Goal: Task Accomplishment & Management: Manage account settings

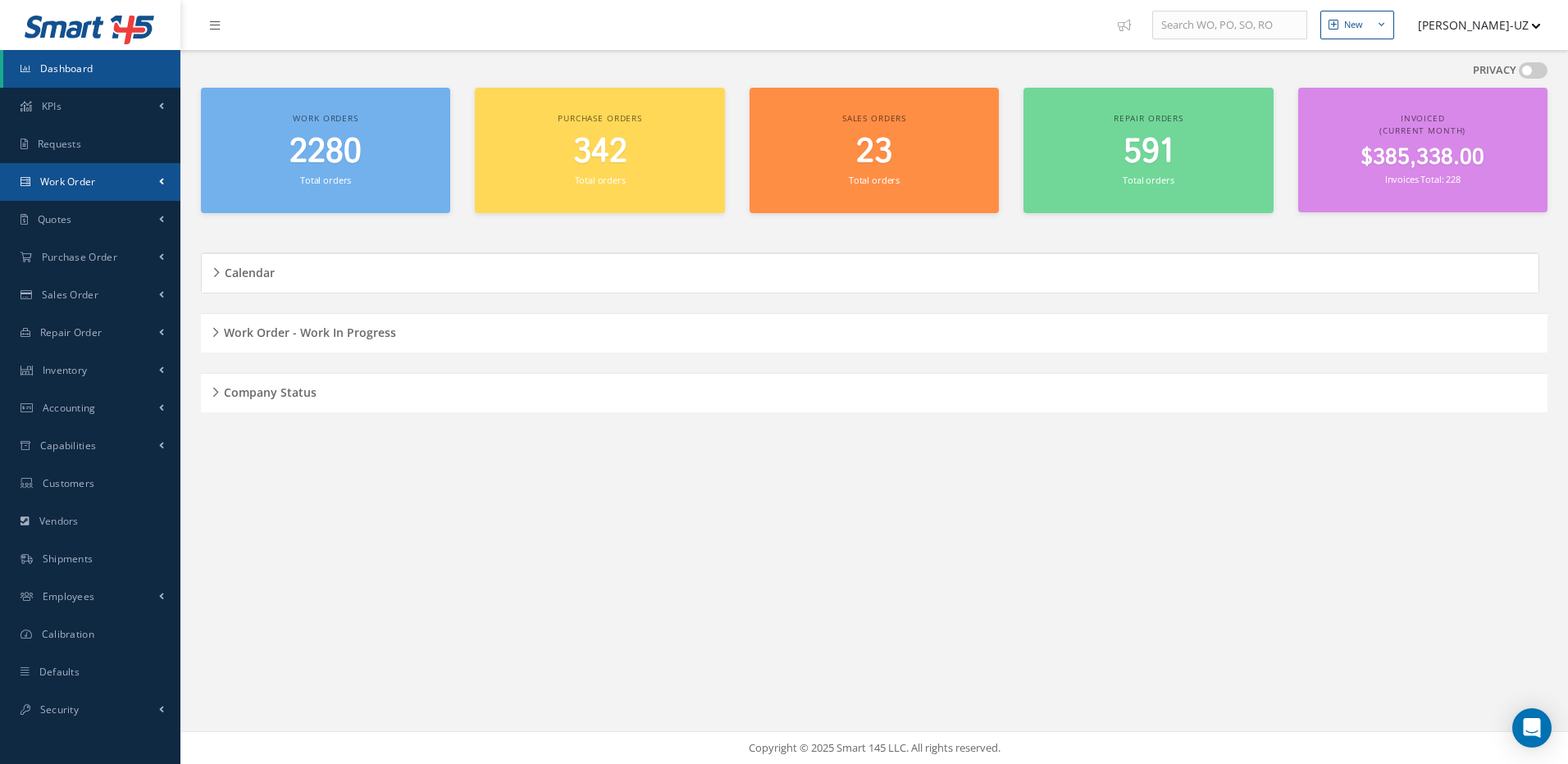
click at [95, 191] on link "Work Order" at bounding box center [90, 182] width 181 height 38
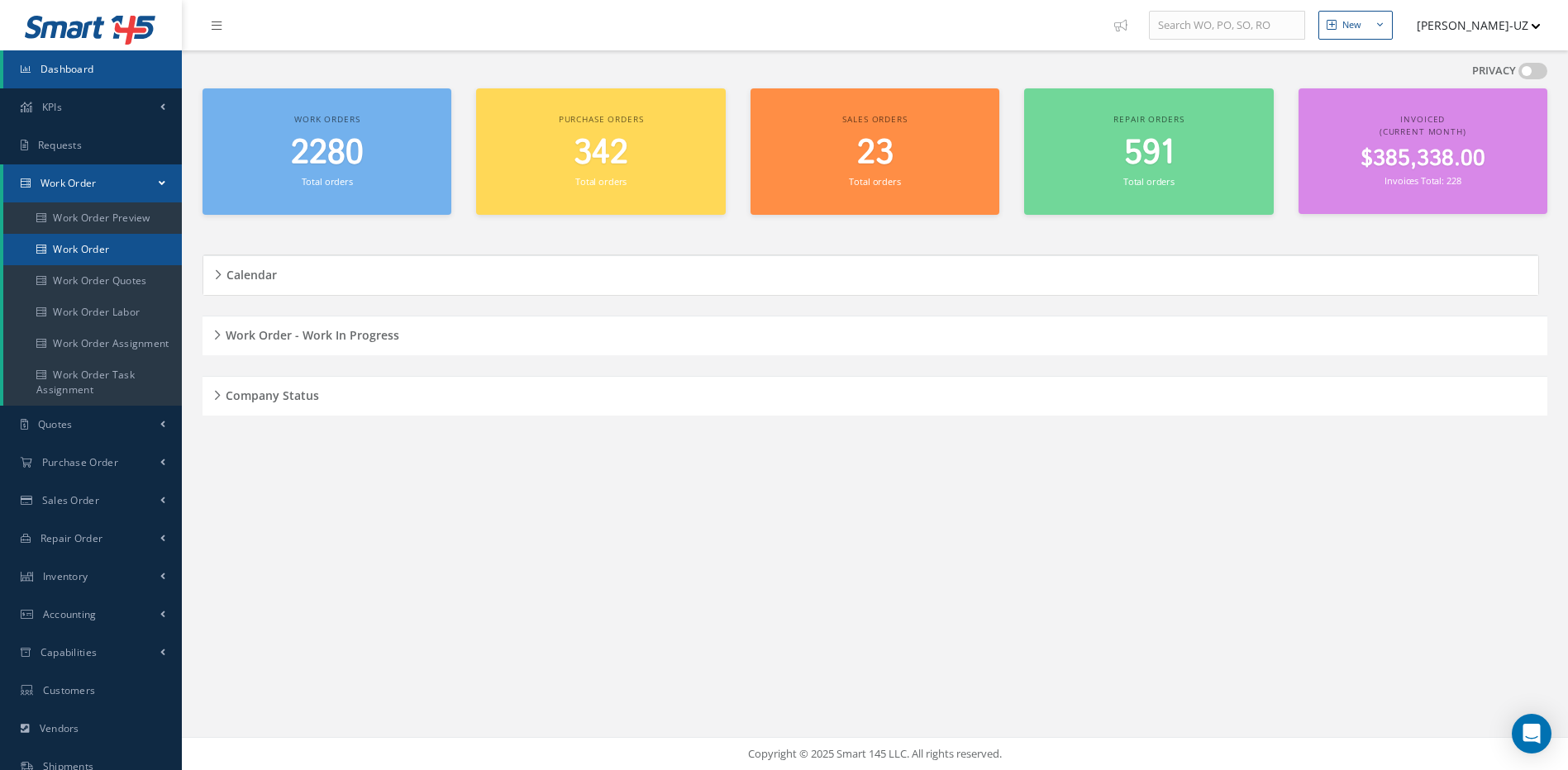
click at [104, 242] on link "Work Order" at bounding box center [93, 249] width 179 height 31
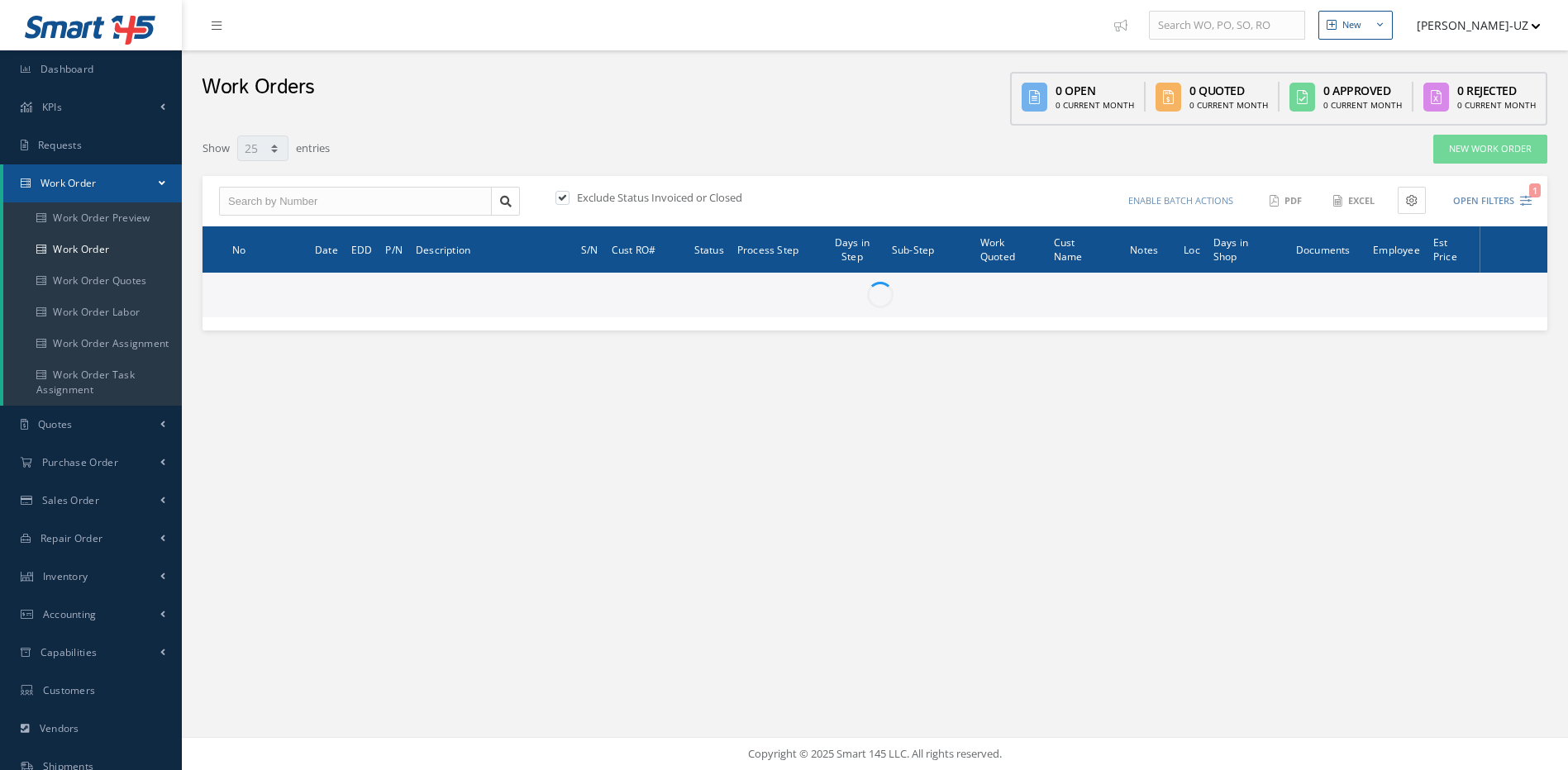
select select "25"
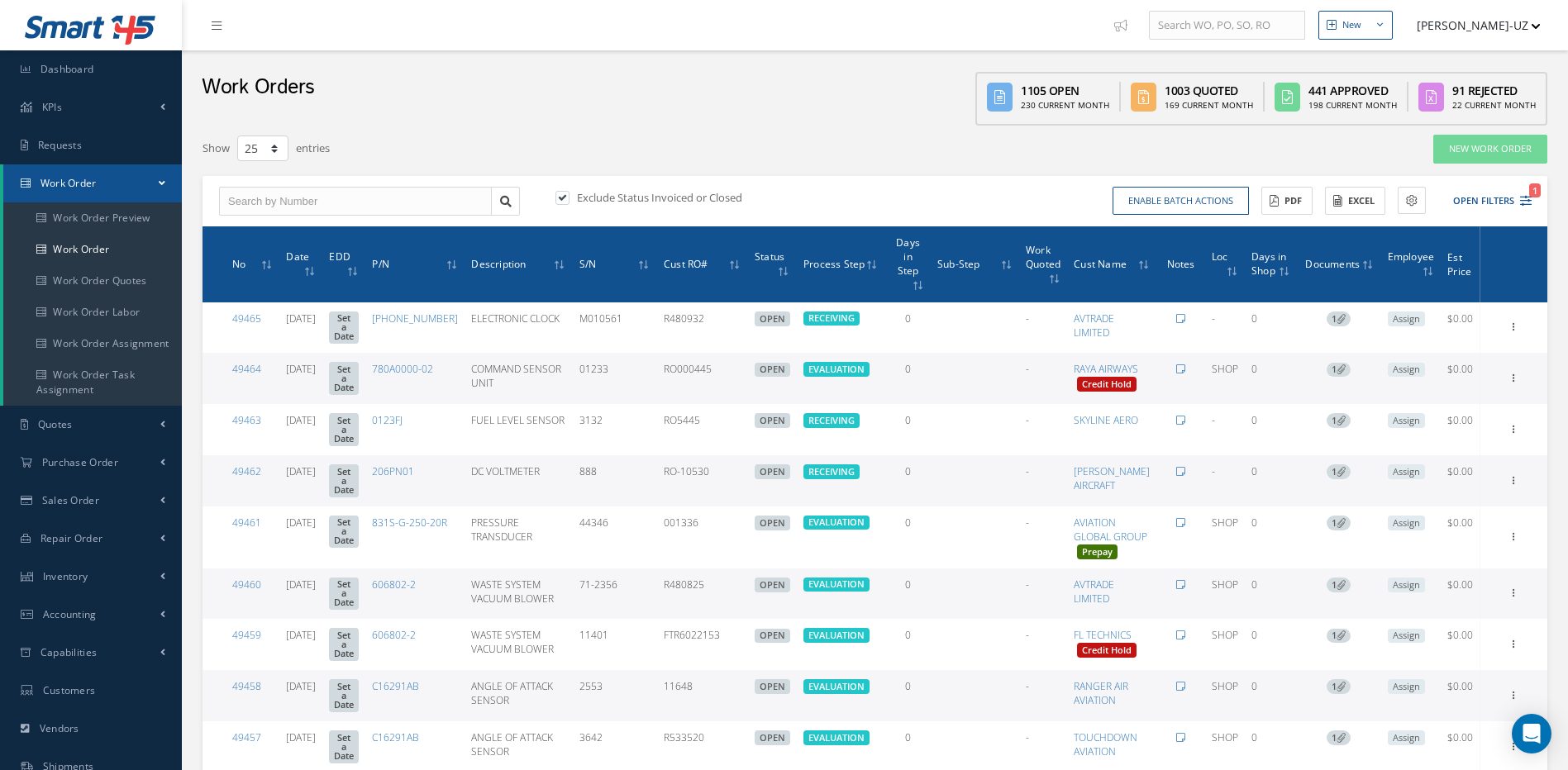
click at [1533, 203] on div "Enable batch actions Update Work Orders Close Work Orders ACTIONS Receive Payme…" at bounding box center [1206, 201] width 662 height 29
click at [1532, 202] on div "Enable batch actions Update Work Orders Close Work Orders ACTIONS Receive Payme…" at bounding box center [1206, 201] width 662 height 29
click at [1516, 196] on button "Open Filters 1" at bounding box center [1485, 201] width 94 height 27
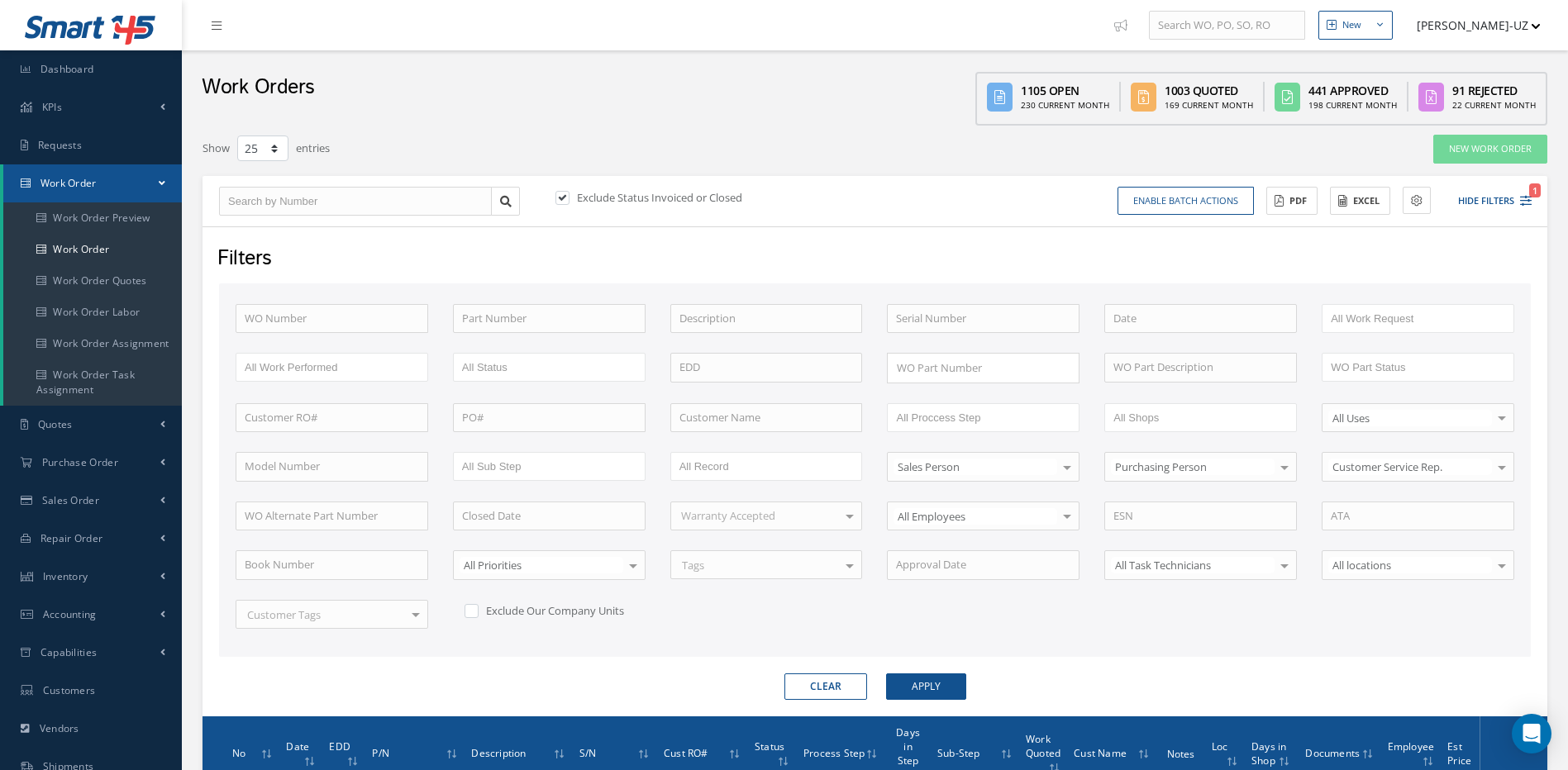
click at [569, 199] on label at bounding box center [571, 198] width 4 height 15
click at [567, 199] on input "checkbox" at bounding box center [561, 199] width 11 height 11
checkbox input "false"
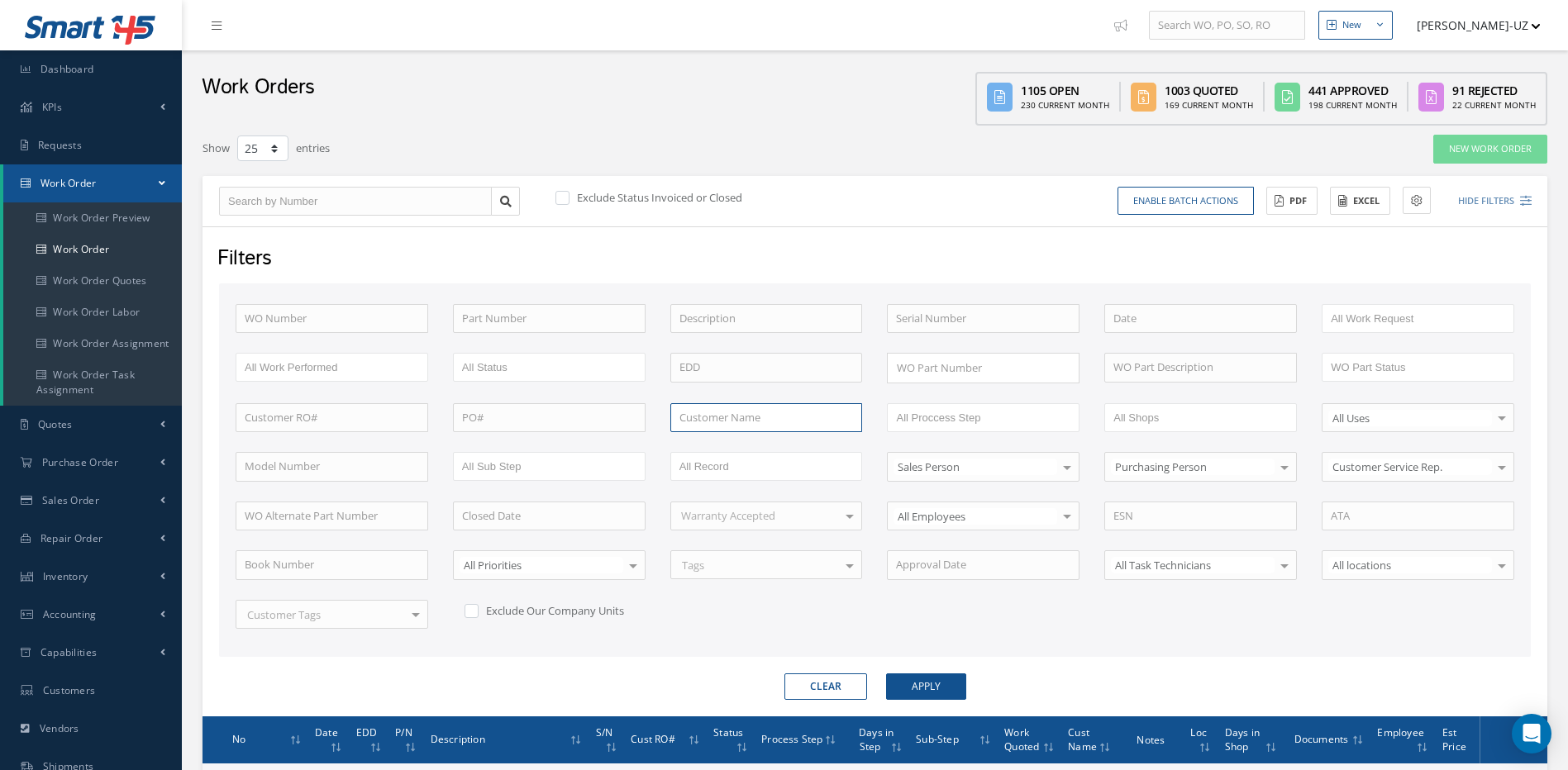
click at [772, 421] on input "text" at bounding box center [766, 418] width 193 height 30
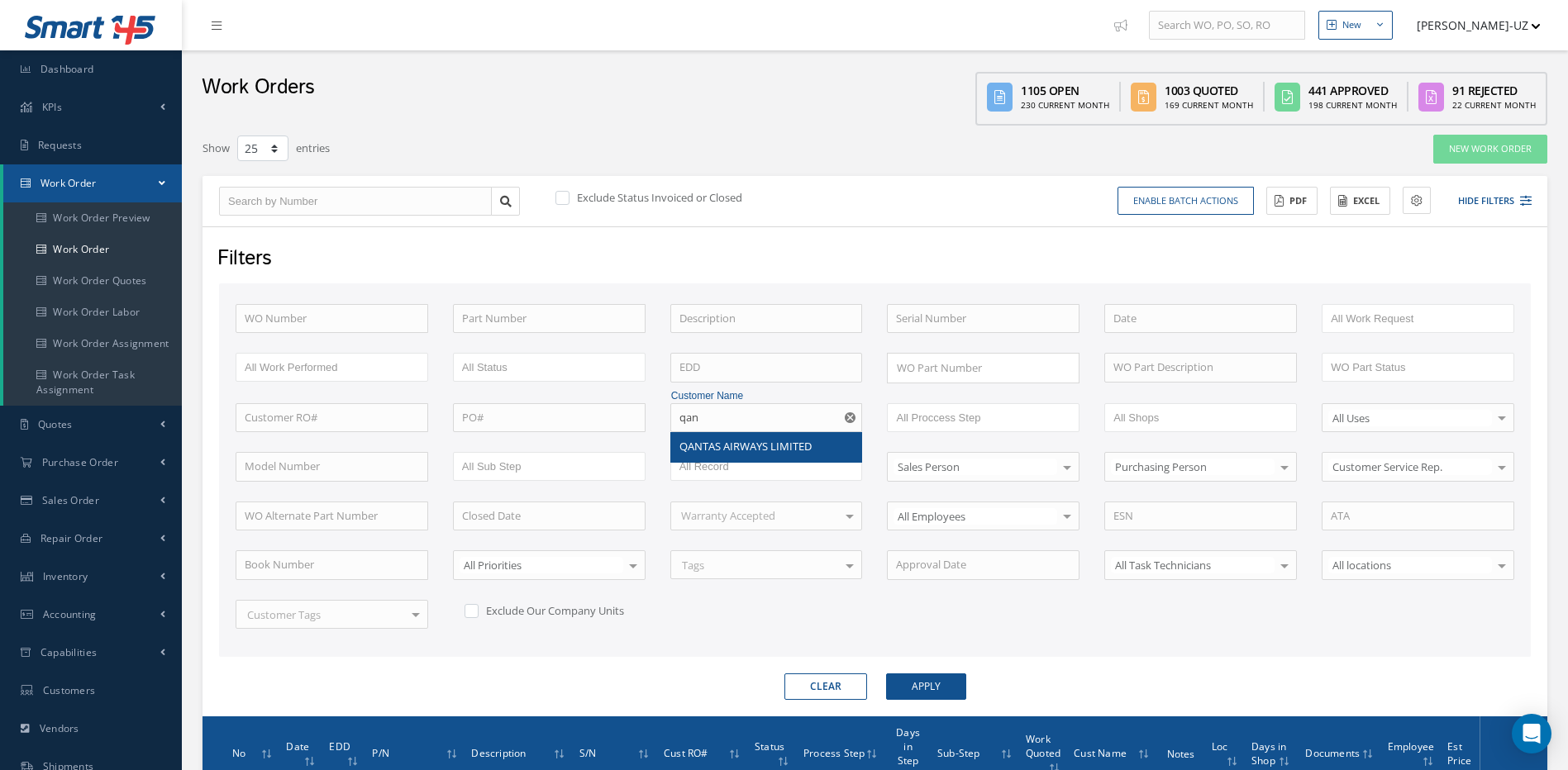
click at [720, 444] on span "QANTAS AIRWAYS LIMITED" at bounding box center [745, 446] width 133 height 15
type input "QANTAS AIRWAYS LIMITED"
click at [944, 688] on button "Apply" at bounding box center [926, 686] width 80 height 26
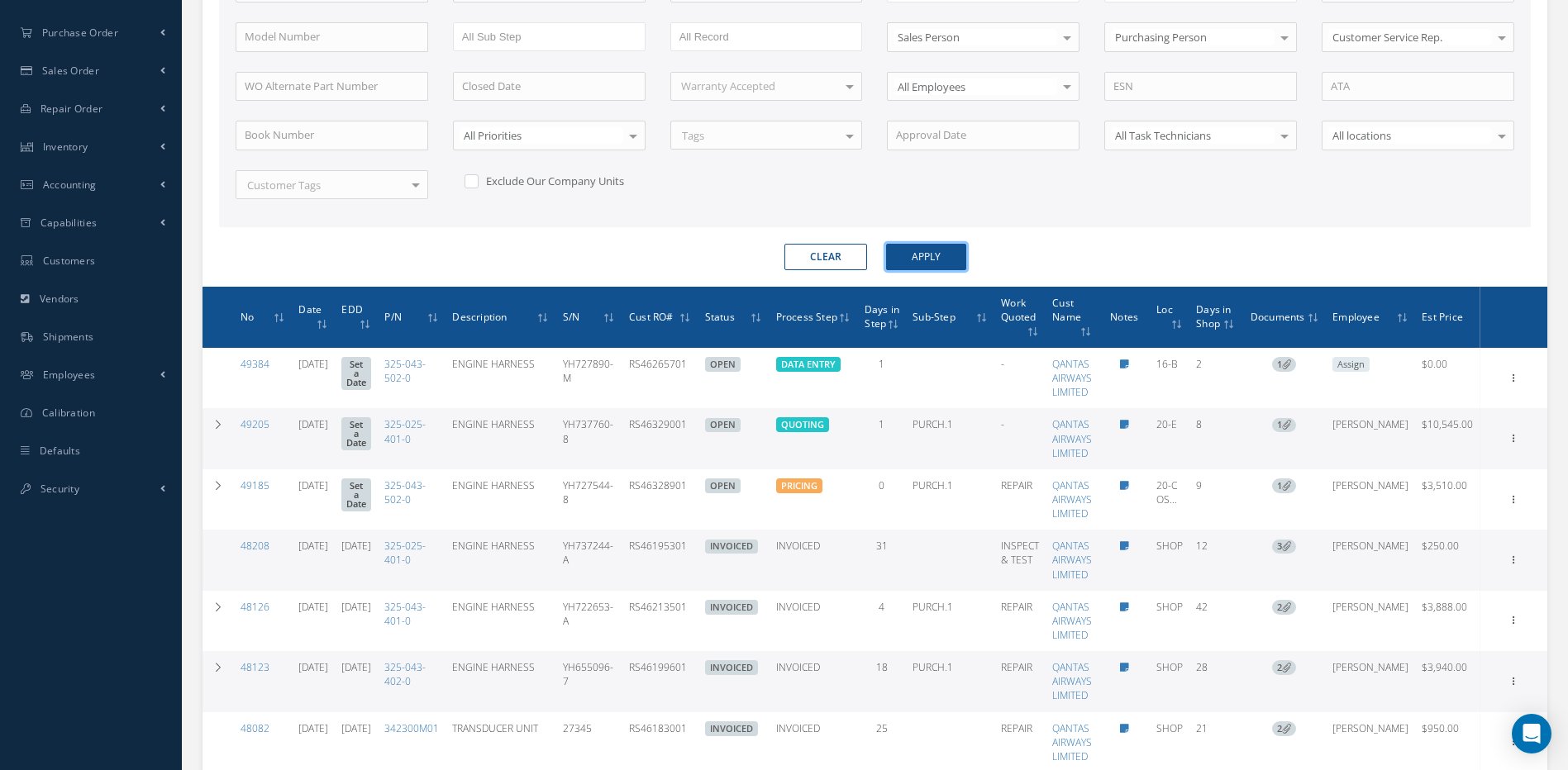
scroll to position [579, 0]
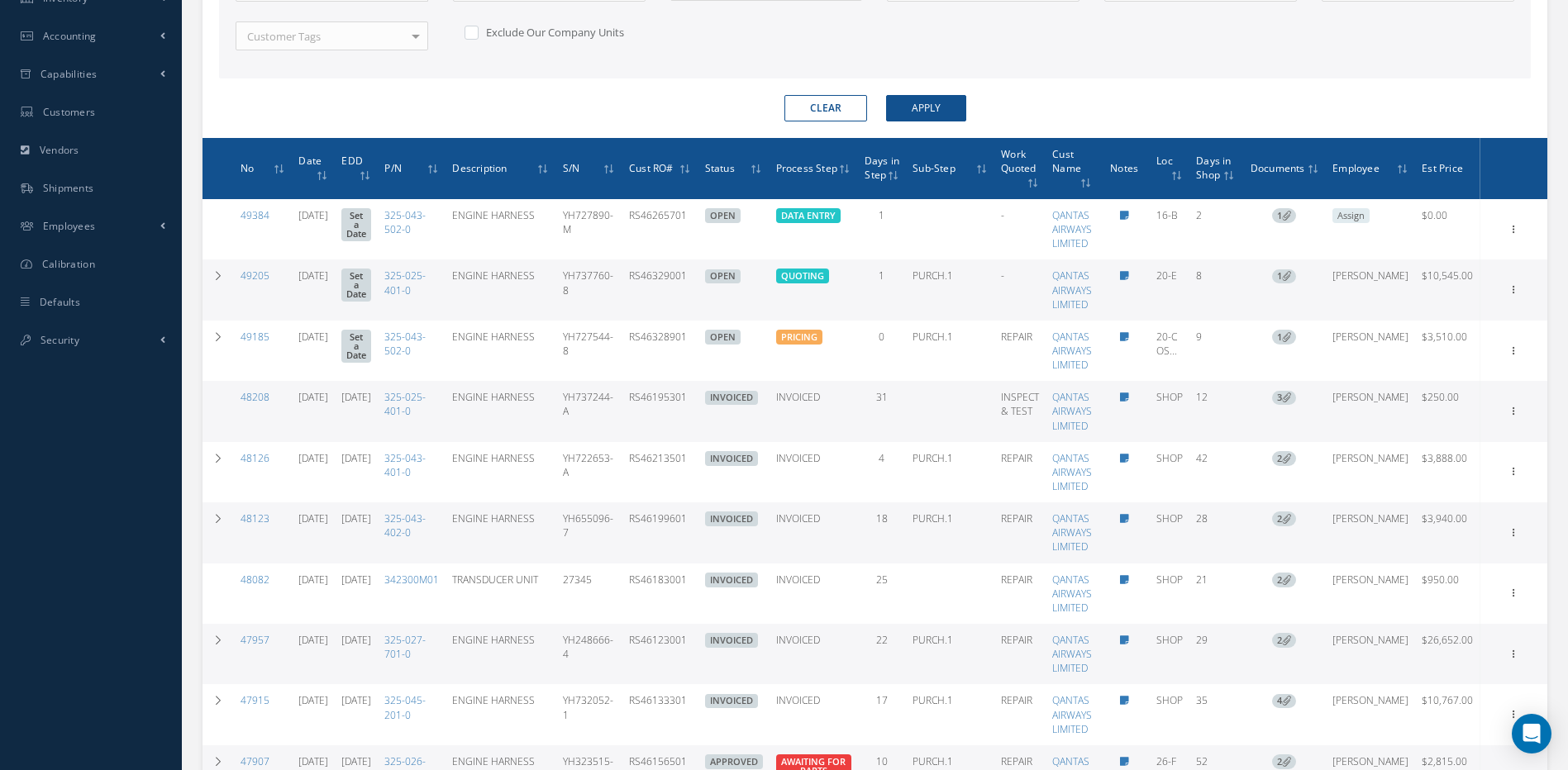
drag, startPoint x: 729, startPoint y: 541, endPoint x: 659, endPoint y: 547, distance: 70.3
click at [659, 547] on tr "48123 07/28/2025 08/21/2025 325-043-402-0 ENGINE HARNESS YH655096-7 RS46199601 …" at bounding box center [876, 532] width 1345 height 60
copy td "RS46199601"
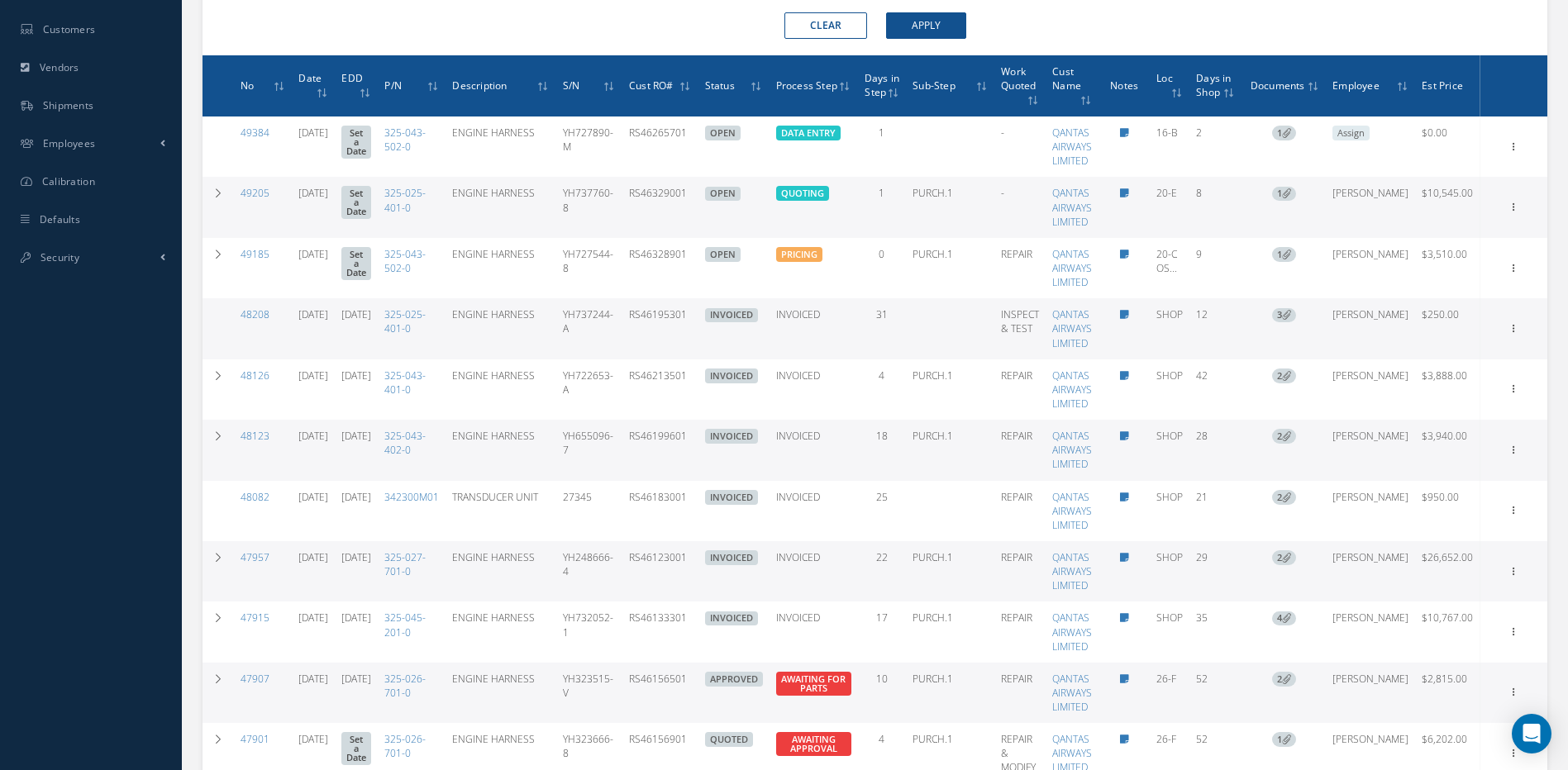
drag, startPoint x: 720, startPoint y: 584, endPoint x: 661, endPoint y: 587, distance: 59.1
click at [661, 587] on td "RS46123001" at bounding box center [661, 571] width 76 height 60
copy td "RS46123001"
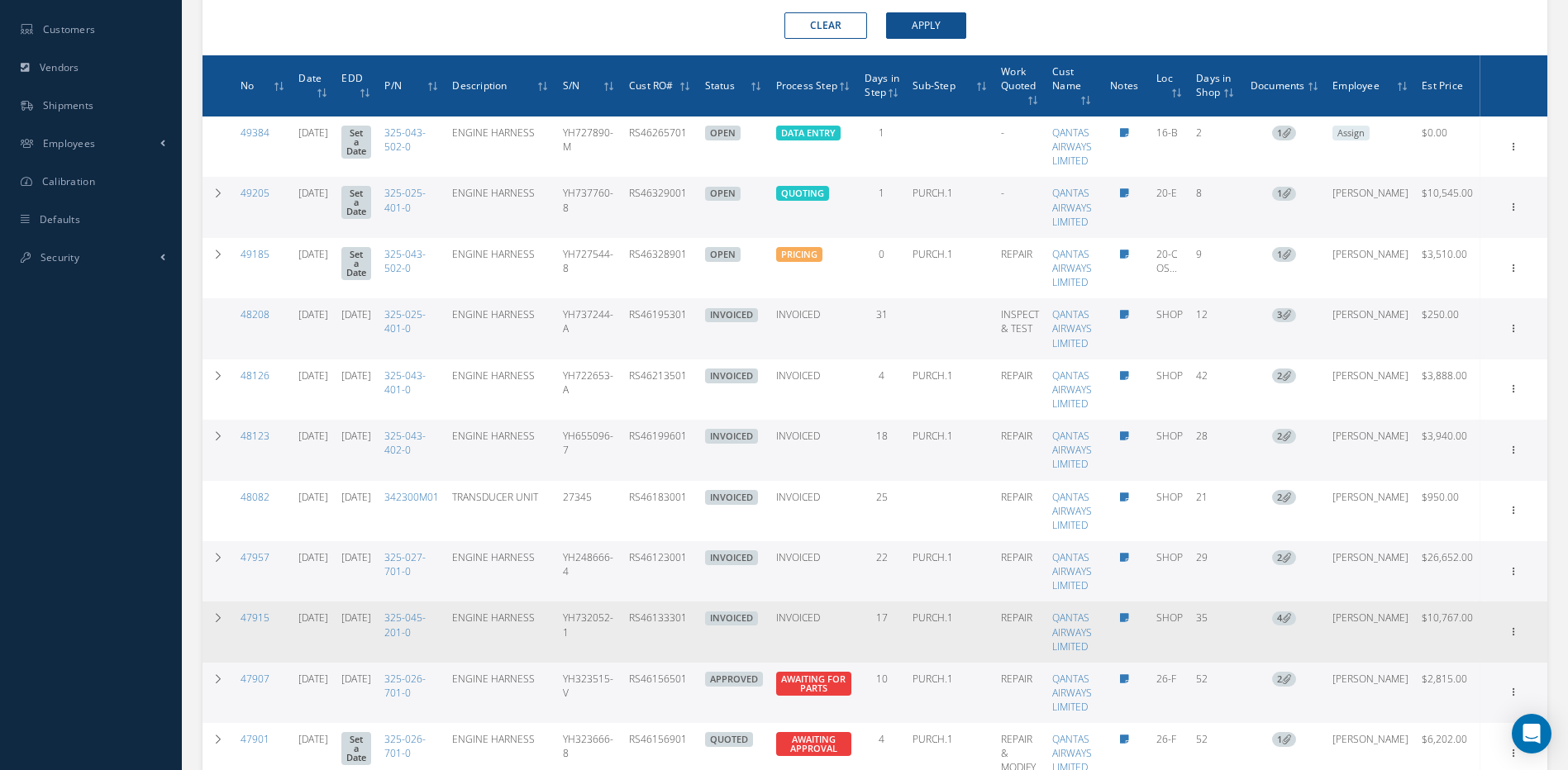
drag, startPoint x: 718, startPoint y: 645, endPoint x: 659, endPoint y: 657, distance: 60.2
click at [659, 657] on td "RS46133301" at bounding box center [661, 632] width 76 height 60
copy td "RS46133301"
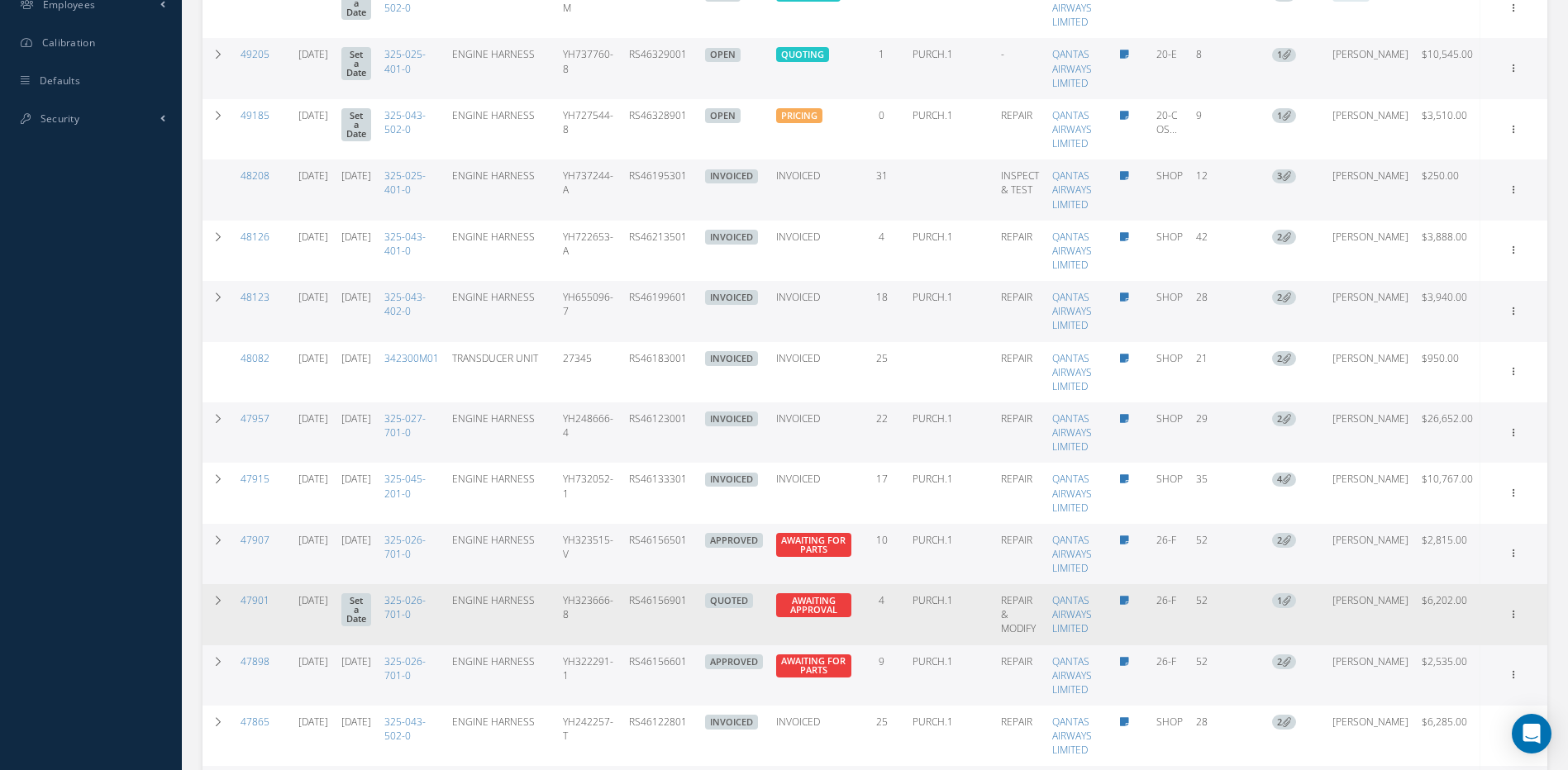
scroll to position [826, 0]
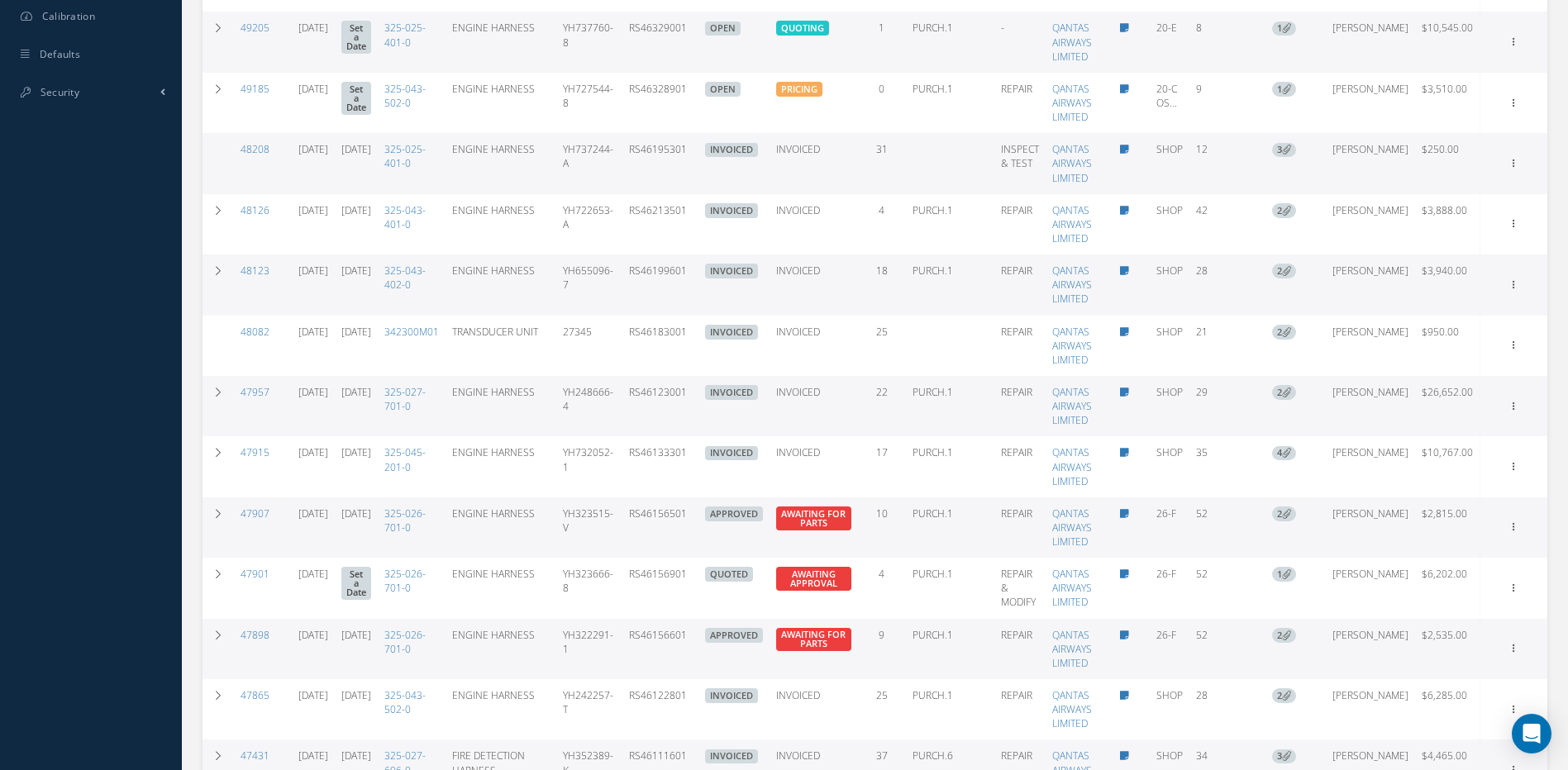
drag, startPoint x: 722, startPoint y: 537, endPoint x: 658, endPoint y: 547, distance: 64.8
click at [658, 547] on td "RS46156501" at bounding box center [661, 527] width 76 height 60
copy td "RS46156501"
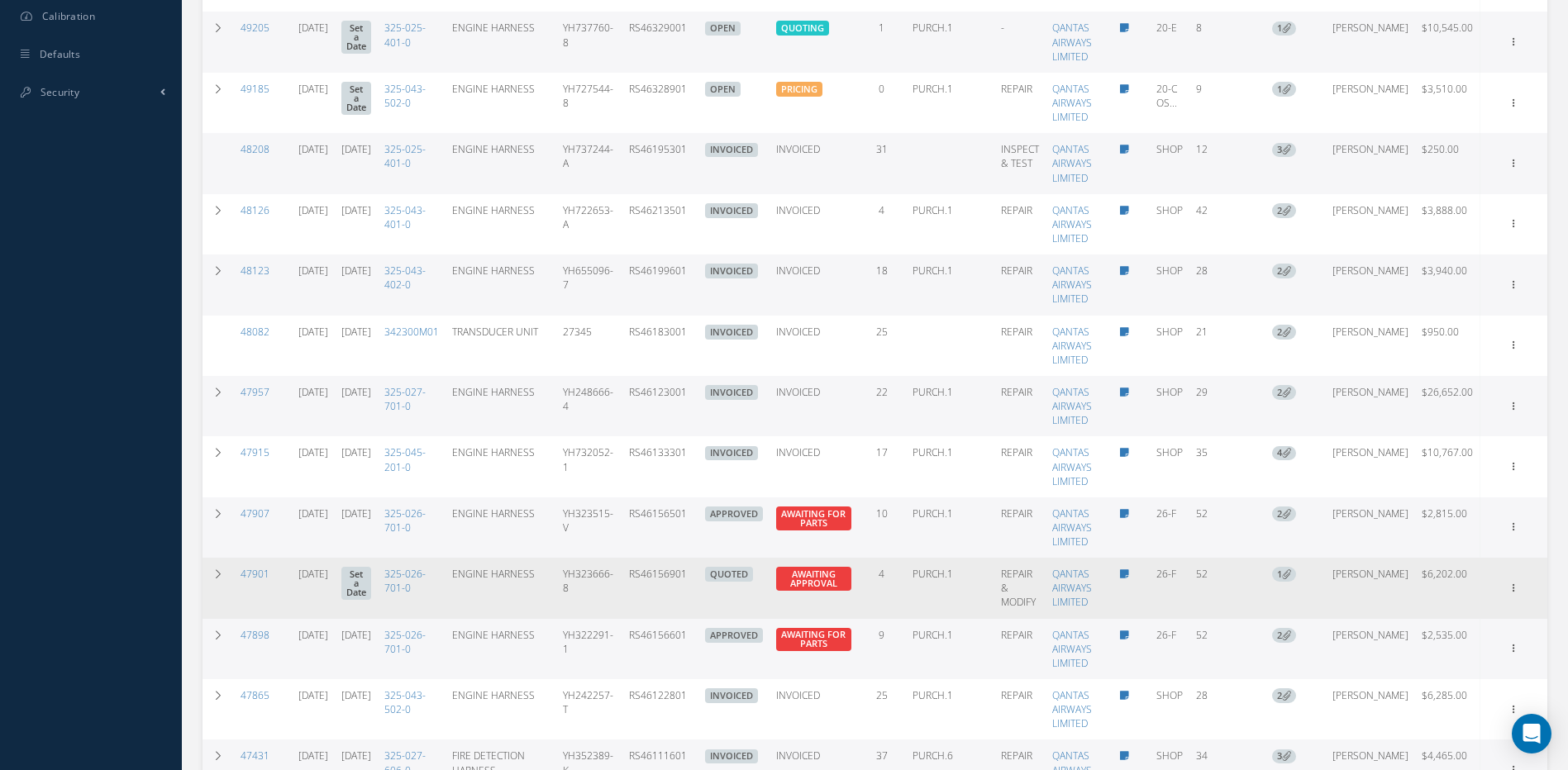
drag, startPoint x: 727, startPoint y: 589, endPoint x: 658, endPoint y: 594, distance: 69.2
click at [658, 594] on tr "47901 07/22/2025 Set a Date 325-026-701-0 ENGINE HARNESS YH323666-8 RS46156901 …" at bounding box center [876, 588] width 1345 height 60
copy td "RS46156901"
click at [1504, 599] on div "Show Edit Invoicing Close Part Issue Send By Email Sub Work Orders Documents Pr…" at bounding box center [1514, 589] width 20 height 20
click at [1508, 594] on icon at bounding box center [1514, 587] width 17 height 13
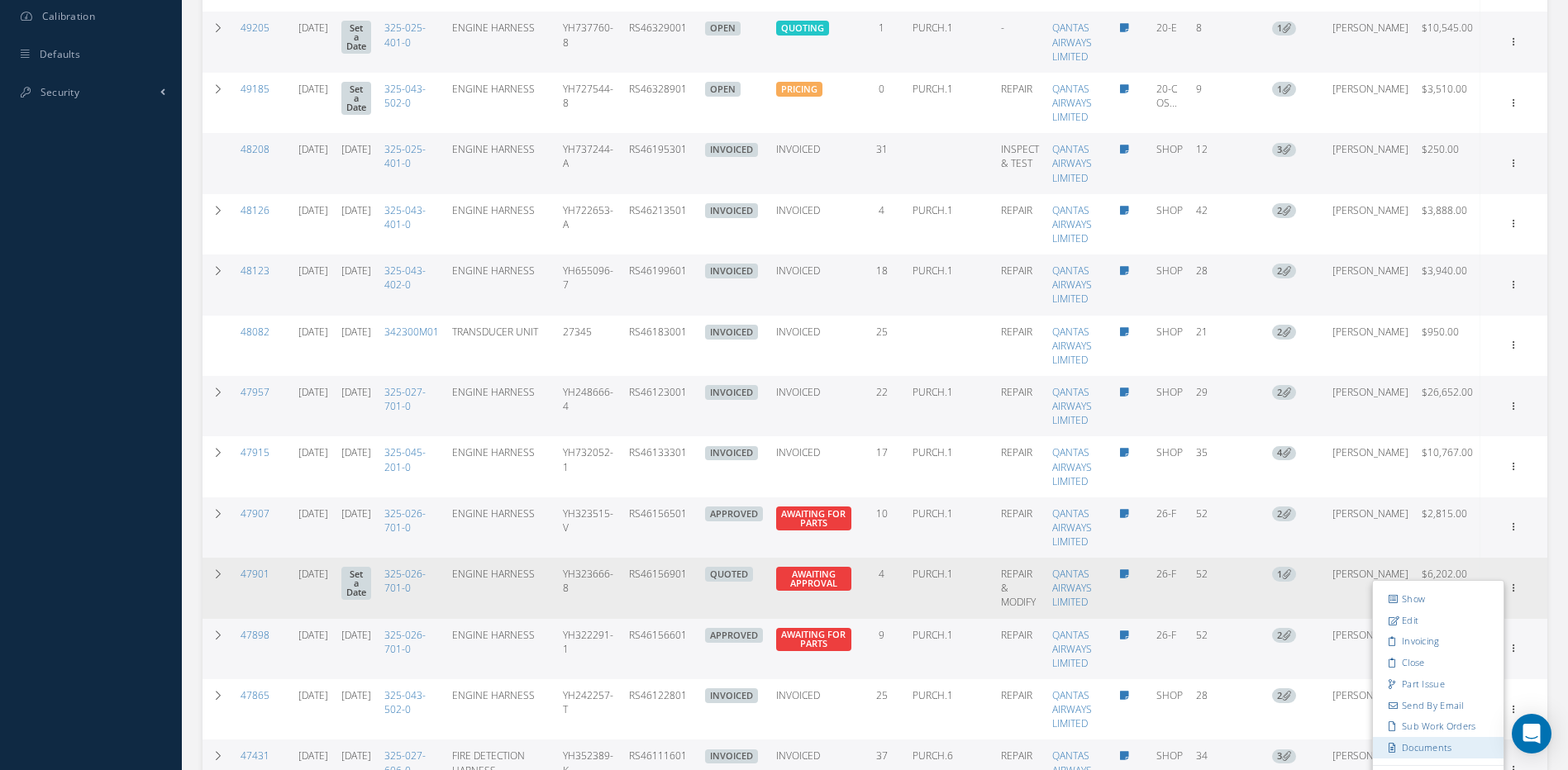
click at [1439, 758] on link "Documents" at bounding box center [1439, 748] width 131 height 22
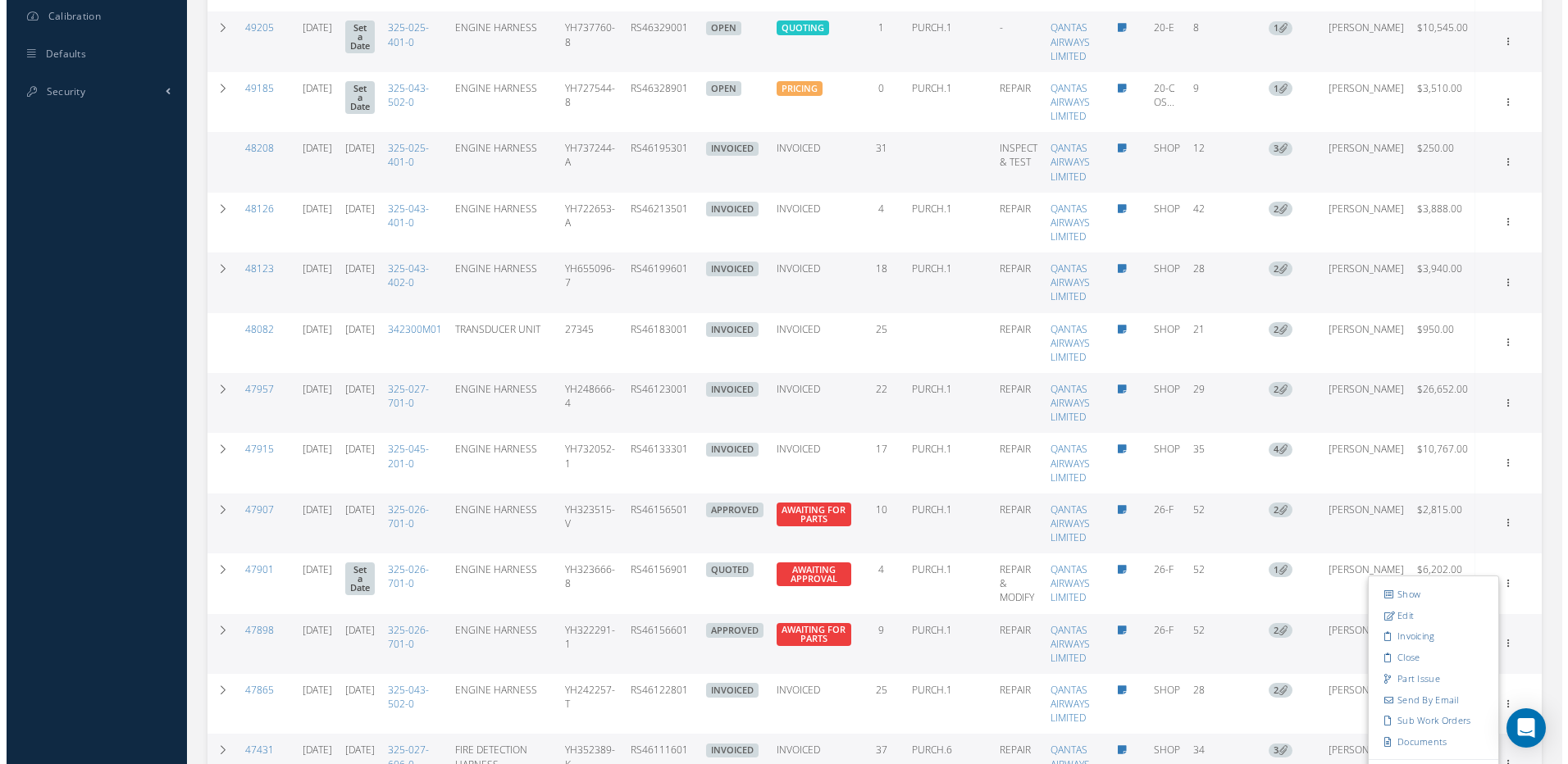
scroll to position [167, 0]
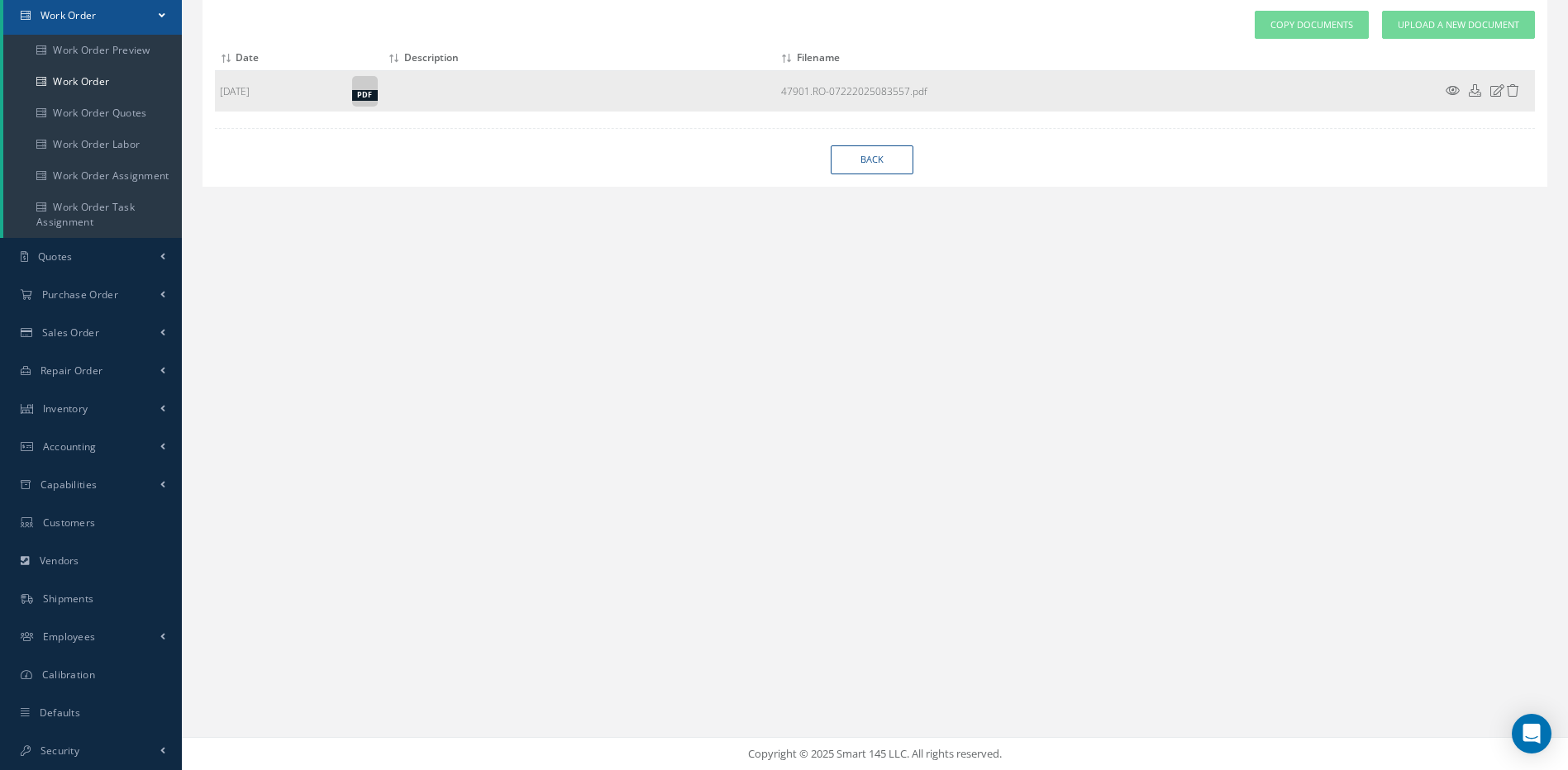
click at [1454, 95] on icon at bounding box center [1453, 90] width 14 height 12
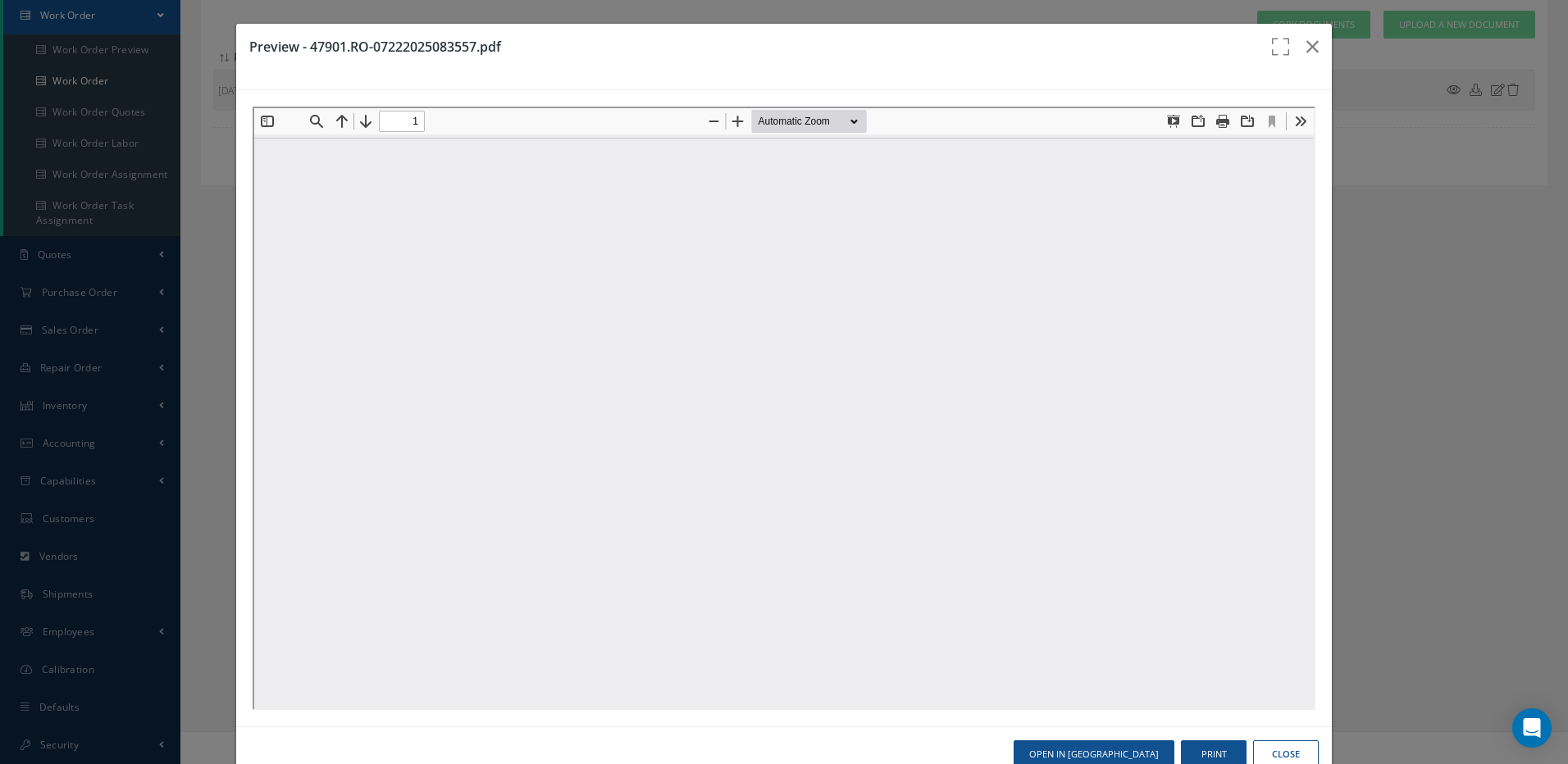
scroll to position [0, 0]
type input "0"
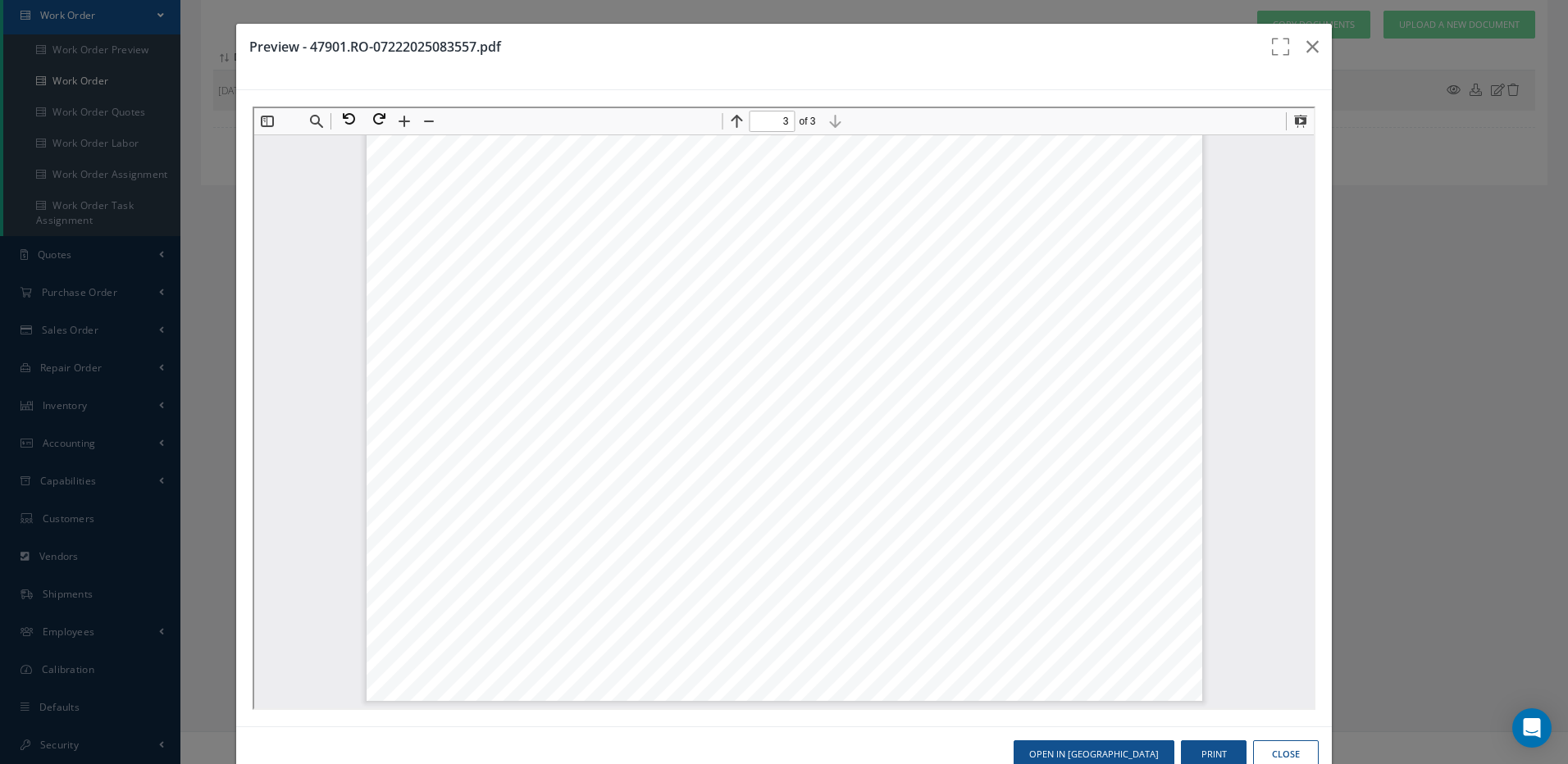
scroll to position [42, 0]
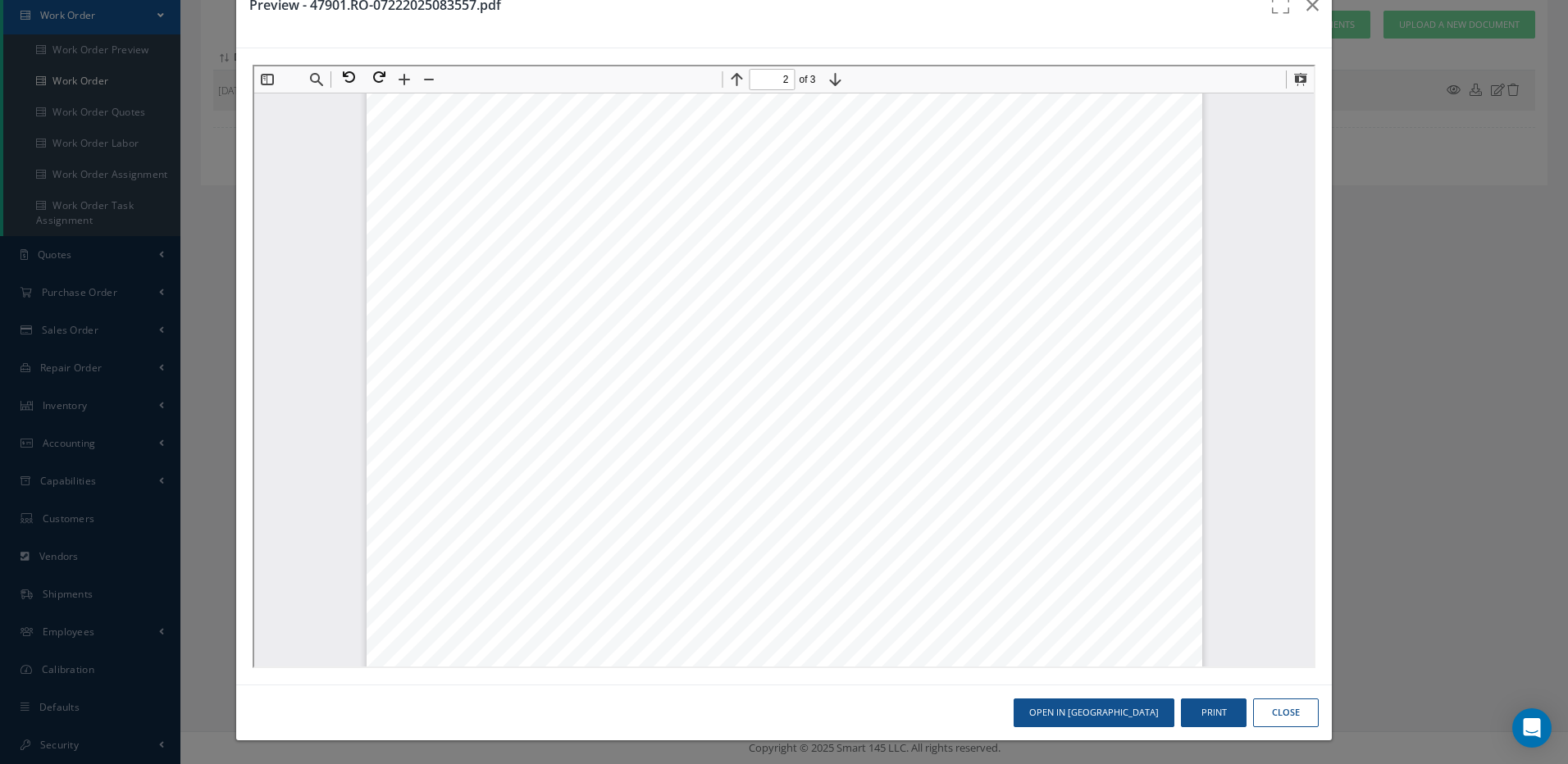
type input "1"
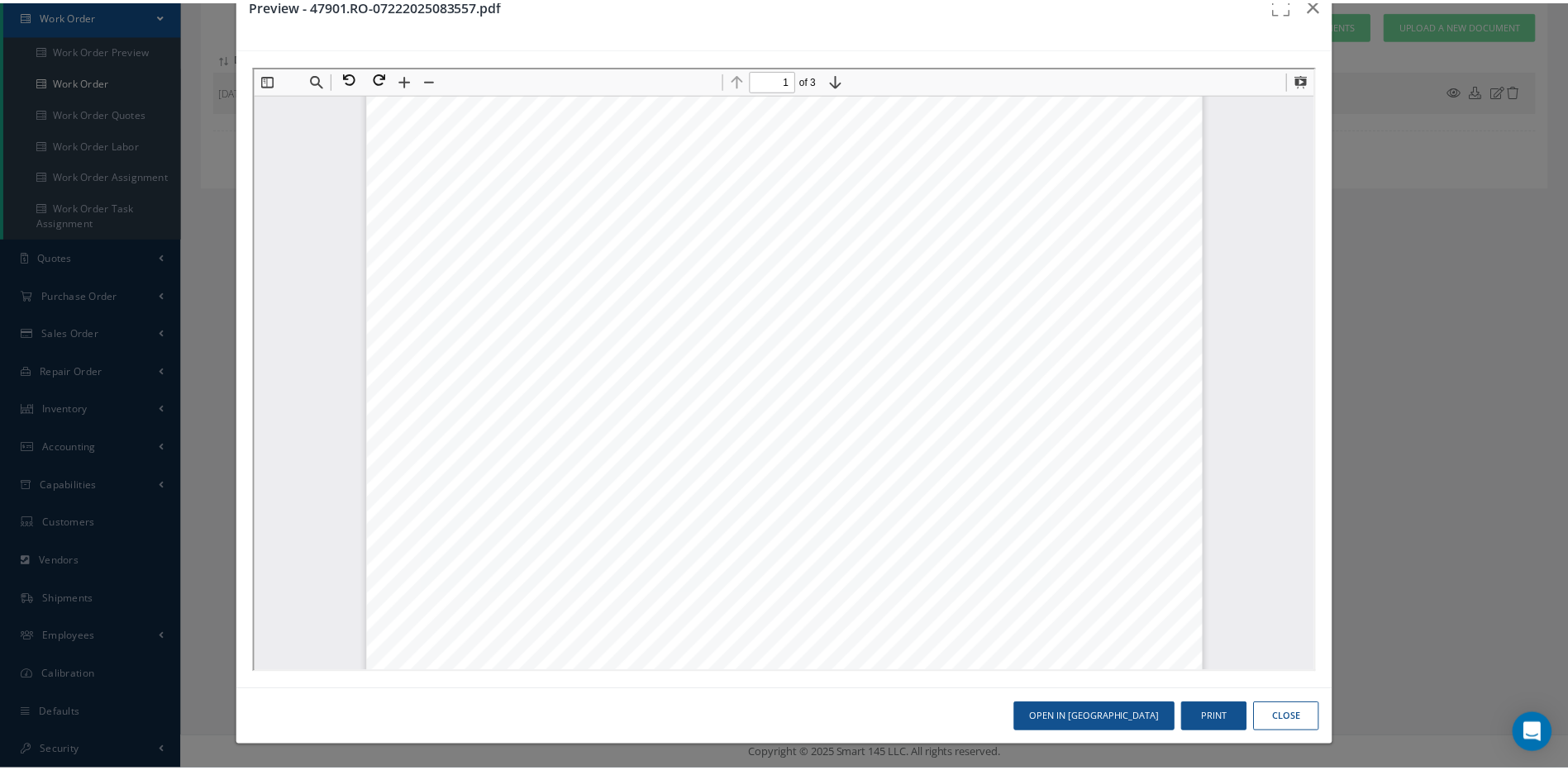
scroll to position [496, 0]
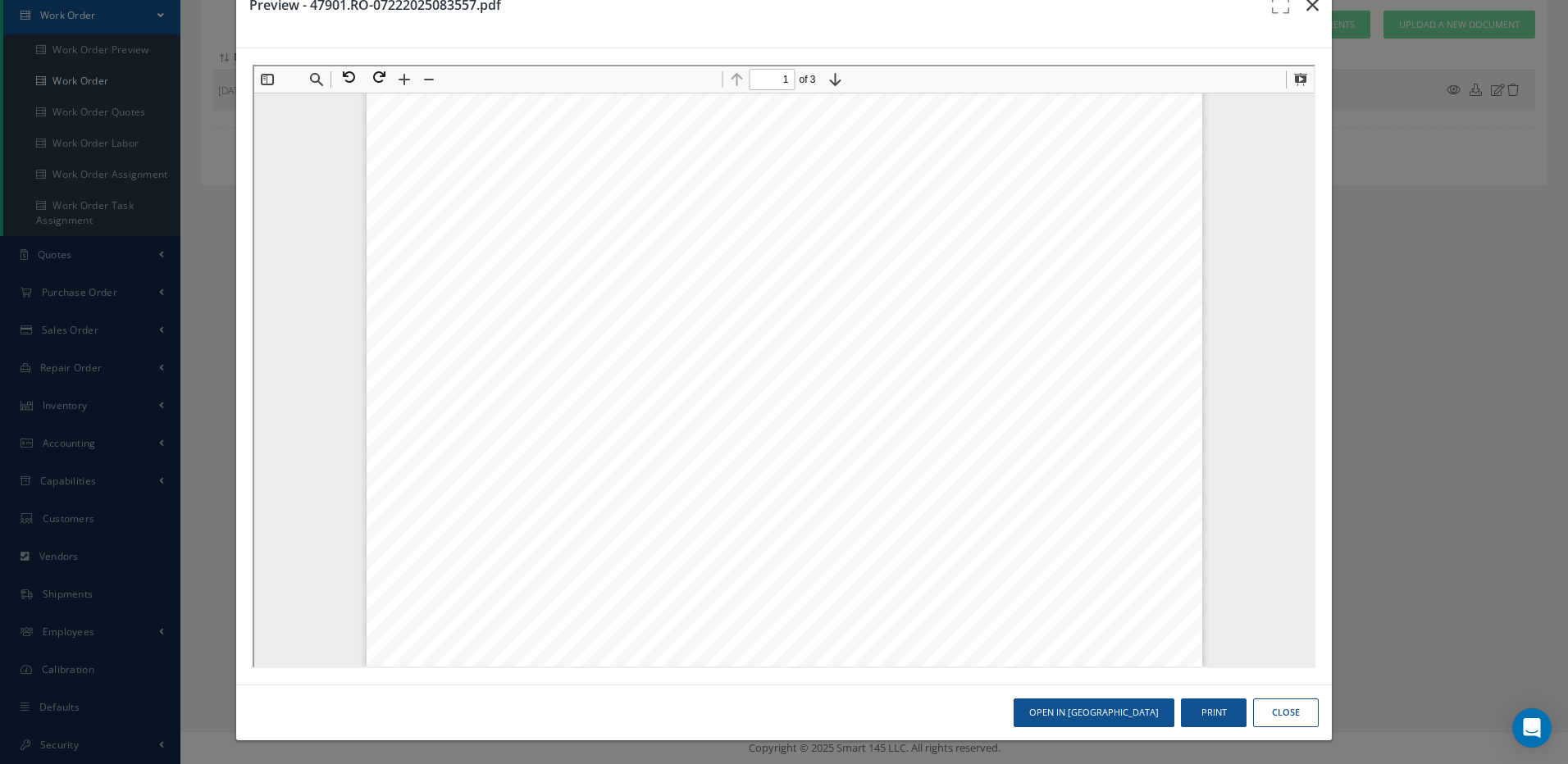
click at [1307, 4] on icon "button" at bounding box center [1312, 5] width 12 height 20
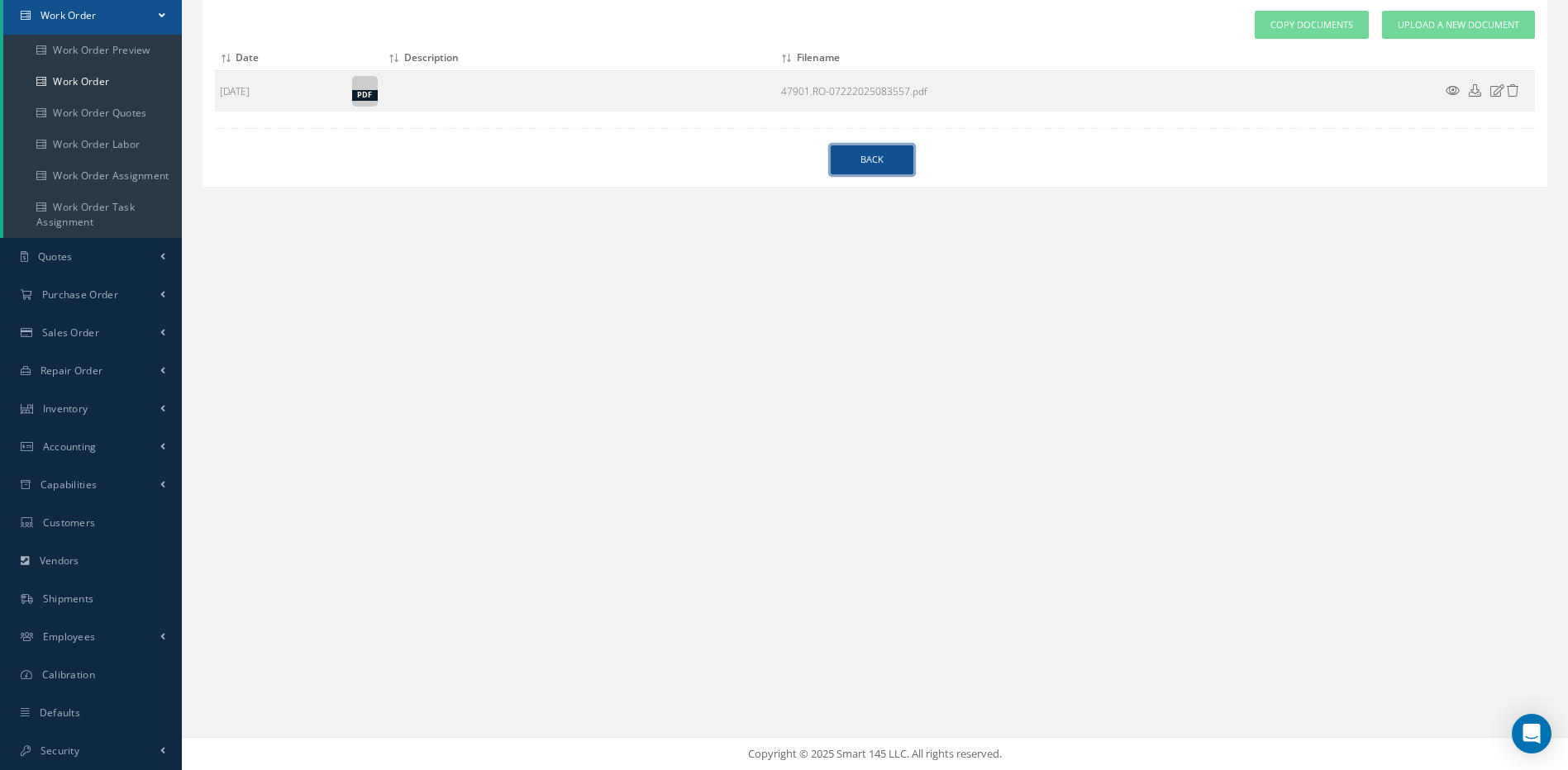
click at [843, 155] on link "Back" at bounding box center [872, 160] width 83 height 29
select select "25"
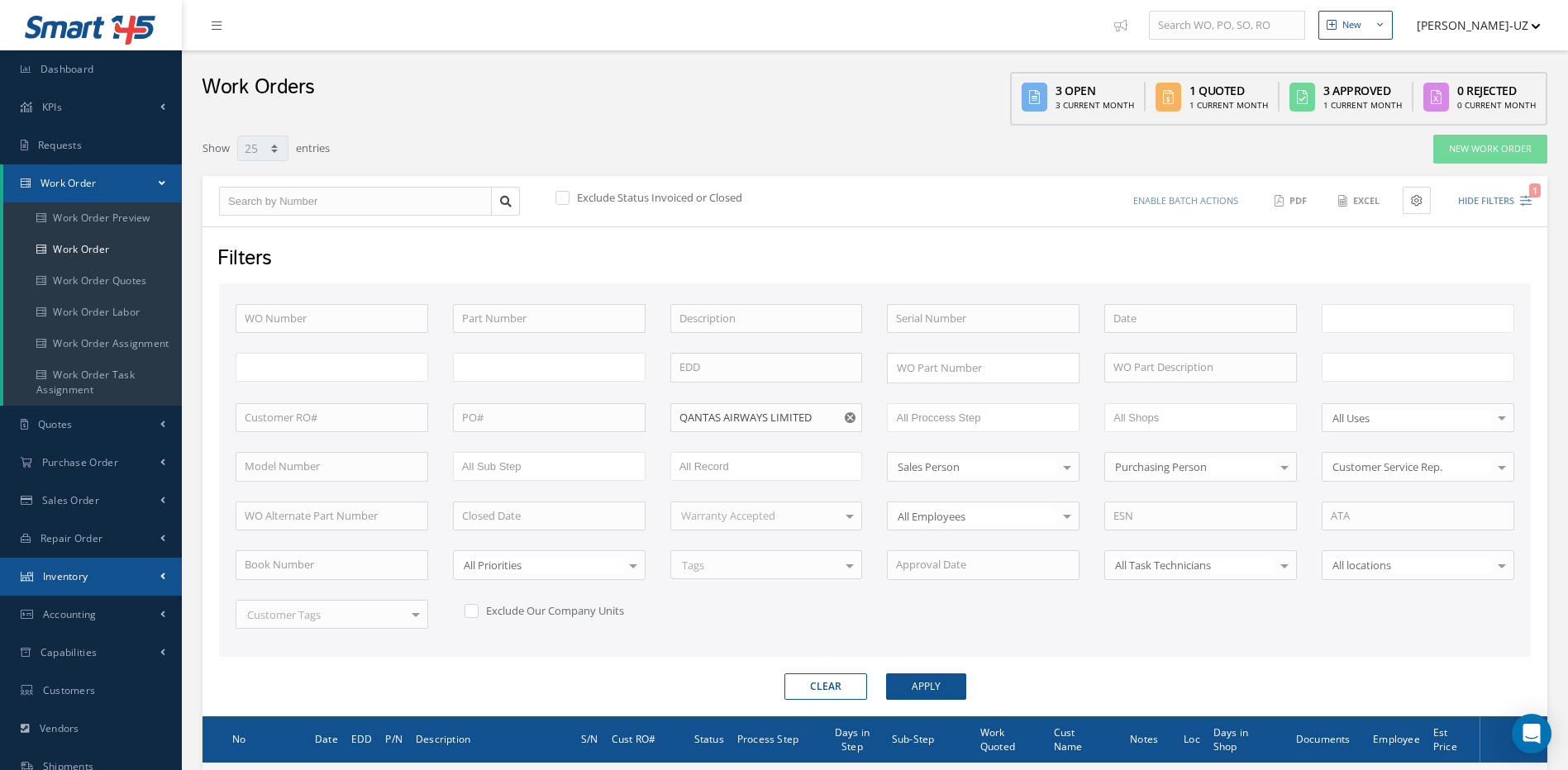
type input "All Work Request"
type input "All Work Performed"
type input "All Status"
type input "WO Part Status"
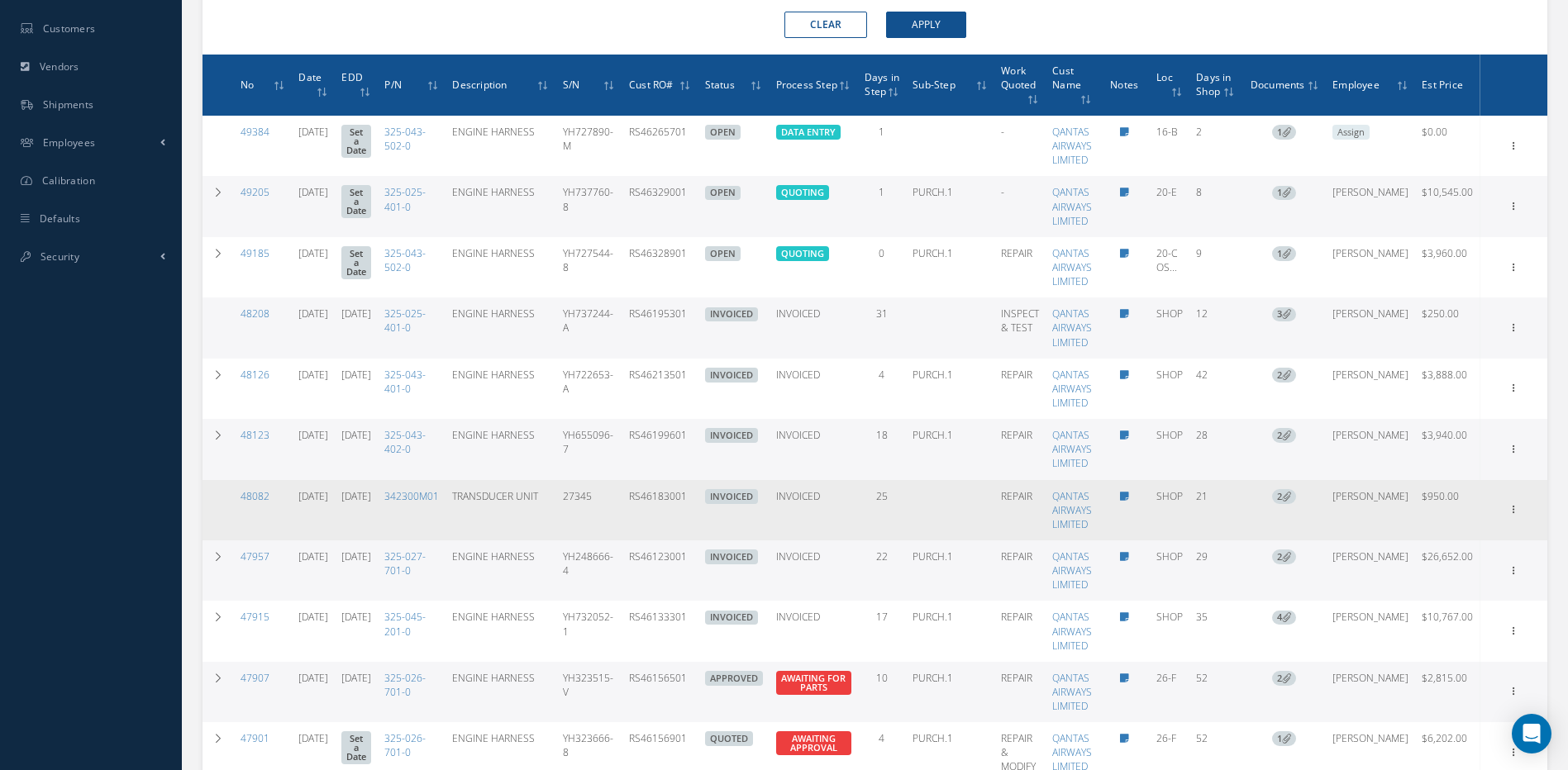
scroll to position [661, 0]
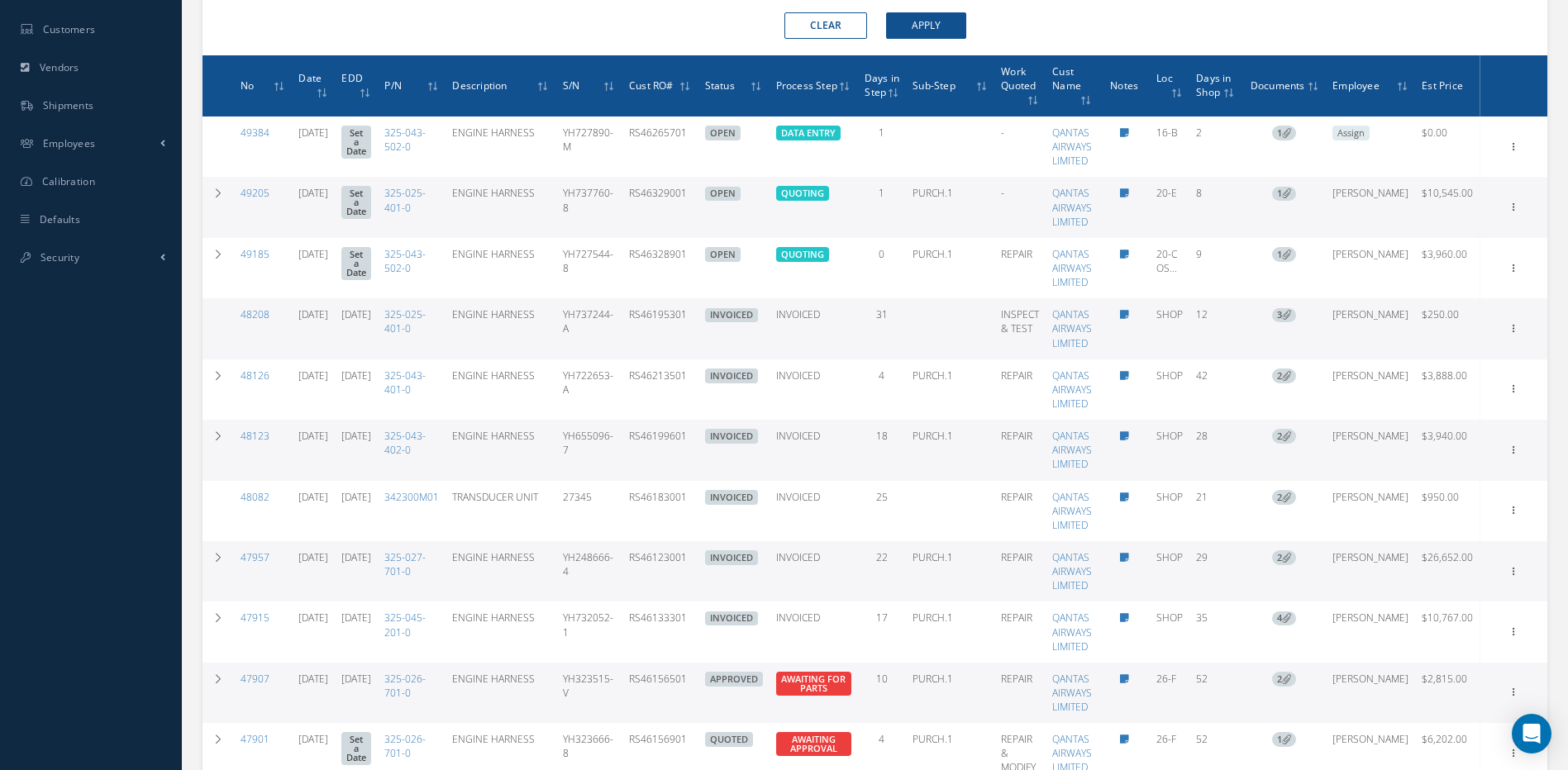
click at [894, 99] on icon at bounding box center [891, 94] width 5 height 10
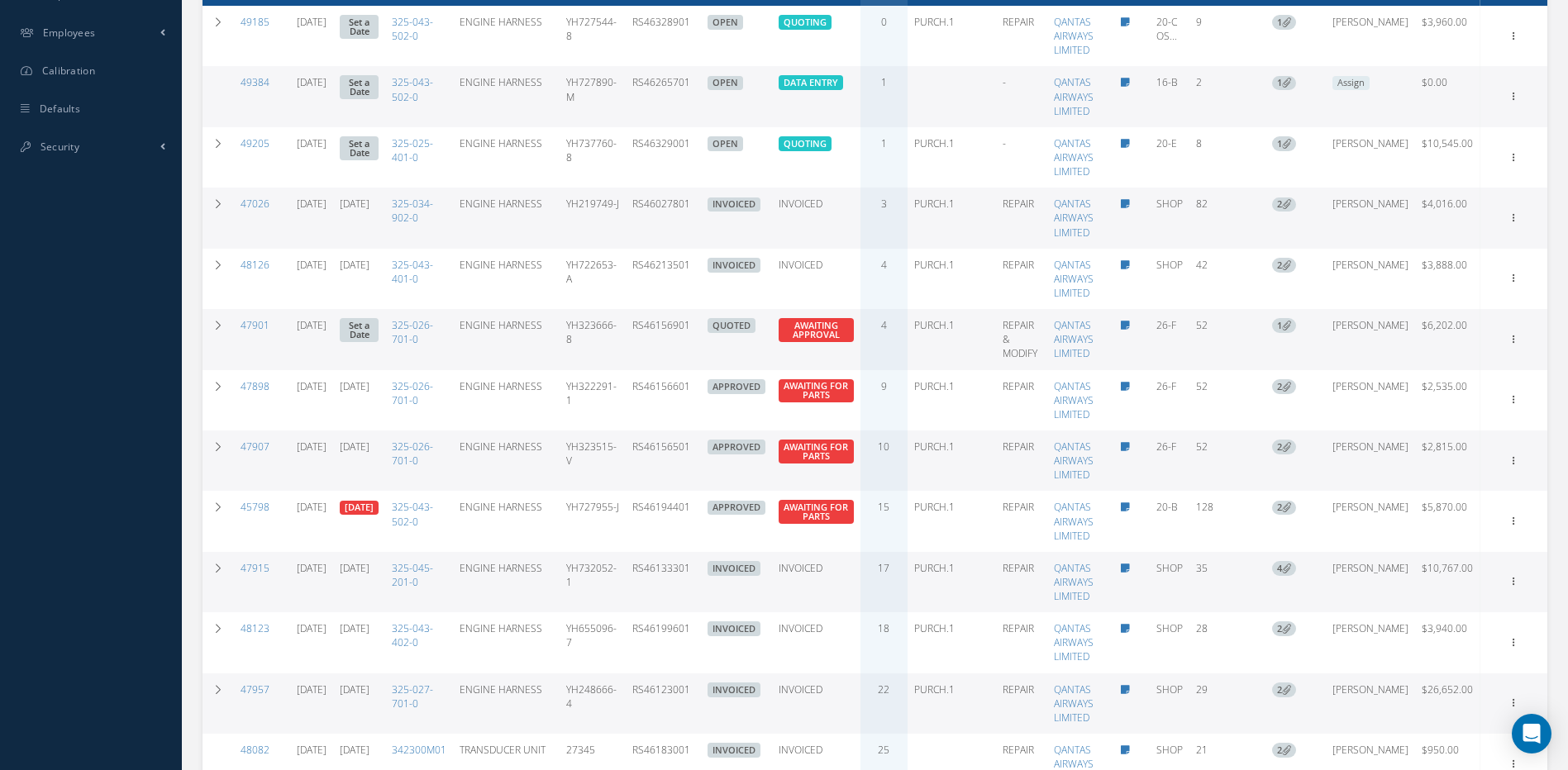
scroll to position [826, 0]
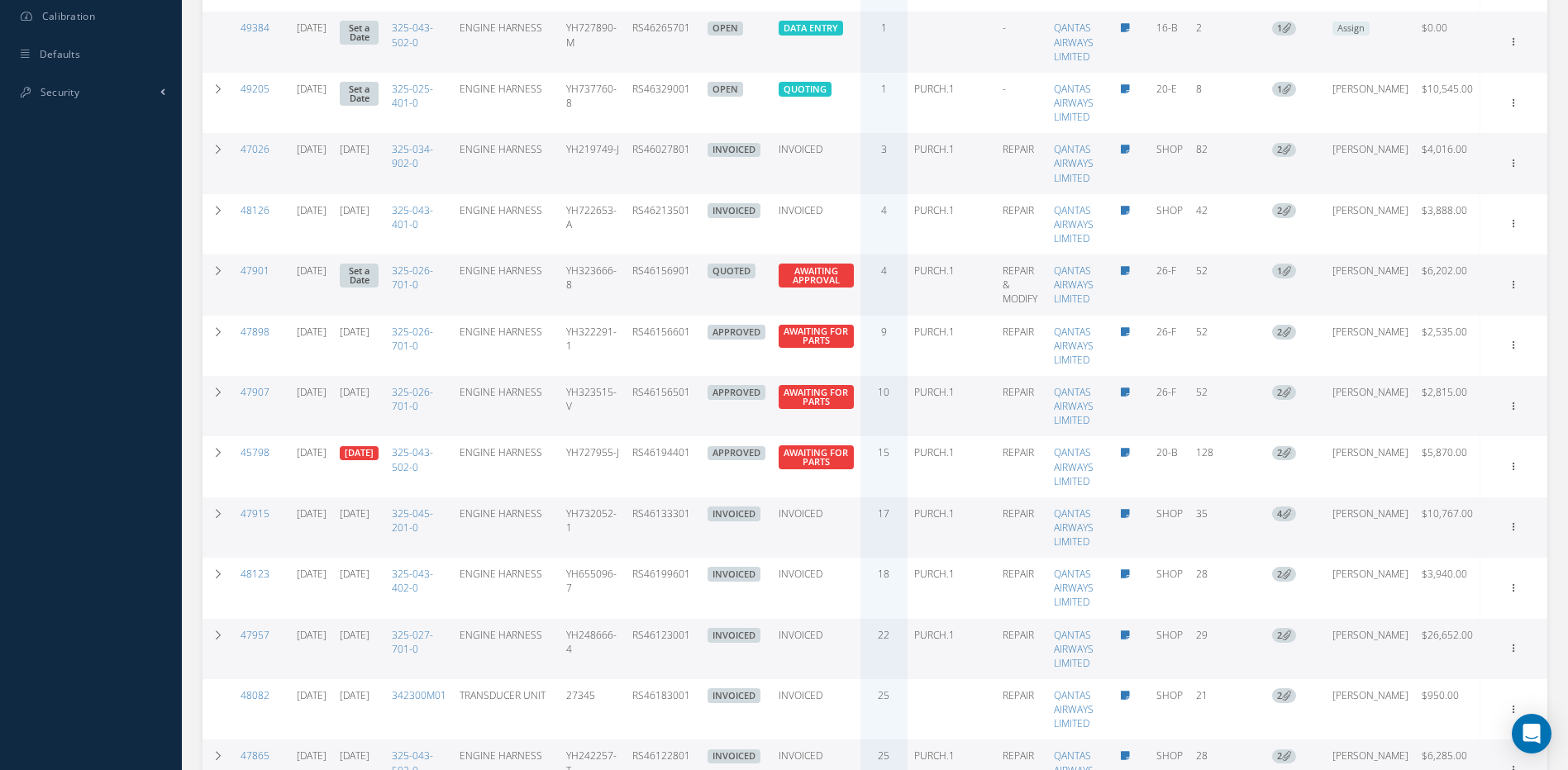
drag, startPoint x: 726, startPoint y: 176, endPoint x: 657, endPoint y: 186, distance: 69.7
click at [657, 186] on td "RS46027801" at bounding box center [663, 163] width 75 height 60
copy td "RS46027801"
click at [1512, 169] on icon at bounding box center [1514, 162] width 17 height 13
click at [1422, 291] on link "Documents" at bounding box center [1439, 280] width 131 height 22
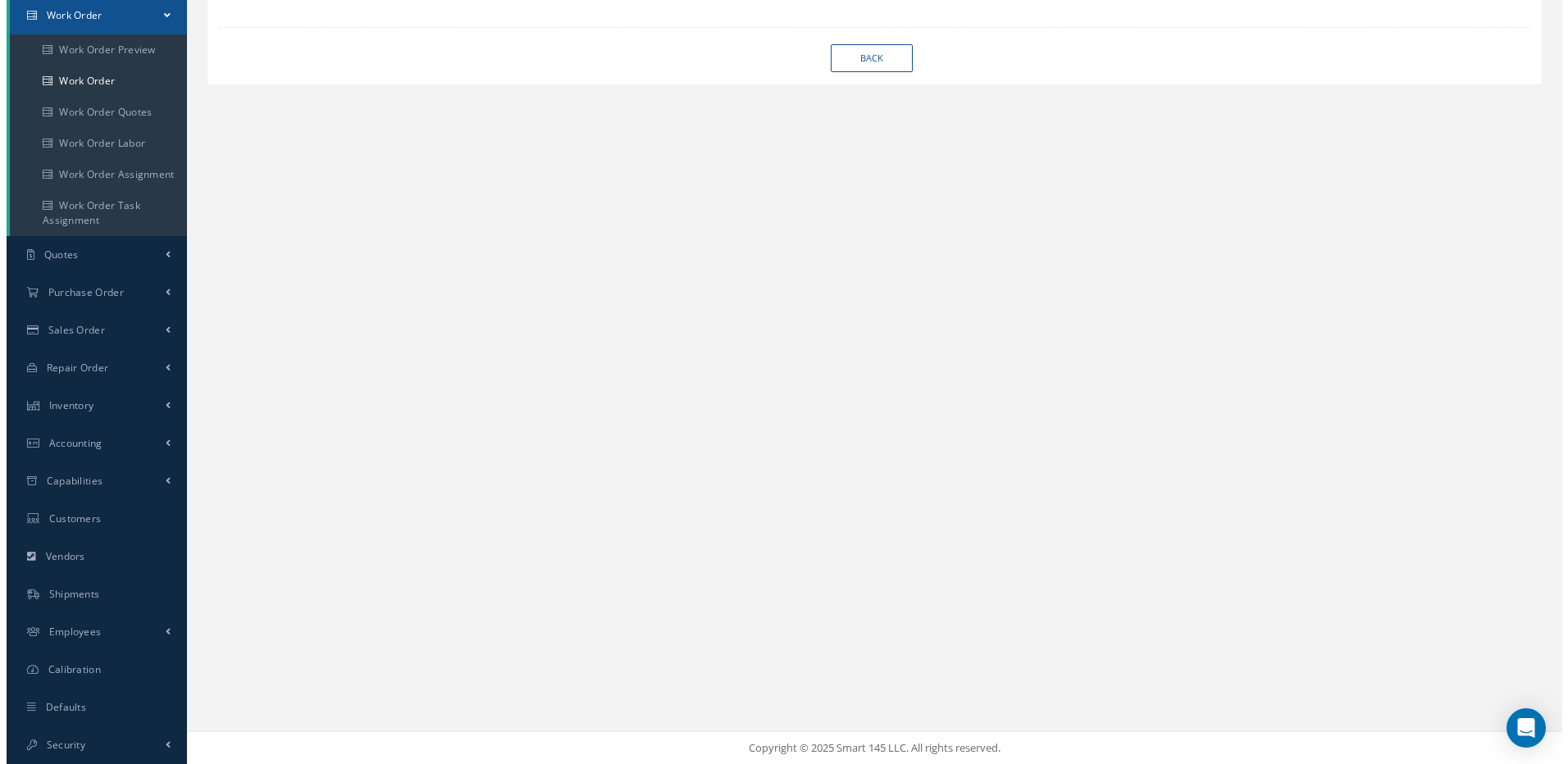
scroll to position [167, 0]
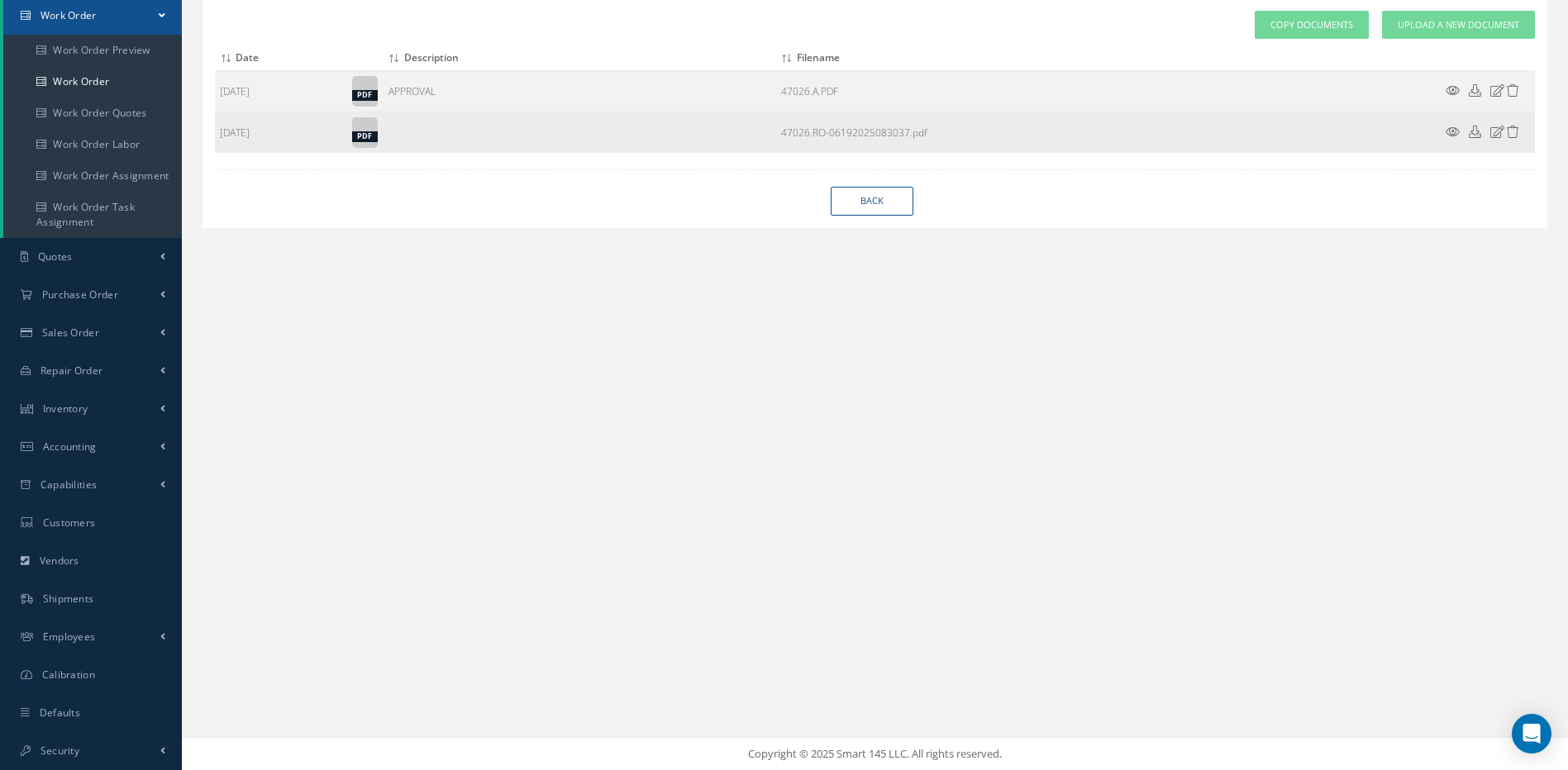
click at [1451, 132] on icon at bounding box center [1453, 132] width 14 height 12
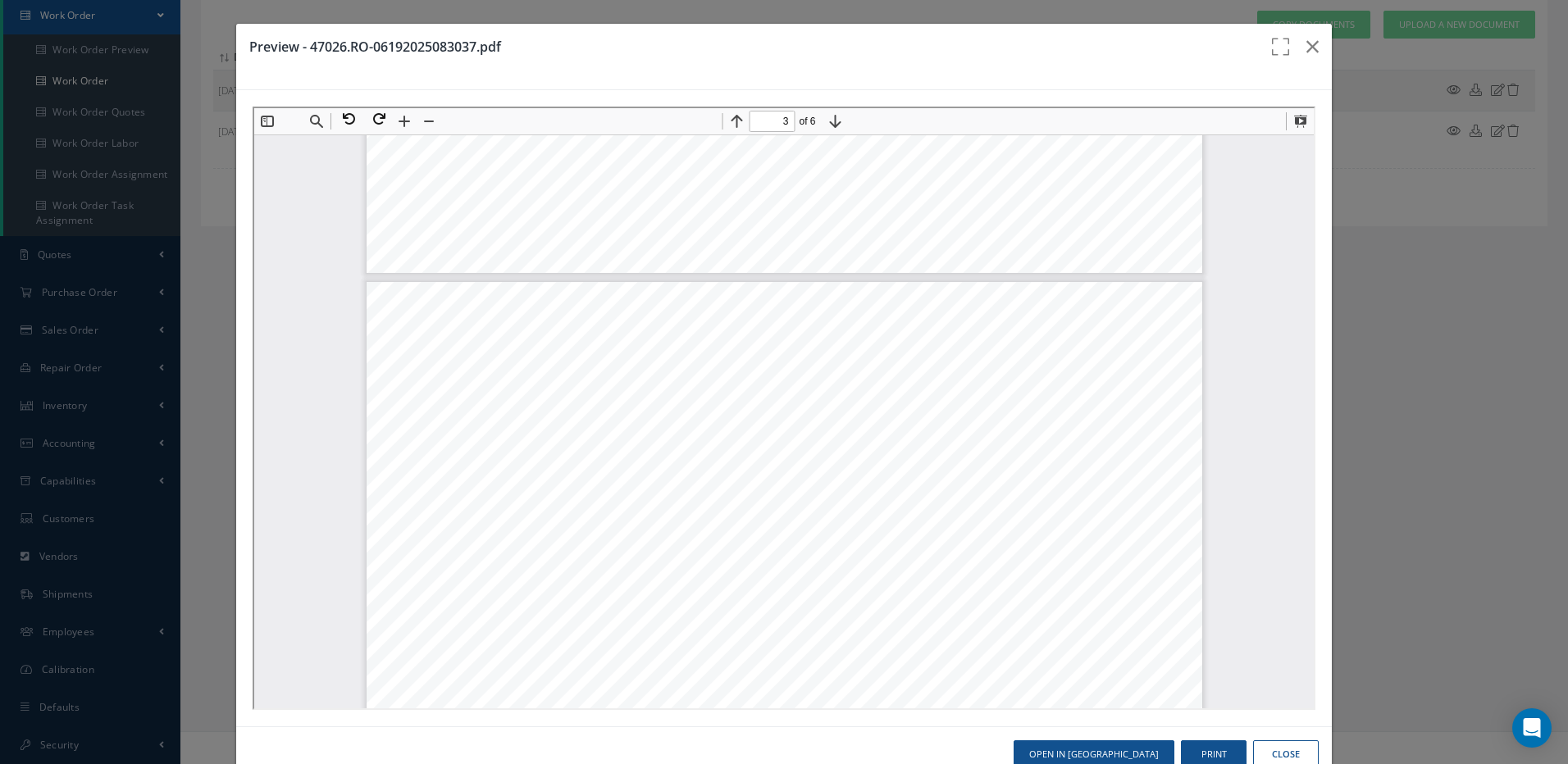
scroll to position [2140, 0]
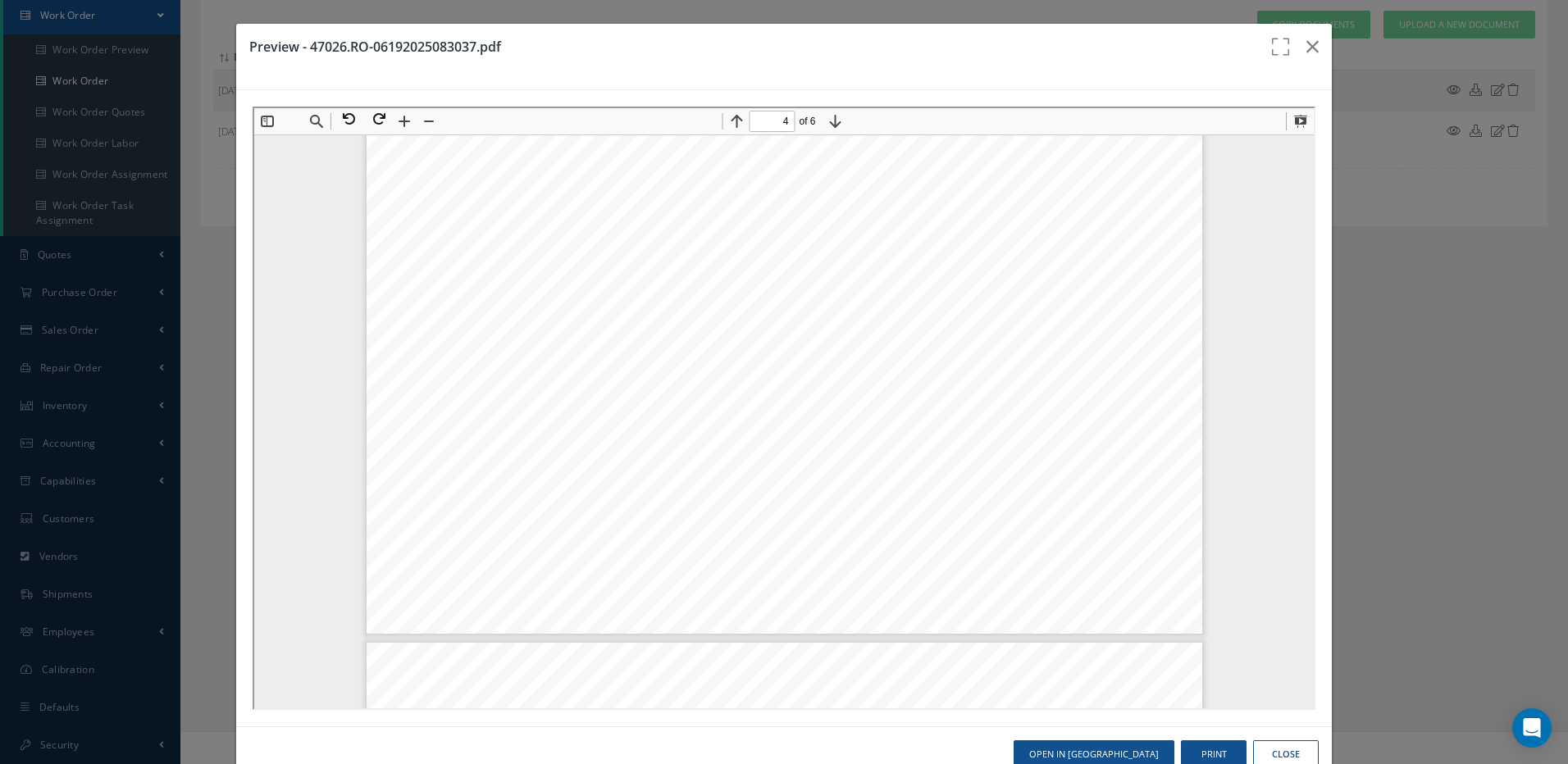
type input "5"
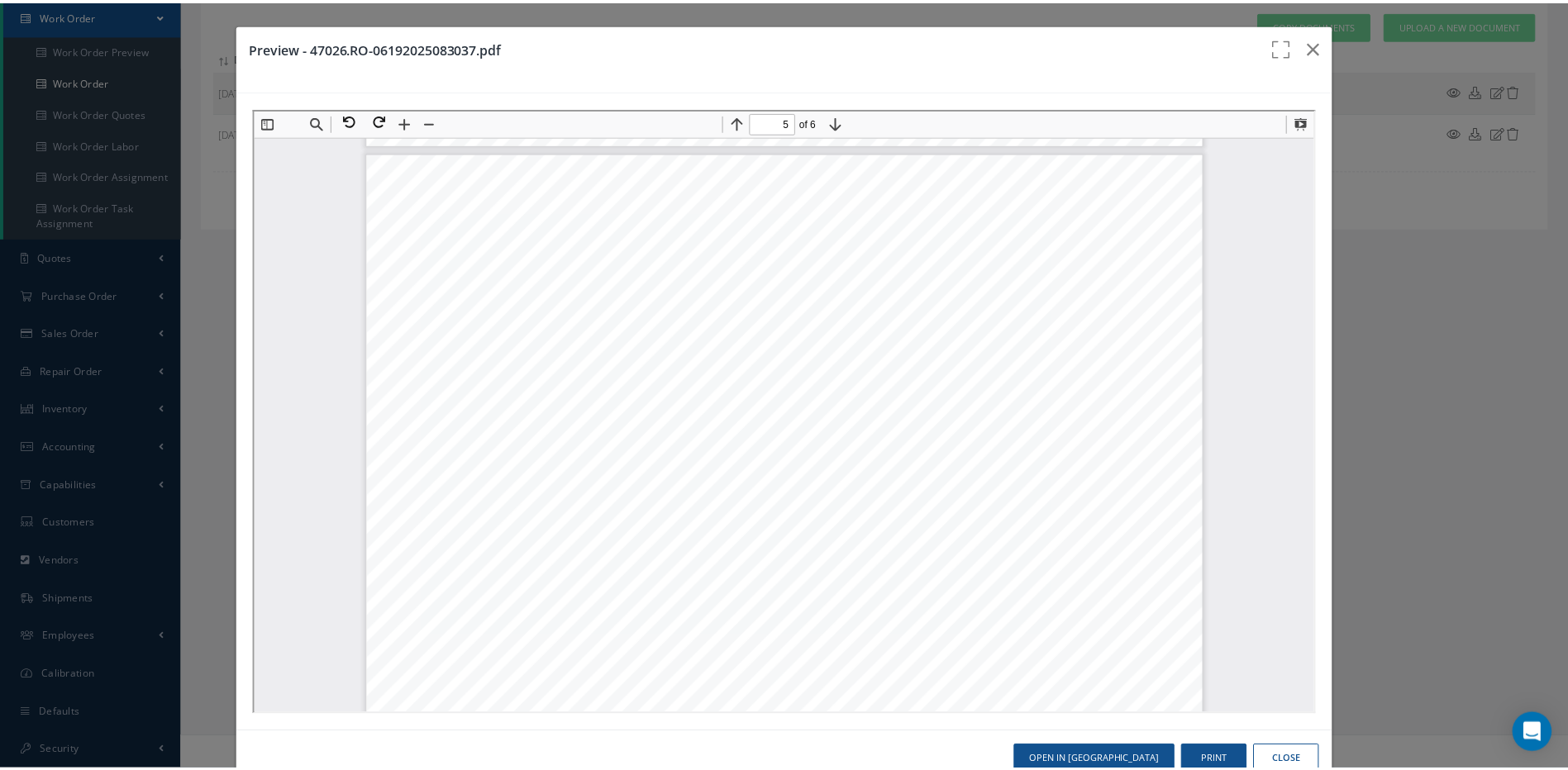
scroll to position [4387, 0]
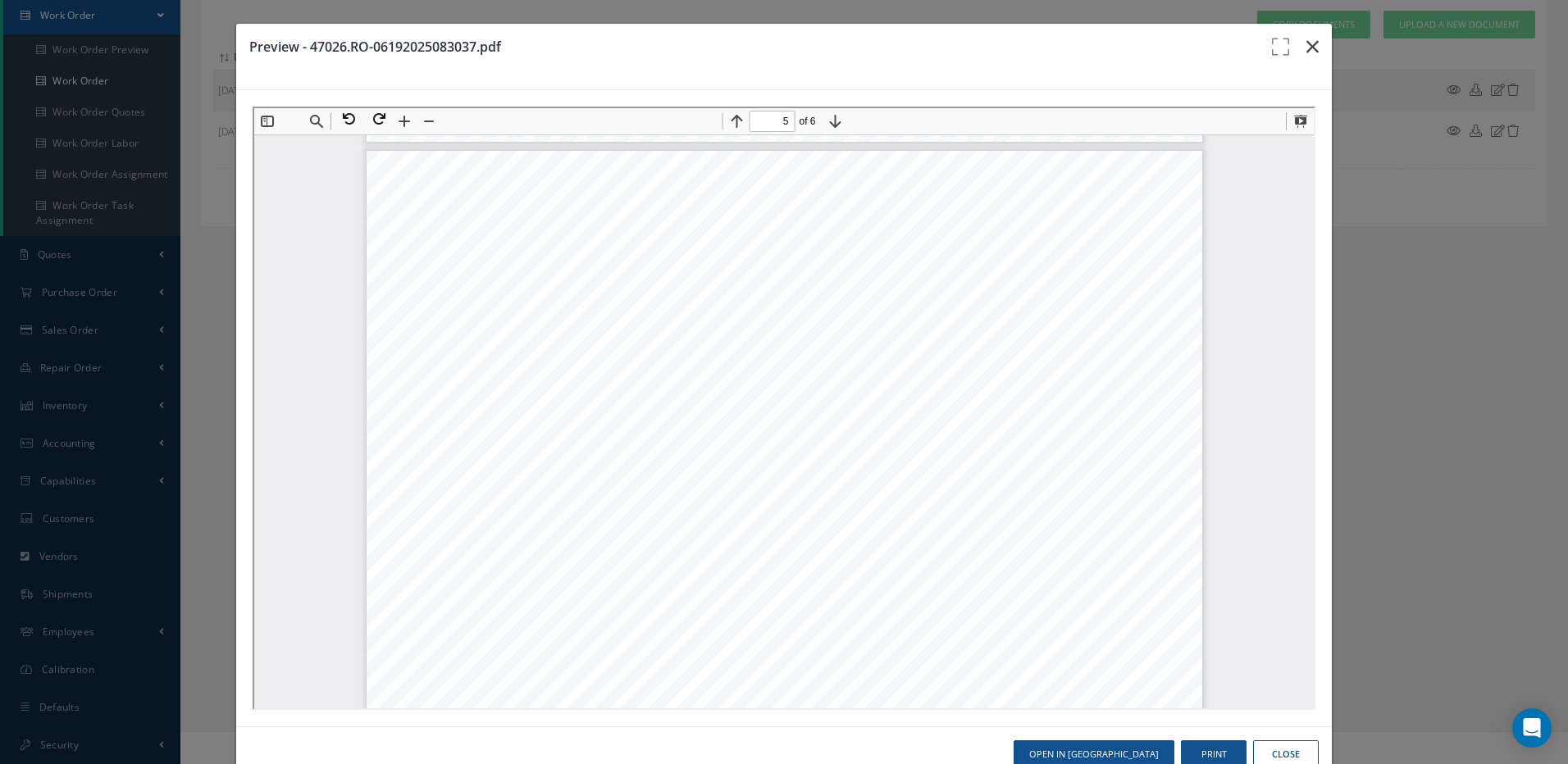
click at [1307, 39] on icon "button" at bounding box center [1312, 47] width 12 height 20
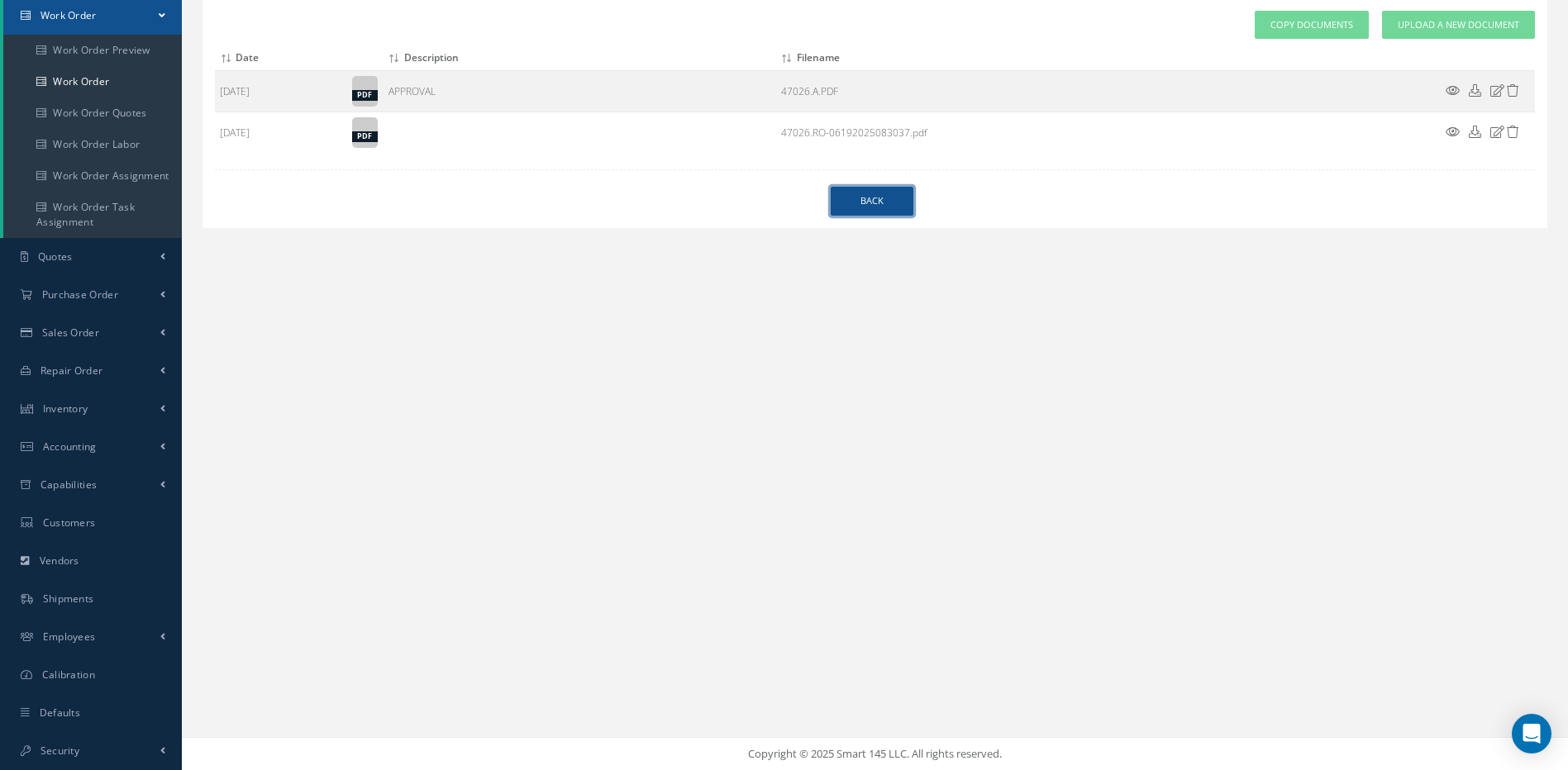
click at [883, 210] on link "Back" at bounding box center [872, 201] width 83 height 29
select select "25"
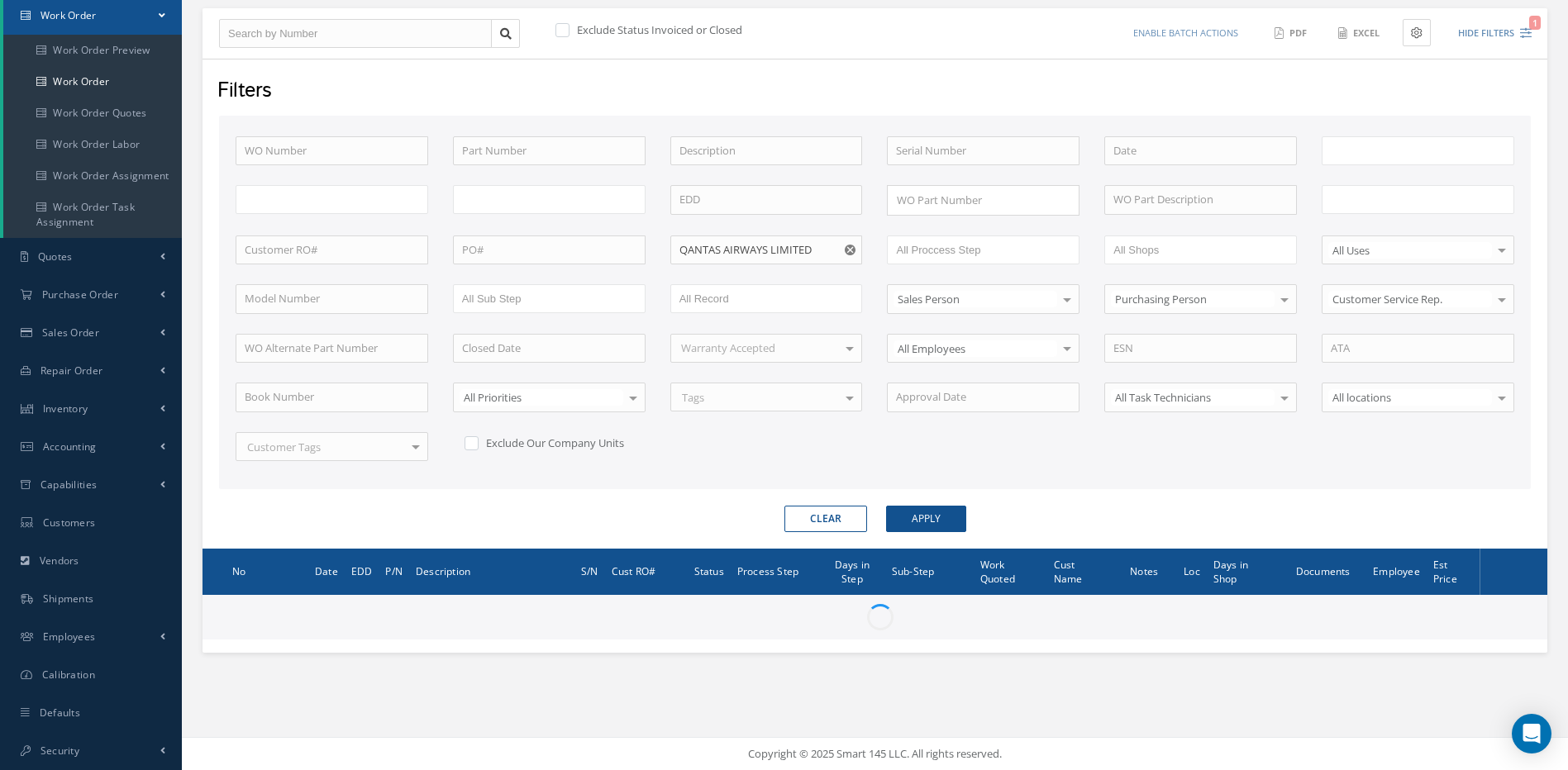
type input "All Work Request"
type input "All Work Performed"
type input "All Status"
type input "WO Part Status"
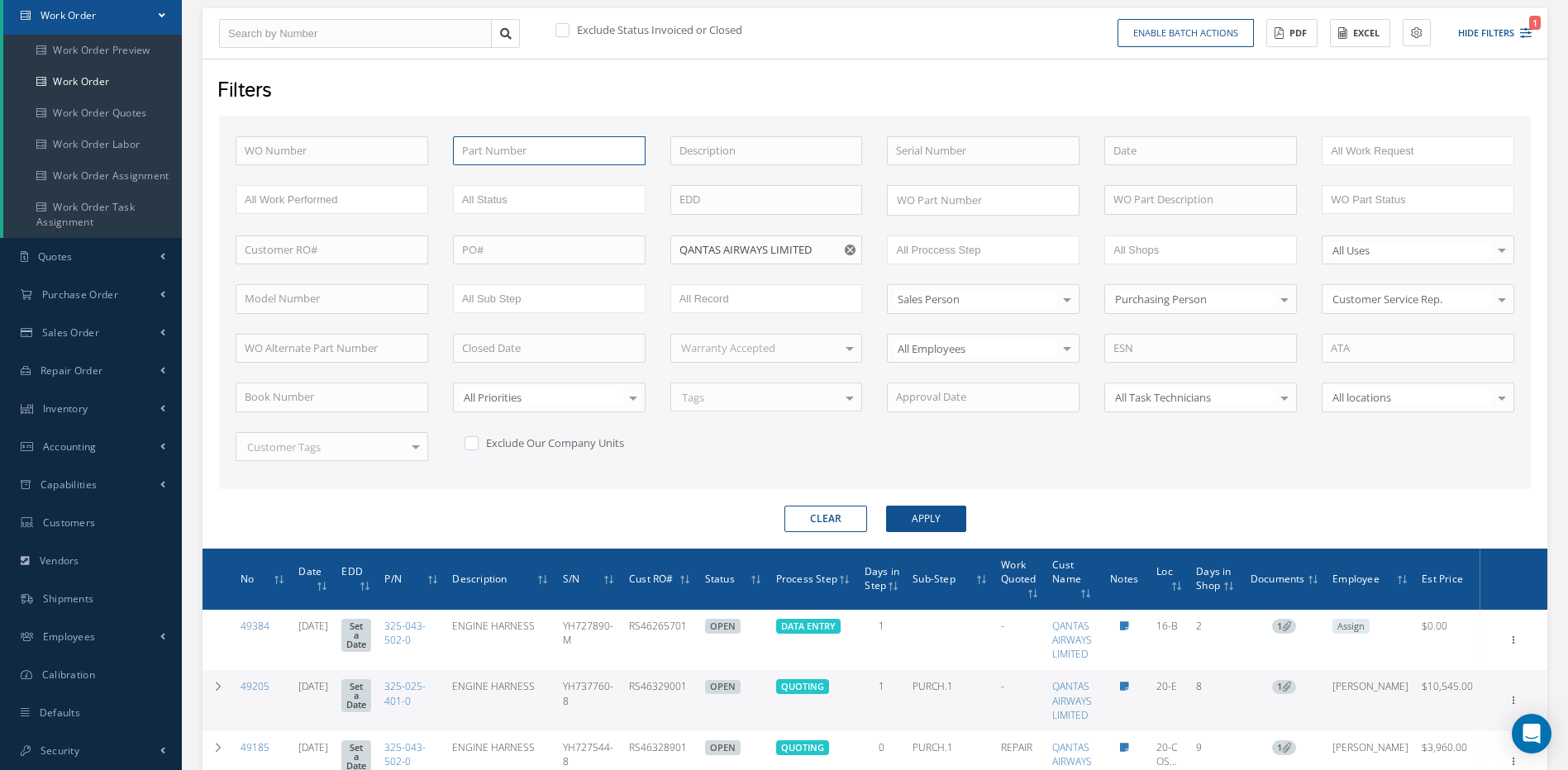
click at [499, 147] on input "text" at bounding box center [549, 152] width 193 height 30
type input "325-025-401-0"
click at [886, 506] on button "Apply" at bounding box center [926, 519] width 80 height 26
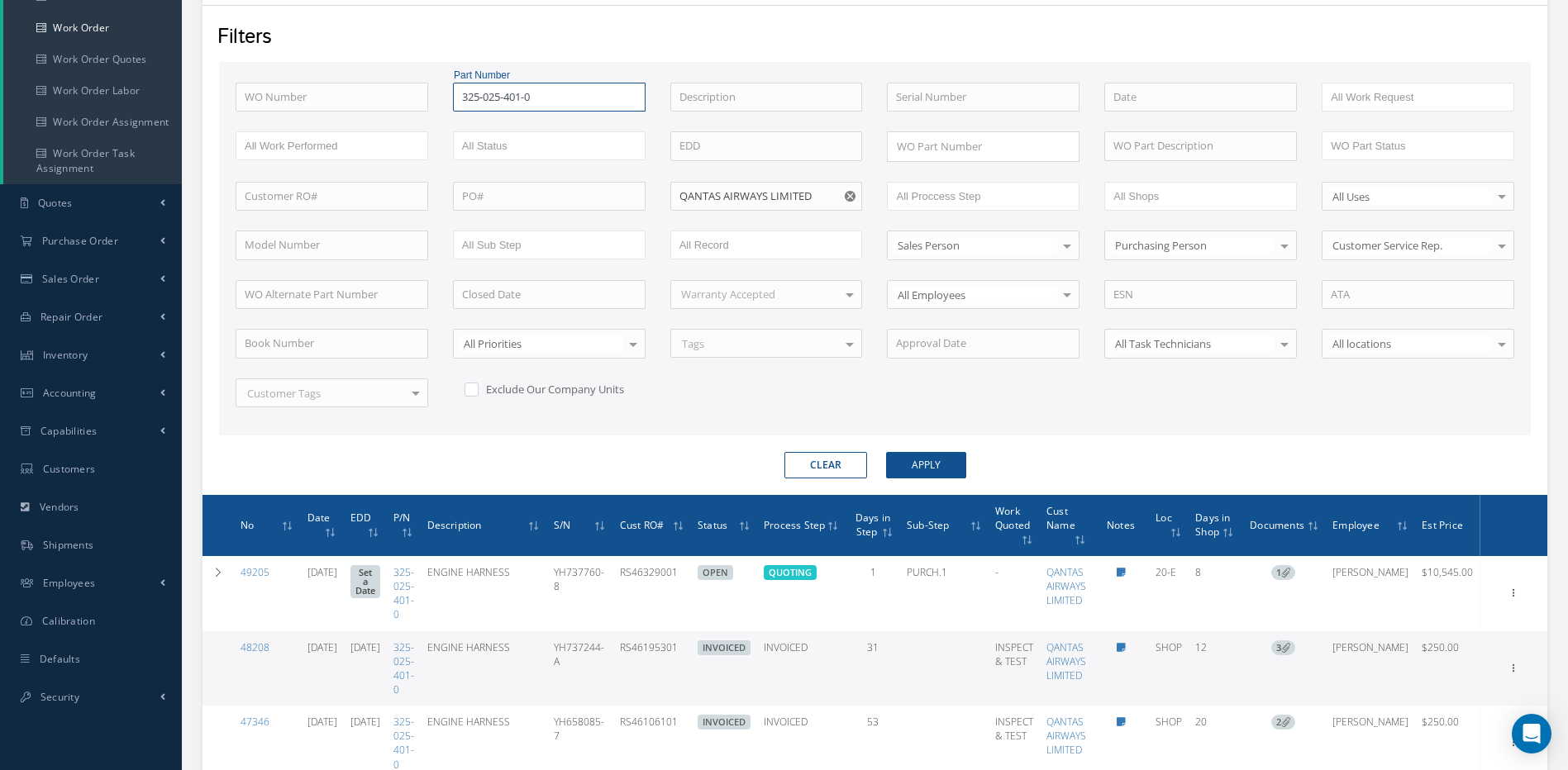
scroll to position [333, 0]
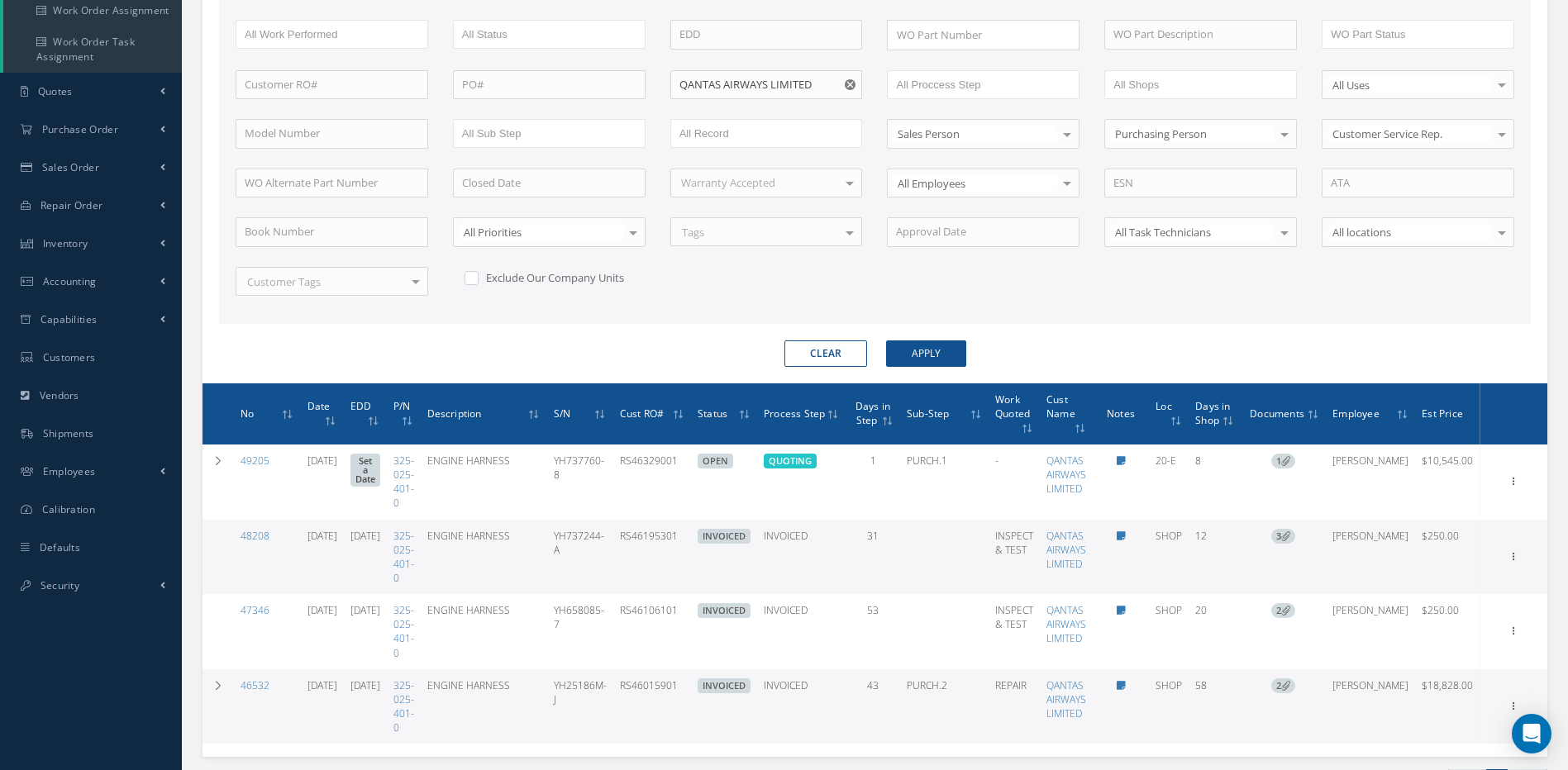
drag, startPoint x: 723, startPoint y: 688, endPoint x: 653, endPoint y: 690, distance: 70.0
click at [653, 690] on td "RS46015901" at bounding box center [653, 706] width 78 height 75
copy td "RS46015901"
click at [1511, 698] on icon at bounding box center [1514, 705] width 17 height 13
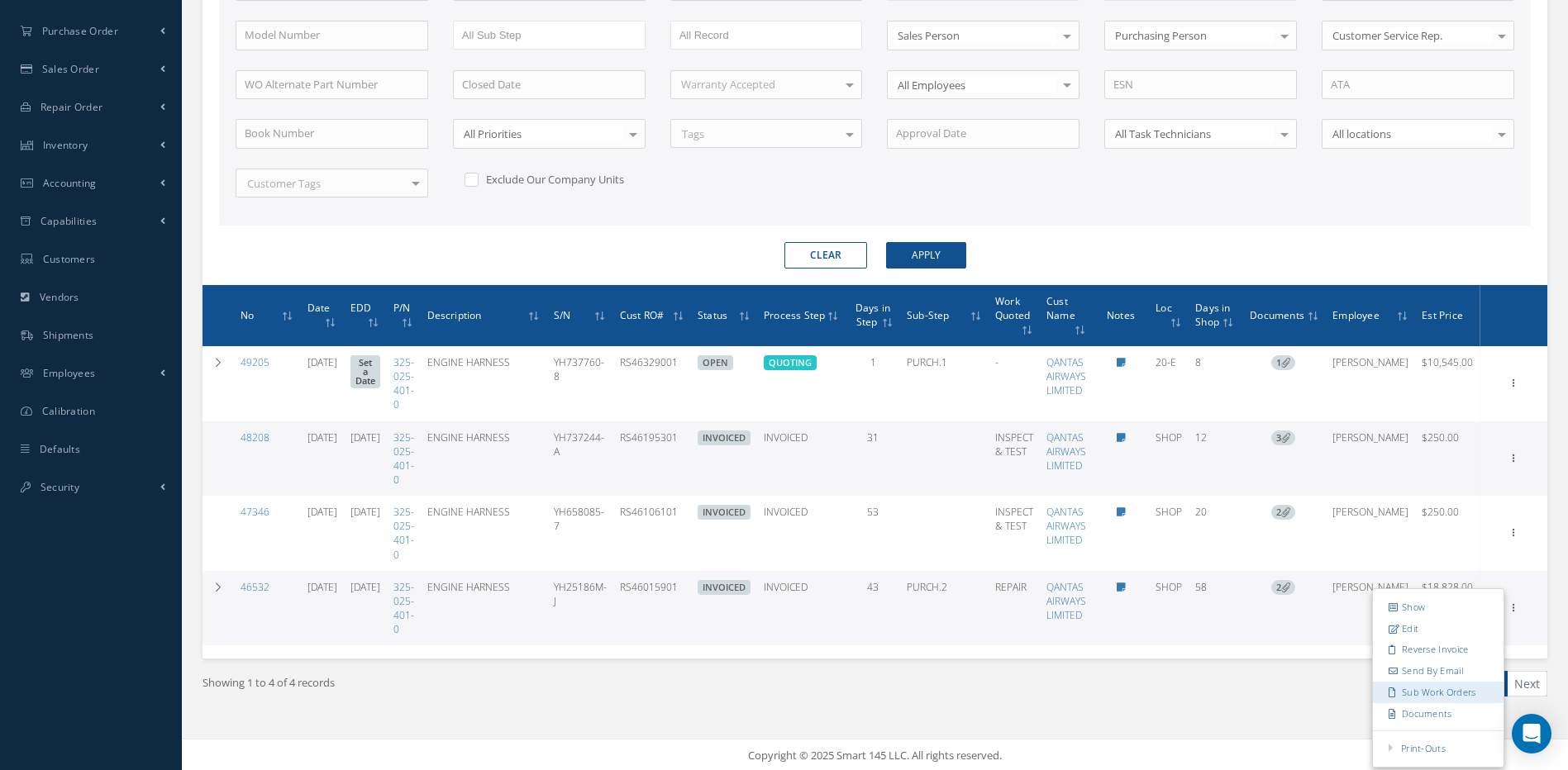
scroll to position [433, 0]
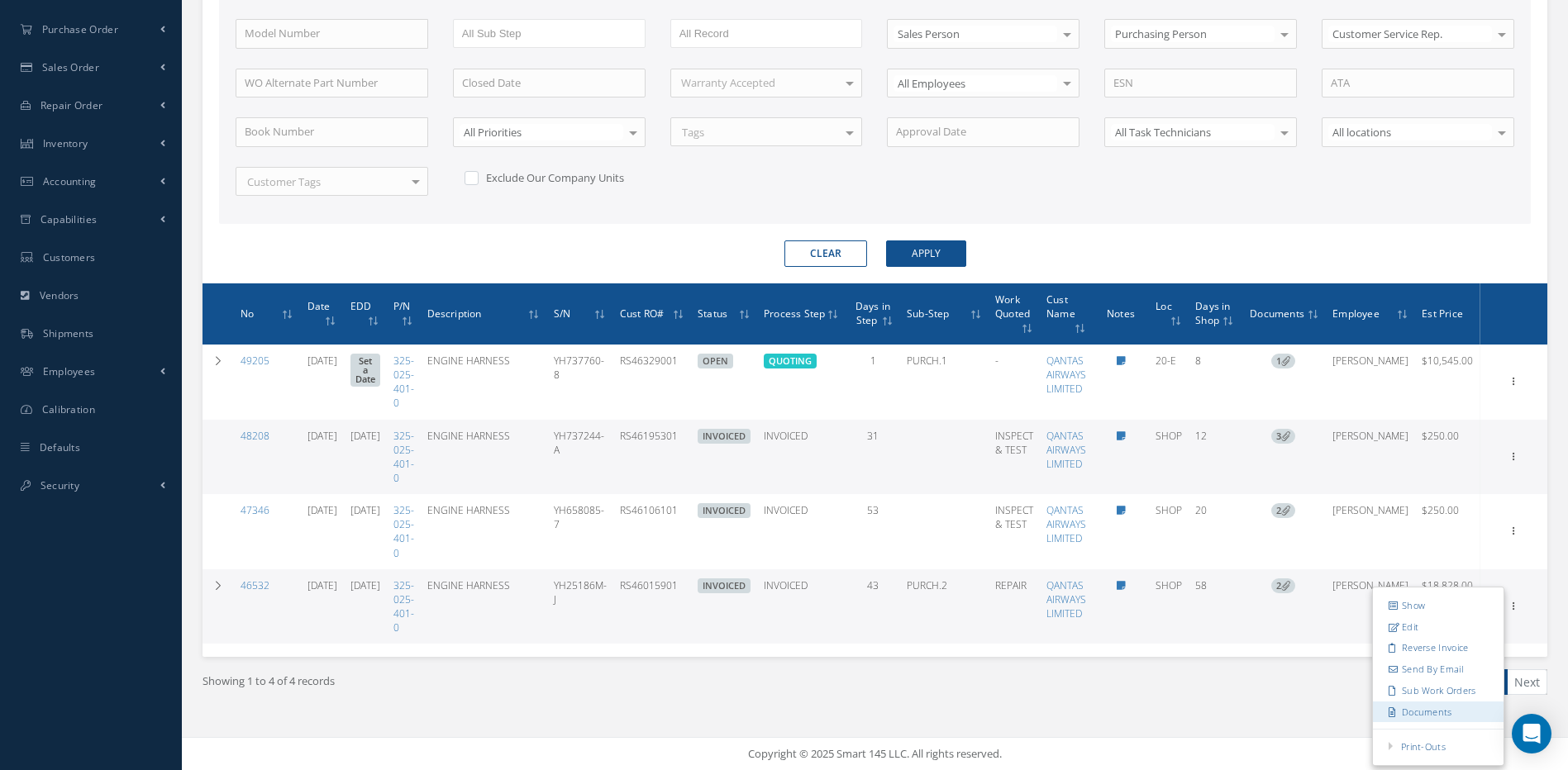
click at [1426, 710] on link "Documents" at bounding box center [1439, 711] width 131 height 22
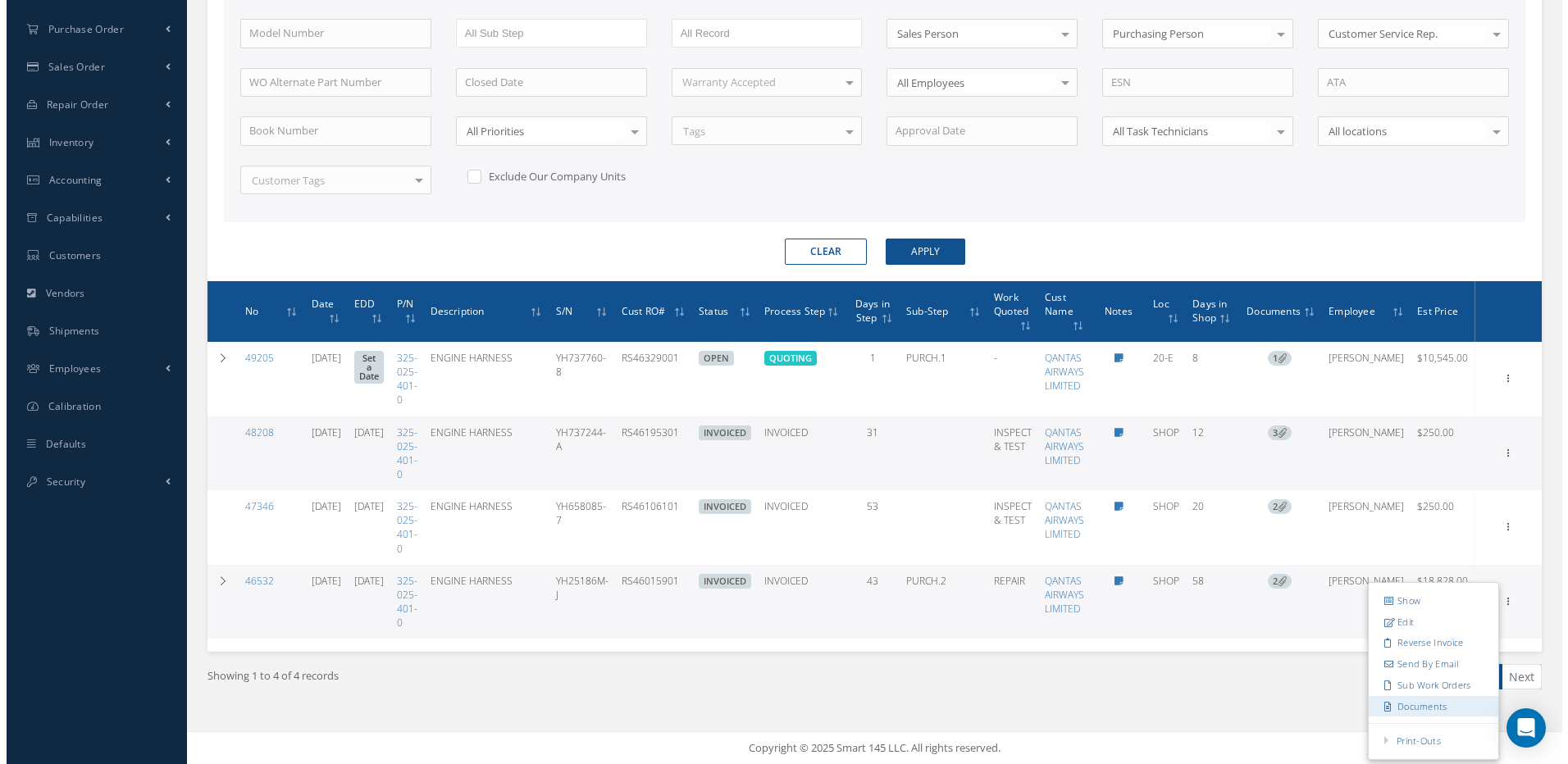
scroll to position [167, 0]
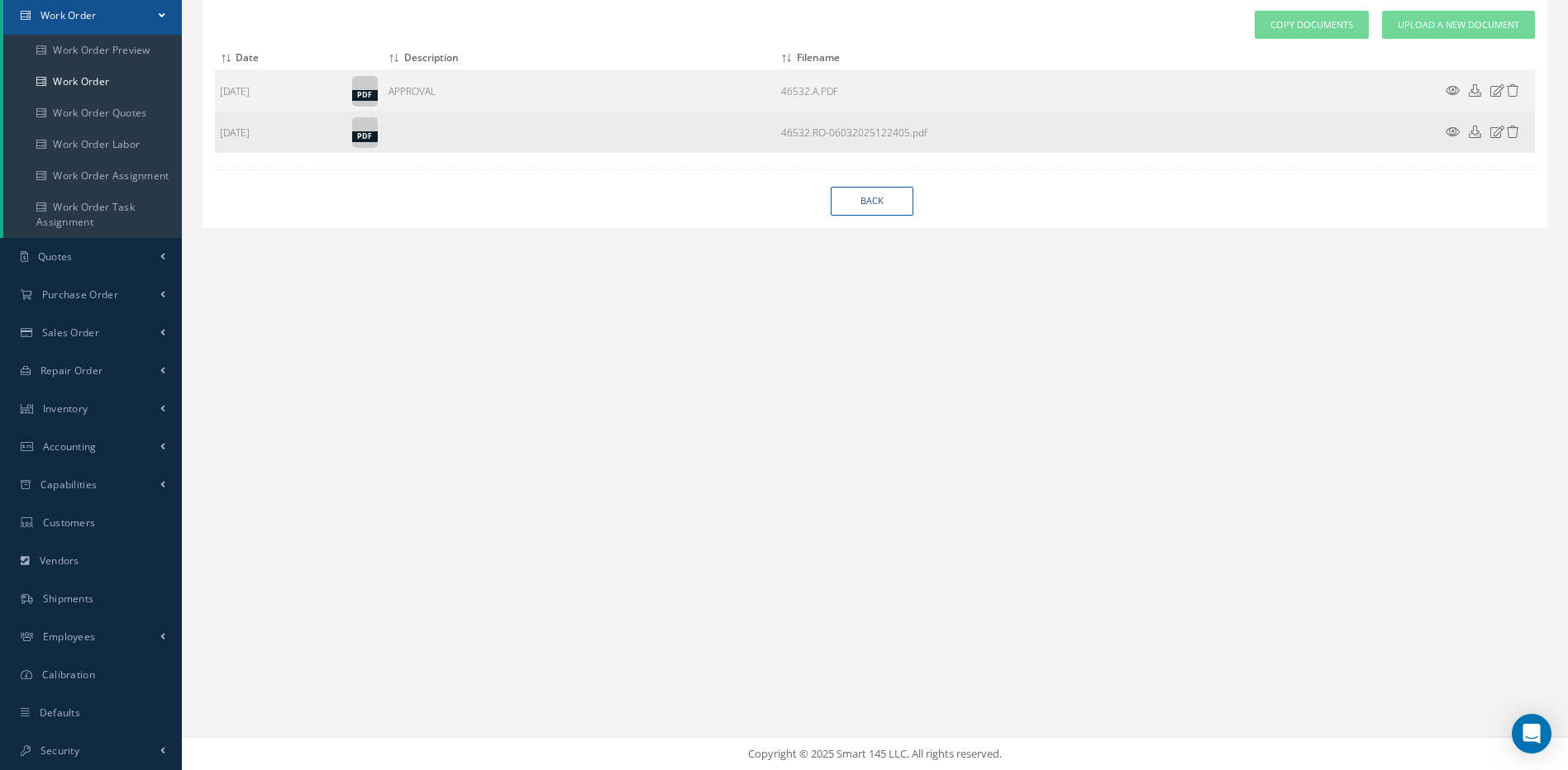
click at [1448, 132] on icon at bounding box center [1453, 132] width 14 height 12
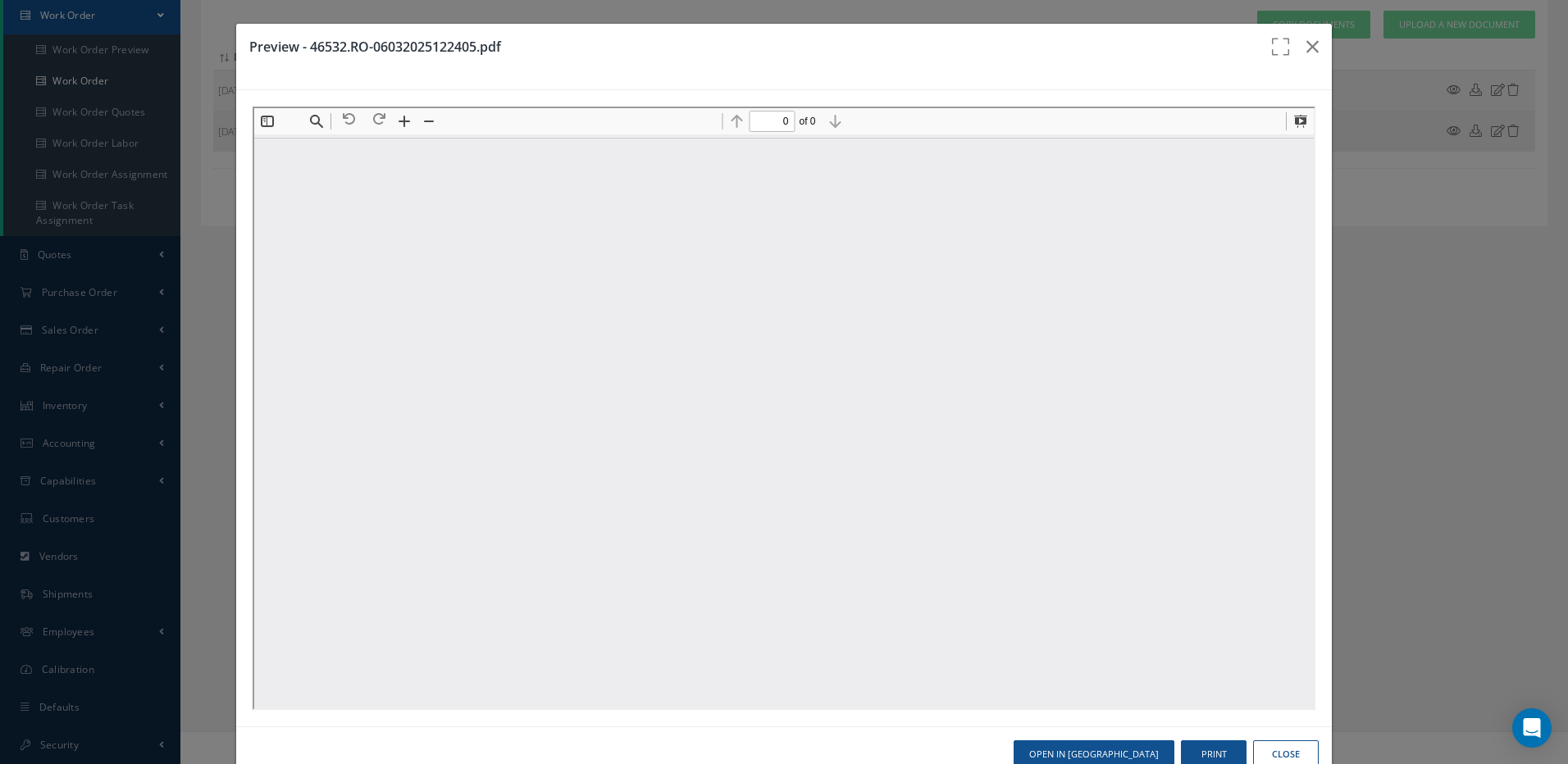
scroll to position [0, 0]
type input "1"
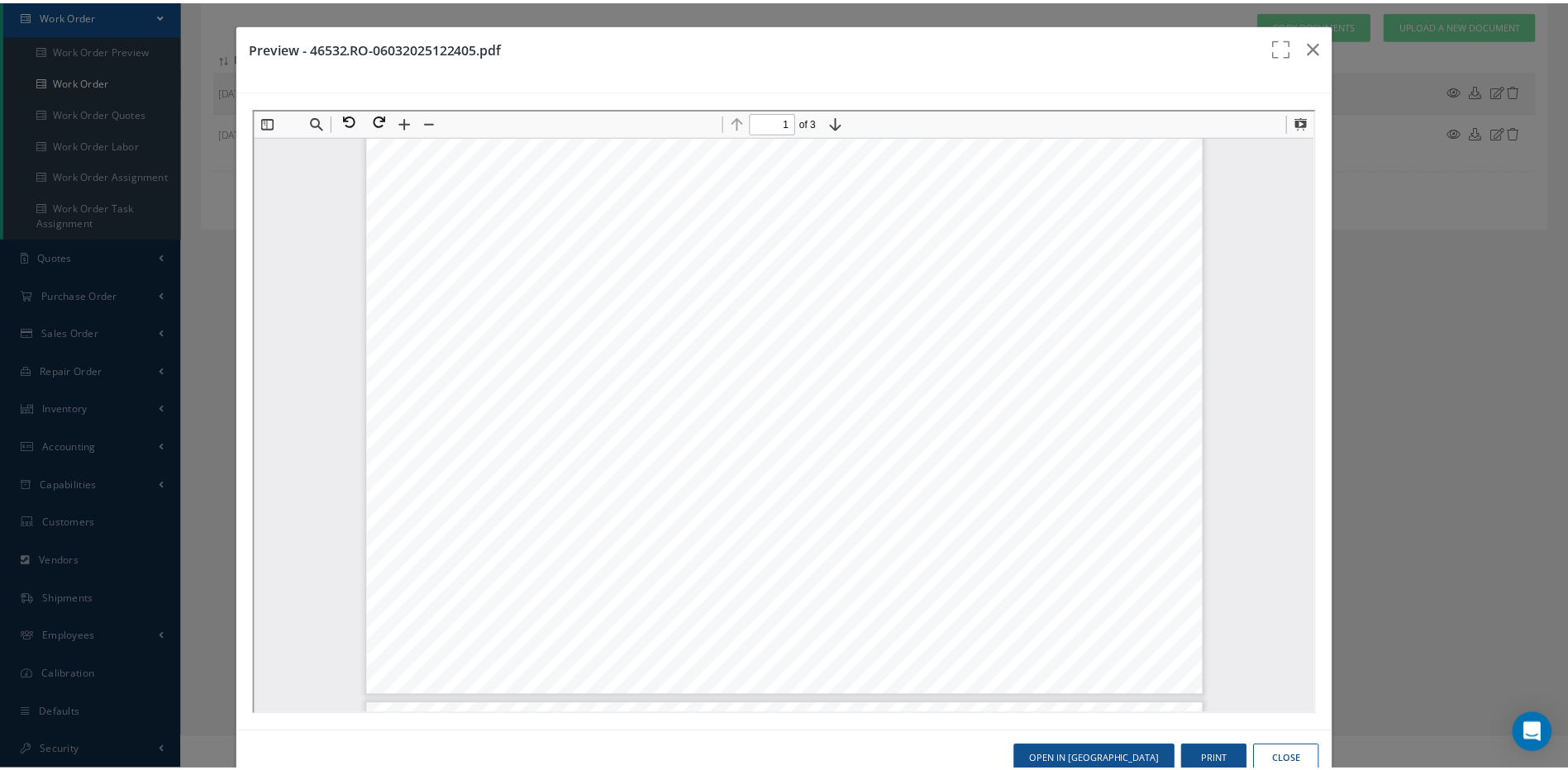
scroll to position [587, 0]
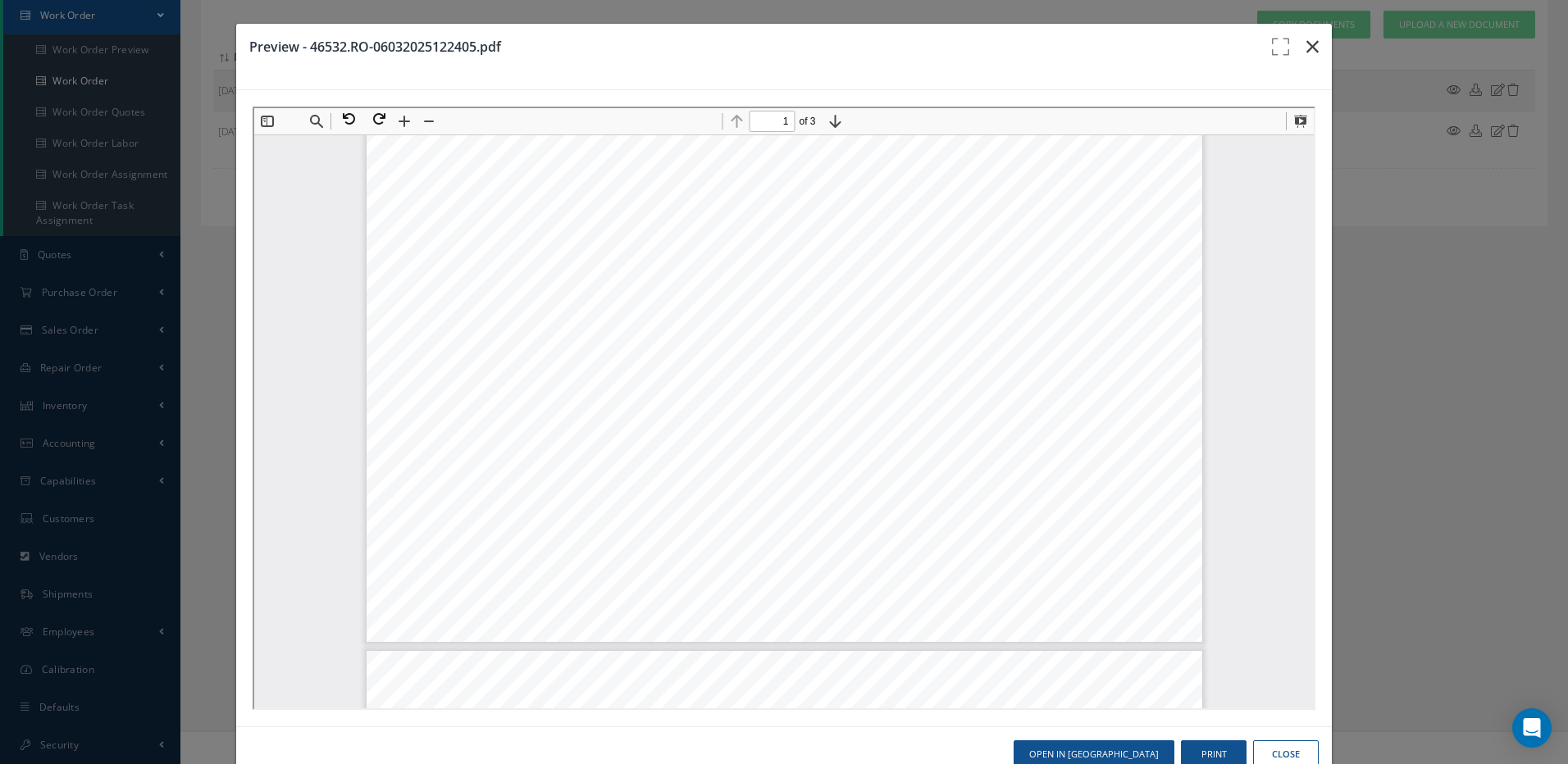
click at [1307, 53] on icon "button" at bounding box center [1312, 47] width 12 height 20
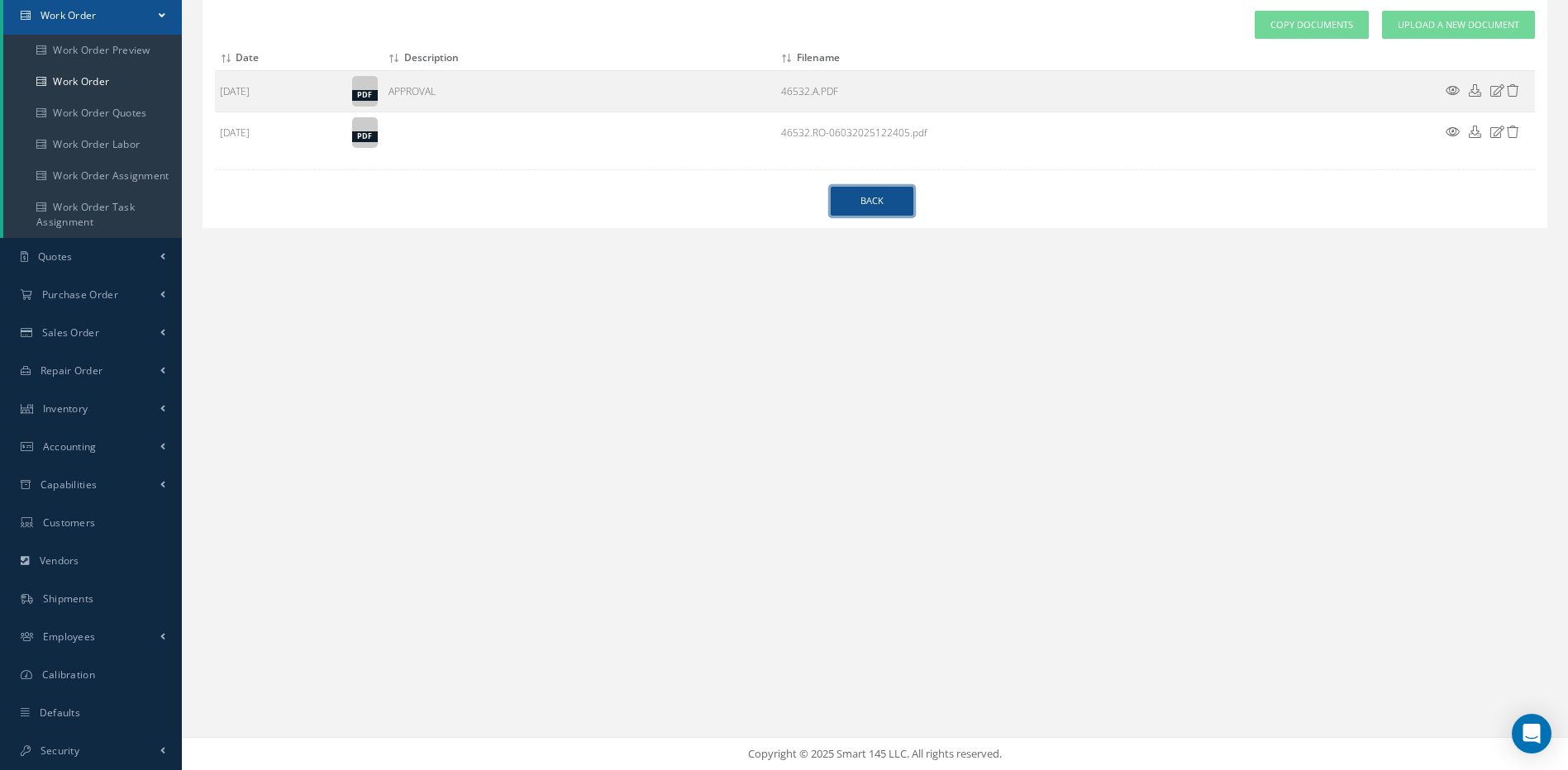
click at [881, 209] on link "Back" at bounding box center [872, 201] width 83 height 29
select select "25"
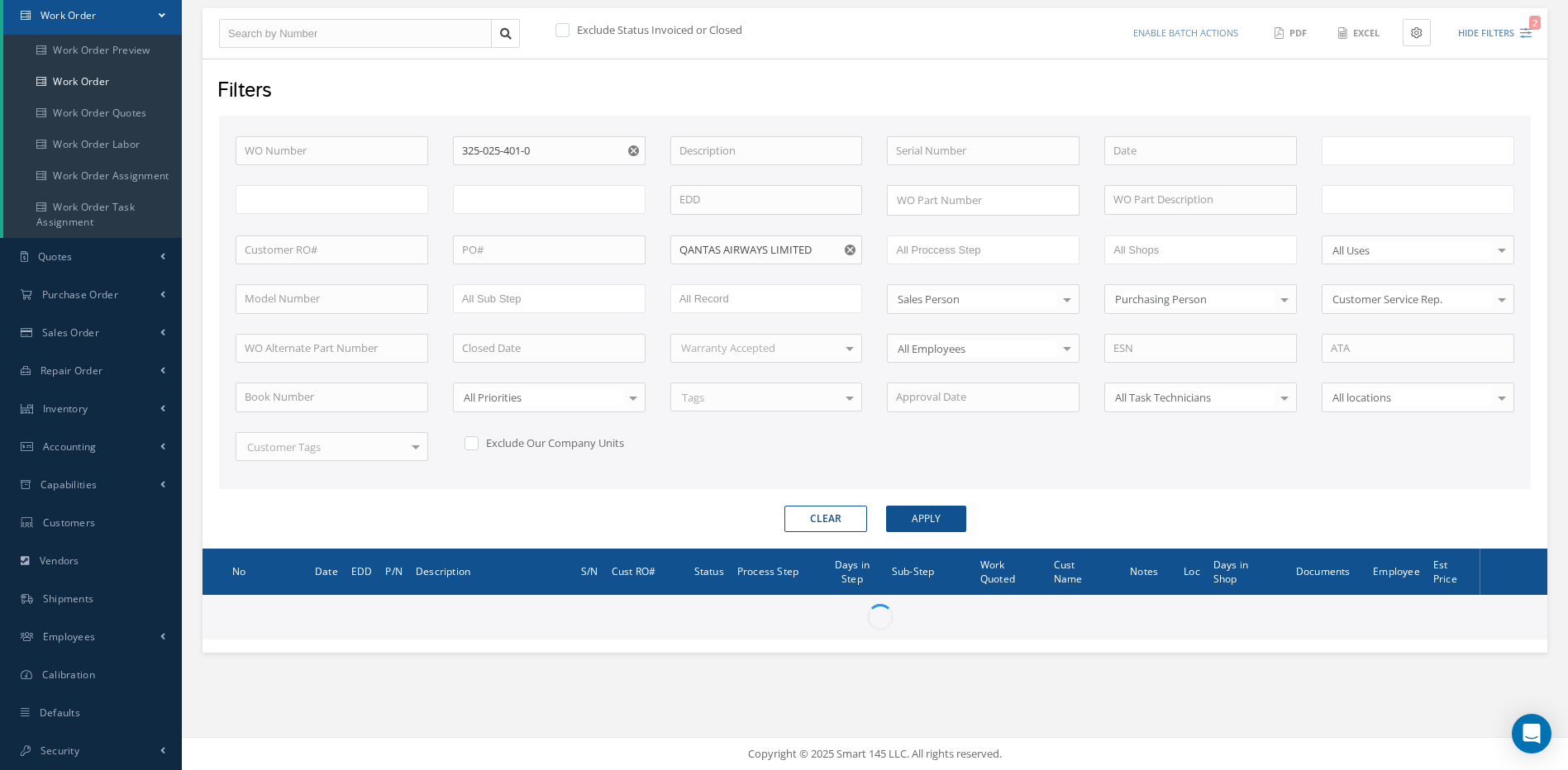
type input "All Work Request"
type input "All Work Performed"
type input "All Status"
type input "WO Part Status"
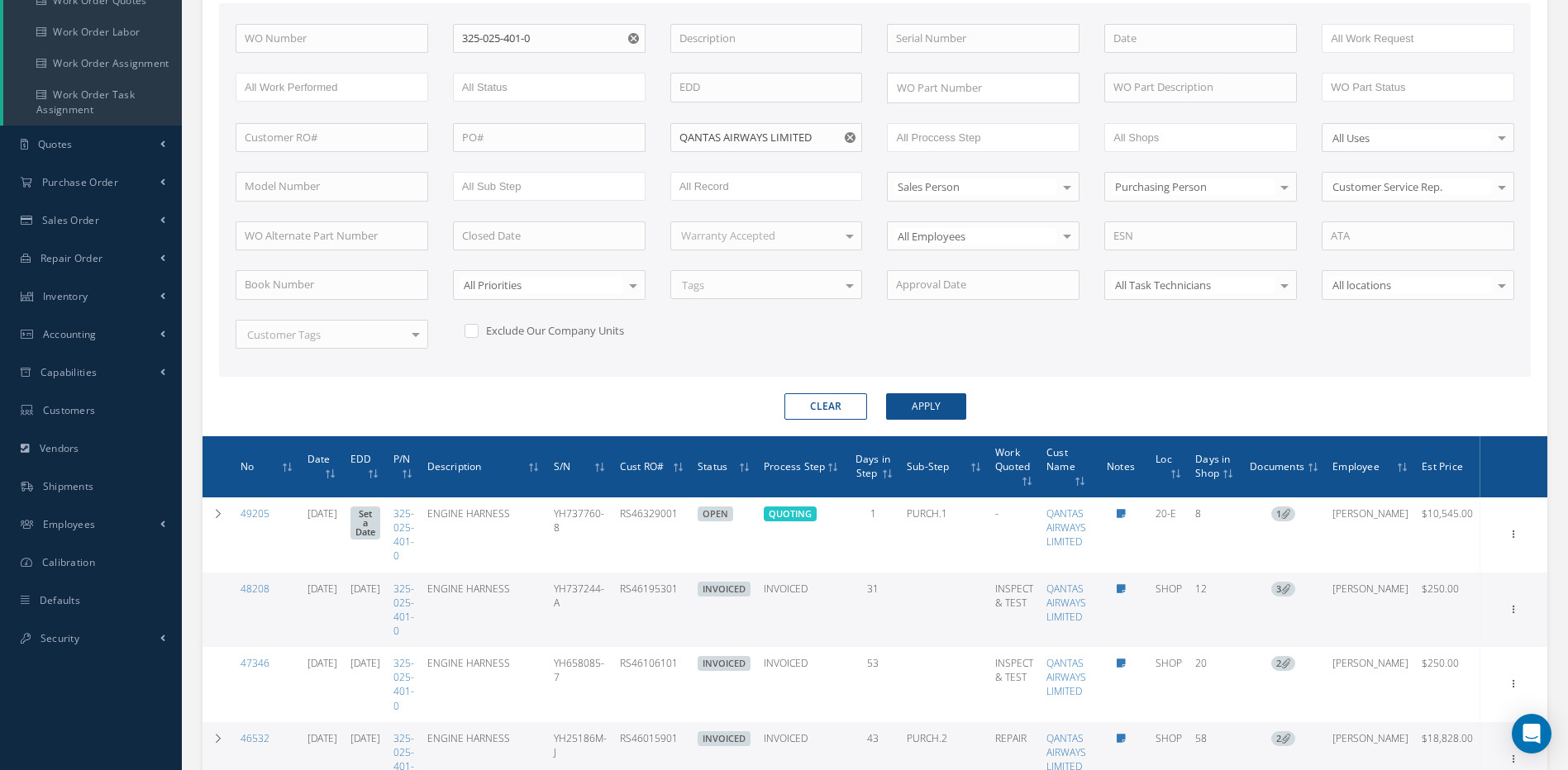
scroll to position [433, 0]
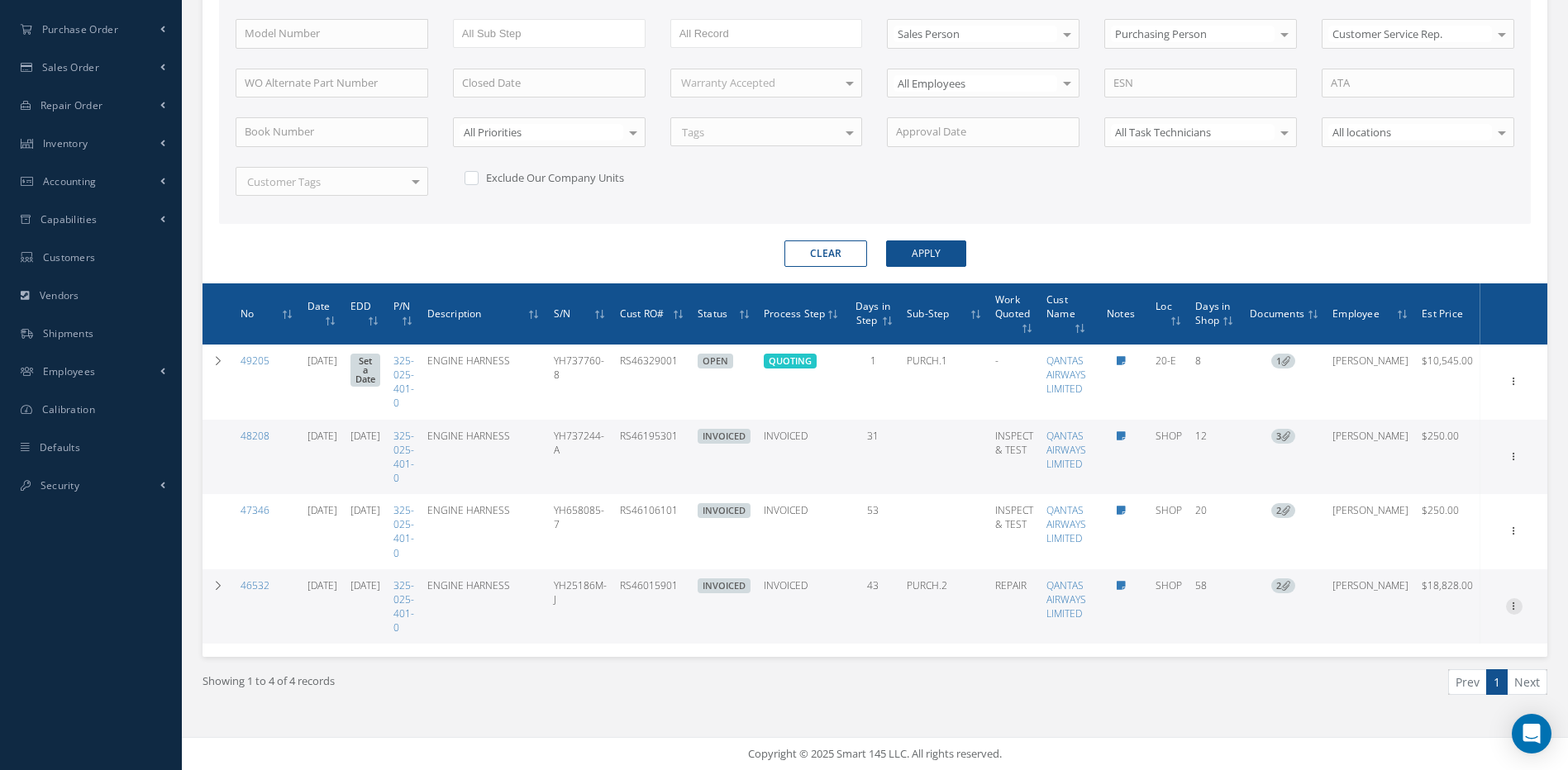
click at [1516, 603] on icon at bounding box center [1514, 605] width 17 height 13
click at [1437, 622] on link "Edit" at bounding box center [1439, 628] width 131 height 22
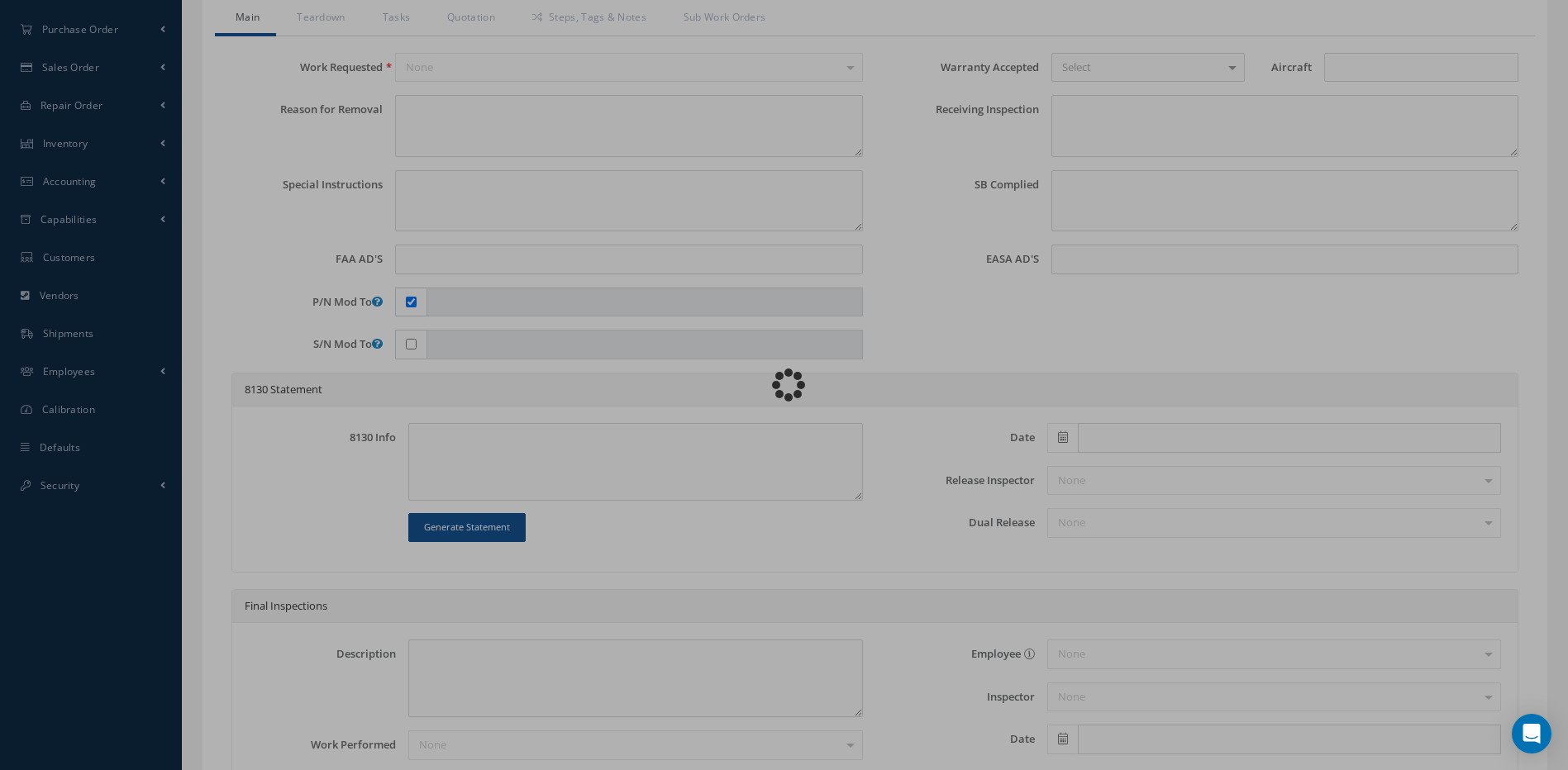
type input "325-025-401-0"
type input "CJ10"
type input "SHOP"
type input "06/03/2025"
type input "ENGINE HARNESS"
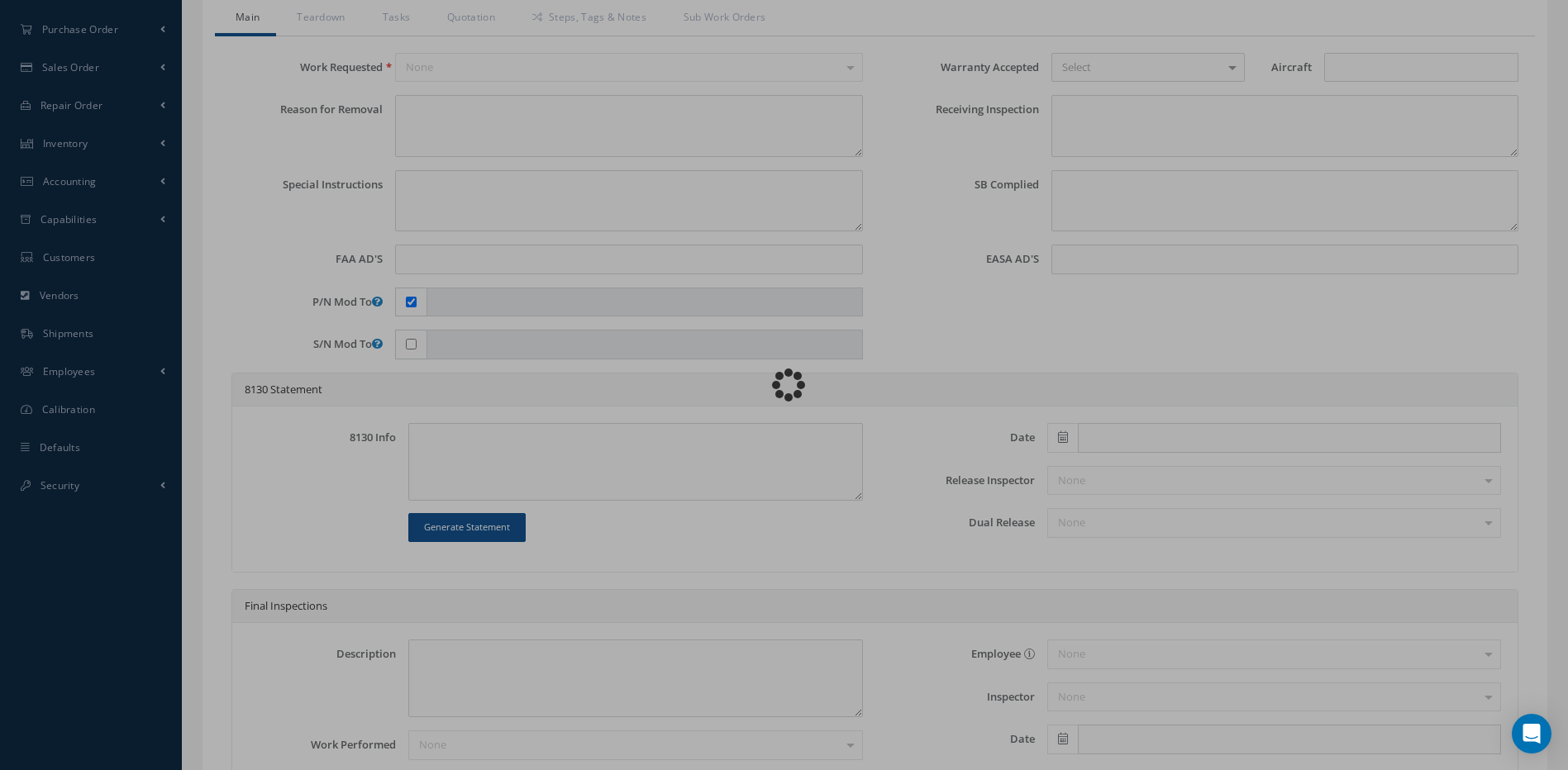
type input "RS46015901"
type input "07/21/2025"
type input "YH25186M-J"
type textarea "INCORPORATION OF SB 73-0198"
type textarea "PLEASE SEE R.O. FOR DETAILS"
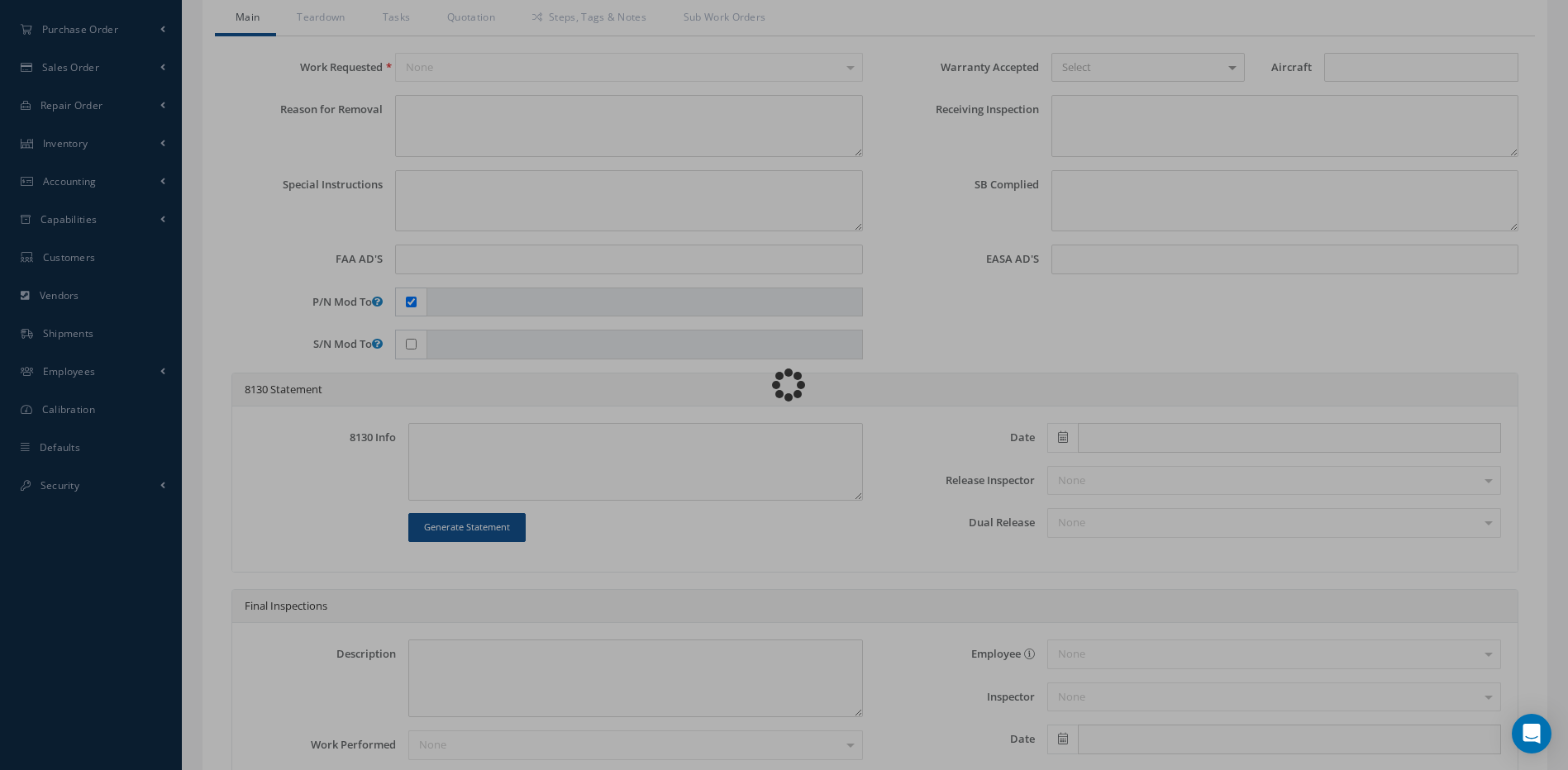
checkbox input "true"
type input "325-025-402-0"
type textarea "NO VISUAL DAMAGE"
type textarea "INSTALLED SB 73-0198. N/A AD'S."
type textarea "REPAIRED IN ACCORDANCE WITH CMM ATA 73-24-05, REV 6, DATED Aug 01, 2018. FULL D…"
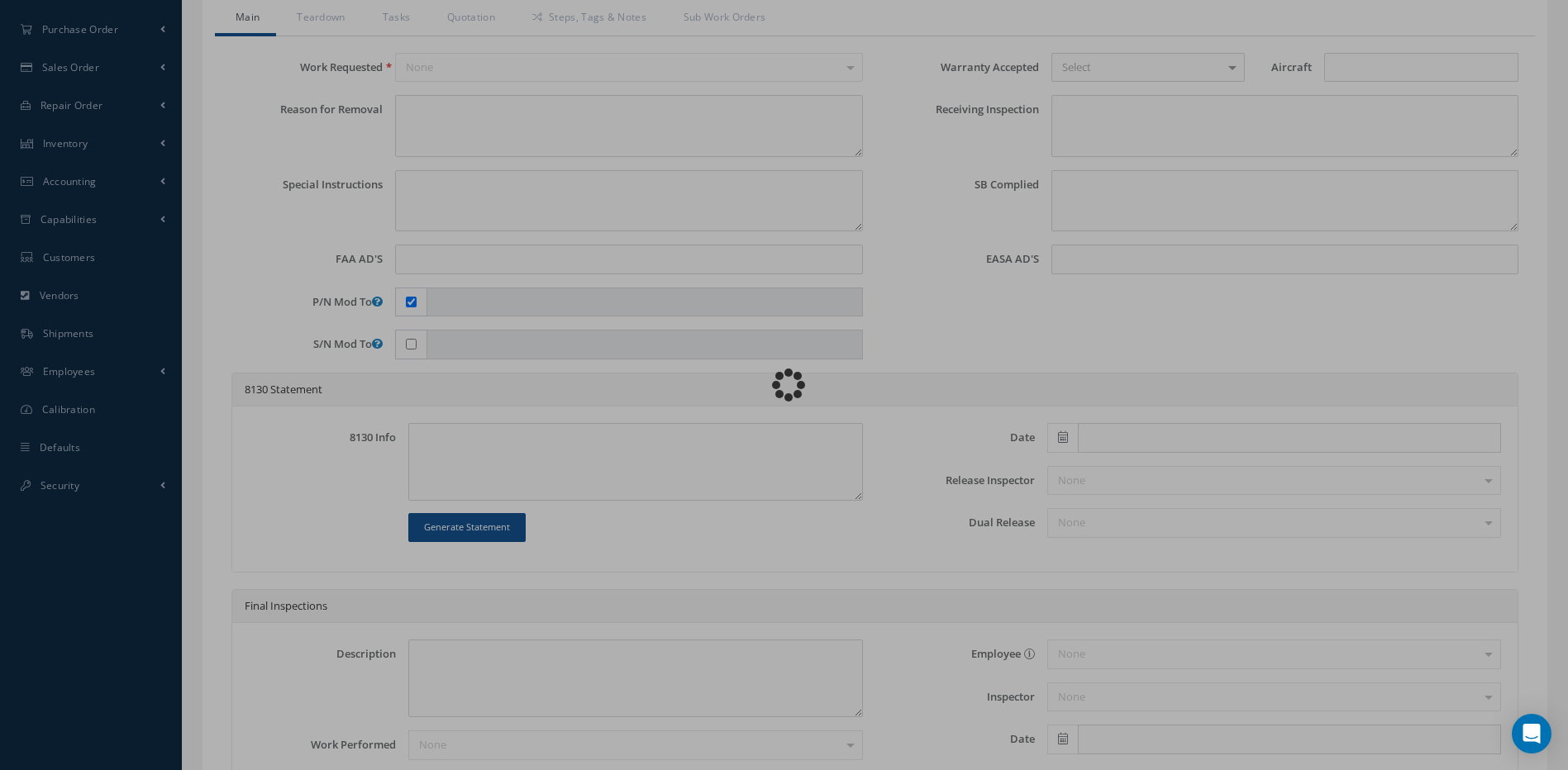
type input "07/30/2025"
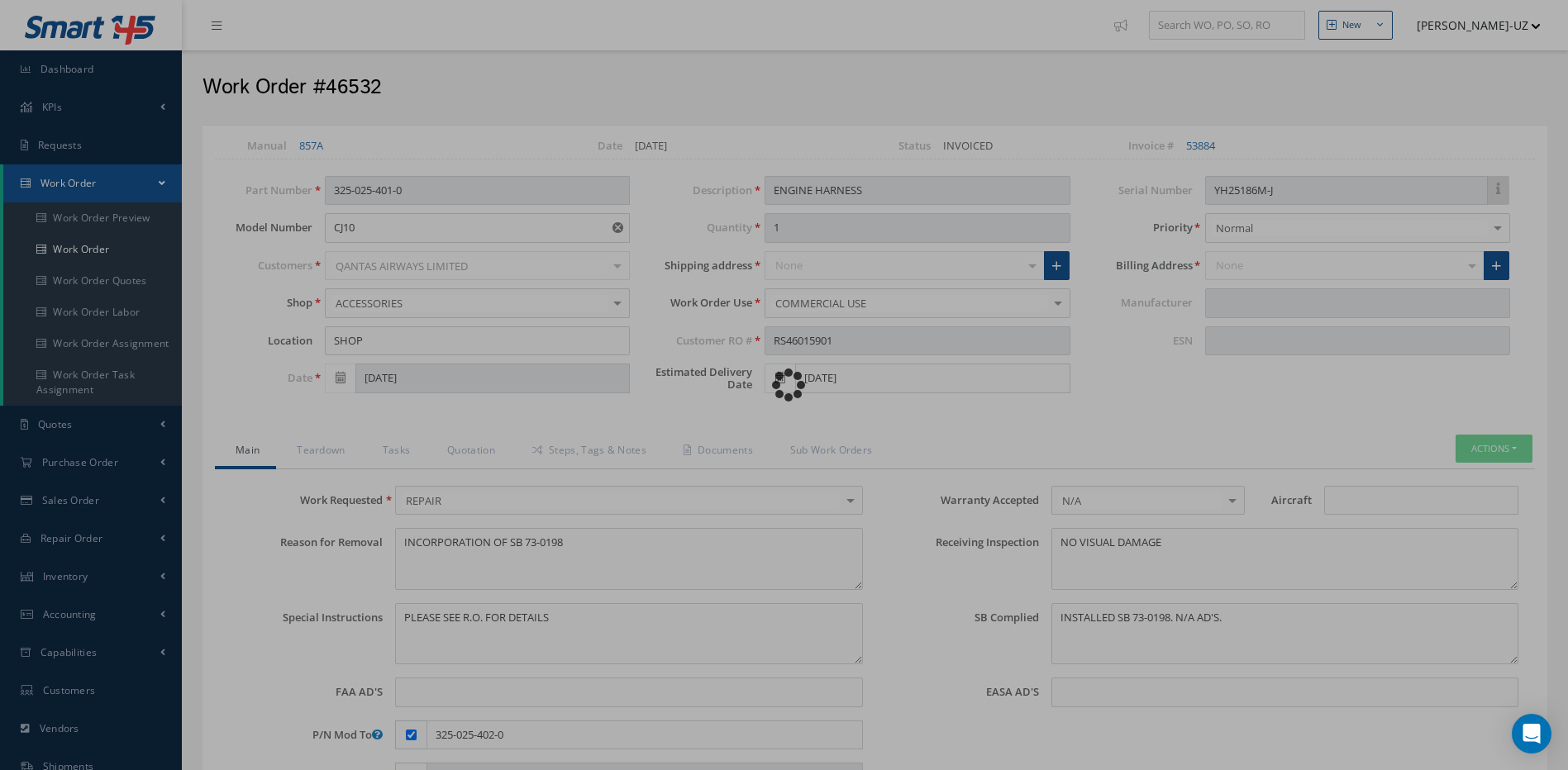
type input "SAFRAN"
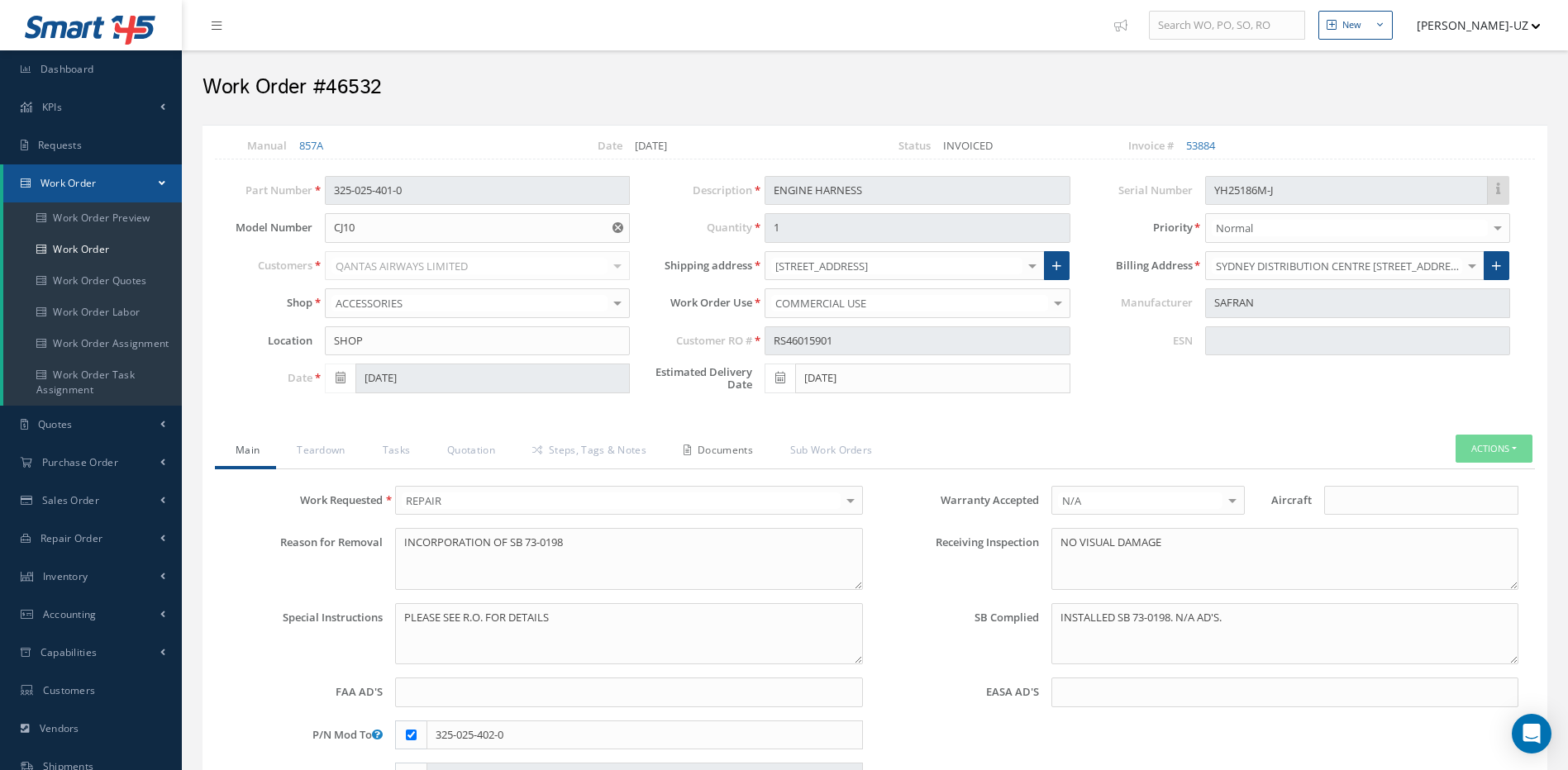
click at [750, 456] on link "Documents" at bounding box center [716, 452] width 107 height 35
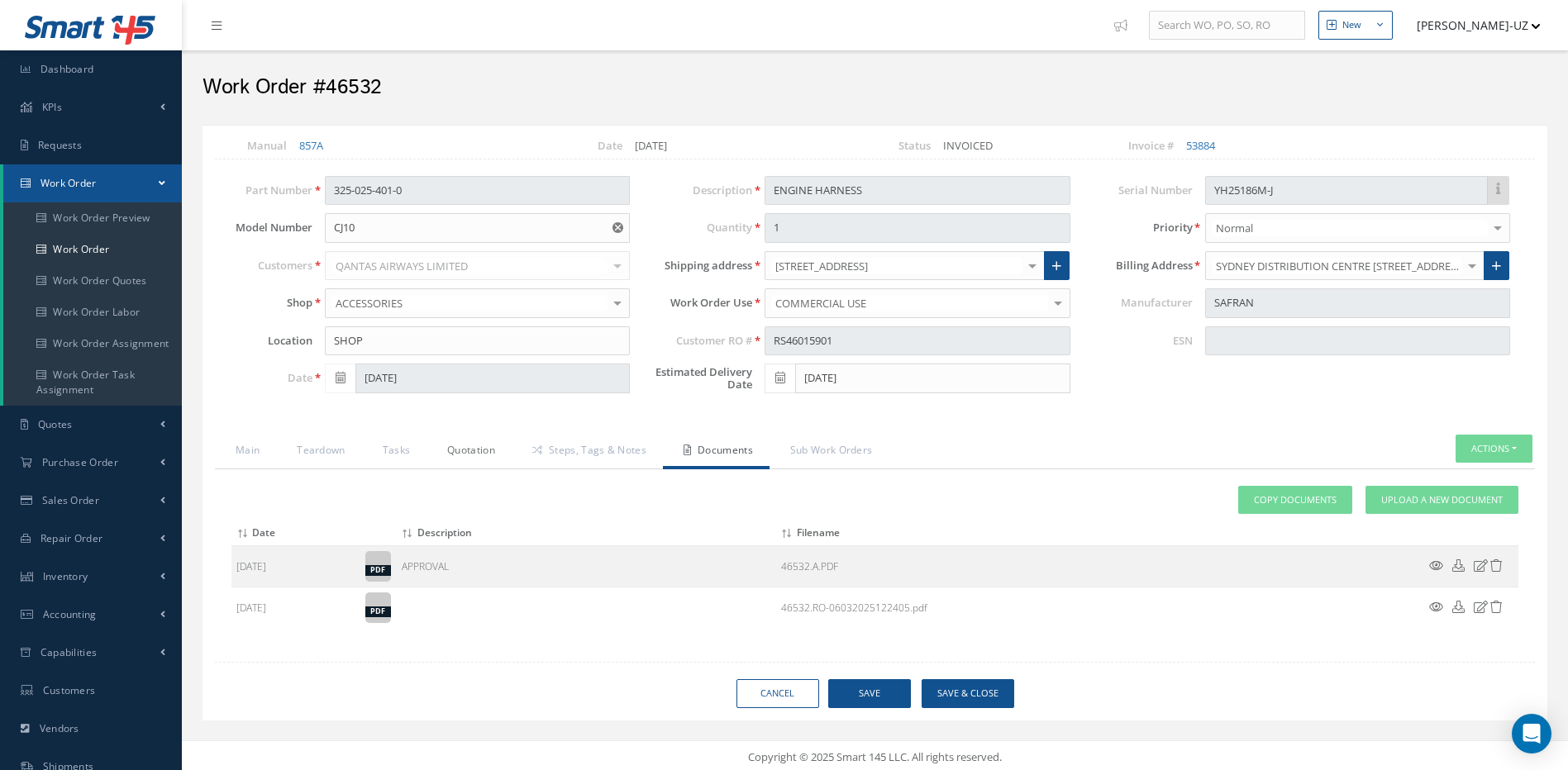
click at [449, 449] on link "Quotation" at bounding box center [469, 452] width 85 height 35
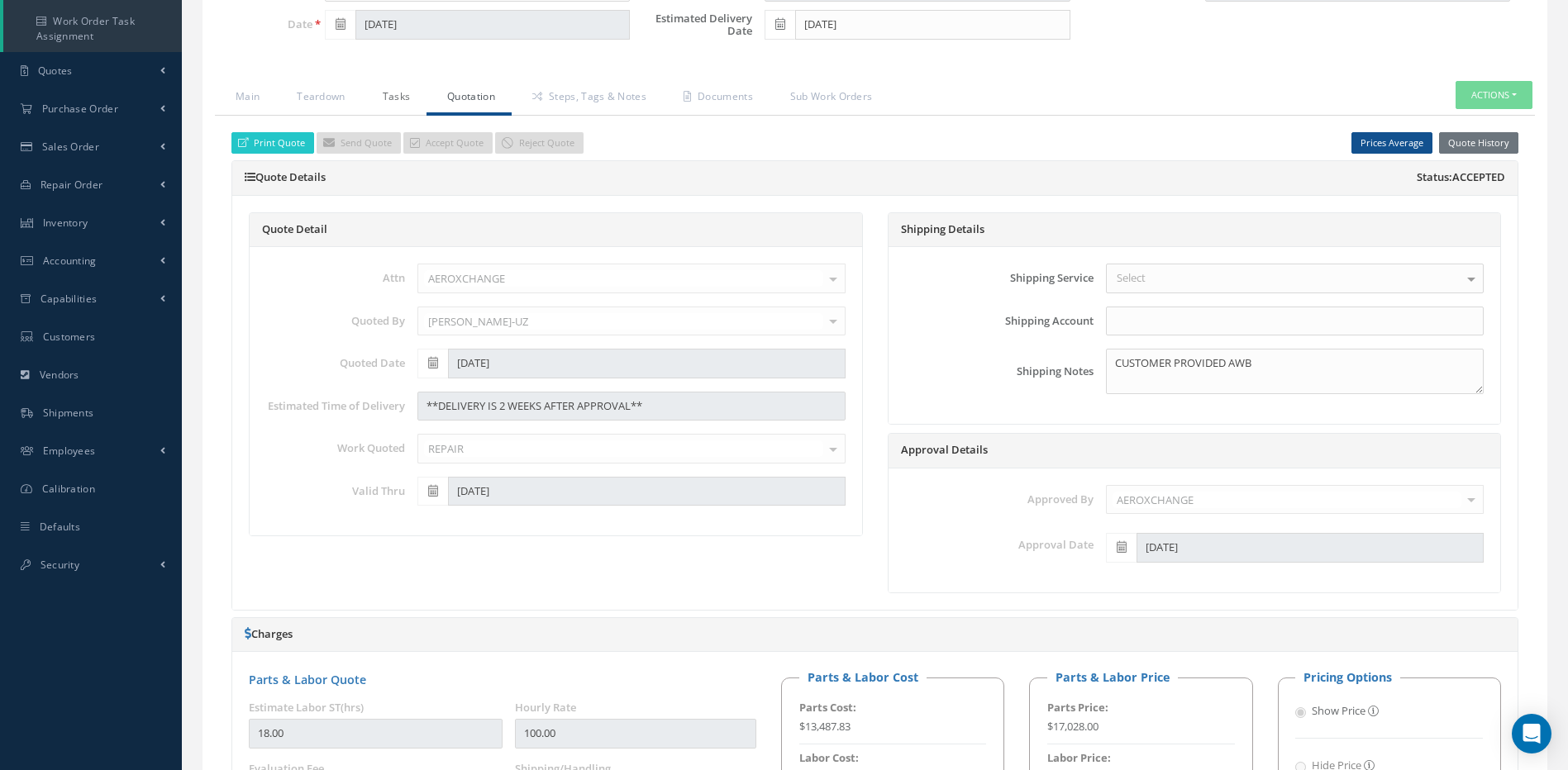
scroll to position [237, 0]
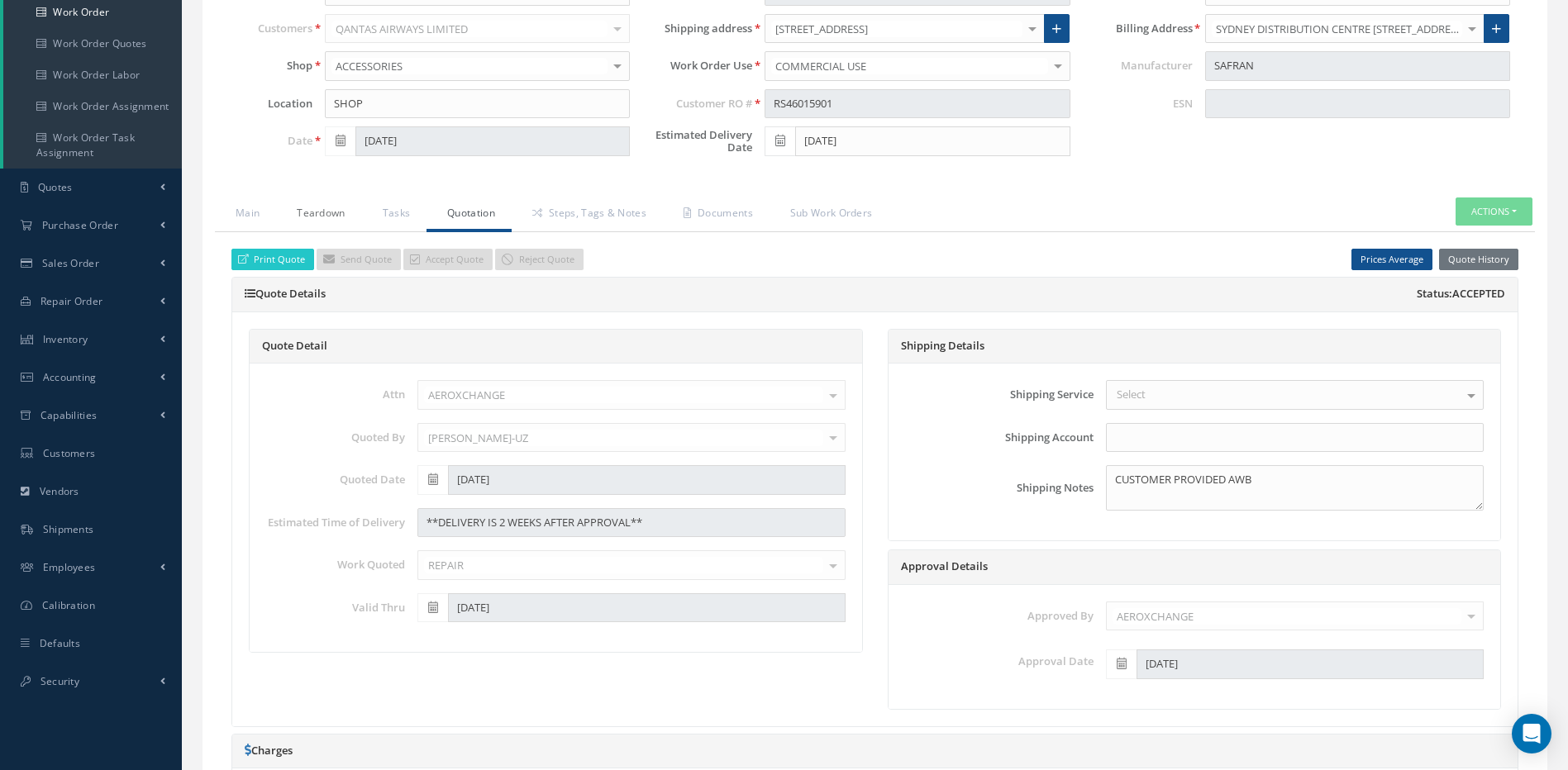
click at [327, 218] on link "Teardown" at bounding box center [318, 215] width 85 height 35
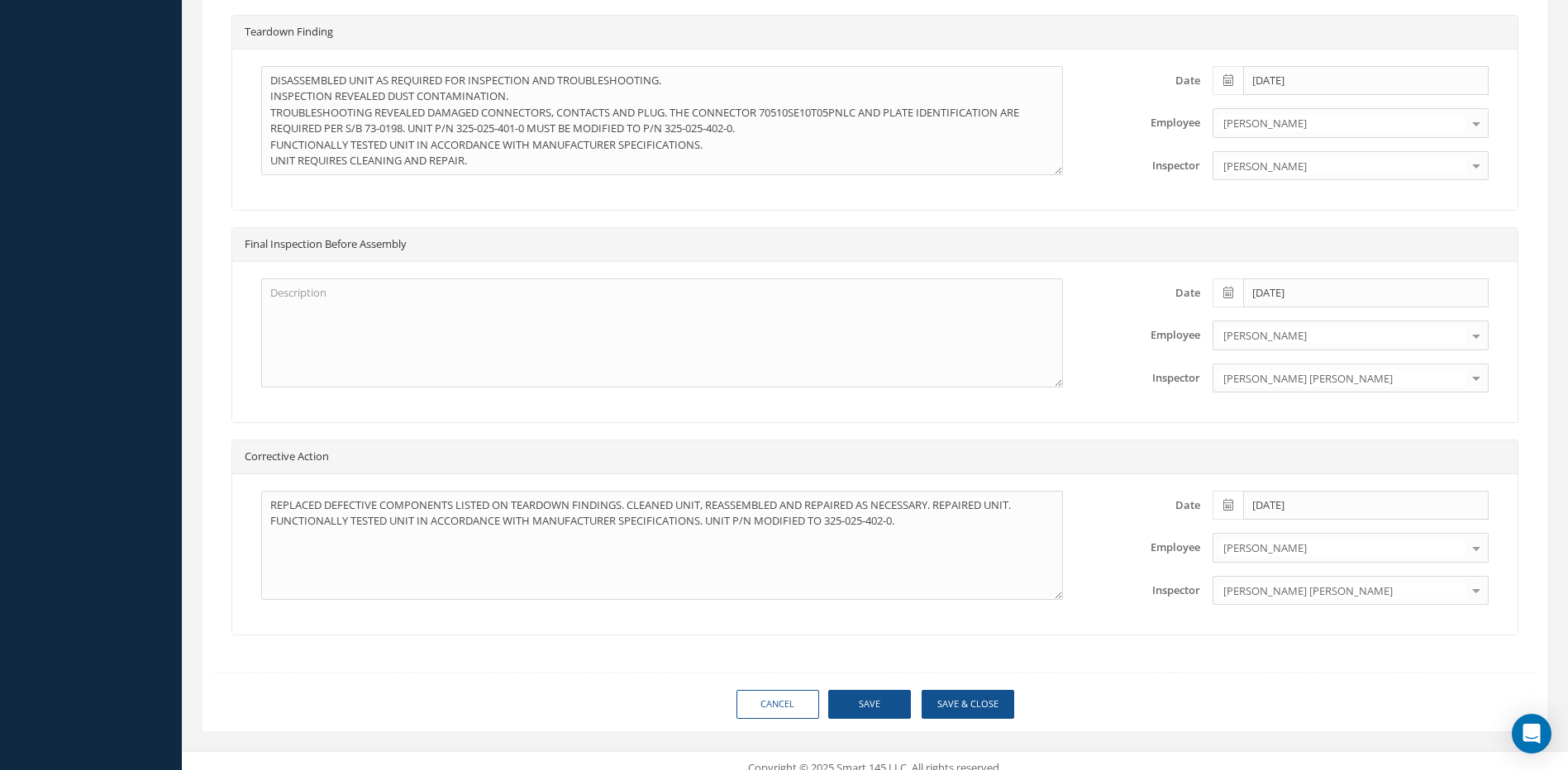
scroll to position [1137, 0]
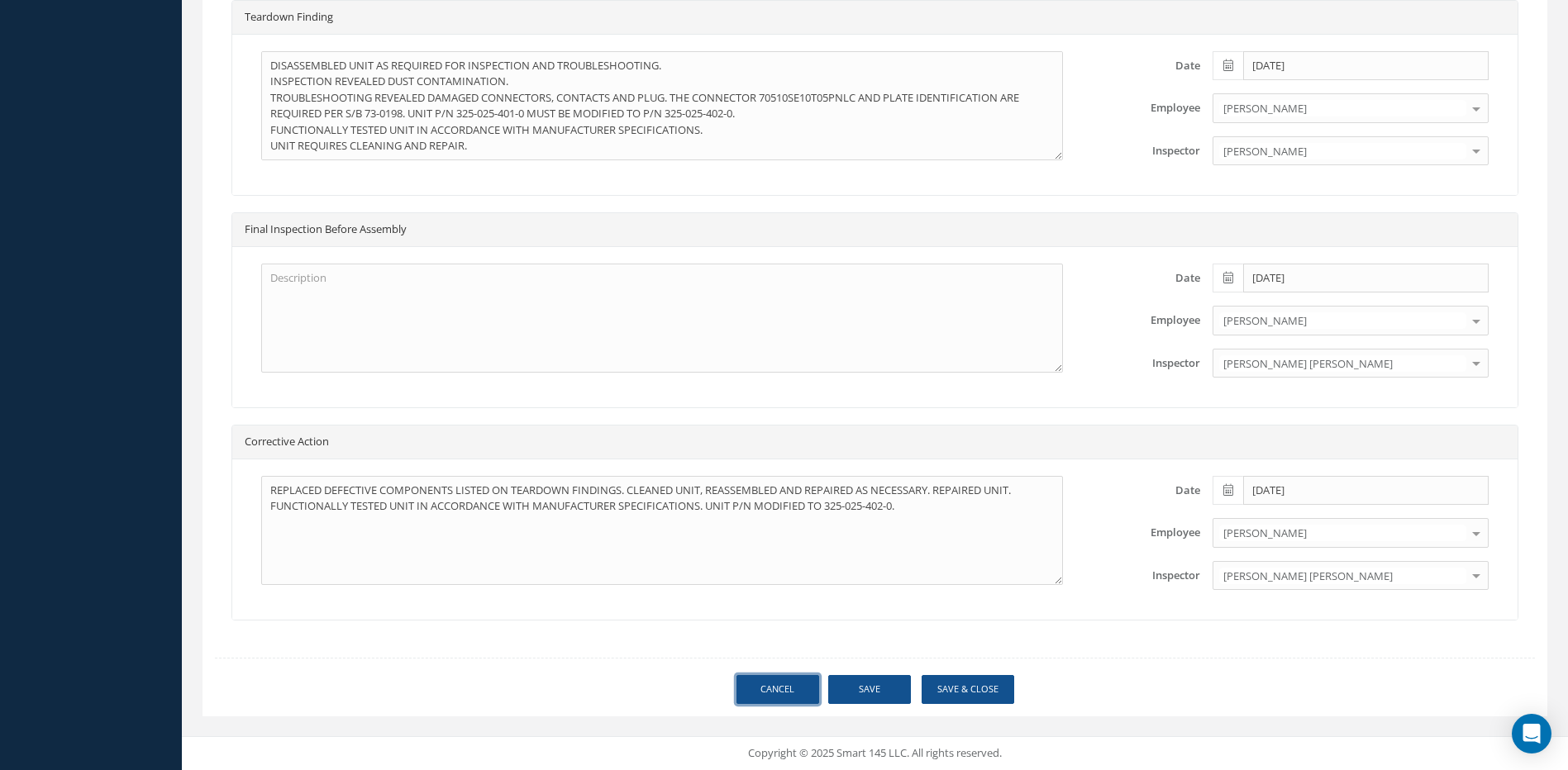
click at [783, 681] on link "Cancel" at bounding box center [778, 689] width 83 height 29
select select "25"
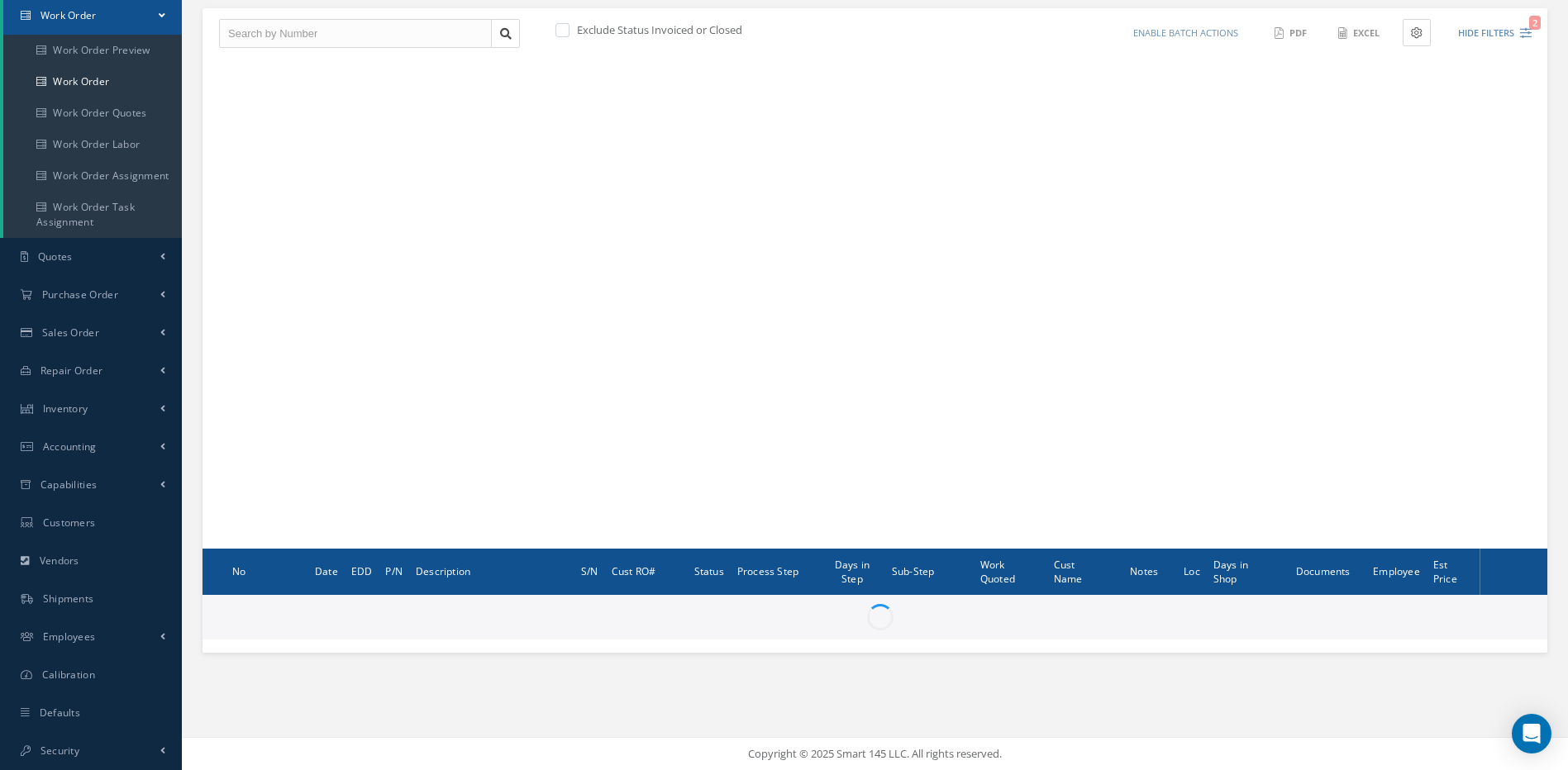
scroll to position [168, 0]
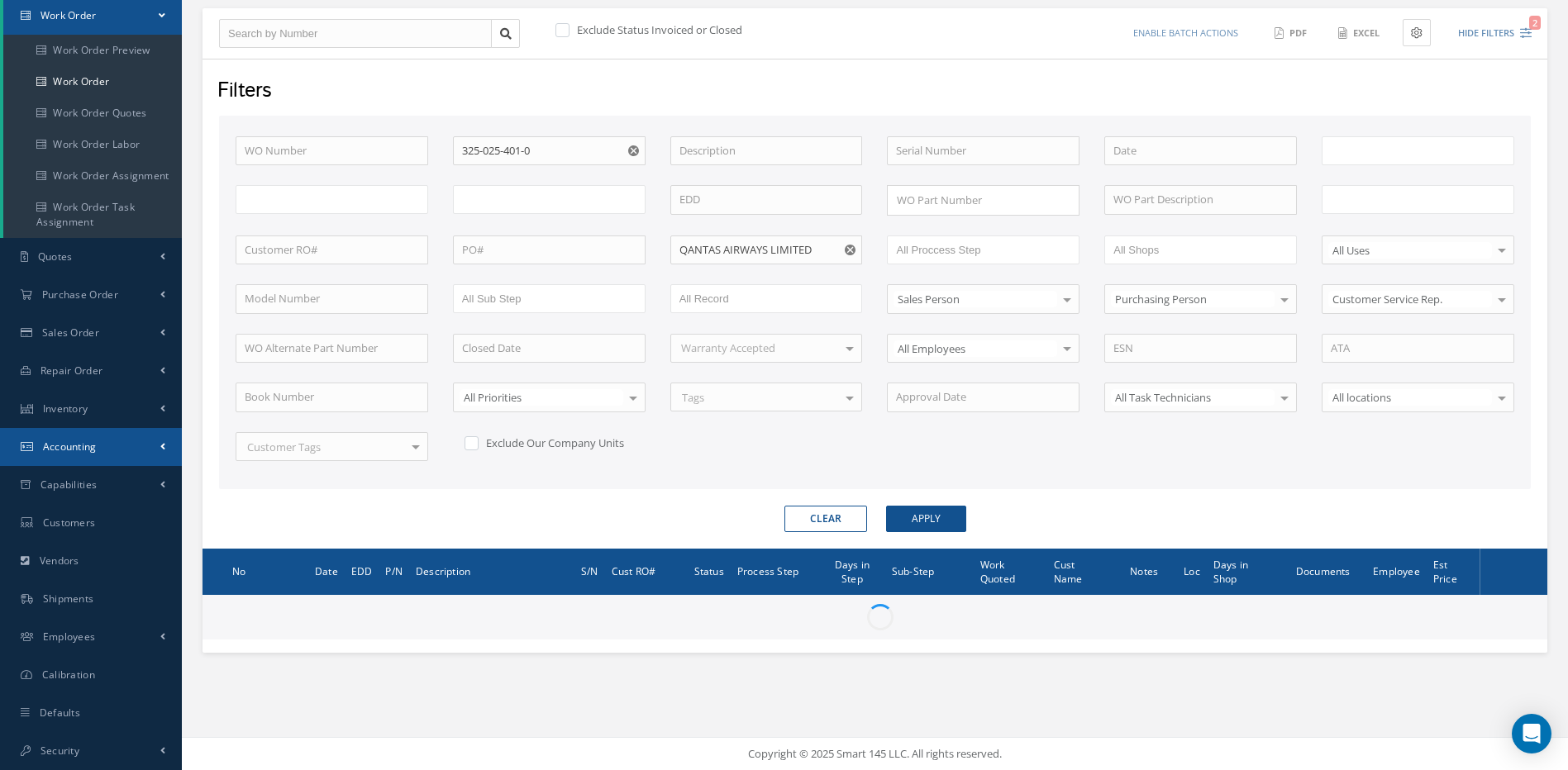
type input "All Work Request"
type input "All Work Performed"
type input "All Status"
type input "WO Part Status"
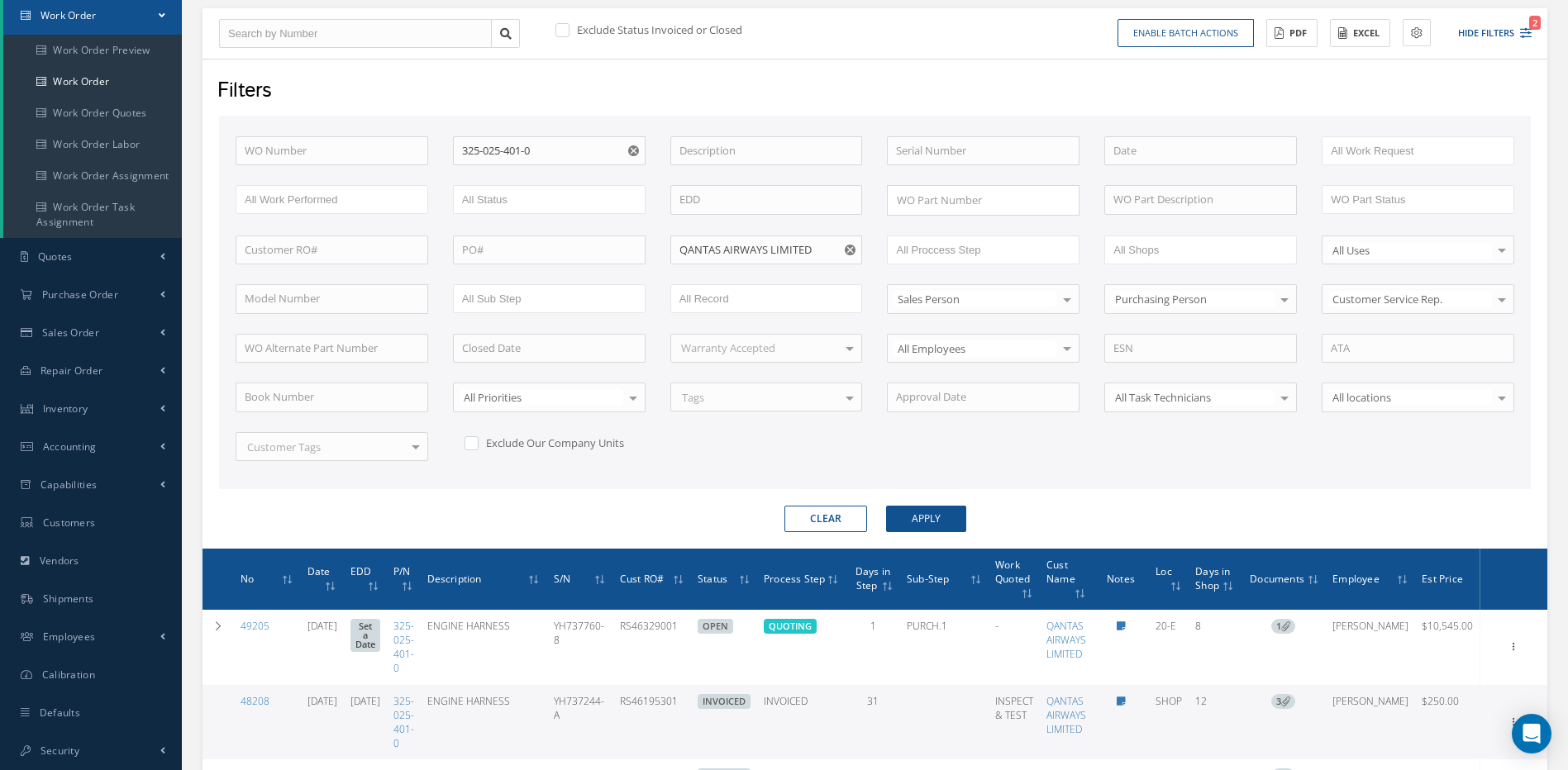
click at [634, 149] on use "Reset" at bounding box center [633, 151] width 11 height 11
click at [918, 517] on button "Apply" at bounding box center [926, 519] width 80 height 26
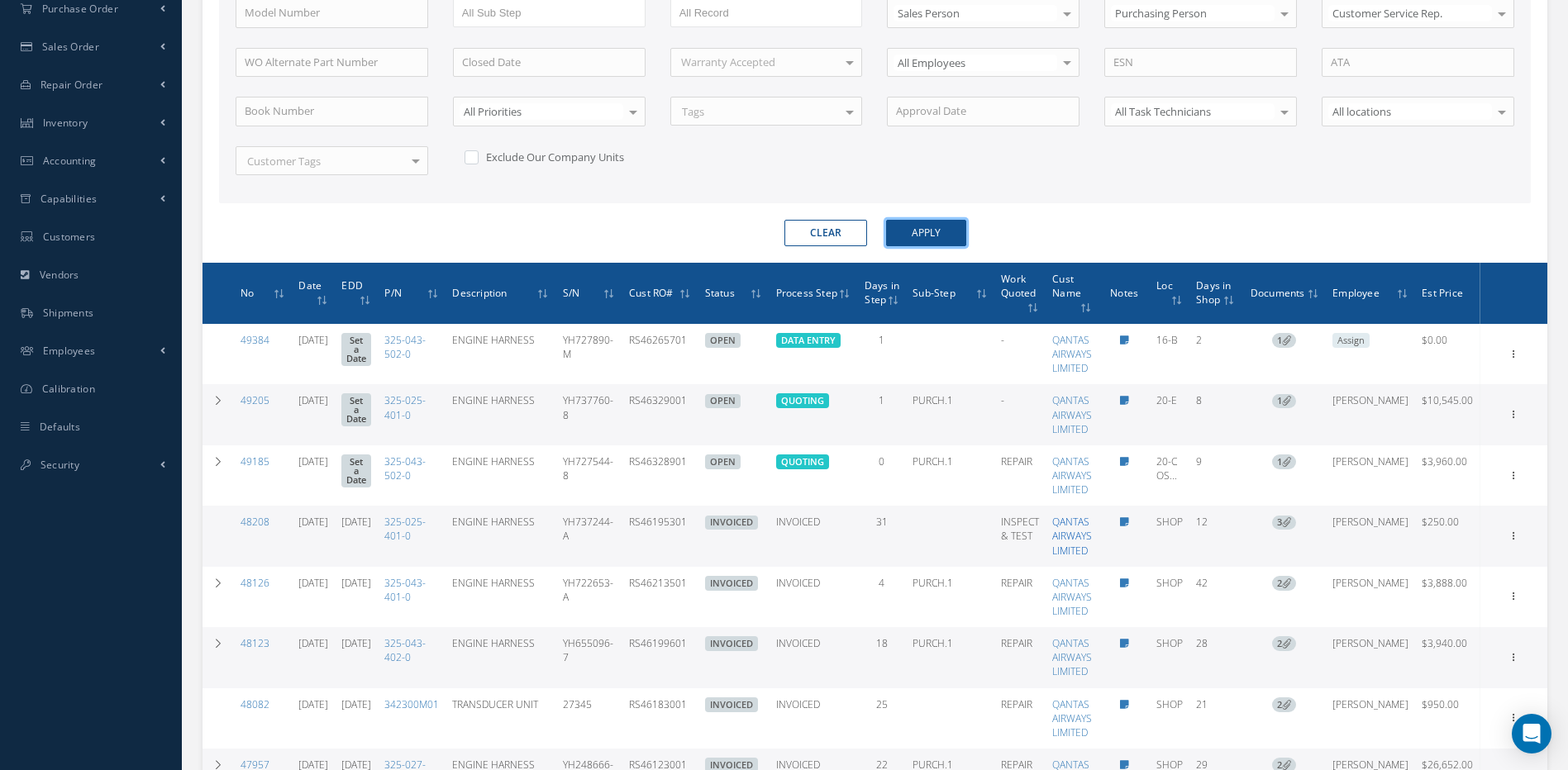
scroll to position [498, 0]
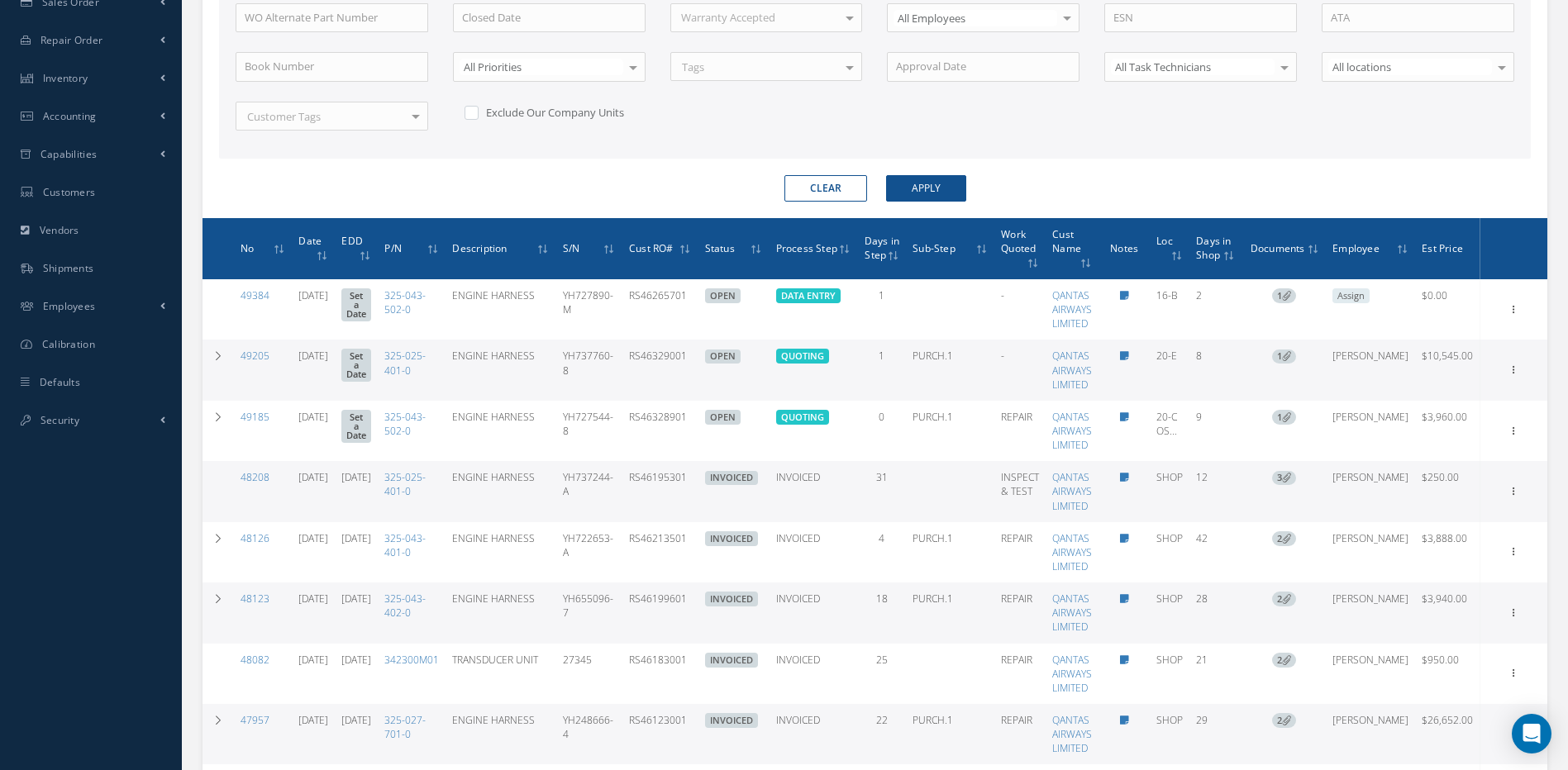
click at [900, 262] on span "Days in Step" at bounding box center [882, 247] width 35 height 30
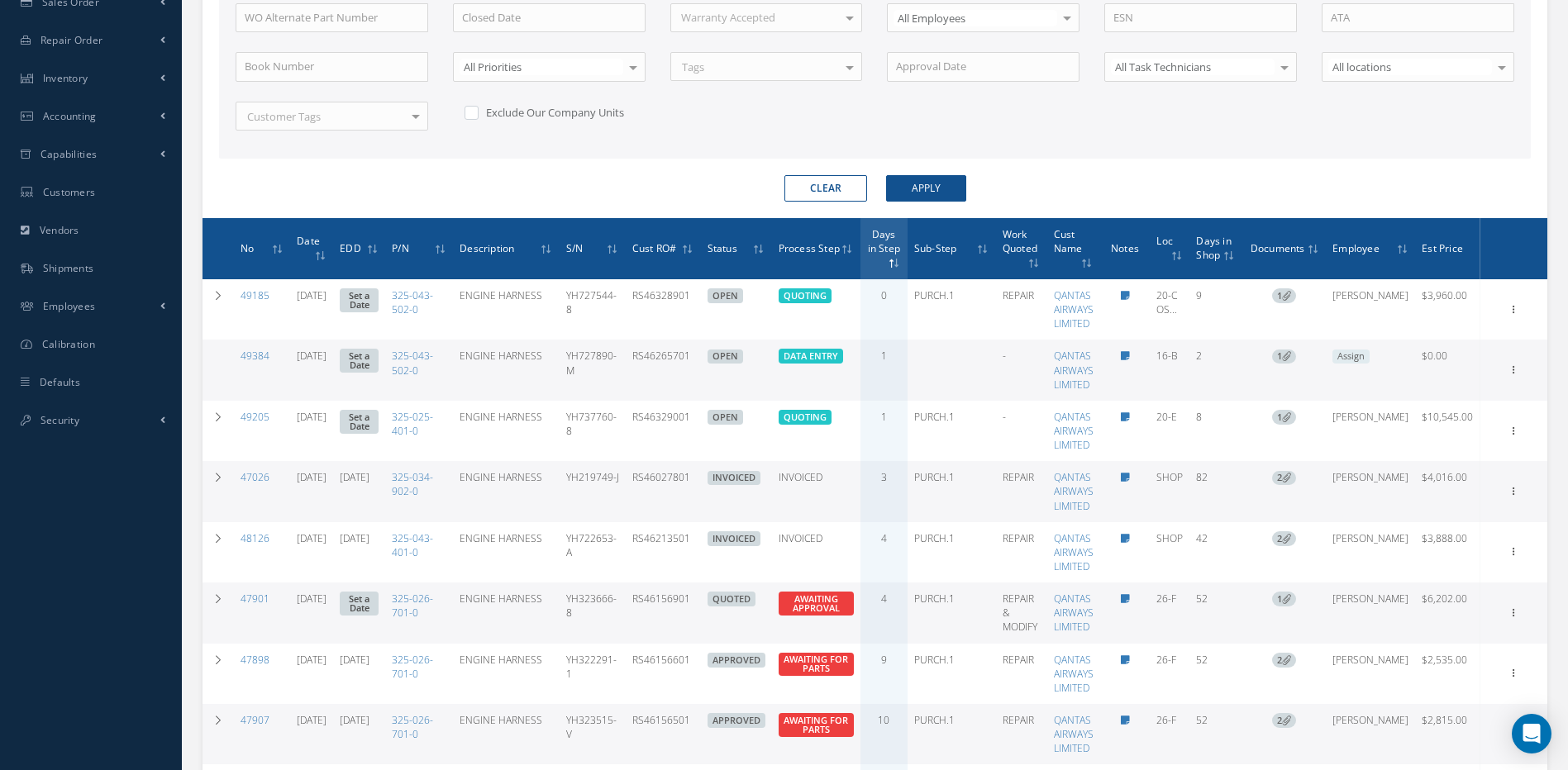
drag, startPoint x: 725, startPoint y: 494, endPoint x: 663, endPoint y: 503, distance: 62.6
click at [663, 503] on td "RS46027801" at bounding box center [663, 491] width 75 height 60
copy td "RS46027801"
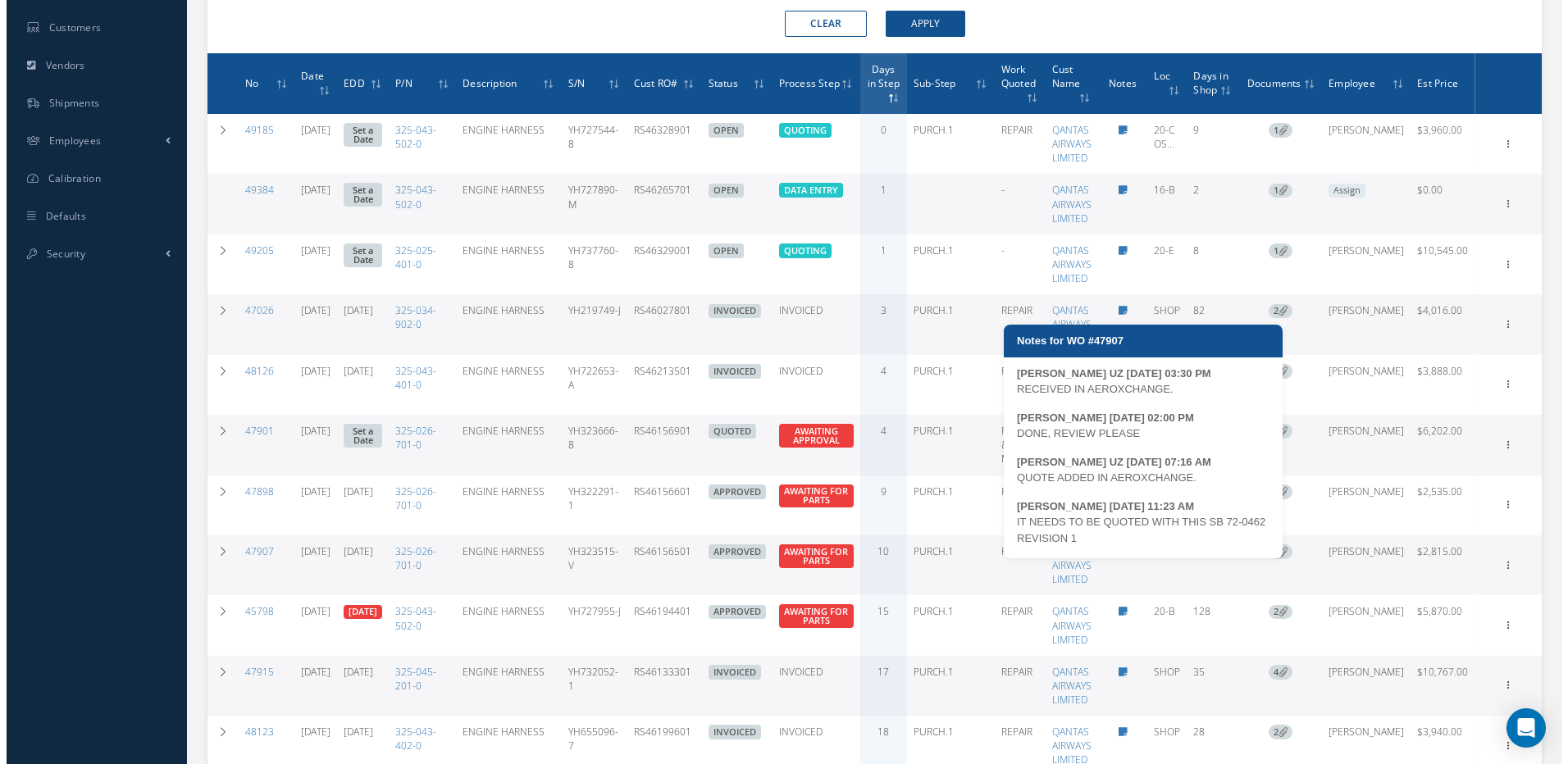
scroll to position [658, 0]
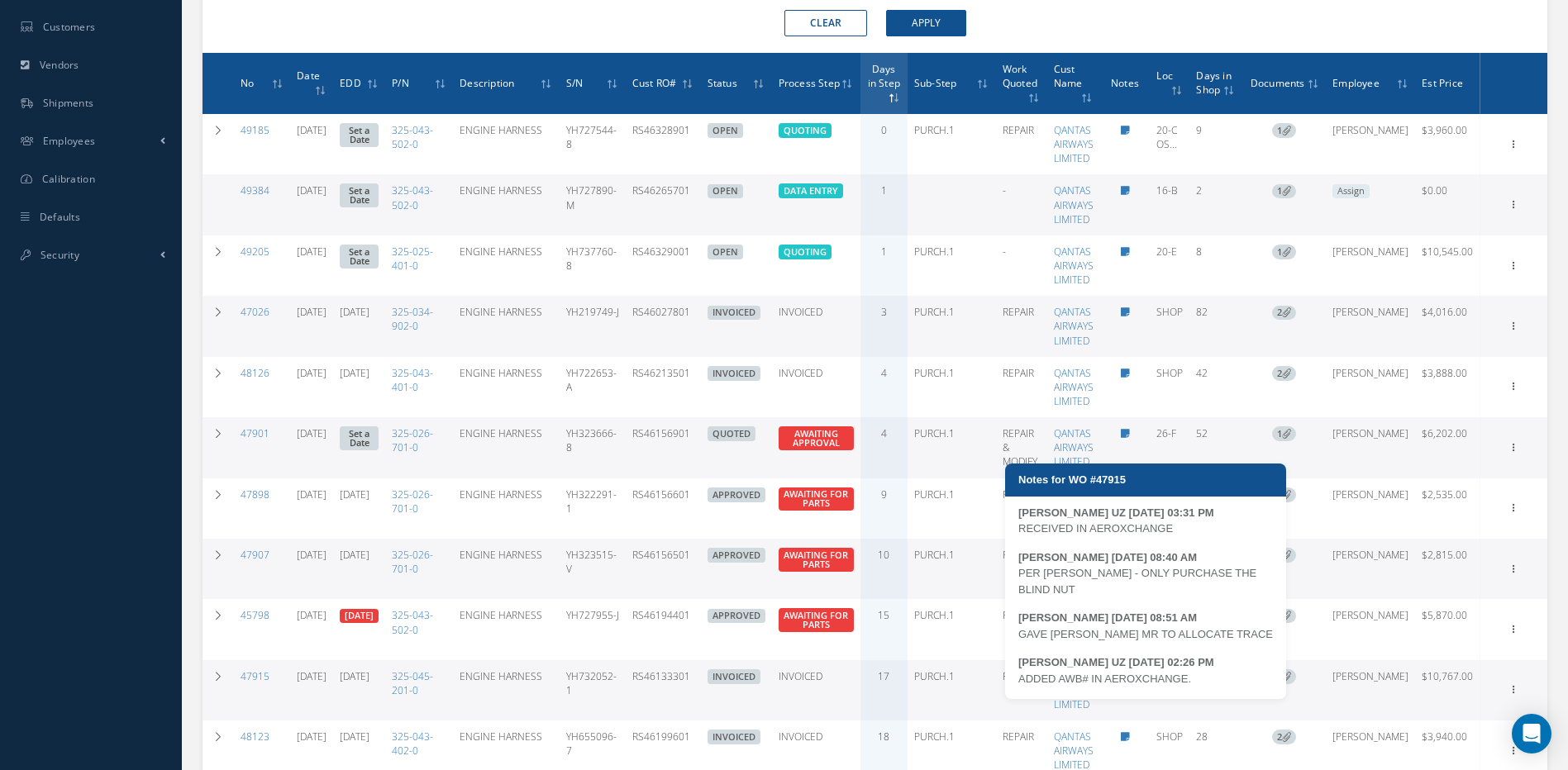
drag, startPoint x: 1194, startPoint y: 664, endPoint x: 1022, endPoint y: 666, distance: 172.0
click at [1022, 671] on div "ADDED AWB# IN AEROXCHANGE." at bounding box center [1146, 679] width 254 height 17
copy div "ADDED AWB# IN AEROXCHANGE."
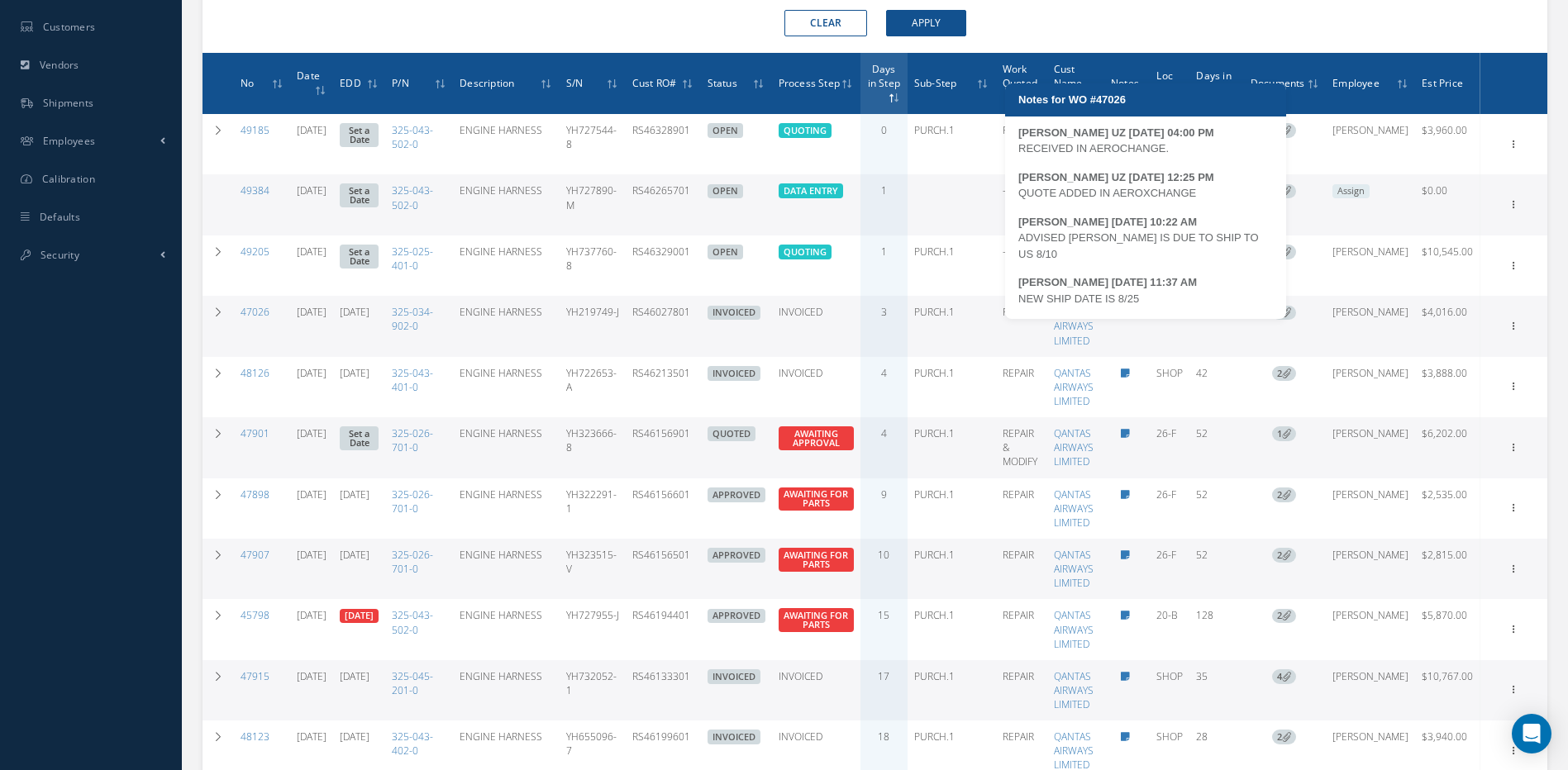
click at [1130, 317] on icon at bounding box center [1125, 312] width 9 height 10
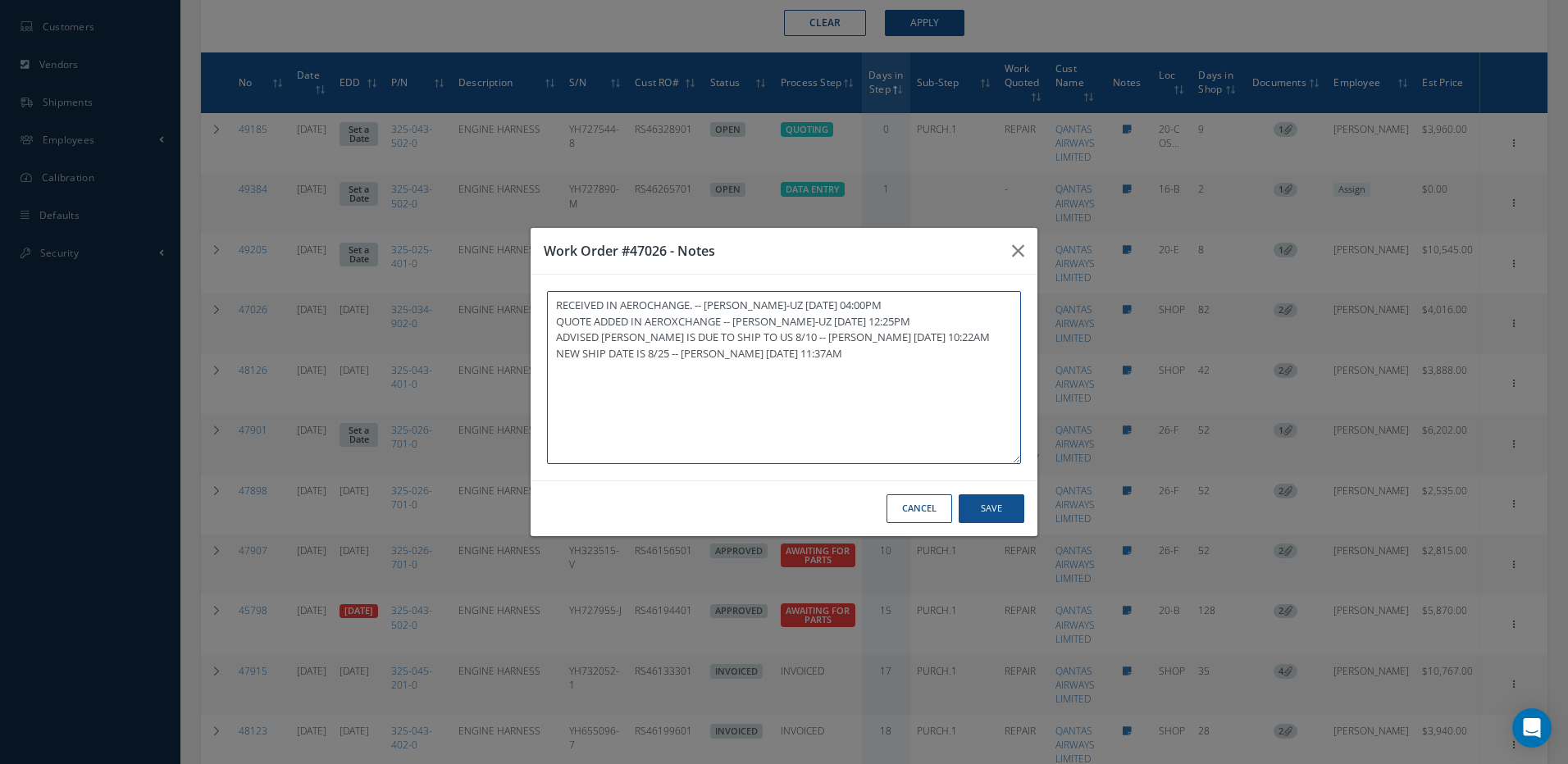
paste textarea "ADDED AWB# IN AEROXCHANGE."
type textarea "RECEIVED IN AEROCHANGE. -- MARIA PERDOMO-UZ 06/20/2025 04:00PM QUOTE ADDED IN A…"
click at [981, 484] on div "Cancel Save" at bounding box center [784, 509] width 507 height 56
click at [995, 516] on button "Save" at bounding box center [992, 509] width 66 height 29
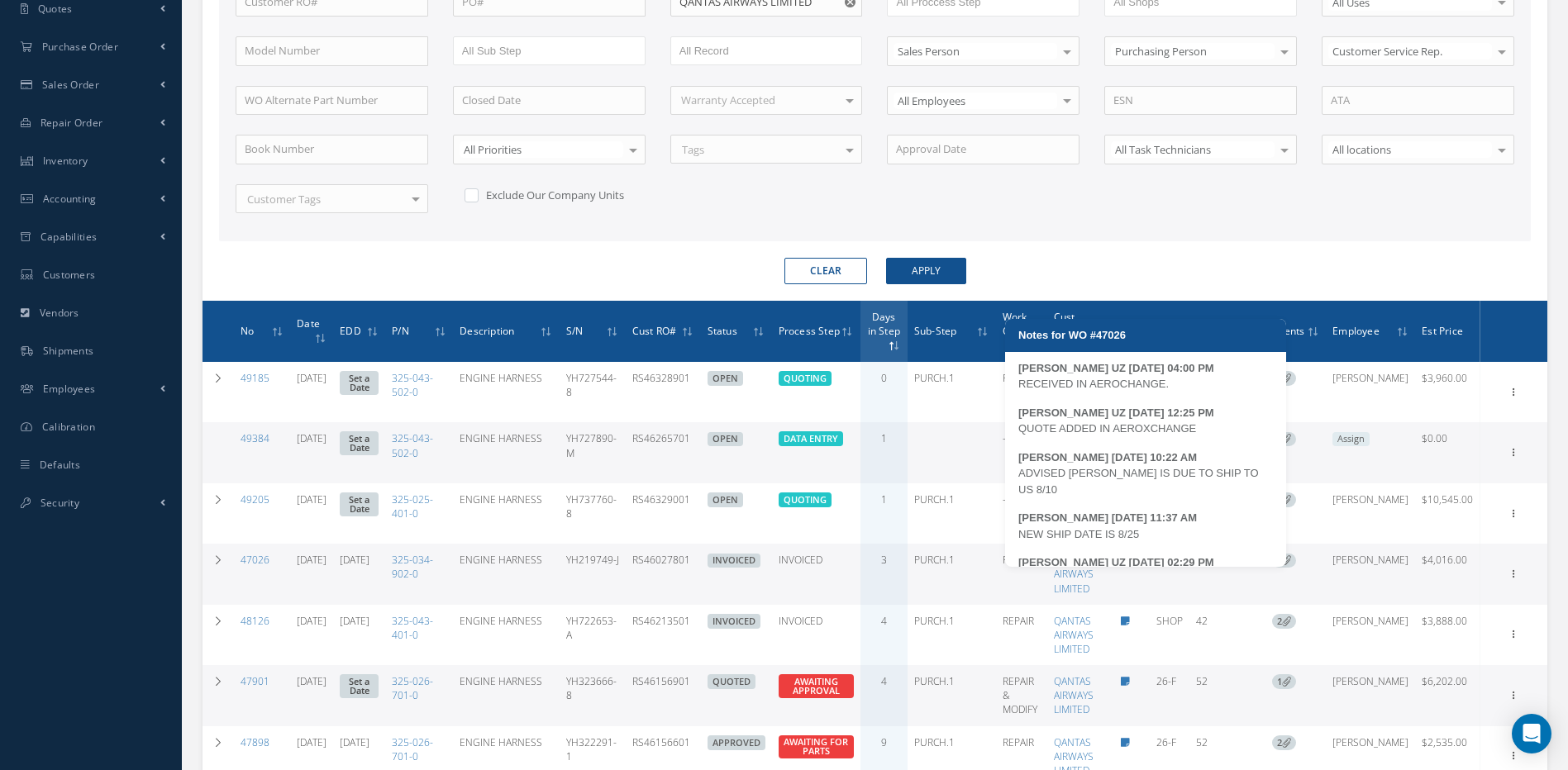
scroll to position [32, 0]
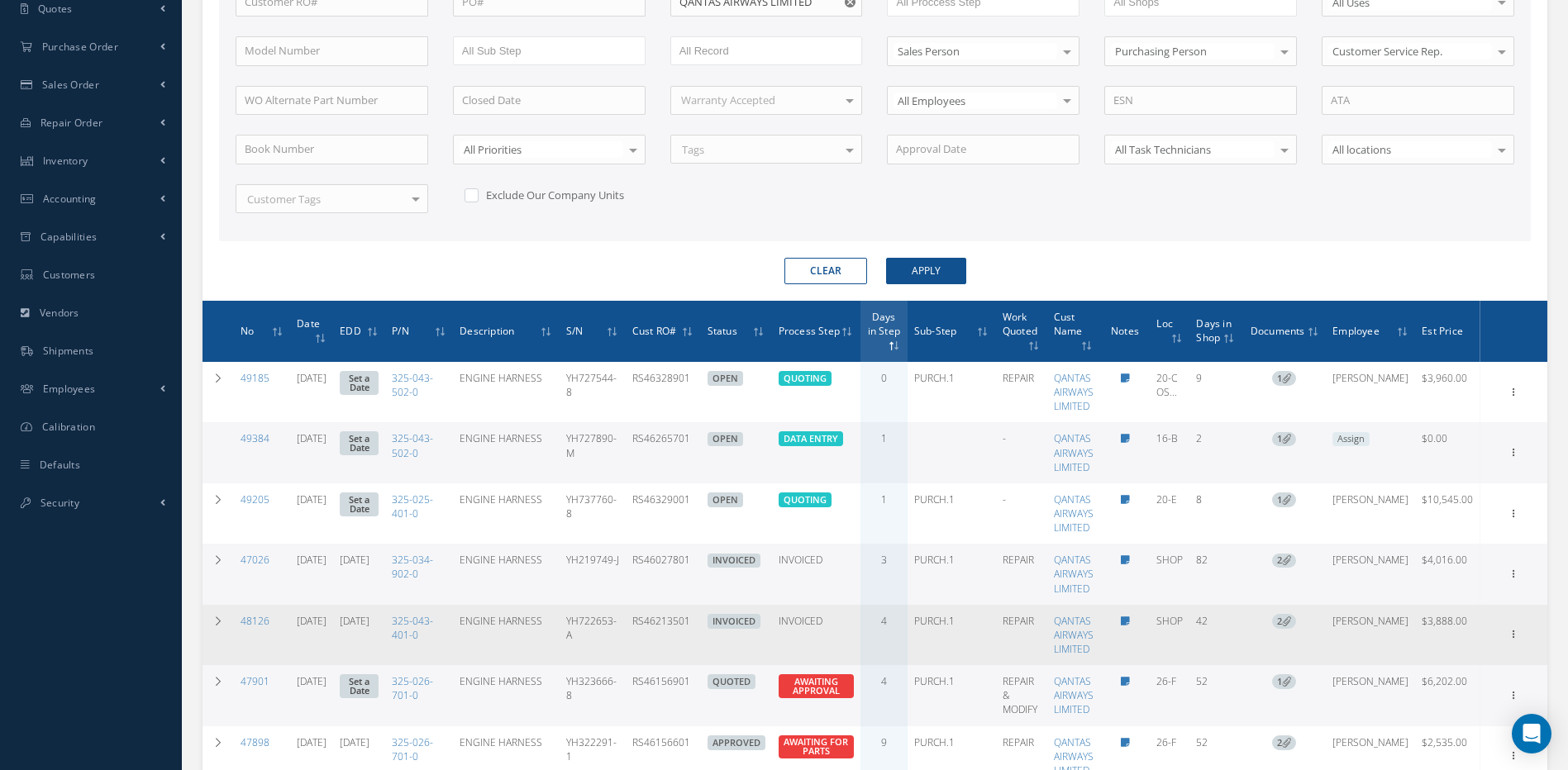
drag, startPoint x: 719, startPoint y: 644, endPoint x: 660, endPoint y: 659, distance: 60.9
click at [660, 659] on td "RS46213501" at bounding box center [663, 635] width 75 height 60
copy td "RS46213501"
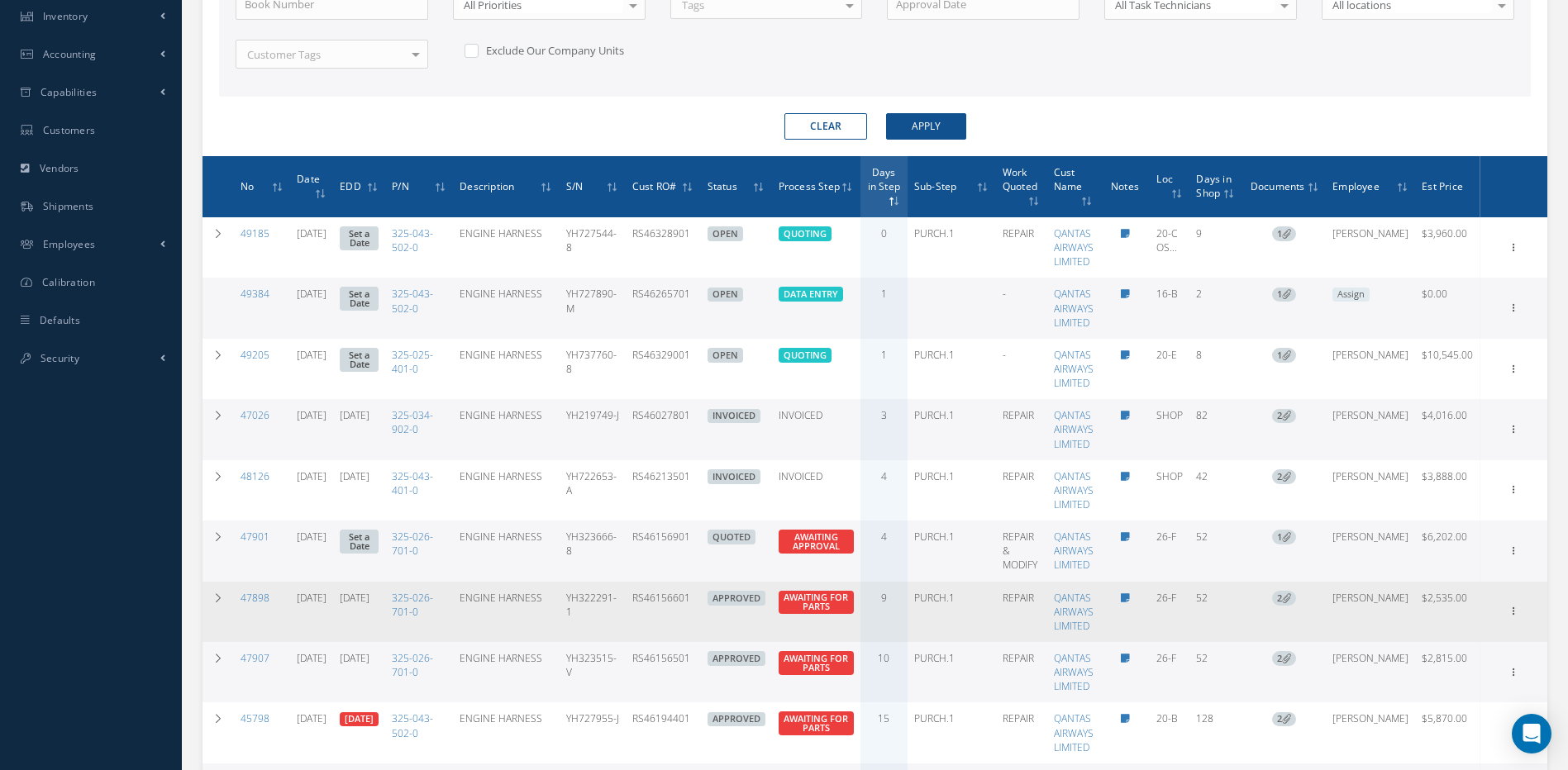
scroll to position [581, 0]
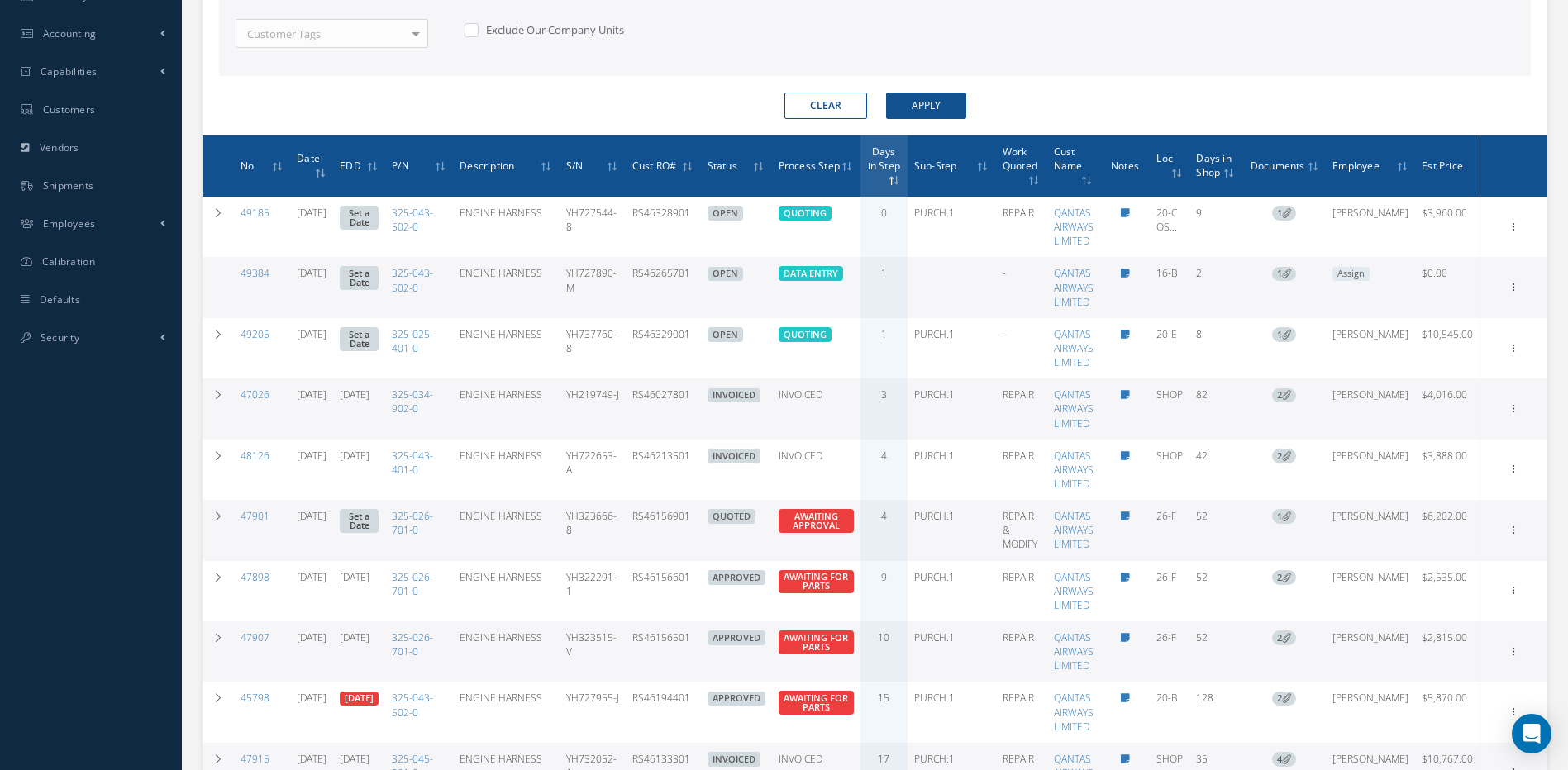
drag, startPoint x: 724, startPoint y: 523, endPoint x: 658, endPoint y: 528, distance: 66.2
click at [658, 528] on td "RS46156901" at bounding box center [663, 530] width 75 height 60
click at [1513, 536] on icon at bounding box center [1514, 529] width 17 height 13
click at [1412, 574] on link "Edit" at bounding box center [1439, 563] width 131 height 22
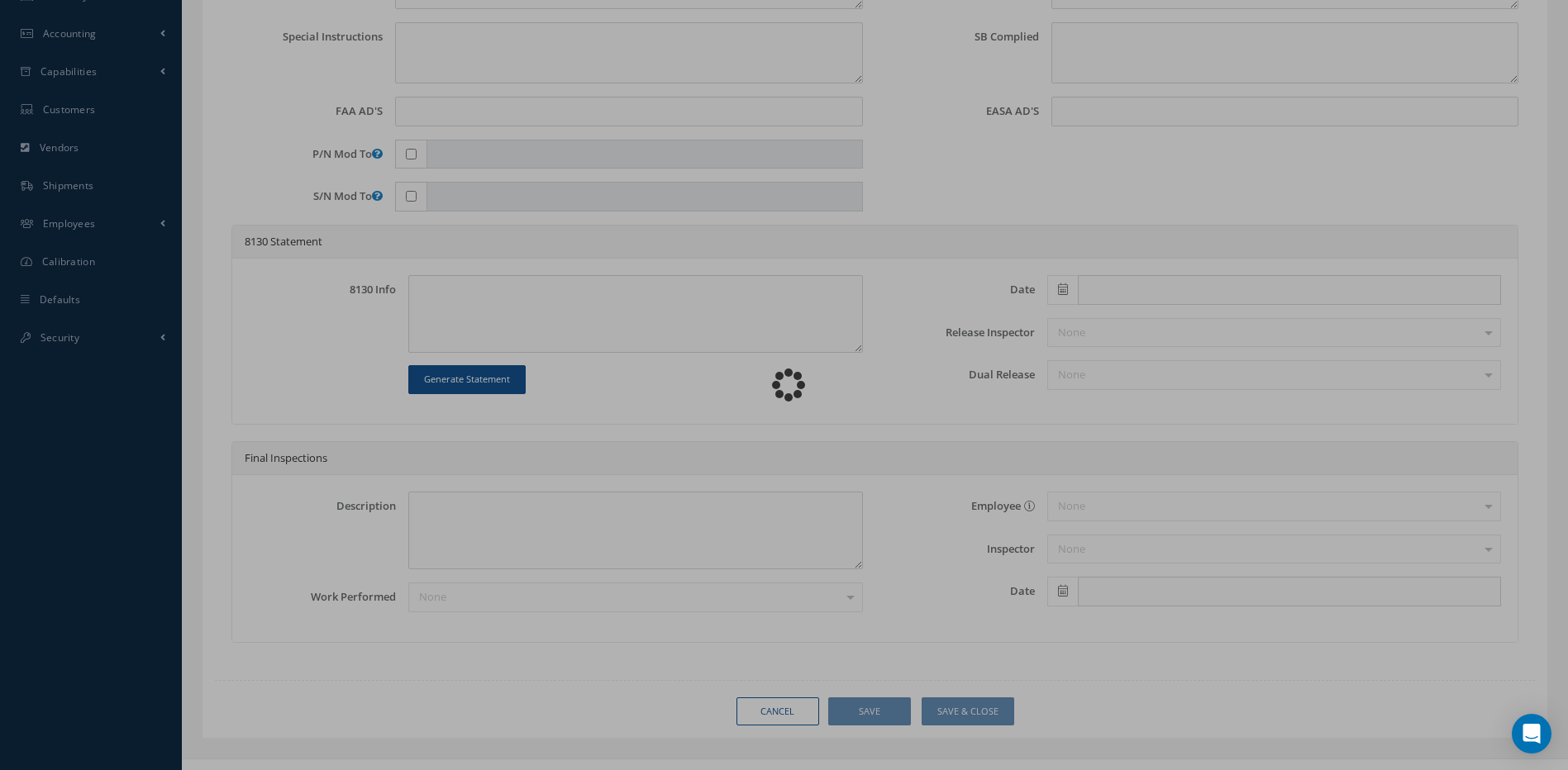
type input "325-026-701-0"
type input "MW0312"
type input "26-F"
type input "07/22/2025"
type input "ENGINE HARNESS"
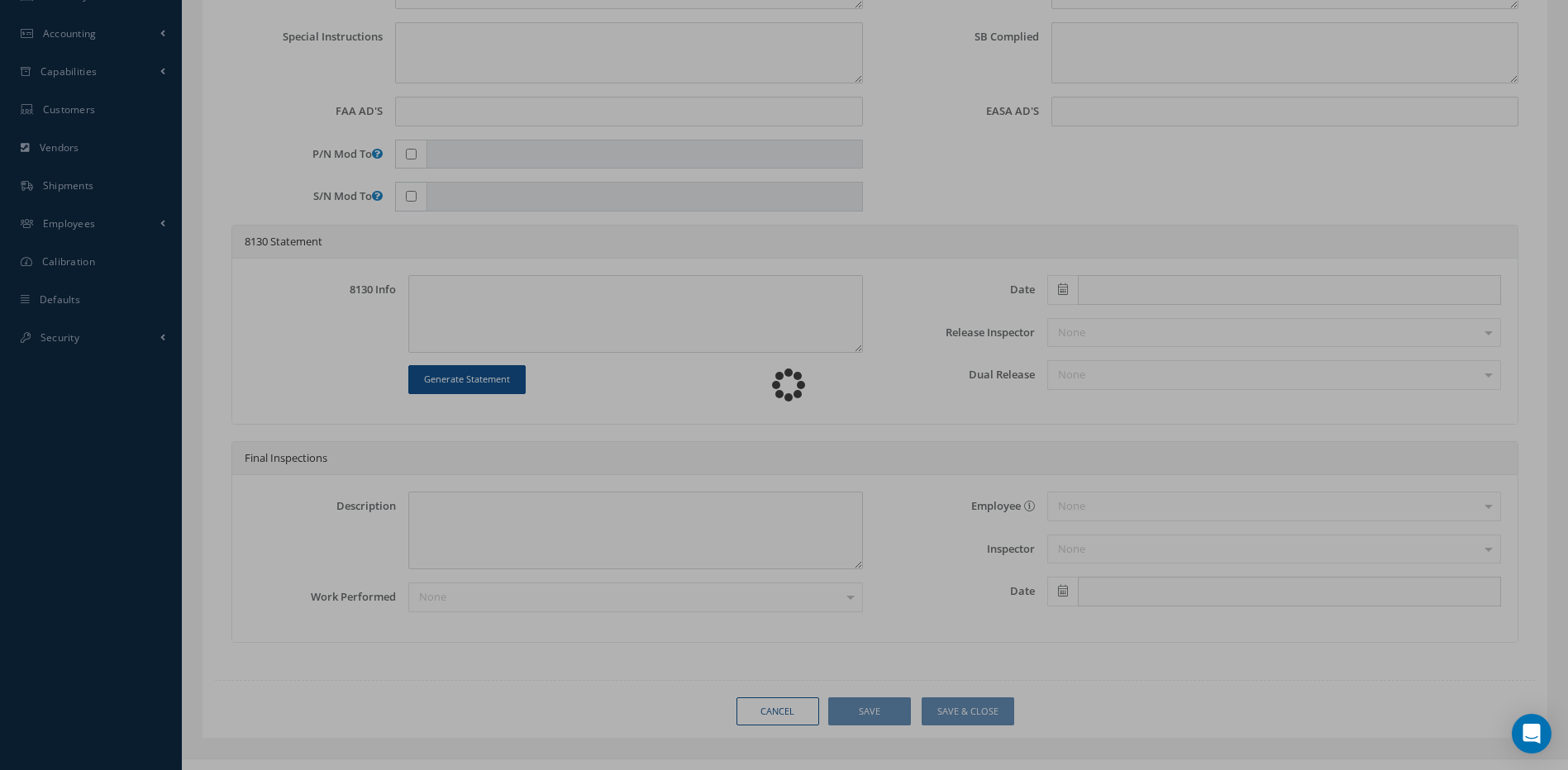
type input "RS46156901"
type input "YH323666-8"
type textarea "INSULATION SPLIT AT T-JUNCTION AND CONNECTOR BACKSHELLS DAMAGED AND LOOSE IN MU…"
type textarea "PLEASE SEE R.O. FOR DETAILS"
type textarea "NO VISUAL DAMAGE"
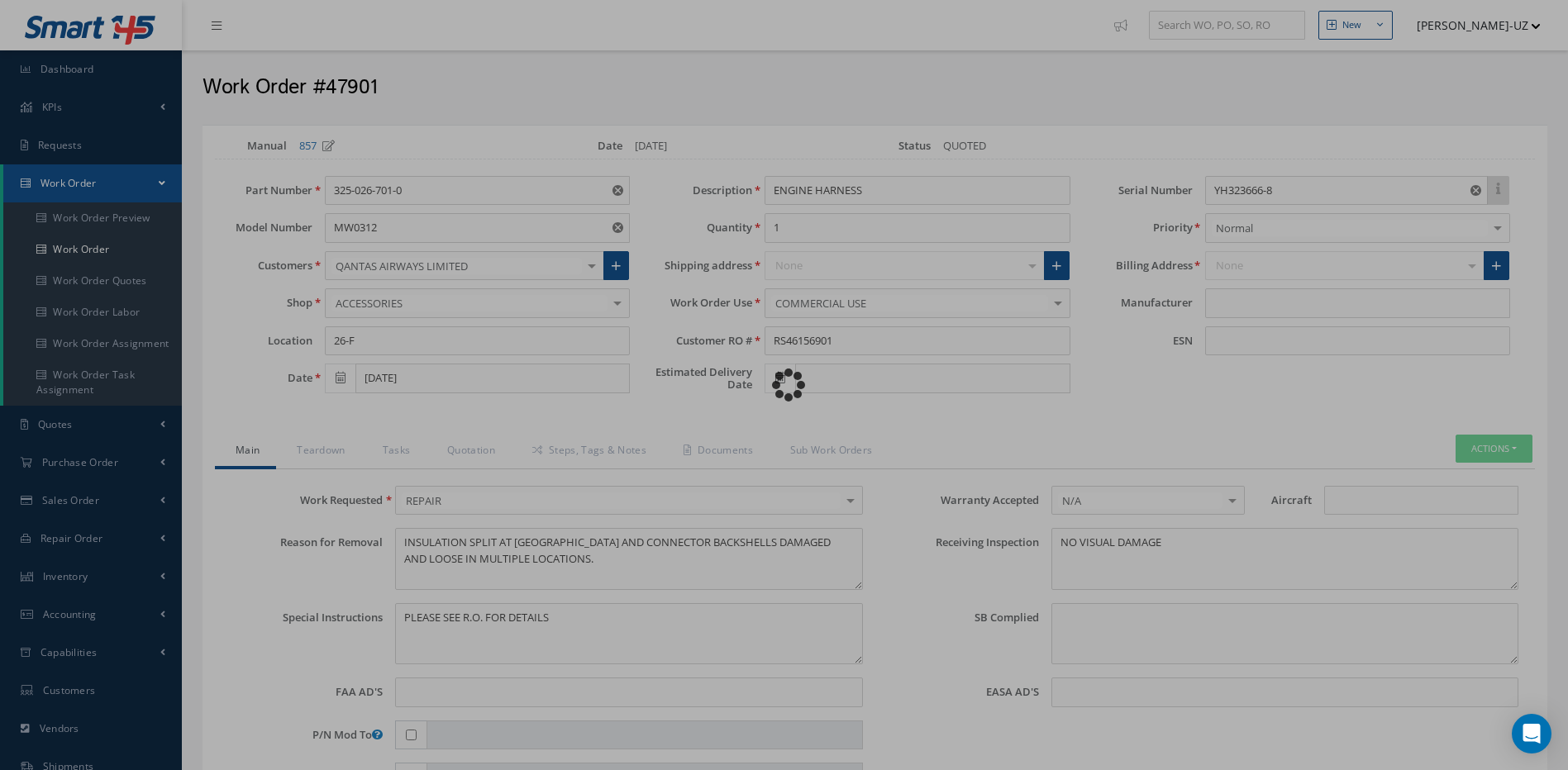
type input "SAFRAN"
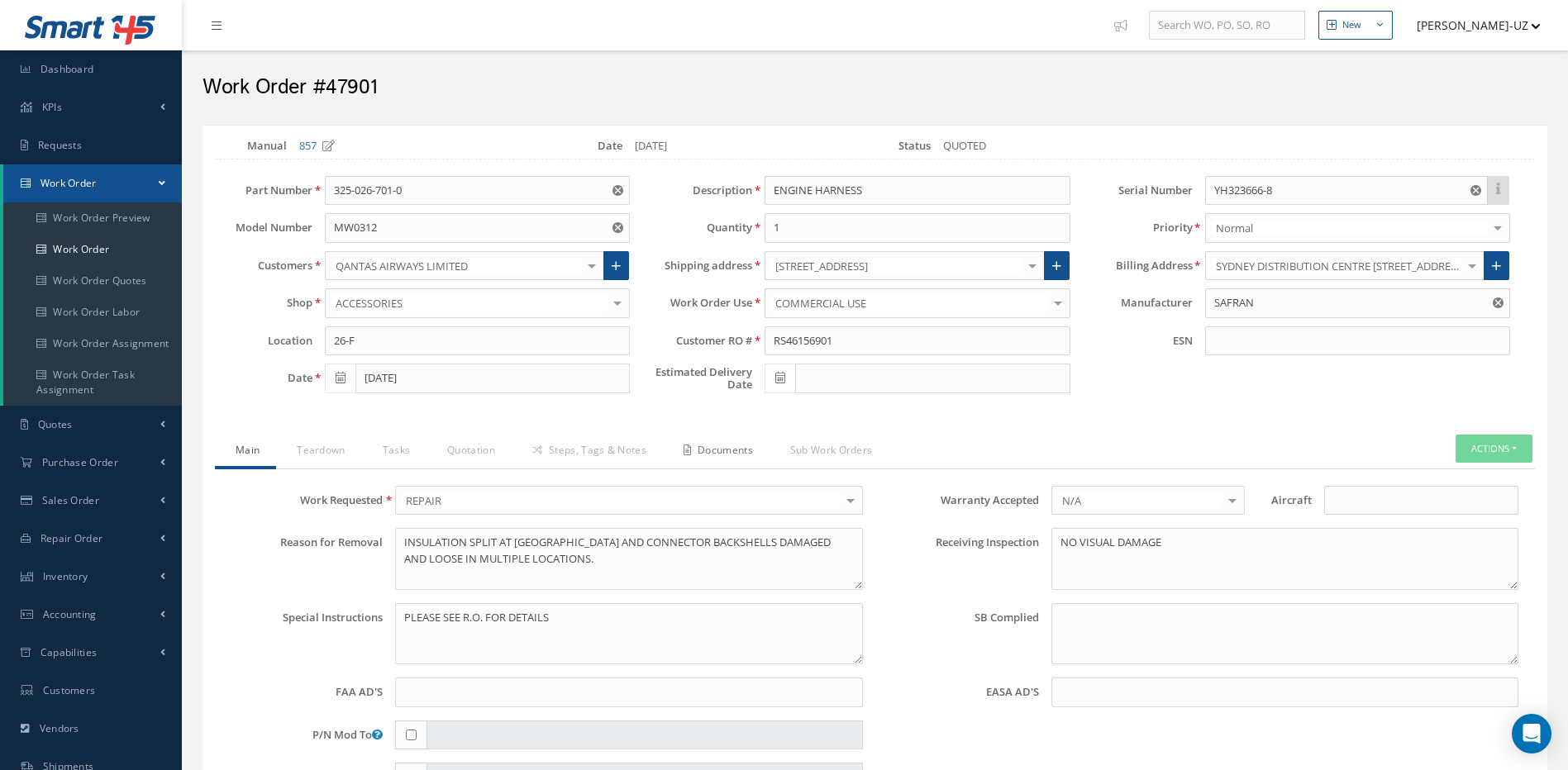
click at [737, 453] on link "Documents" at bounding box center [716, 452] width 107 height 35
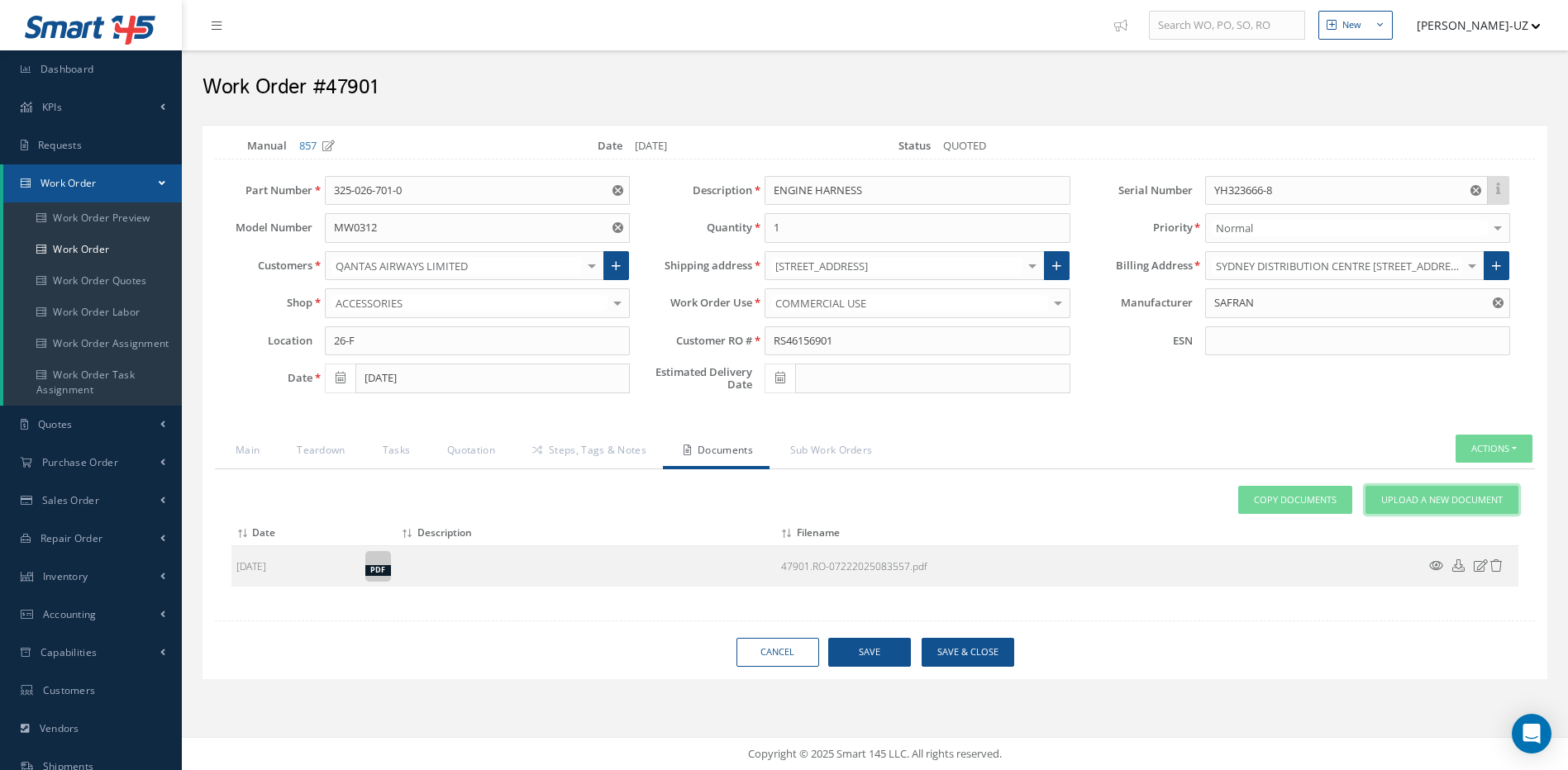
click at [1424, 497] on span "Upload a New Document" at bounding box center [1442, 500] width 122 height 14
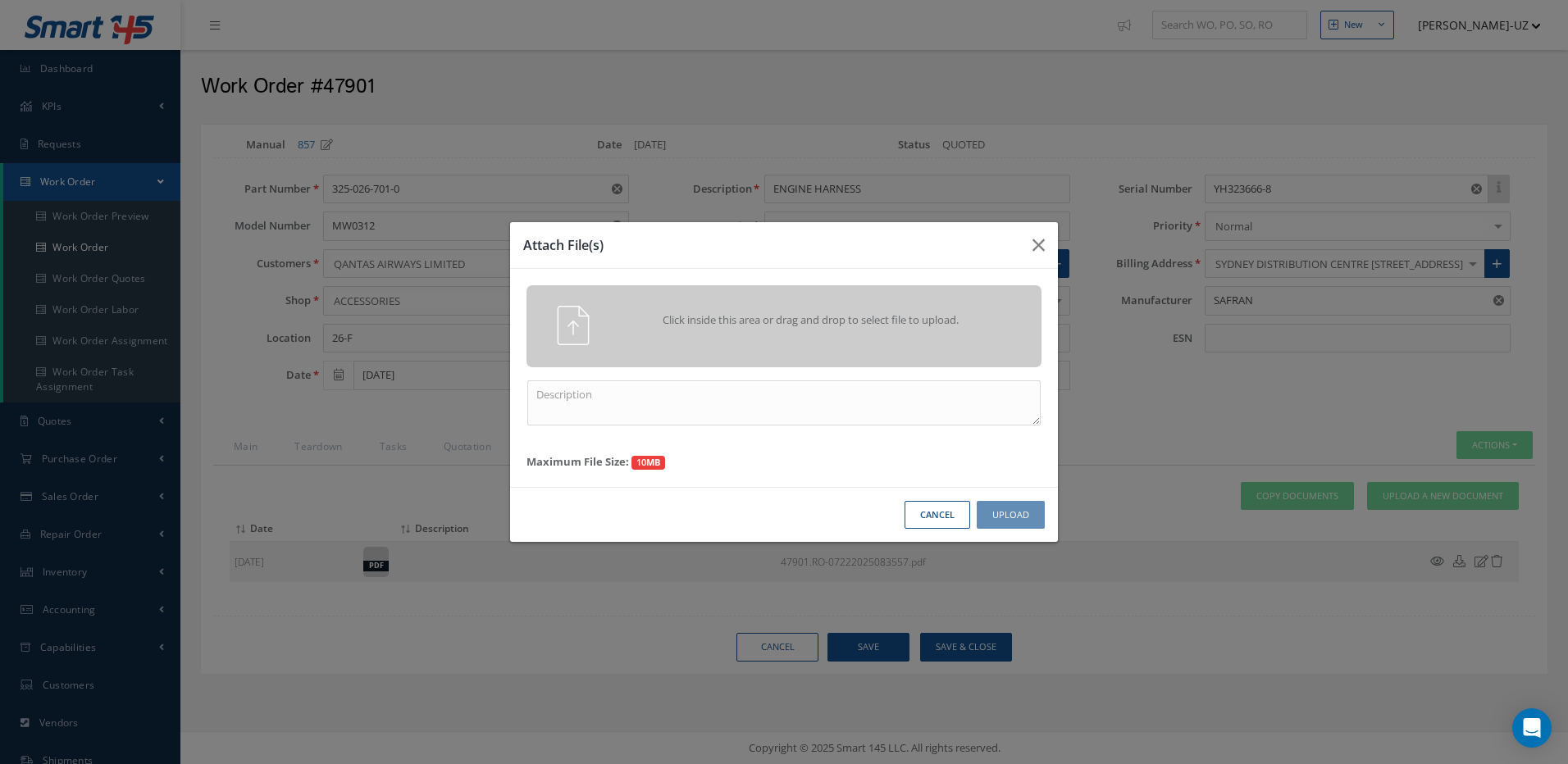
click at [886, 329] on div "Click inside this area or drag and drop to select file to upload." at bounding box center [807, 322] width 405 height 33
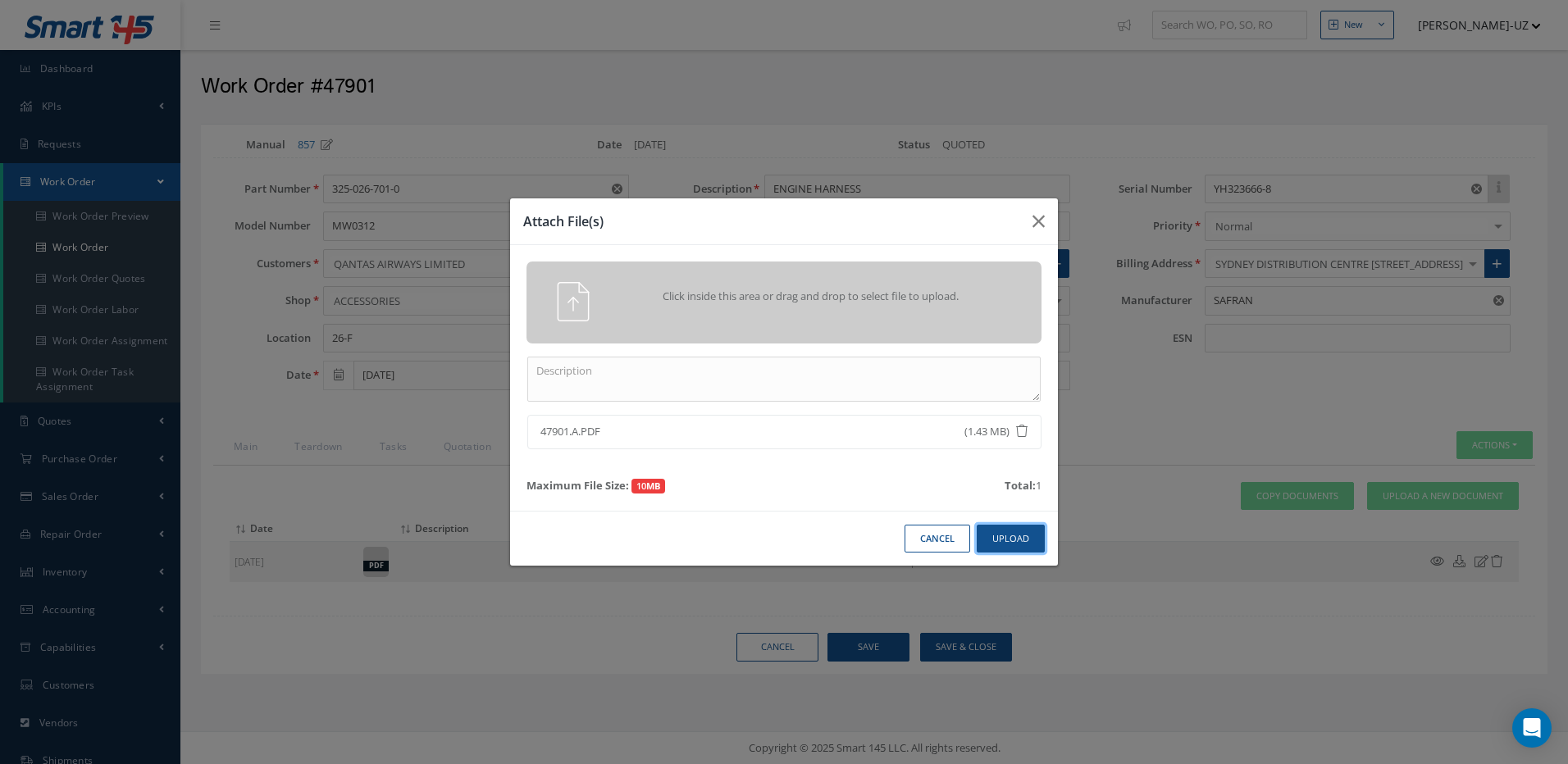
click at [1034, 538] on button "Upload" at bounding box center [1011, 539] width 68 height 29
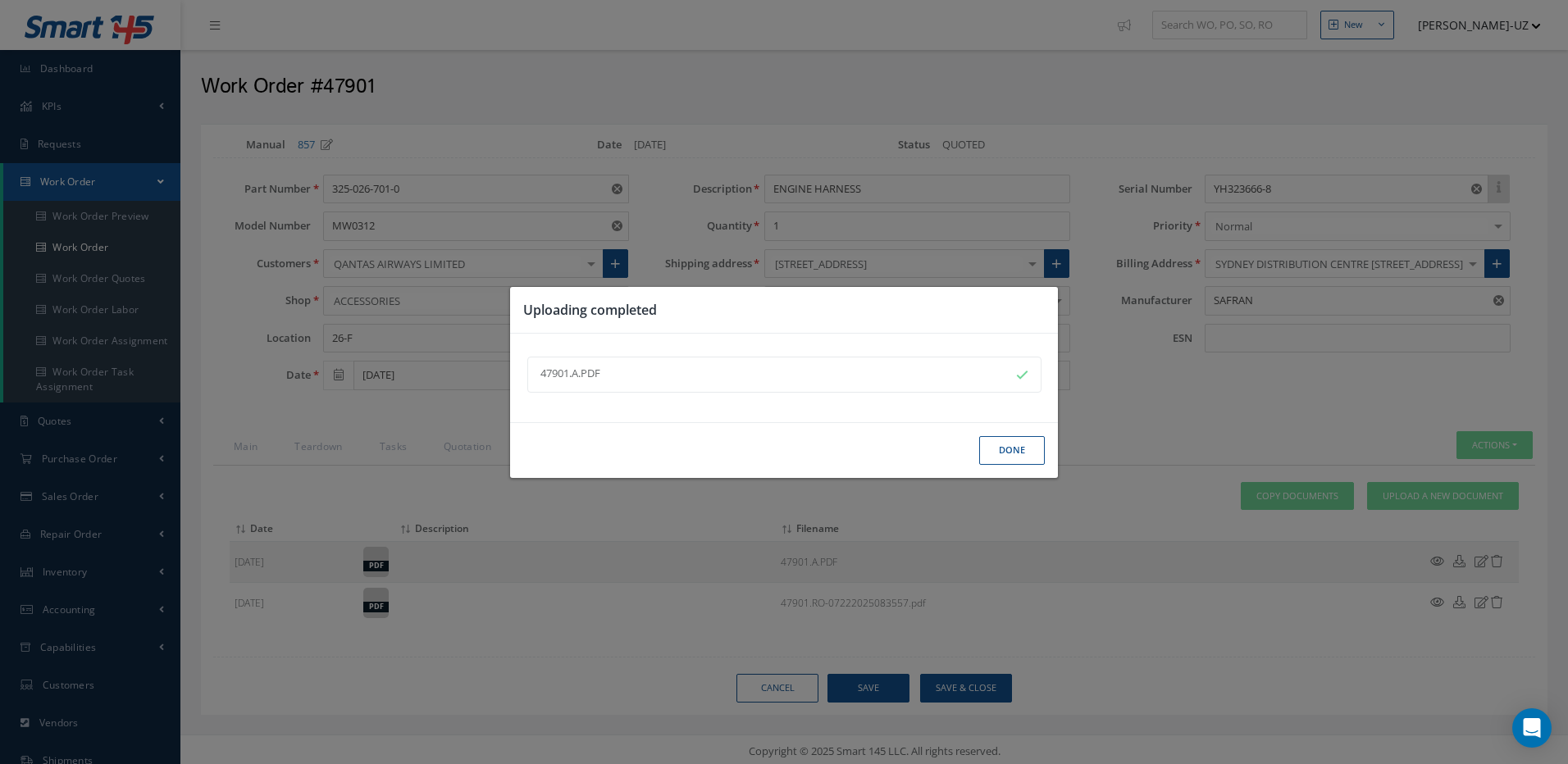
click at [1024, 453] on button "Done" at bounding box center [1012, 450] width 66 height 29
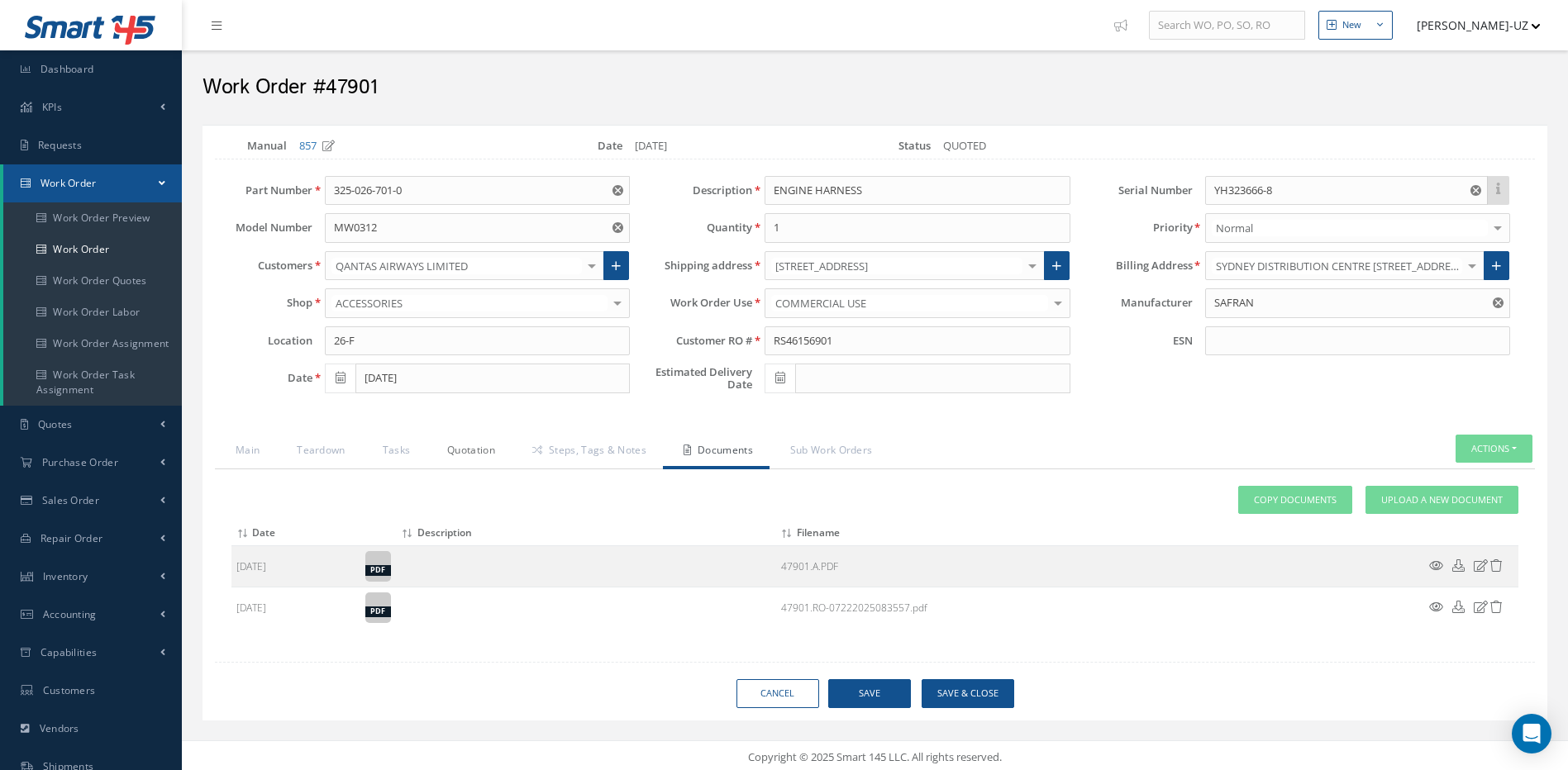
click at [468, 450] on link "Quotation" at bounding box center [469, 452] width 85 height 35
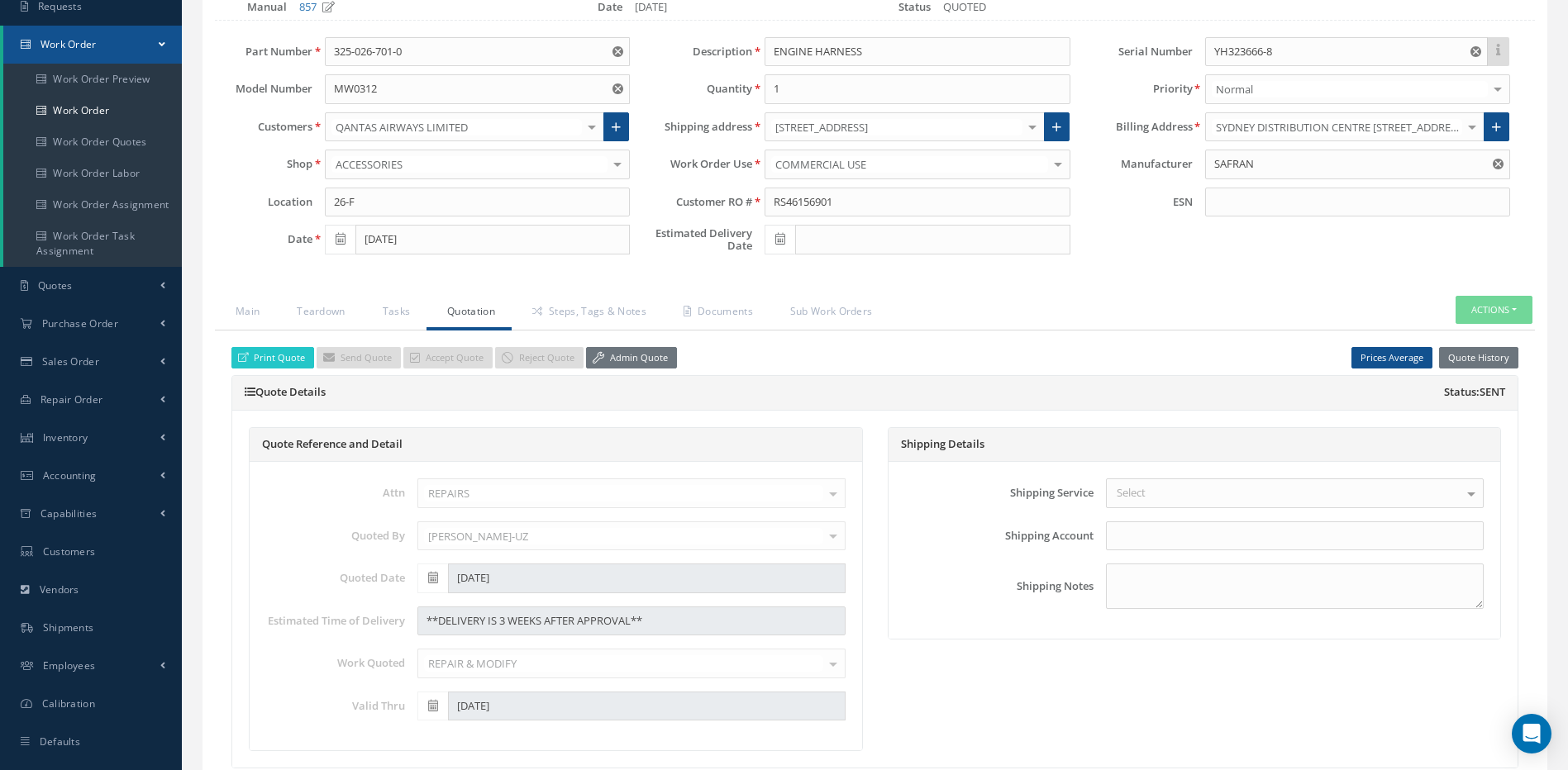
scroll to position [166, 0]
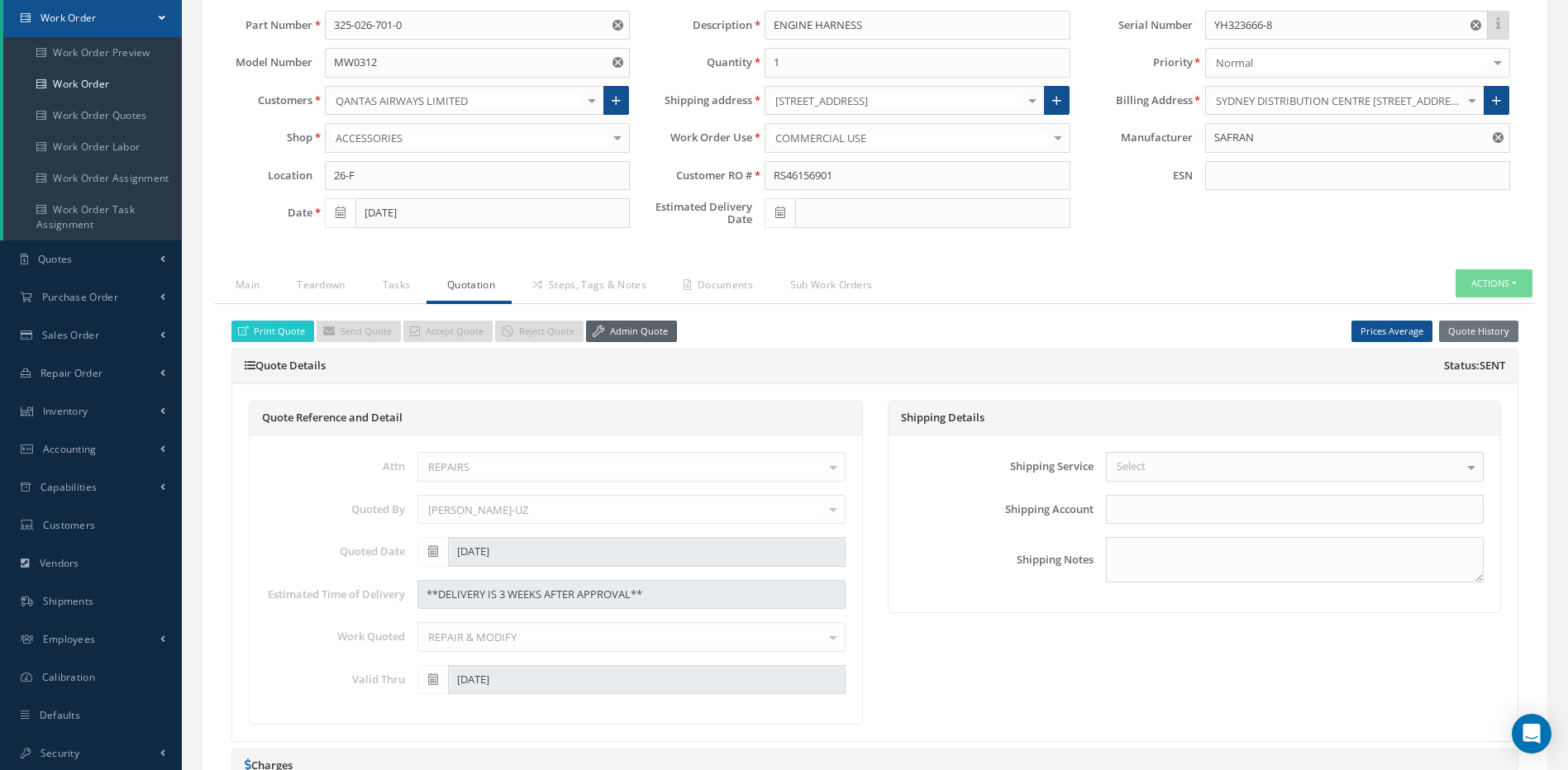
click at [629, 334] on link "Admin Quote" at bounding box center [632, 331] width 91 height 22
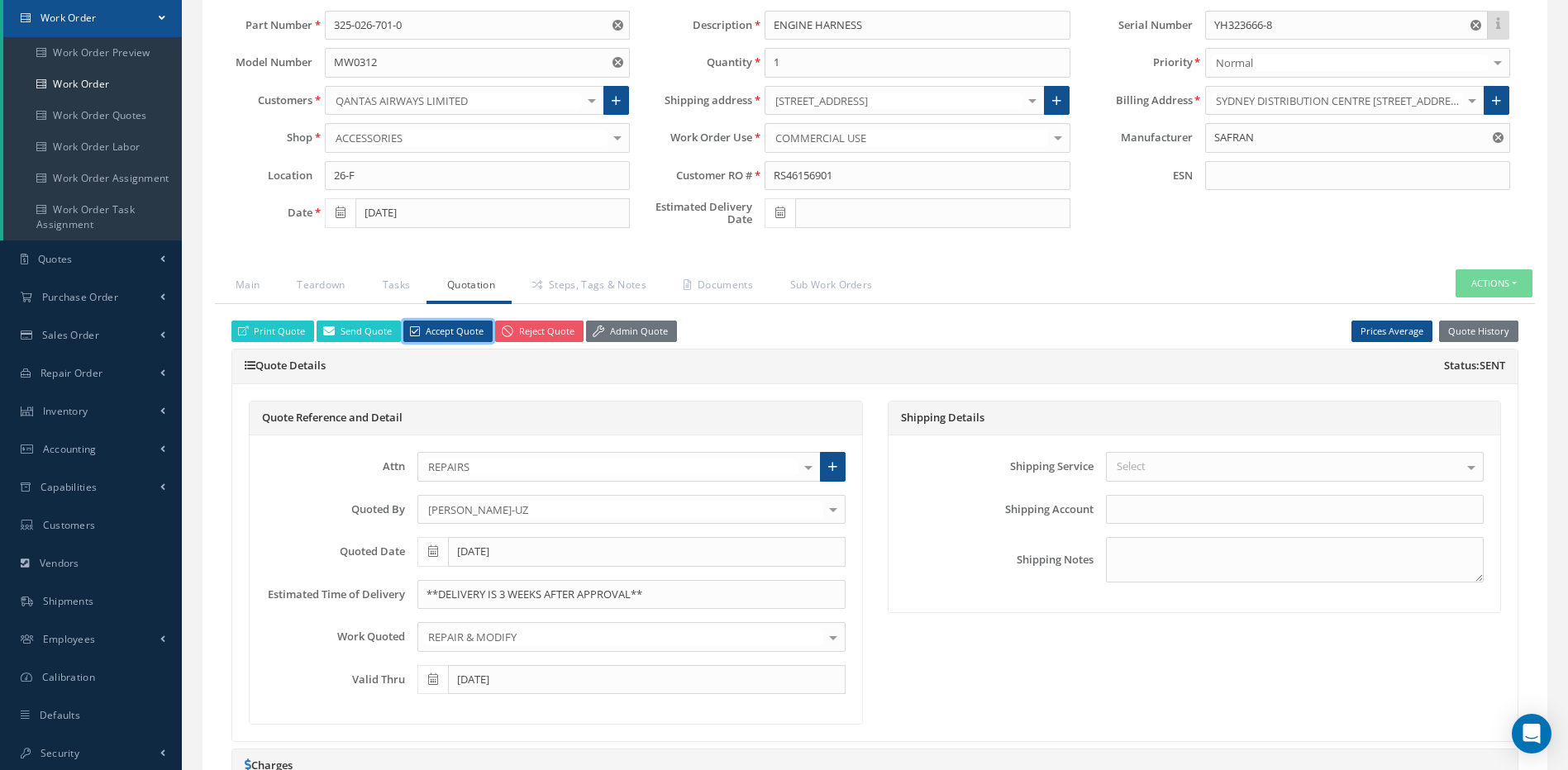
click at [459, 340] on link "Accept Quote" at bounding box center [448, 331] width 89 height 22
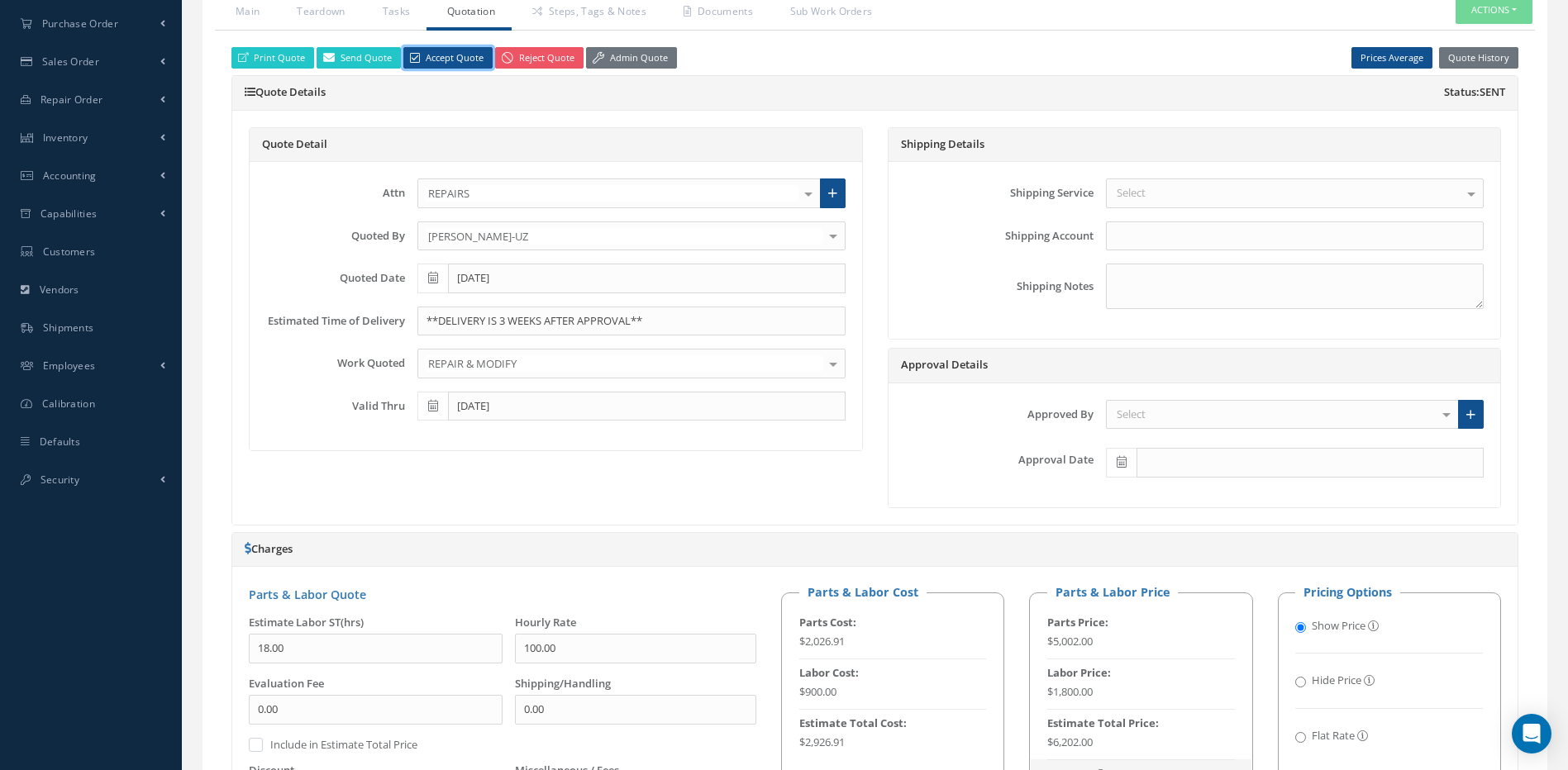
scroll to position [661, 0]
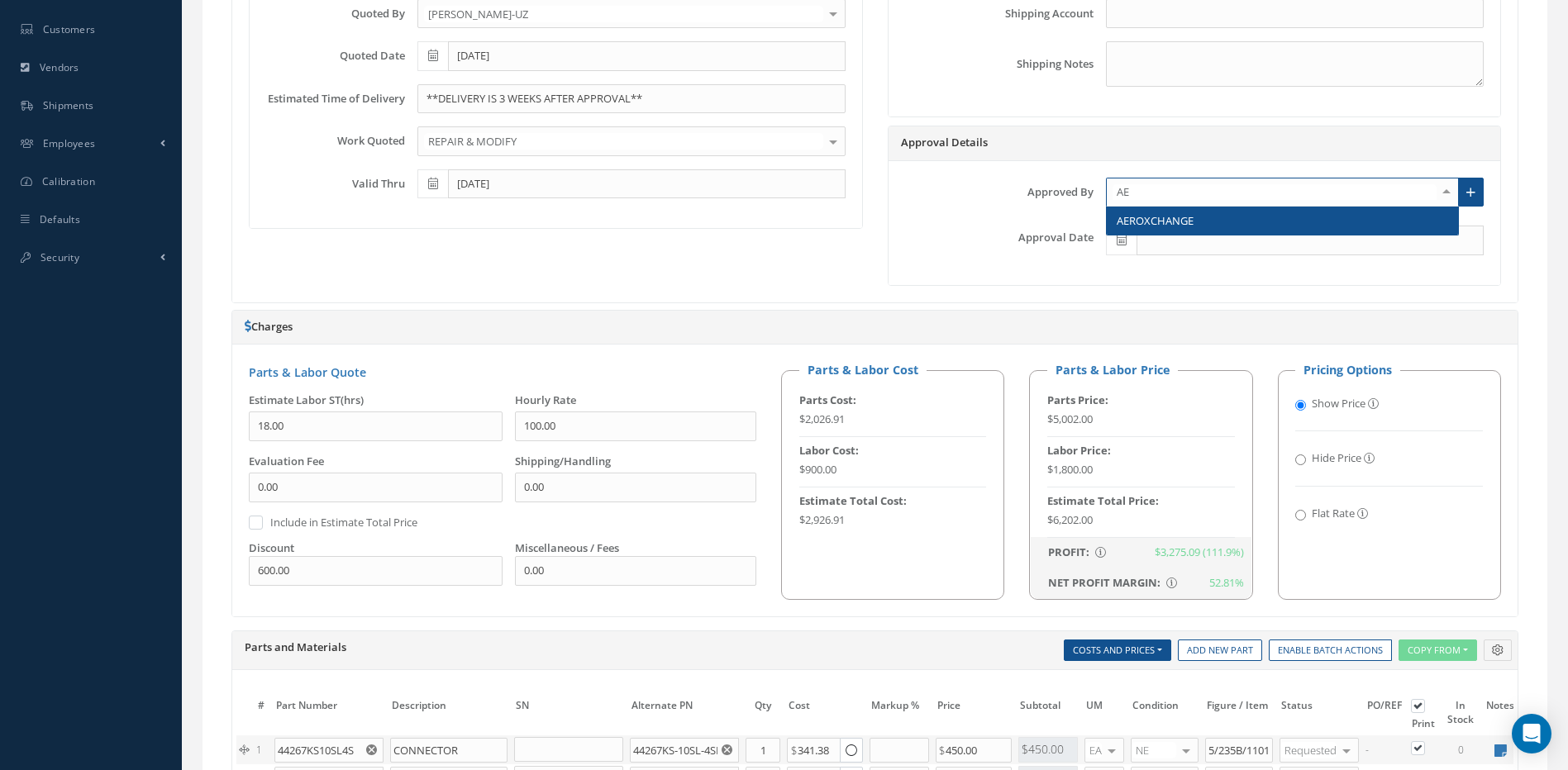
type input "AER"
click at [1146, 219] on span "AEROXCHANGE" at bounding box center [1155, 220] width 77 height 15
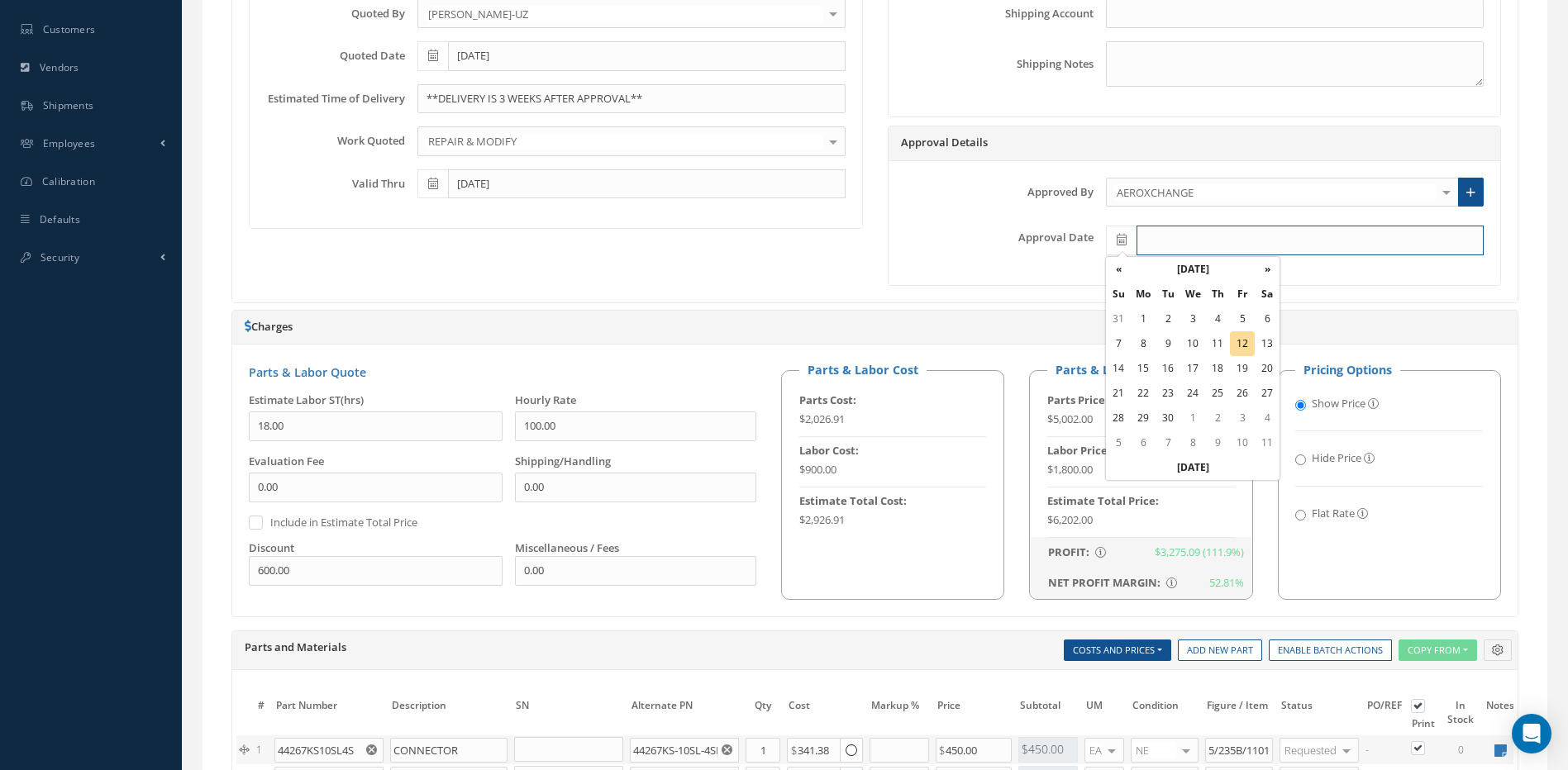
click at [1162, 243] on input "text" at bounding box center [1310, 240] width 347 height 30
click at [1191, 340] on td "10" at bounding box center [1193, 344] width 25 height 25
type input "09/10/2025"
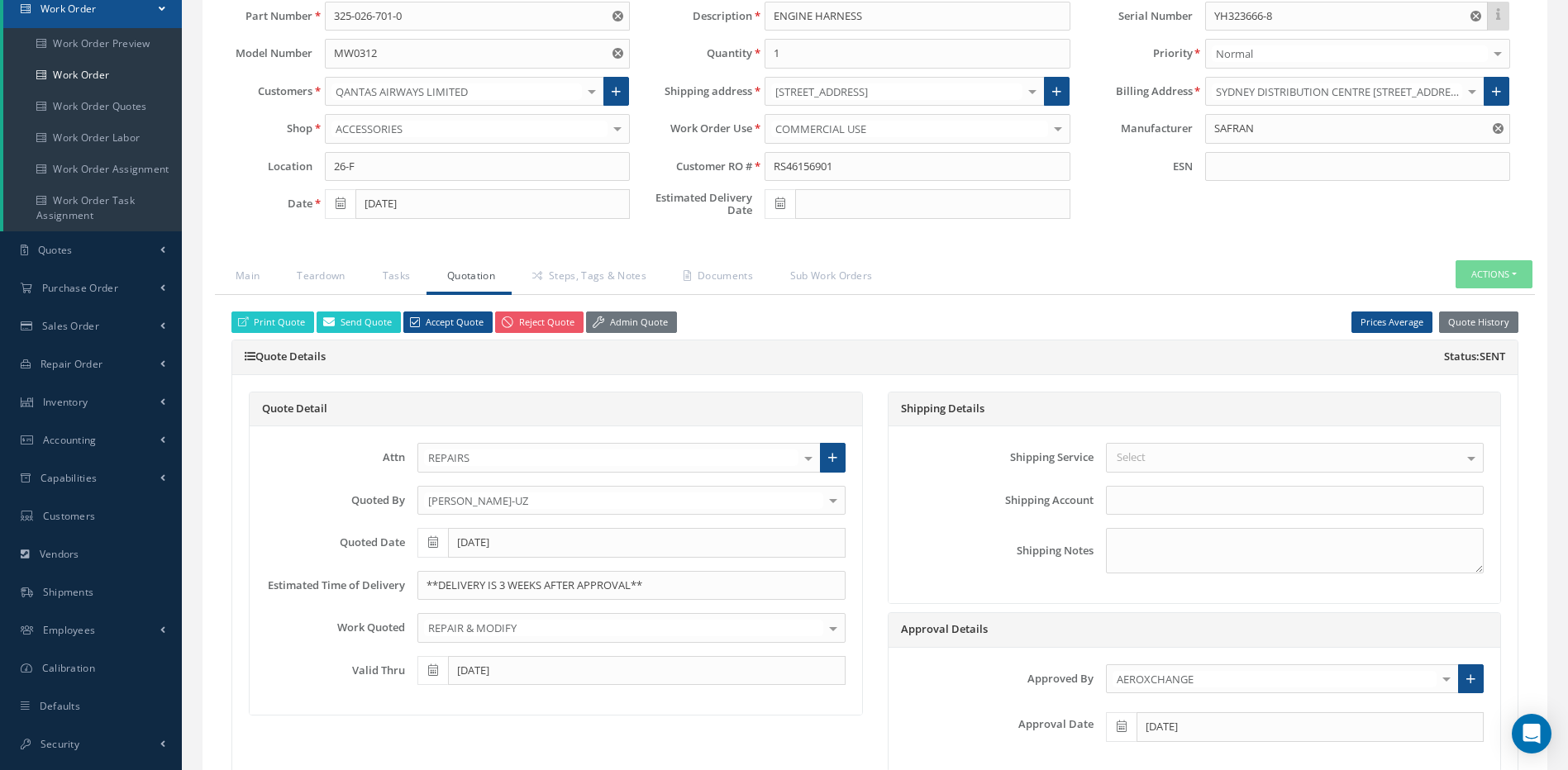
scroll to position [166, 0]
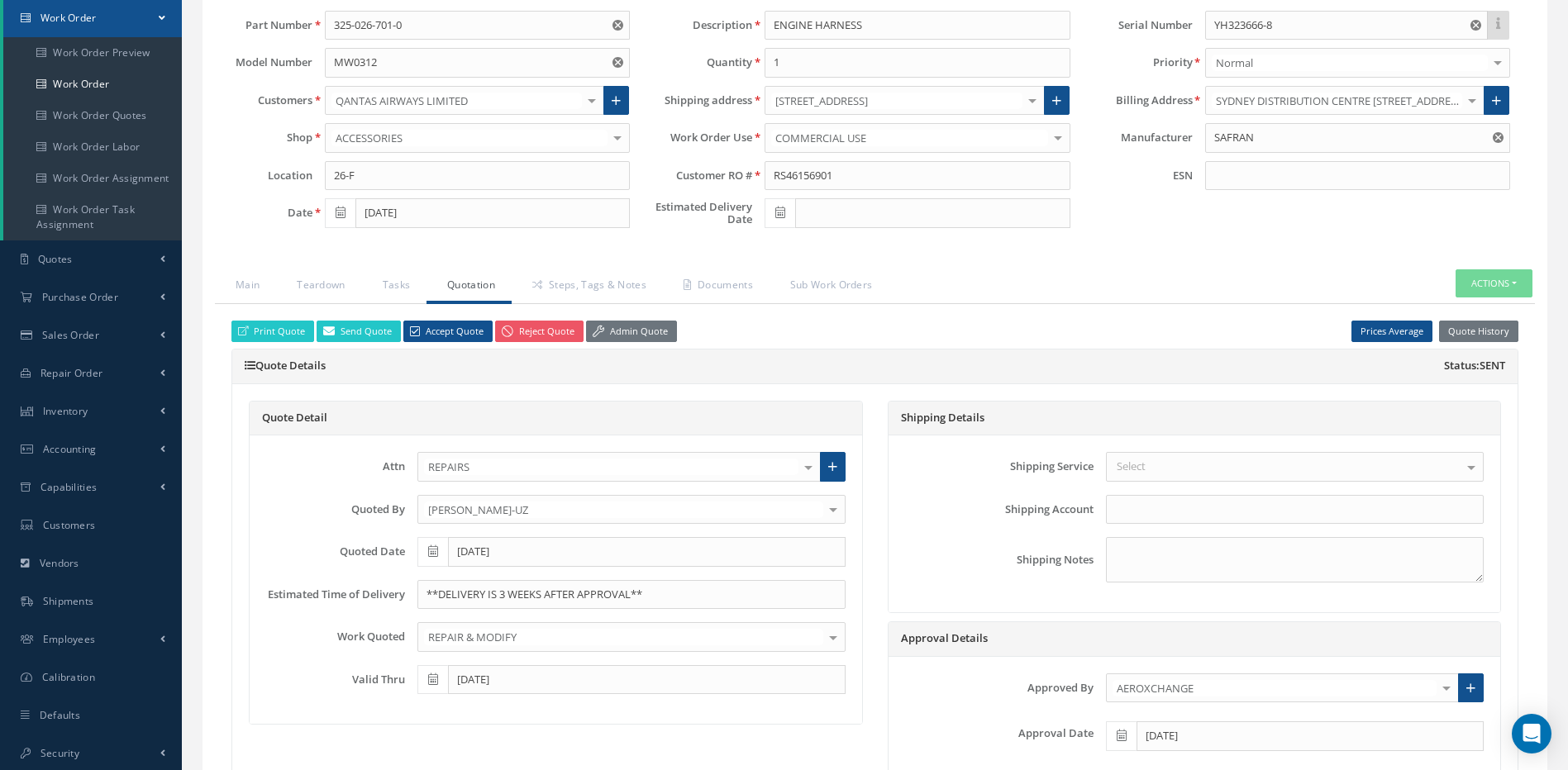
click at [778, 214] on icon at bounding box center [780, 213] width 10 height 12
click at [901, 388] on td "3" at bounding box center [901, 391] width 25 height 25
type input "10/03/2025"
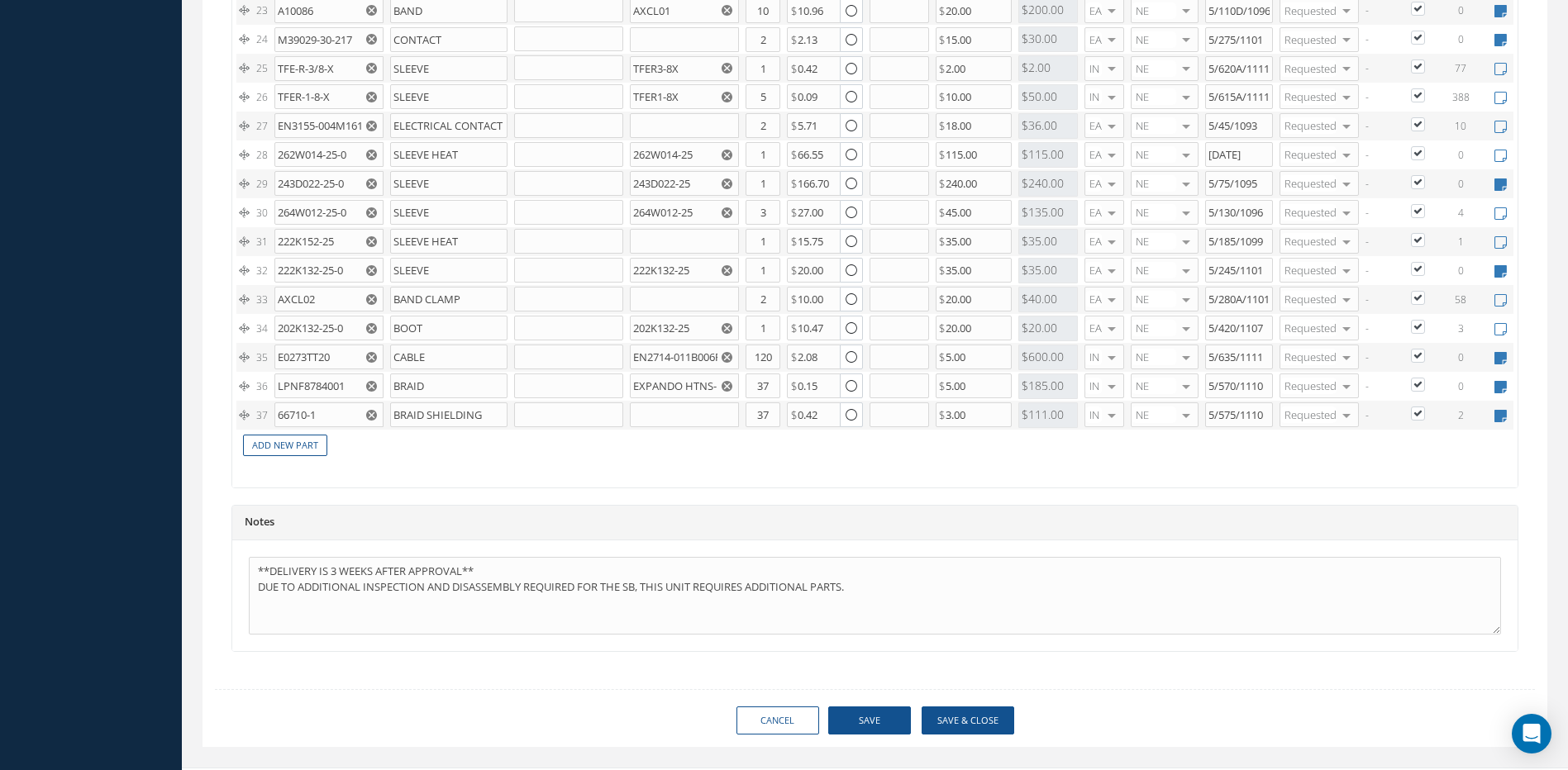
scroll to position [2080, 0]
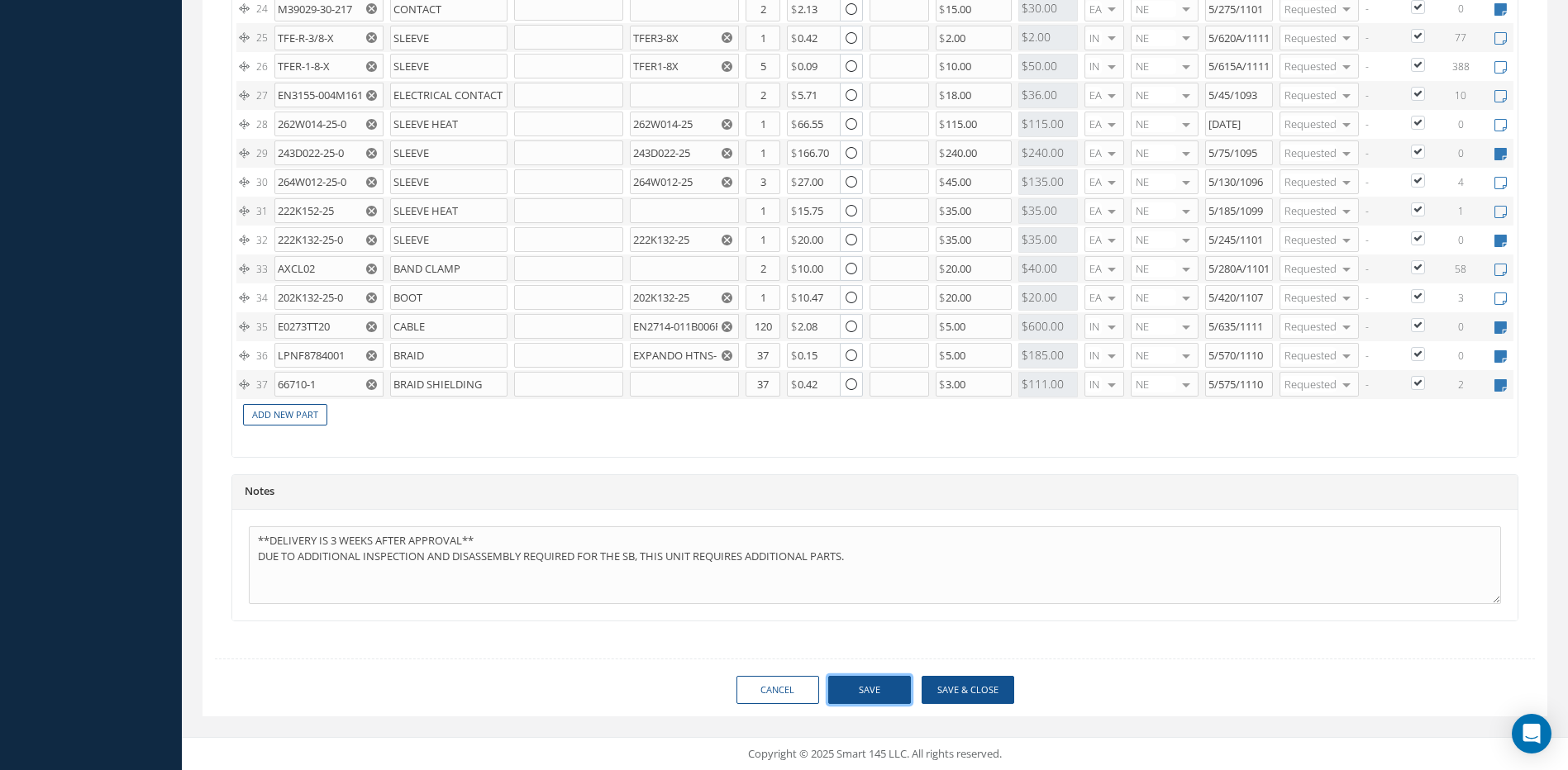
click at [894, 686] on button "Save" at bounding box center [870, 690] width 83 height 29
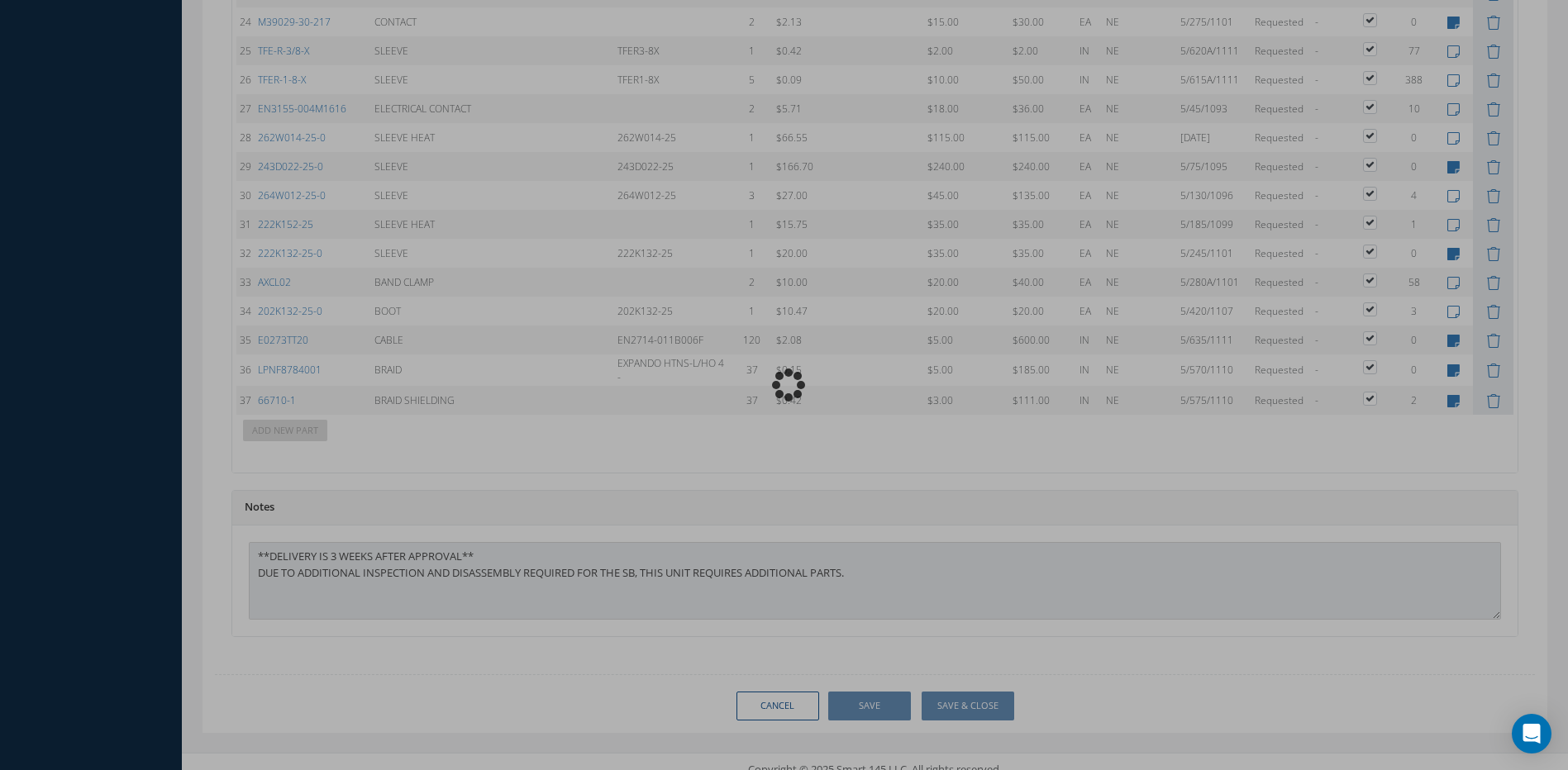
scroll to position [2093, 0]
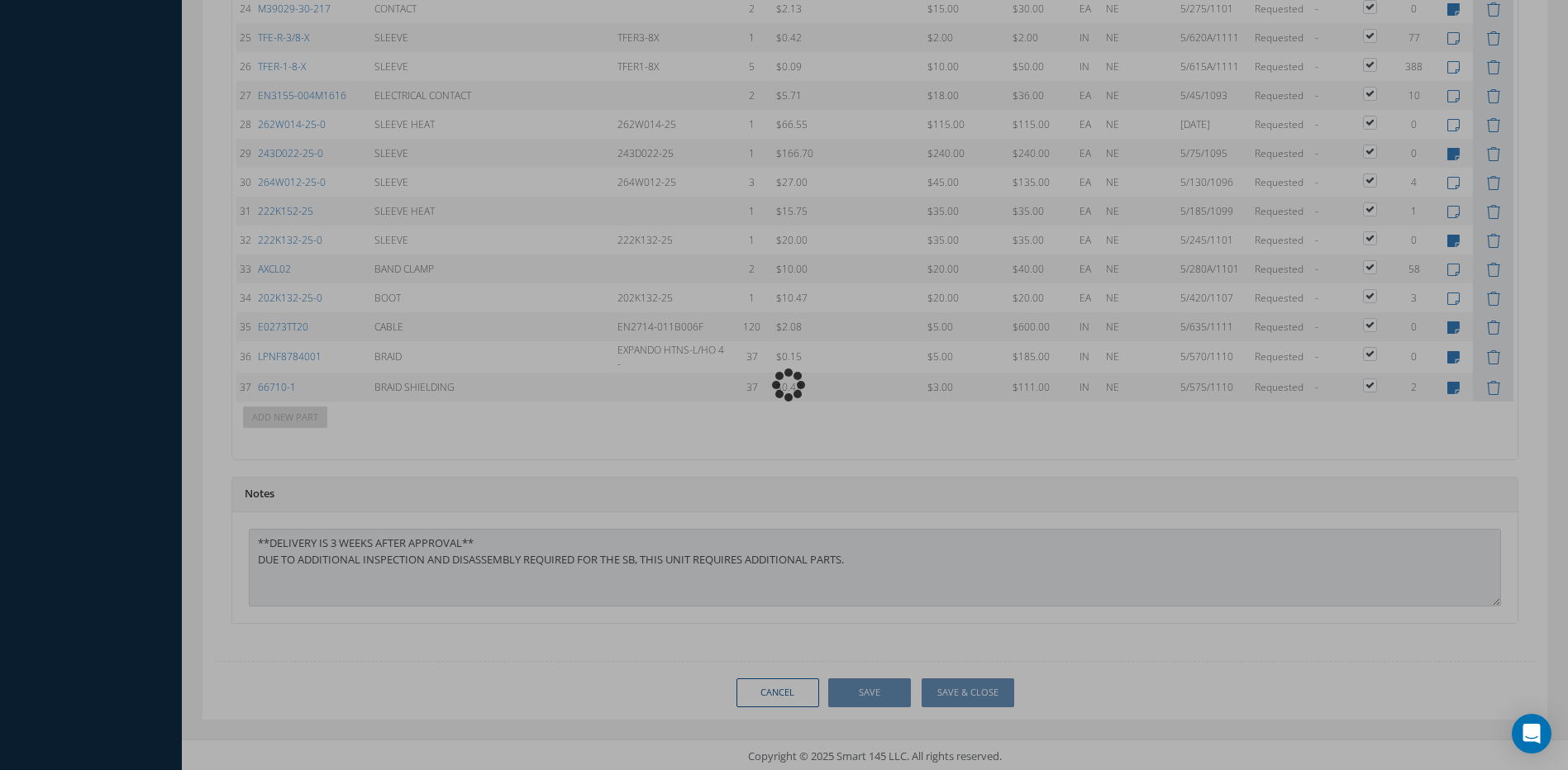
type input "SAFRAN"
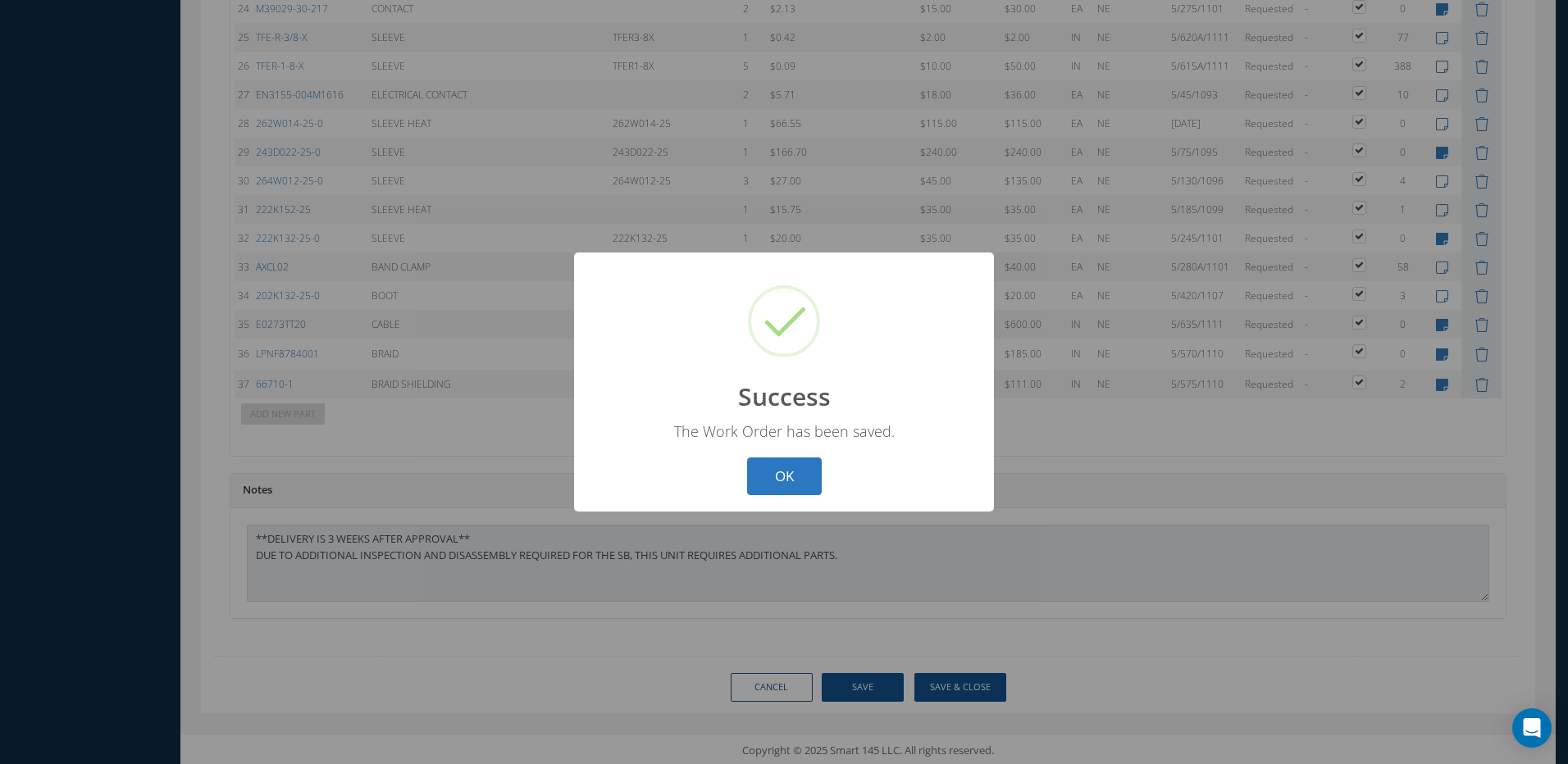
click at [785, 466] on button "OK" at bounding box center [784, 476] width 75 height 39
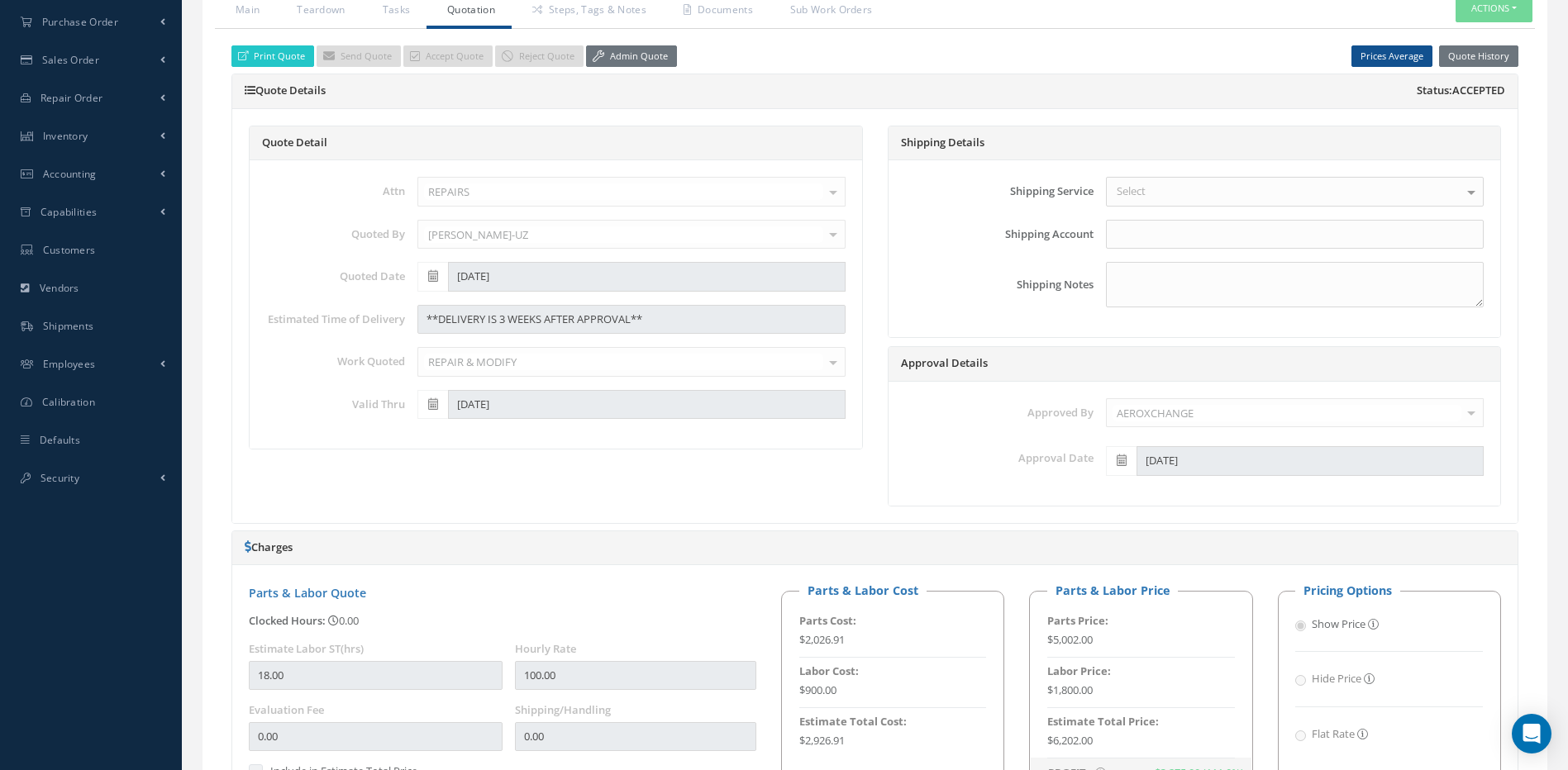
scroll to position [110, 0]
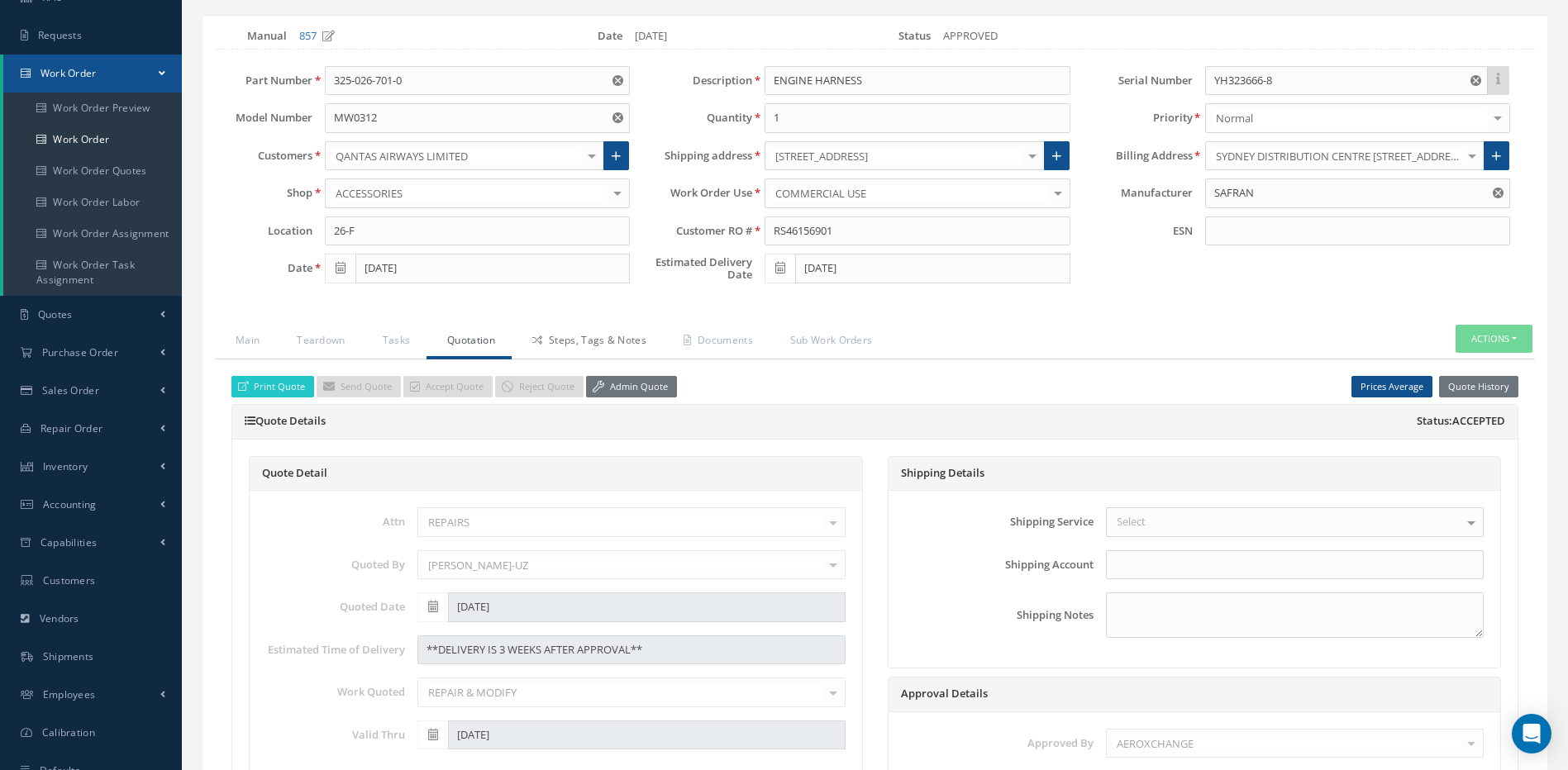
click at [568, 344] on link "Steps, Tags & Notes" at bounding box center [587, 342] width 152 height 35
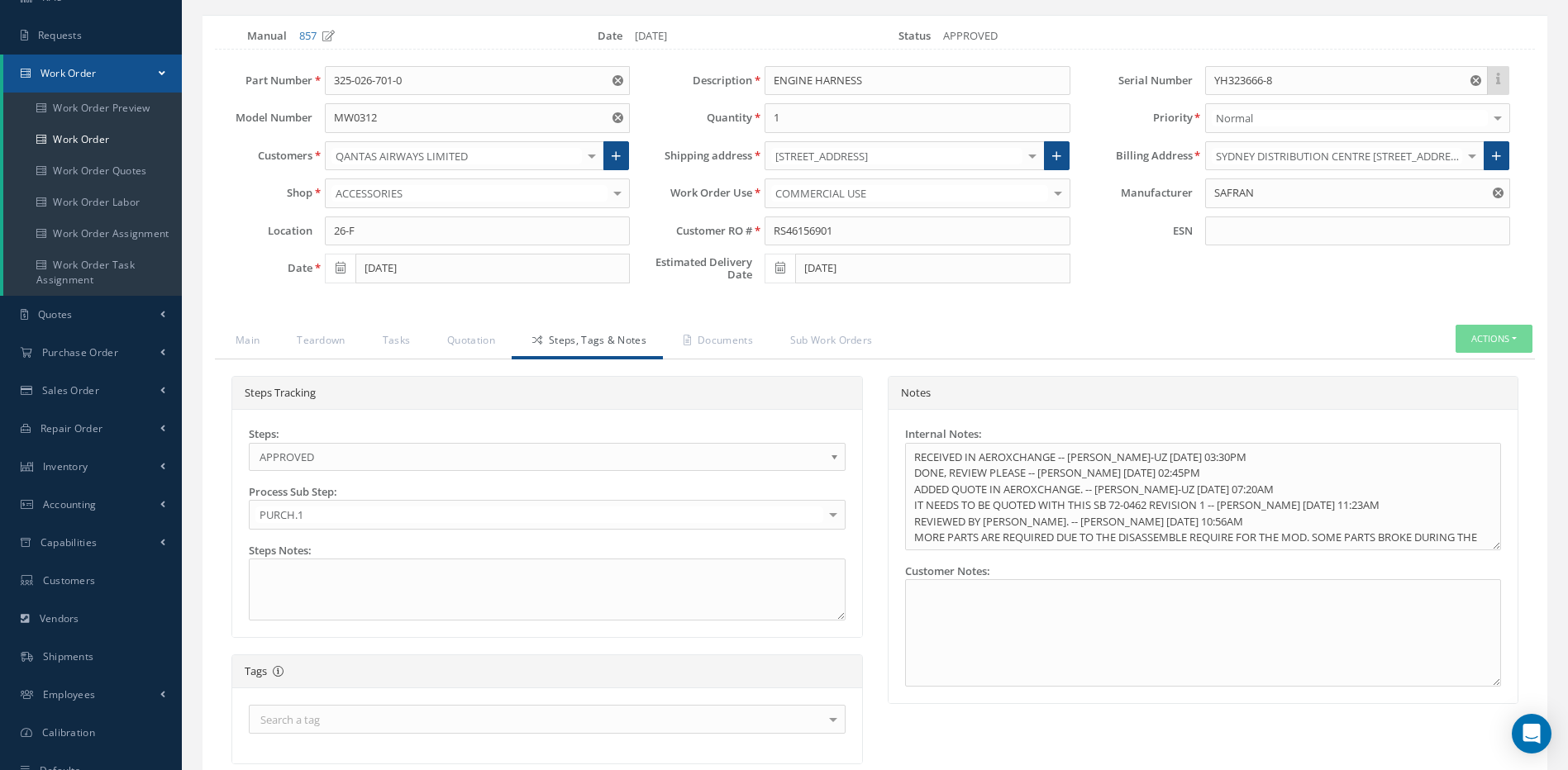
click at [451, 463] on span "APPROVED" at bounding box center [542, 457] width 565 height 20
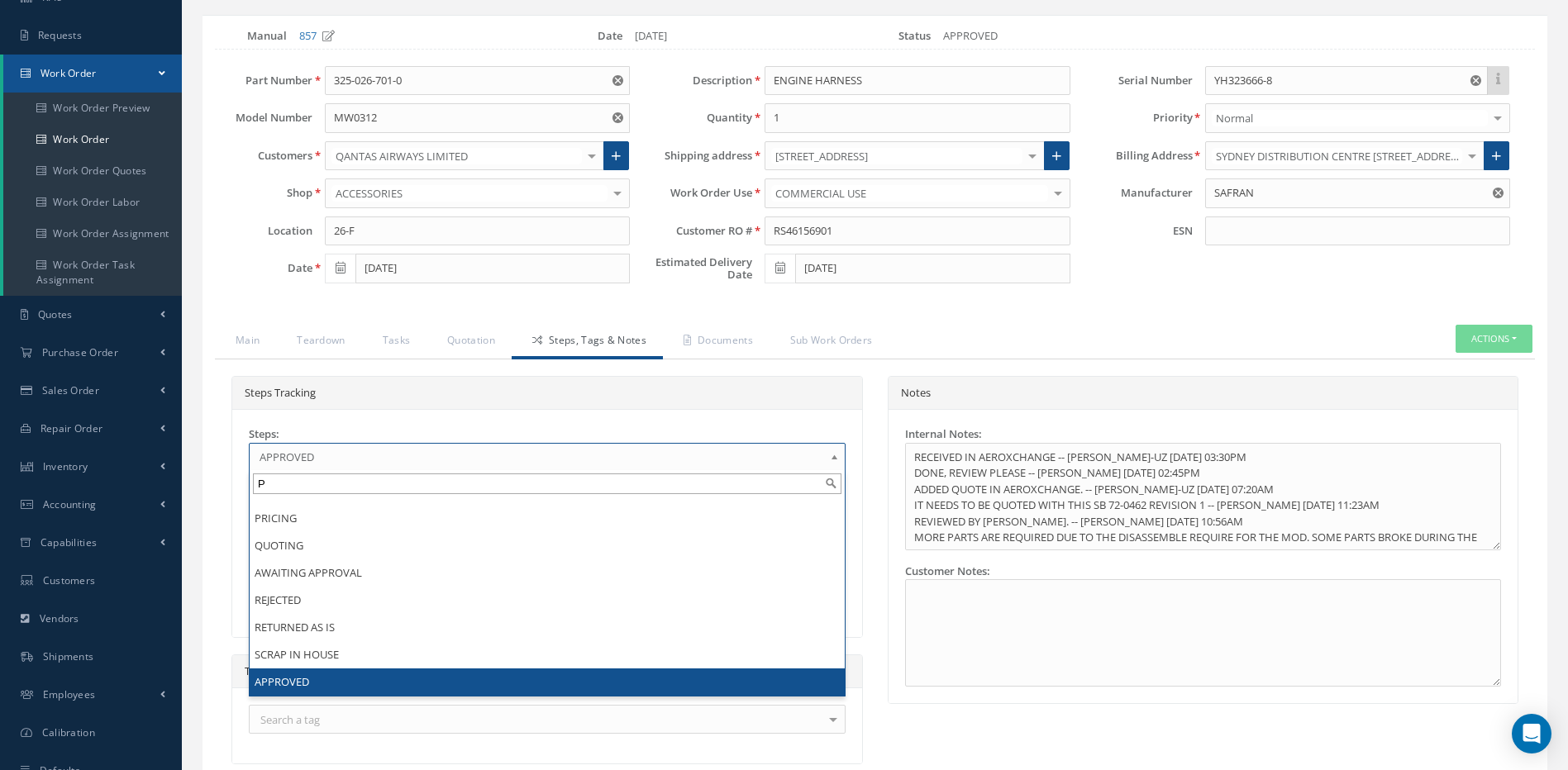
scroll to position [0, 0]
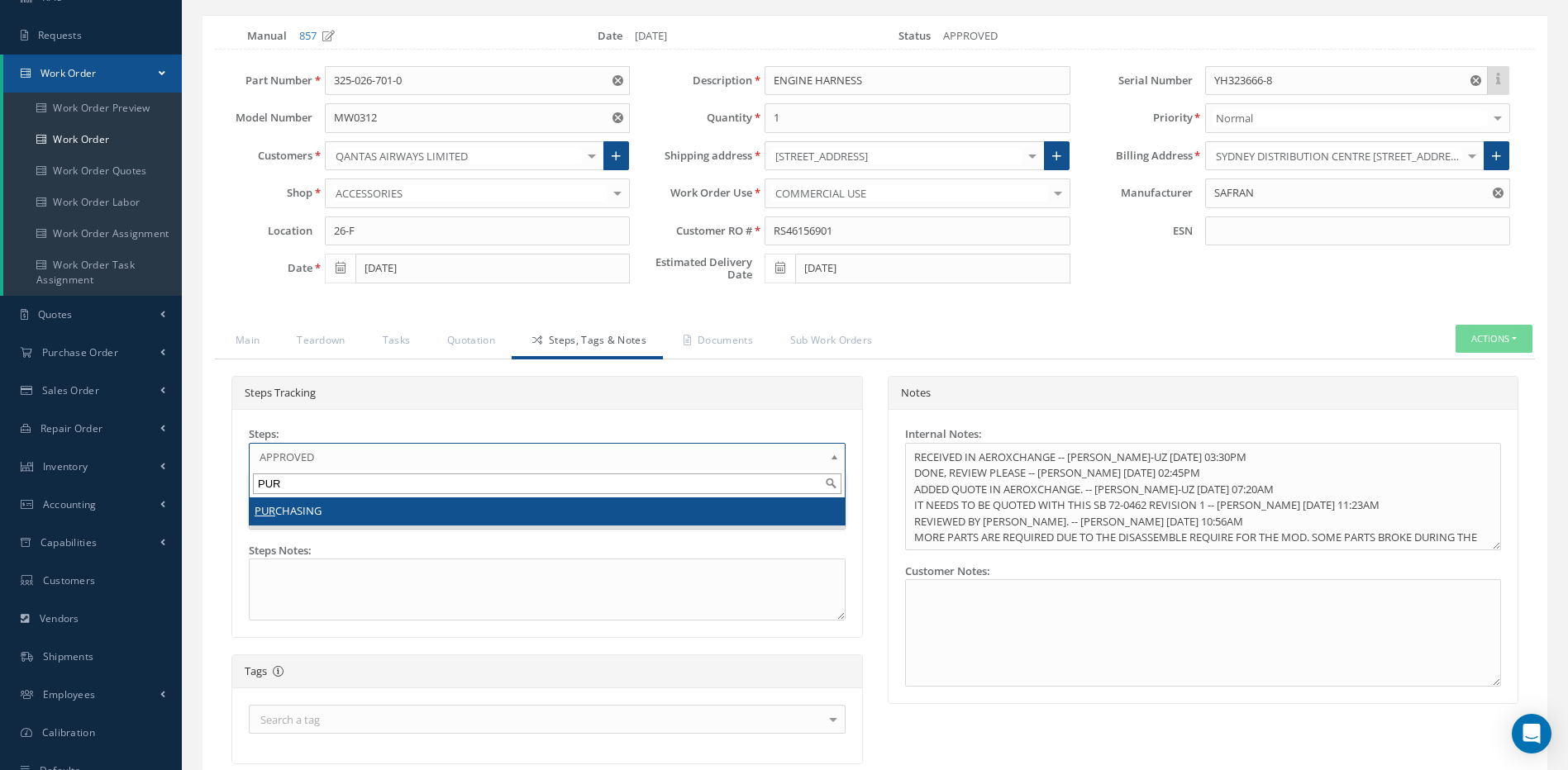
type input "PUR"
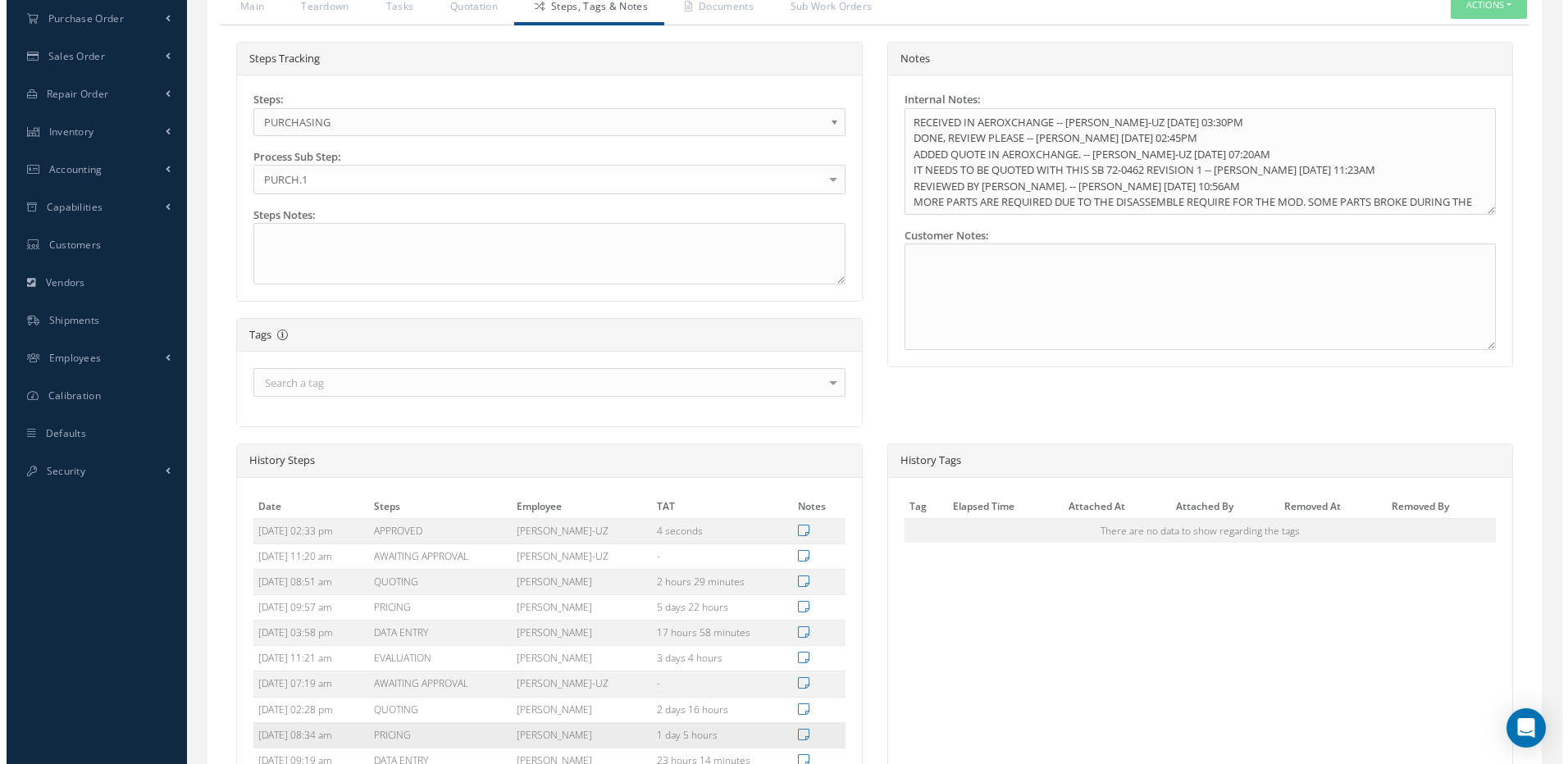
scroll to position [679, 0]
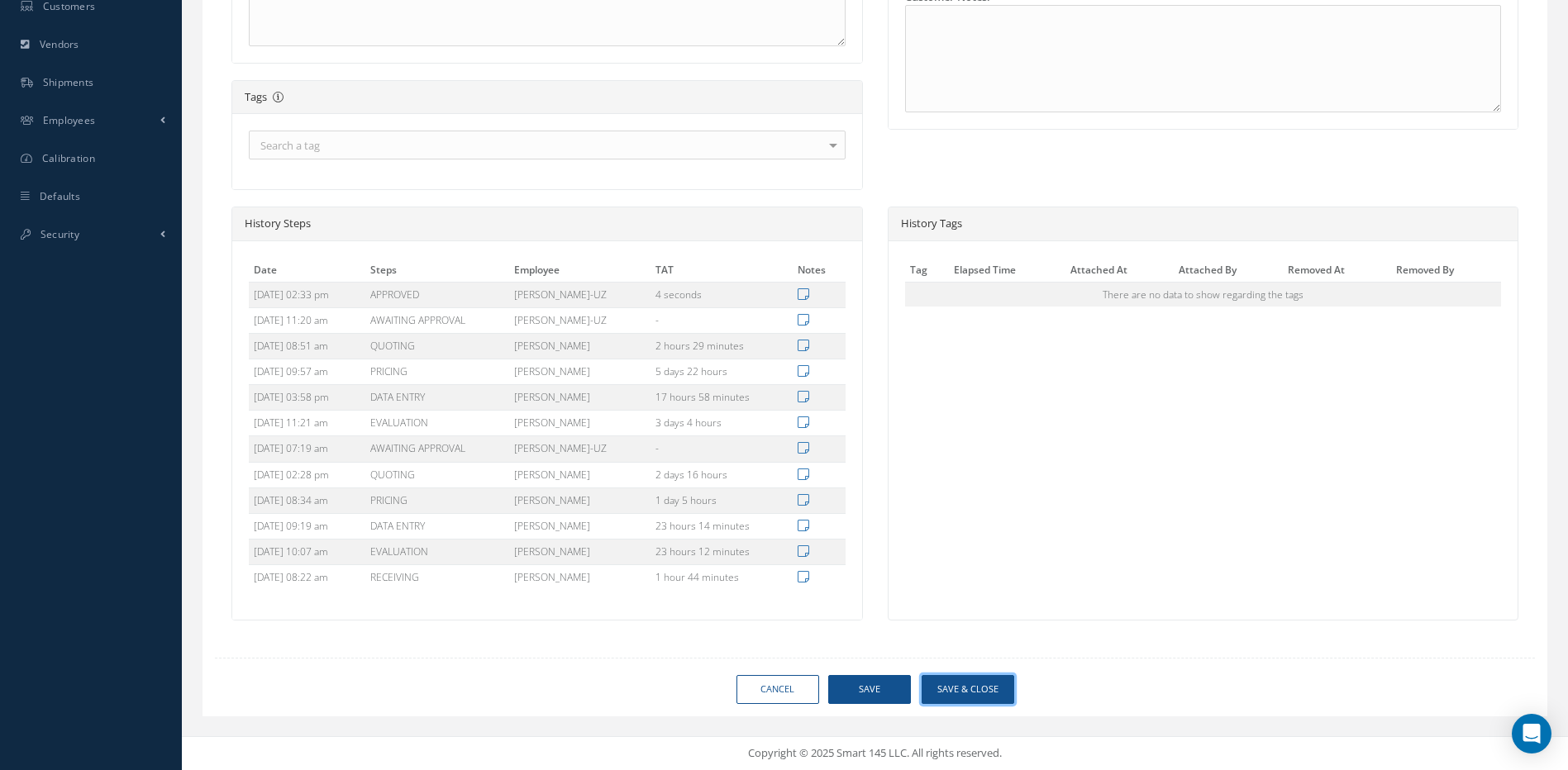
click at [981, 686] on button "Save & Close" at bounding box center [968, 689] width 93 height 29
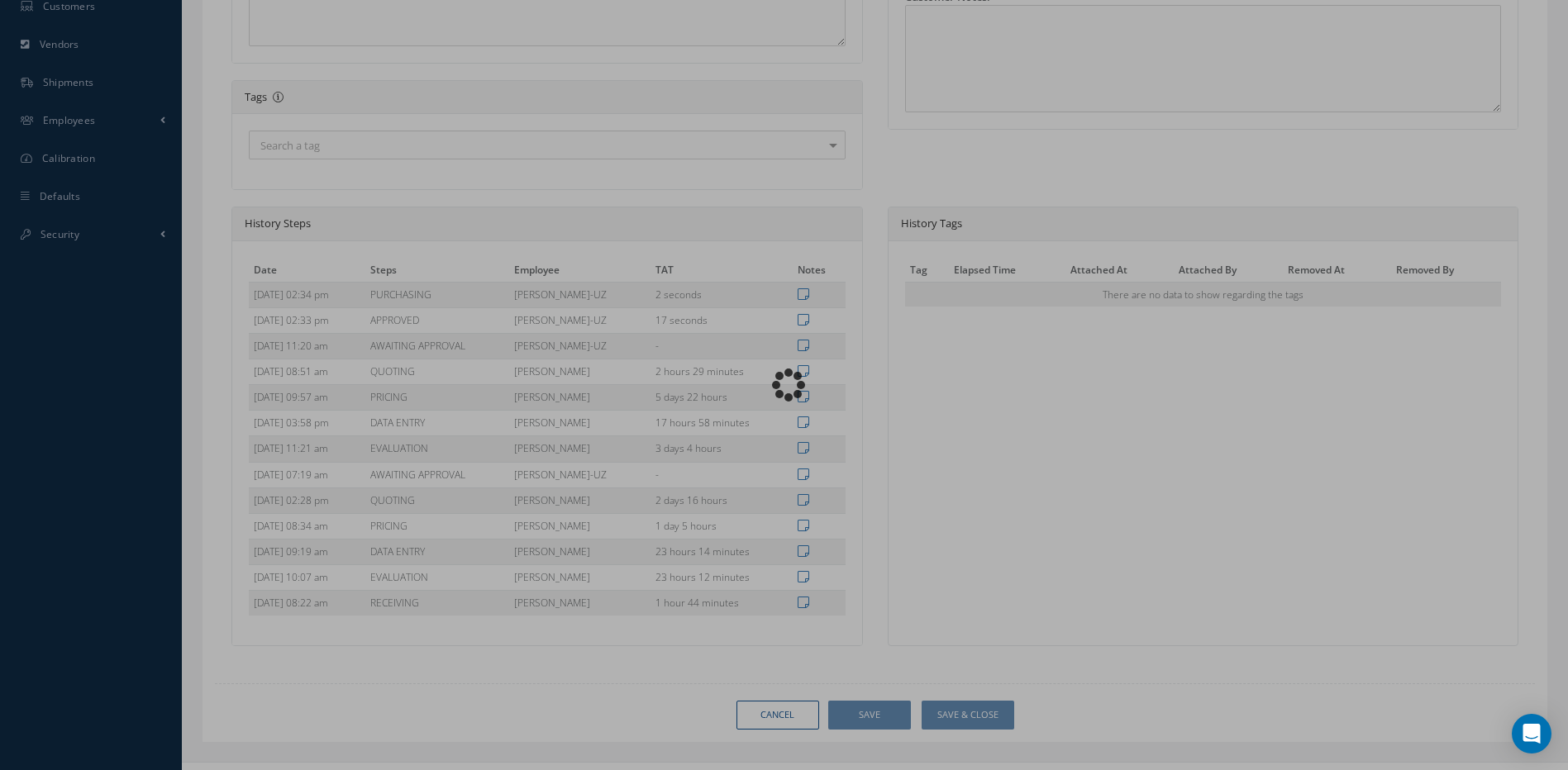
type input "SAFRAN"
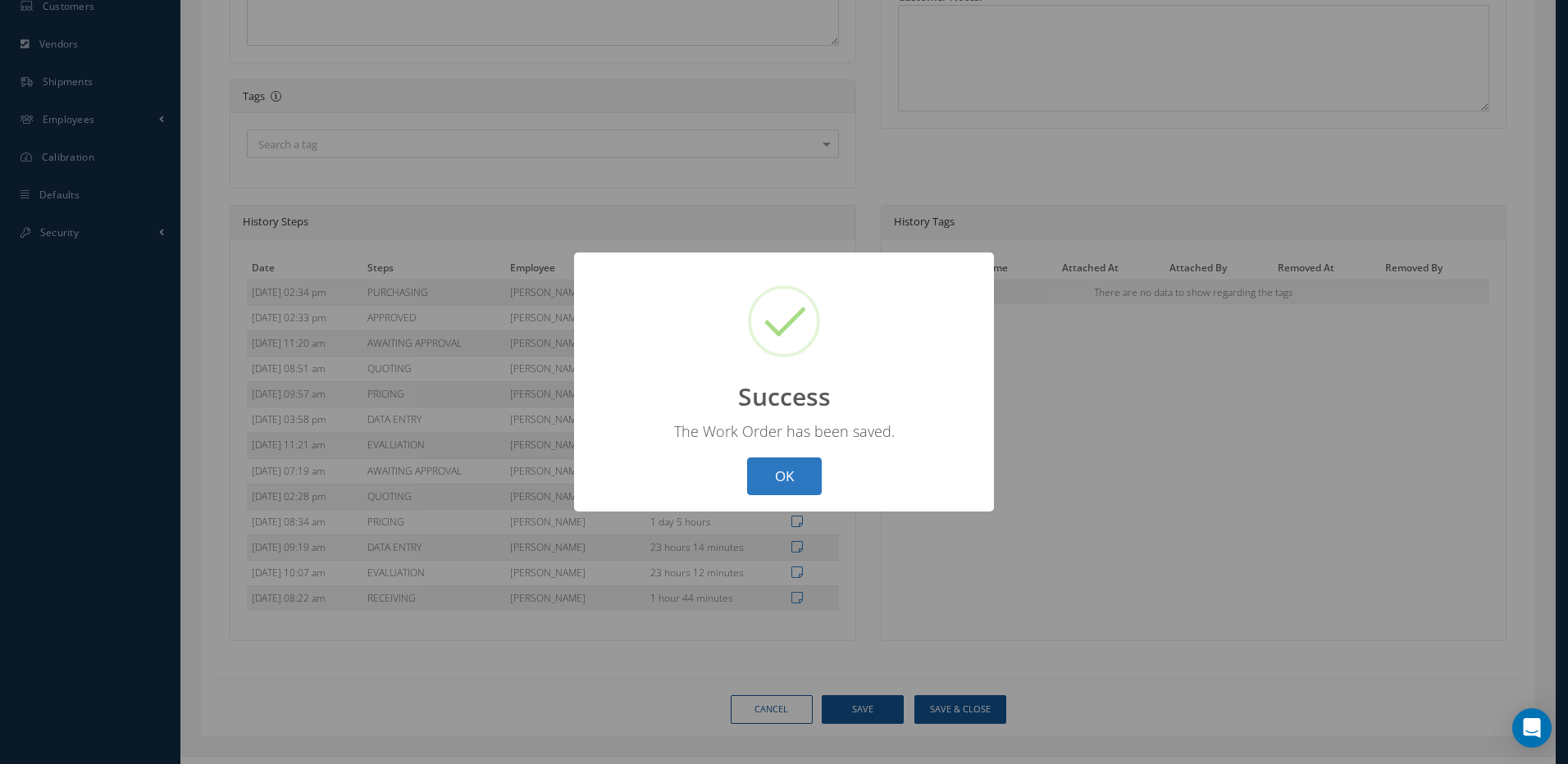
click at [772, 476] on button "OK" at bounding box center [784, 476] width 75 height 39
select select "25"
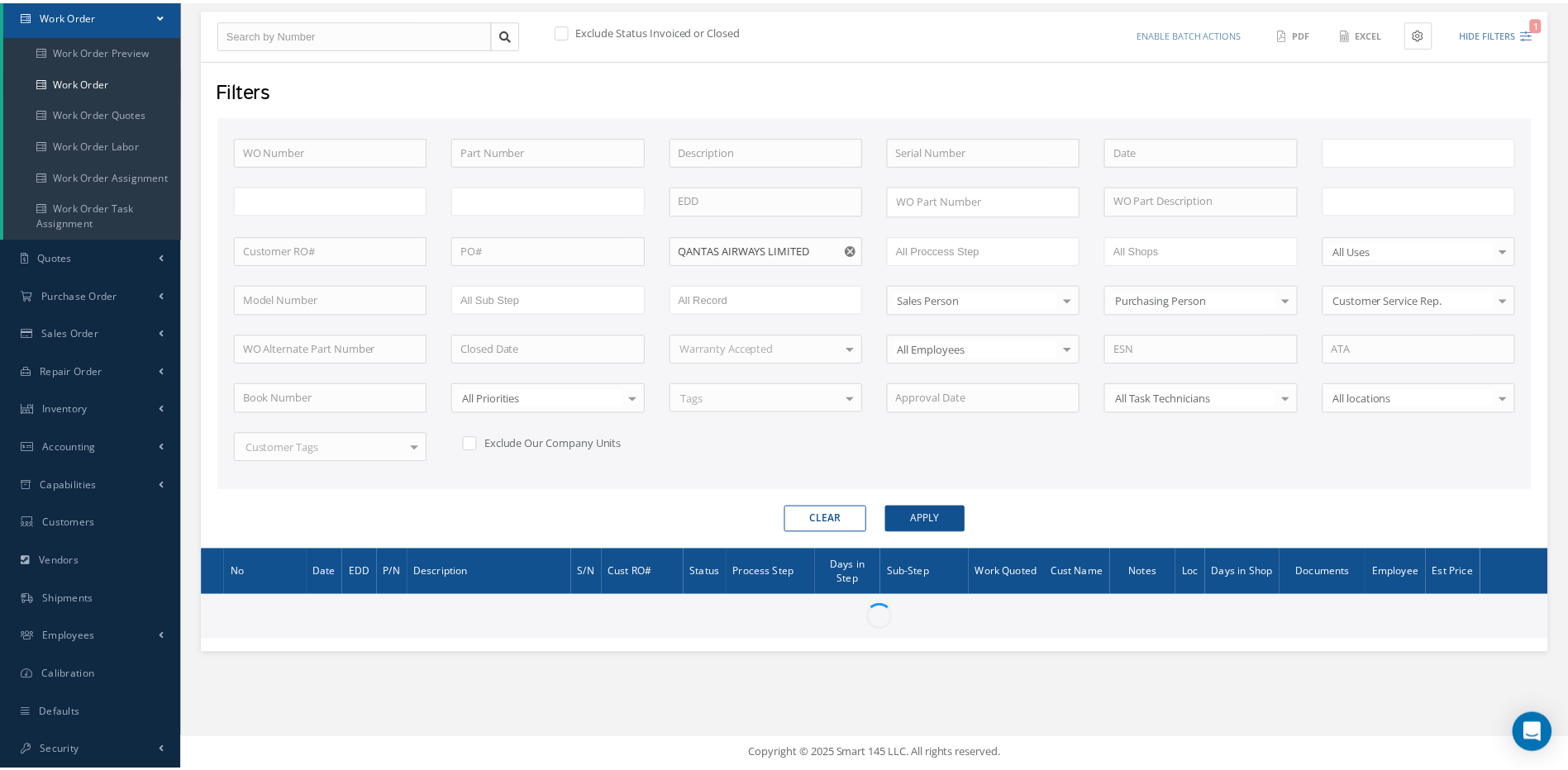
scroll to position [168, 0]
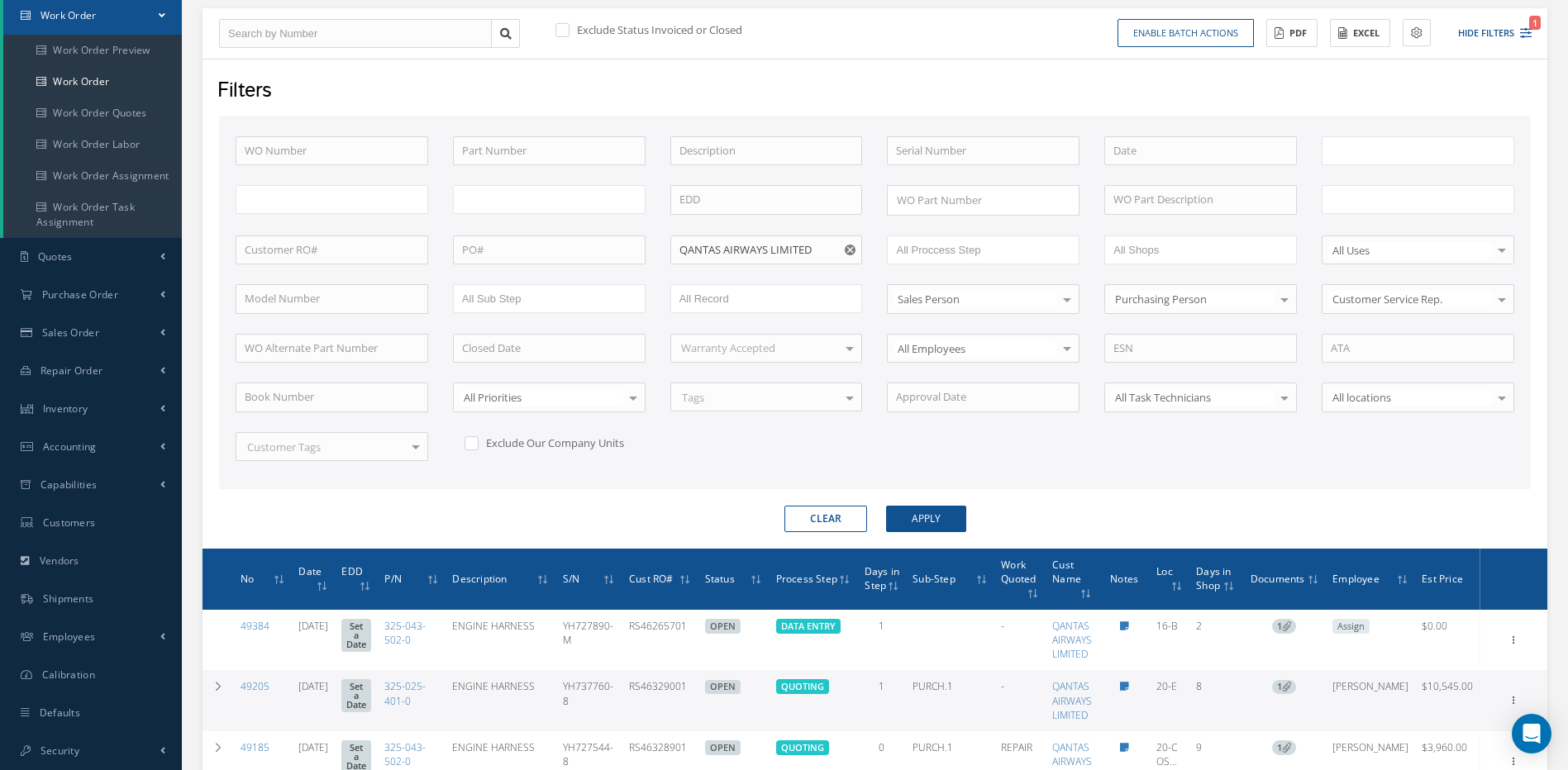
type input "All Work Request"
type input "All Work Performed"
type input "All Status"
type input "WO Part Status"
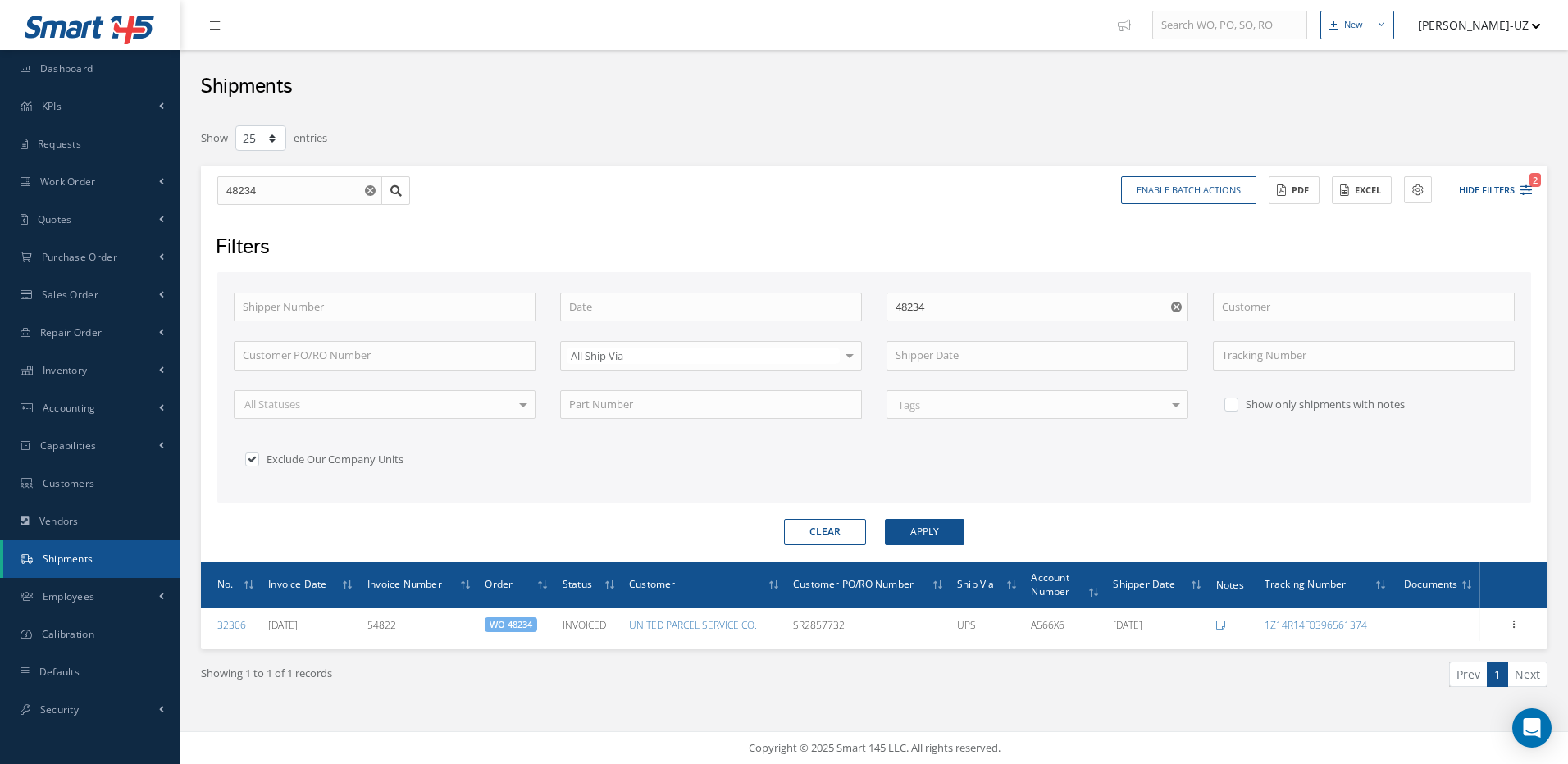
select select "25"
drag, startPoint x: 256, startPoint y: 188, endPoint x: 194, endPoint y: 189, distance: 62.0
click at [205, 202] on div "48234 48234" at bounding box center [314, 191] width 217 height 30
type input "4"
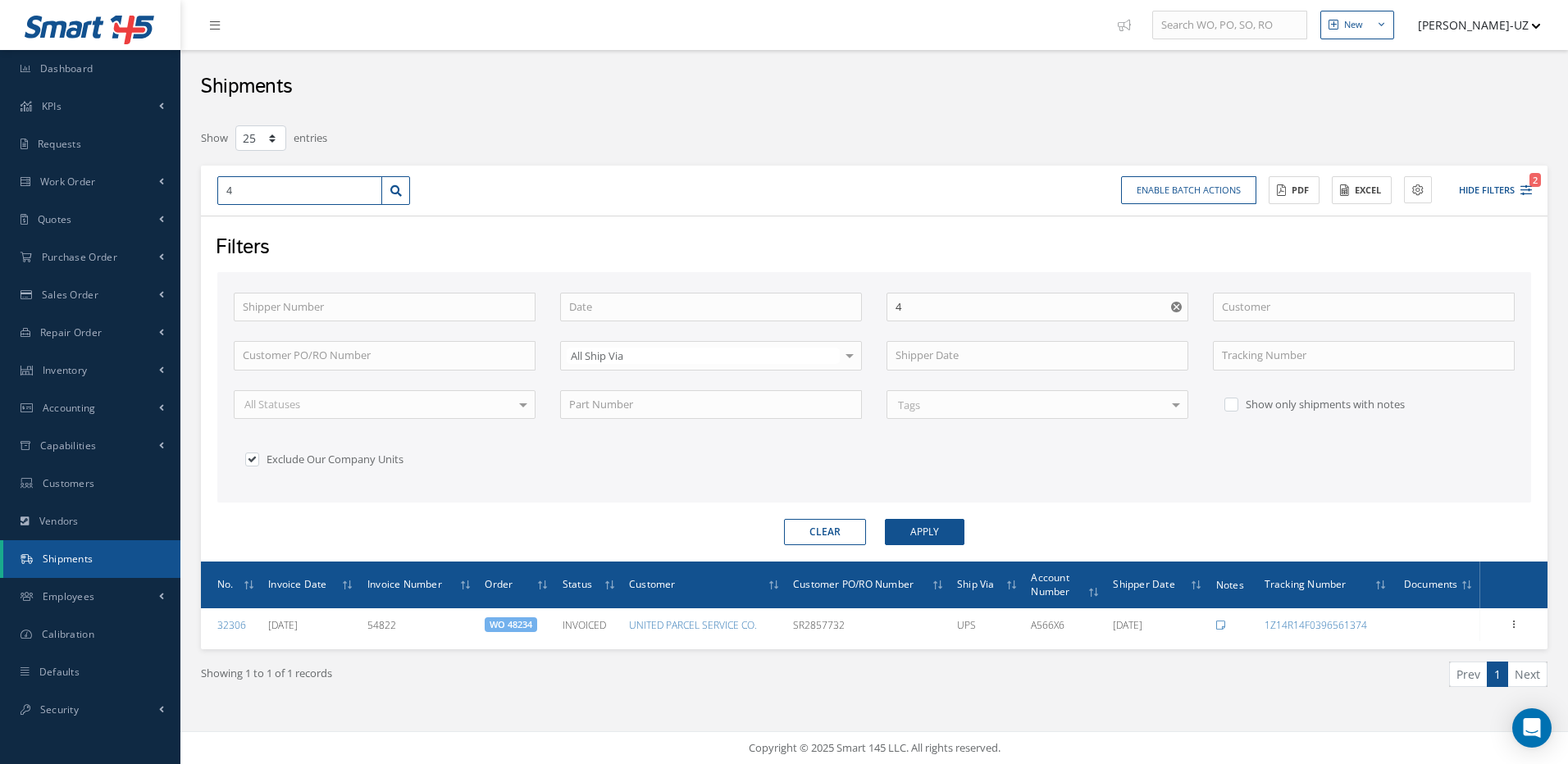
type input "47"
type input "470"
type input "4702"
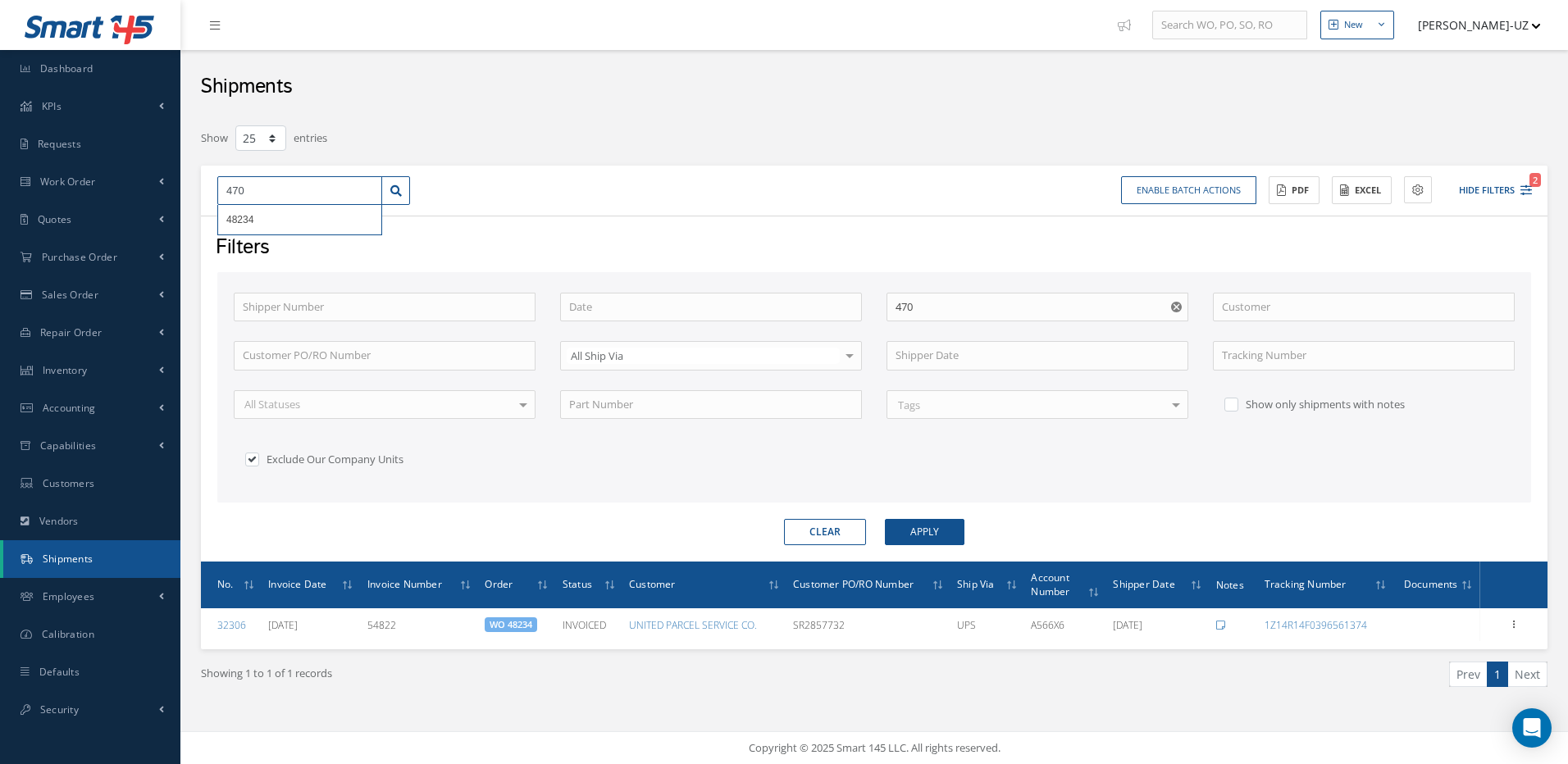
type input "4702"
type input "47026"
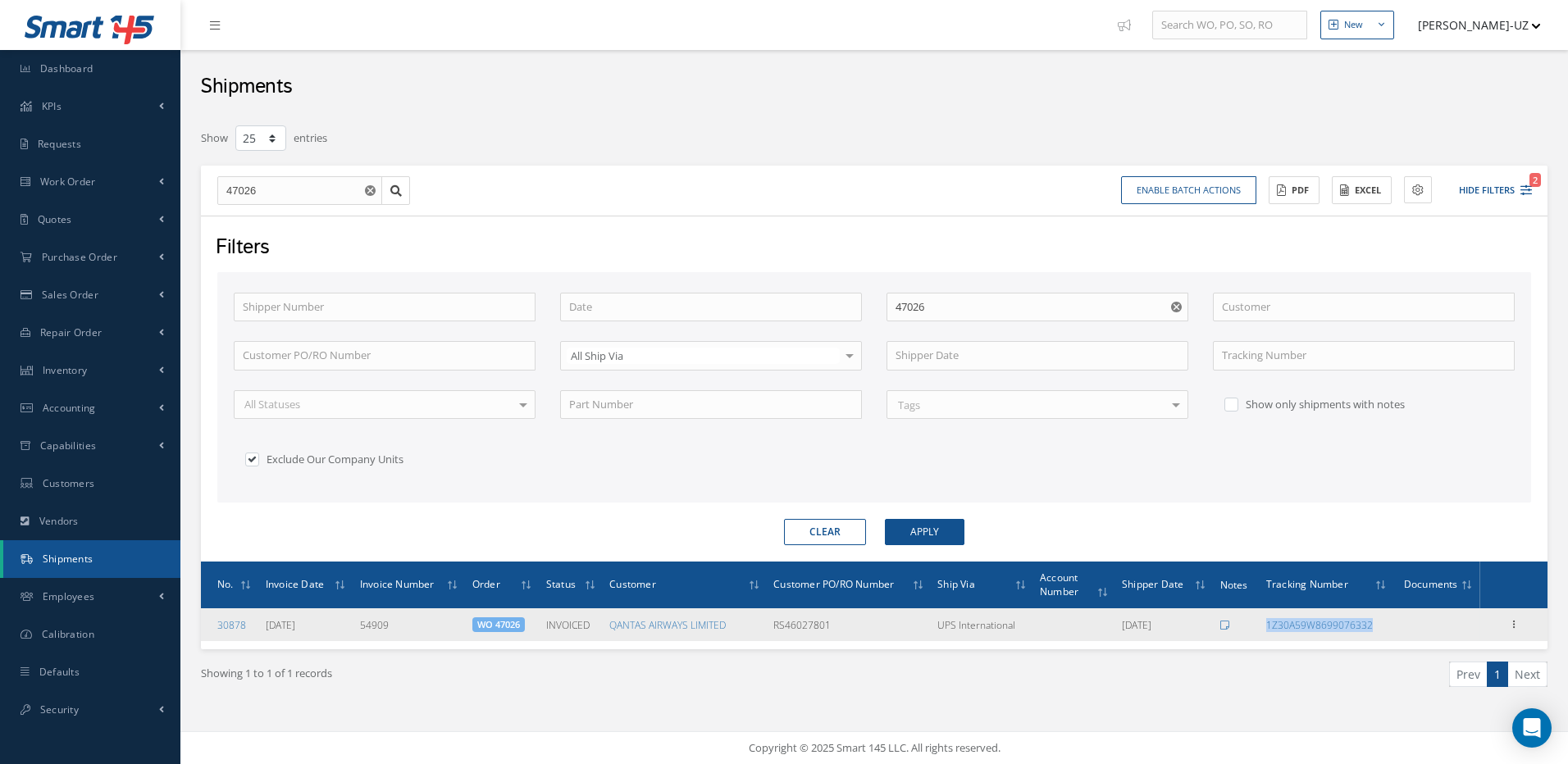
drag, startPoint x: 1387, startPoint y: 635, endPoint x: 1243, endPoint y: 638, distance: 144.0
click at [1243, 638] on tr "30878 09/09/2025 54909 WO 47026 INVOICED QANTAS AIRWAYS LIMITED RS46027801 UPS …" at bounding box center [874, 625] width 1347 height 33
copy tr "1Z30A59W8699076332"
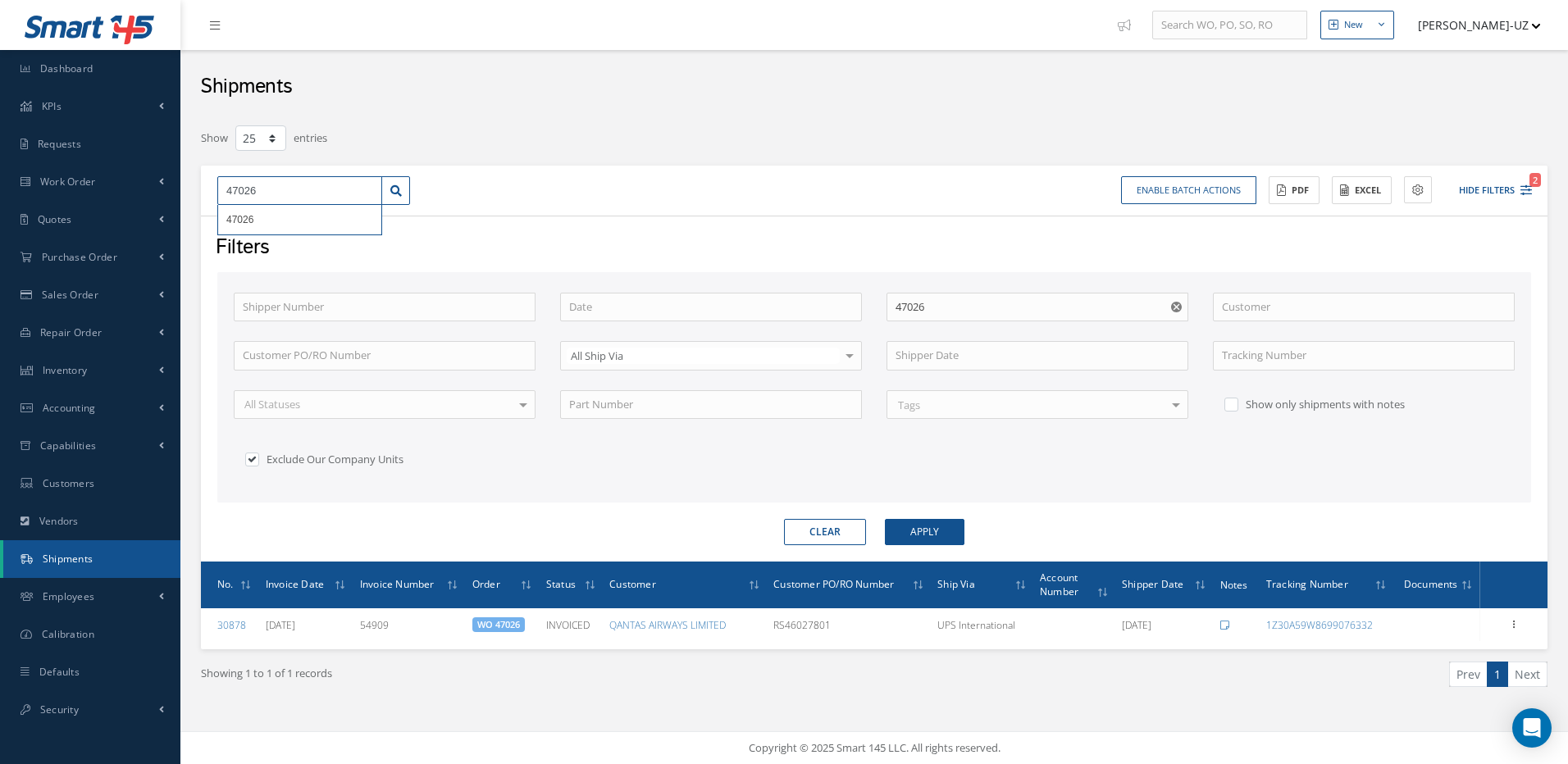
drag, startPoint x: 287, startPoint y: 195, endPoint x: 183, endPoint y: 200, distance: 104.1
click at [163, 194] on div "Smart 145 Dashboard KPIs Work Order Accounting Requests Work Order Work Order P…" at bounding box center [784, 382] width 1568 height 764
type input "4"
type input "48"
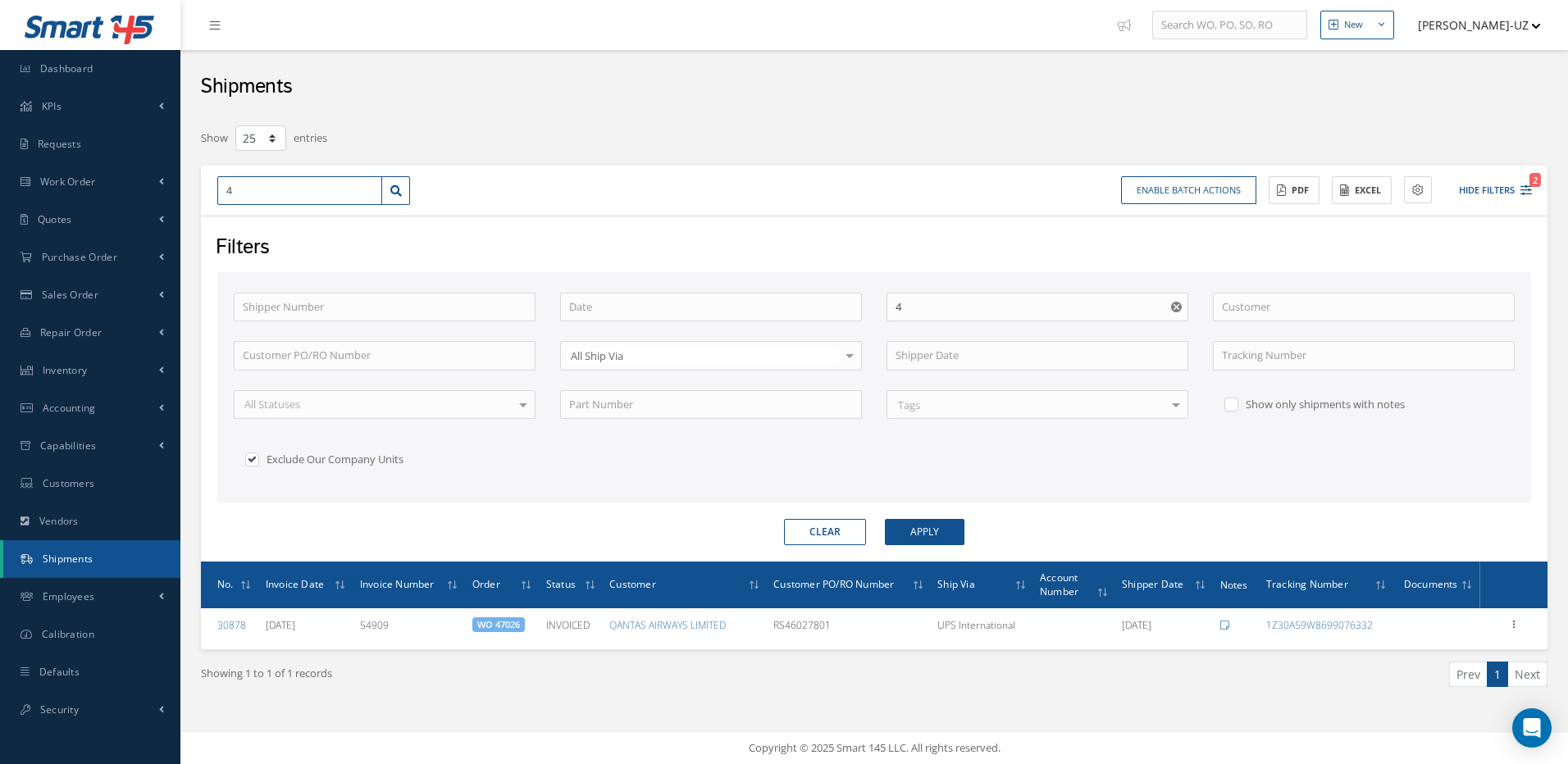
type input "48"
type input "481"
type input "4812"
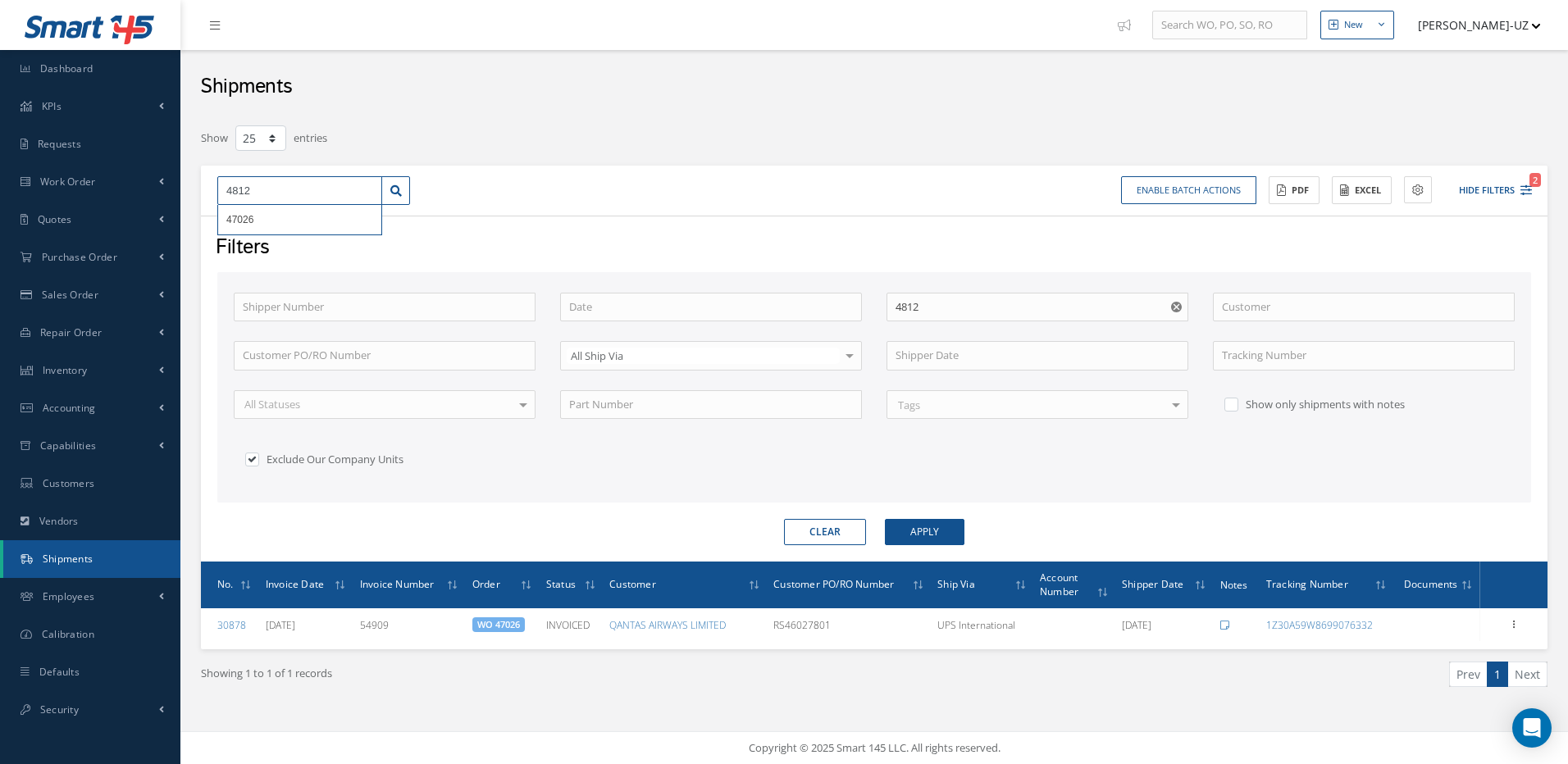
type input "48126"
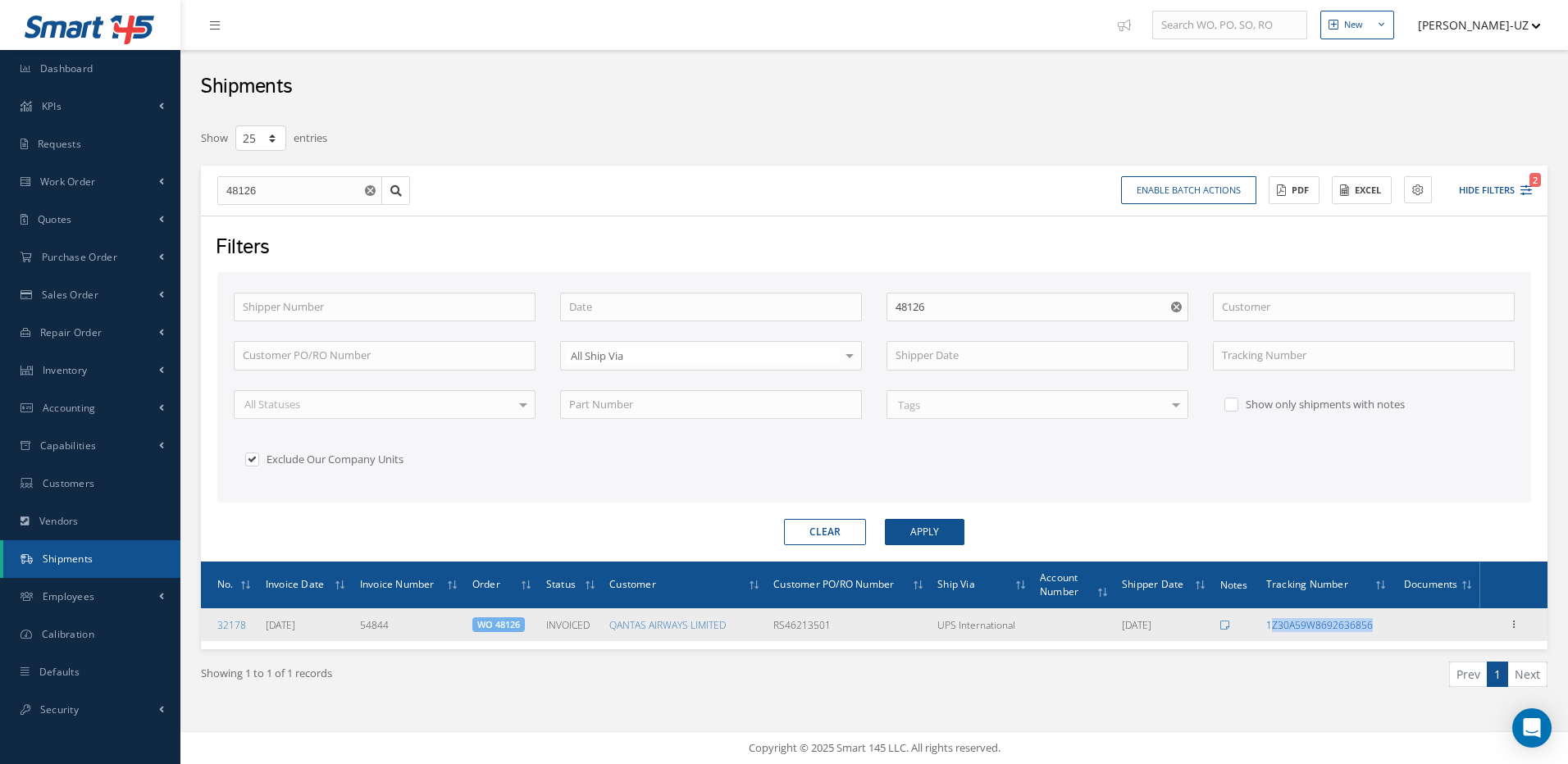
drag, startPoint x: 1395, startPoint y: 628, endPoint x: 1271, endPoint y: 628, distance: 124.0
click at [1271, 628] on tr "32178 09/08/2025 54844 WO 48126 INVOICED QANTAS AIRWAYS LIMITED RS46213501 UPS …" at bounding box center [874, 625] width 1347 height 33
copy link "Z30A59W8692636856"
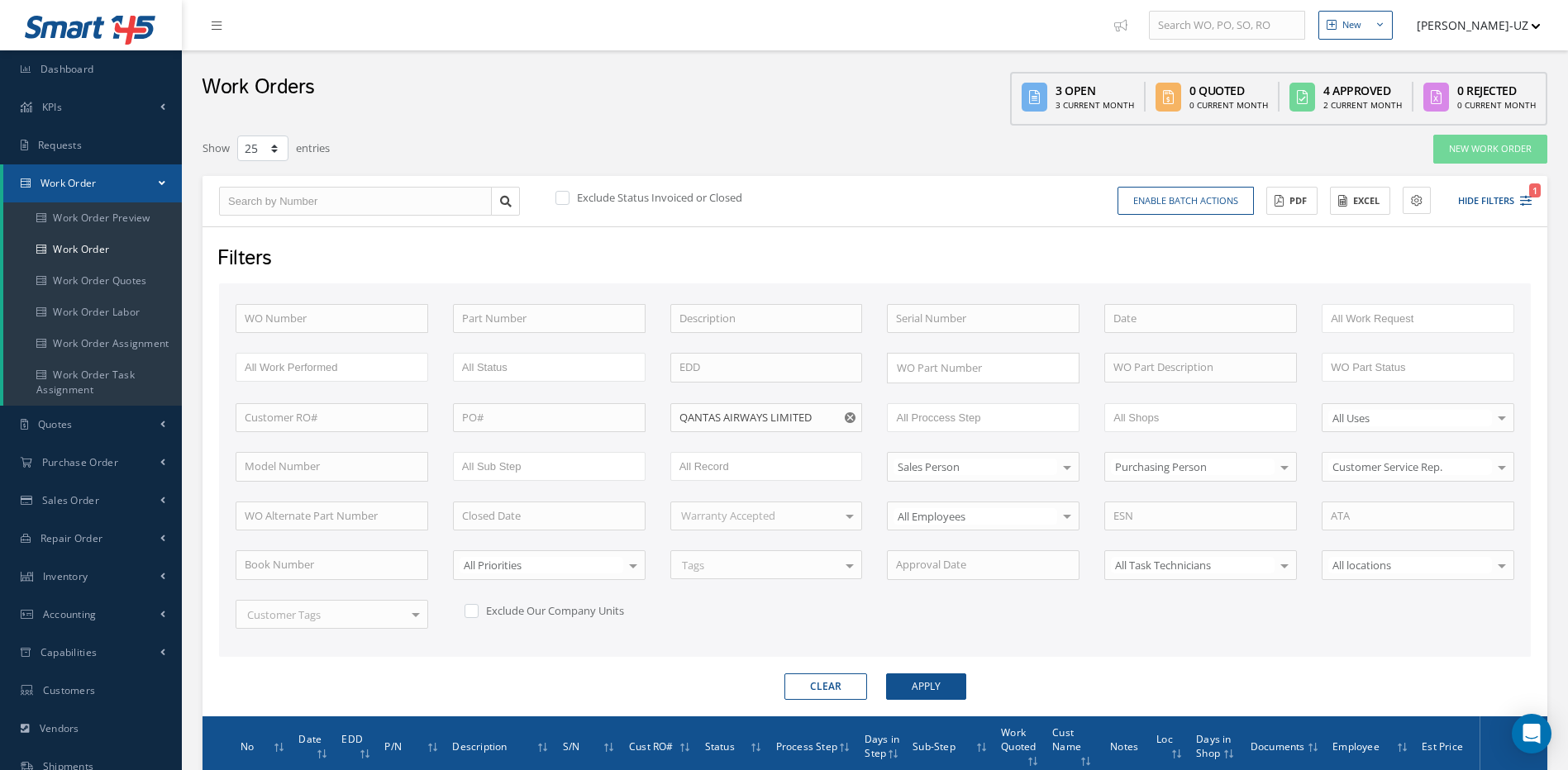
select select "25"
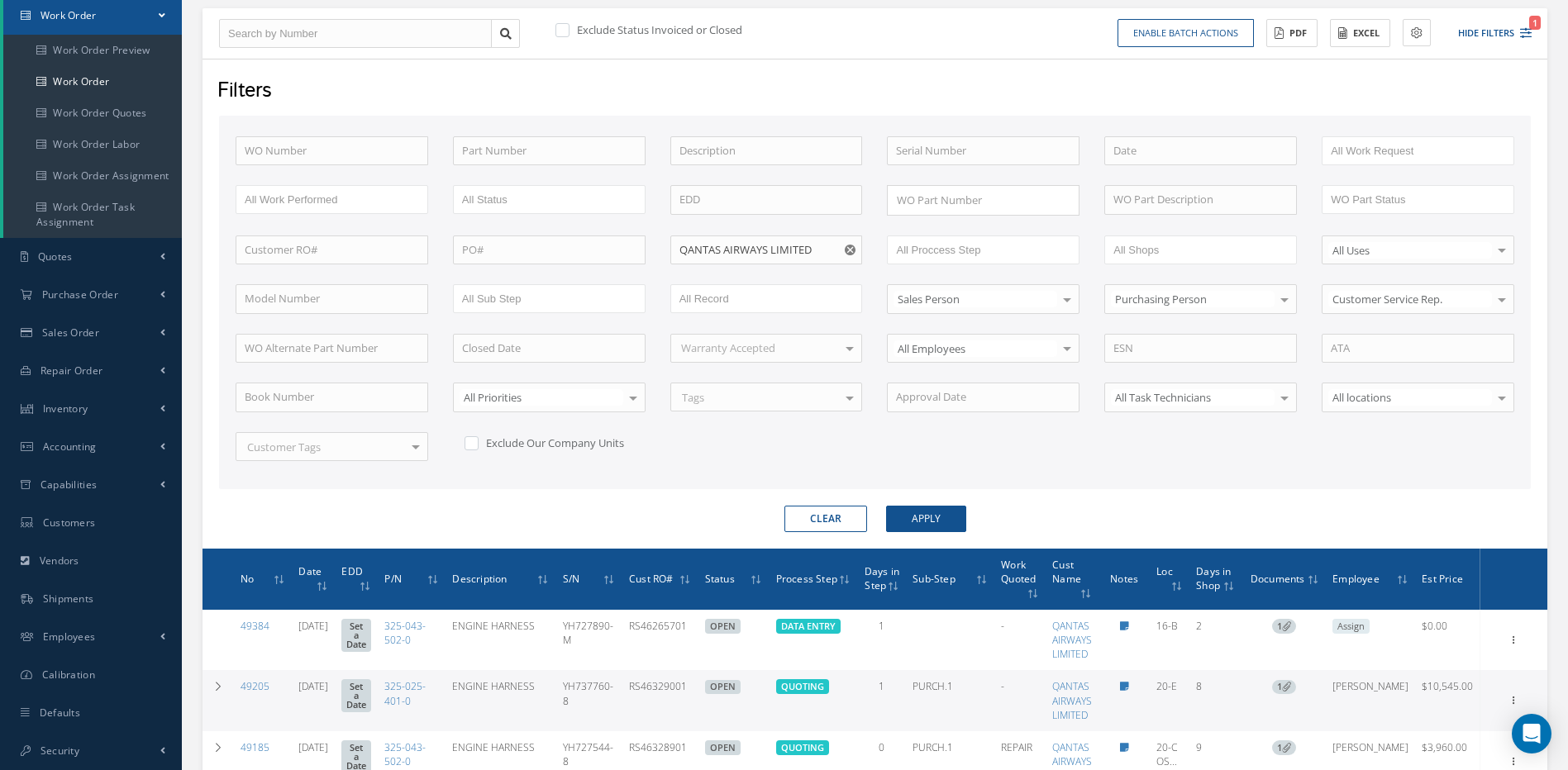
click at [907, 581] on th "Days in Step" at bounding box center [882, 580] width 49 height 61
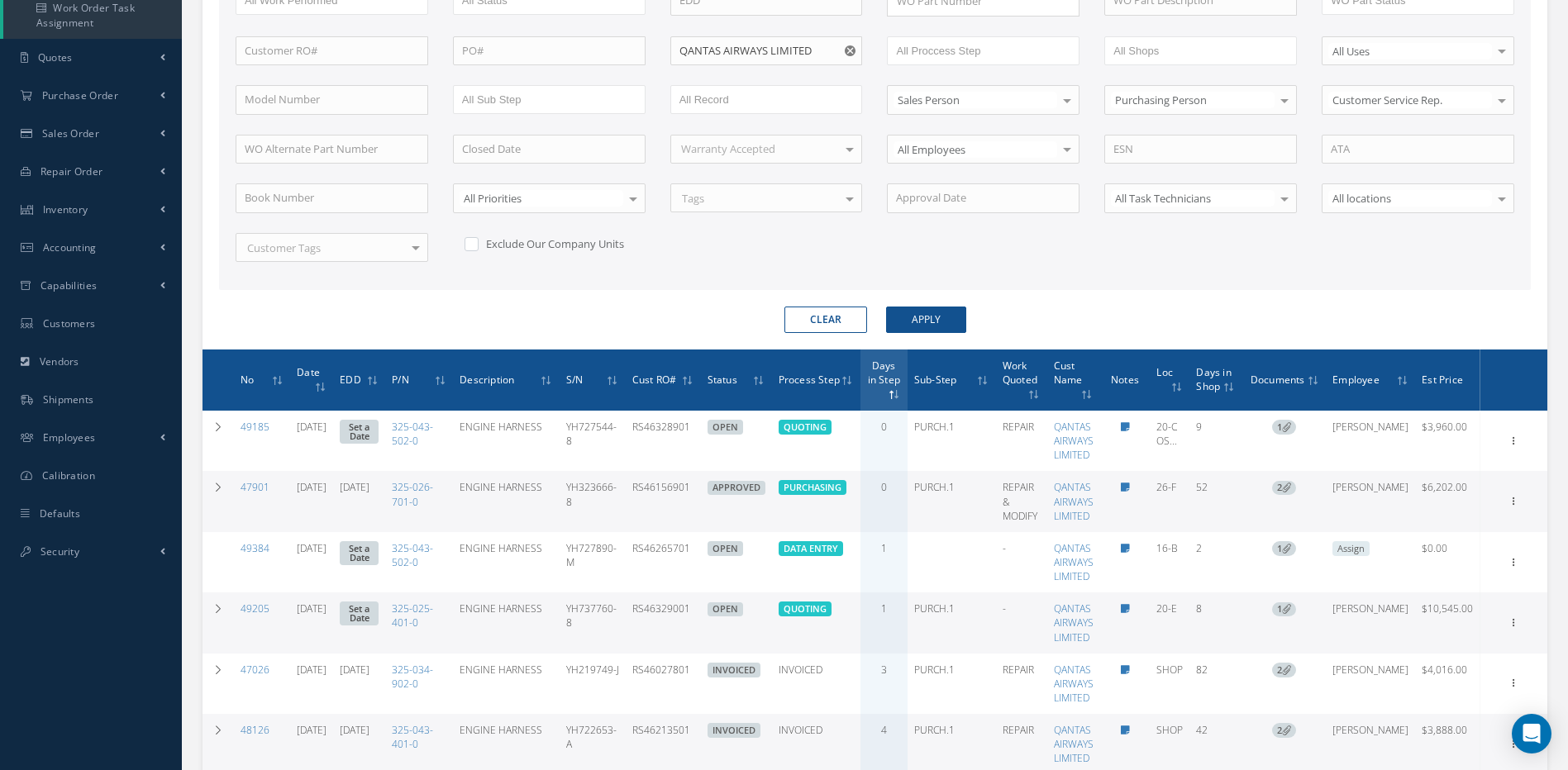
scroll to position [416, 0]
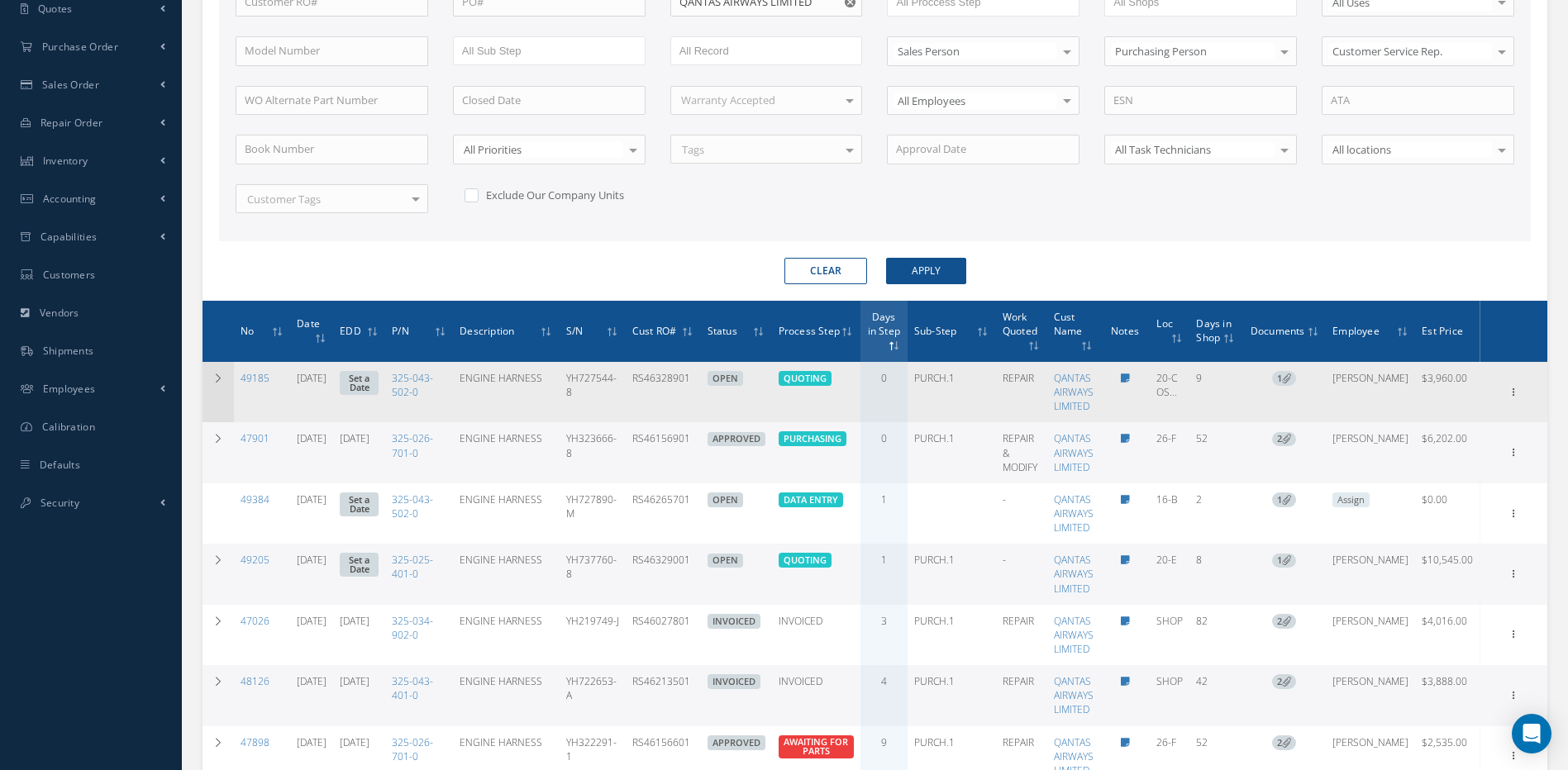
click at [230, 387] on td at bounding box center [219, 392] width 31 height 60
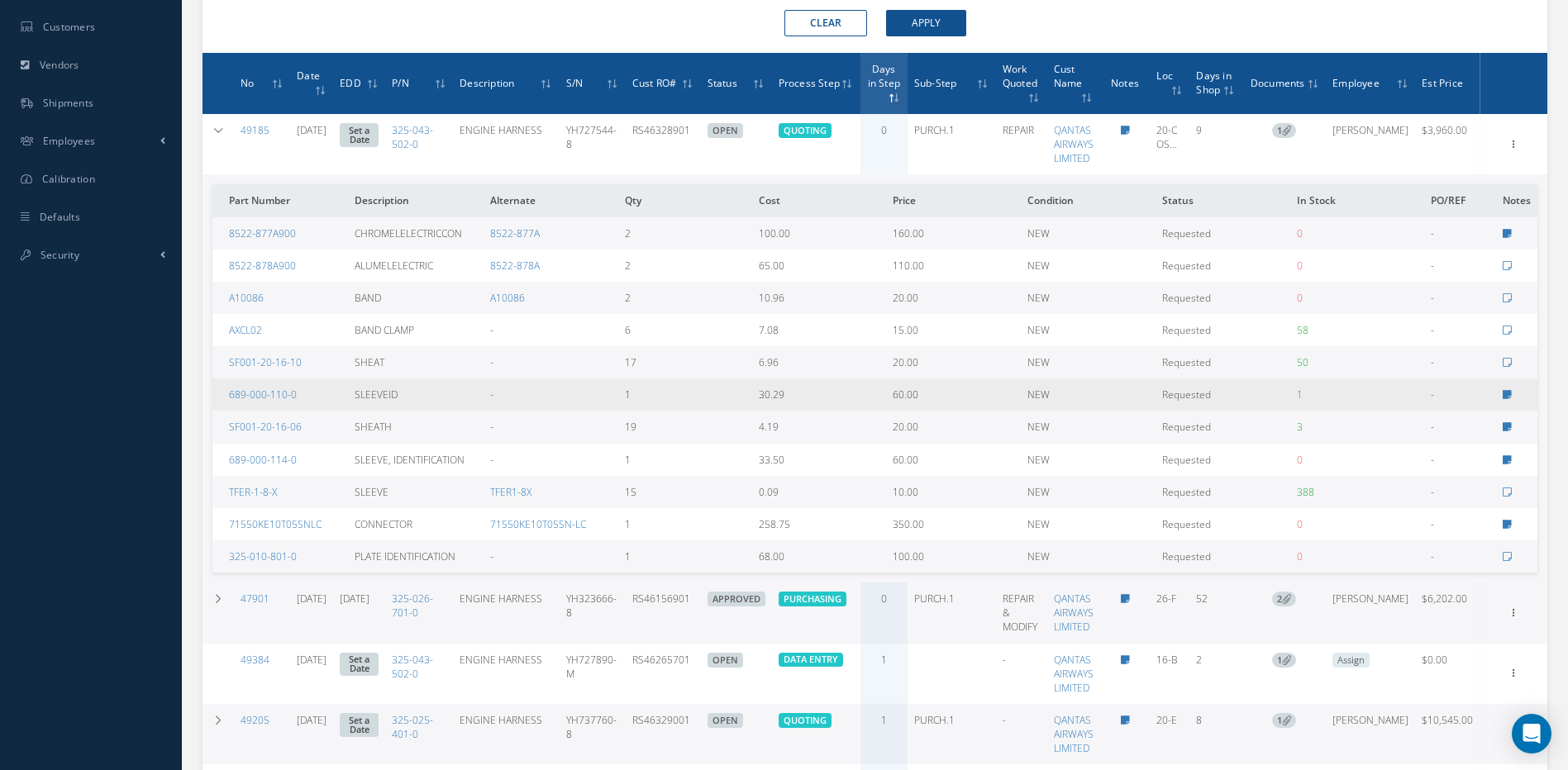
scroll to position [581, 0]
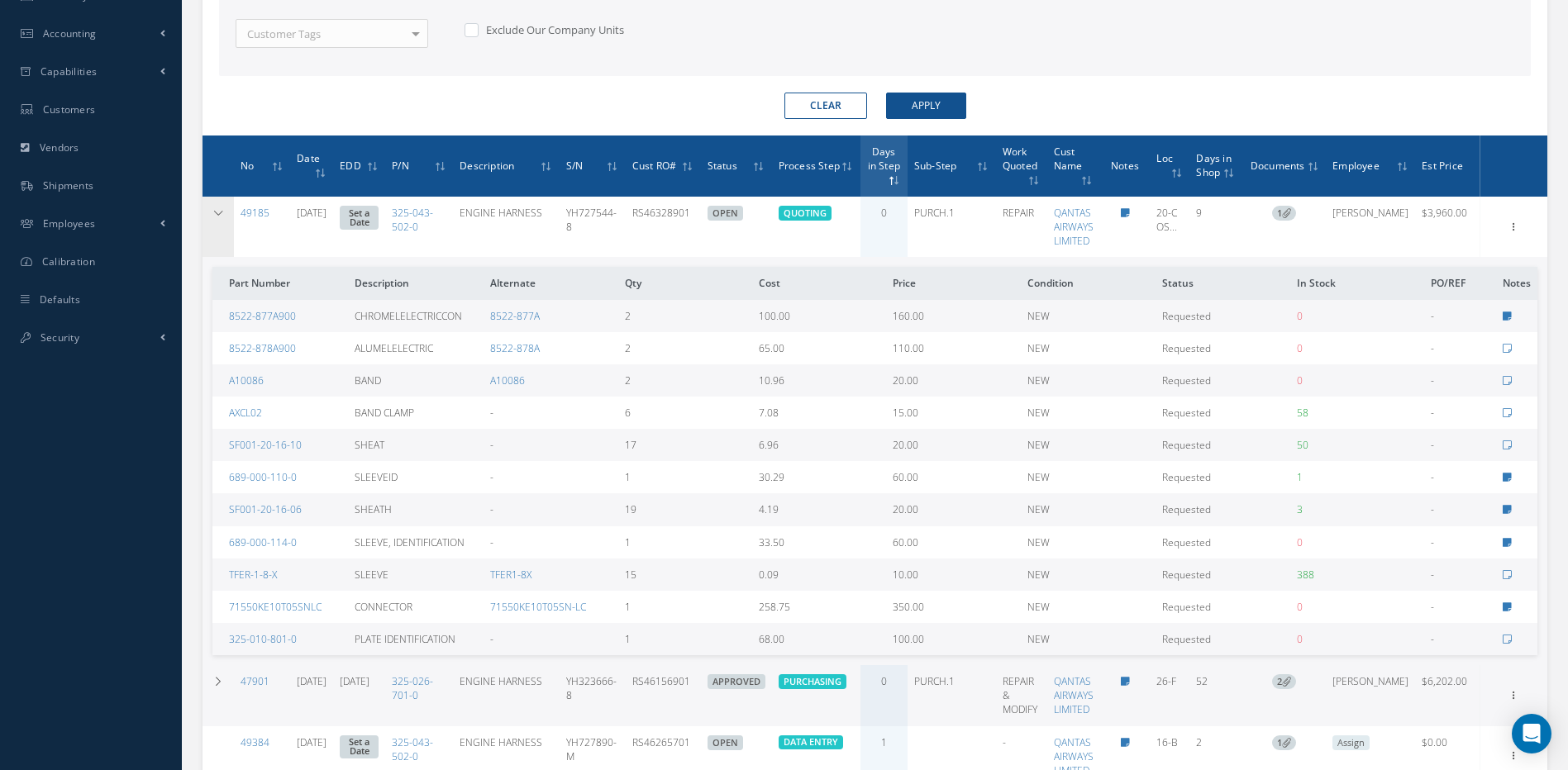
click at [220, 218] on icon at bounding box center [218, 213] width 12 height 10
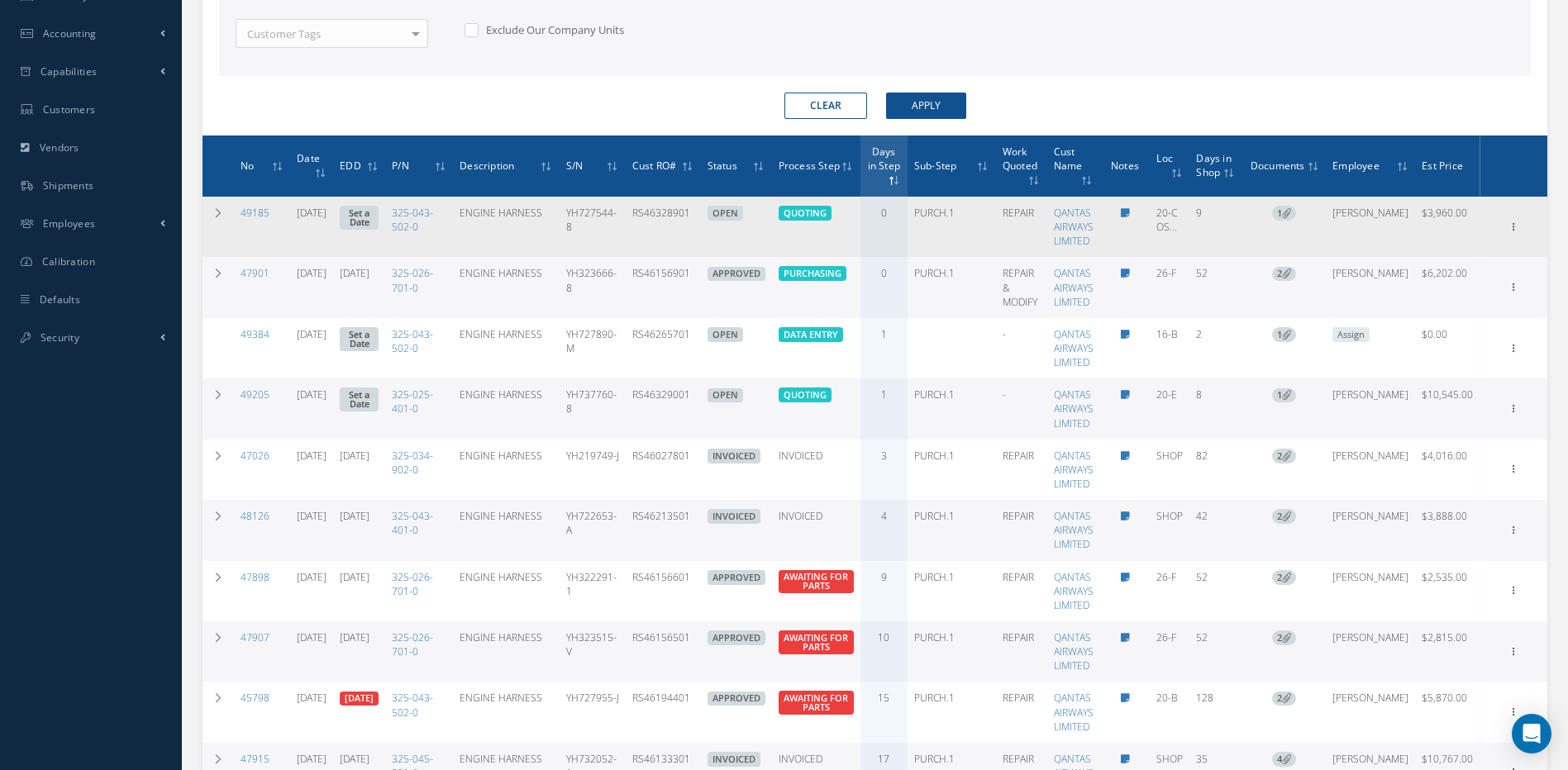
drag, startPoint x: 722, startPoint y: 226, endPoint x: 659, endPoint y: 232, distance: 63.3
click at [659, 232] on td "RS46328901" at bounding box center [663, 227] width 75 height 60
copy td "RS46328901"
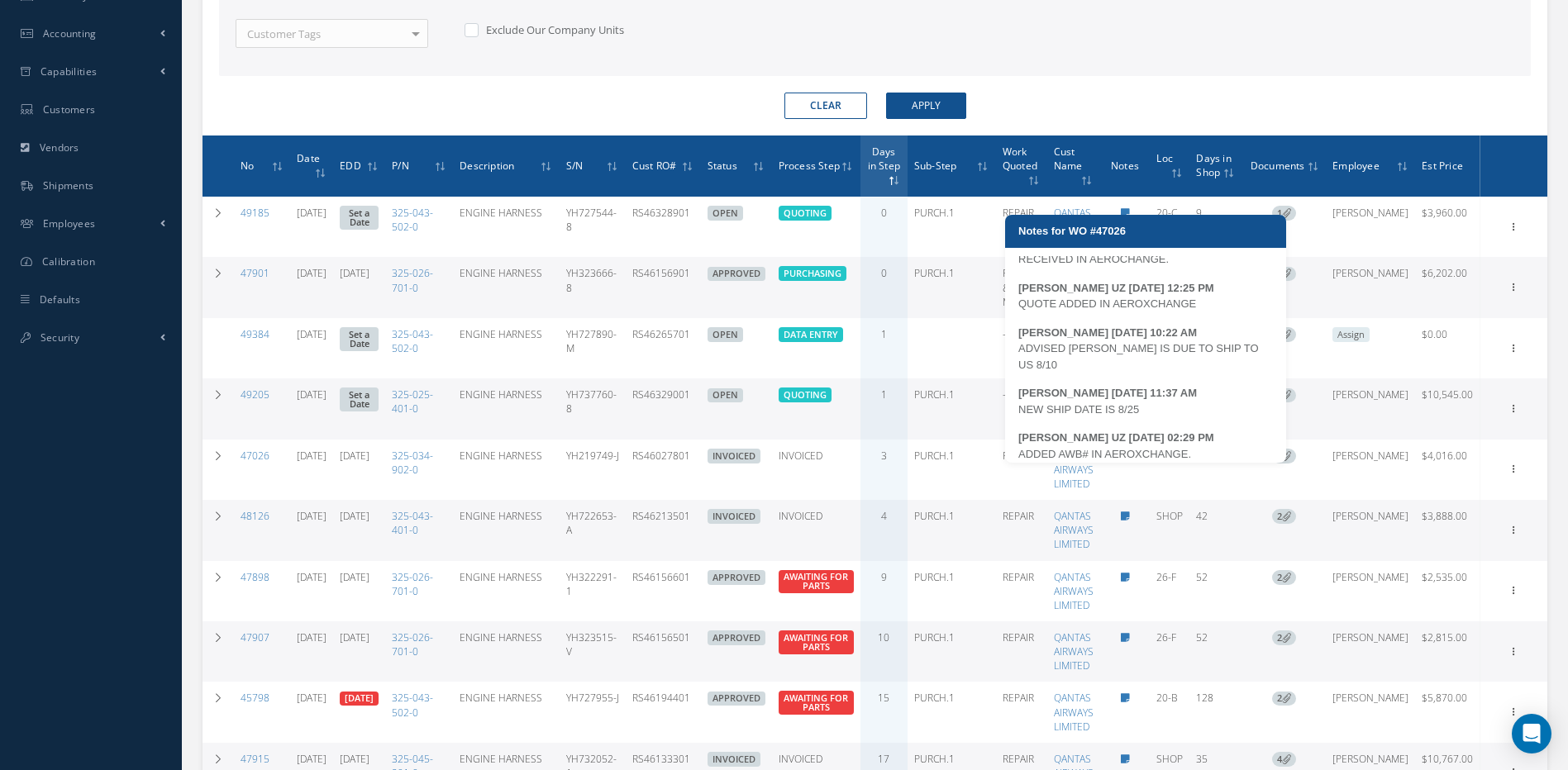
scroll to position [32, 0]
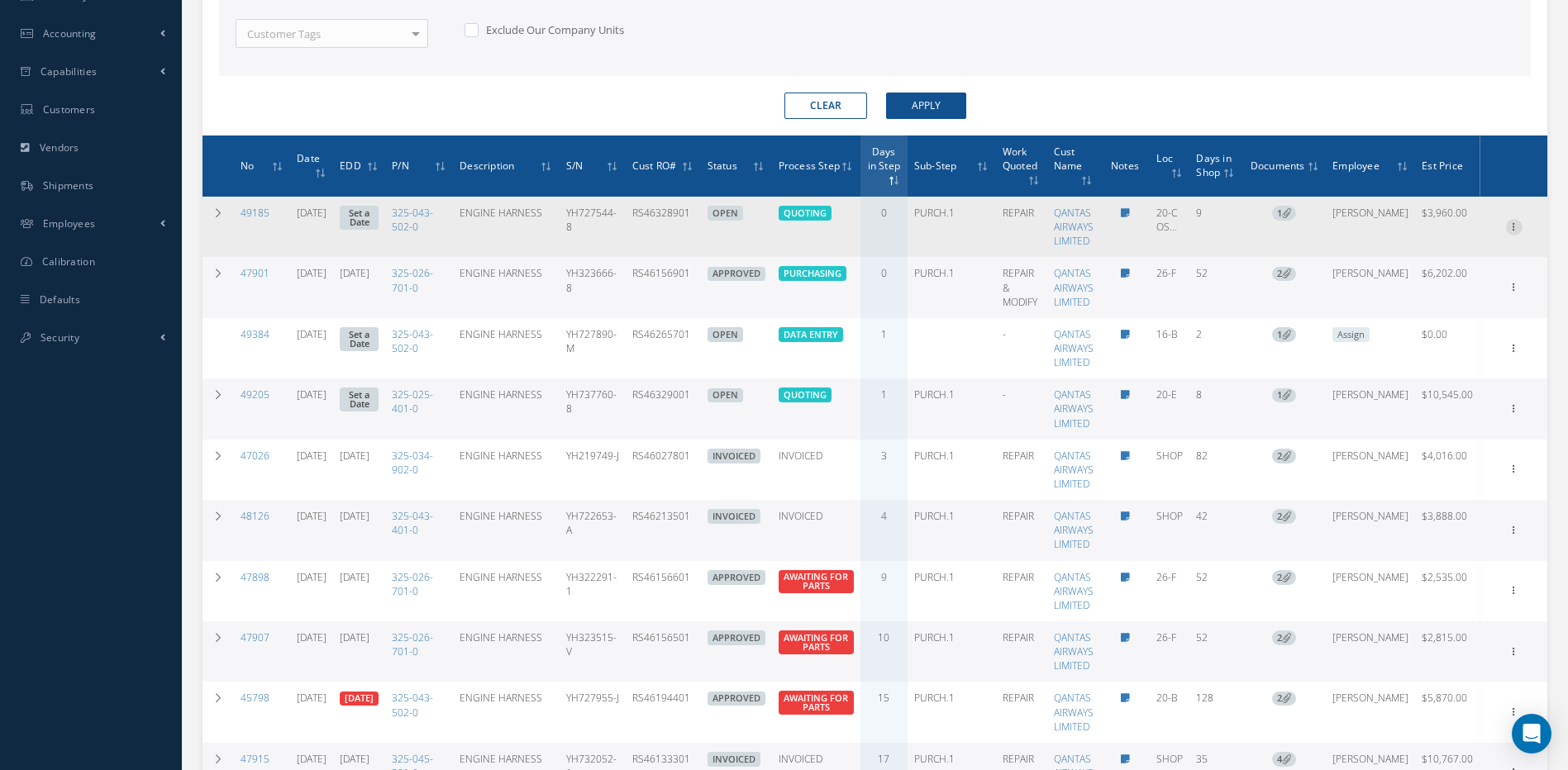
click at [1506, 232] on icon at bounding box center [1514, 225] width 17 height 13
click at [1422, 269] on link "Edit" at bounding box center [1439, 258] width 131 height 22
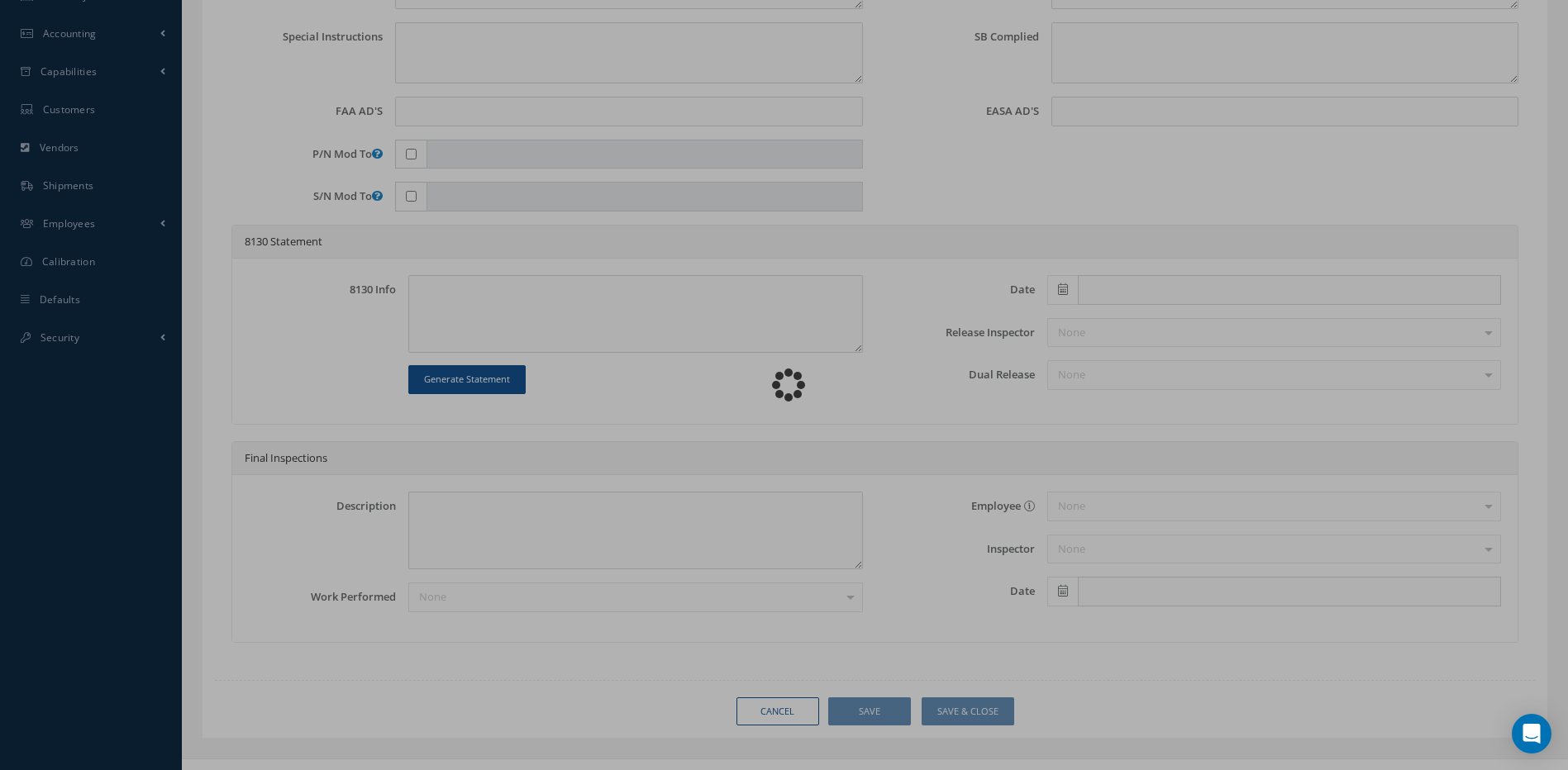
type input "325-043-502-0"
type input "J10"
type input "20-C OSCAR"
type input "[DATE]"
type input "ENGINE HARNESS"
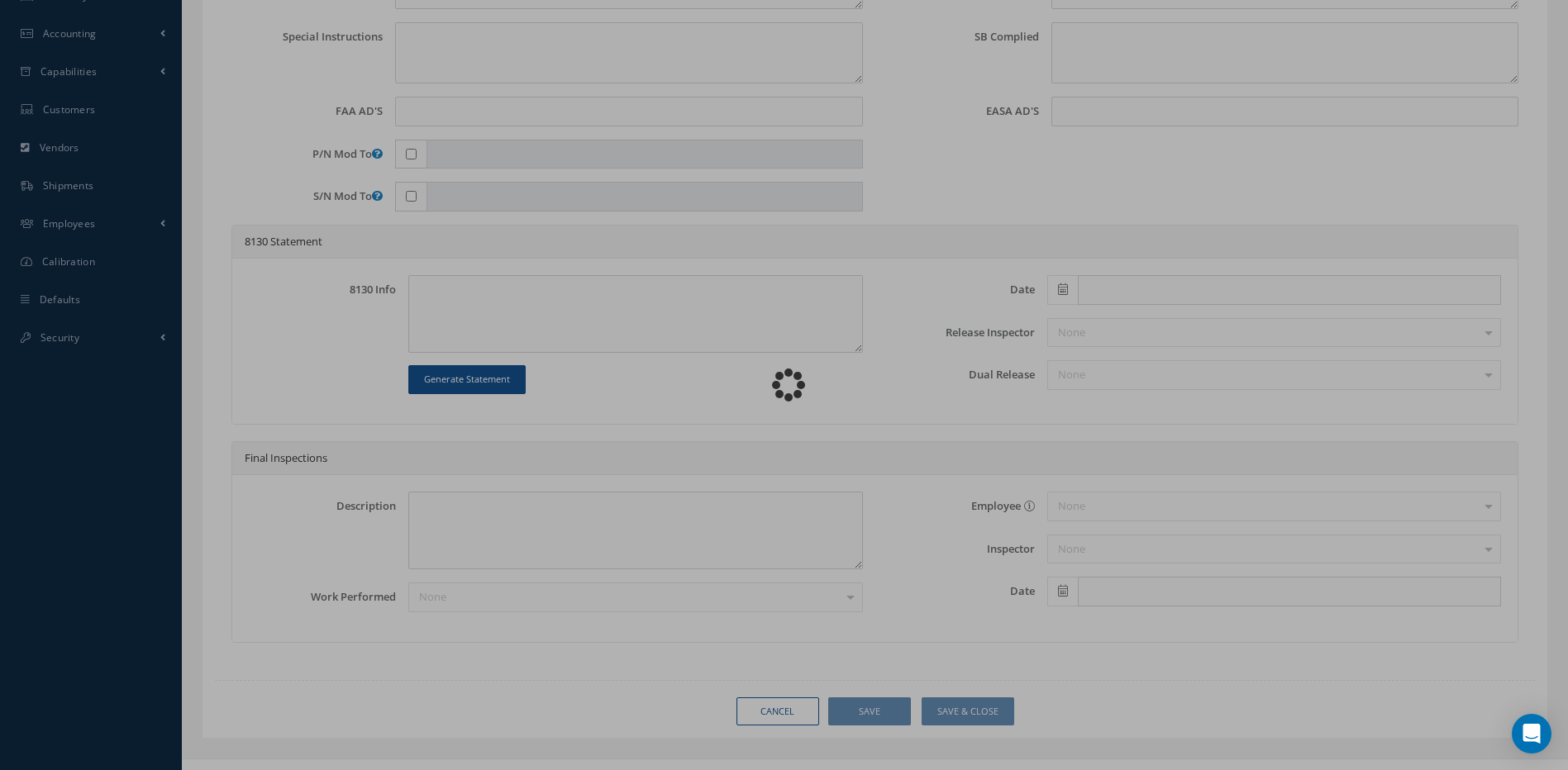
type input "RS46328901"
type input "YH727544-8"
type textarea "J10 HARNESS CONNECTOR DP1001 FAILS PIN RETENTION TEST"
type textarea "PLEASE SEE R.O. FOR DETAILS"
type textarea "NO VISUAL DAMAGE"
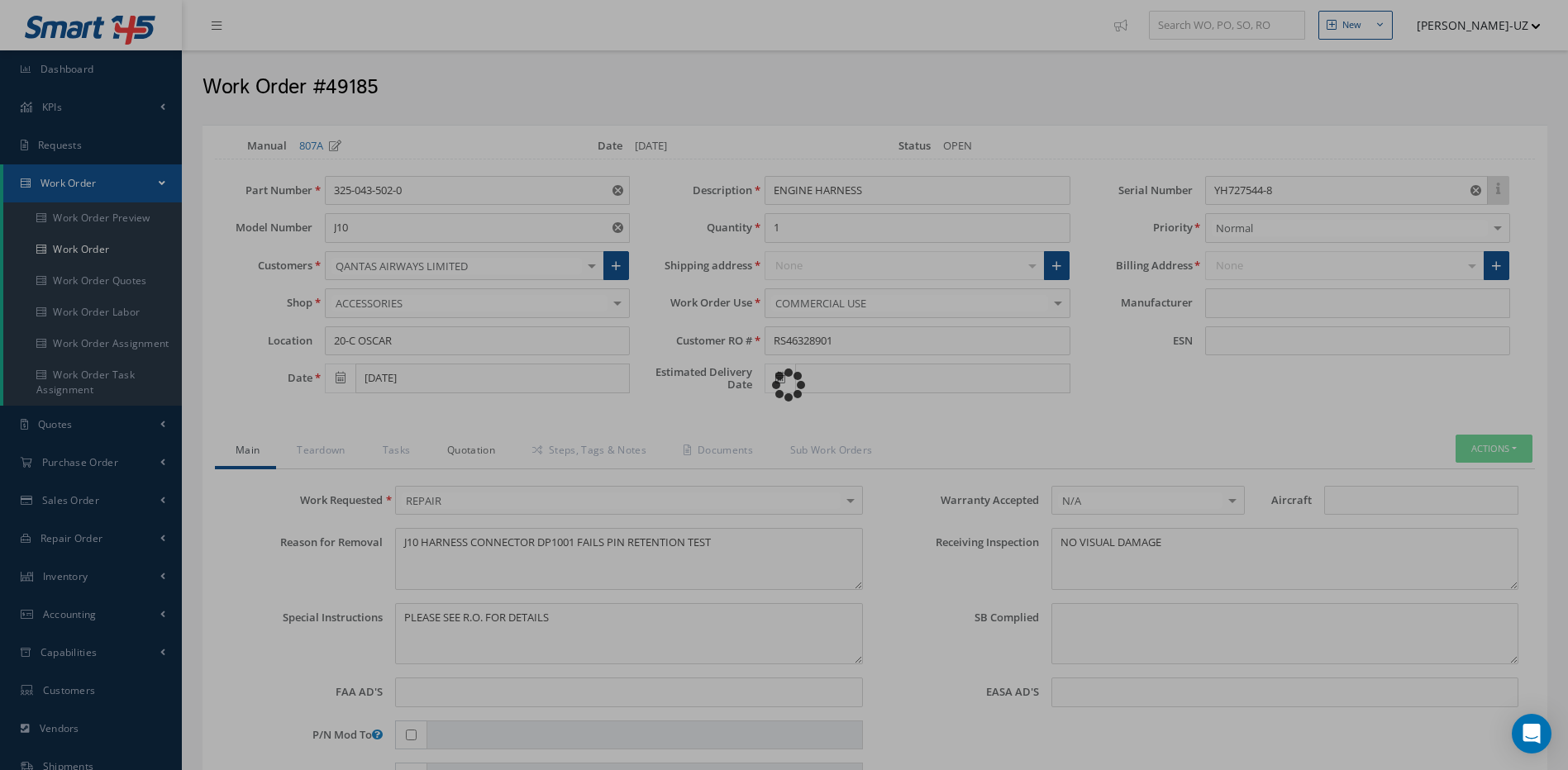
type input "SAFRAN"
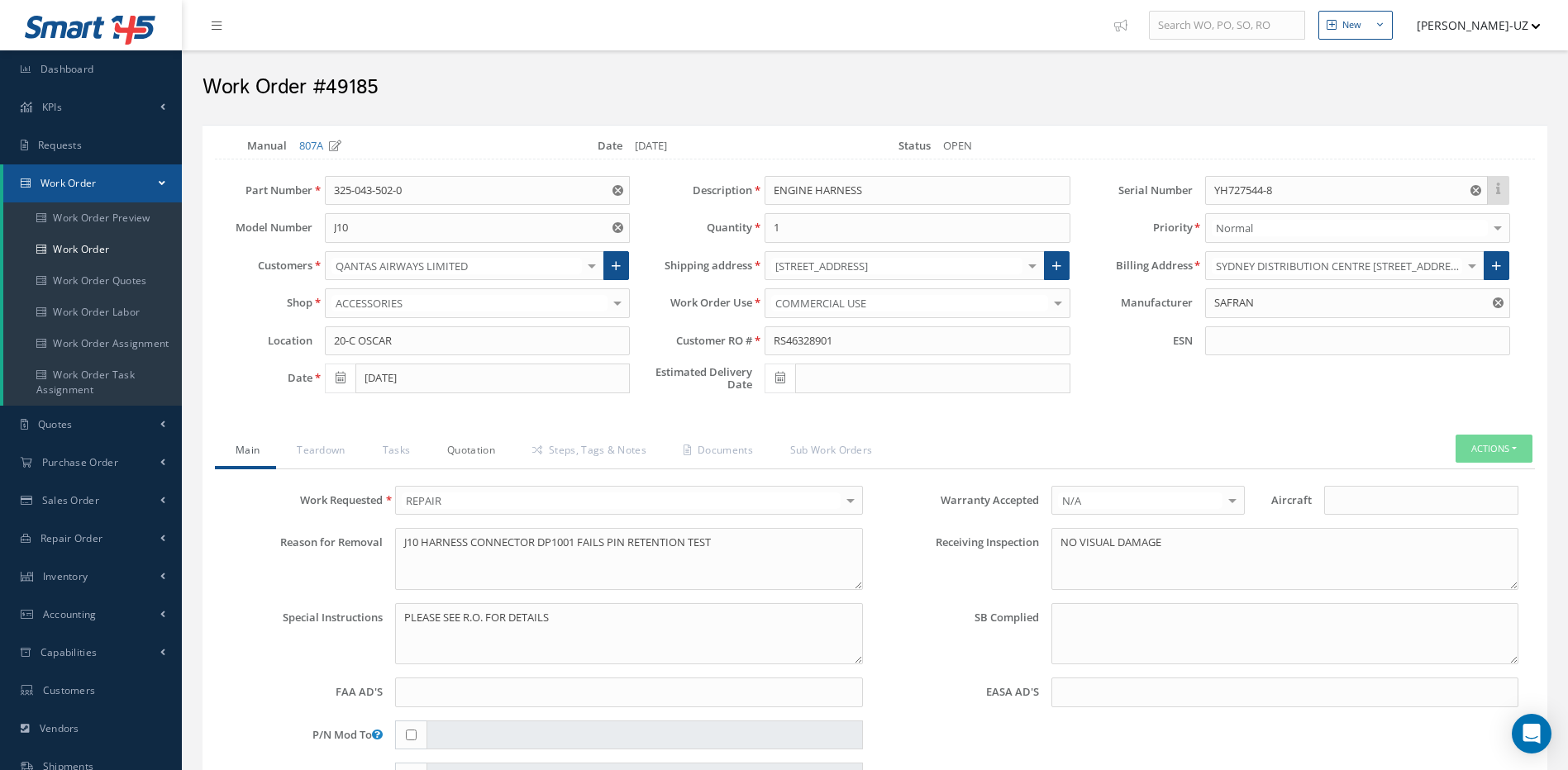
click at [461, 449] on link "Quotation" at bounding box center [469, 452] width 85 height 35
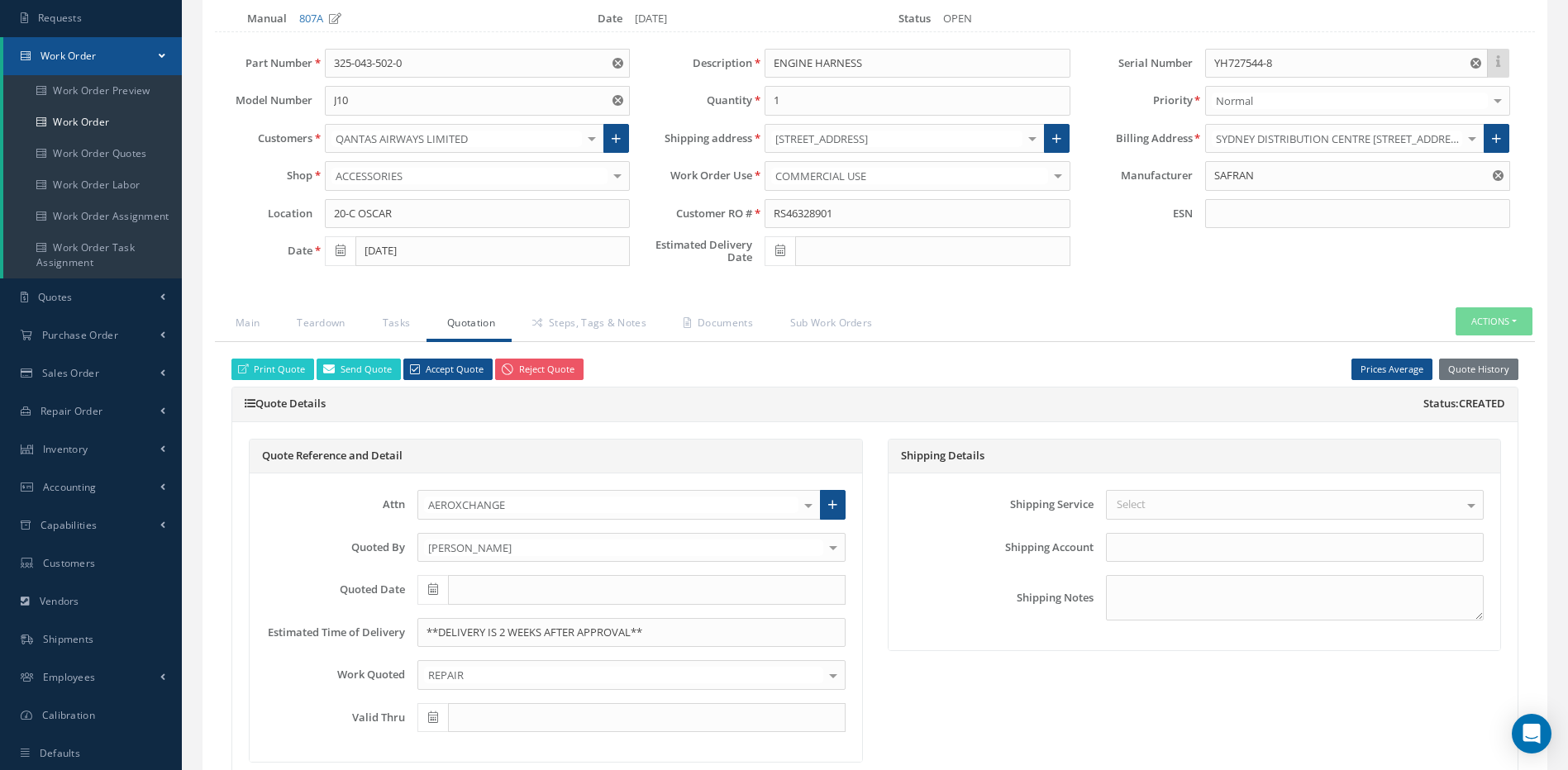
scroll to position [166, 0]
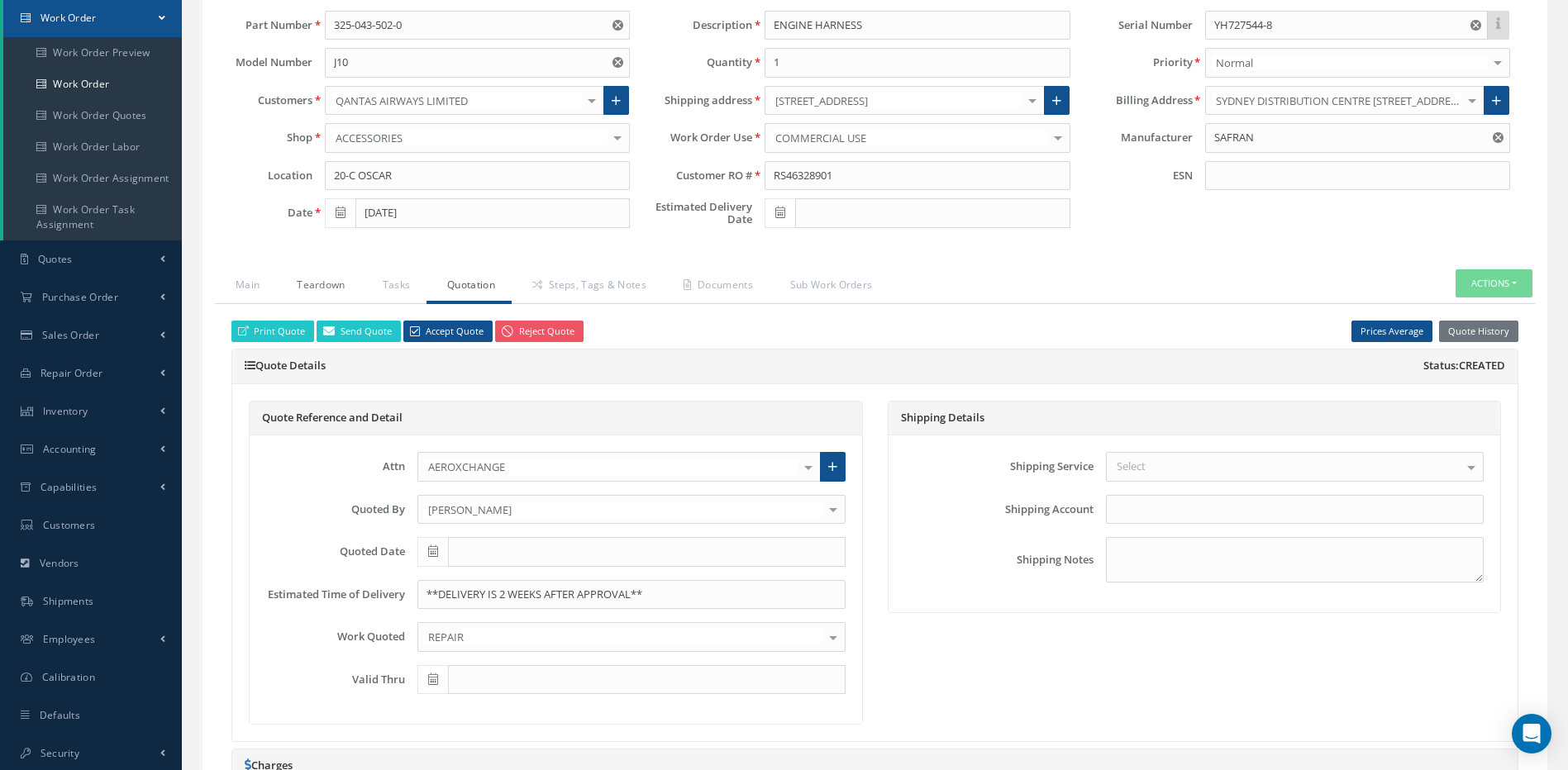
click at [316, 277] on link "Teardown" at bounding box center [318, 286] width 85 height 35
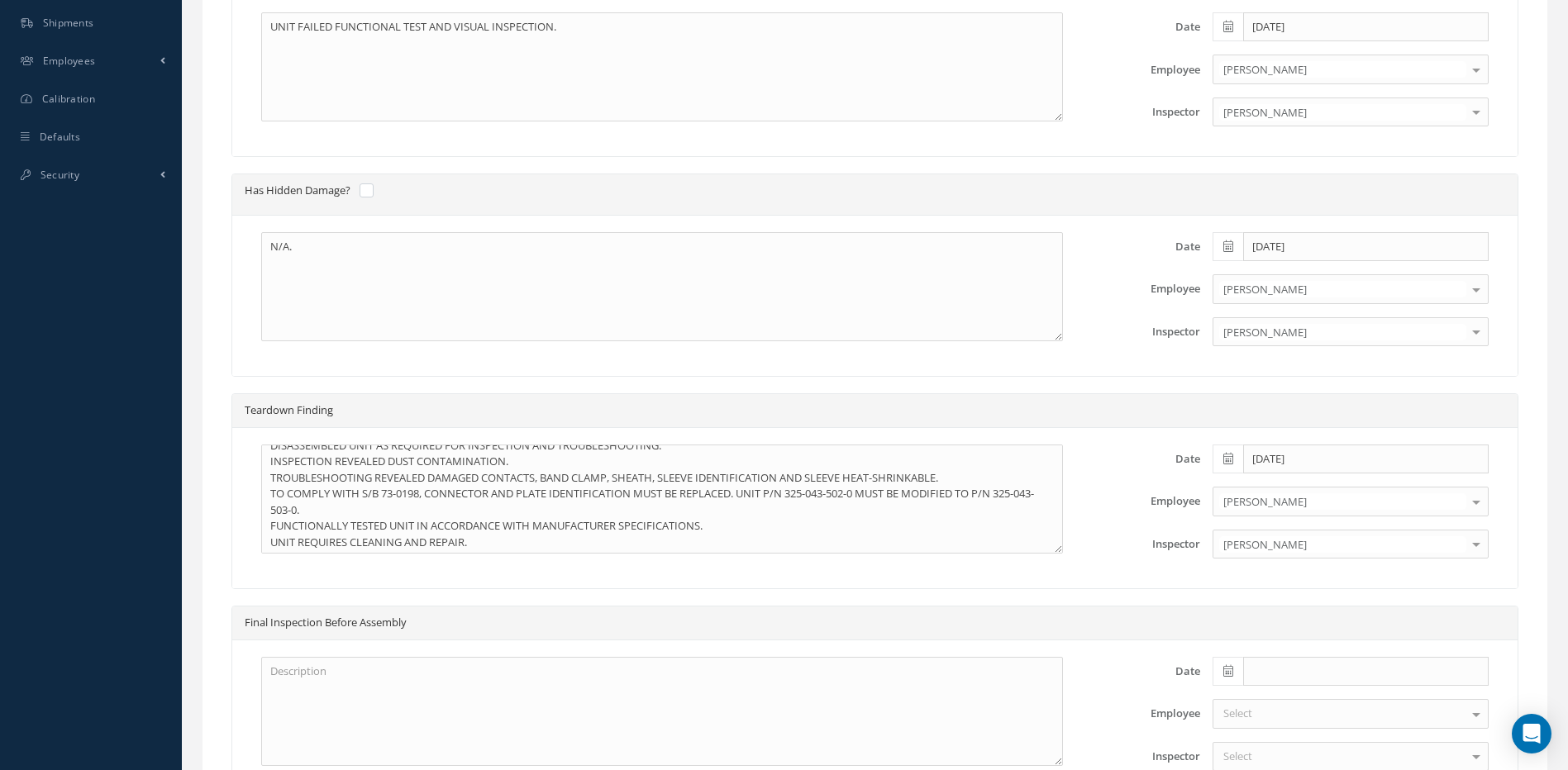
scroll to position [17, 0]
click at [711, 360] on div "N/A. Date 09/05/2025 Employee MOISES X FORNARIS RAMON X MOMPELLER AMAURY X ZULU…" at bounding box center [875, 296] width 1286 height 161
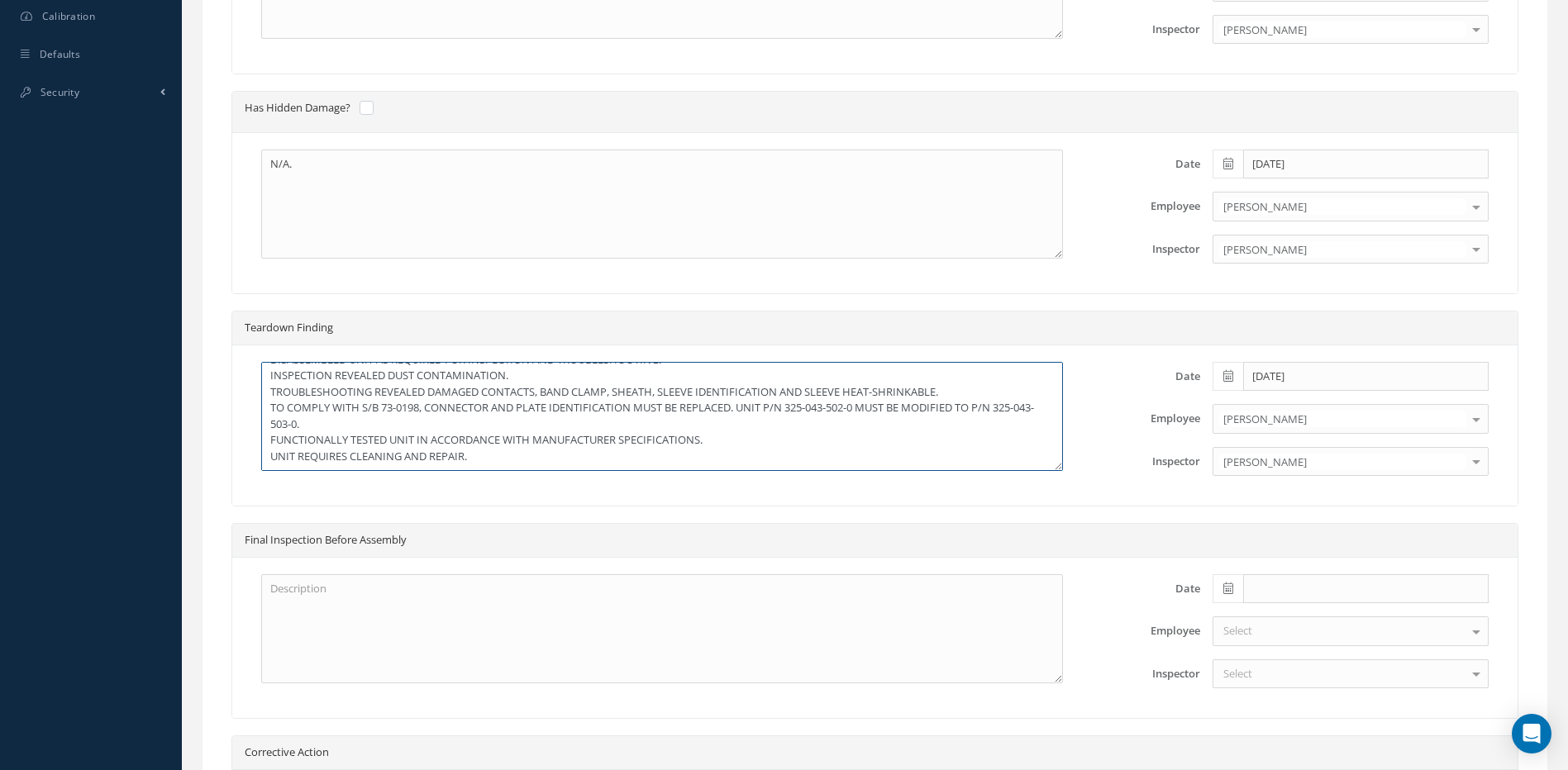
click at [772, 435] on textarea "DISASSEMBLED UNIT AS REQUIRED FOR INSPECTION AND TROUBLESHOOTING. INSPECTION RE…" at bounding box center [662, 416] width 802 height 109
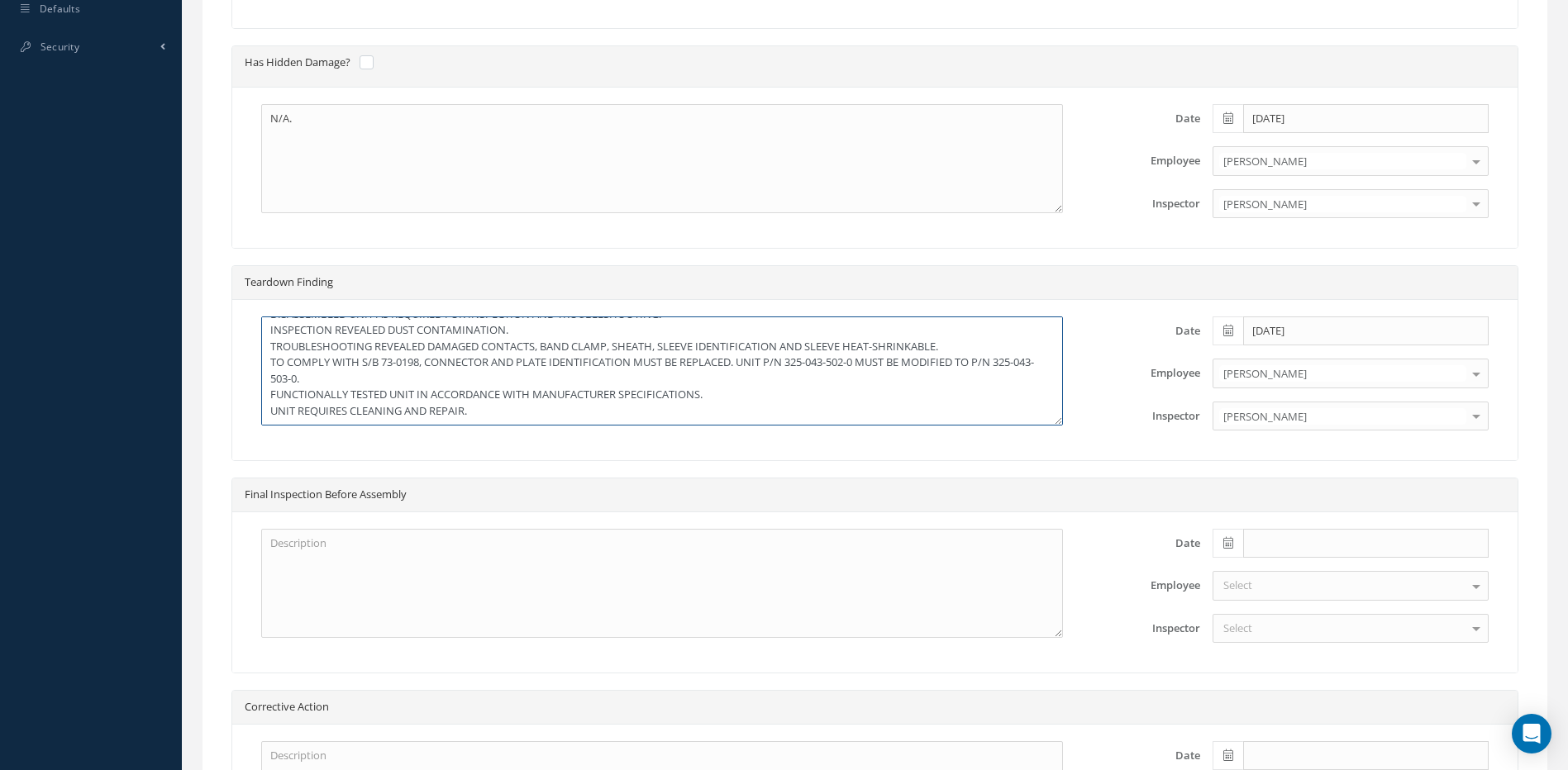
scroll to position [909, 0]
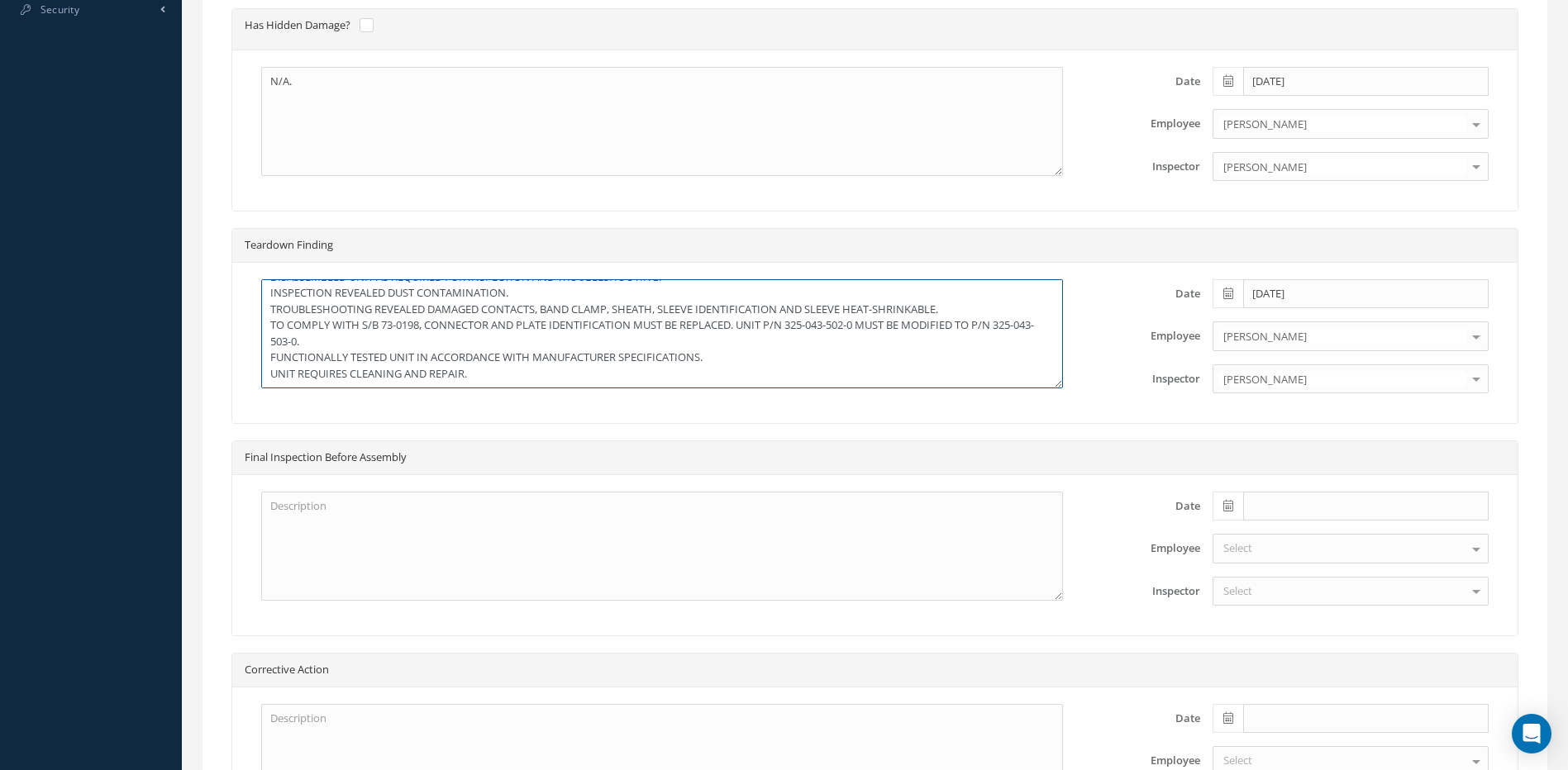
click at [738, 341] on textarea "DISASSEMBLED UNIT AS REQUIRED FOR INSPECTION AND TROUBLESHOOTING. INSPECTION RE…" at bounding box center [662, 334] width 802 height 109
click at [796, 352] on textarea "DISASSEMBLED UNIT AS REQUIRED FOR INSPECTION AND TROUBLESHOOTING. INSPECTION RE…" at bounding box center [662, 334] width 802 height 109
click at [497, 386] on textarea "DISASSEMBLED UNIT AS REQUIRED FOR INSPECTION AND TROUBLESHOOTING. INSPECTION RE…" at bounding box center [662, 334] width 802 height 109
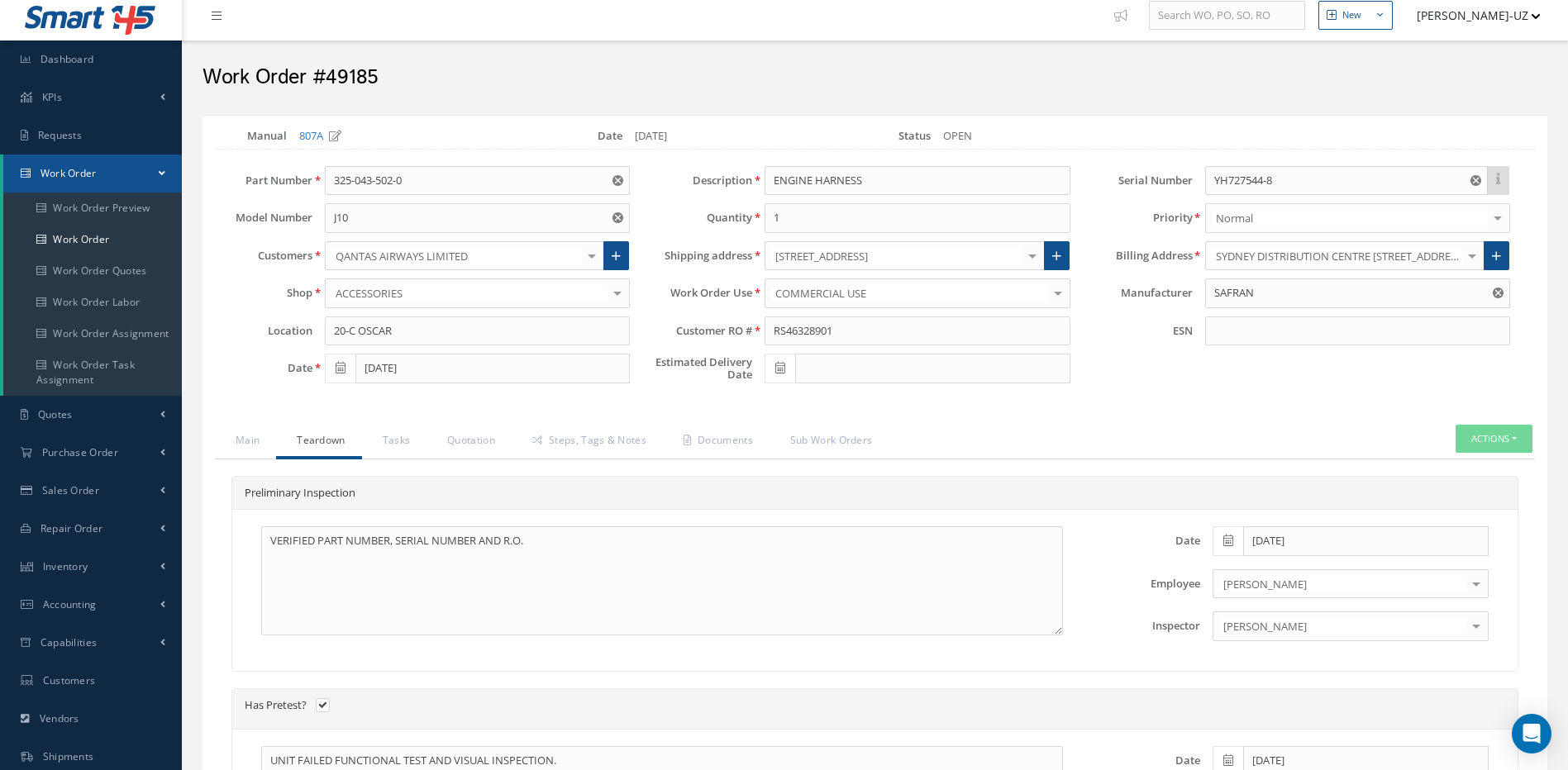
scroll to position [0, 0]
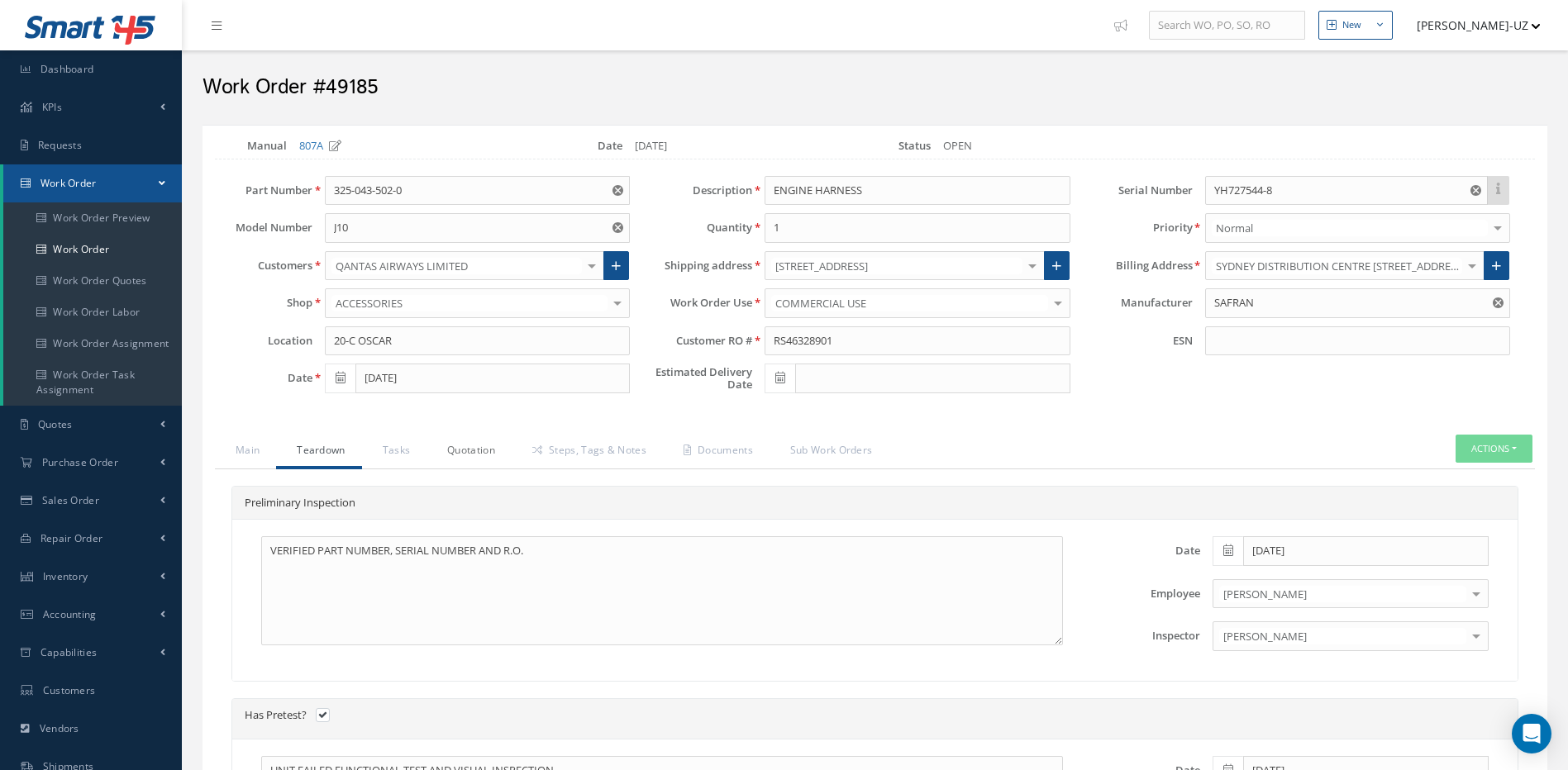
click at [436, 445] on link "Quotation" at bounding box center [469, 452] width 85 height 35
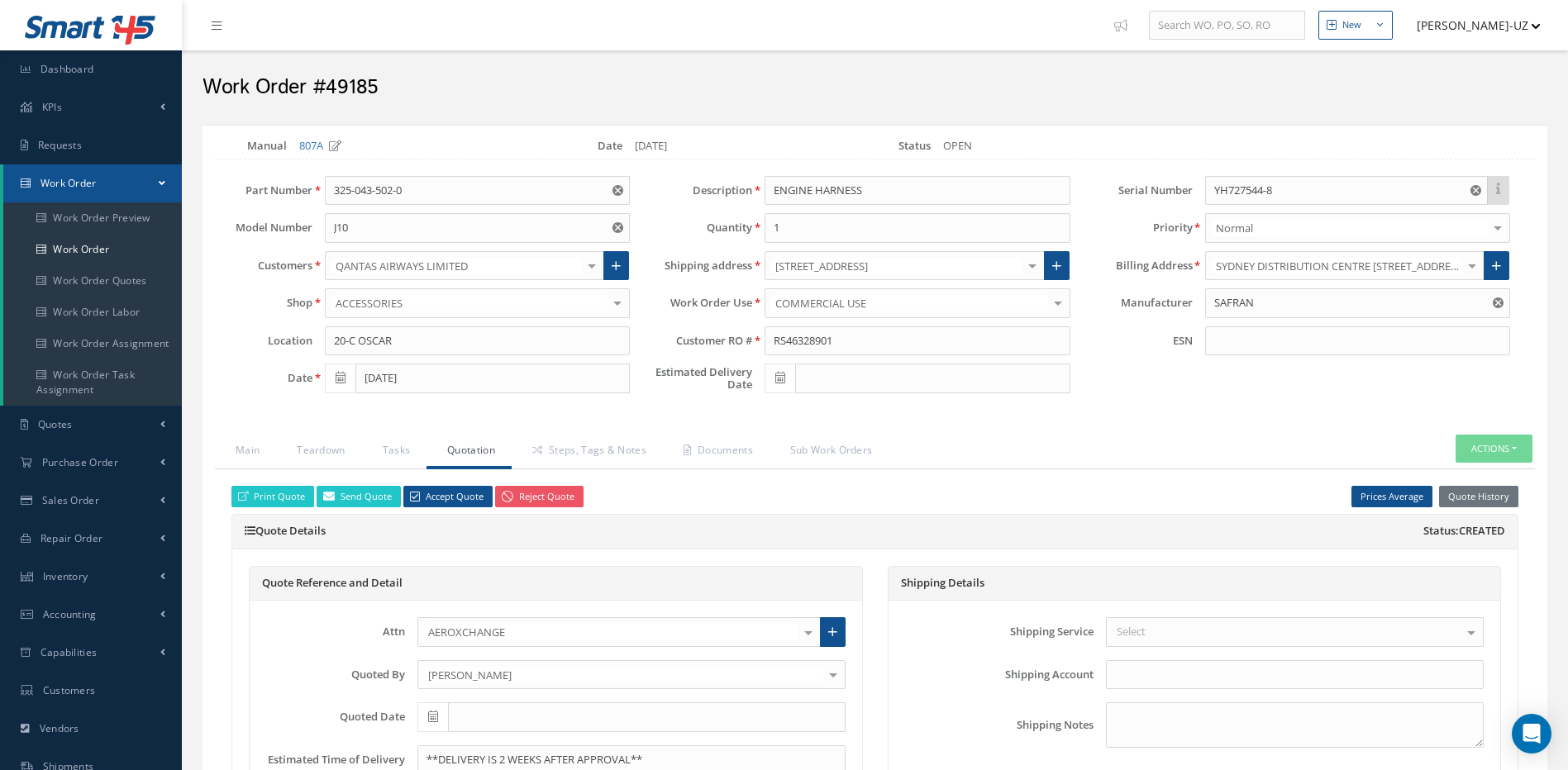
click at [574, 579] on h5 "Quote Reference and Detail" at bounding box center [556, 584] width 588 height 13
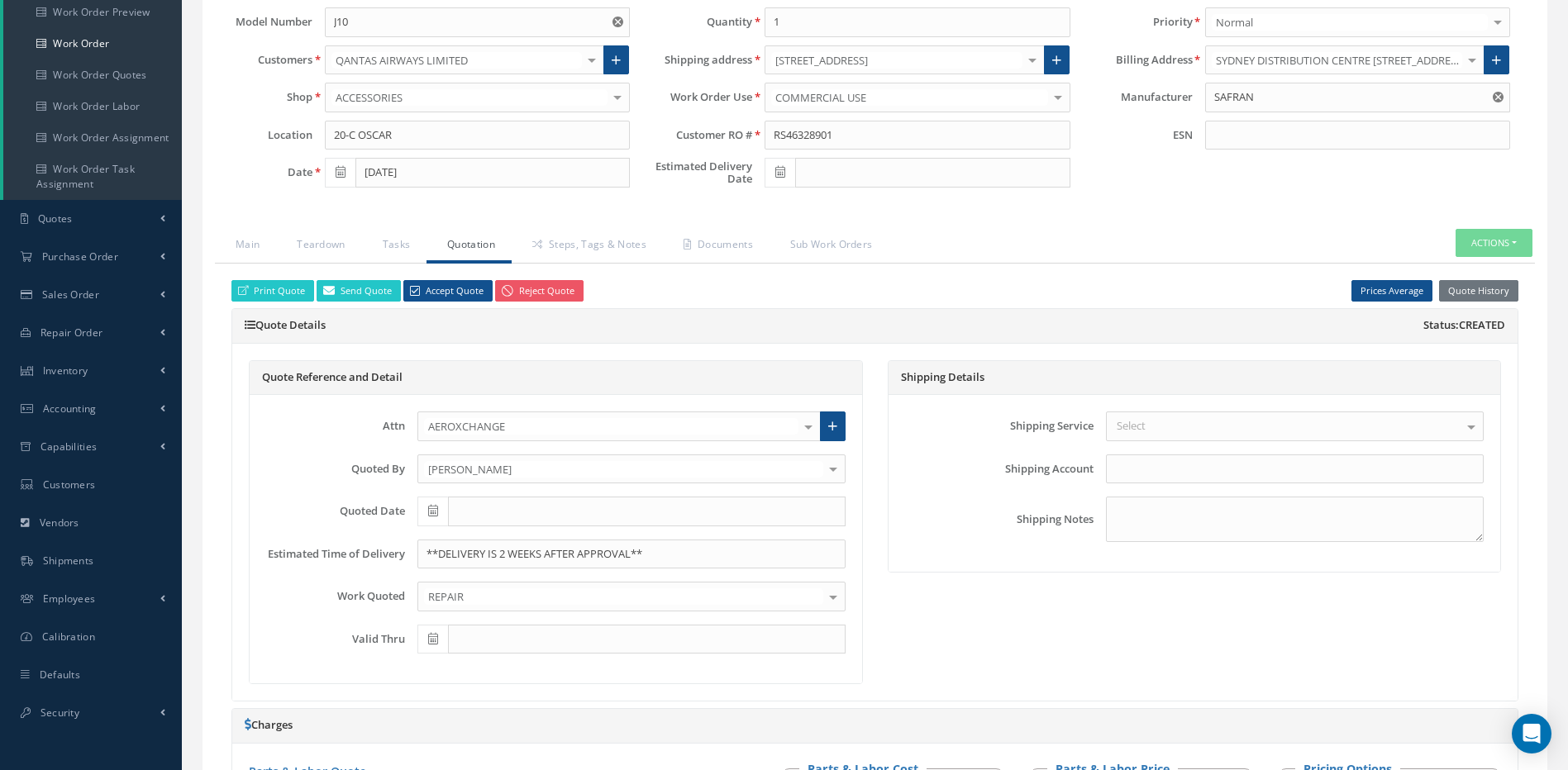
scroll to position [330, 0]
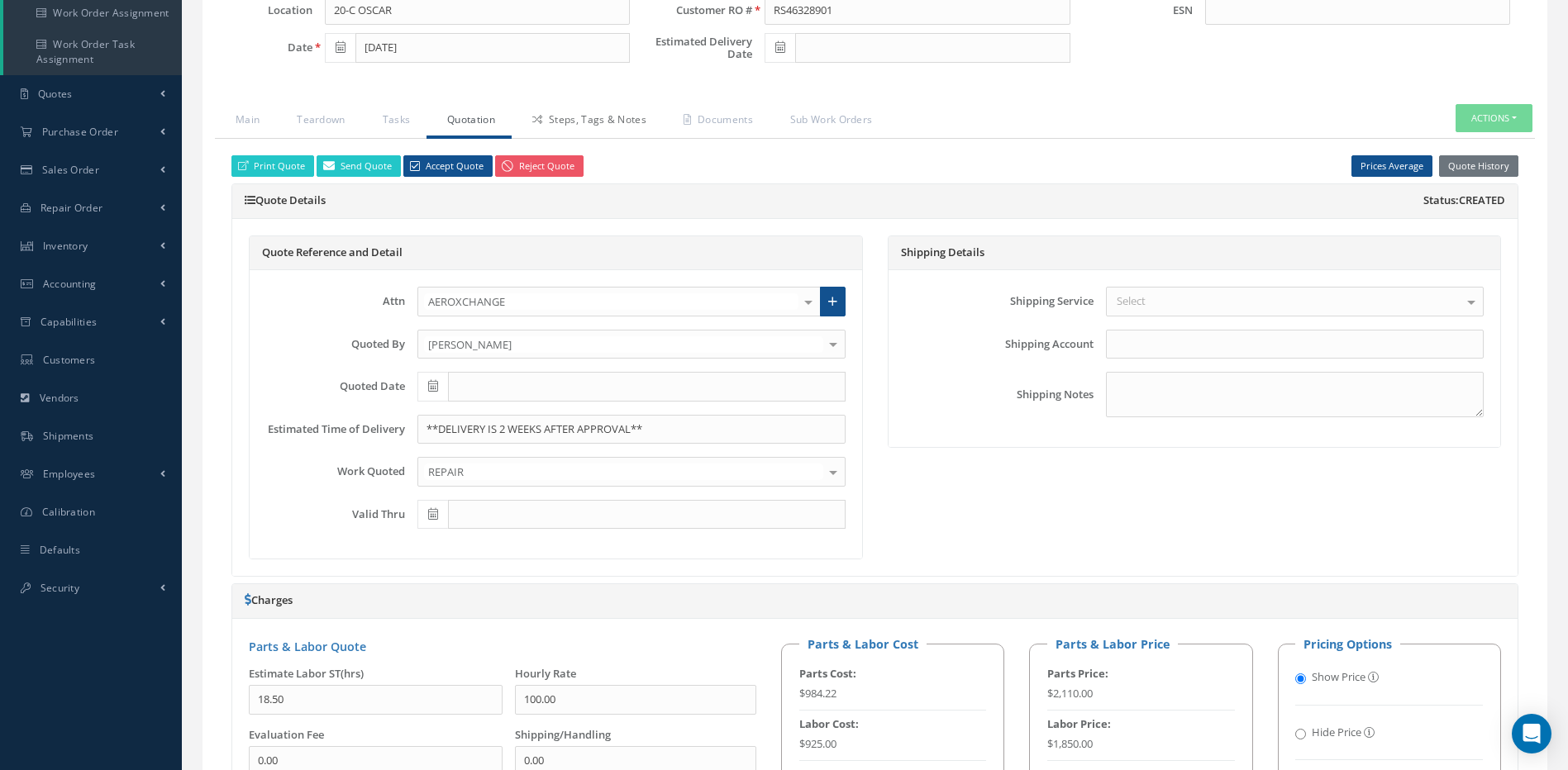
click at [643, 124] on link "Steps, Tags & Notes" at bounding box center [587, 122] width 152 height 35
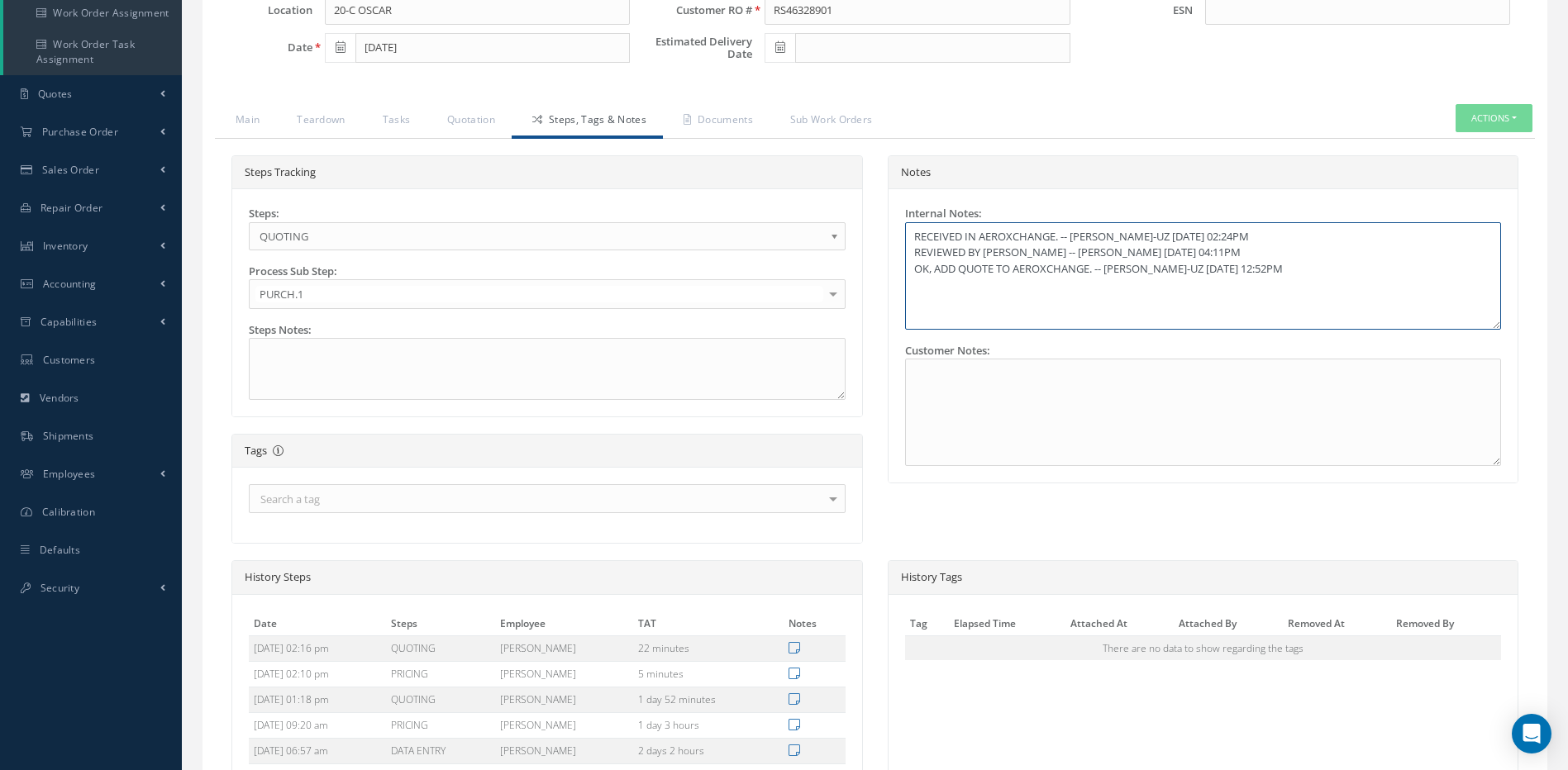
click at [976, 291] on textarea "RECEIVED IN AEROXCHANGE. -- MARIA PERDOMO-UZ 09/04/2025 02:24PM REVIEWED BY YUS…" at bounding box center [1204, 276] width 597 height 108
click at [1329, 271] on textarea "RECEIVED IN AEROXCHANGE. -- MARIA PERDOMO-UZ 09/04/2025 02:24PM REVIEWED BY YUS…" at bounding box center [1204, 276] width 597 height 108
click at [1015, 289] on textarea "RECEIVED IN AEROXCHANGE. -- MARIA PERDOMO-UZ 09/04/2025 02:24PM REVIEWED BY YUS…" at bounding box center [1204, 276] width 597 height 108
click at [1329, 284] on textarea "RECEIVED IN AEROXCHANGE. -- MARIA PERDOMO-UZ 09/04/2025 02:24PM REVIEWED BY YUS…" at bounding box center [1204, 276] width 597 height 108
click at [949, 286] on textarea "RECEIVED IN AEROXCHANGE. -- MARIA PERDOMO-UZ 09/04/2025 02:24PM REVIEWED BY YUS…" at bounding box center [1204, 276] width 597 height 108
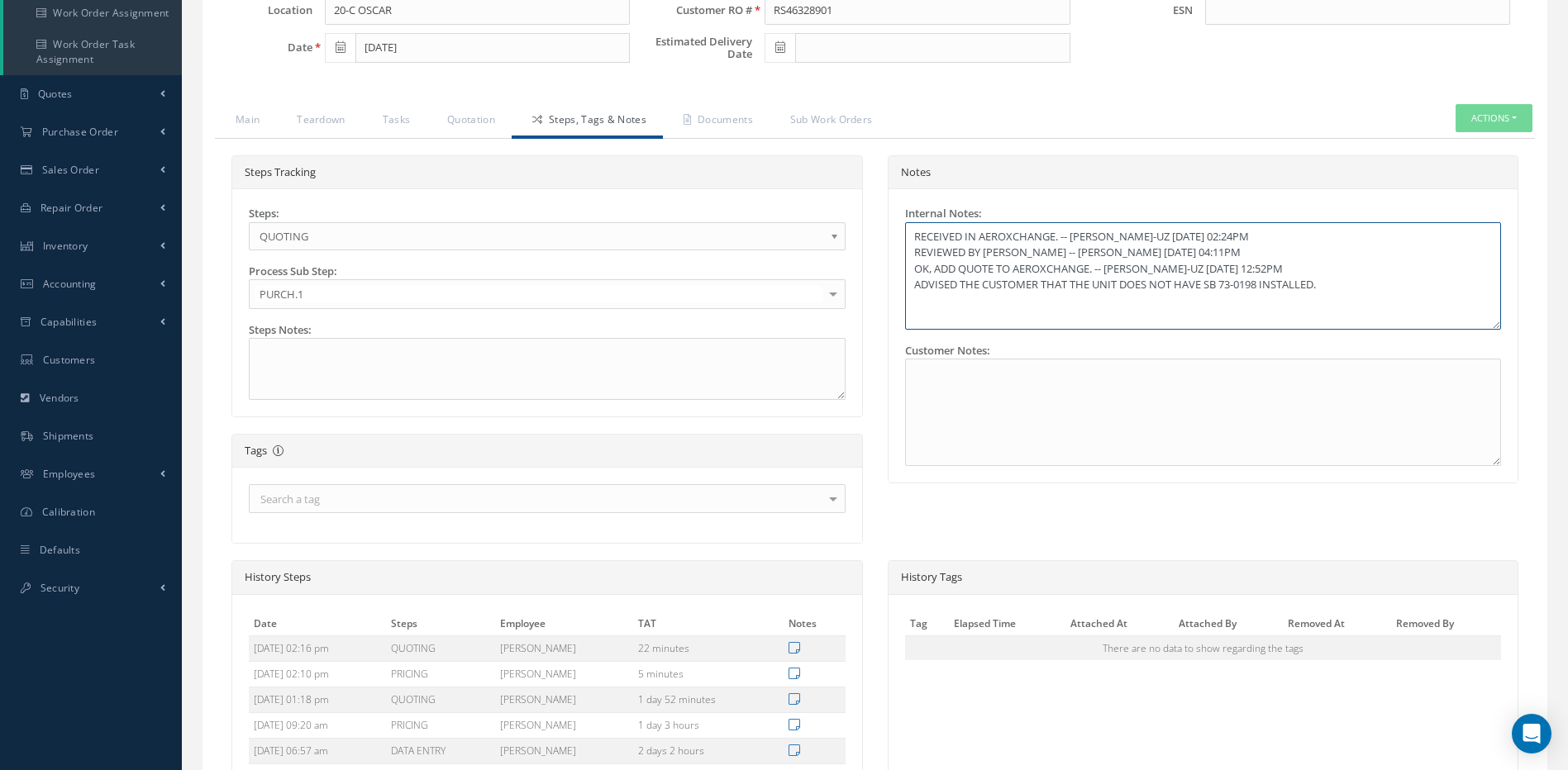
click at [990, 310] on textarea "RECEIVED IN AEROXCHANGE. -- MARIA PERDOMO-UZ 09/04/2025 02:24PM REVIEWED BY YUS…" at bounding box center [1204, 276] width 597 height 108
click at [940, 283] on textarea "RECEIVED IN AEROXCHANGE. -- MARIA PERDOMO-UZ 09/04/2025 02:24PM REVIEWED BY YUS…" at bounding box center [1204, 276] width 597 height 108
drag, startPoint x: 1274, startPoint y: 286, endPoint x: 1195, endPoint y: 280, distance: 79.2
click at [1274, 286] on textarea "RECEIVED IN AEROXCHANGE. -- MARIA PERDOMO-UZ 09/04/2025 02:24PM REVIEWED BY YUS…" at bounding box center [1204, 276] width 597 height 108
click at [982, 286] on textarea "RECEIVED IN AEROXCHANGE. -- MARIA PERDOMO-UZ 09/04/2025 02:24PM REVIEWED BY YUS…" at bounding box center [1204, 276] width 597 height 108
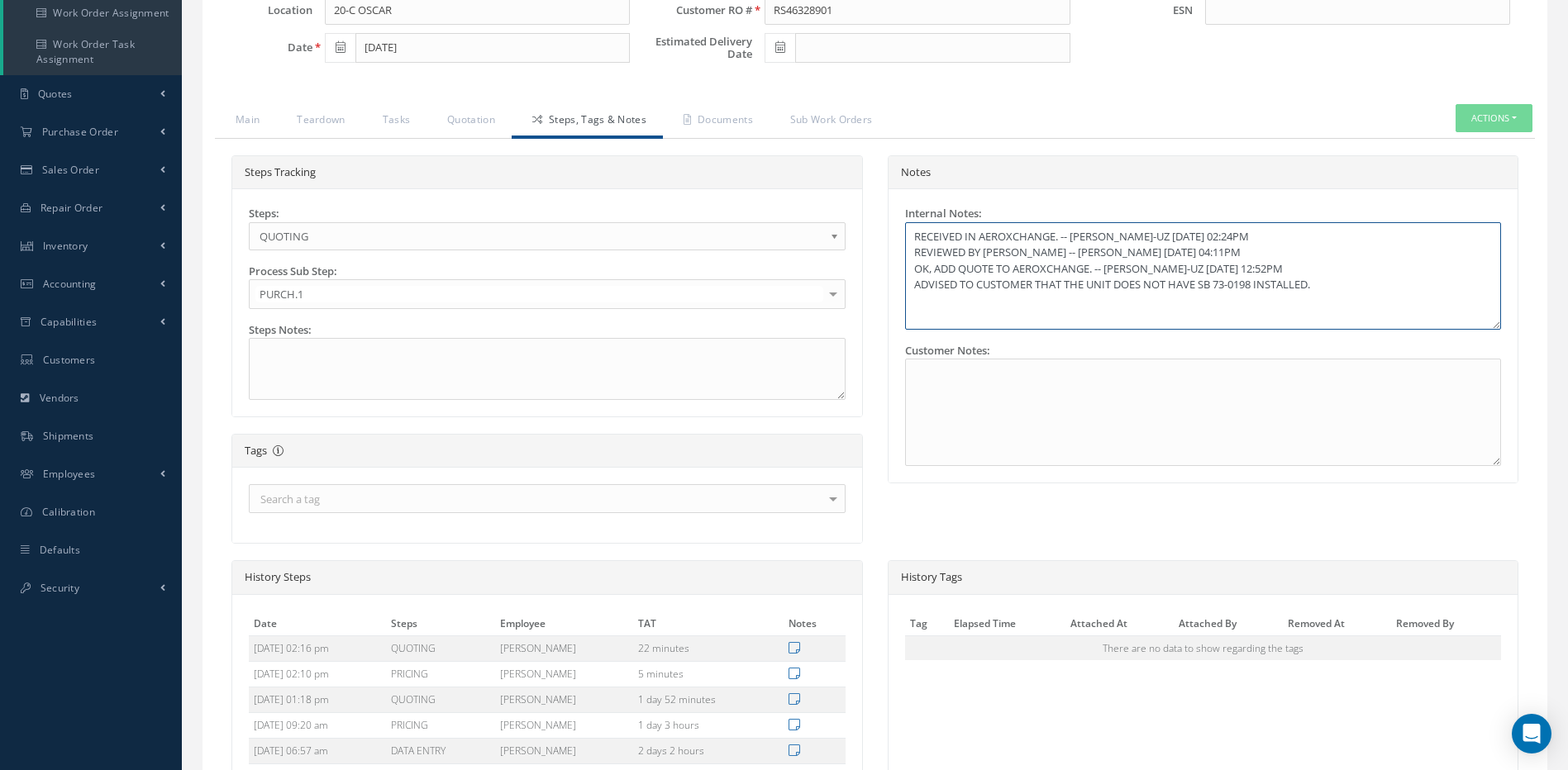
click at [982, 286] on textarea "RECEIVED IN AEROXCHANGE. -- MARIA PERDOMO-UZ 09/04/2025 02:24PM REVIEWED BY YUS…" at bounding box center [1204, 276] width 597 height 108
drag, startPoint x: 1328, startPoint y: 279, endPoint x: 904, endPoint y: 316, distance: 425.6
click at [904, 316] on div "Internal Notes: RECEIVED IN AEROXCHANGE. -- MARIA PERDOMO-UZ 09/04/2025 02:24PM…" at bounding box center [1204, 268] width 622 height 124
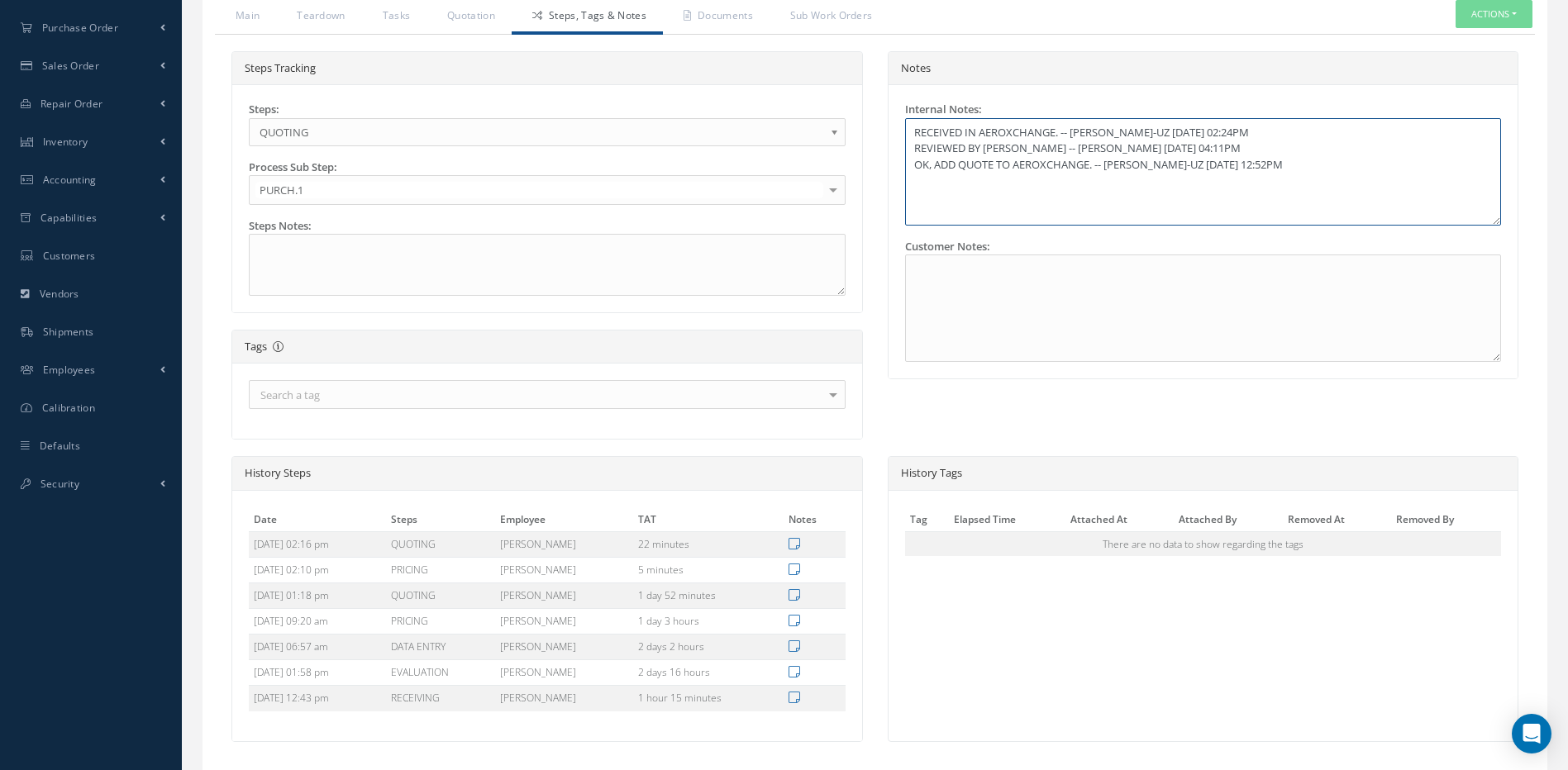
scroll to position [556, 0]
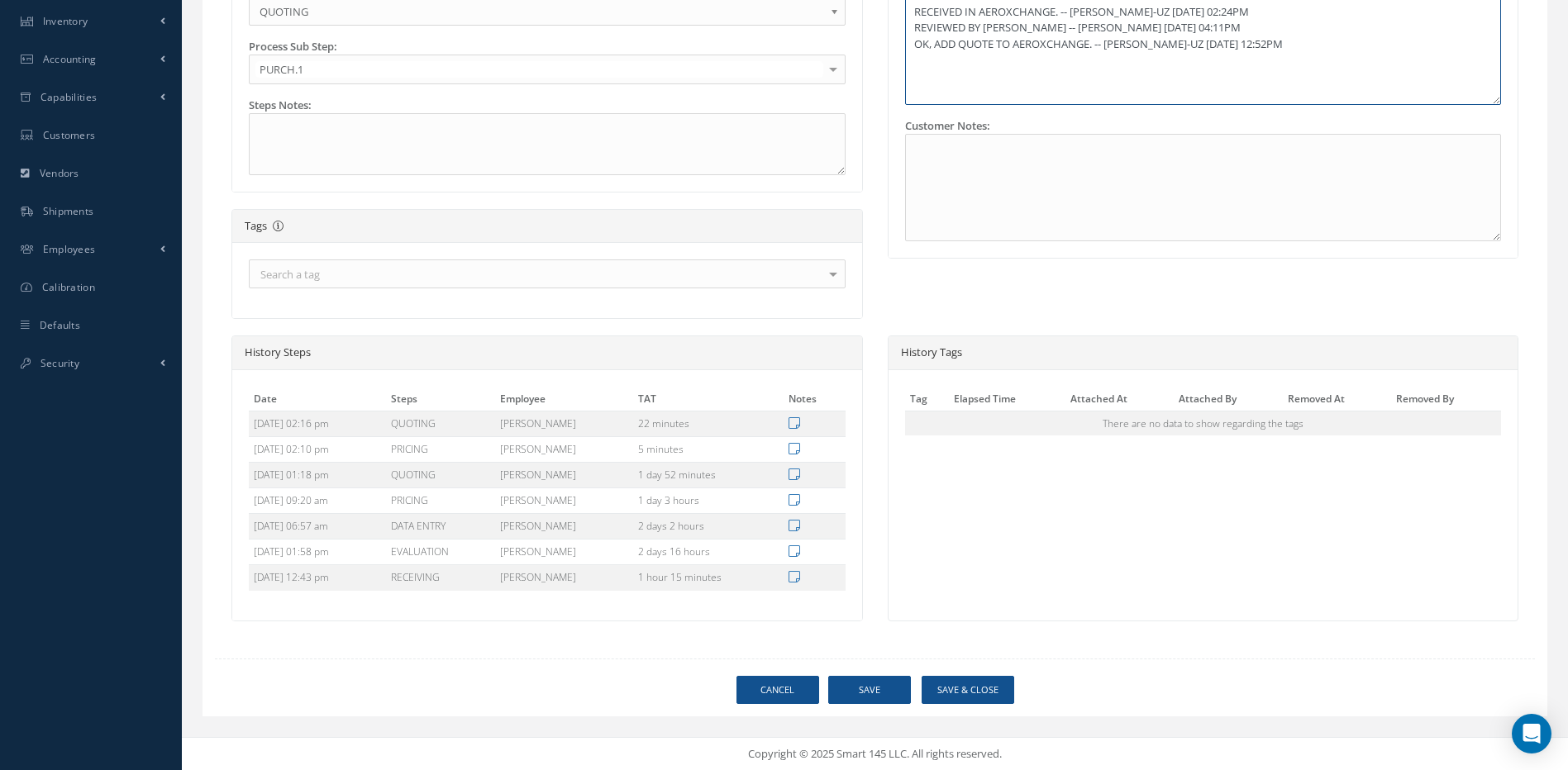
type textarea "RECEIVED IN AEROXCHANGE. -- MARIA PERDOMO-UZ 09/04/2025 02:24PM REVIEWED BY YUS…"
click at [757, 696] on link "Cancel" at bounding box center [778, 690] width 83 height 29
select select "25"
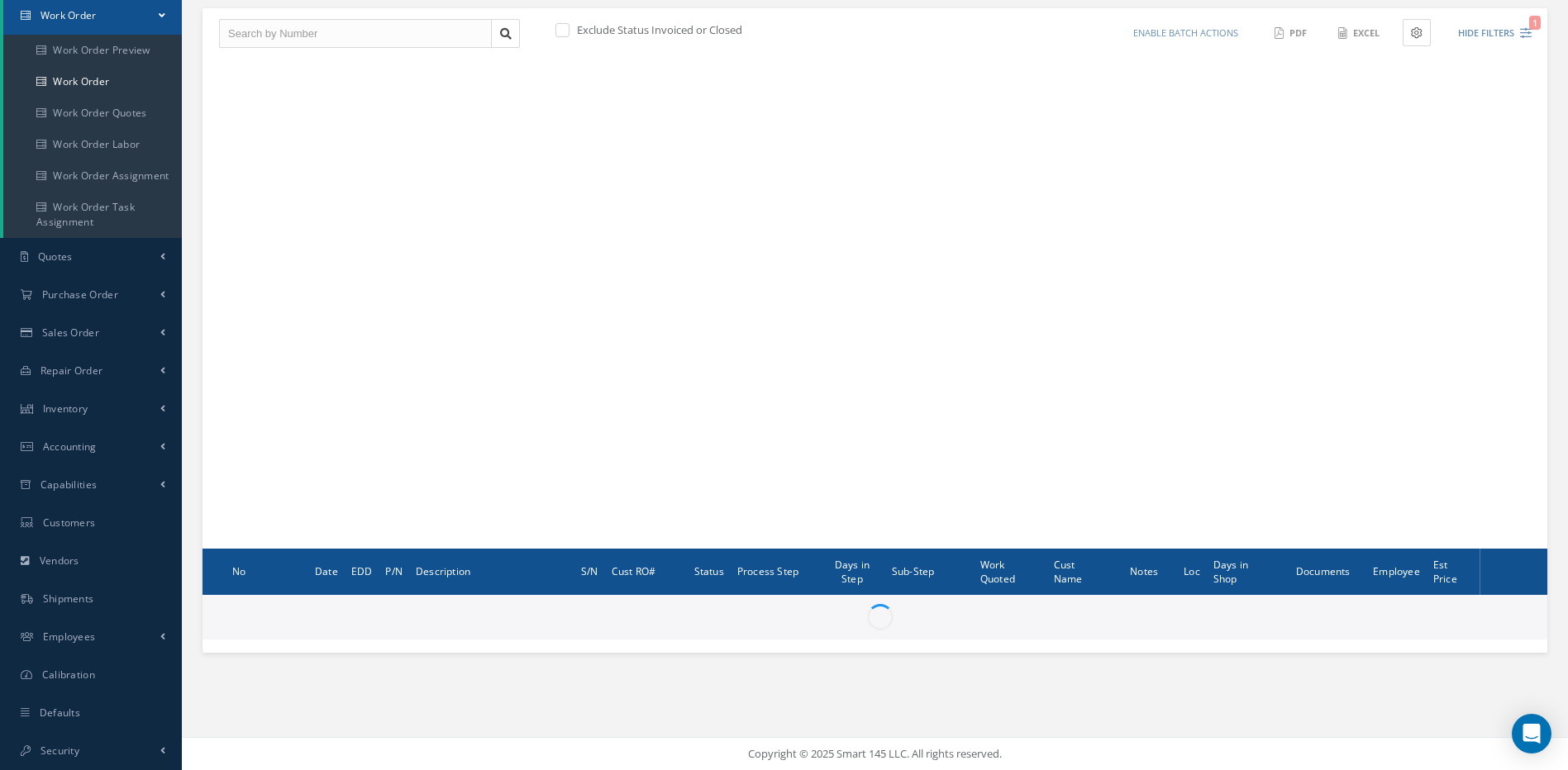
scroll to position [168, 0]
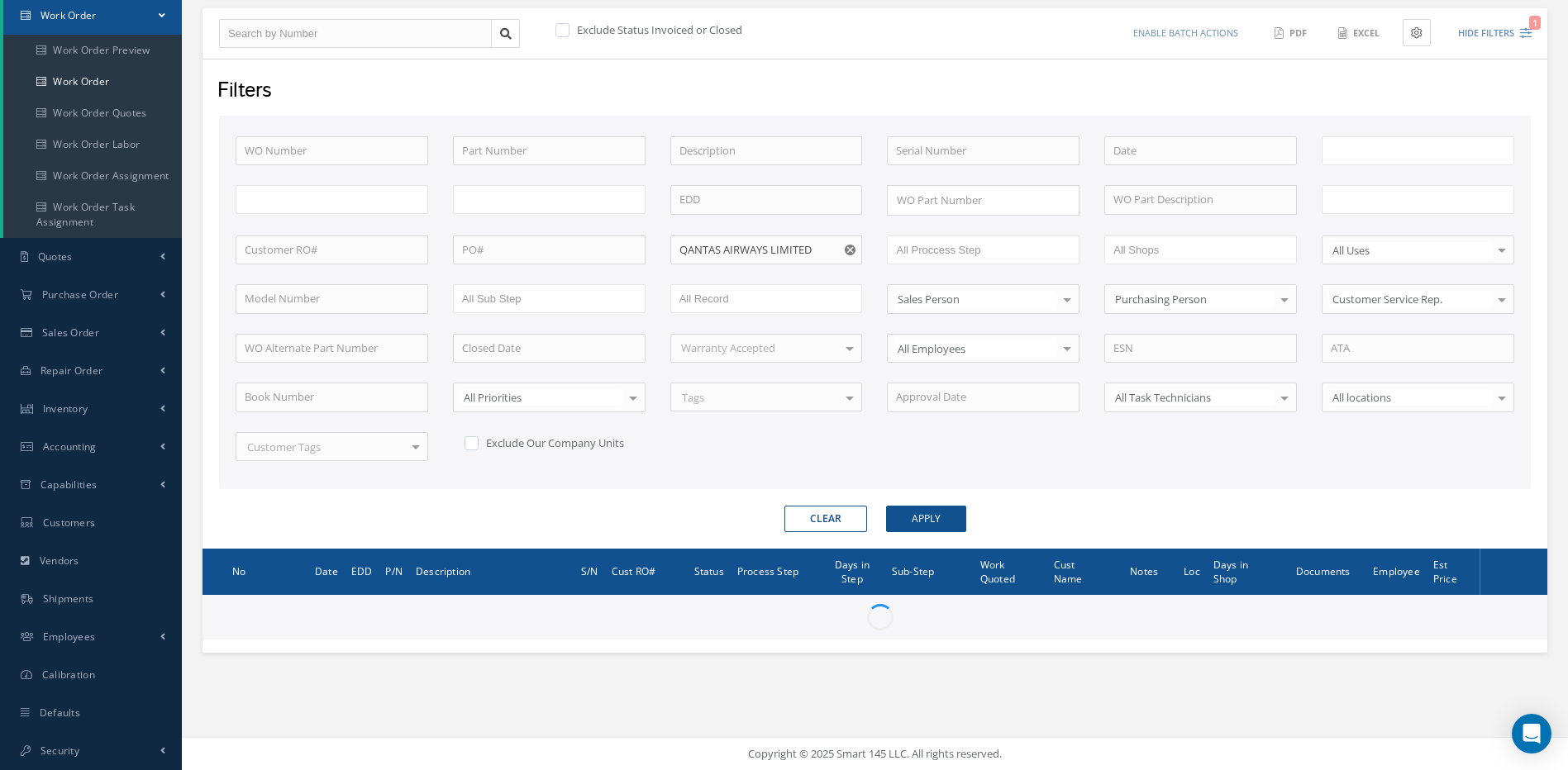
type input "All Work Request"
type input "All Work Performed"
type input "All Status"
type input "WO Part Status"
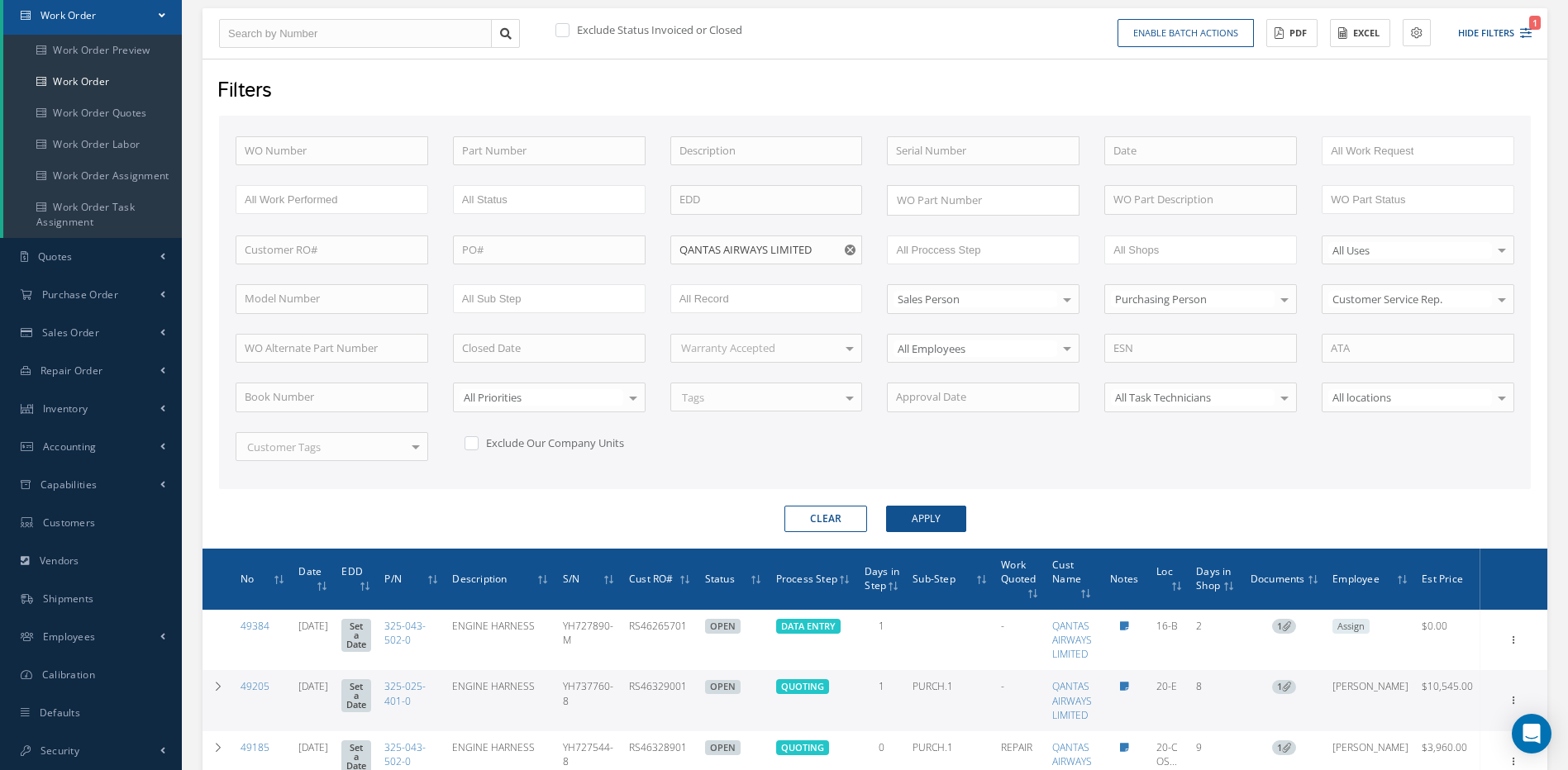
click at [850, 249] on icon "Reset" at bounding box center [850, 249] width 11 height 11
click at [840, 444] on div "WO Number Part Number Description Serial Number - BENCH CHECK CALIBRATION INSPE…" at bounding box center [875, 309] width 1304 height 344
click at [853, 448] on div "WO Number Part Number Description Serial Number - BENCH CHECK CALIBRATION INSPE…" at bounding box center [875, 309] width 1304 height 344
click at [807, 478] on div "WO Number Part Number Description Serial Number - BENCH CHECK CALIBRATION INSPE…" at bounding box center [875, 309] width 1304 height 344
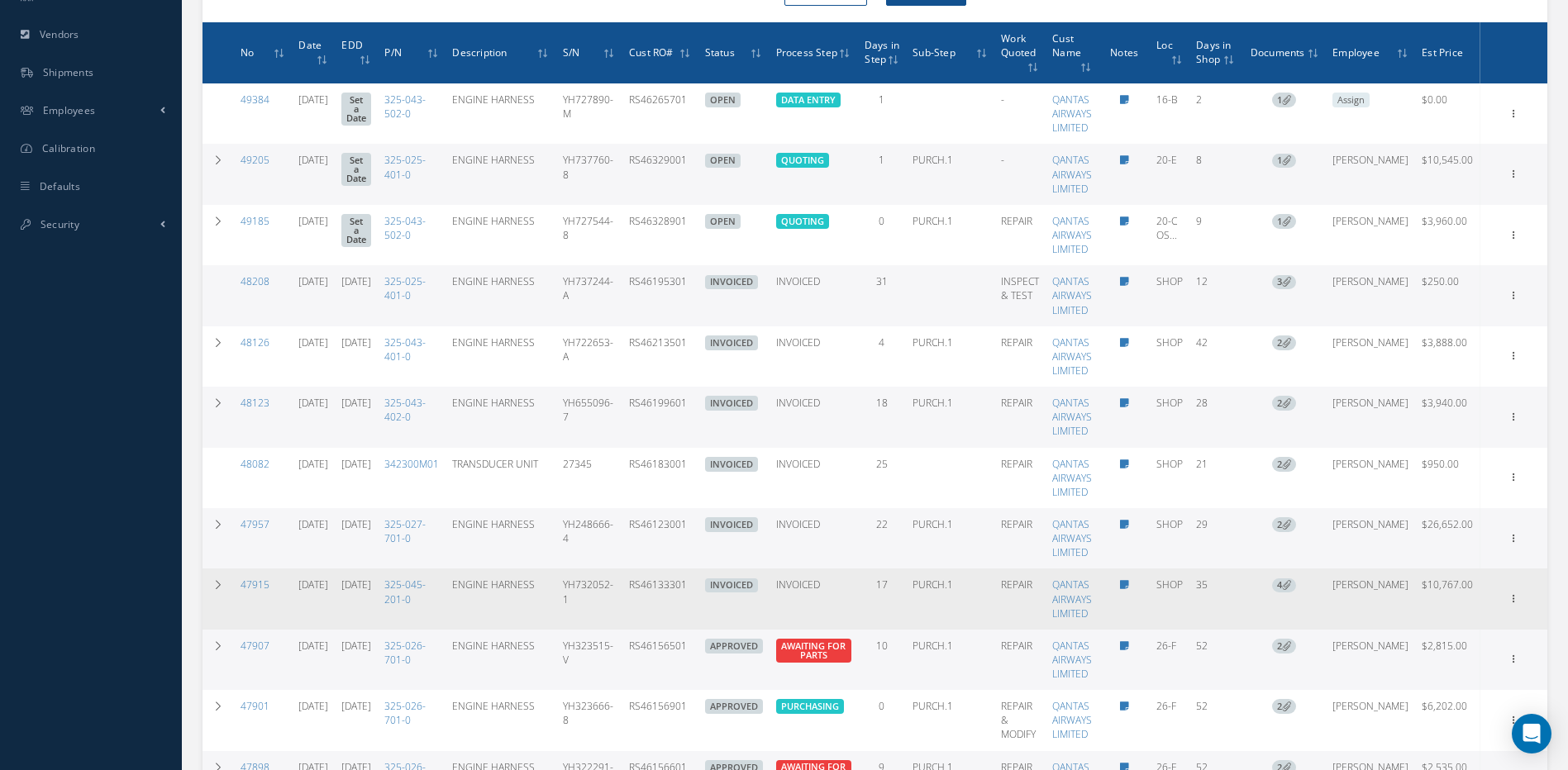
scroll to position [829, 0]
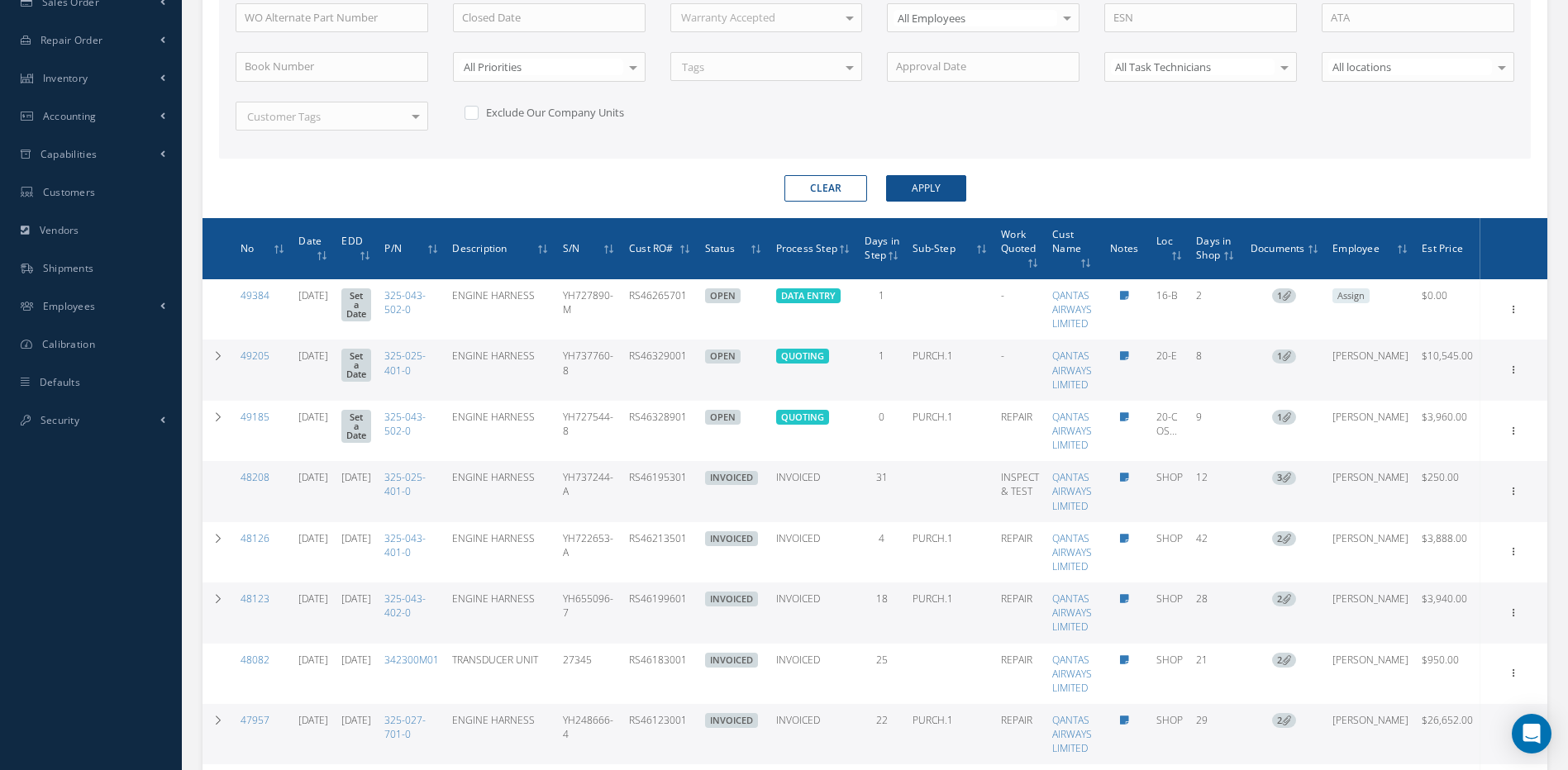
click at [900, 257] on span "Days in Step" at bounding box center [882, 247] width 35 height 30
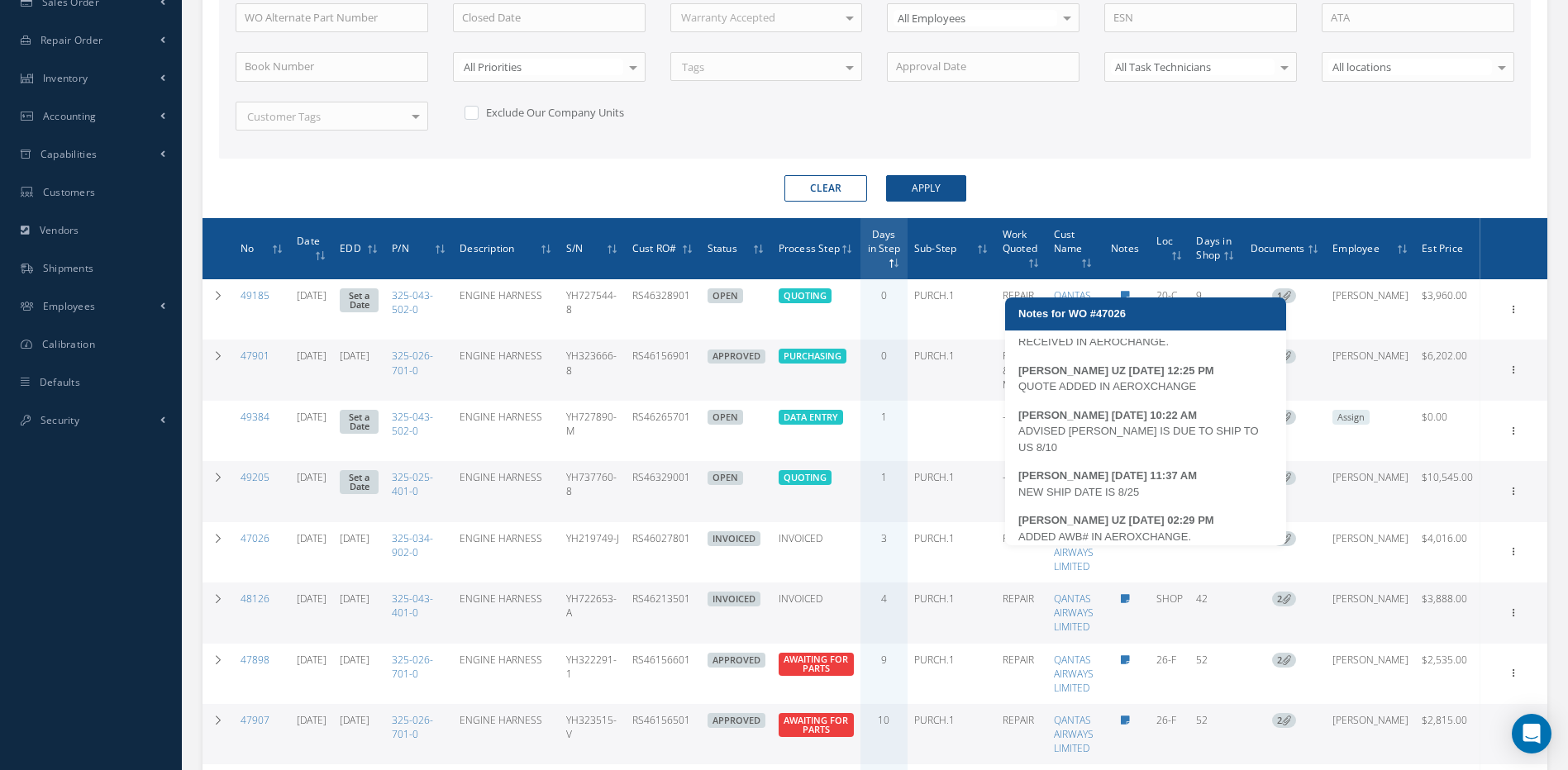
scroll to position [32, 0]
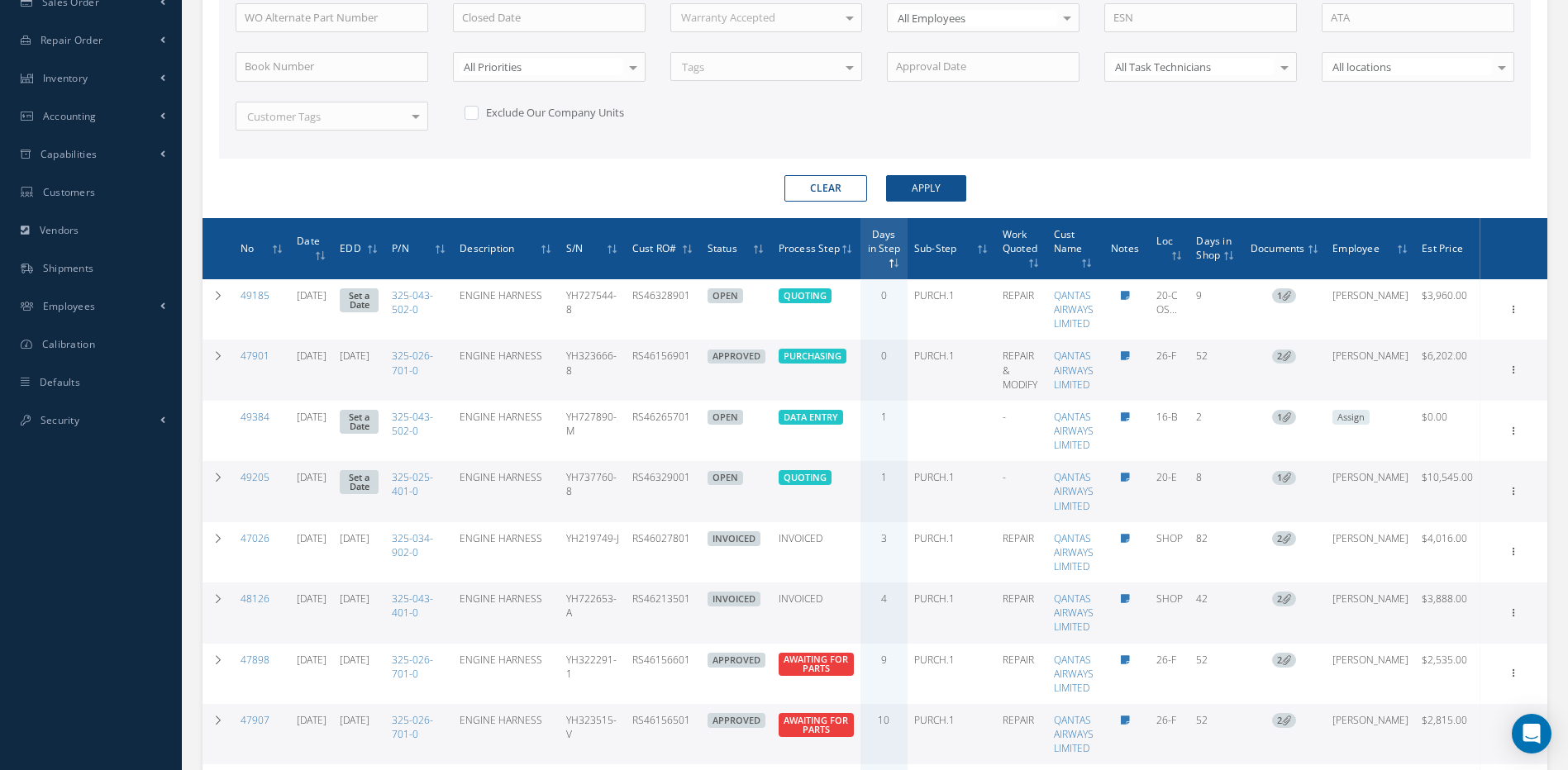
drag, startPoint x: 731, startPoint y: 620, endPoint x: 663, endPoint y: 623, distance: 68.1
click at [663, 623] on tr "48126 07/28/2025 08/22/2025 325-043-401-0 ENGINE HARNESS YH722653-A RS46213501 …" at bounding box center [876, 613] width 1345 height 60
copy td "RS46213501"
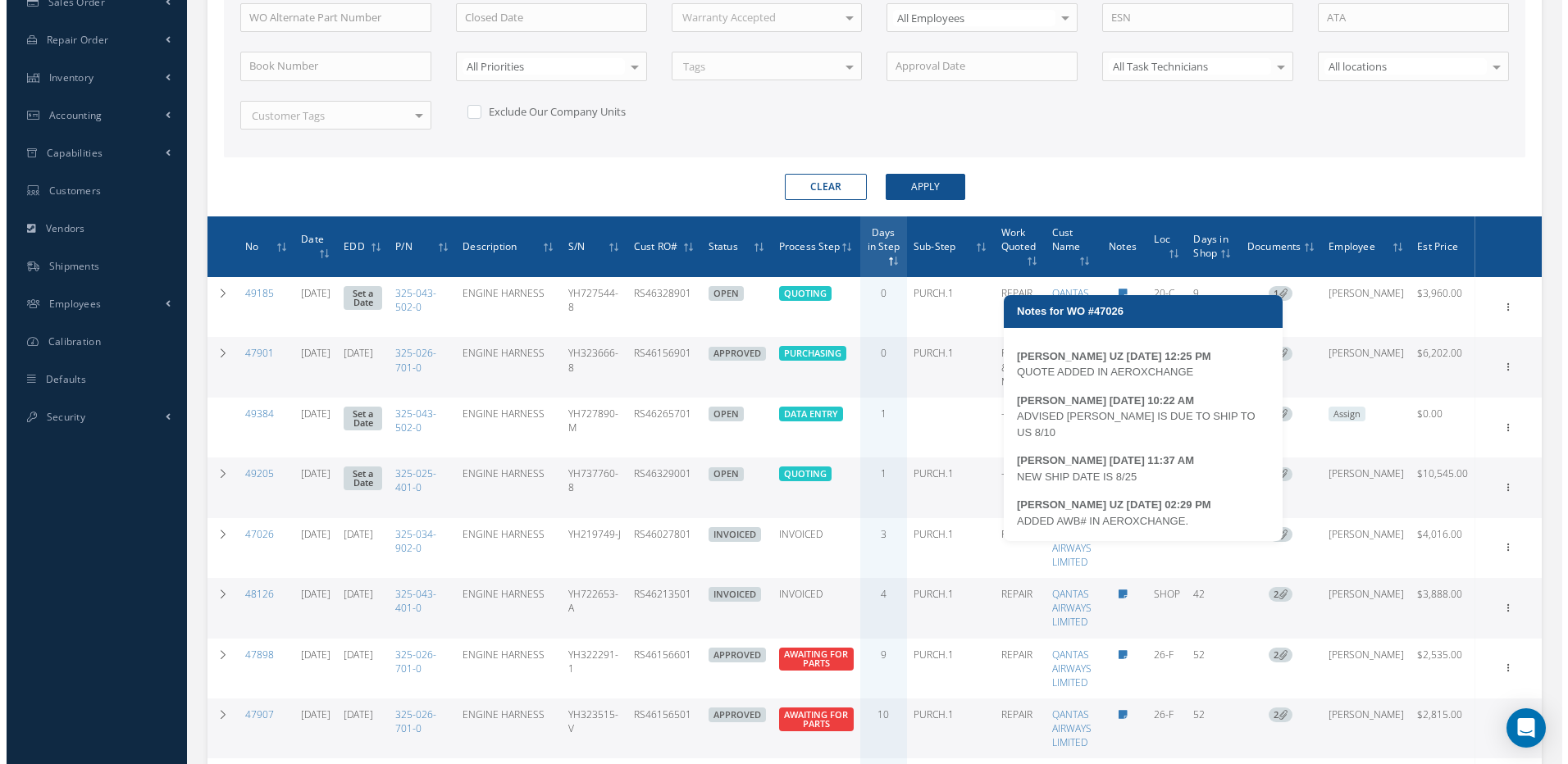
scroll to position [33, 0]
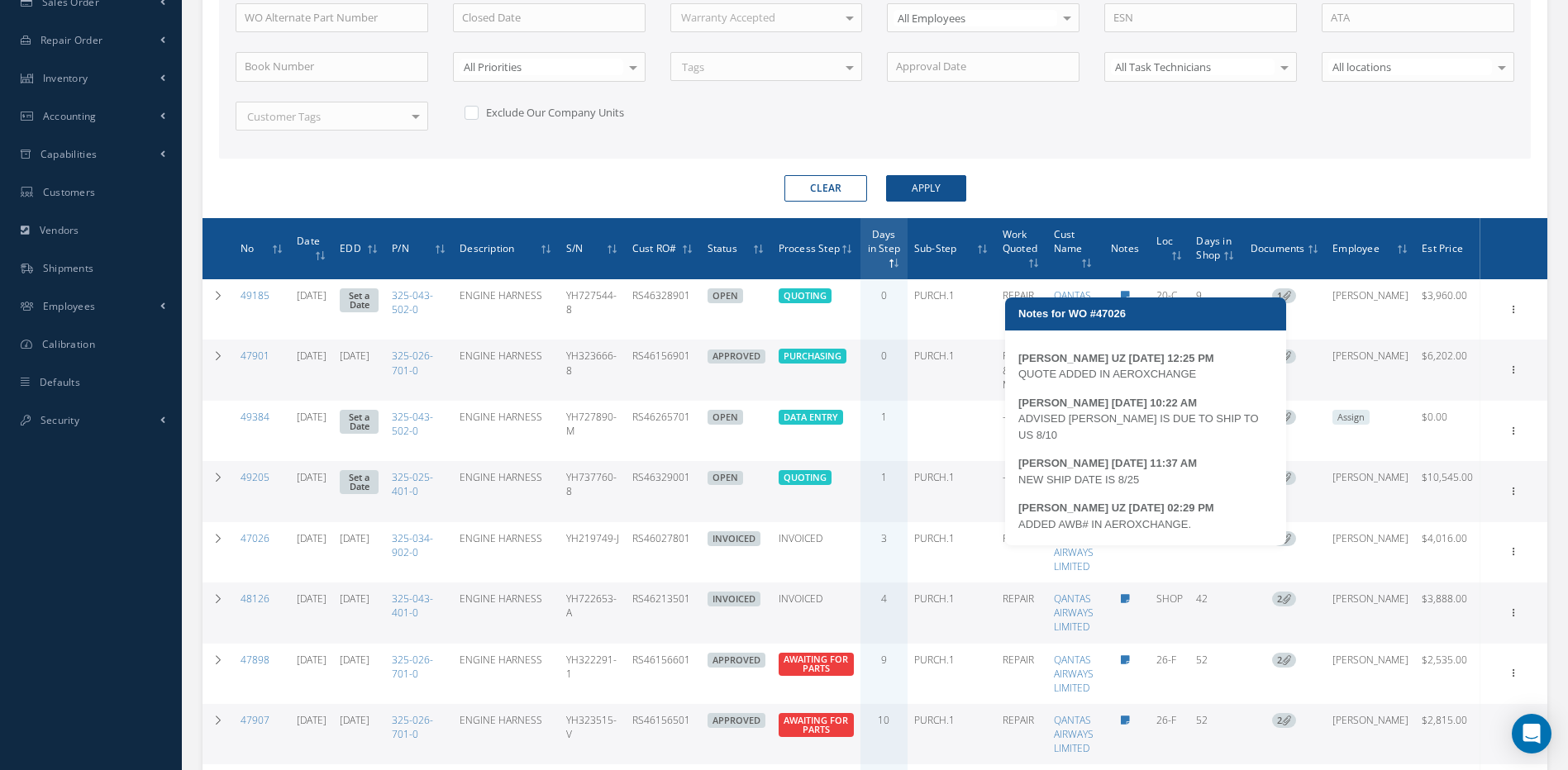
drag, startPoint x: 1189, startPoint y: 531, endPoint x: 1020, endPoint y: 517, distance: 169.6
click at [1020, 517] on div "ADDED AWB# IN AEROXCHANGE." at bounding box center [1146, 525] width 254 height 17
copy div "ADDED AWB# IN AEROXCHANGE"
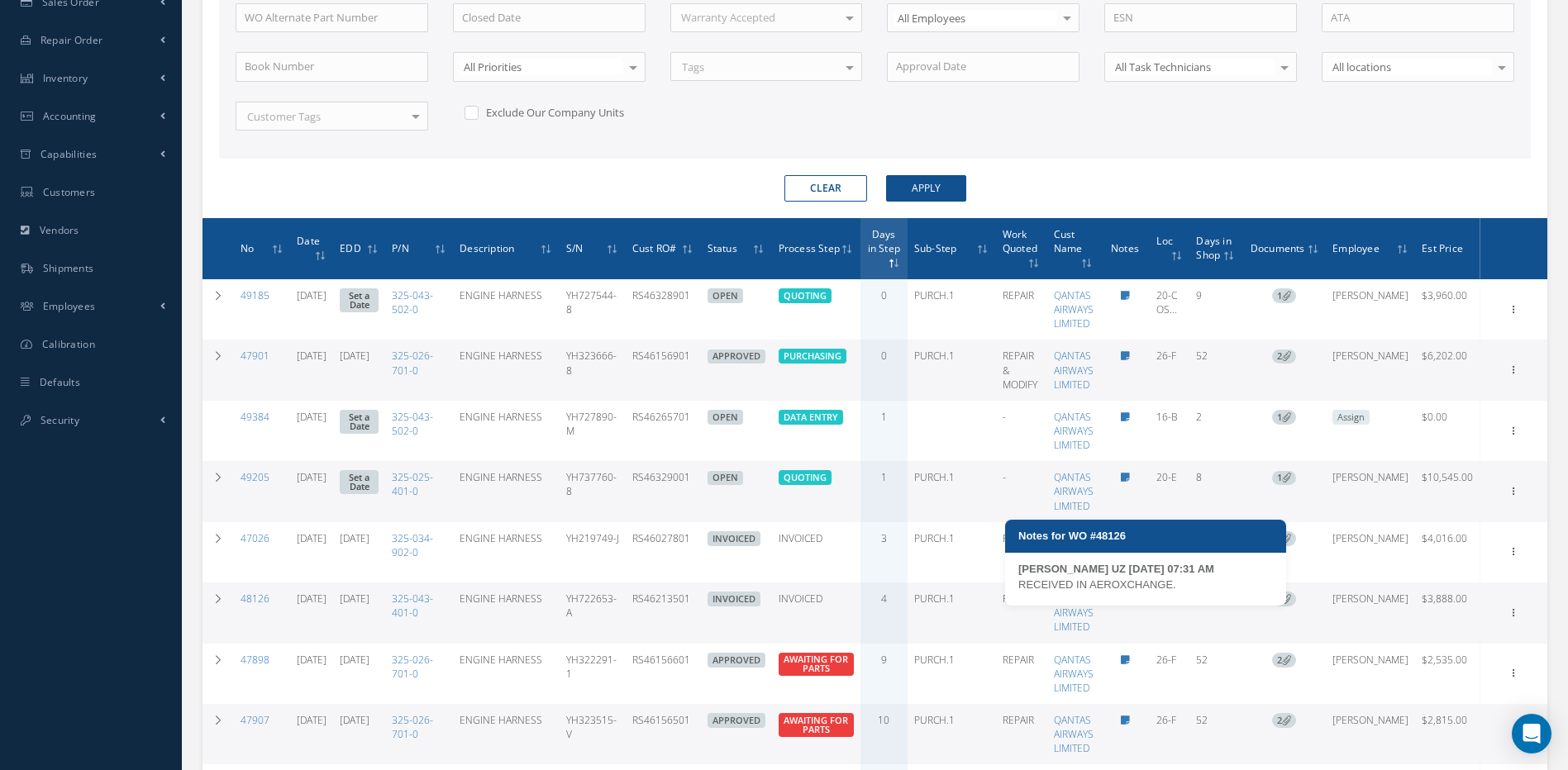
click at [1130, 604] on icon at bounding box center [1125, 599] width 9 height 10
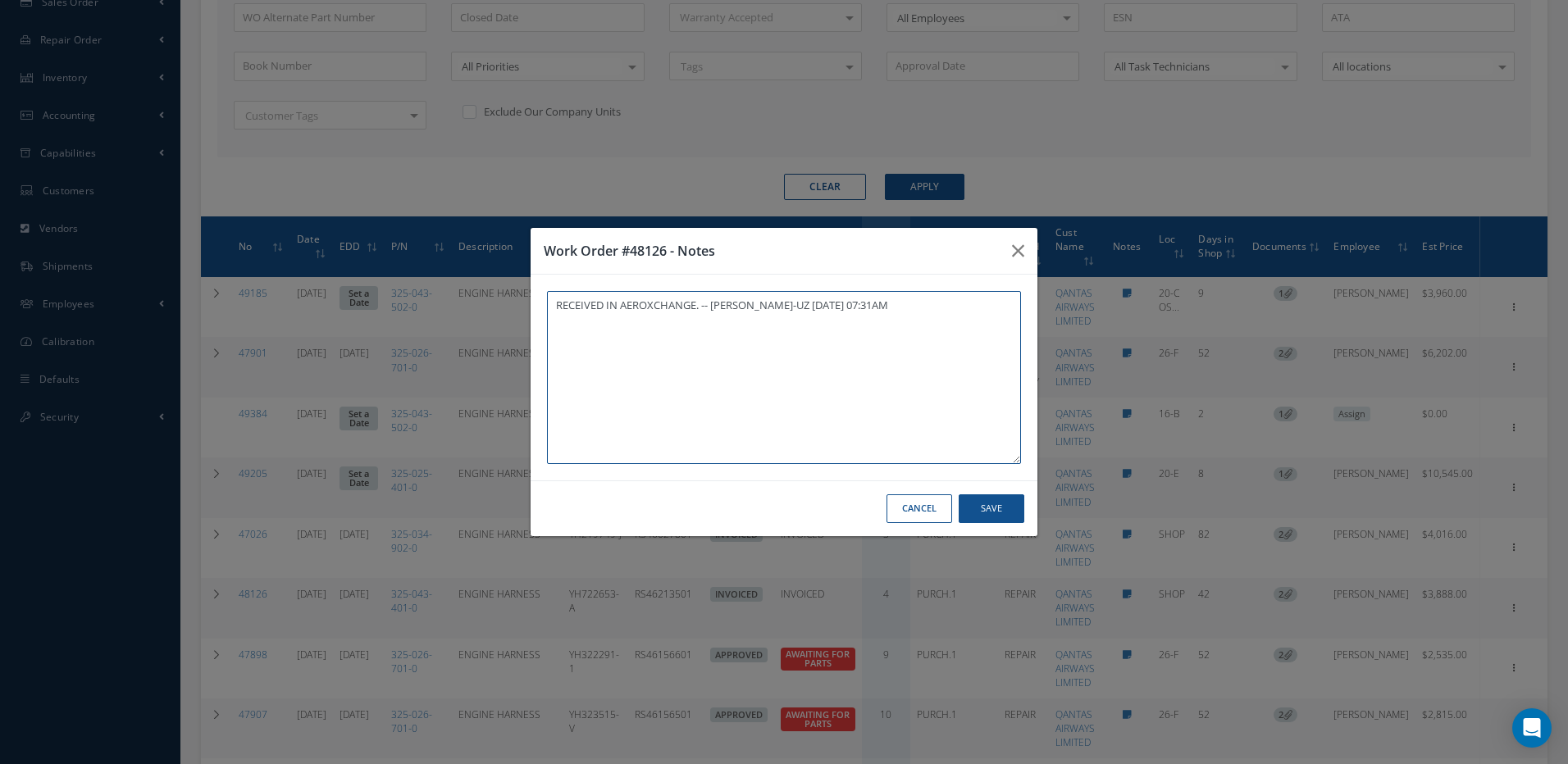
paste textarea "ADDED AWB# IN AEROXCHANGE"
type textarea "RECEIVED IN AEROXCHANGE. -- MARIA PERDOMO-UZ 07/30/2025 07:31AM ADDED AWB# IN A…"
click at [1006, 506] on button "Save" at bounding box center [992, 509] width 66 height 29
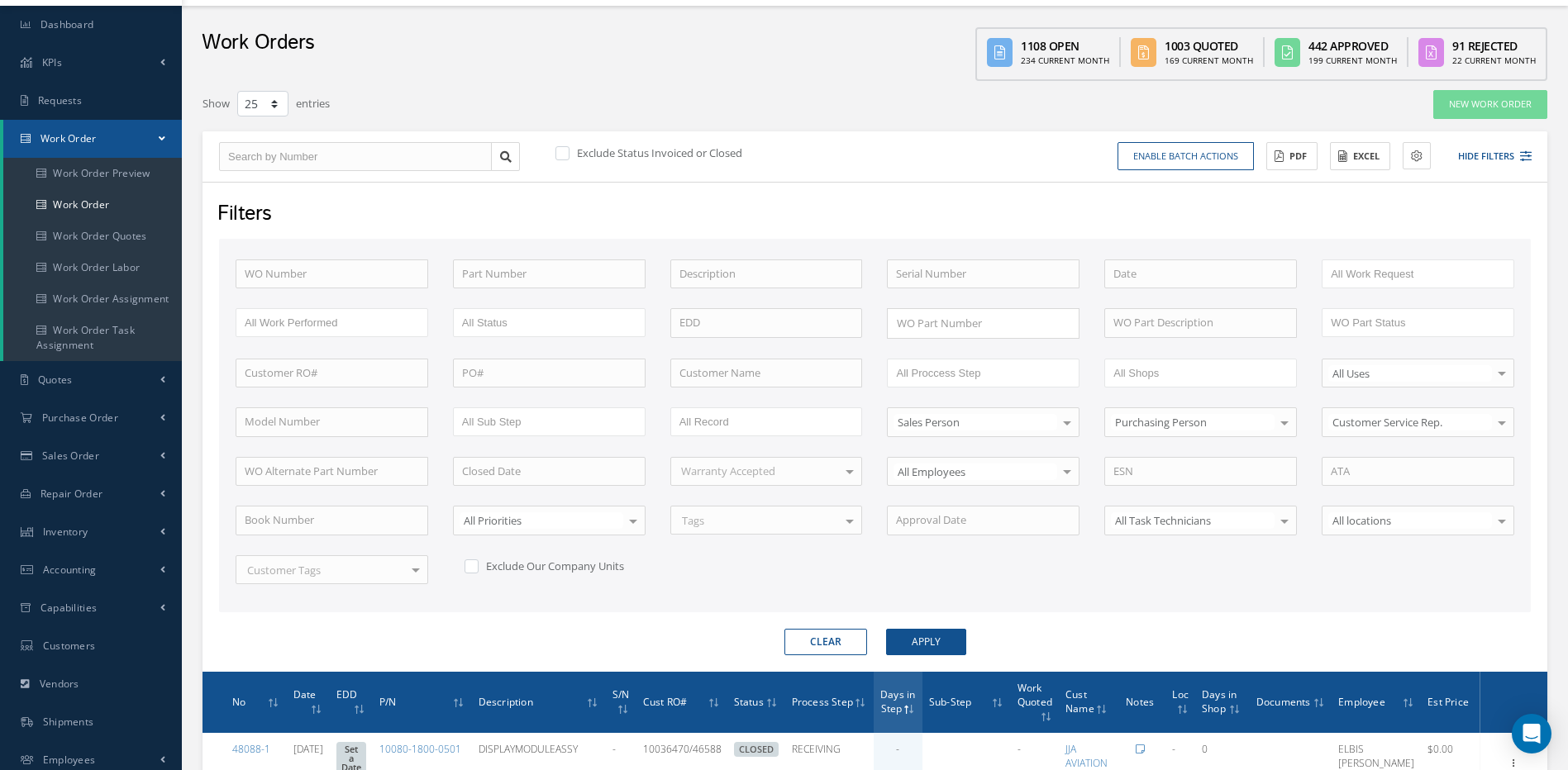
scroll to position [2, 0]
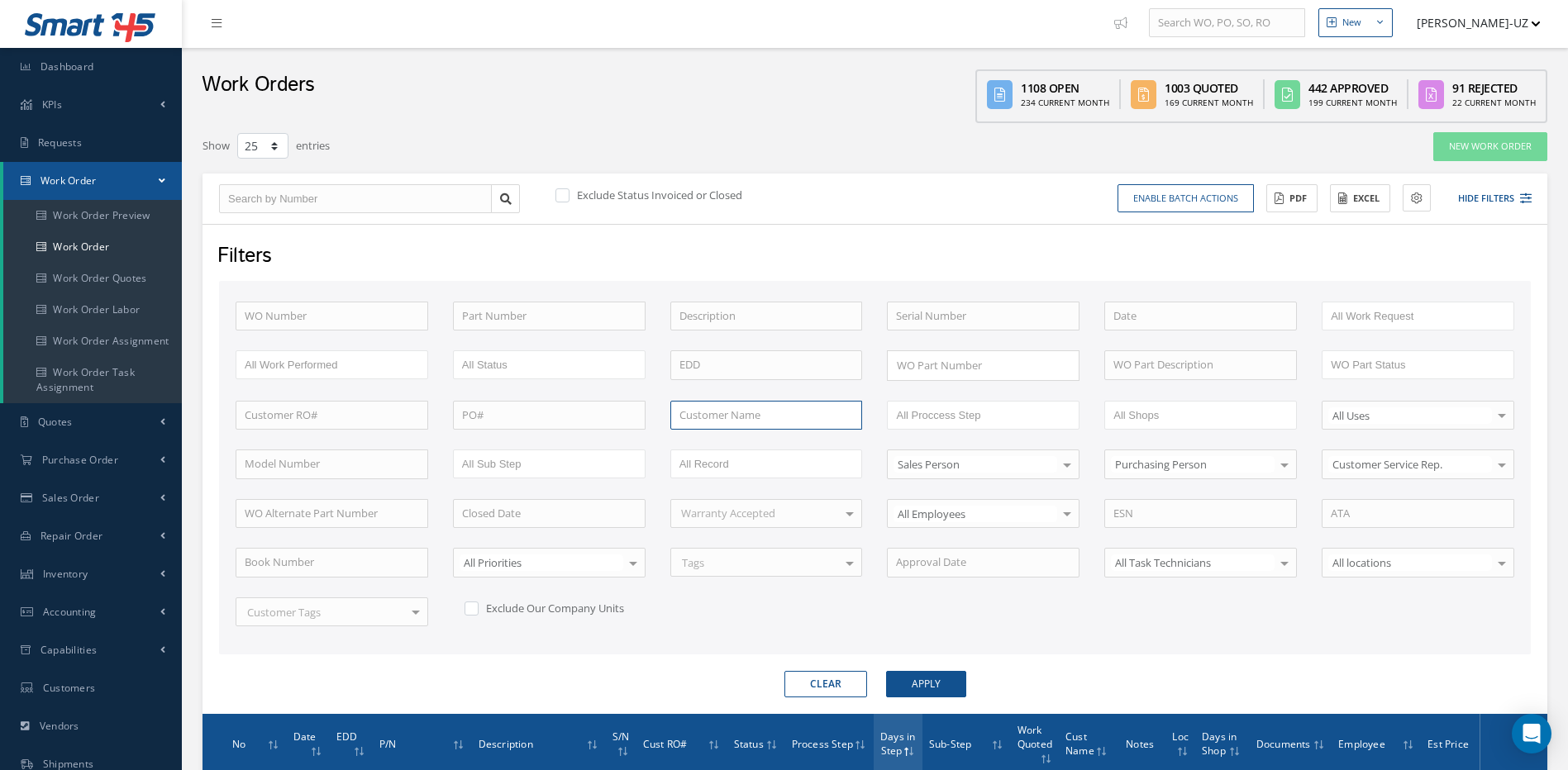
click at [783, 405] on input "text" at bounding box center [766, 416] width 193 height 30
click at [714, 436] on span "QANTAS AIRWAYS LIMITED" at bounding box center [745, 444] width 133 height 15
type input "QANTAS AIRWAYS LIMITED"
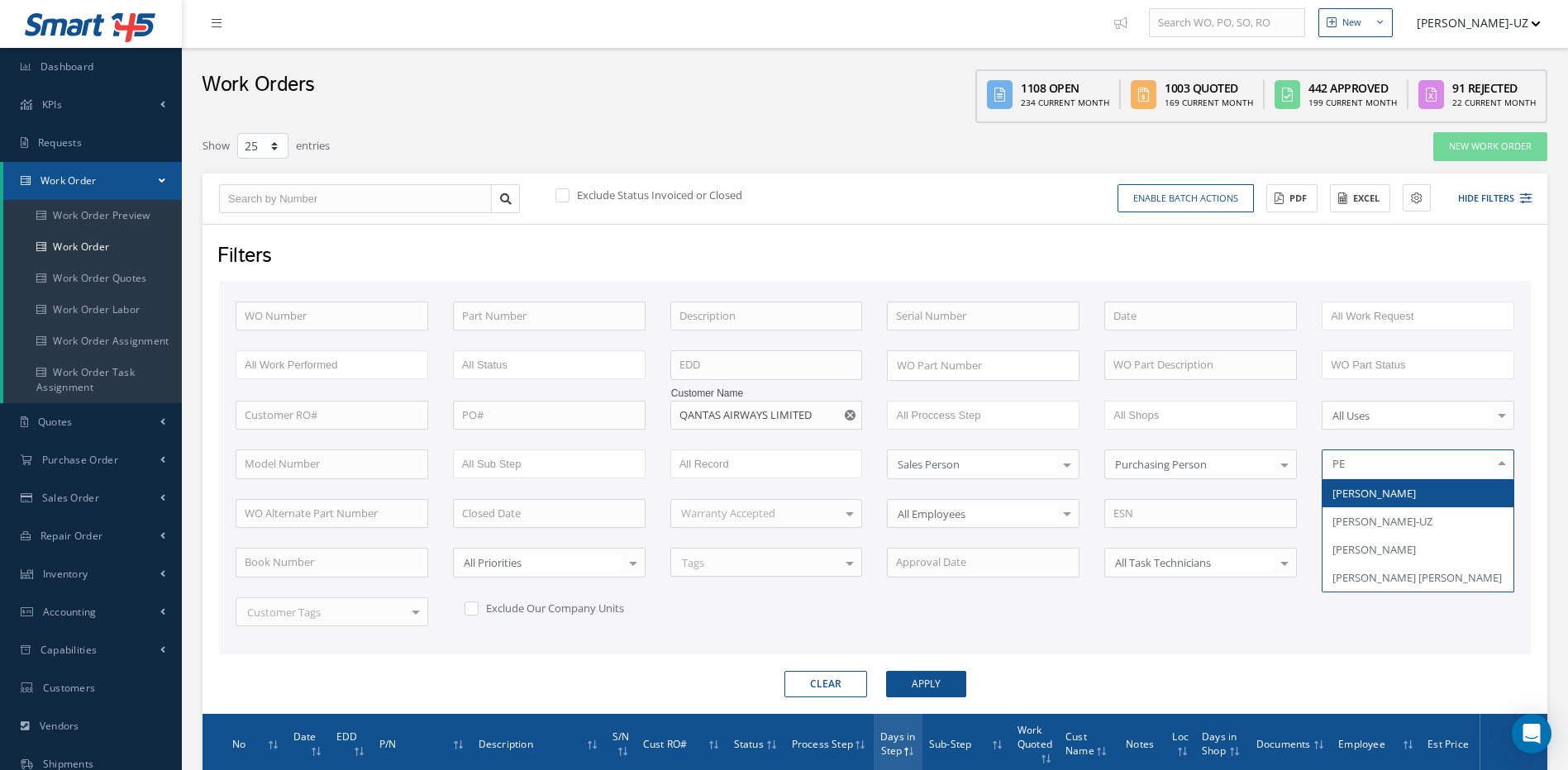
type input "PER"
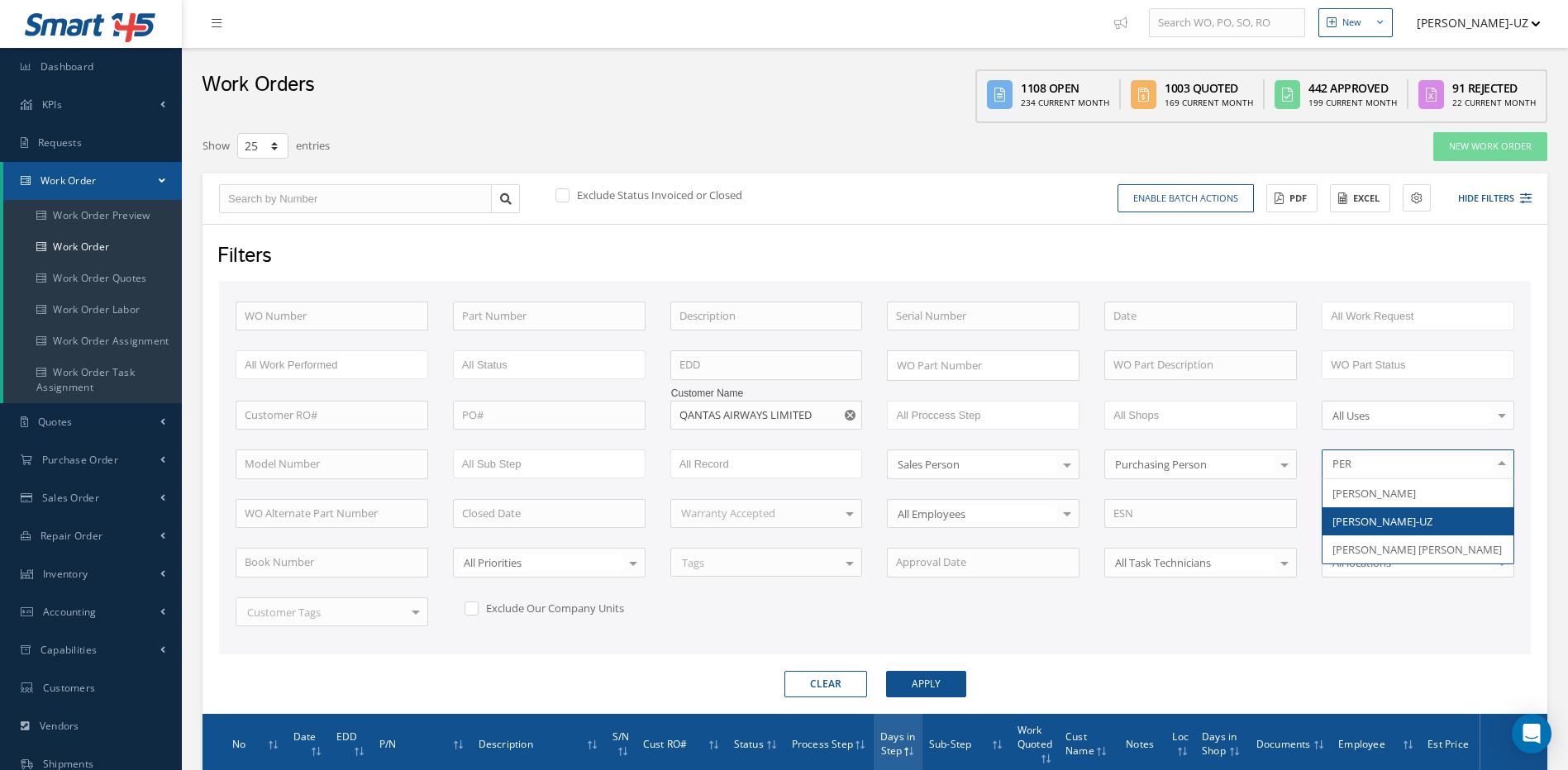
click at [1405, 515] on span "[PERSON_NAME]-UZ" at bounding box center [1382, 522] width 100 height 15
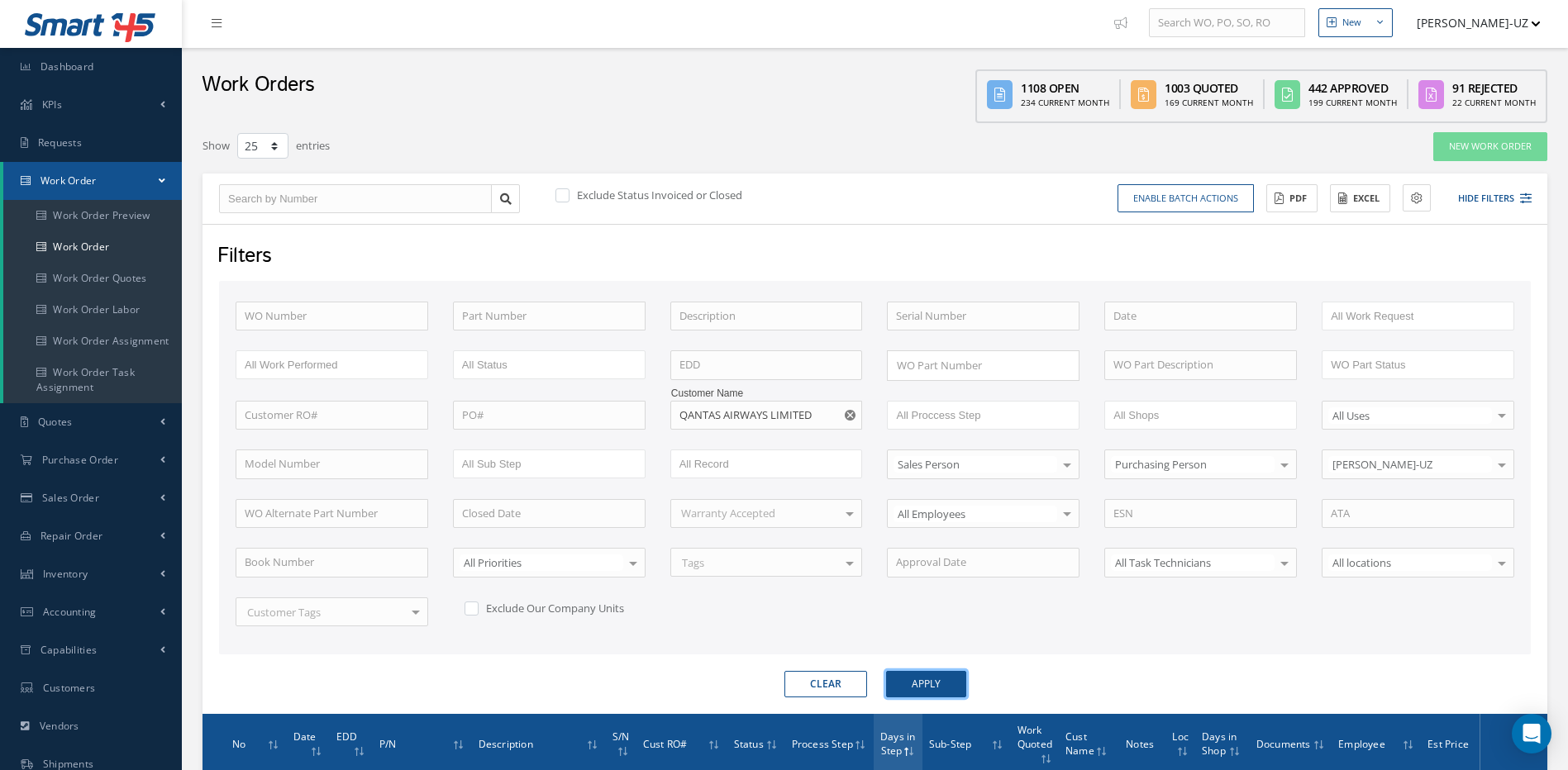
click at [921, 691] on button "Apply" at bounding box center [926, 684] width 80 height 26
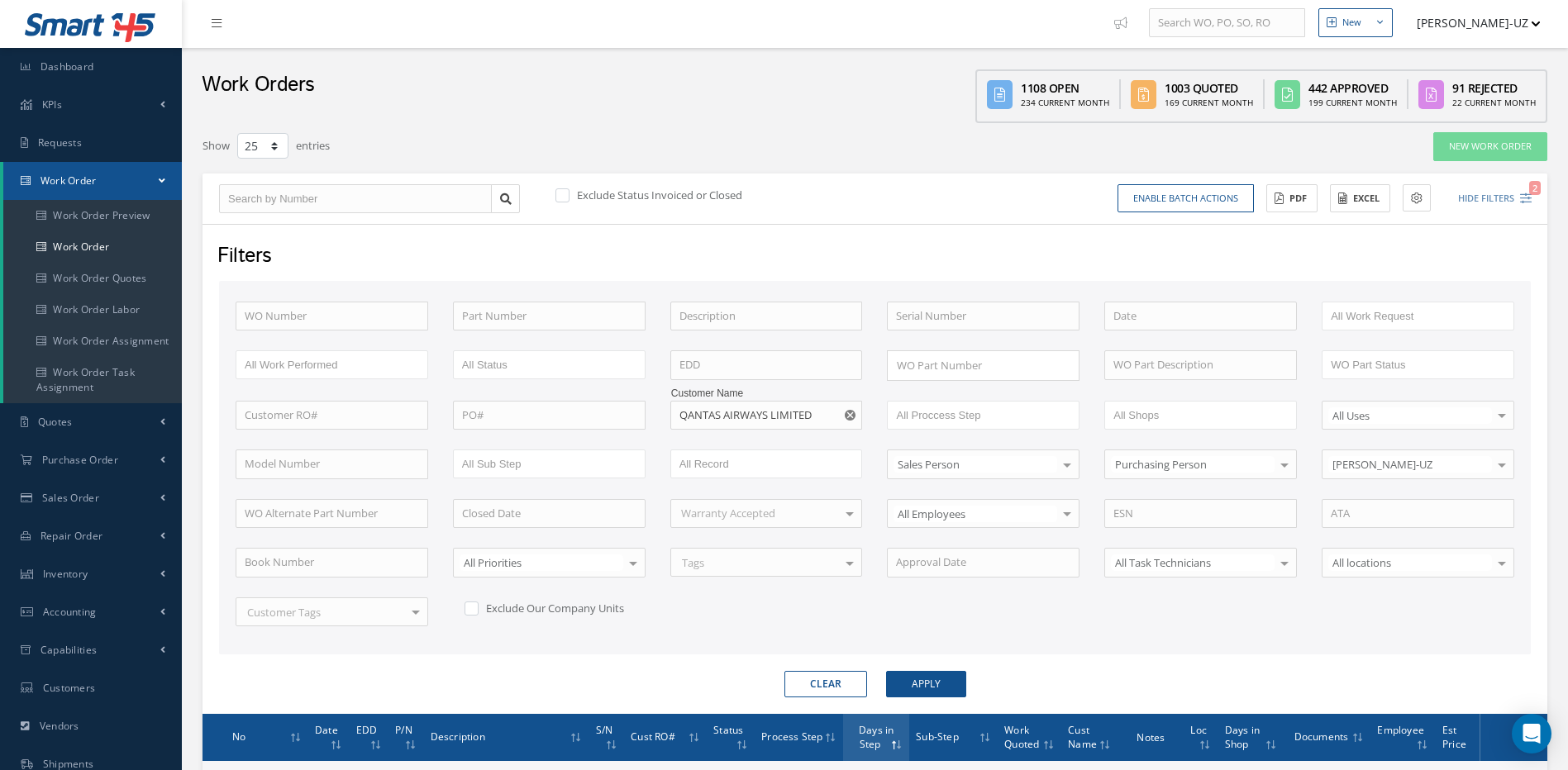
click at [1020, 669] on form "WO Number Part Number Description Serial Number - BENCH CHECK CALIBRATION INSPE…" at bounding box center [875, 488] width 1312 height 416
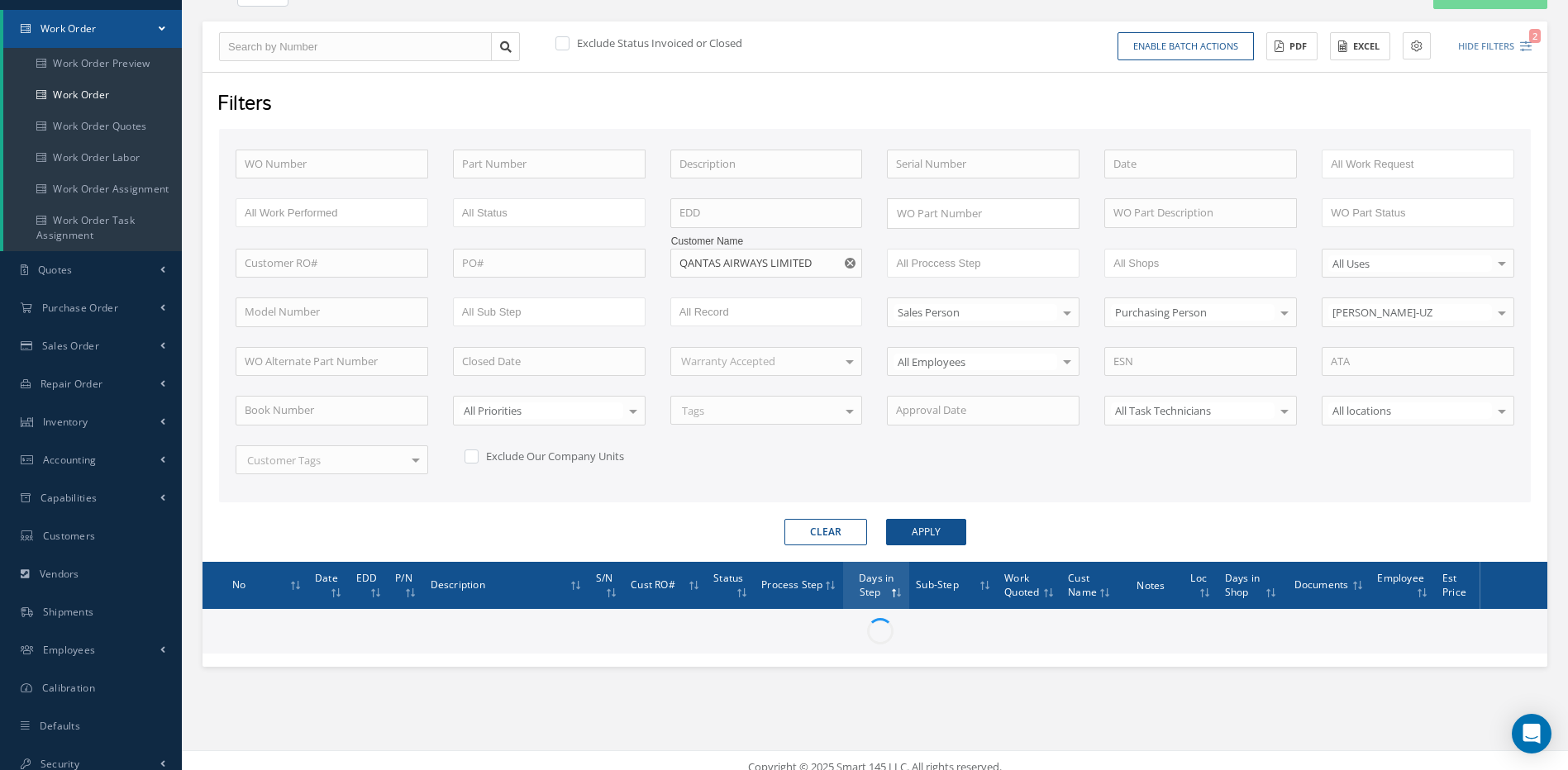
scroll to position [168, 0]
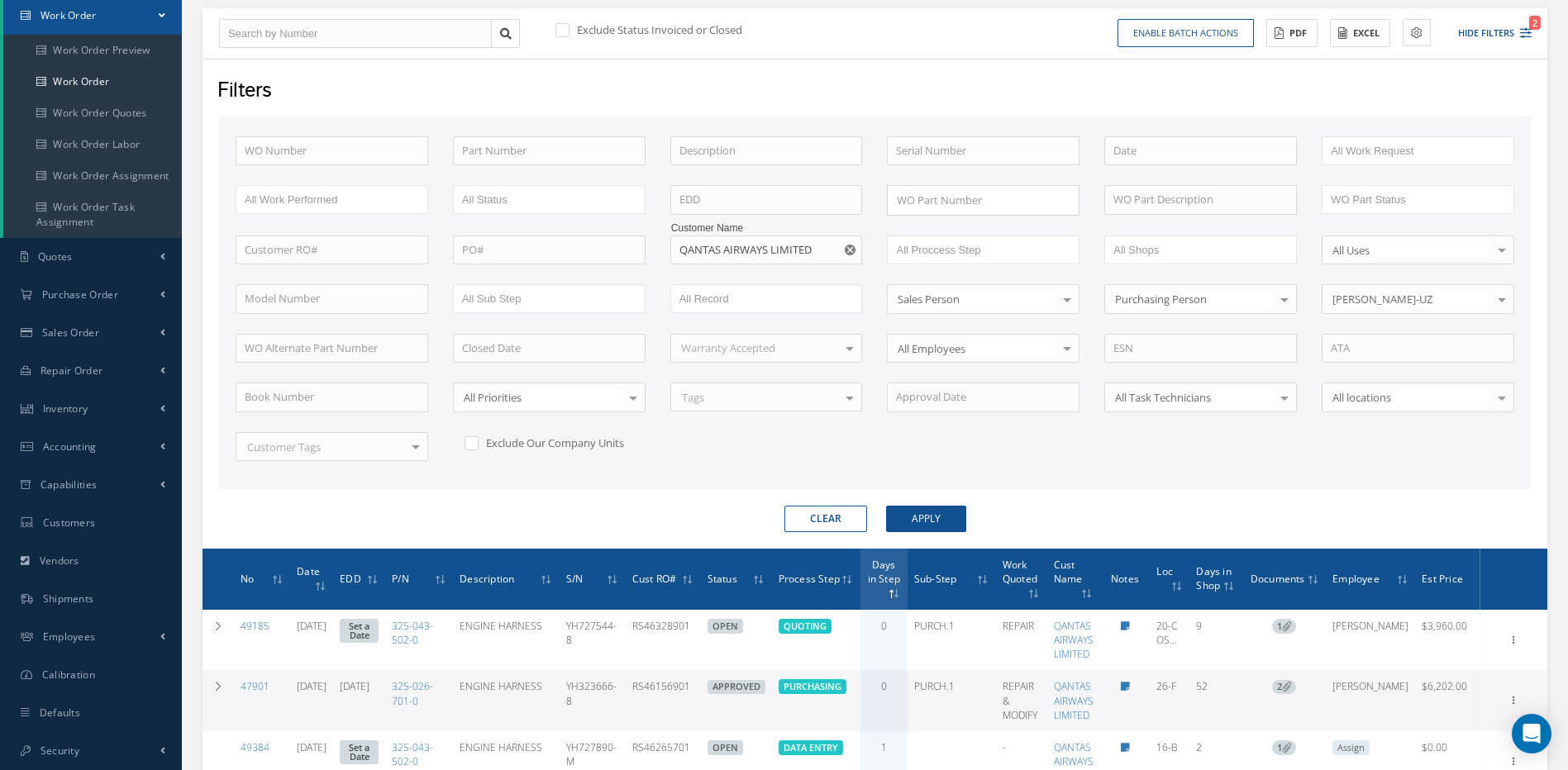
click at [900, 586] on span "Days in Step" at bounding box center [884, 571] width 32 height 30
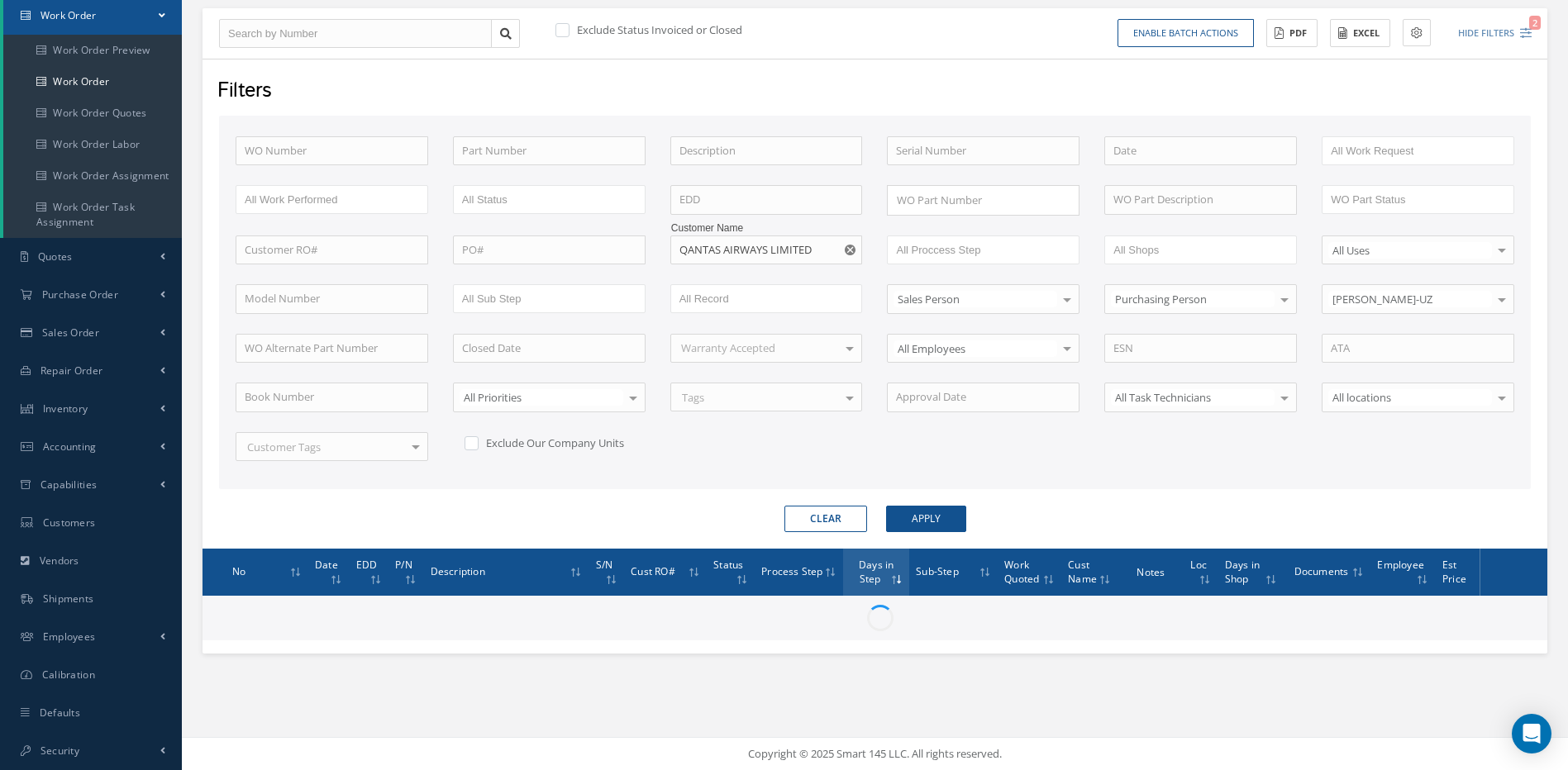
click at [1064, 460] on div "WO Number Part Number Description Serial Number - BENCH CHECK CALIBRATION INSPE…" at bounding box center [875, 309] width 1304 height 344
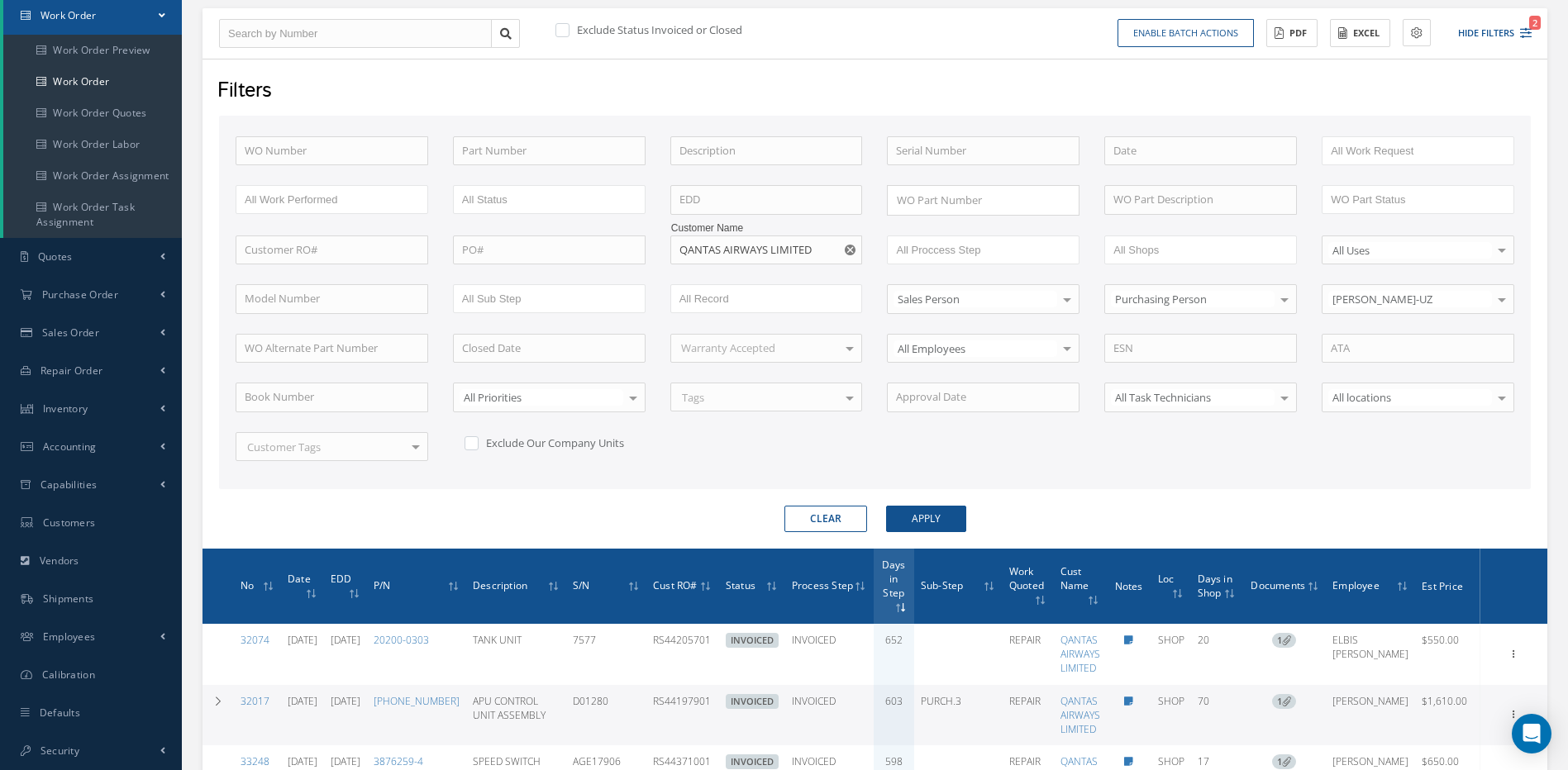
click at [914, 599] on th "Days in Step" at bounding box center [894, 587] width 41 height 76
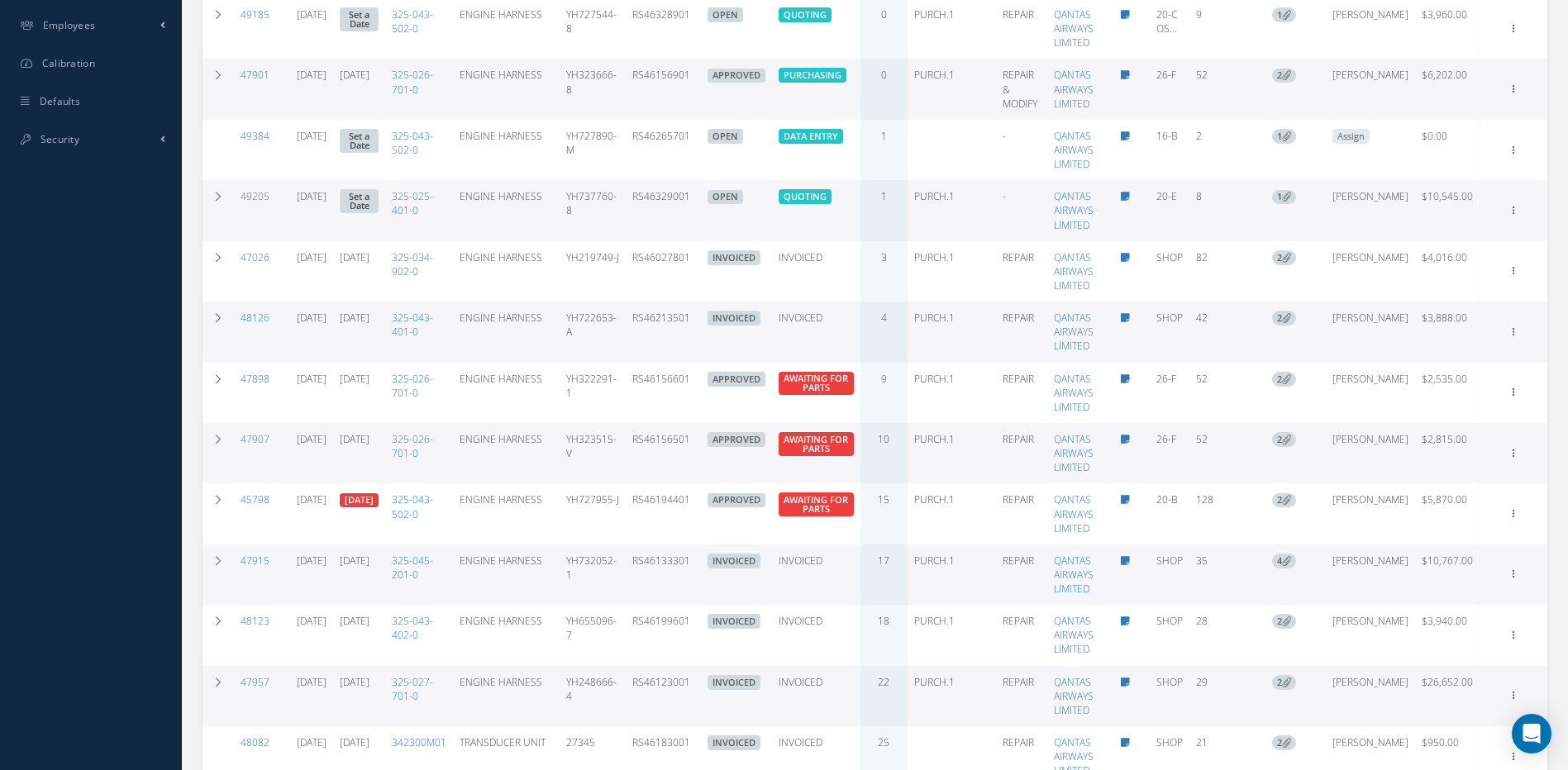
scroll to position [746, 0]
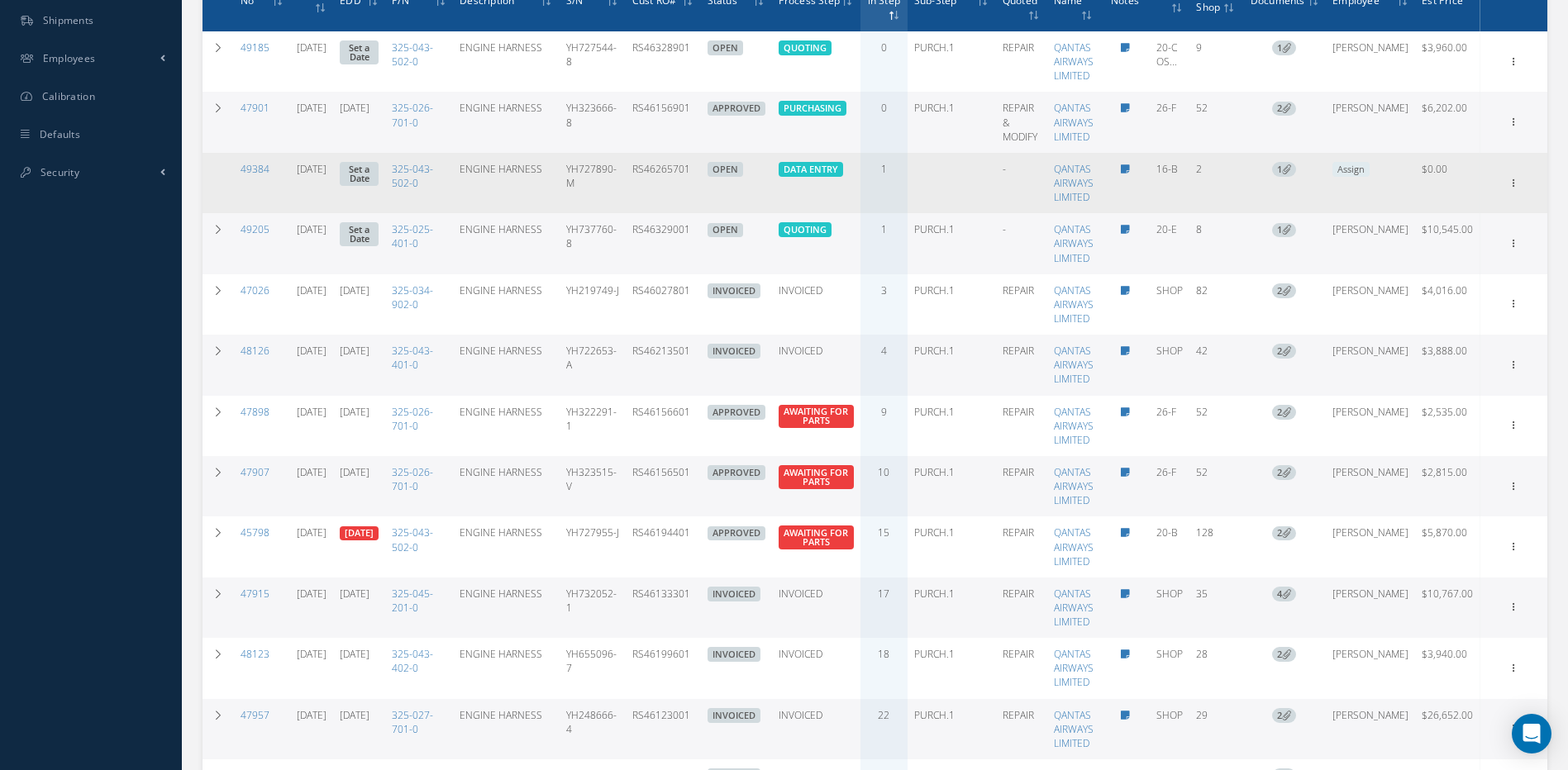
drag, startPoint x: 724, startPoint y: 190, endPoint x: 663, endPoint y: 185, distance: 61.2
click at [663, 185] on td "RS46265701" at bounding box center [663, 183] width 75 height 60
copy td "RS46265701"
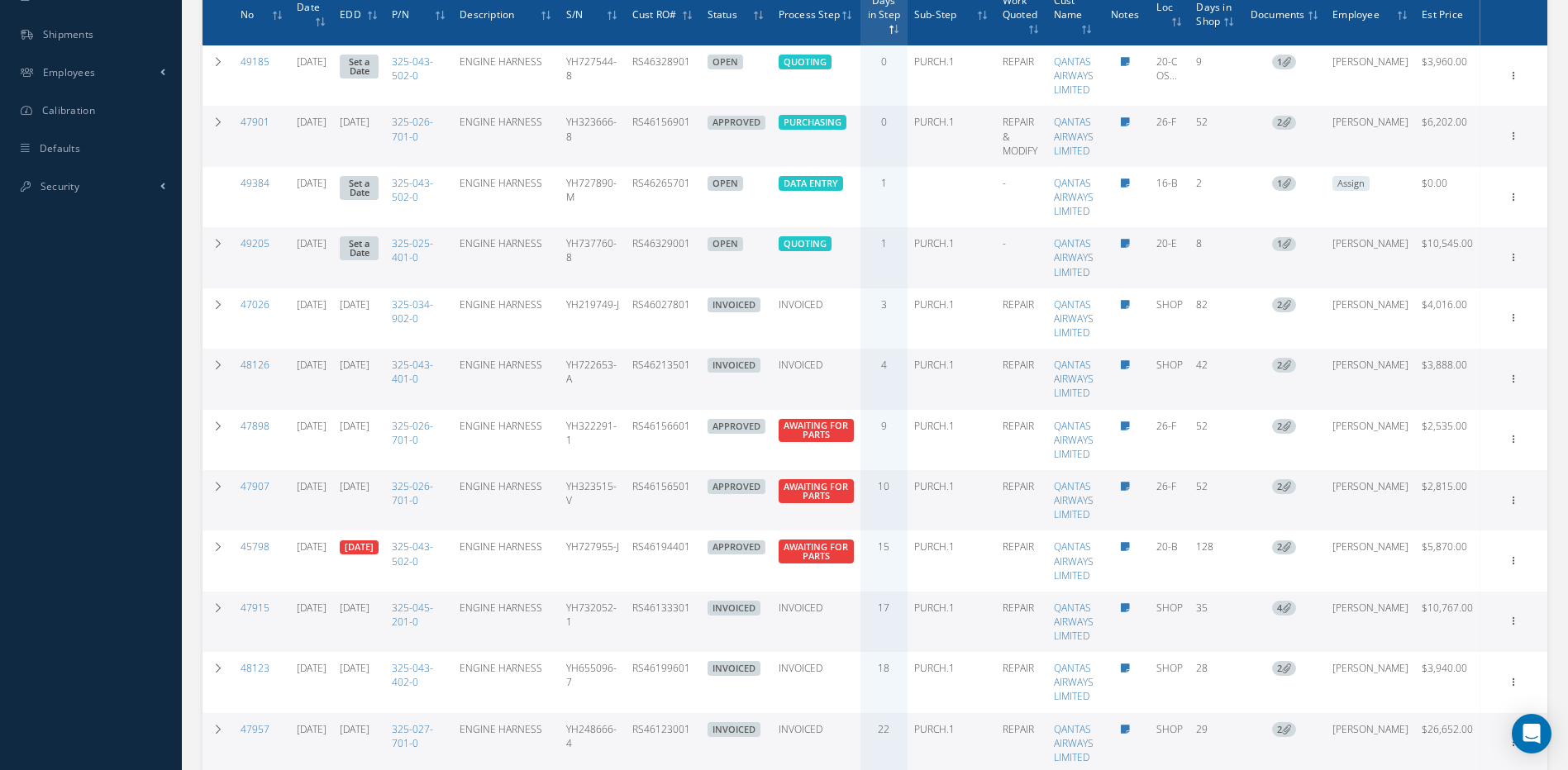
scroll to position [581, 0]
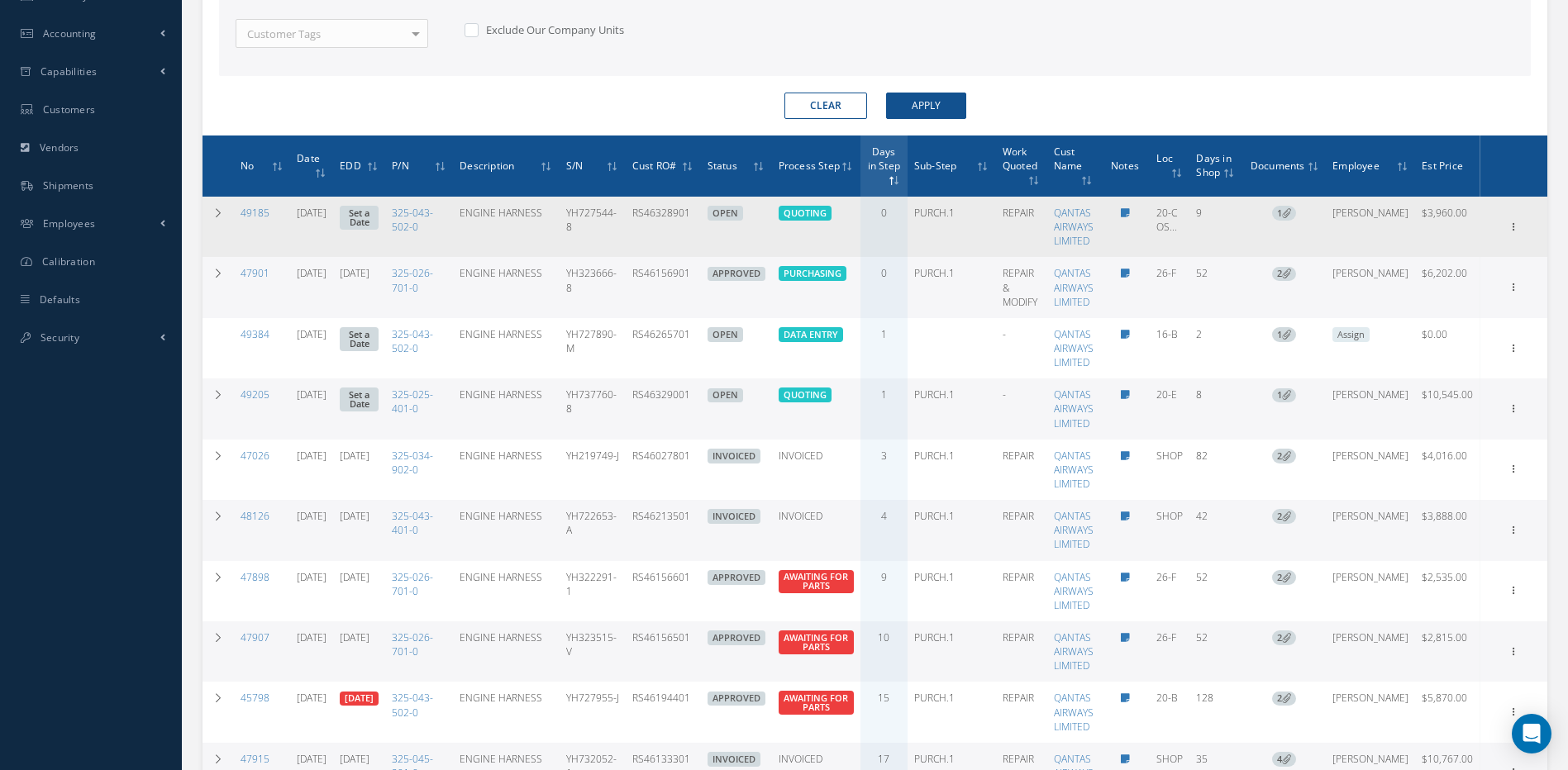
drag, startPoint x: 711, startPoint y: 238, endPoint x: 656, endPoint y: 237, distance: 55.0
click at [656, 237] on td "RS46328901" at bounding box center [663, 227] width 75 height 60
copy td "RS46328901"
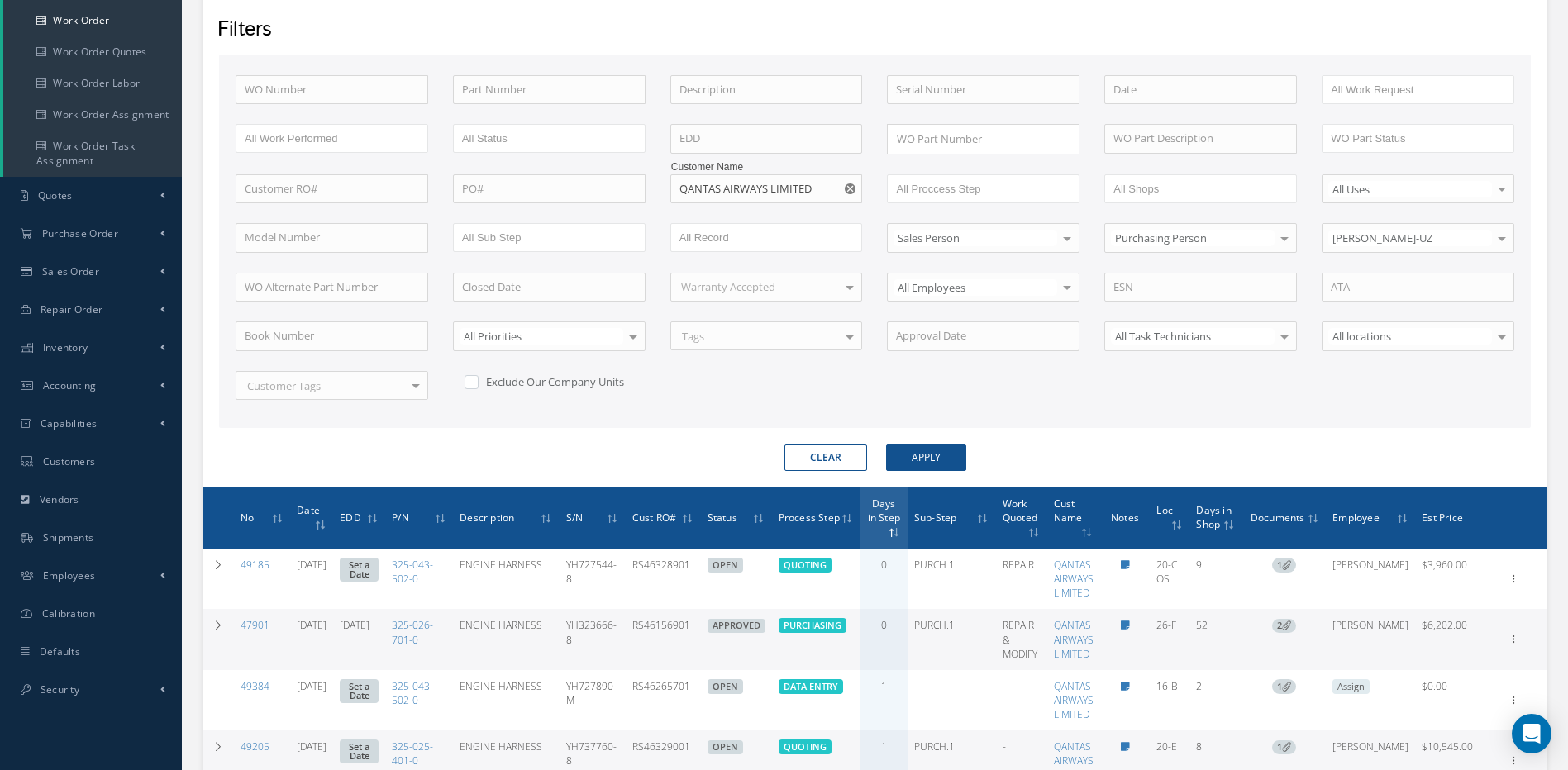
scroll to position [168, 0]
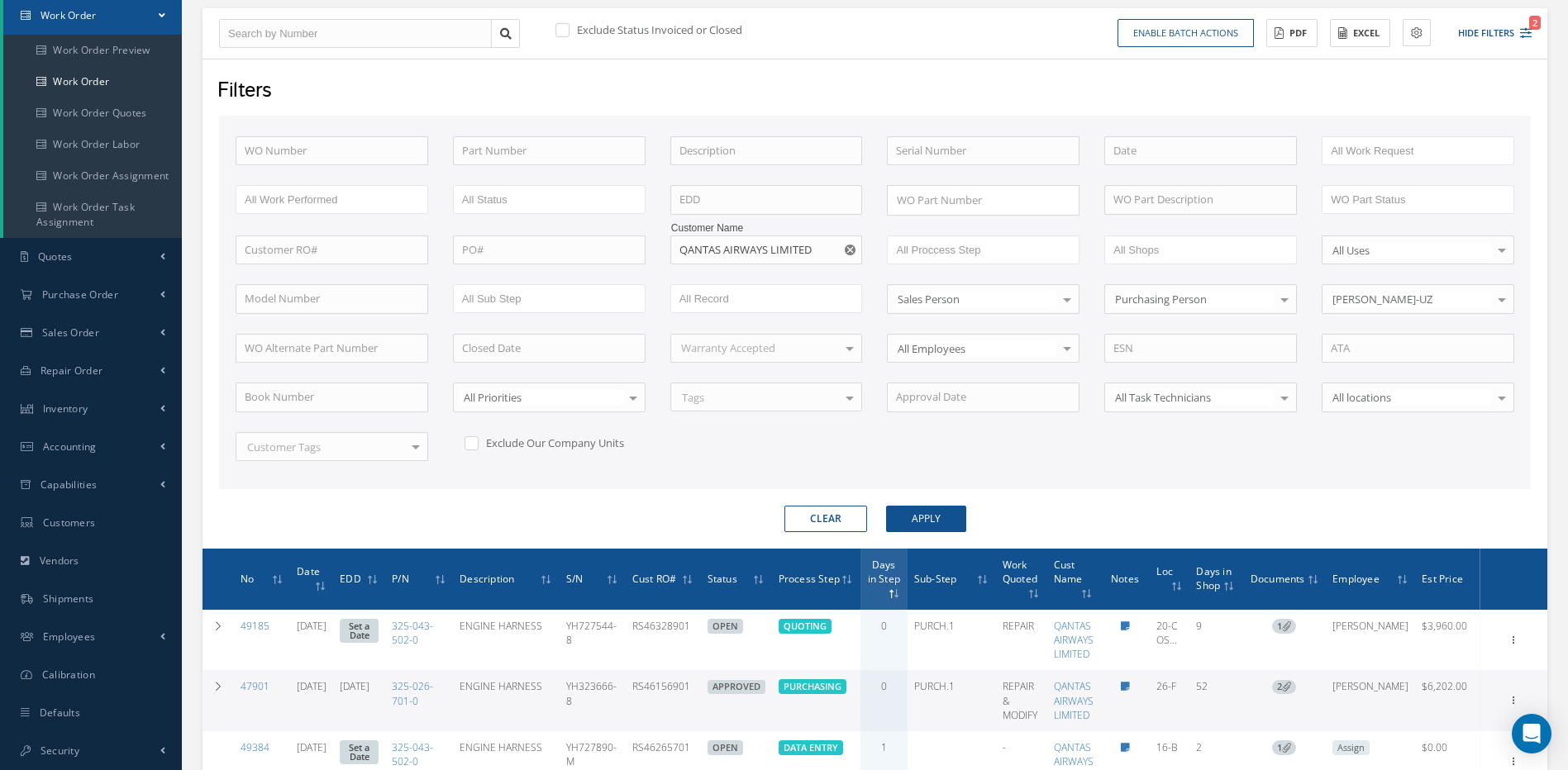
click at [853, 245] on use "Reset" at bounding box center [850, 249] width 11 height 11
click at [848, 247] on input "text" at bounding box center [766, 250] width 193 height 30
click at [886, 506] on button "Apply" at bounding box center [926, 519] width 80 height 26
type input "[PERSON_NAME] AVIATION LTD"
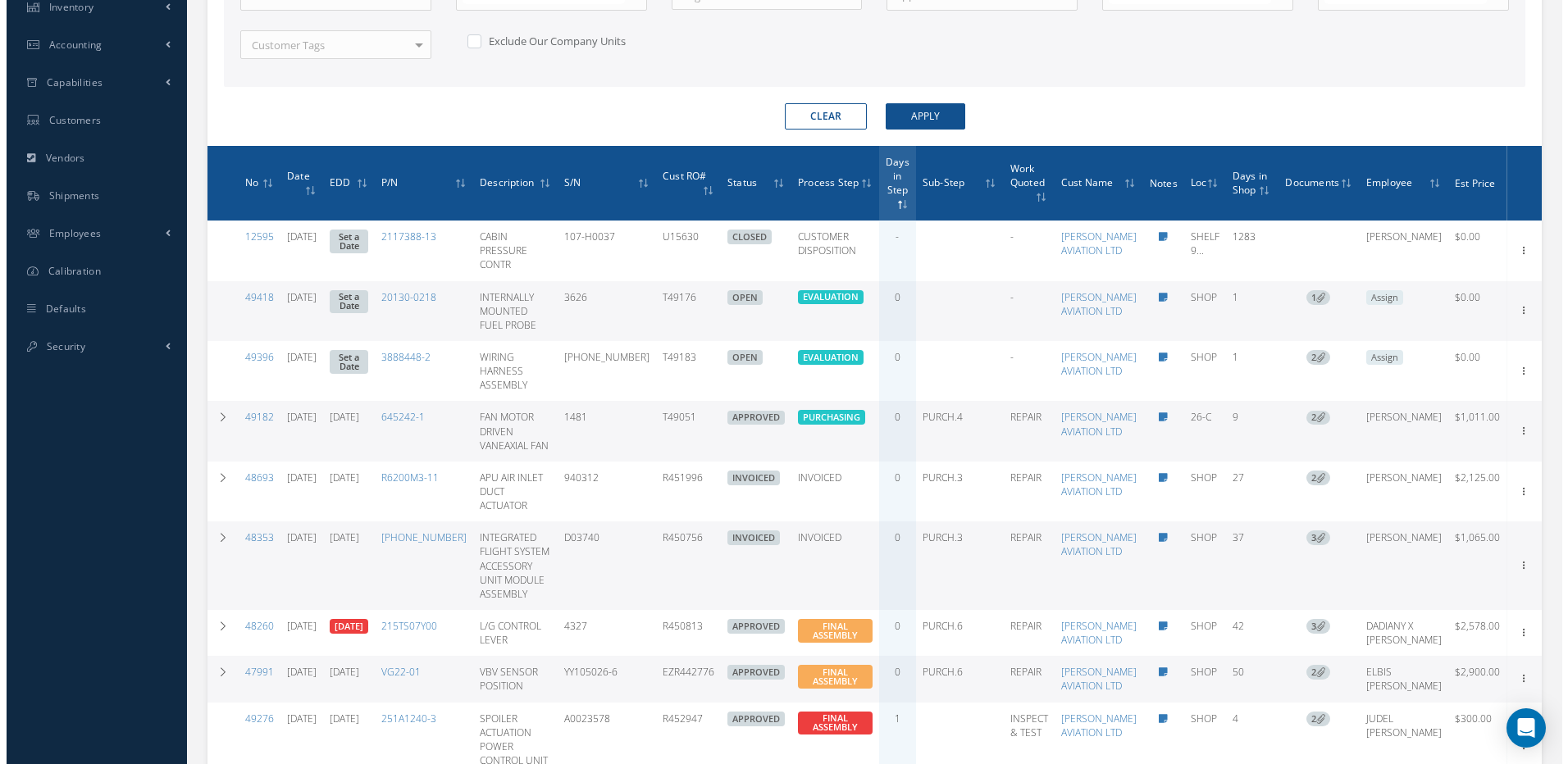
scroll to position [658, 0]
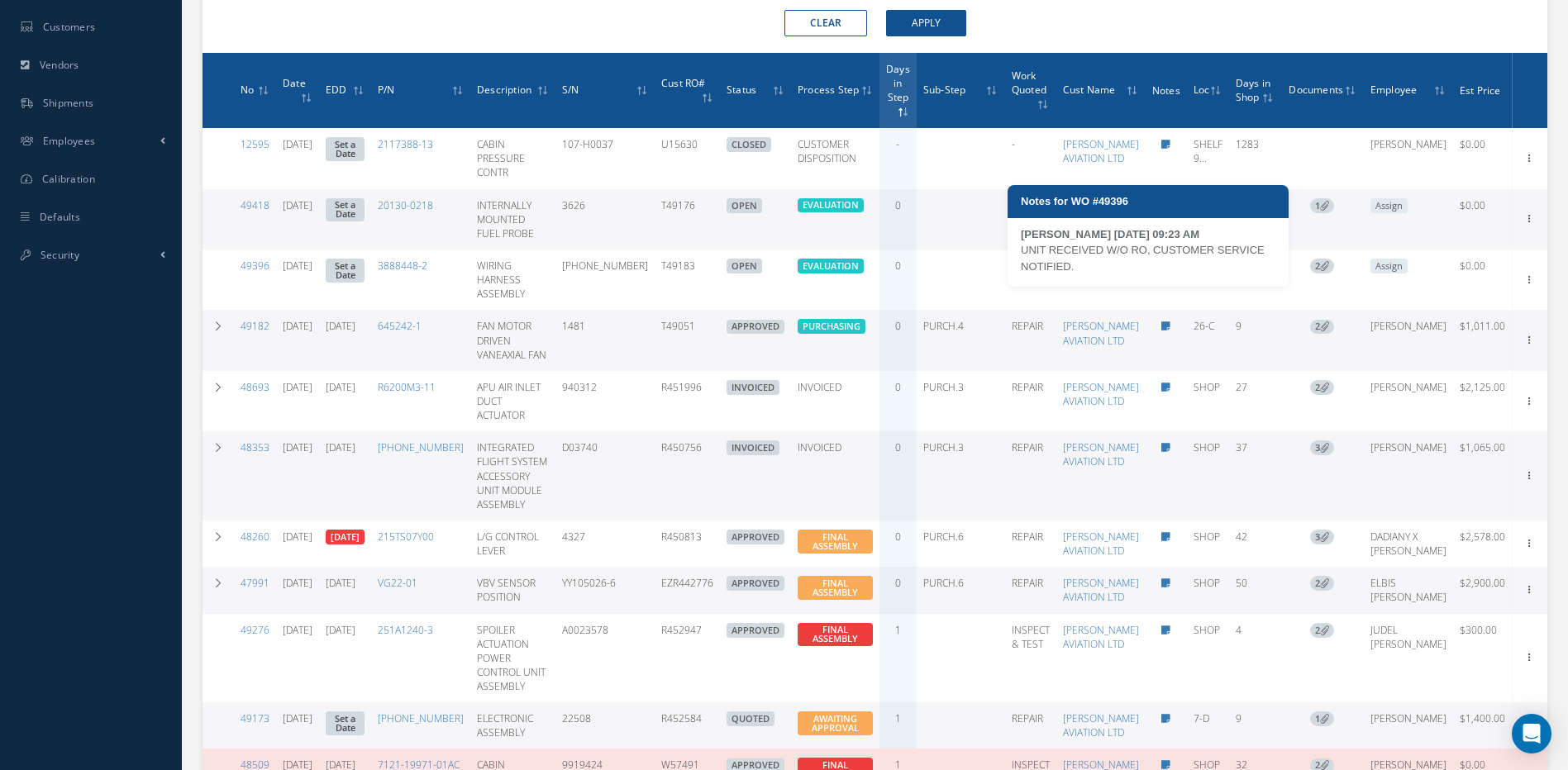
click at [1161, 271] on icon at bounding box center [1165, 266] width 9 height 10
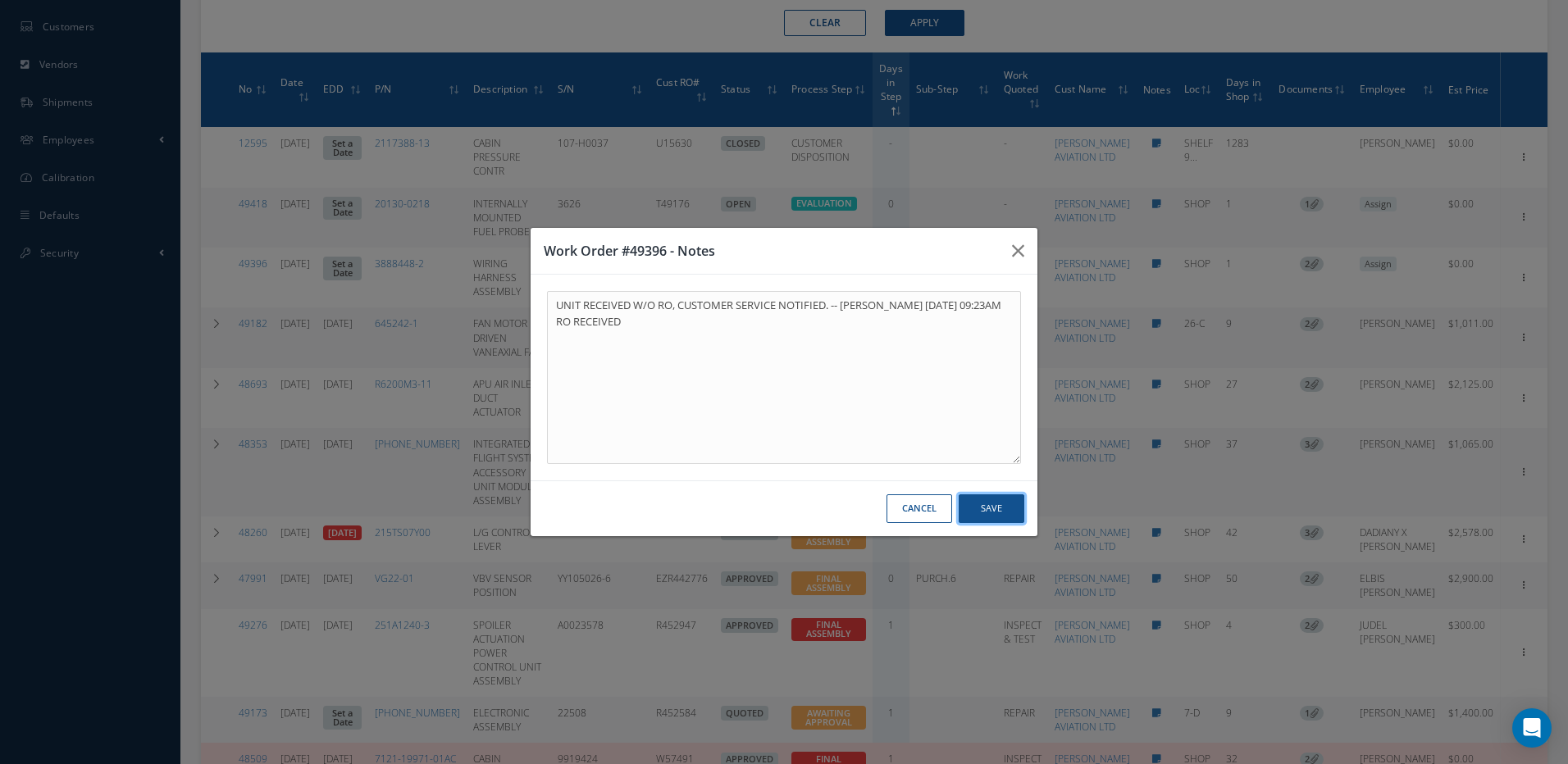
click at [995, 512] on button "Save" at bounding box center [992, 509] width 66 height 29
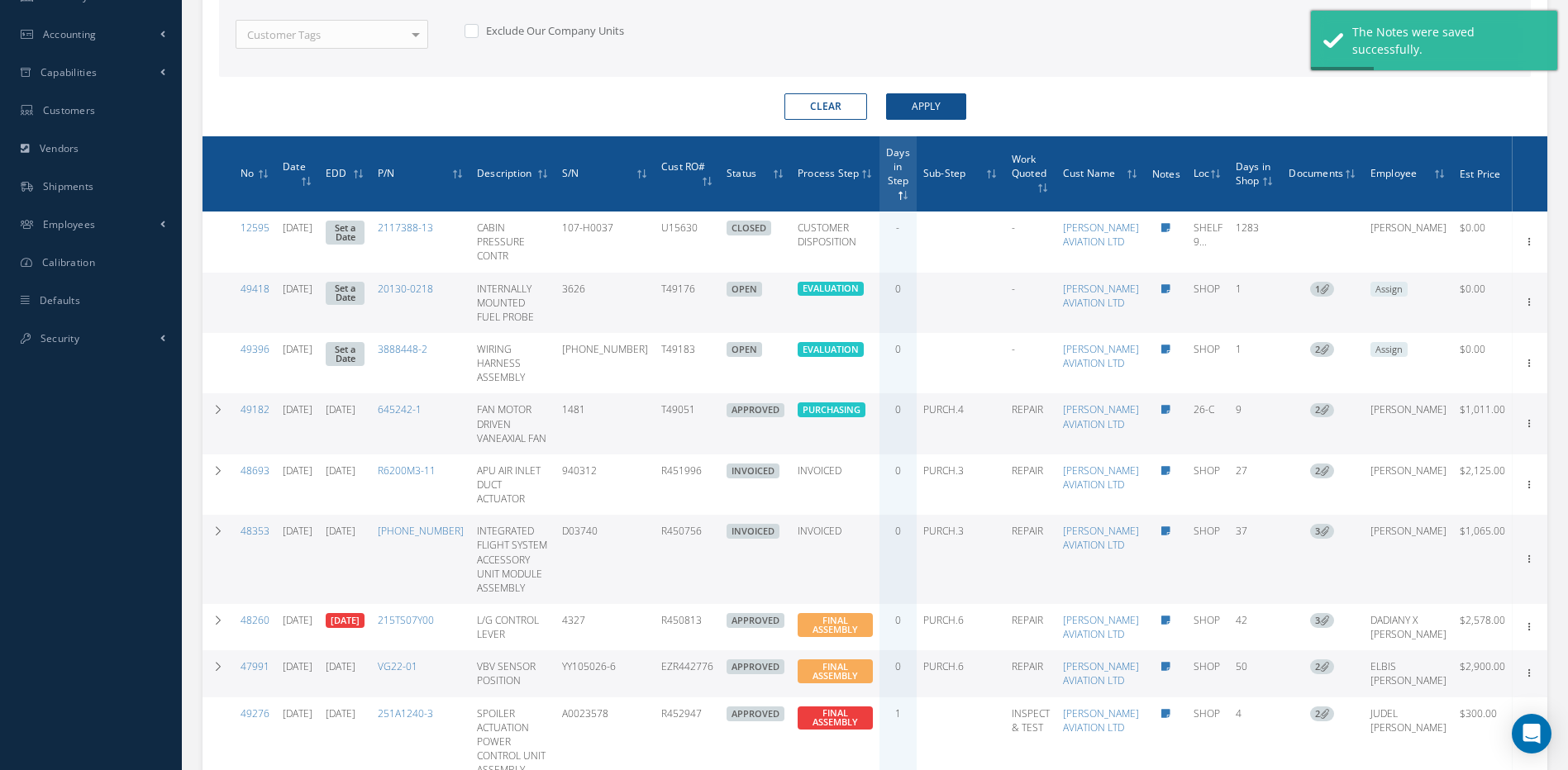
scroll to position [581, 0]
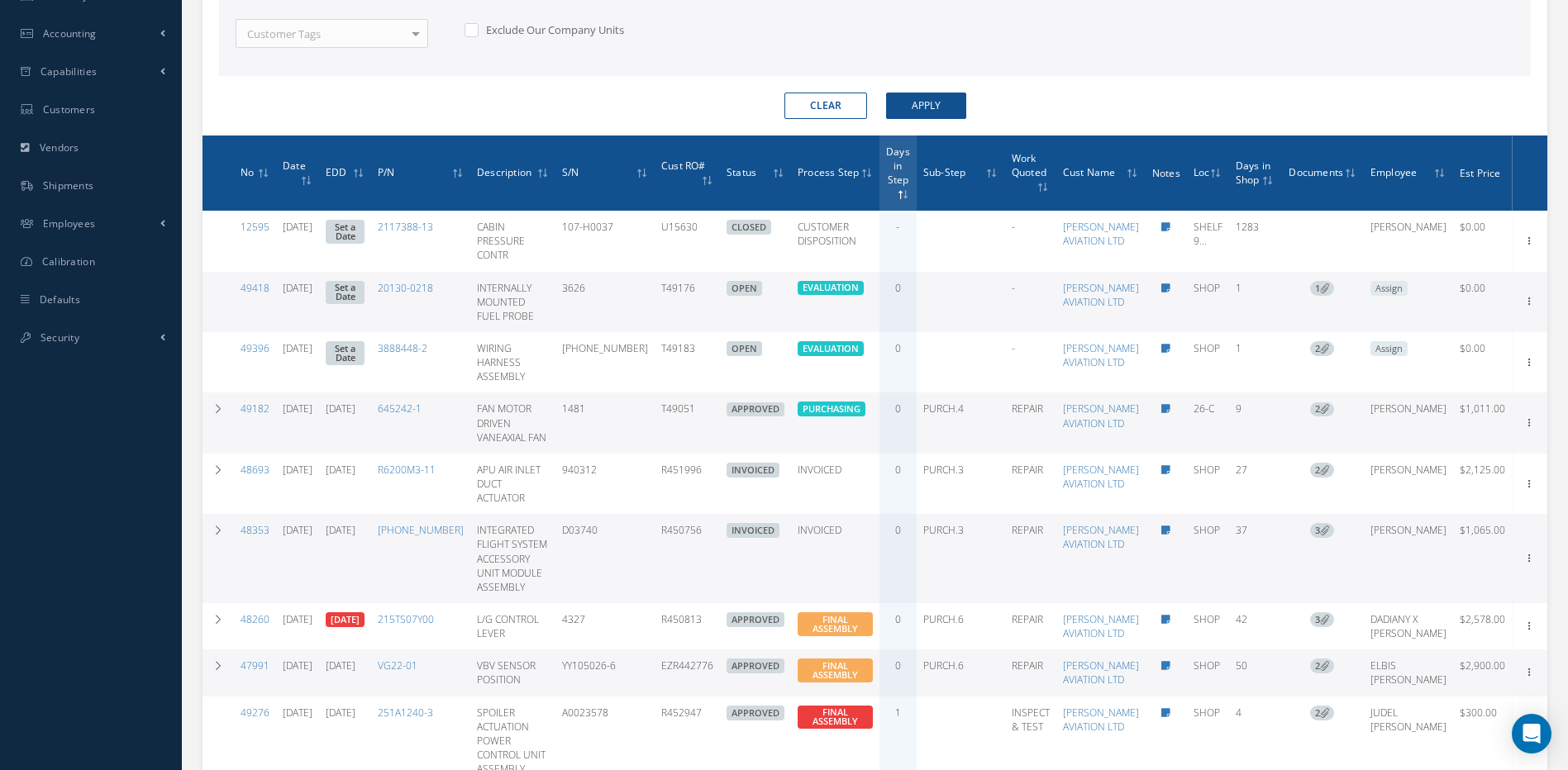
click at [910, 182] on span "Days in Step" at bounding box center [898, 165] width 24 height 44
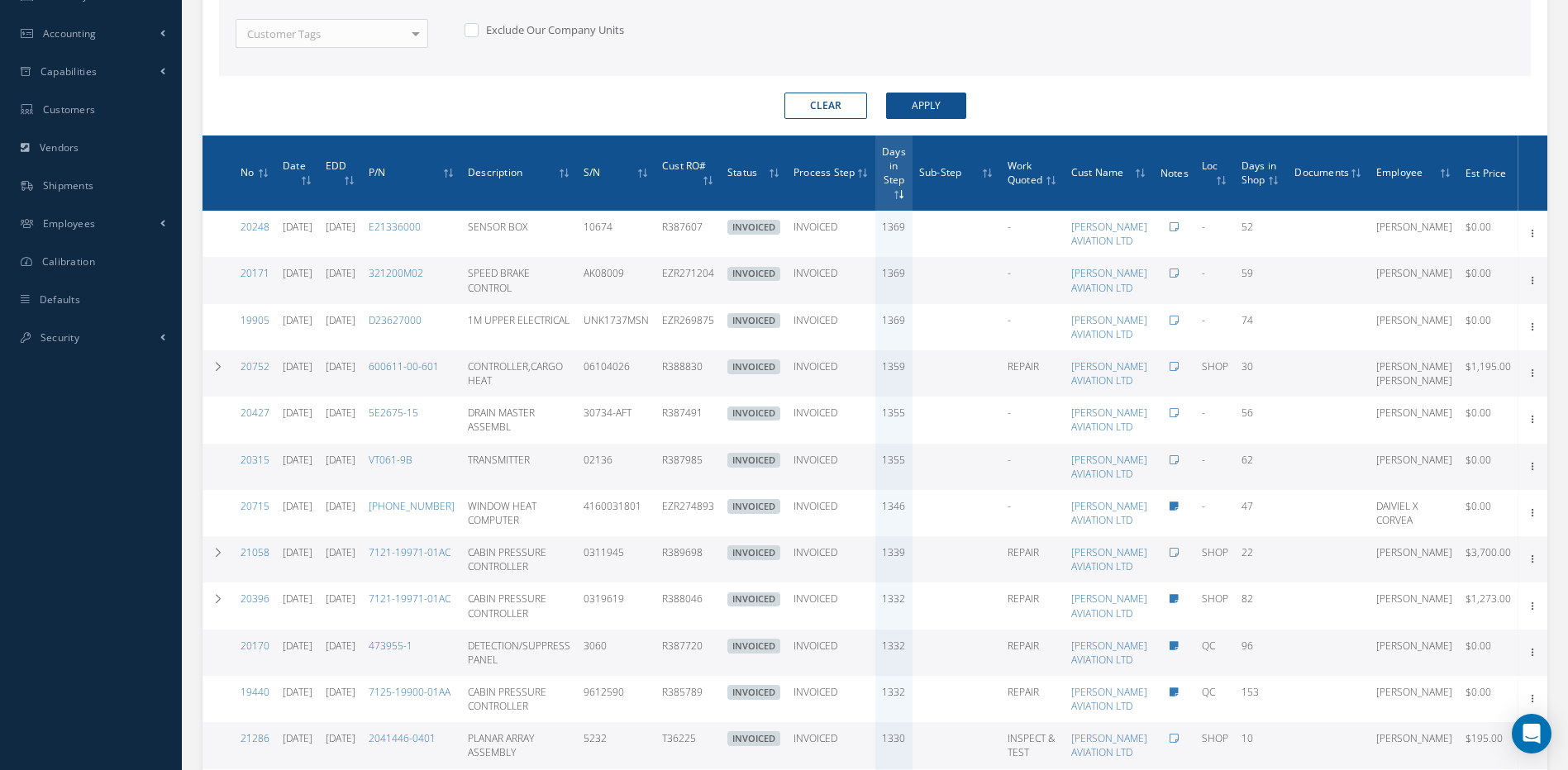
click at [906, 166] on span "Days in Step" at bounding box center [894, 165] width 24 height 44
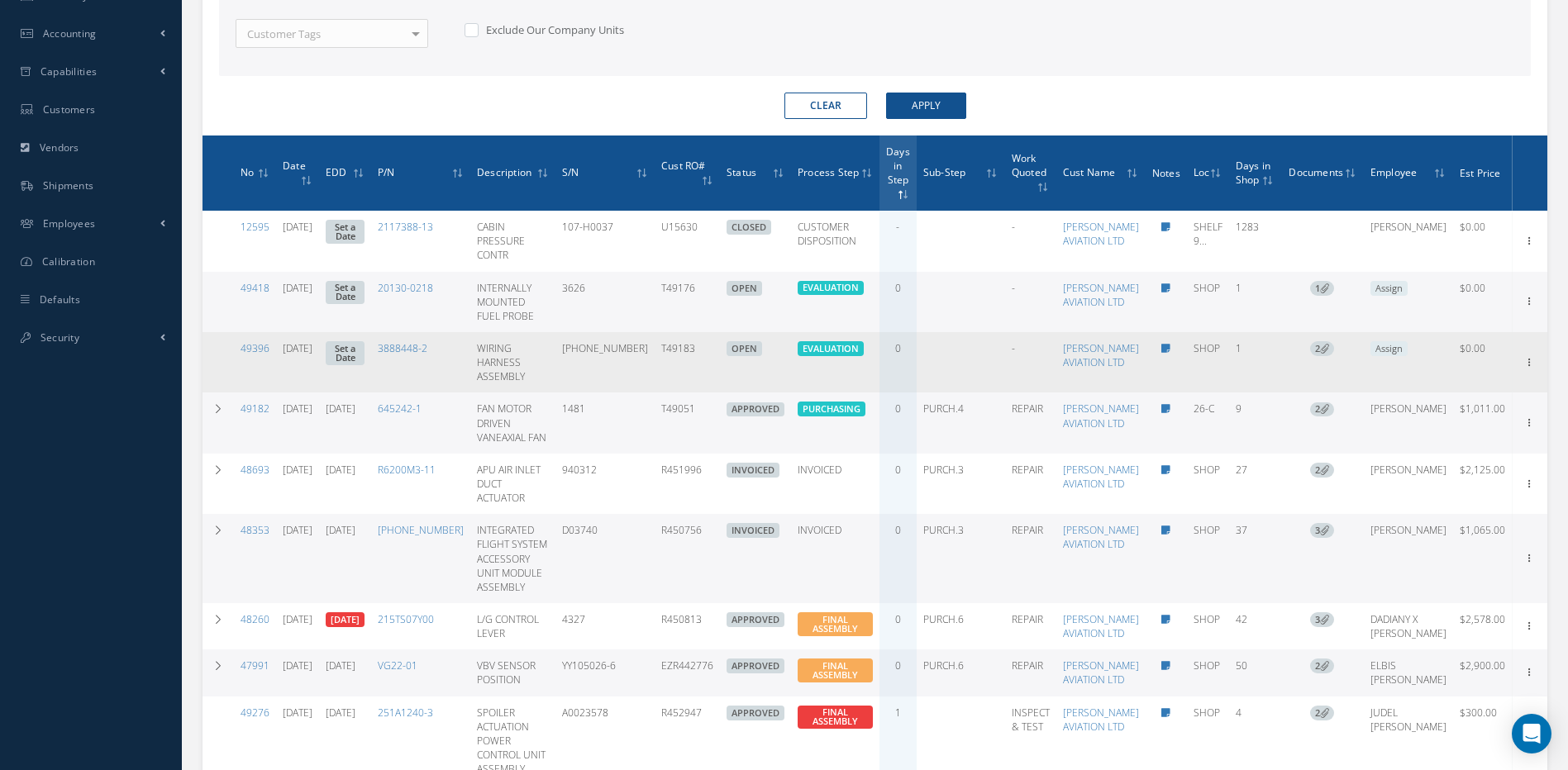
drag, startPoint x: 716, startPoint y: 384, endPoint x: 667, endPoint y: 387, distance: 49.1
click at [667, 387] on td "T49183" at bounding box center [687, 362] width 65 height 60
copy td "T49183"
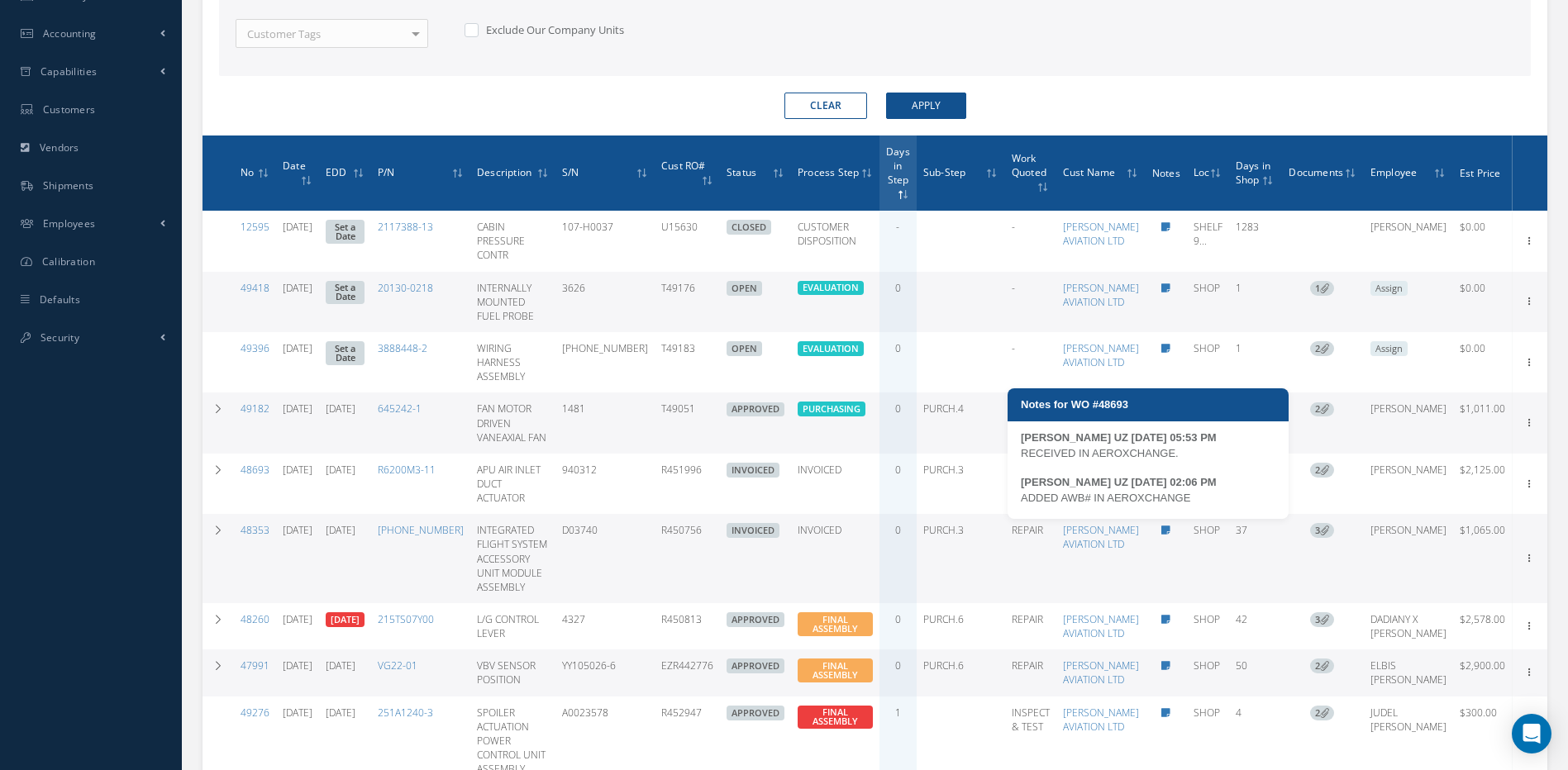
drag, startPoint x: 1188, startPoint y: 457, endPoint x: 1022, endPoint y: 452, distance: 166.1
click at [1022, 452] on div "RECEIVED IN AEROXCHANGE." at bounding box center [1148, 454] width 254 height 17
copy div "RECEIVED IN AEROXCHANGE."
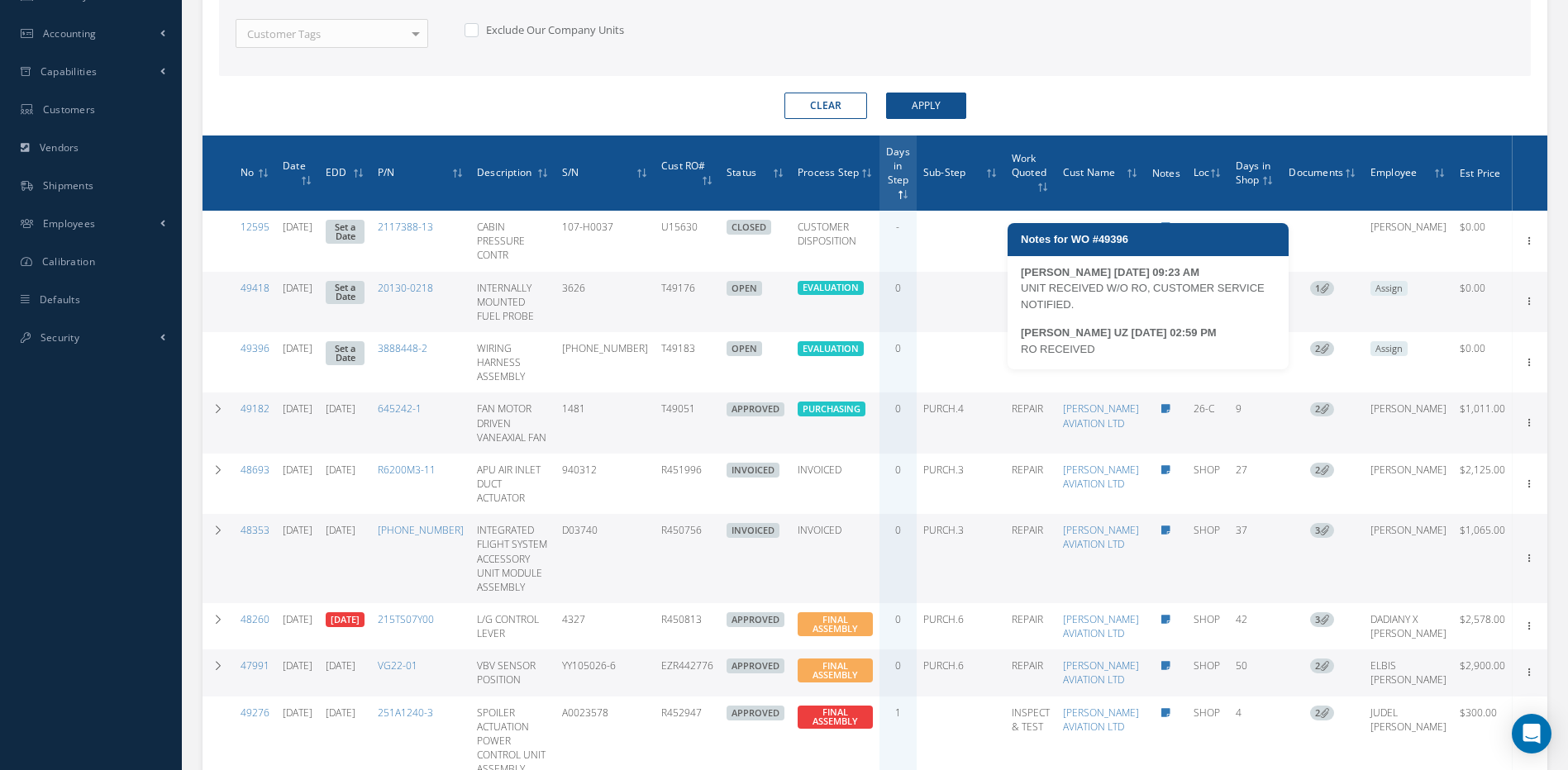
click at [1152, 354] on div "RO RECEIVED" at bounding box center [1148, 349] width 254 height 17
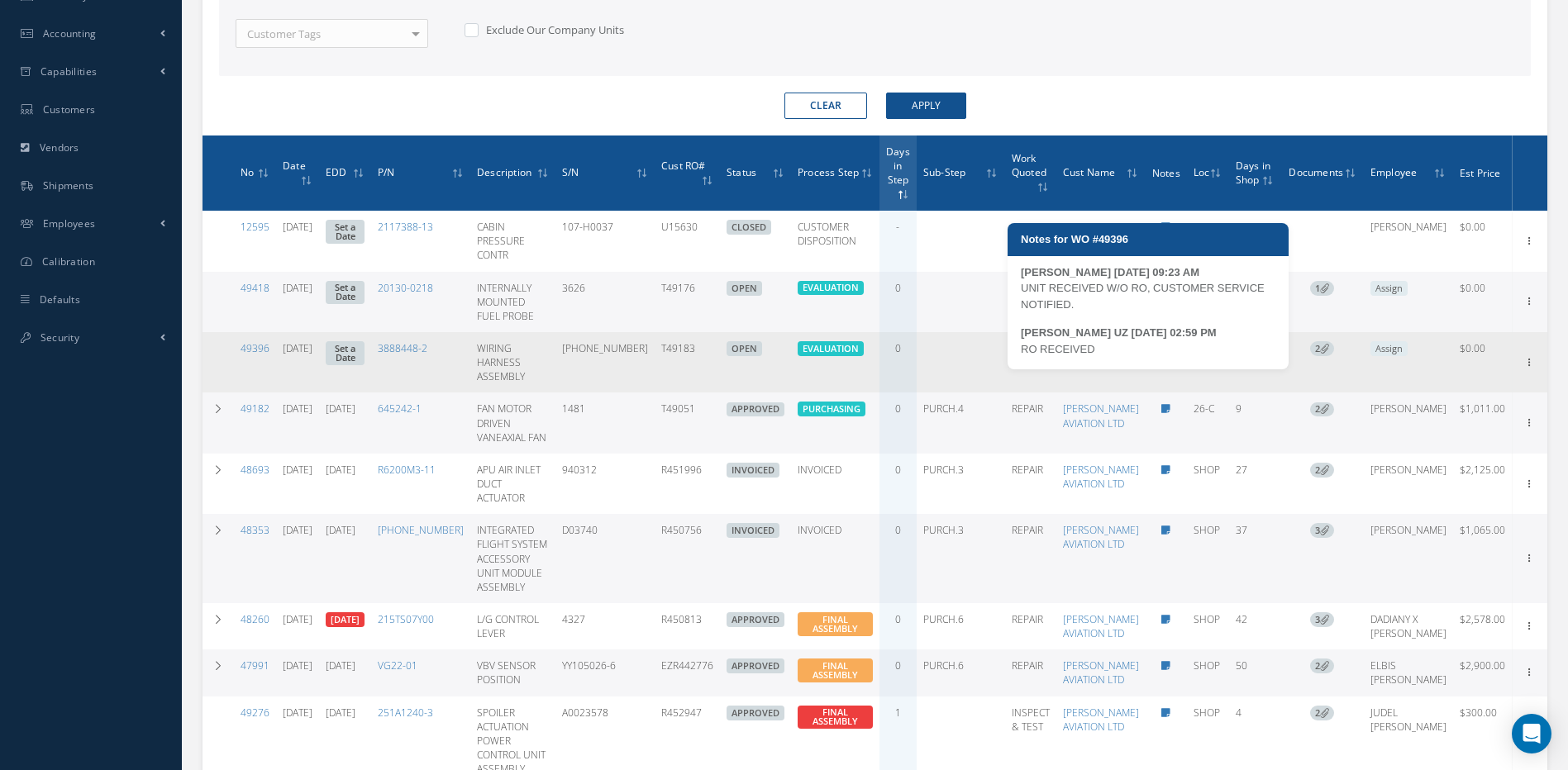
click at [1161, 354] on icon at bounding box center [1165, 349] width 9 height 10
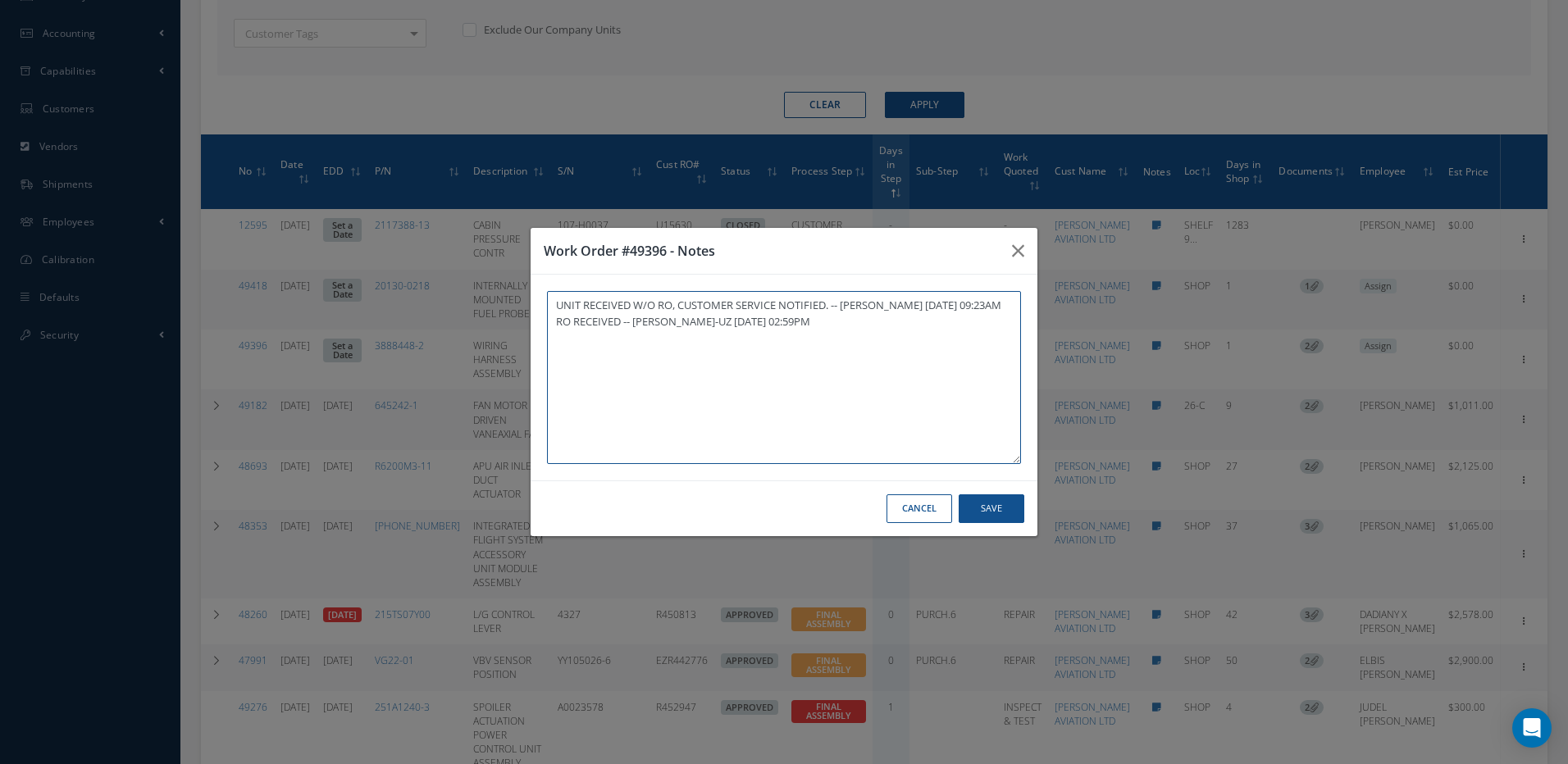
paste textarea "RECEIVED IN AEROXCHANGE."
type textarea "UNIT RECEIVED W/O RO, CUSTOMER SERVICE NOTIFIED. -- MARCOS FERRER 09/11/2025 09…"
click at [986, 510] on button "Save" at bounding box center [992, 509] width 66 height 29
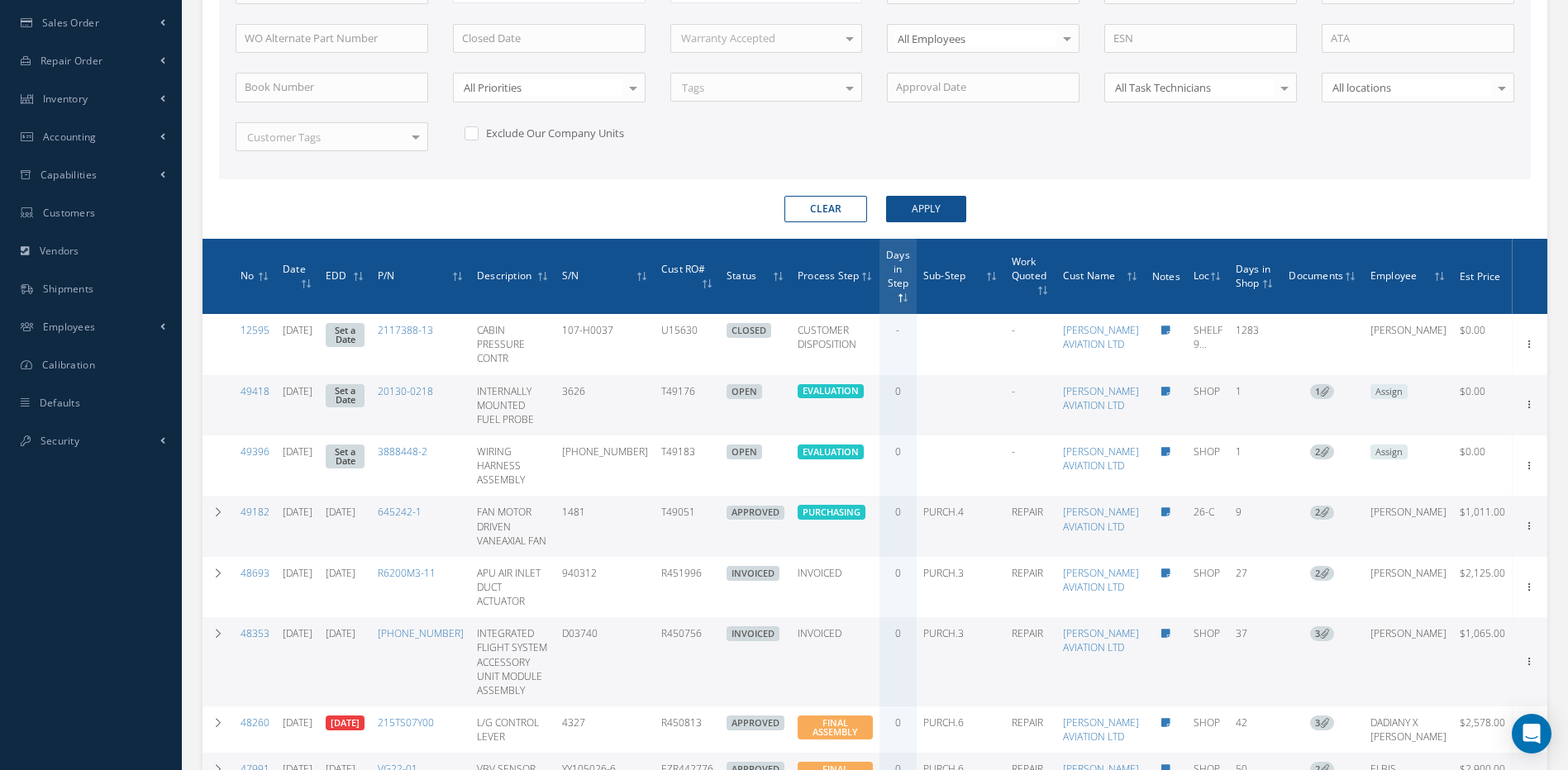
scroll to position [663, 0]
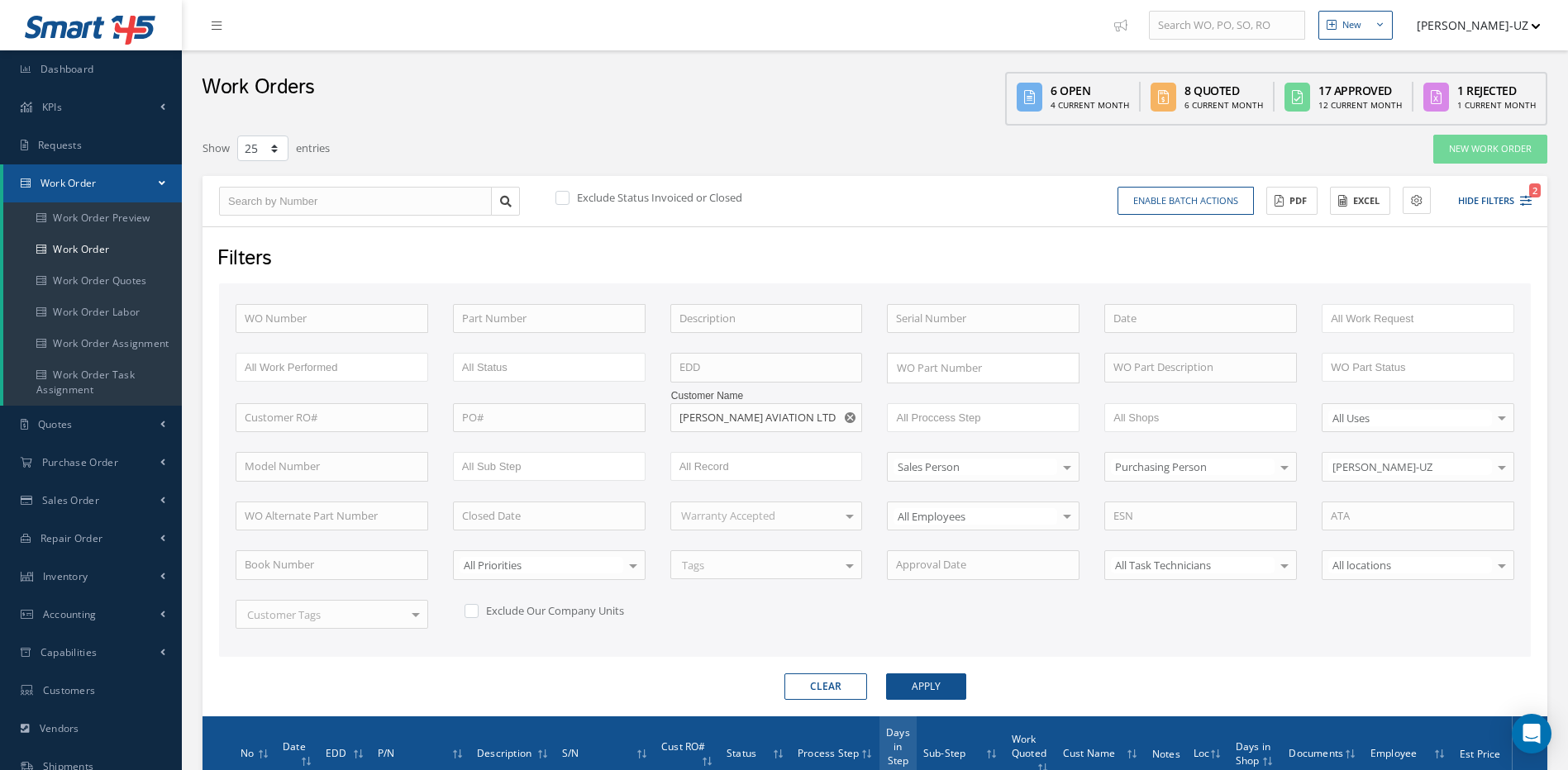
select select "25"
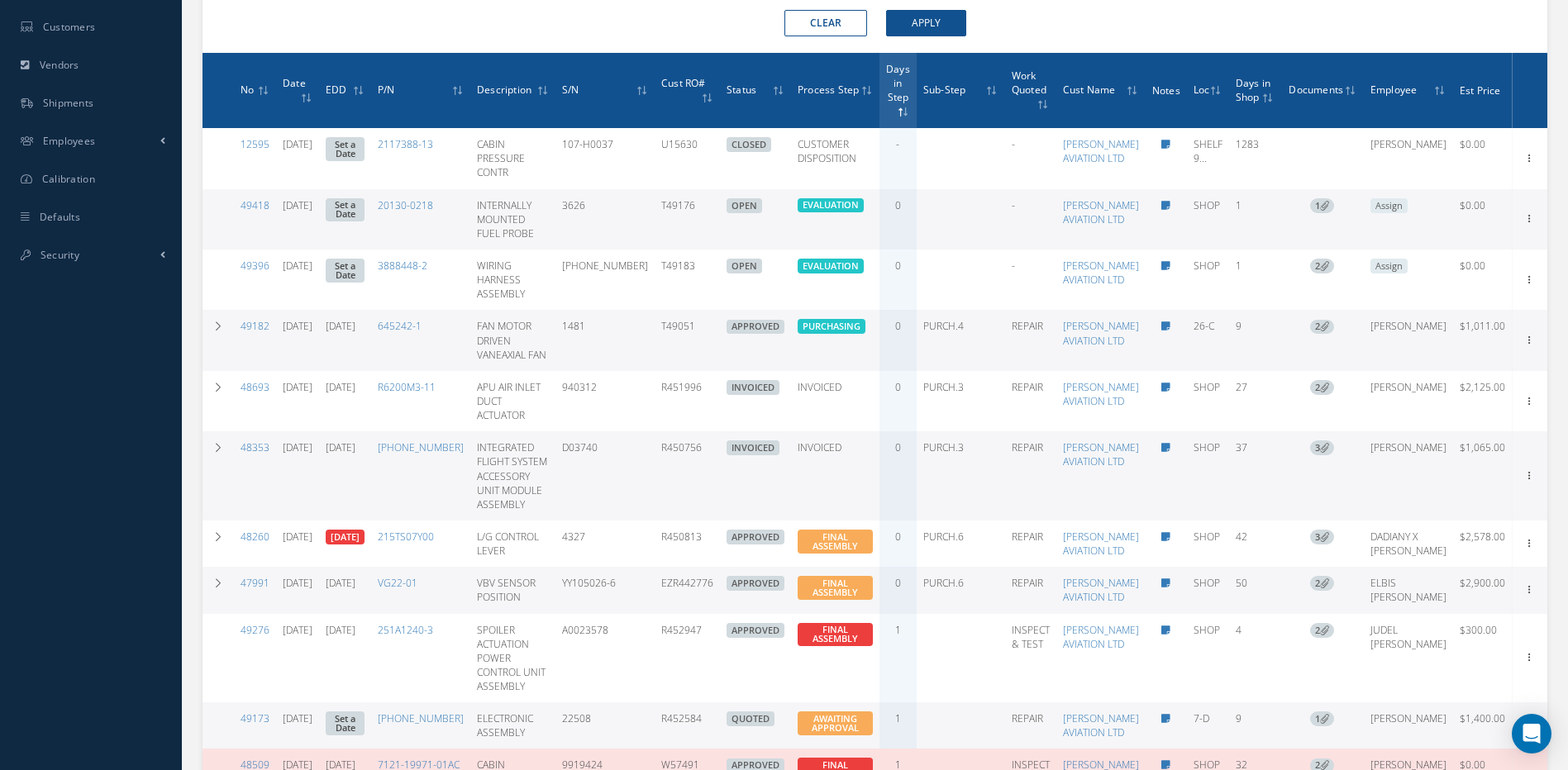
drag, startPoint x: 712, startPoint y: 527, endPoint x: 657, endPoint y: 536, distance: 55.7
click at [657, 521] on tr "48353 [DATE] [DATE] [PHONE_NUMBER] INTEGRATED FLIGHT SYSTEM ACCESSORY UNIT MODU…" at bounding box center [876, 476] width 1345 height 89
copy tr "R450756"
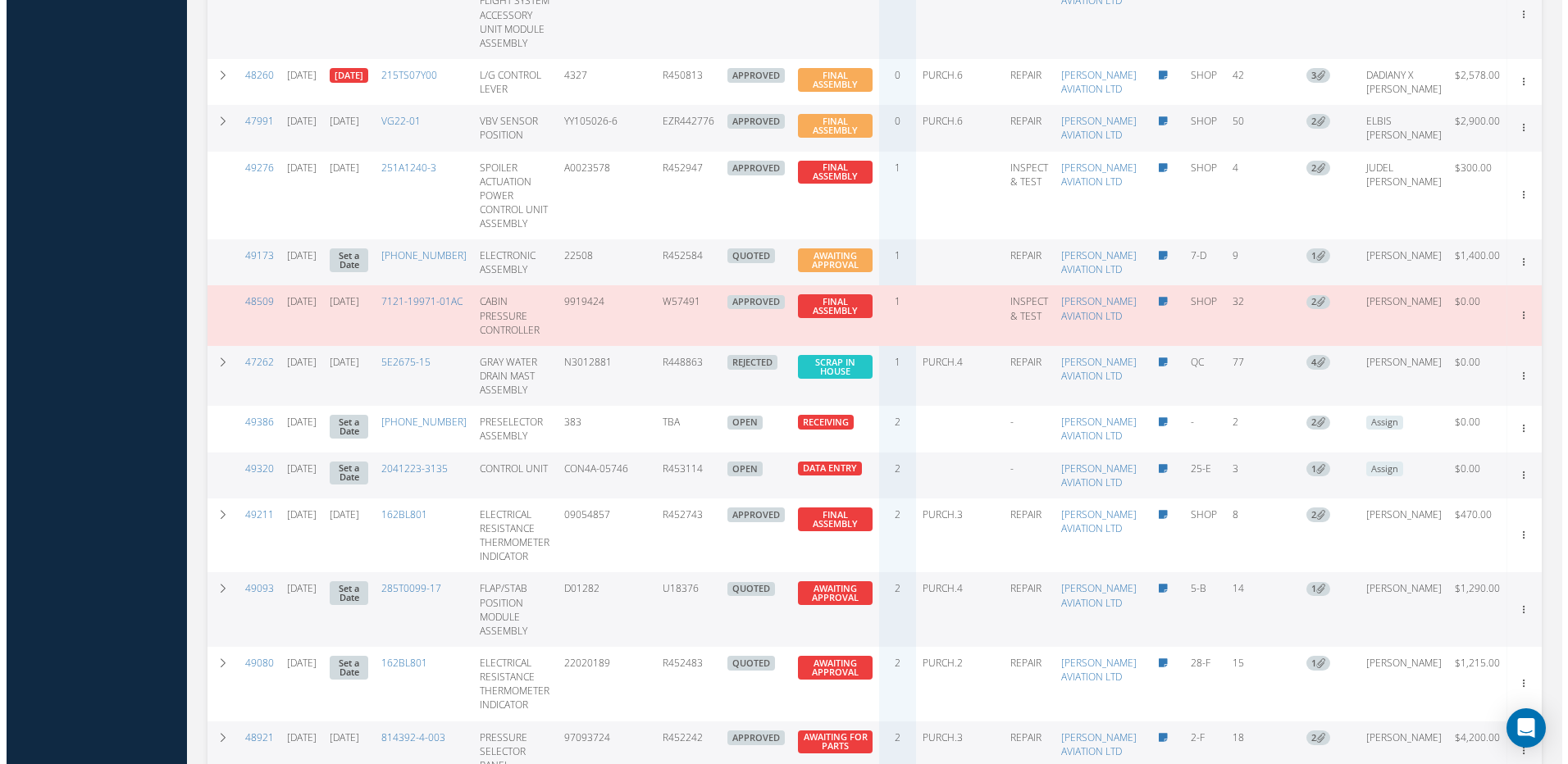
scroll to position [1150, 0]
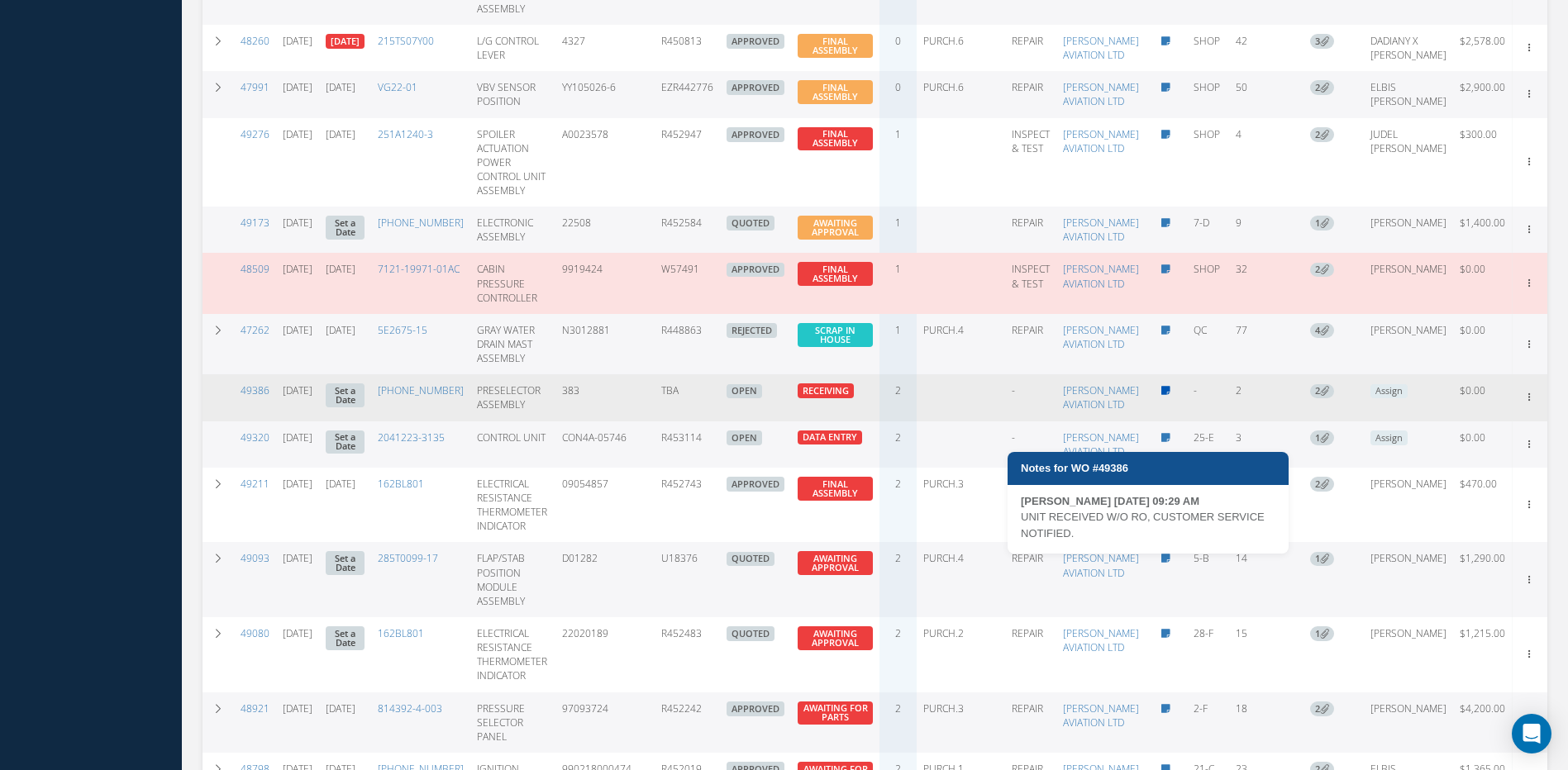
click at [1161, 396] on icon at bounding box center [1165, 391] width 9 height 10
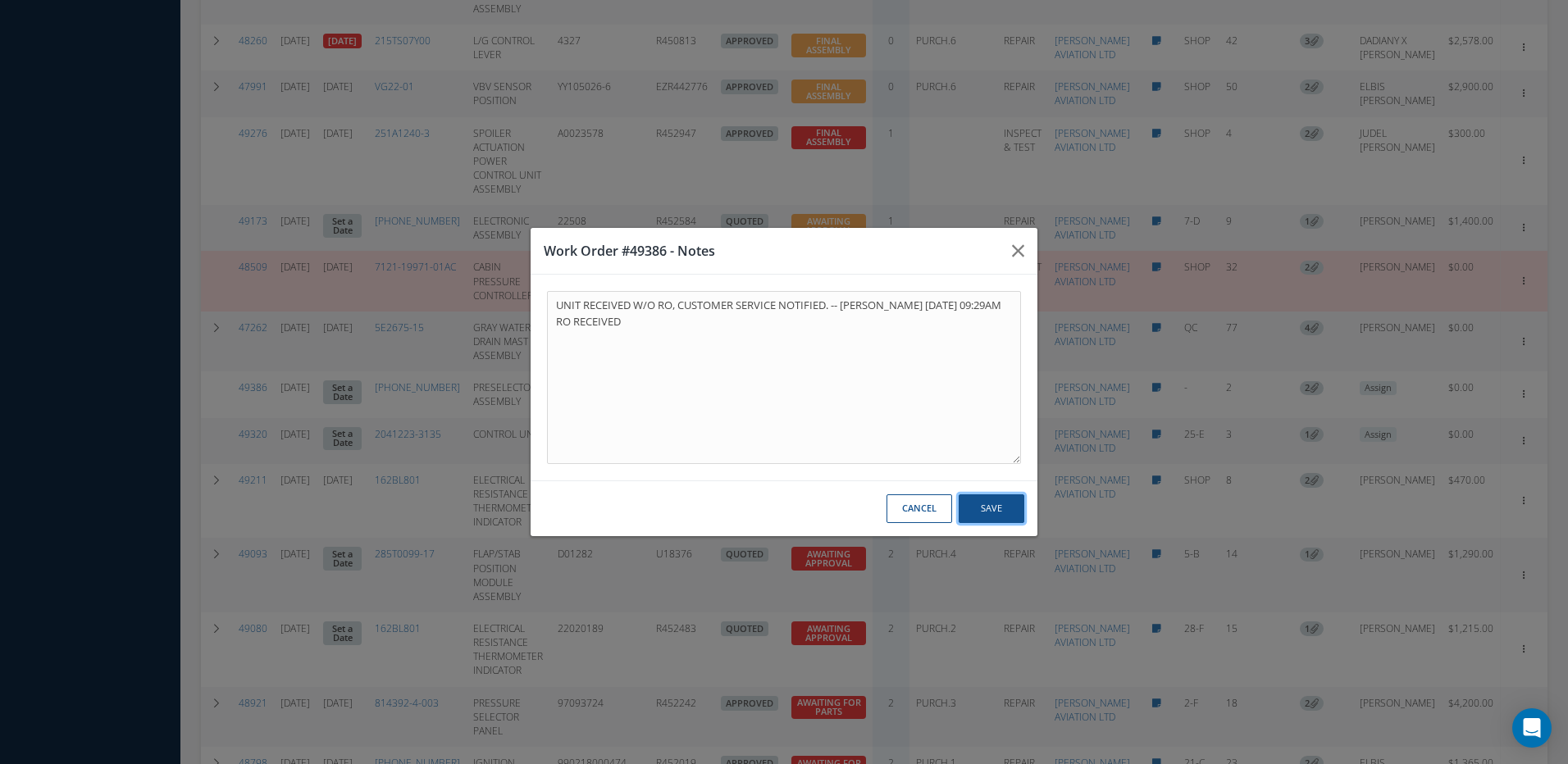
click at [988, 504] on button "Save" at bounding box center [992, 509] width 66 height 29
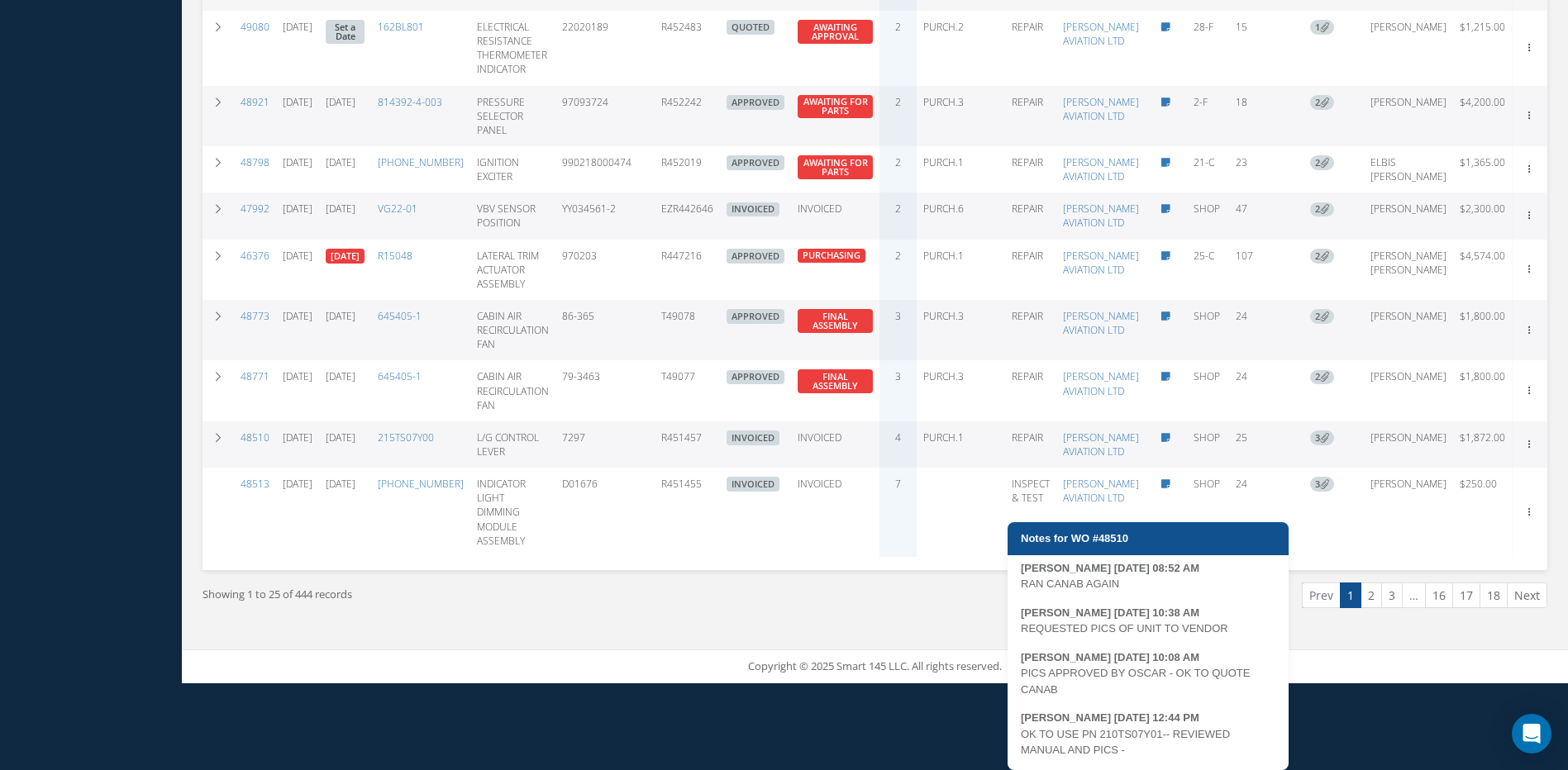
scroll to position [94, 0]
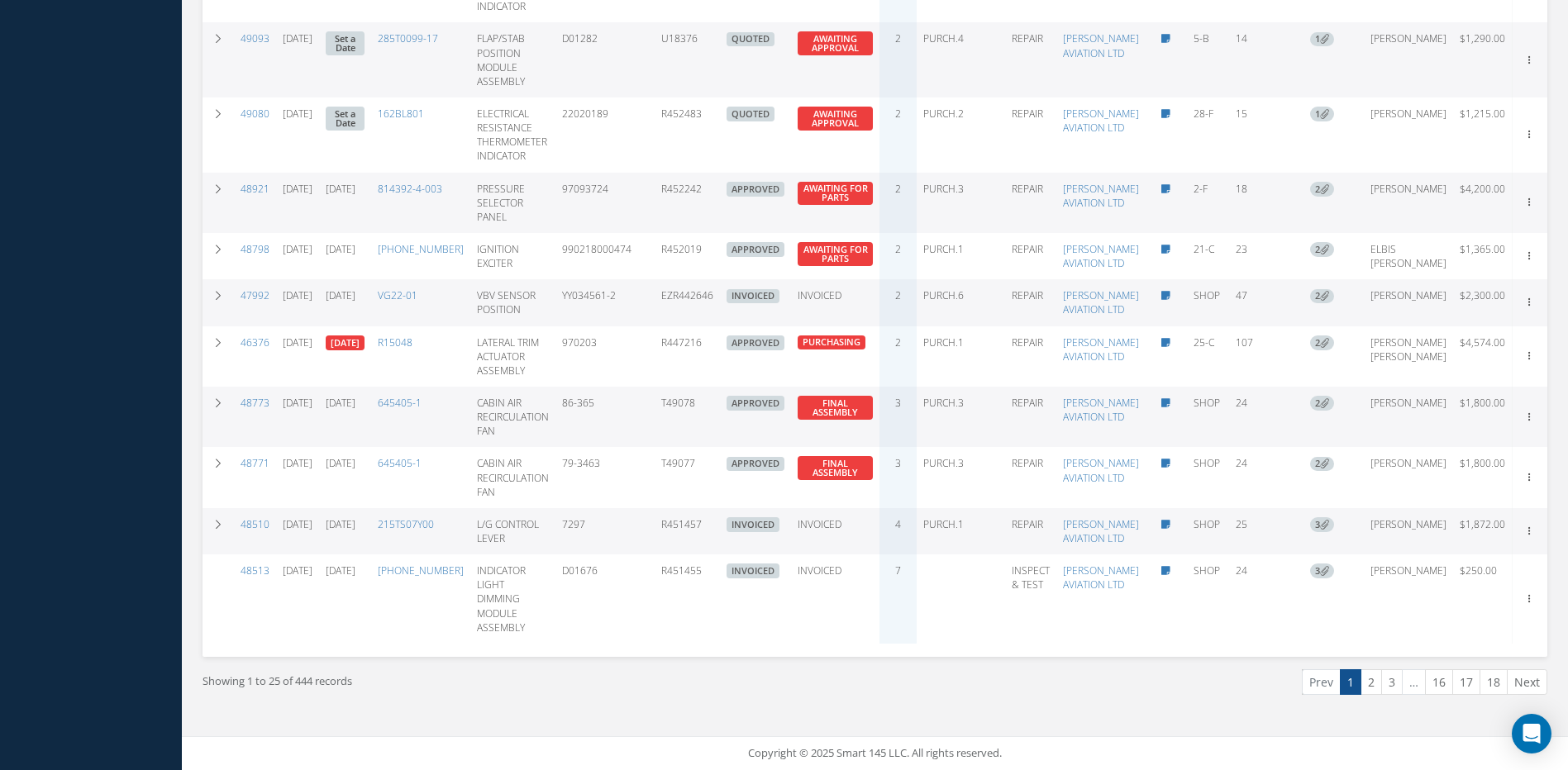
drag, startPoint x: 722, startPoint y: 511, endPoint x: 656, endPoint y: 507, distance: 66.1
click at [656, 508] on tr "48510 08/11/2025 09/11/2025 215TS07Y00 L/G CONTROL LEVER 7297 R451457 INVOICED …" at bounding box center [876, 532] width 1345 height 46
copy tr "R451457"
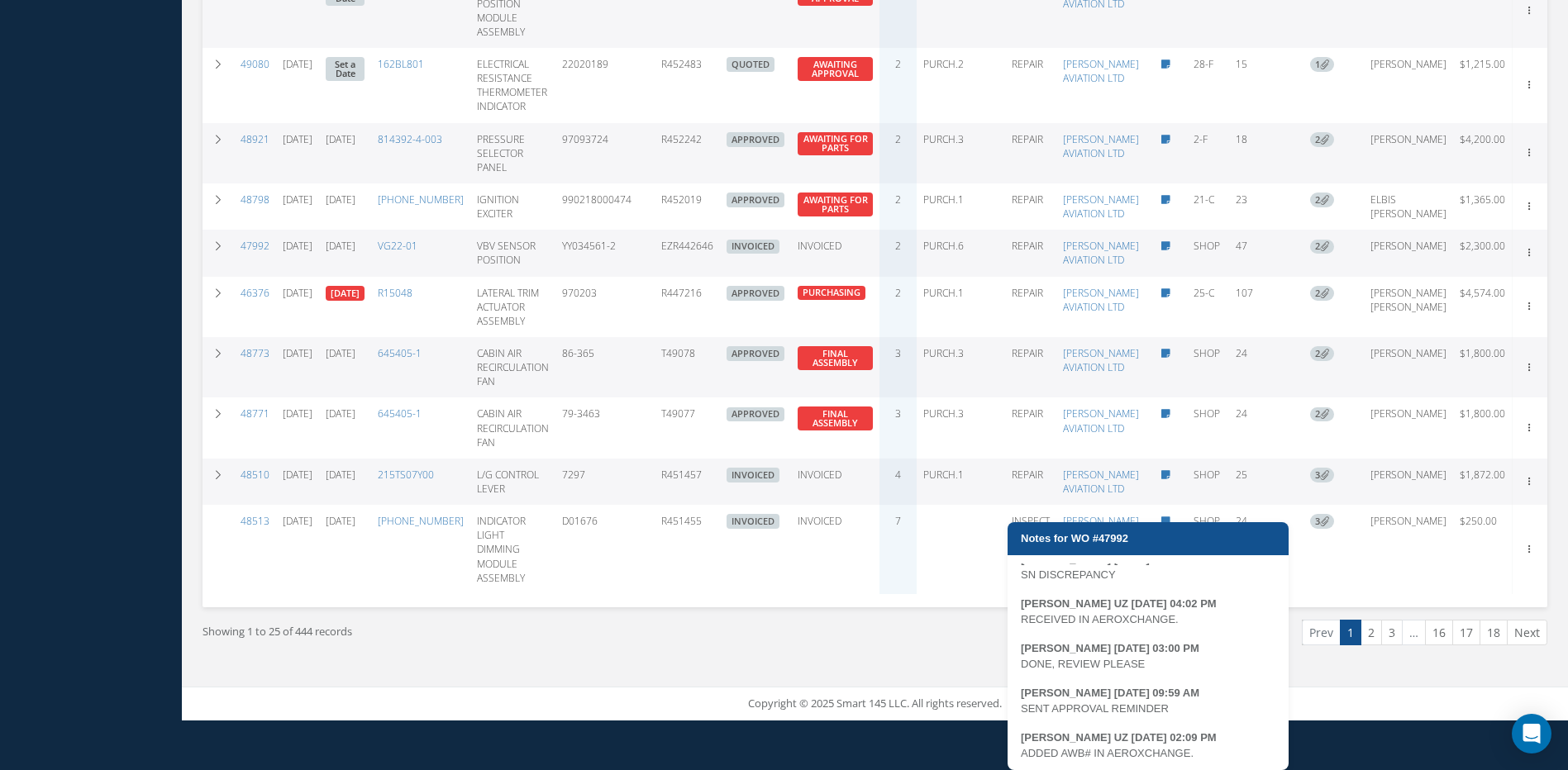
scroll to position [17, 0]
drag, startPoint x: 1208, startPoint y: 440, endPoint x: 1020, endPoint y: 441, distance: 188.0
click at [1020, 564] on div "MARCOS FERRER 07/24/2025 07:23 AM SN DISCREPANCY MARIA PERDOMO UZ 07/24/2025 04…" at bounding box center [1148, 667] width 281 height 207
copy div "ADDED AWB# IN AEROXCHANGE."
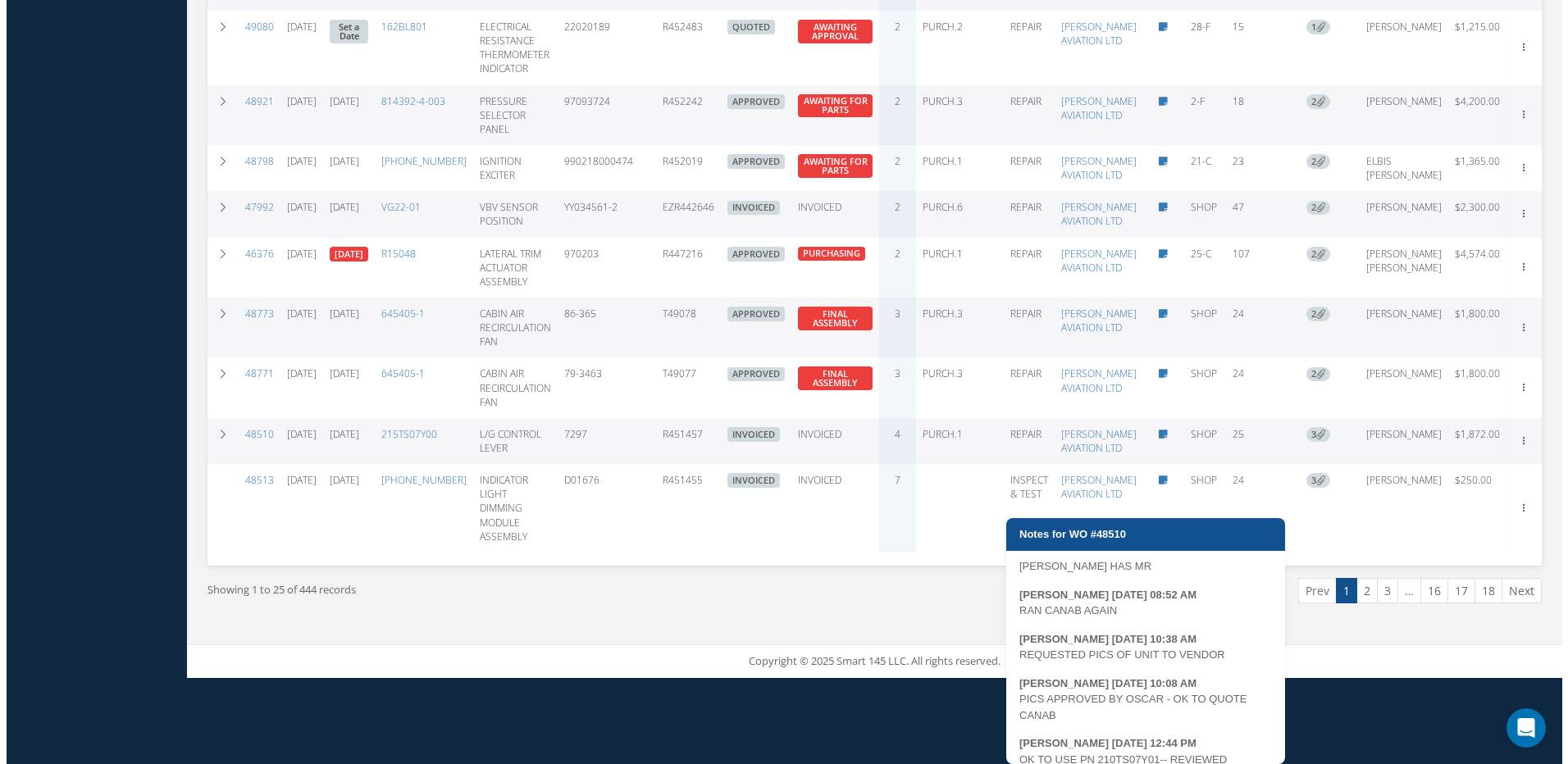
scroll to position [93, 0]
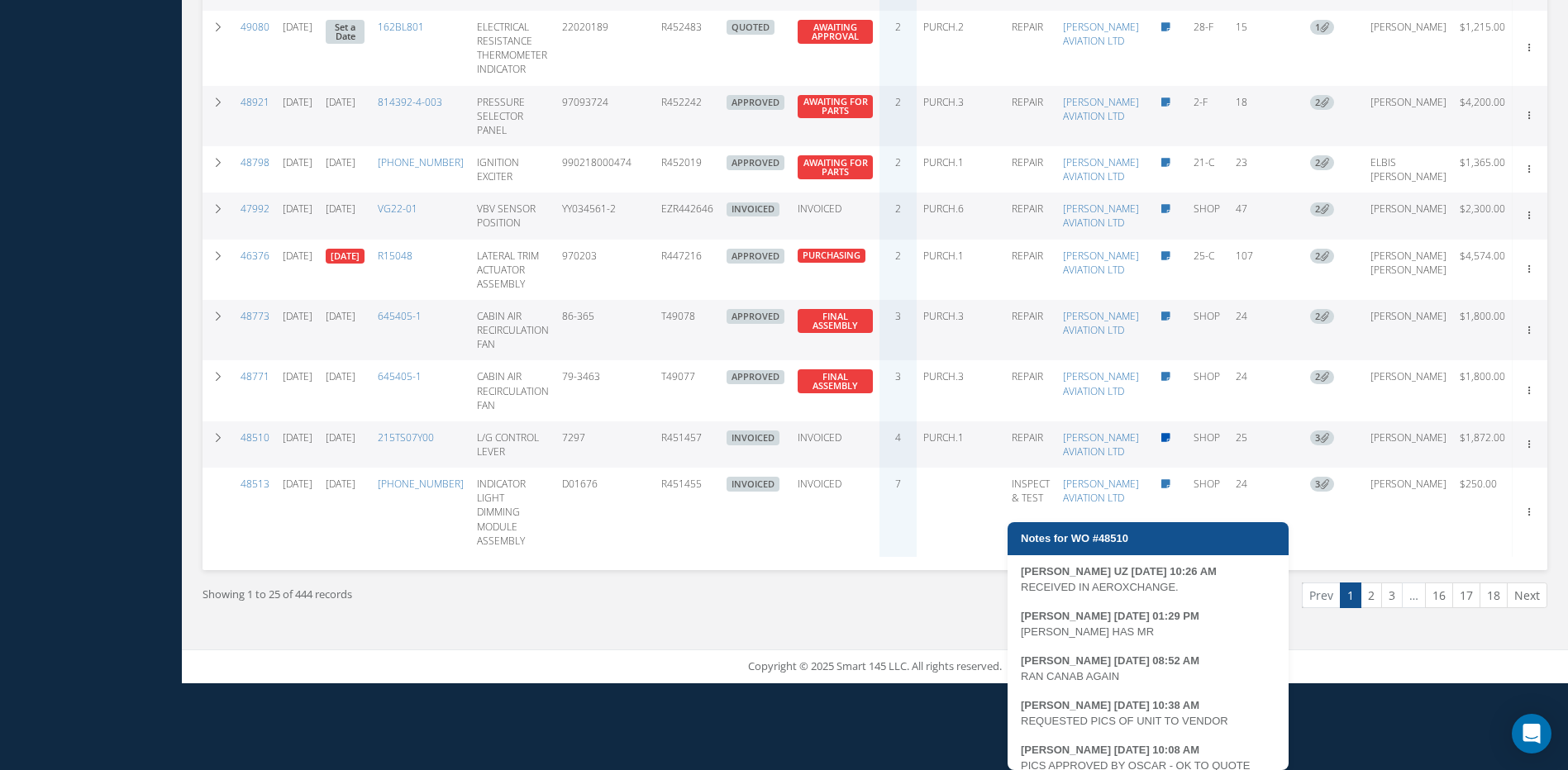
click at [1161, 443] on icon at bounding box center [1165, 438] width 9 height 10
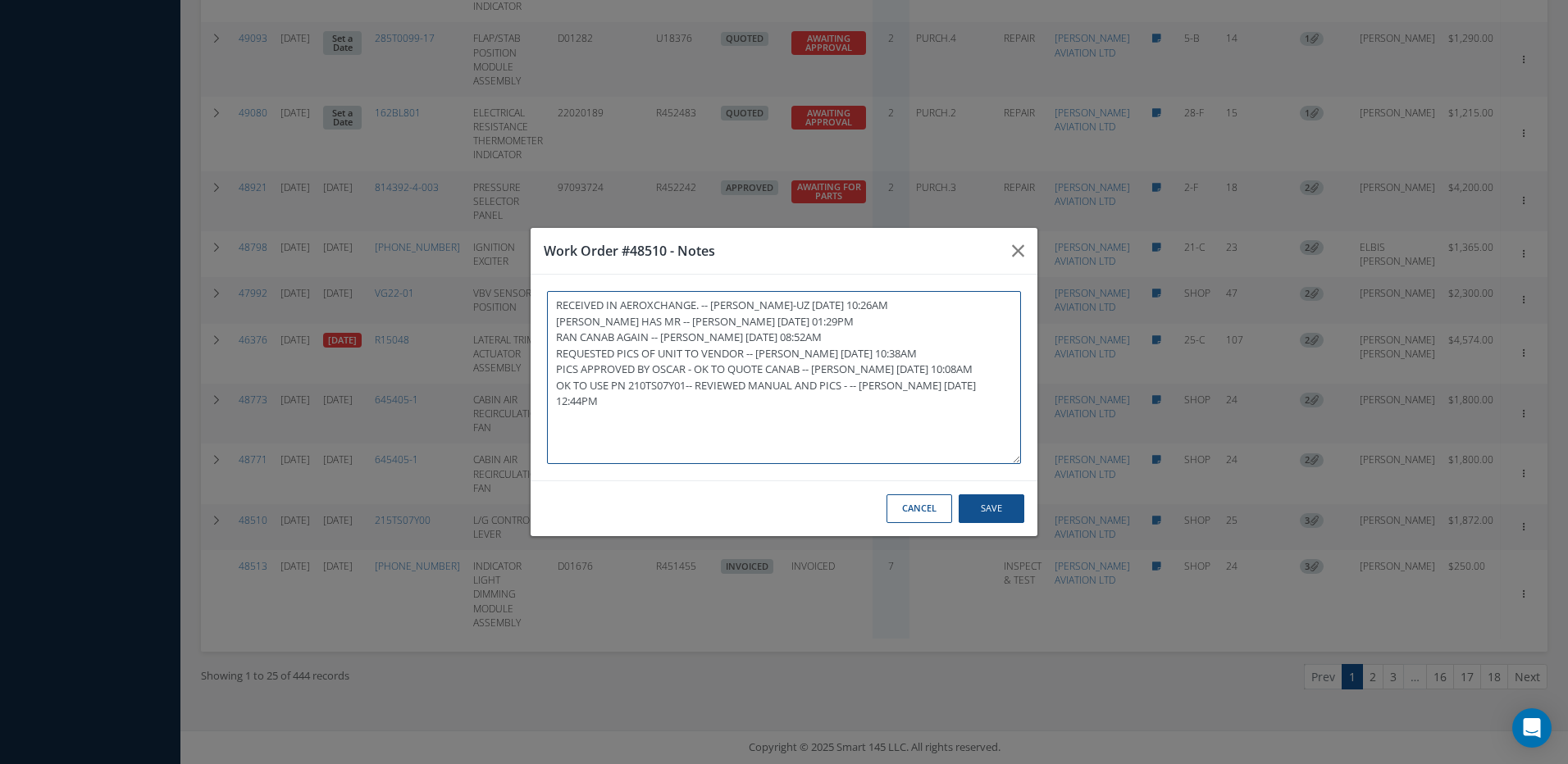
paste textarea "ADDED AWB# IN AEROXCHANGE."
click at [987, 507] on button "Save" at bounding box center [992, 509] width 66 height 29
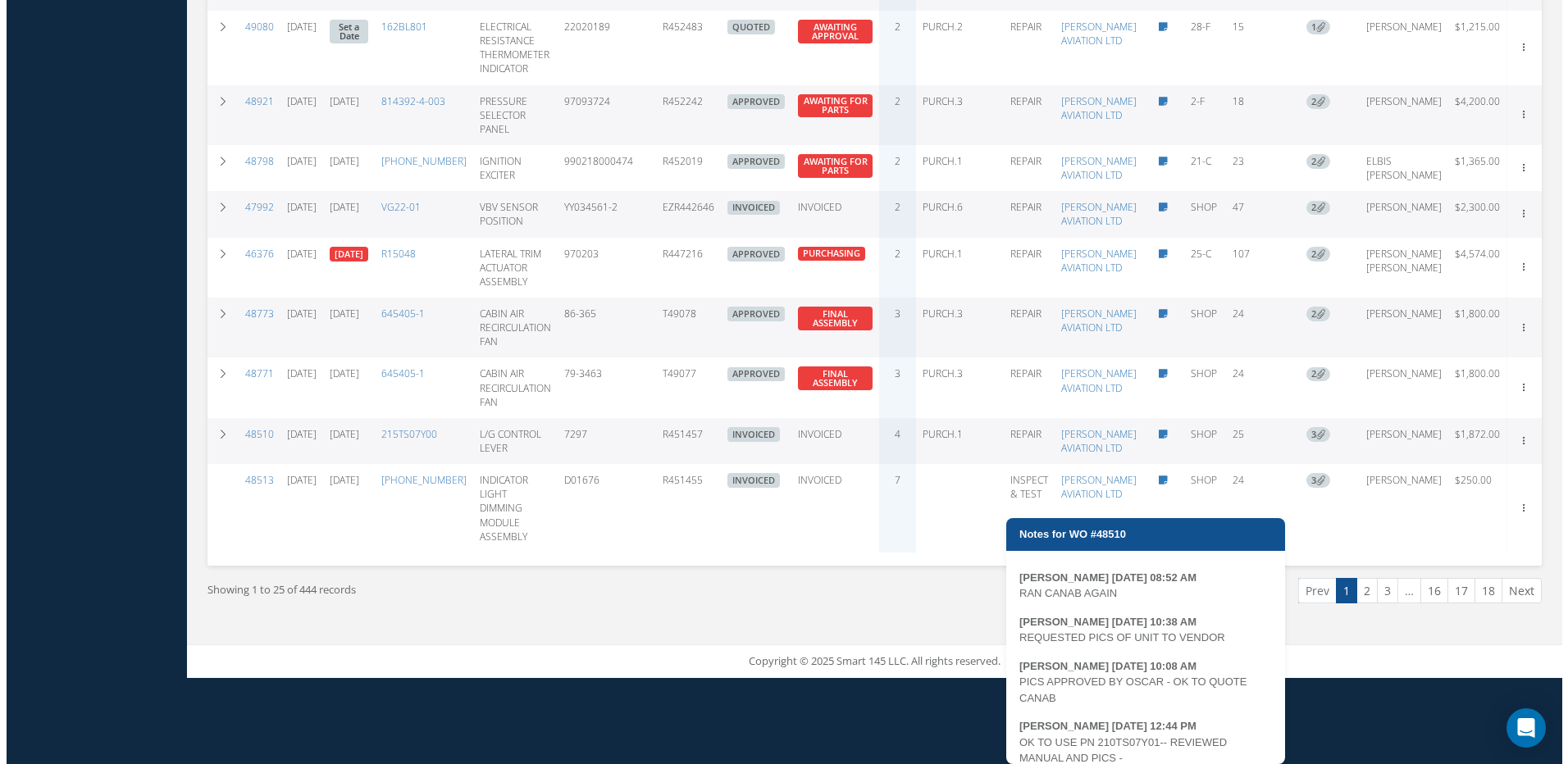
scroll to position [137, 0]
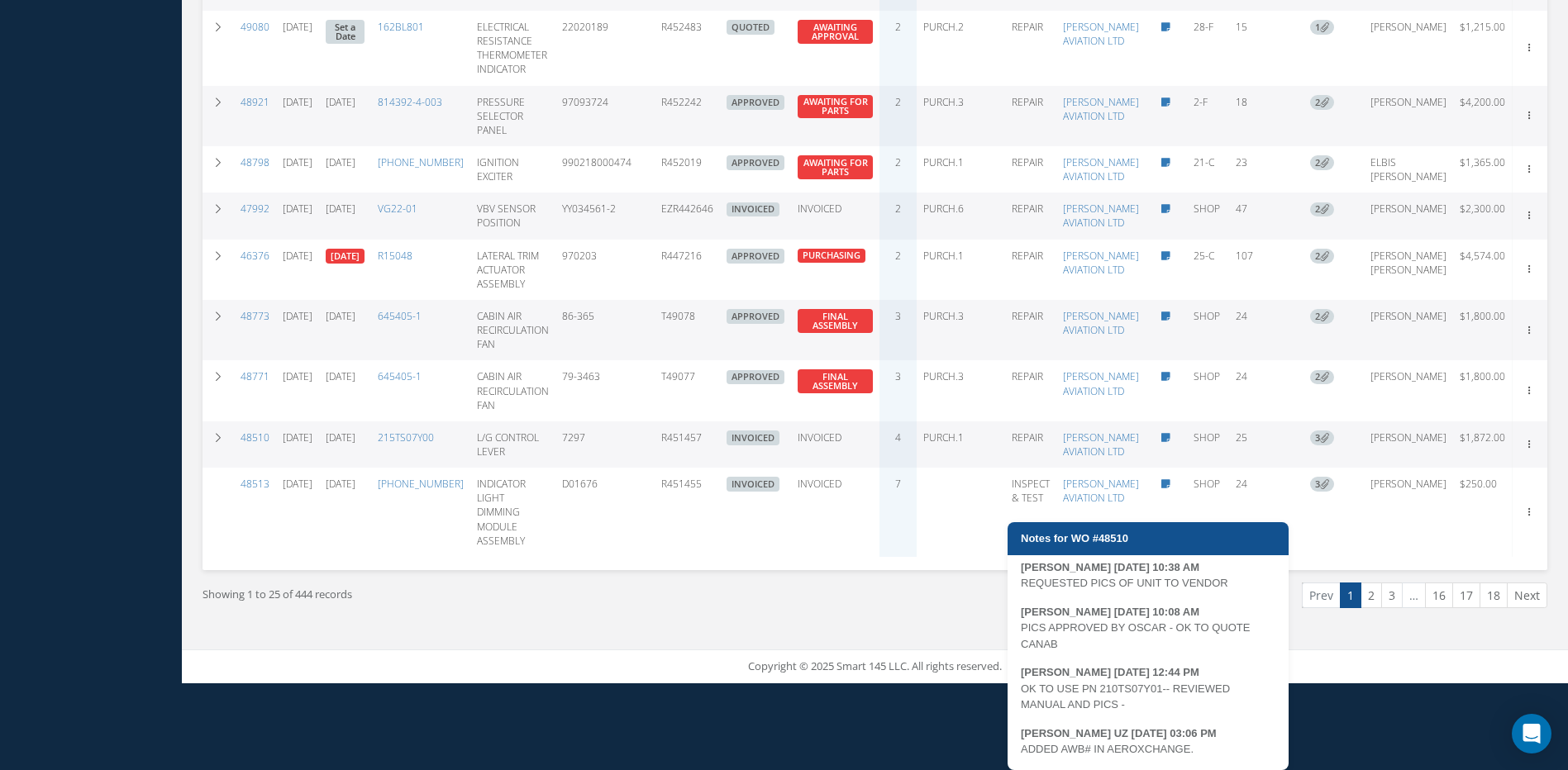
drag, startPoint x: 1201, startPoint y: 482, endPoint x: 1023, endPoint y: 487, distance: 178.1
click at [1021, 741] on div "ADDED AWB# IN AEROXCHANGE." at bounding box center [1148, 749] width 254 height 17
copy div "ADDED AWB# IN AEROXCHANGE."
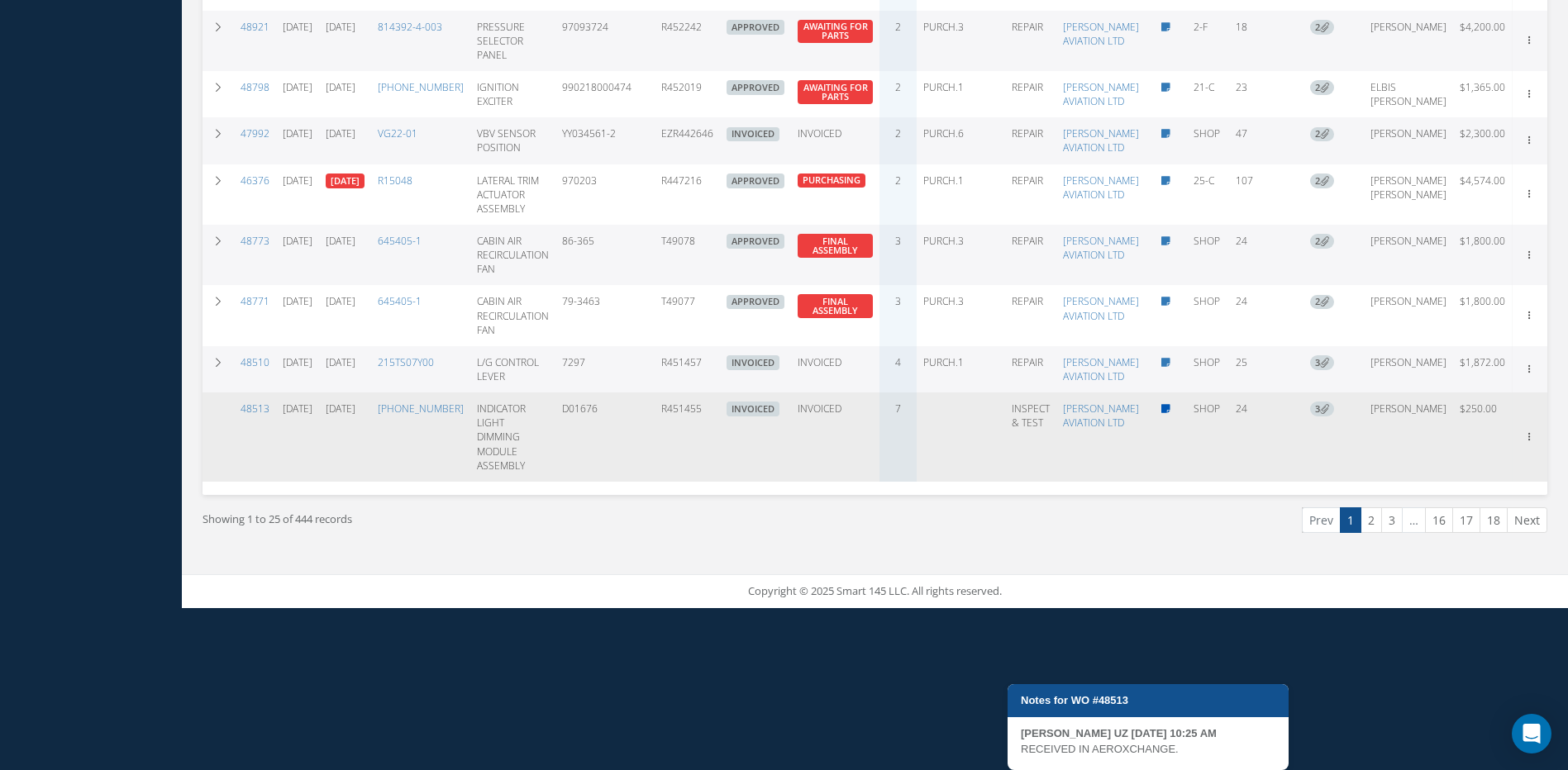
click at [1161, 414] on icon at bounding box center [1165, 409] width 9 height 10
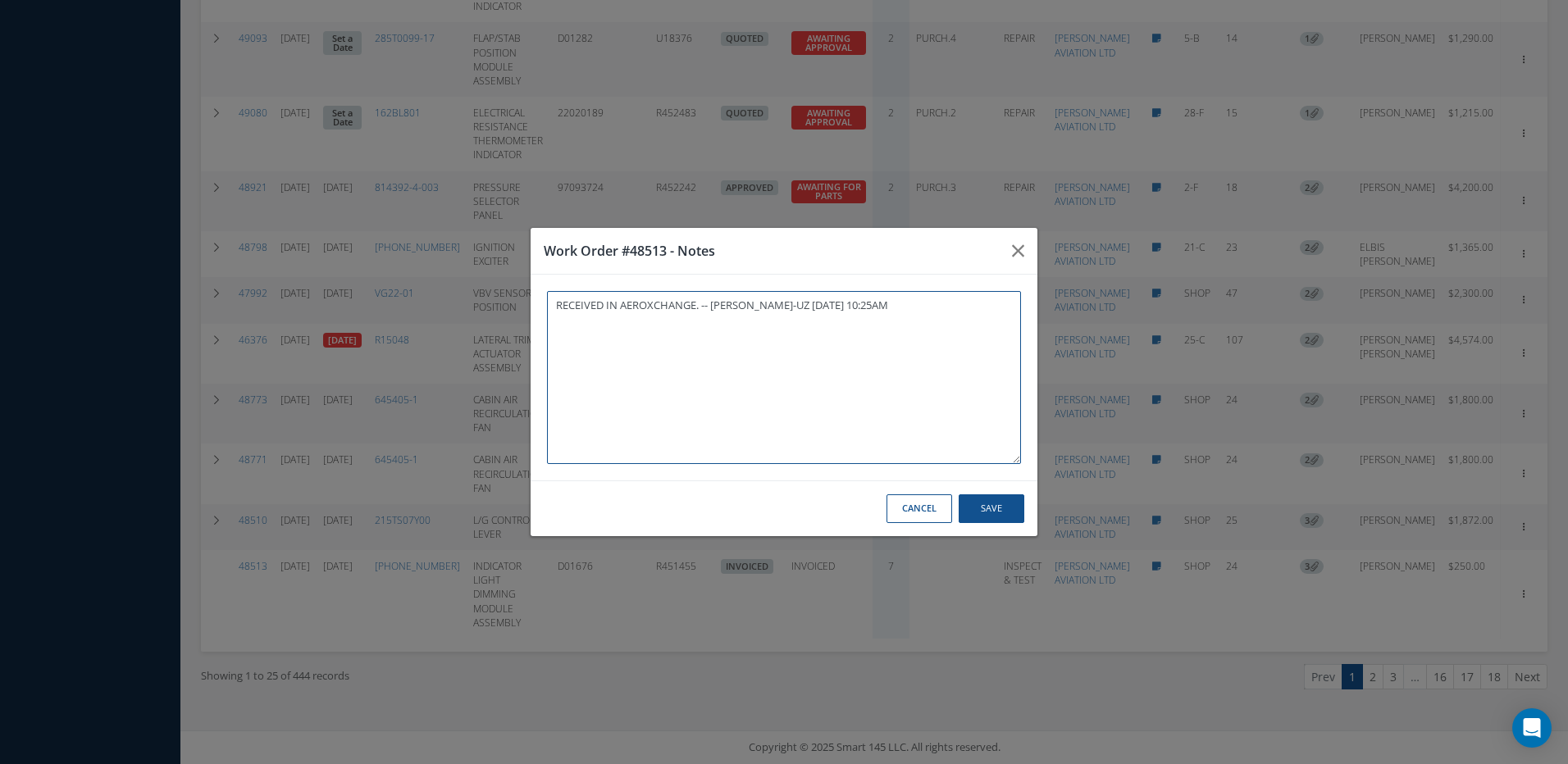
paste textarea "ADDED AWB# IN AEROXCHANGE."
type textarea "RECEIVED IN AEROXCHANGE. -- MARIA PERDOMO-UZ 08/12/2025 10:25AM ADDED AWB# IN A…"
click at [1008, 513] on button "Save" at bounding box center [992, 509] width 66 height 29
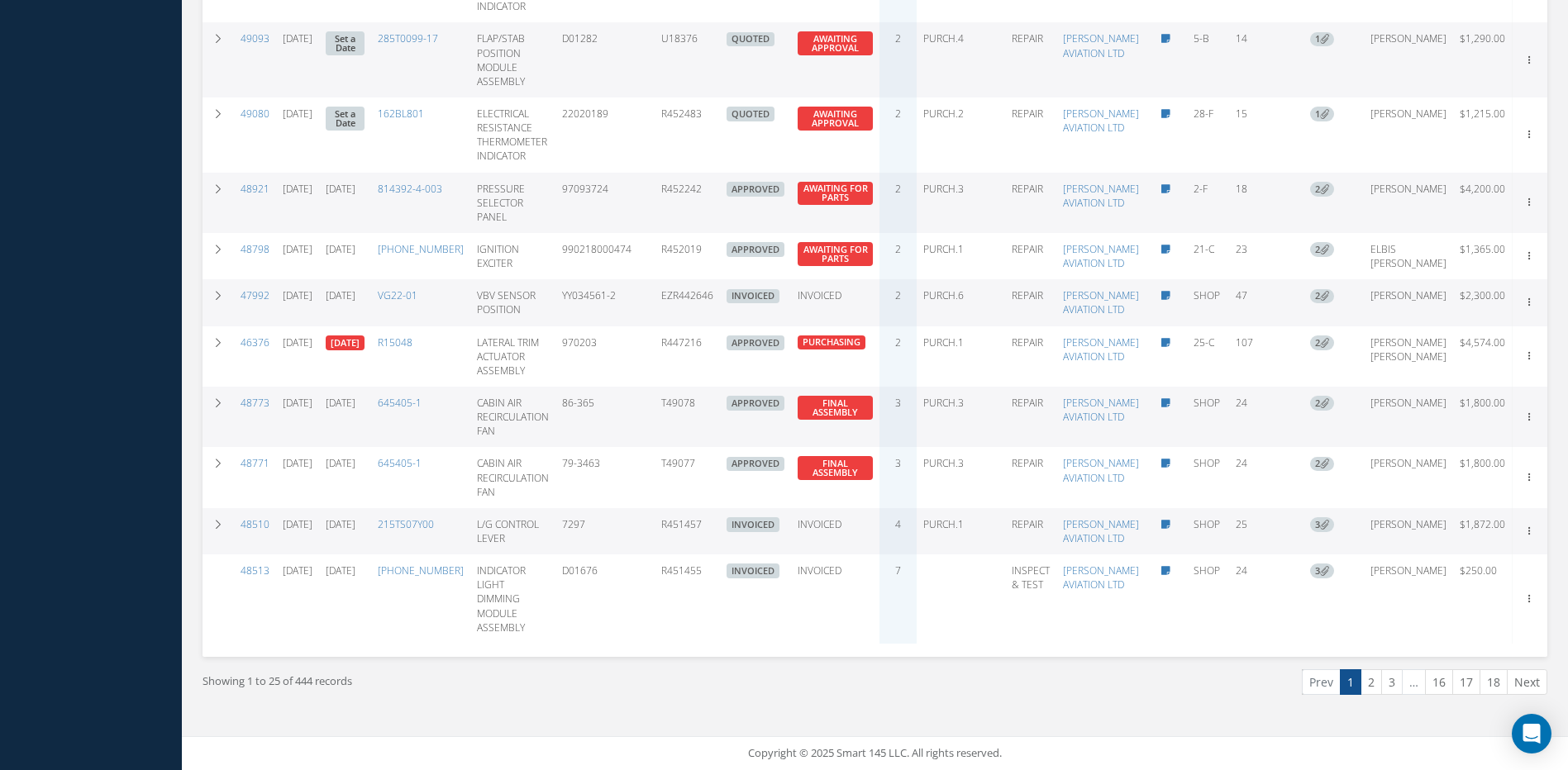
scroll to position [2033, 0]
click at [1370, 686] on link "2" at bounding box center [1372, 681] width 22 height 26
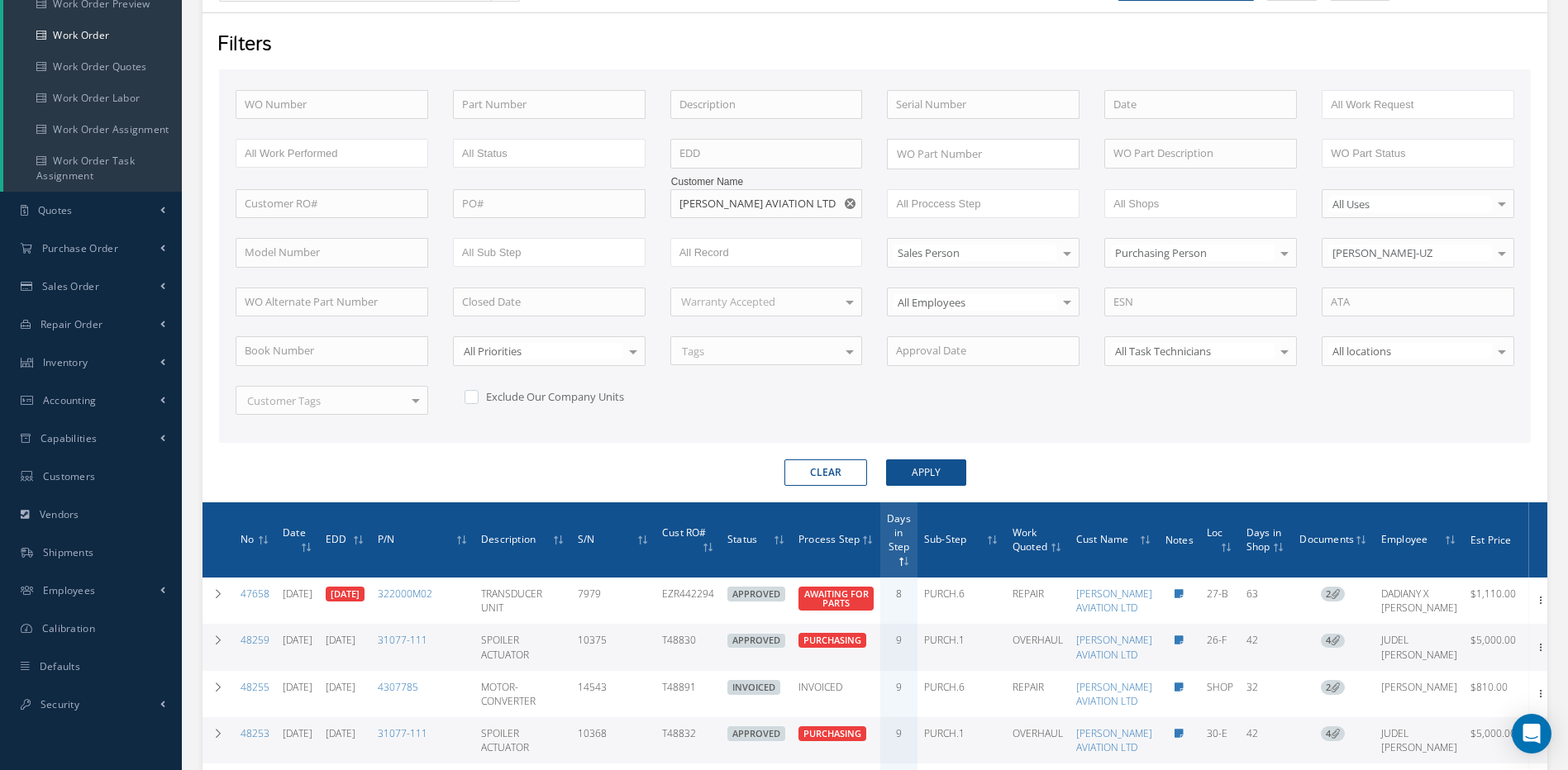
scroll to position [2, 0]
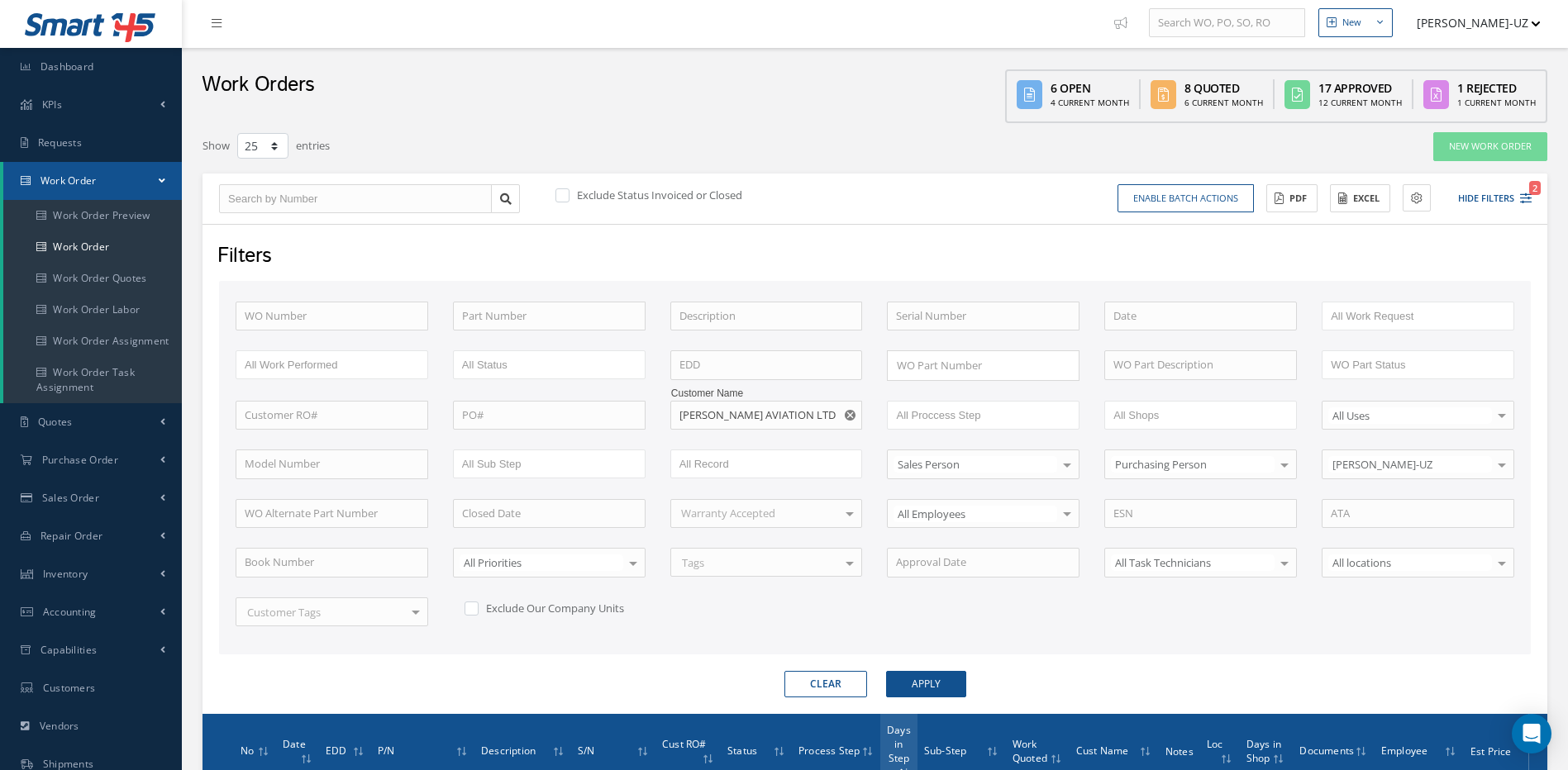
click at [851, 414] on use "Reset" at bounding box center [850, 415] width 11 height 11
click at [808, 409] on input "text" at bounding box center [766, 416] width 193 height 30
click at [737, 436] on span "UNITED PARCEL SERVICE CO." at bounding box center [750, 444] width 142 height 15
type input "UNITED PARCEL SERVICE CO."
click at [950, 681] on button "Apply" at bounding box center [926, 684] width 80 height 26
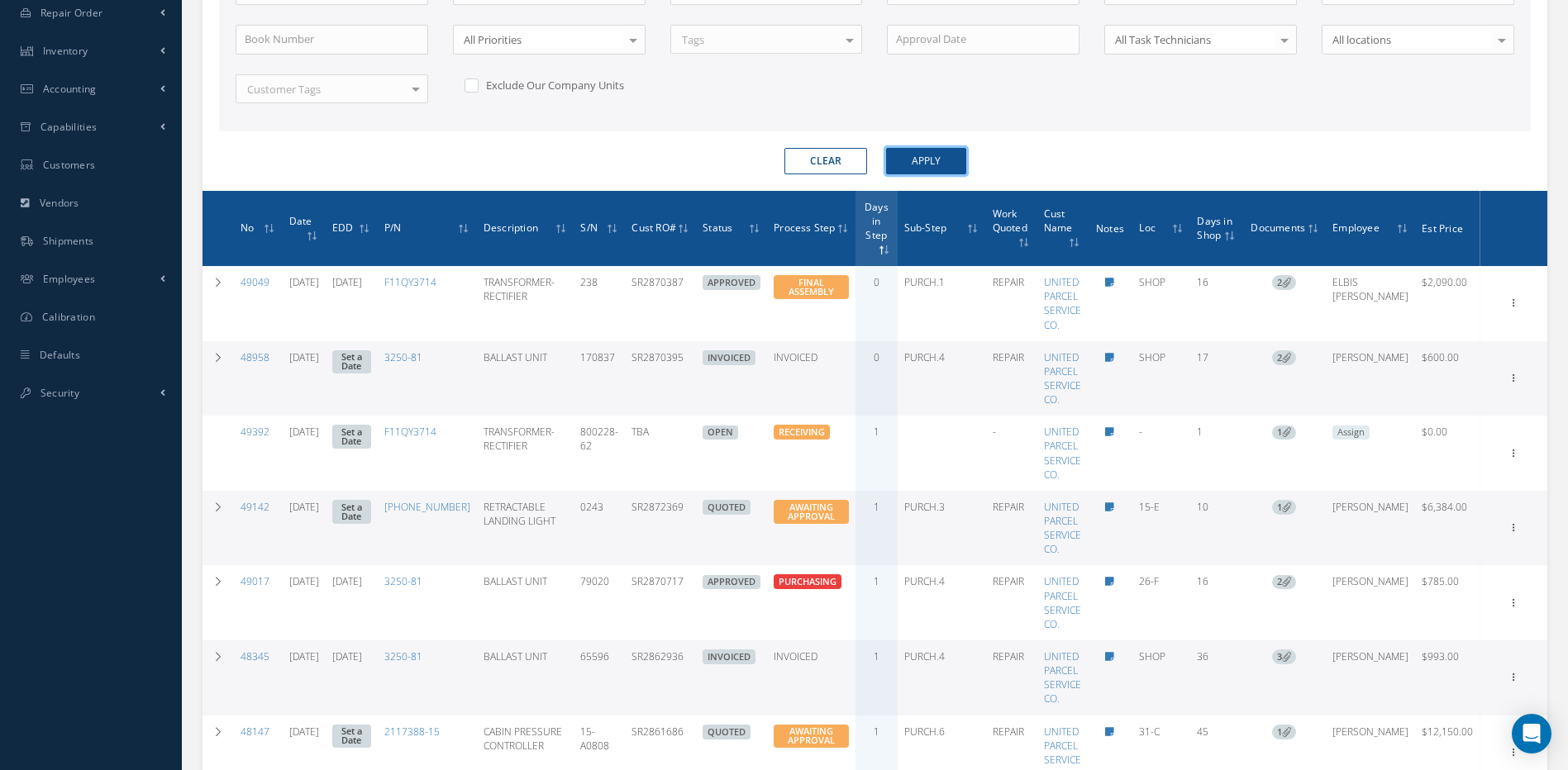
scroll to position [581, 0]
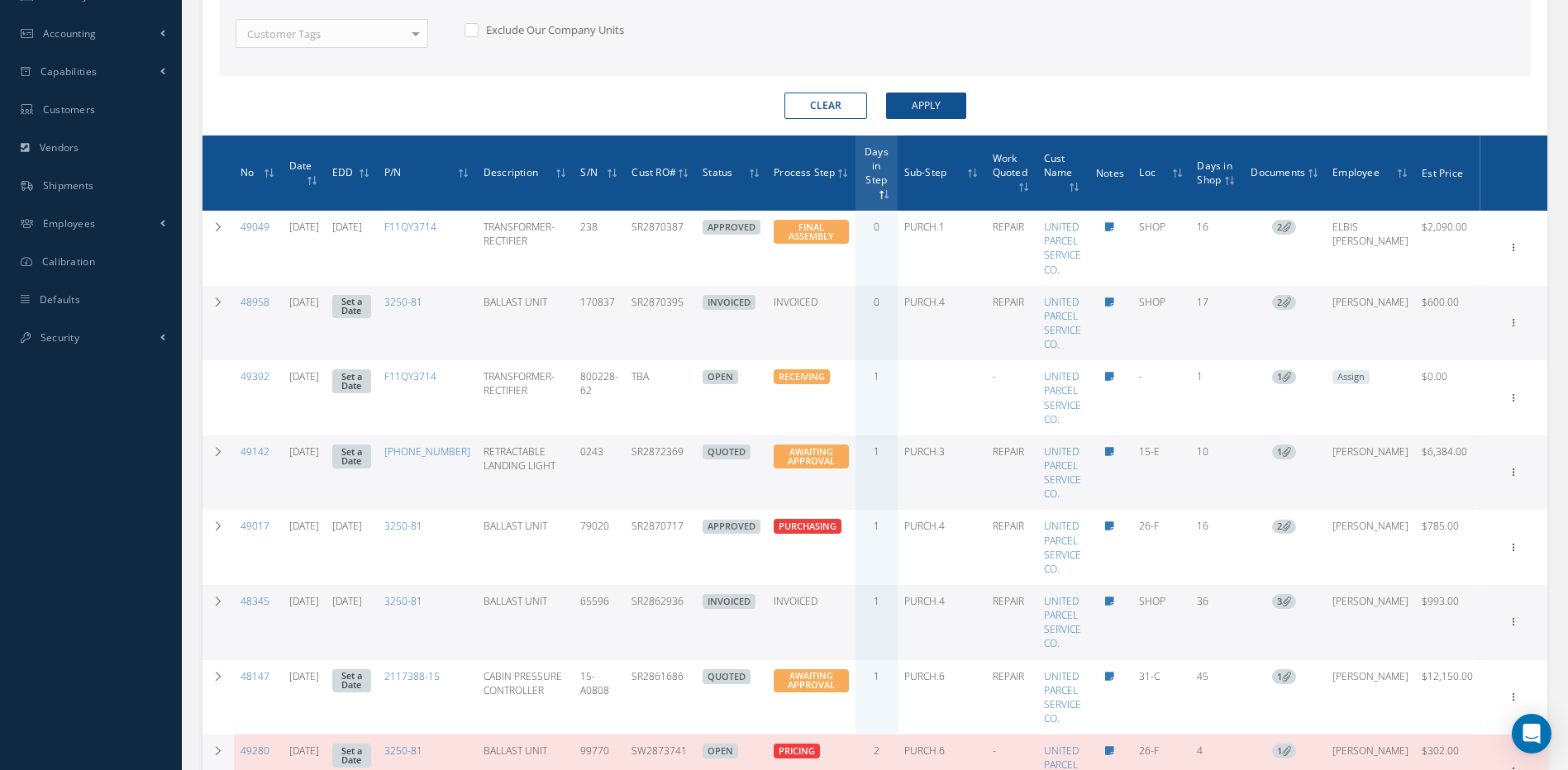
drag, startPoint x: 706, startPoint y: 307, endPoint x: 643, endPoint y: 315, distance: 63.5
click at [643, 315] on tr "48958 08/25/2025 Set a Date 3250-81 BALLAST UNIT 170837 SR2870395 INVOICED INVO…" at bounding box center [876, 323] width 1345 height 75
copy tr "SR2870395"
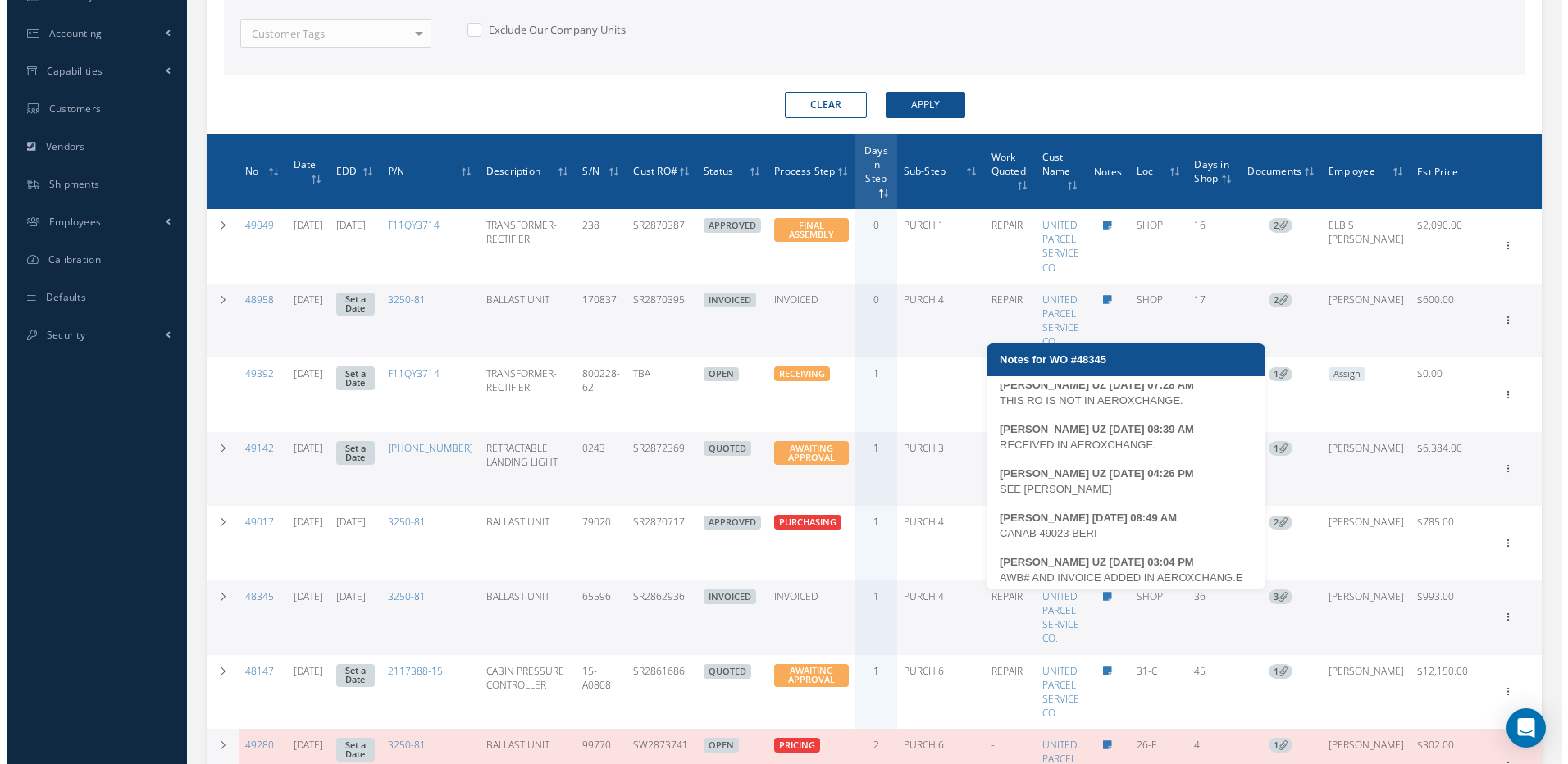
scroll to position [76, 0]
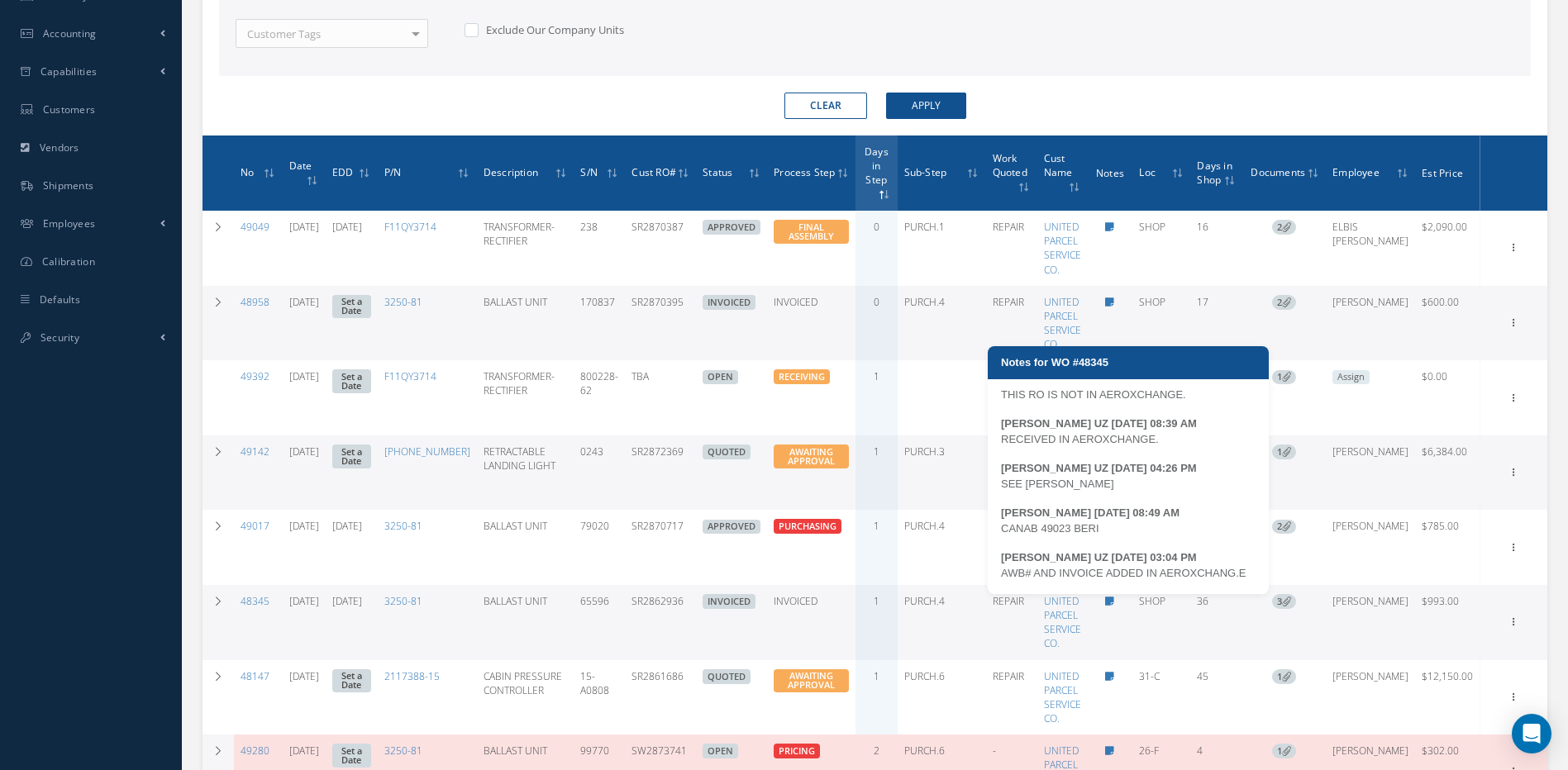
drag, startPoint x: 1109, startPoint y: 572, endPoint x: 1005, endPoint y: 558, distance: 104.9
click at [1005, 565] on div "AWB# AND INVOICE ADDED IN AEROXCHANG.E" at bounding box center [1128, 574] width 254 height 17
copy div "AWB# AND INVOICE ADDED IN AEROXCHANG.E"
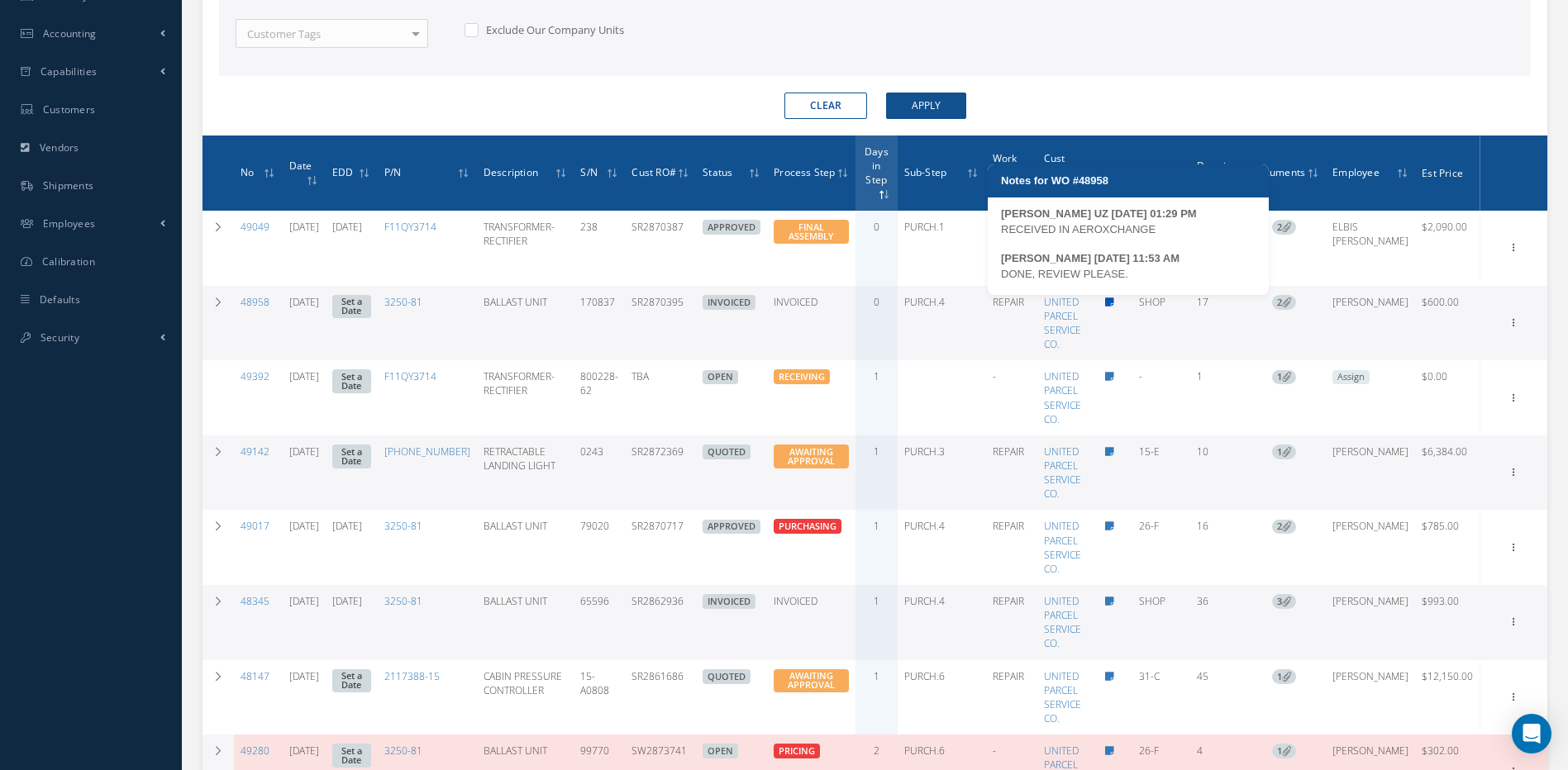
click at [1114, 298] on icon at bounding box center [1109, 302] width 9 height 10
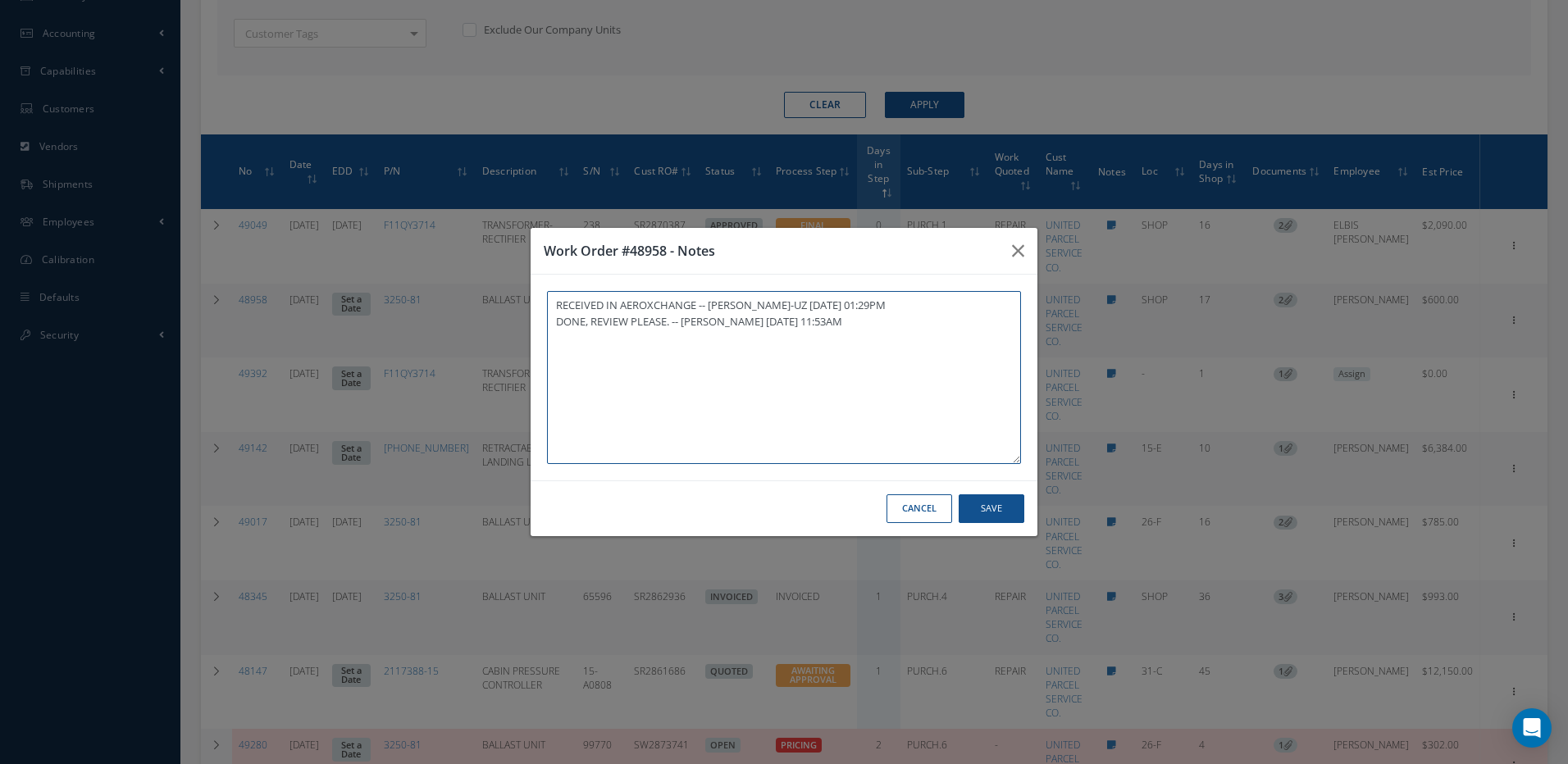
paste textarea "AWB# AND INVOICE ADDED IN AEROXCHANG.E"
click at [975, 507] on button "Save" at bounding box center [992, 509] width 66 height 29
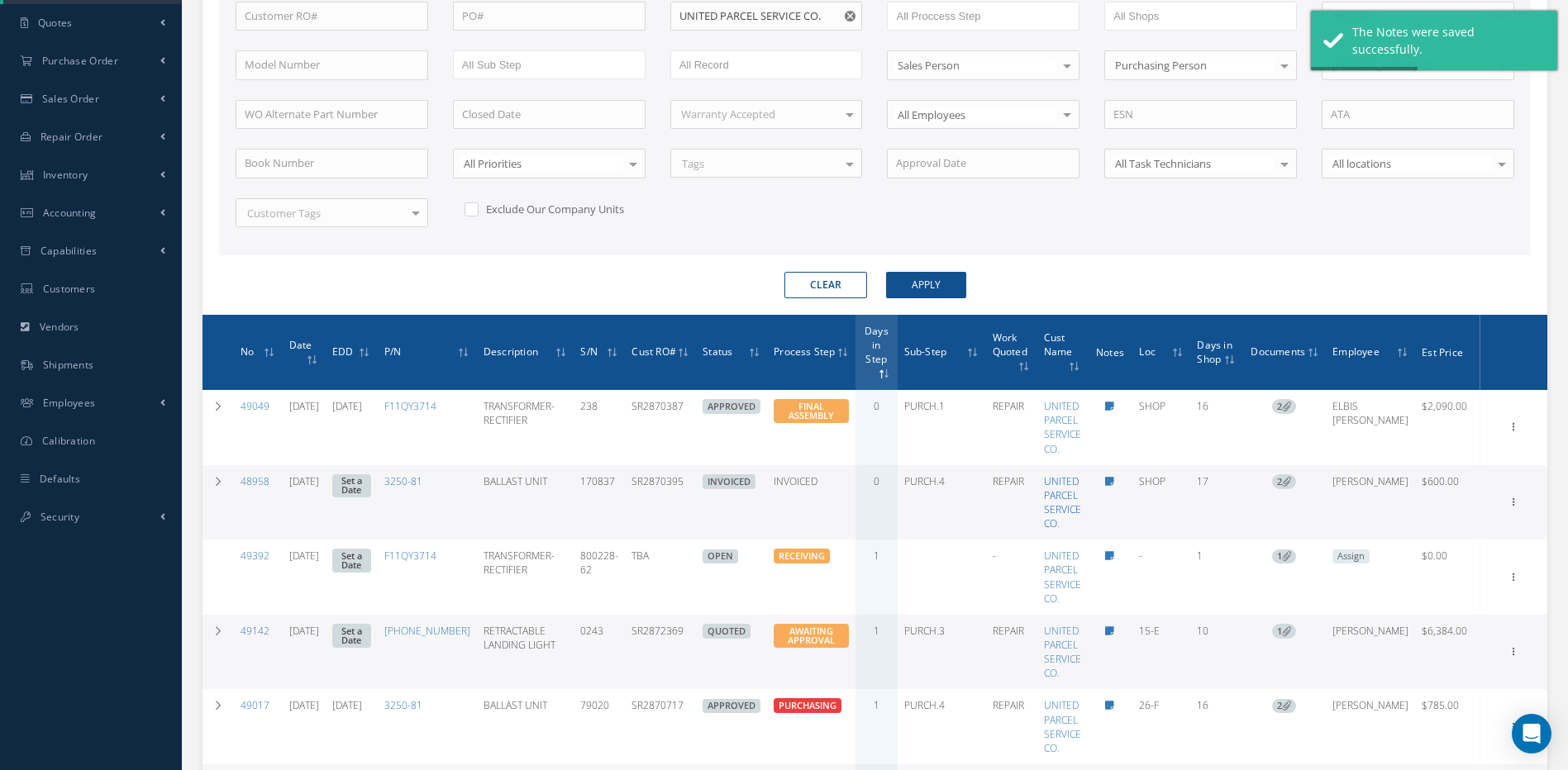
scroll to position [416, 0]
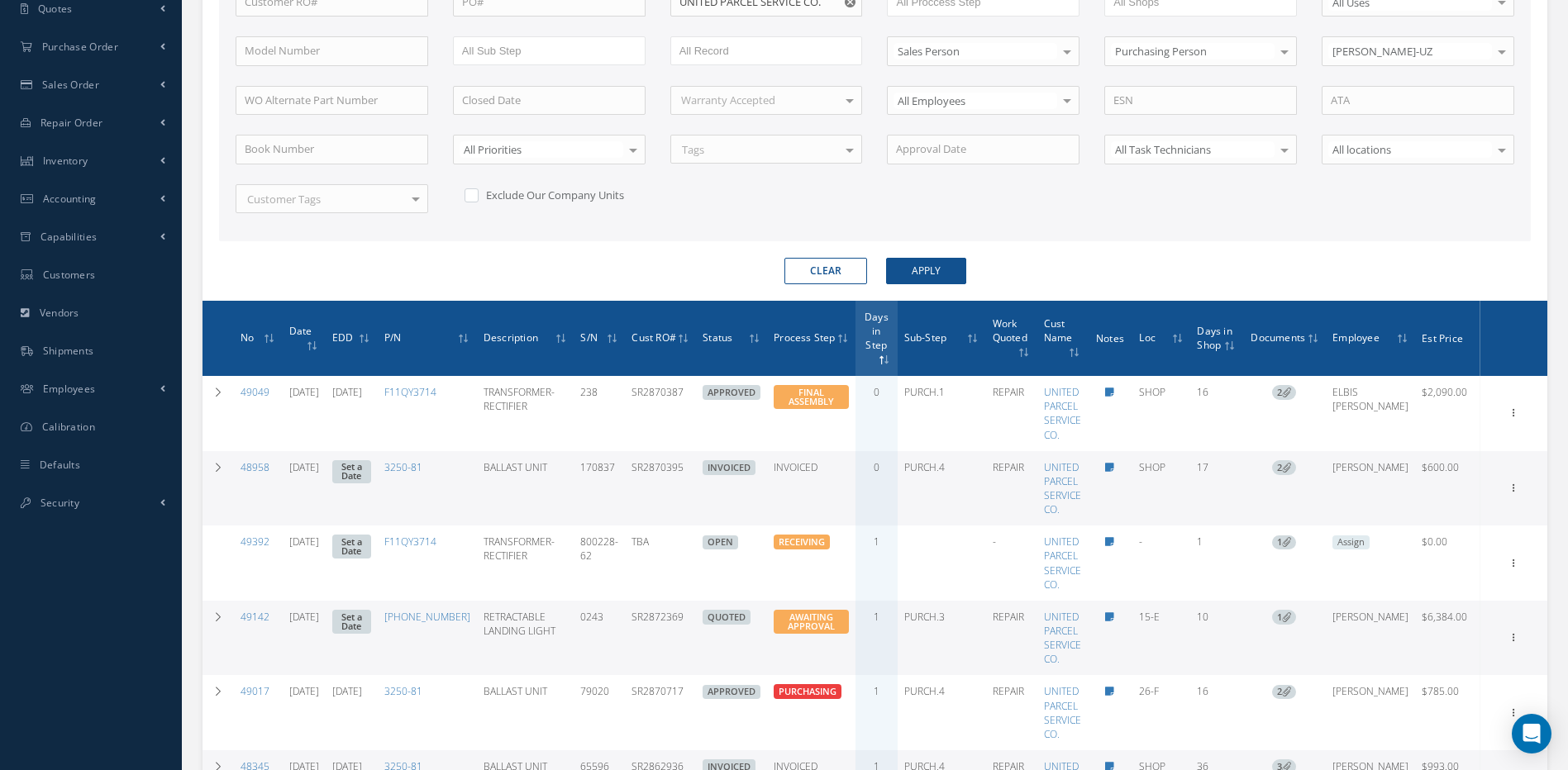
drag, startPoint x: 712, startPoint y: 623, endPoint x: 637, endPoint y: 628, distance: 75.2
click at [637, 628] on tr "49142 09/02/2025 Set a Date 45-0263-3 RETRACTABLE LANDING LIGHT 0243 SR2872369 …" at bounding box center [876, 638] width 1345 height 75
copy tr "SR2872369"
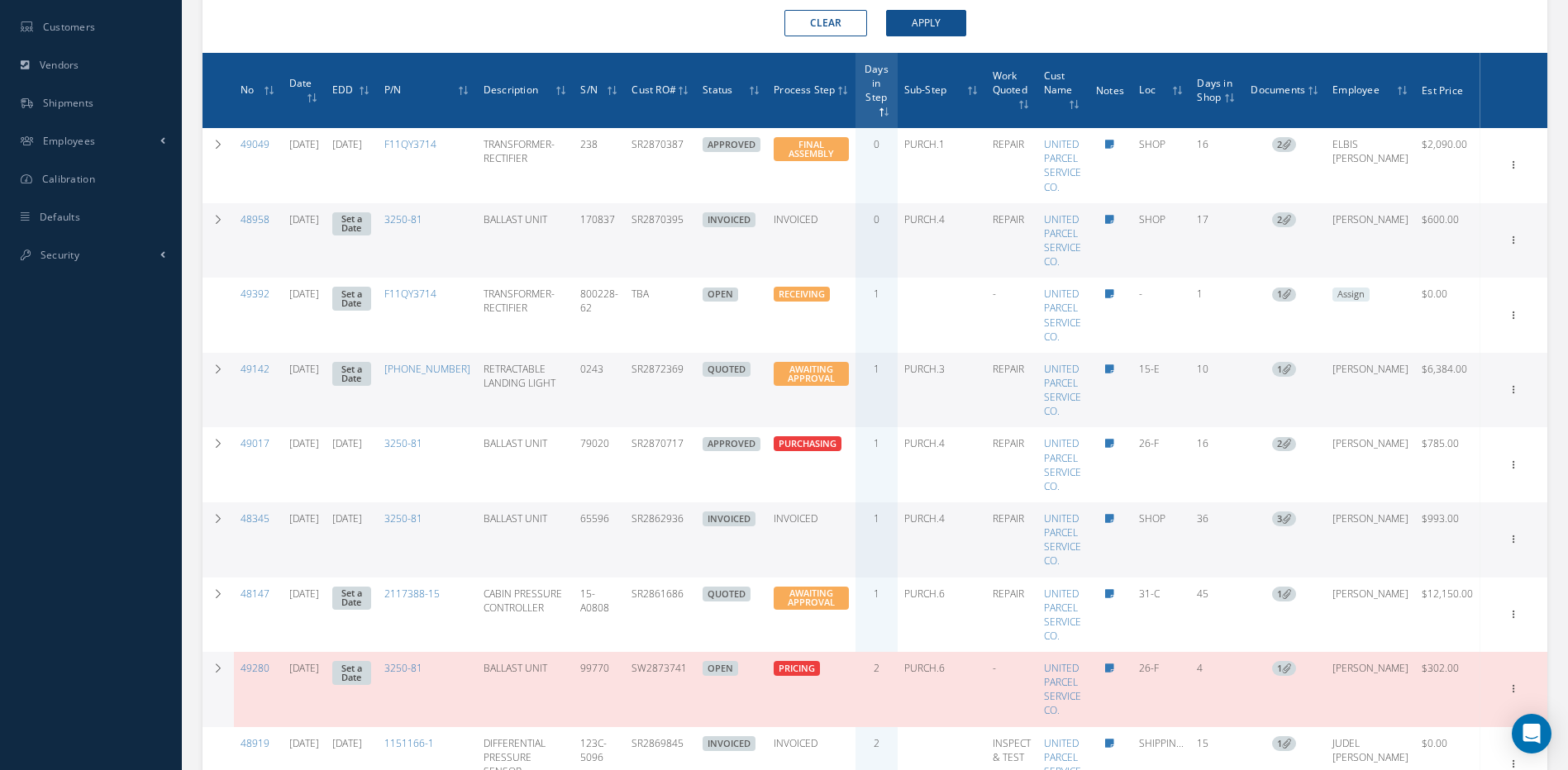
scroll to position [746, 0]
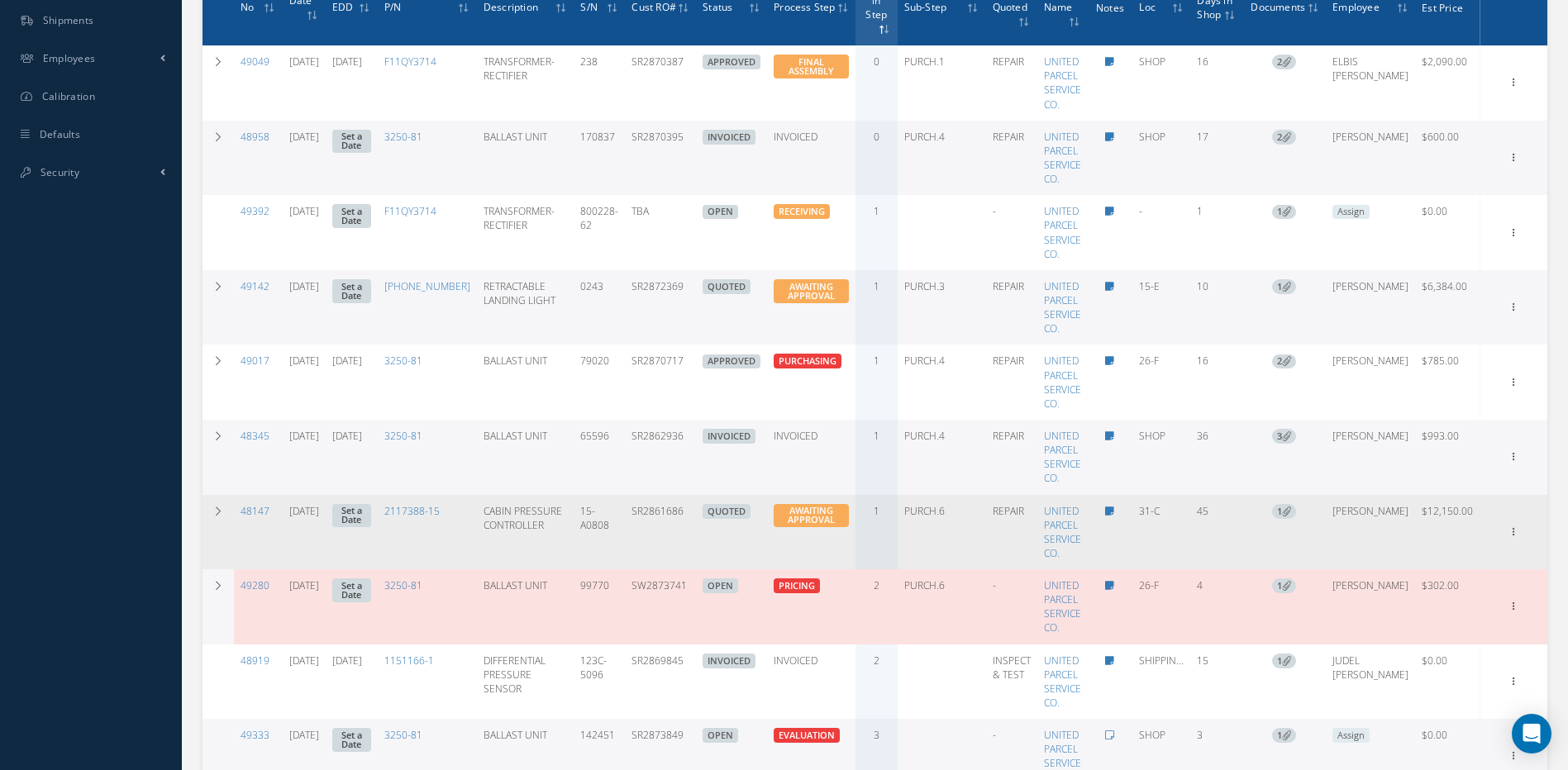
drag, startPoint x: 712, startPoint y: 517, endPoint x: 649, endPoint y: 533, distance: 65.0
click at [649, 533] on td "SR2861686" at bounding box center [660, 532] width 71 height 75
copy td "SR2861686"
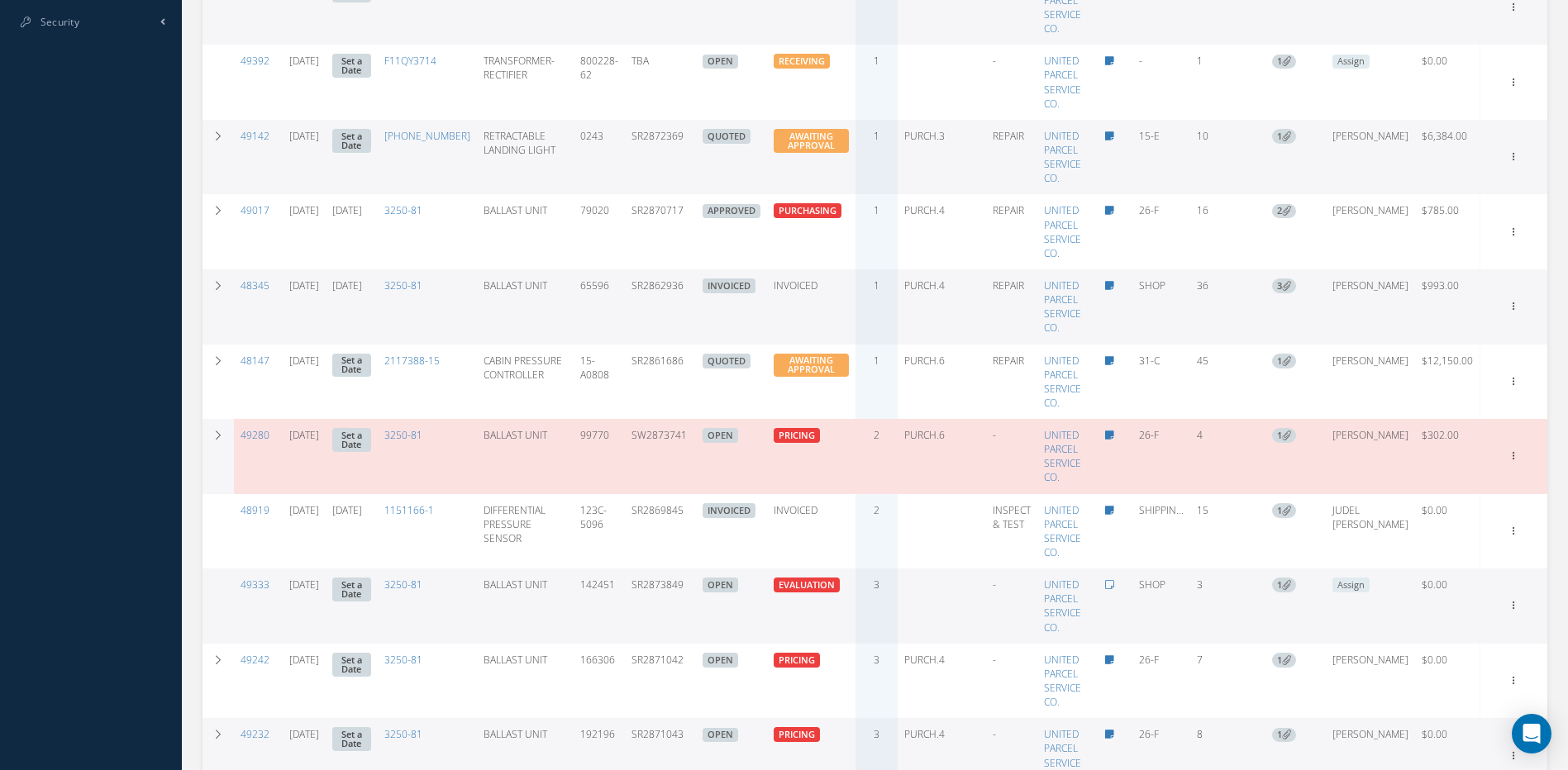
scroll to position [912, 0]
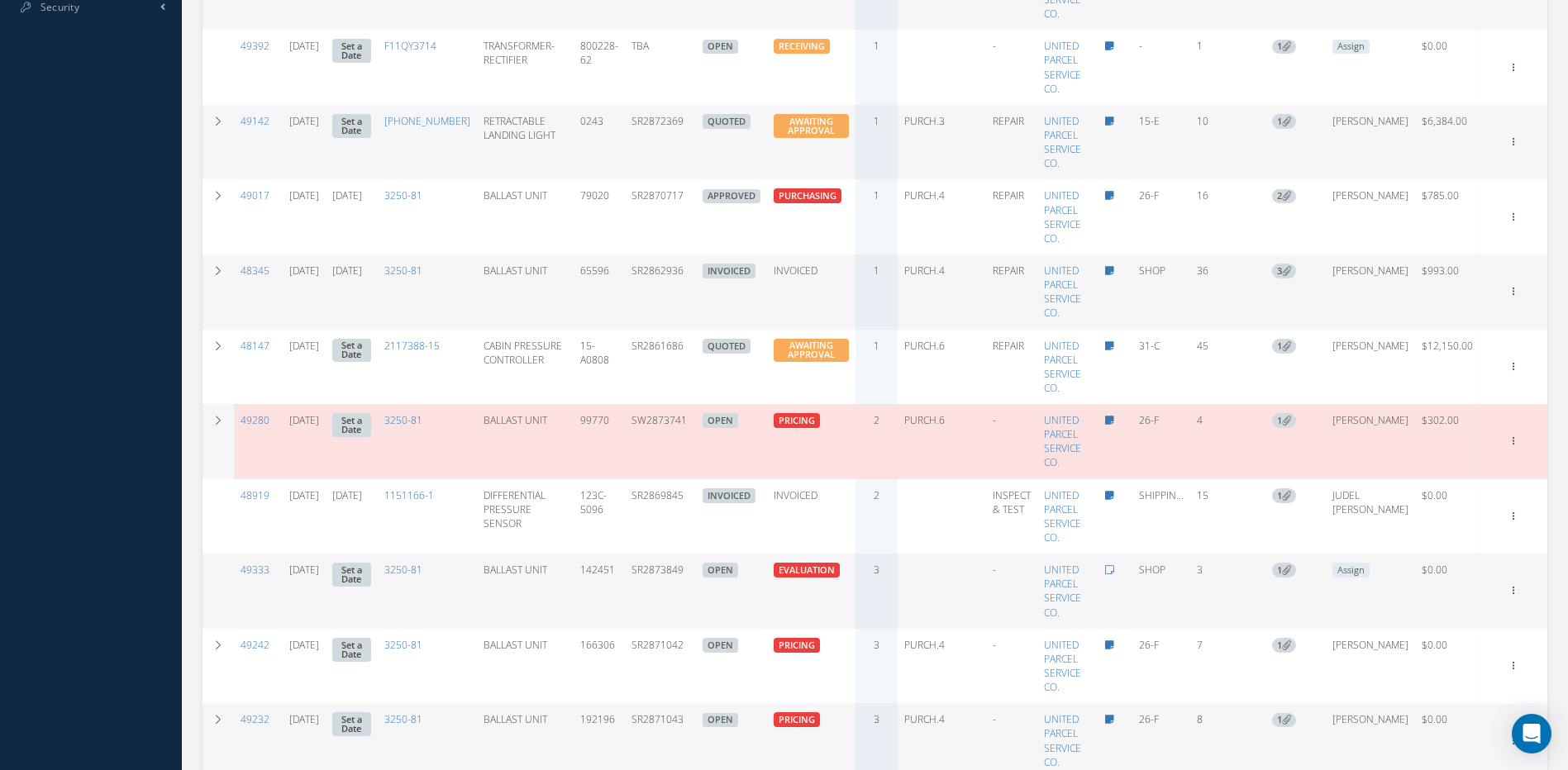
drag, startPoint x: 707, startPoint y: 570, endPoint x: 651, endPoint y: 570, distance: 56.0
click at [651, 570] on td "SR2873849" at bounding box center [660, 591] width 71 height 75
copy td "SR2873849"
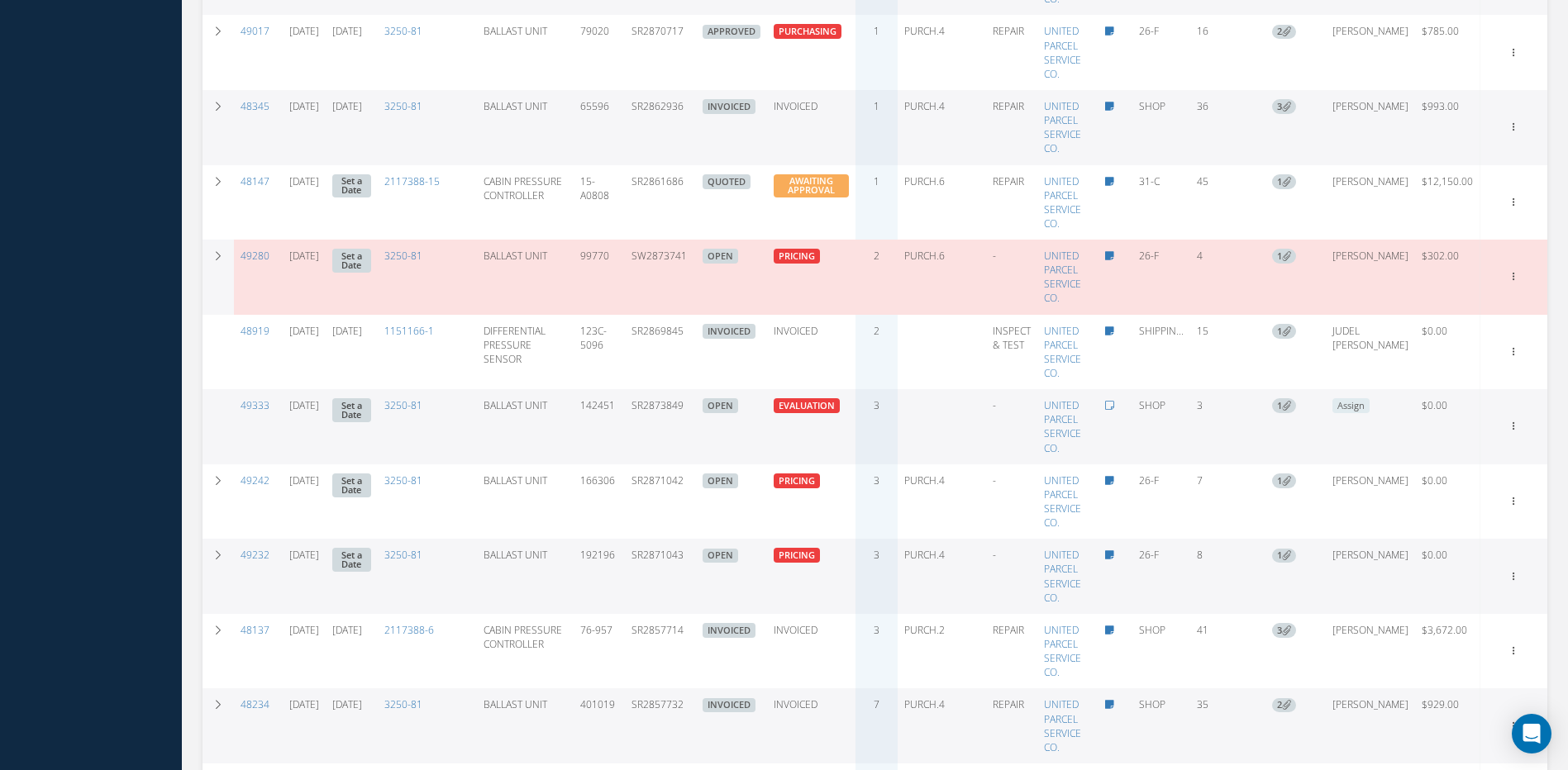
scroll to position [1076, 0]
click at [696, 411] on td "SR2873849" at bounding box center [660, 426] width 71 height 75
drag, startPoint x: 711, startPoint y: 411, endPoint x: 649, endPoint y: 416, distance: 62.2
click at [649, 416] on td "SR2873849" at bounding box center [660, 426] width 71 height 75
copy td "SR2873849"
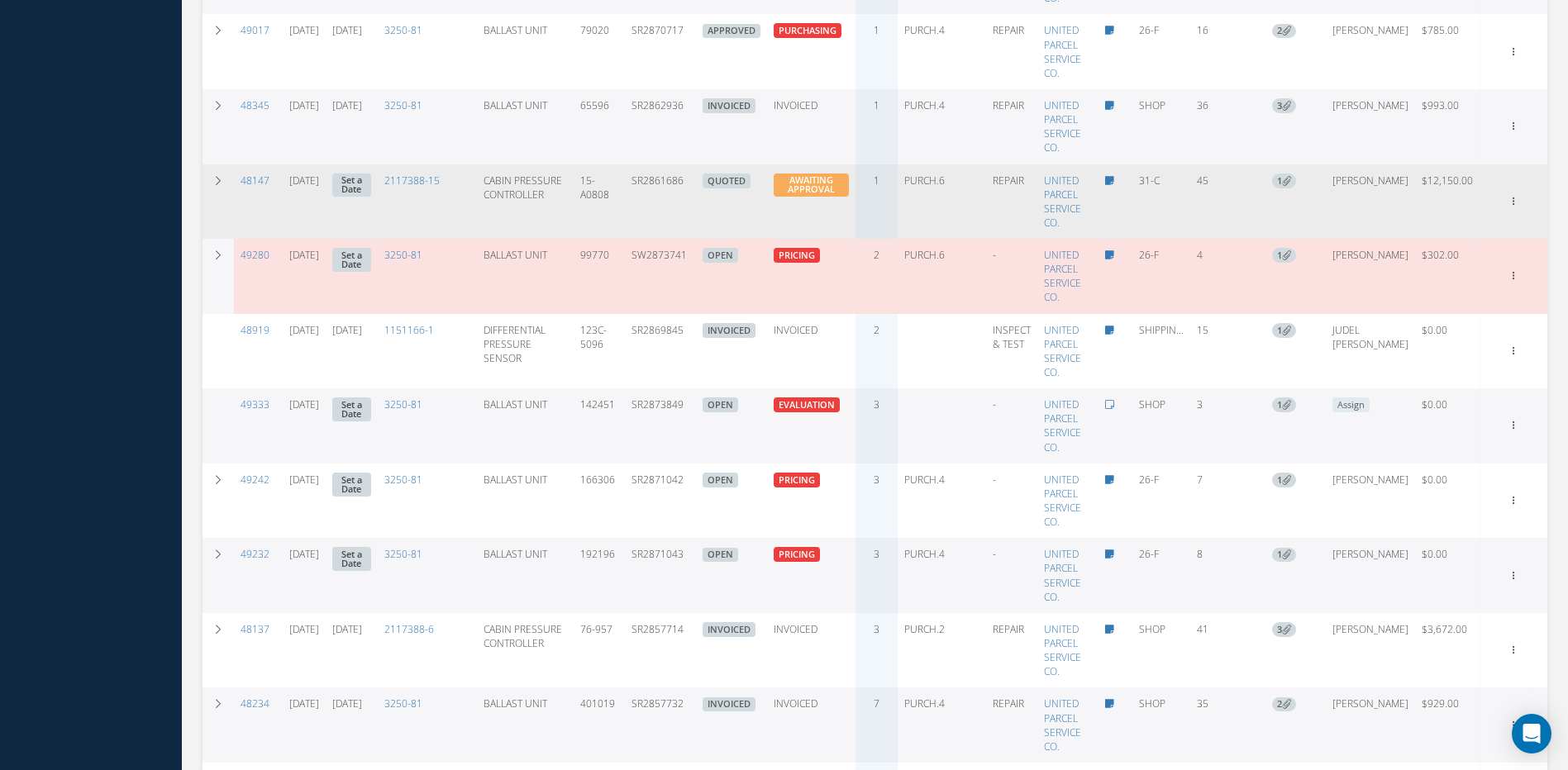
drag, startPoint x: 707, startPoint y: 193, endPoint x: 644, endPoint y: 207, distance: 64.5
click at [644, 207] on tr "48147 07/29/2025 Set a Date 2117388-15 CABIN PRESSURE CONTROLLER 15-A0808 SR286…" at bounding box center [876, 202] width 1345 height 75
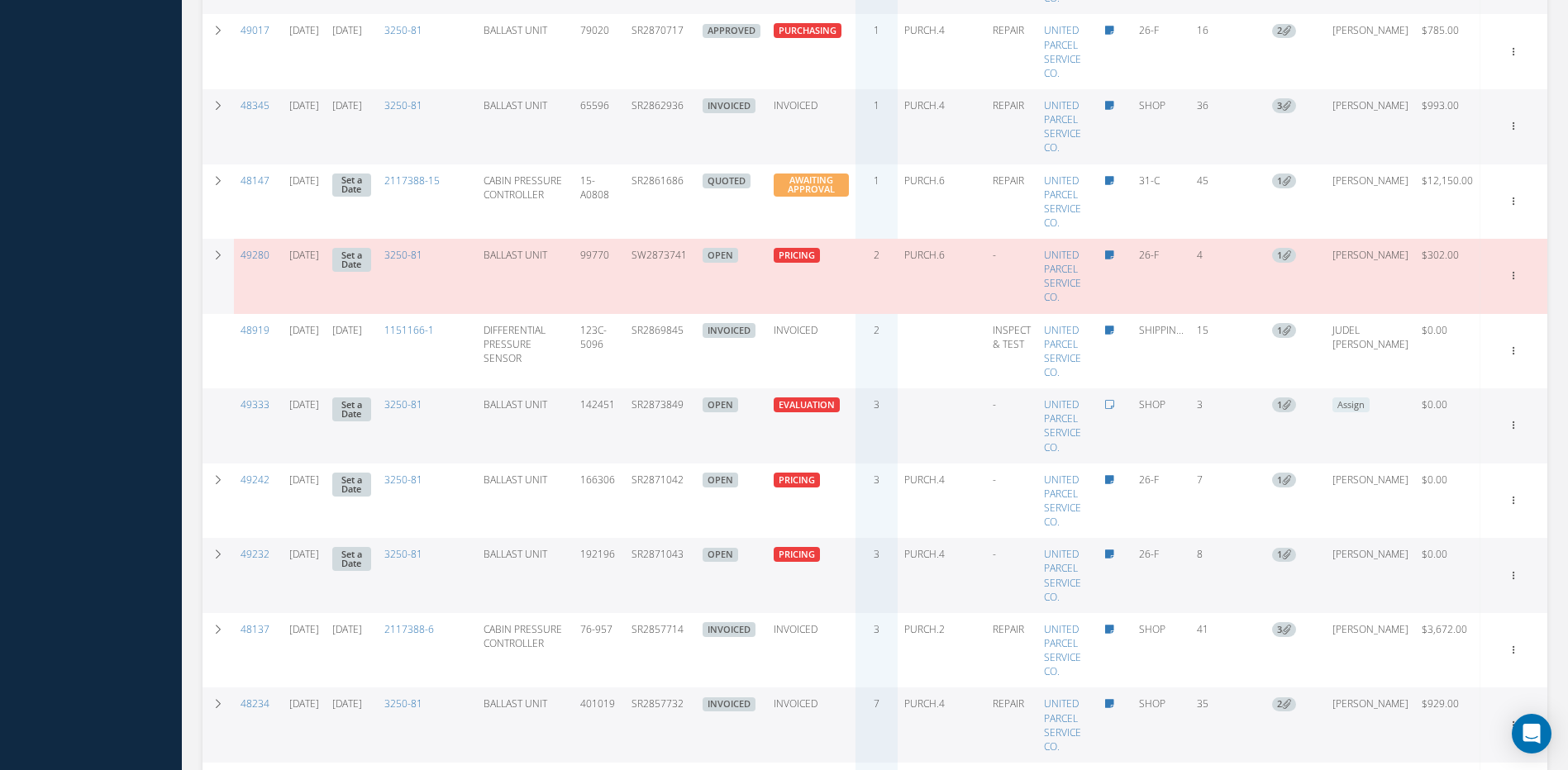
drag, startPoint x: 704, startPoint y: 400, endPoint x: 649, endPoint y: 408, distance: 55.6
click at [649, 408] on td "SR2873849" at bounding box center [660, 426] width 71 height 75
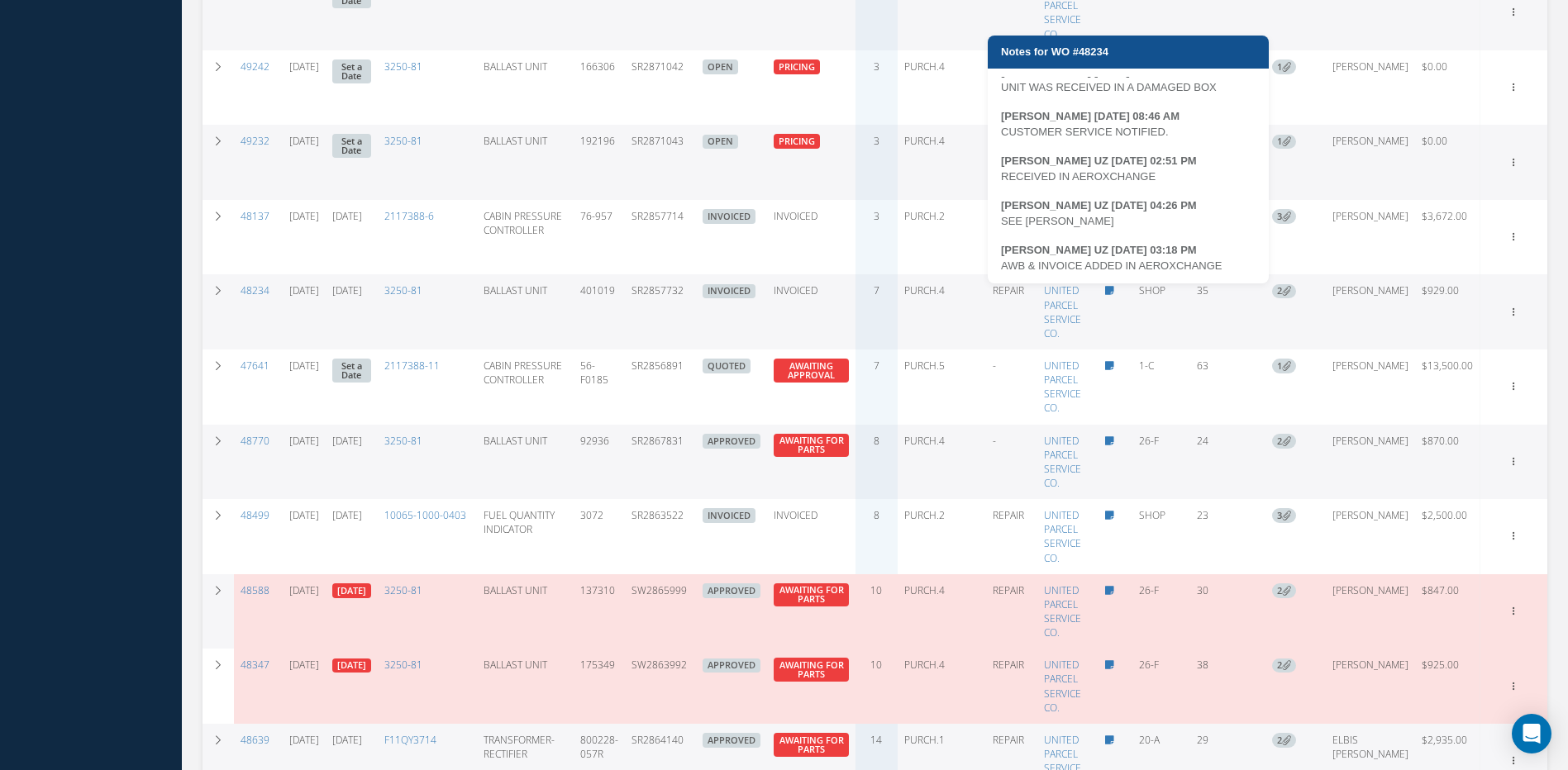
scroll to position [17, 0]
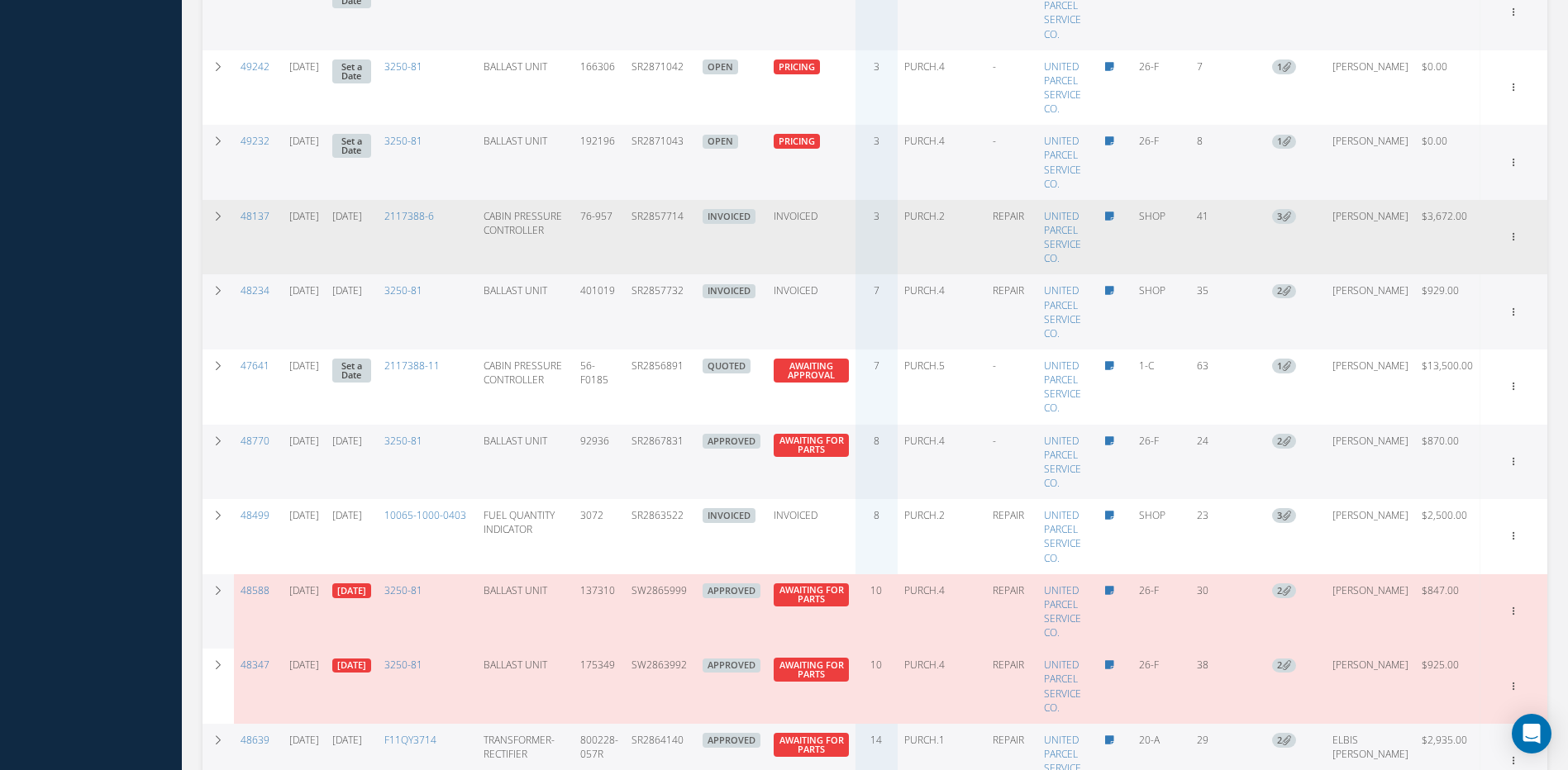
drag, startPoint x: 707, startPoint y: 210, endPoint x: 647, endPoint y: 217, distance: 60.4
click at [647, 217] on td "SR2857714" at bounding box center [660, 238] width 71 height 75
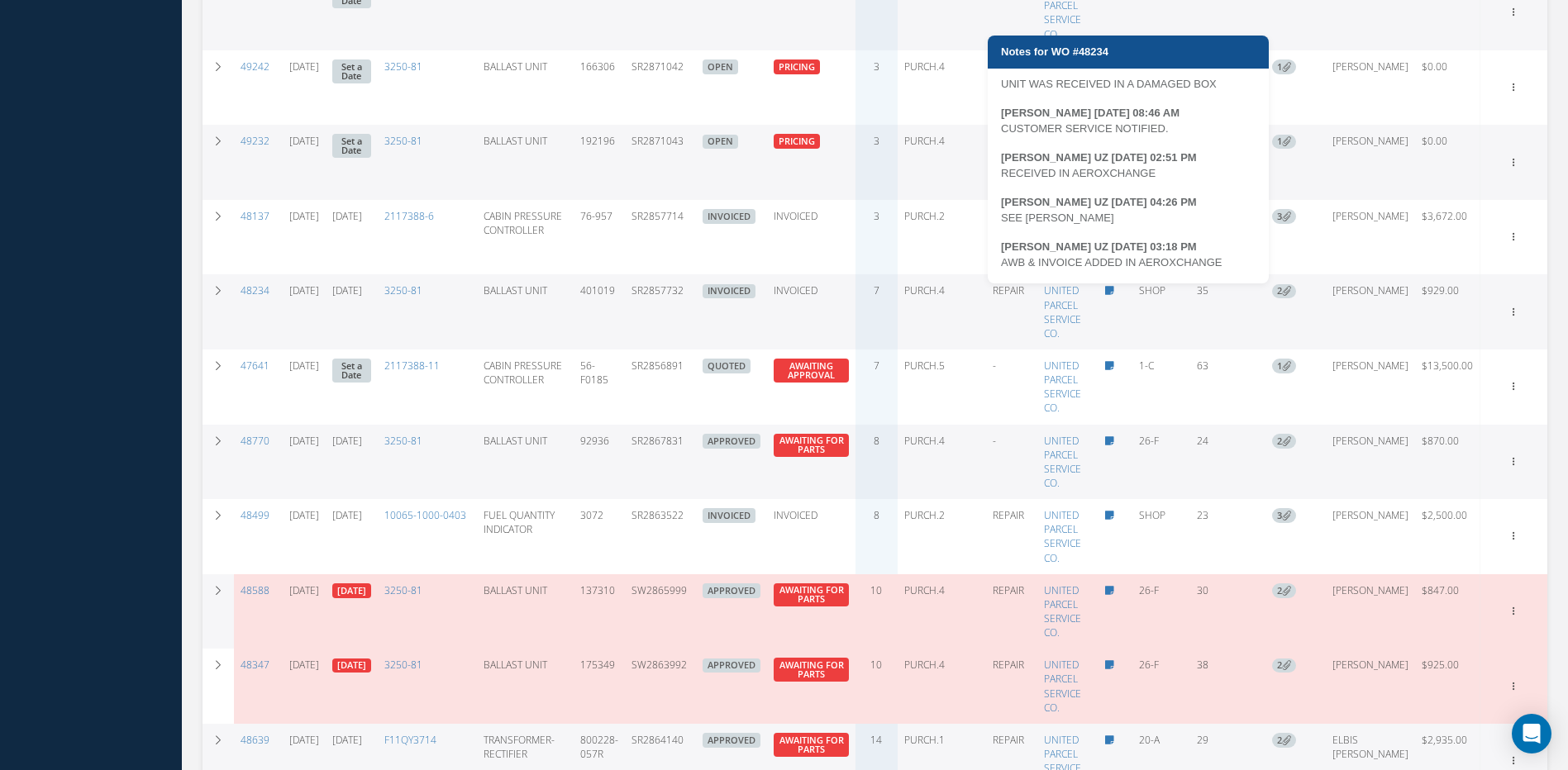
drag, startPoint x: 1221, startPoint y: 277, endPoint x: 1005, endPoint y: 260, distance: 216.7
click at [1005, 260] on div "AWB & INVOICE ADDED IN AEROXCHANGE" at bounding box center [1128, 262] width 254 height 17
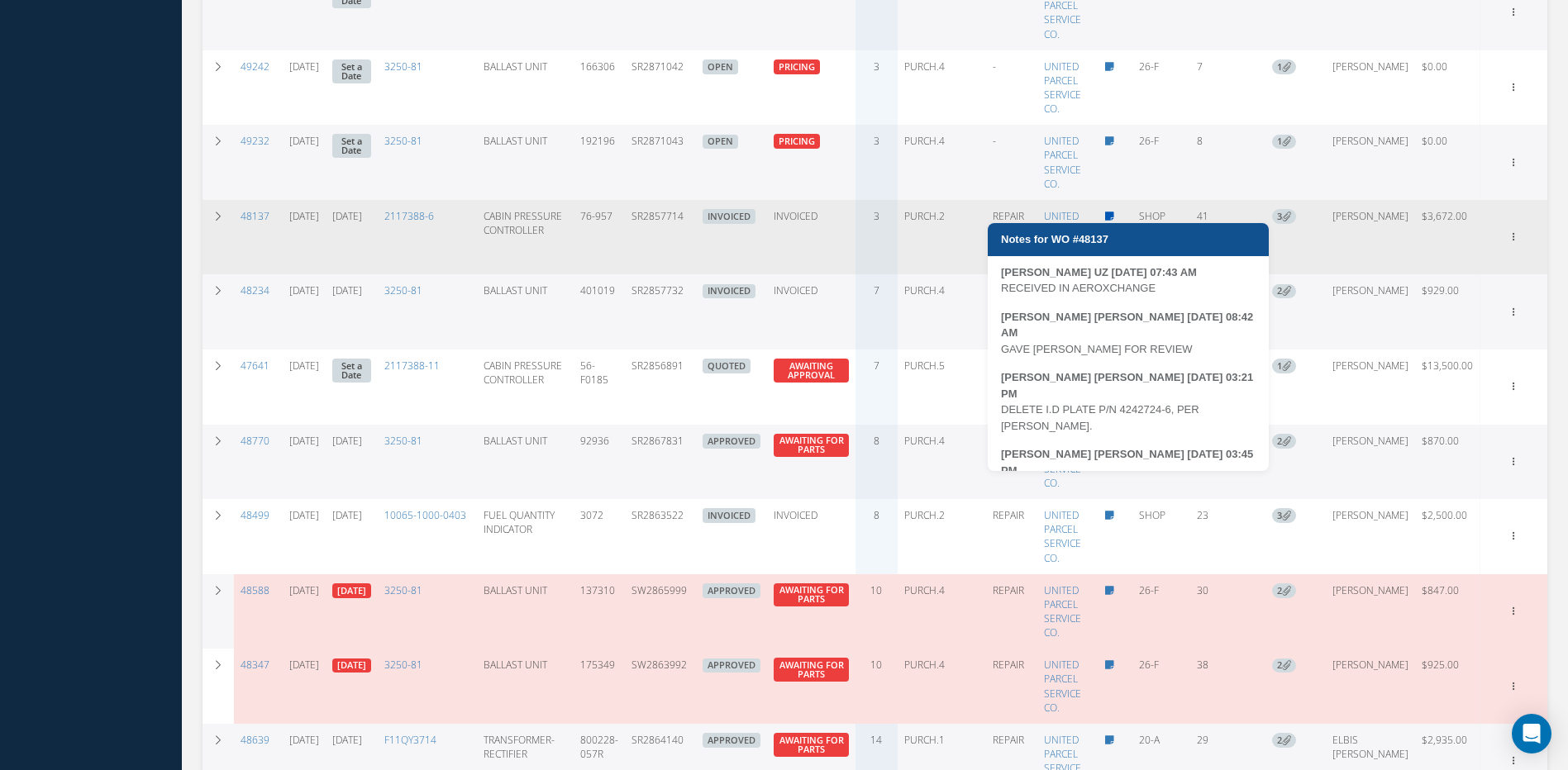
click at [1114, 214] on icon at bounding box center [1109, 216] width 9 height 10
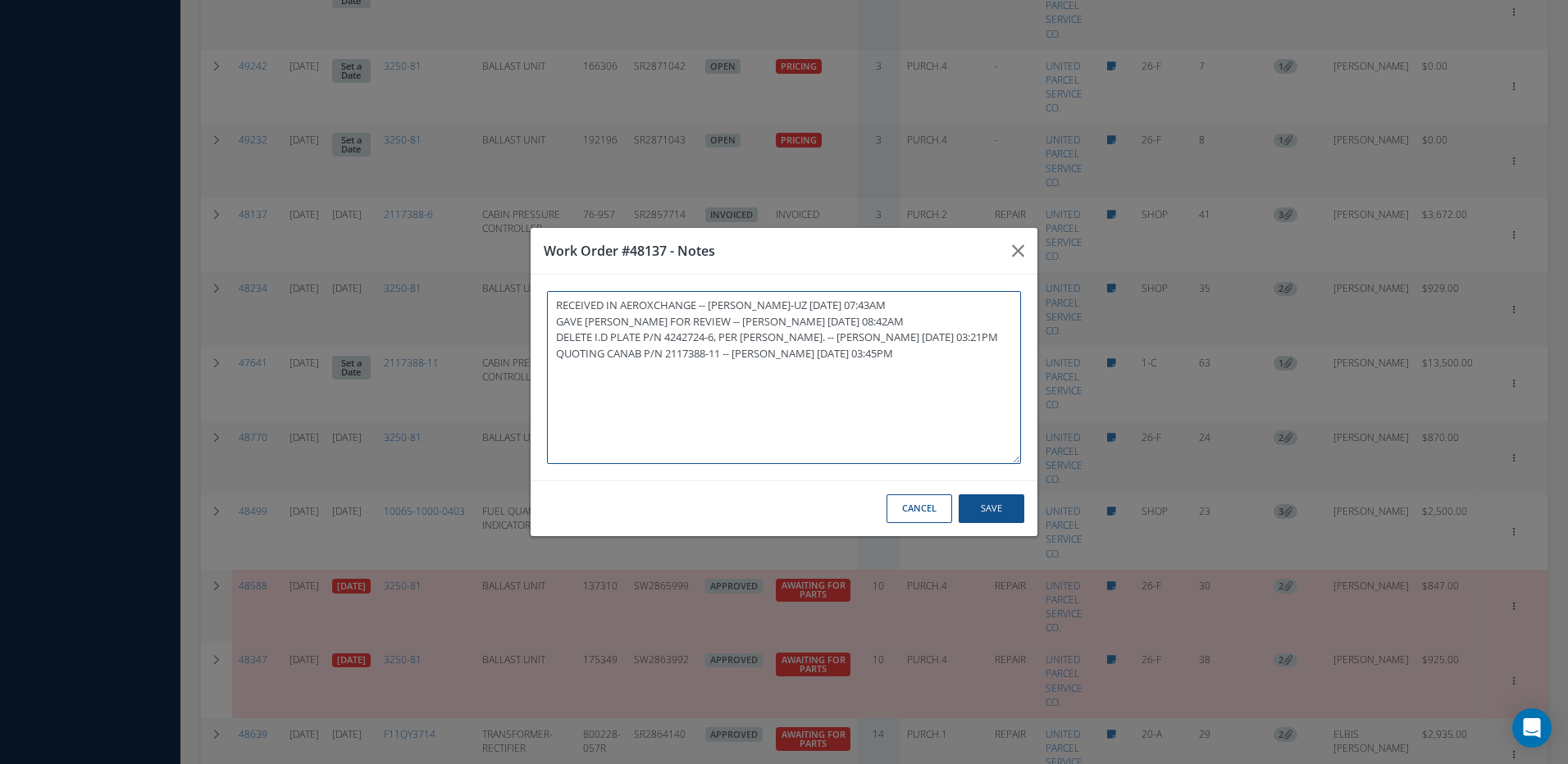
paste textarea "AWB & INVOICE ADDED IN AEROXCHANGE"
type textarea "RECEIVED IN AEROXCHANGE -- MARIA PERDOMO-UZ 07/30/2025 07:43AM GAVE KARINA M.R.…"
click at [1001, 513] on button "Save" at bounding box center [992, 509] width 66 height 29
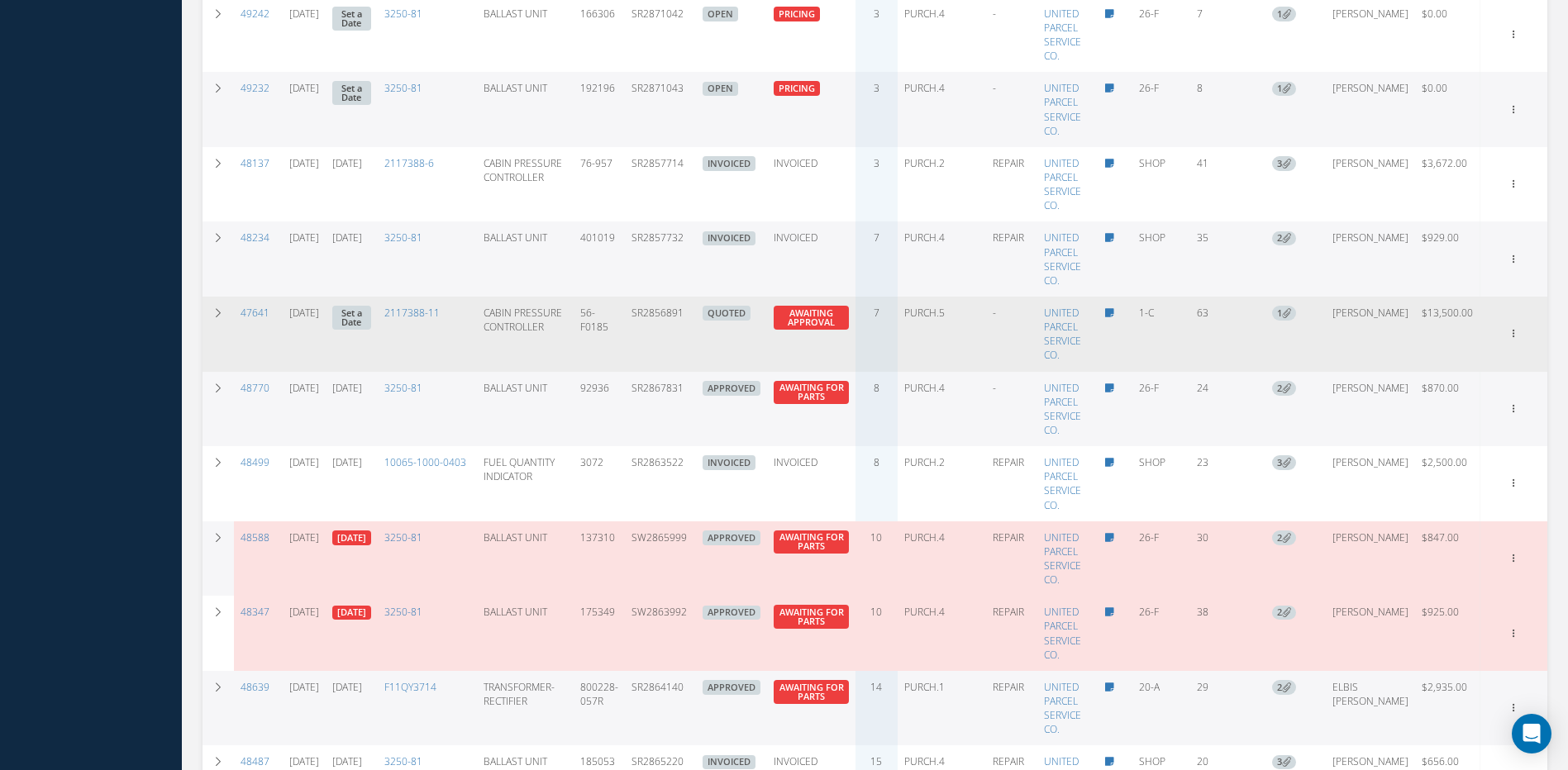
scroll to position [1572, 0]
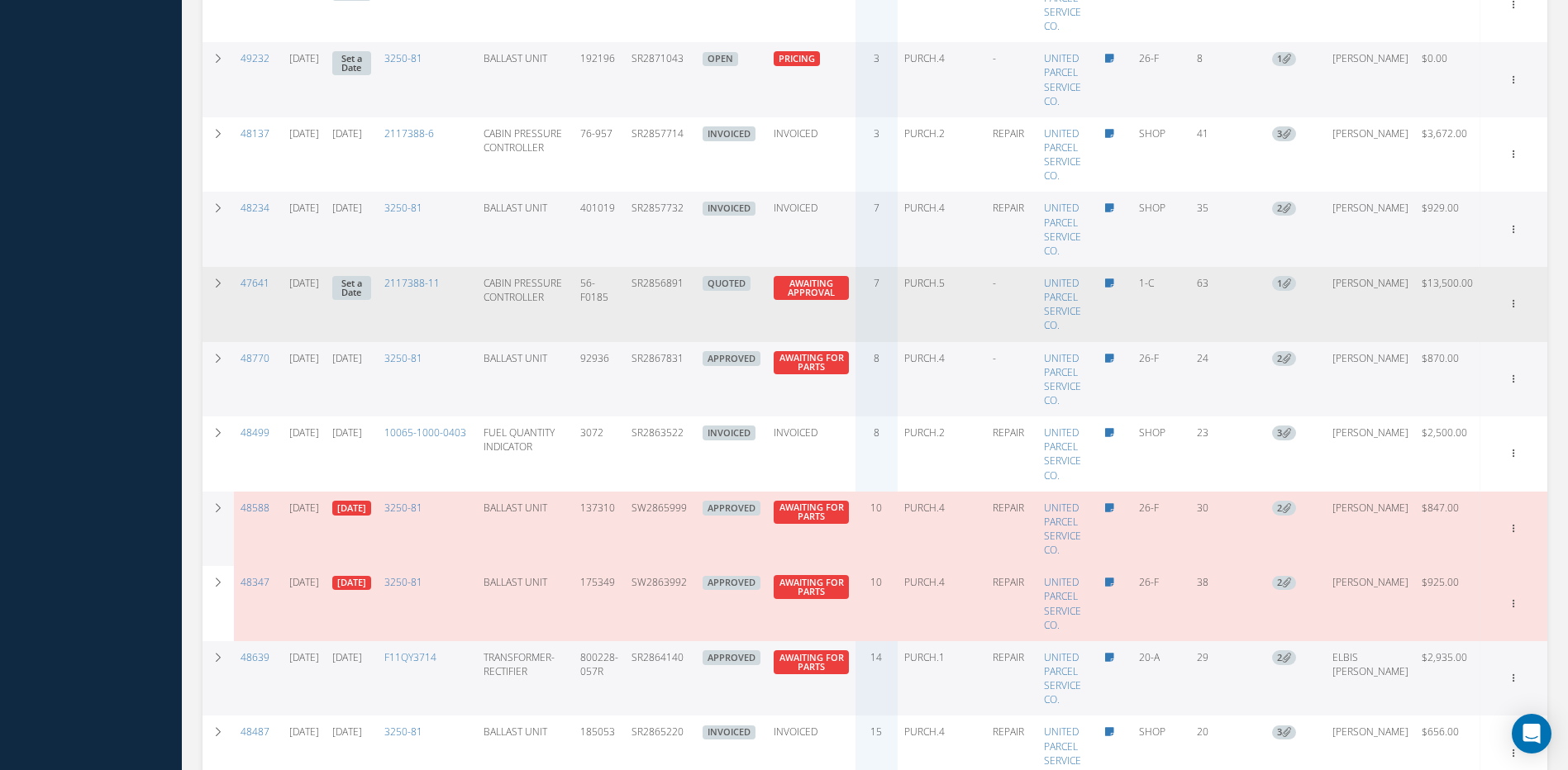
drag, startPoint x: 707, startPoint y: 291, endPoint x: 635, endPoint y: 292, distance: 72.0
click at [635, 292] on tr "47641 07/11/2025 Set a Date 2117388-11 CABIN PRESSURE CONTROLLER 56-F0185 SR285…" at bounding box center [876, 304] width 1345 height 75
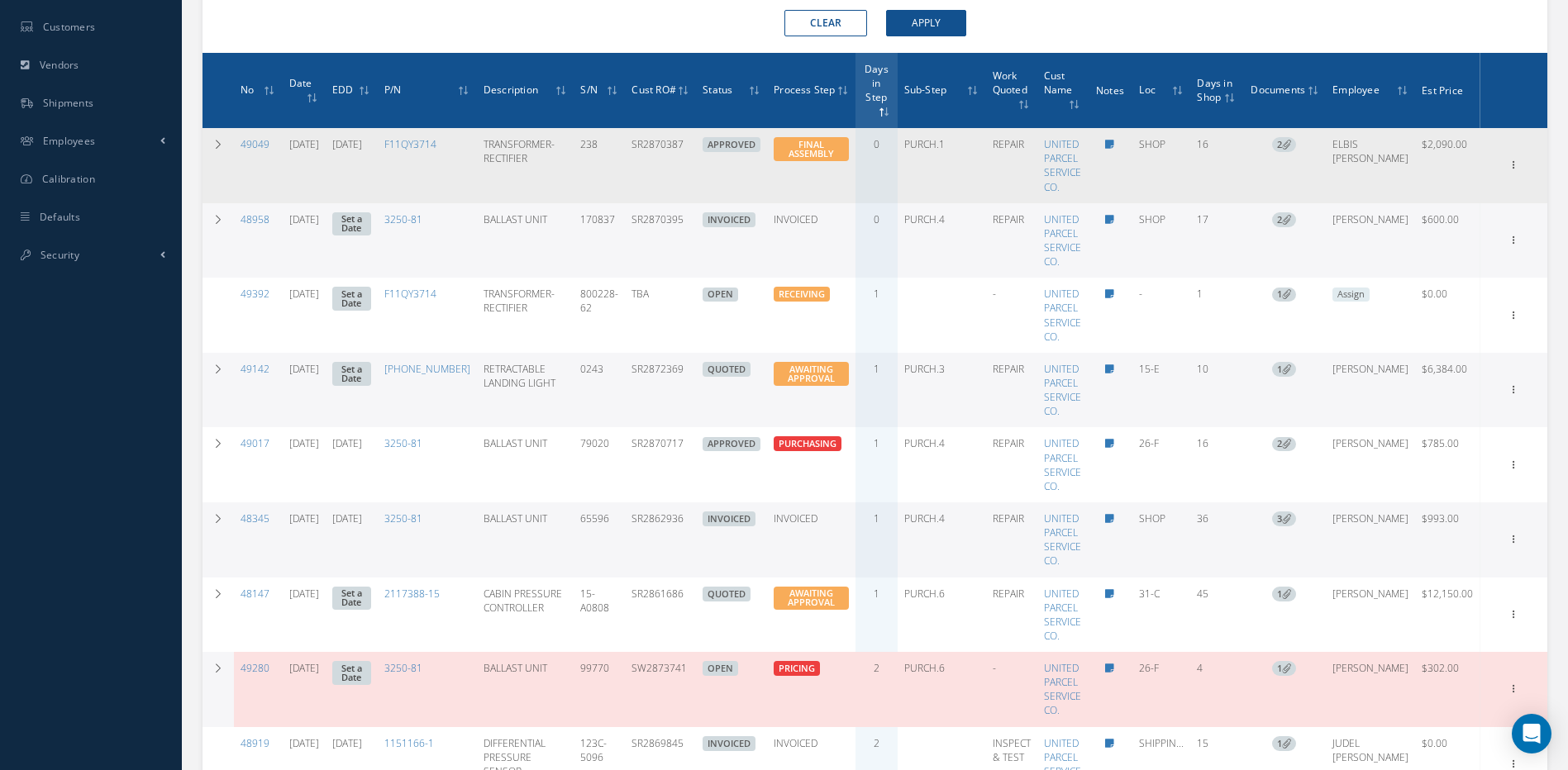
scroll to position [250, 0]
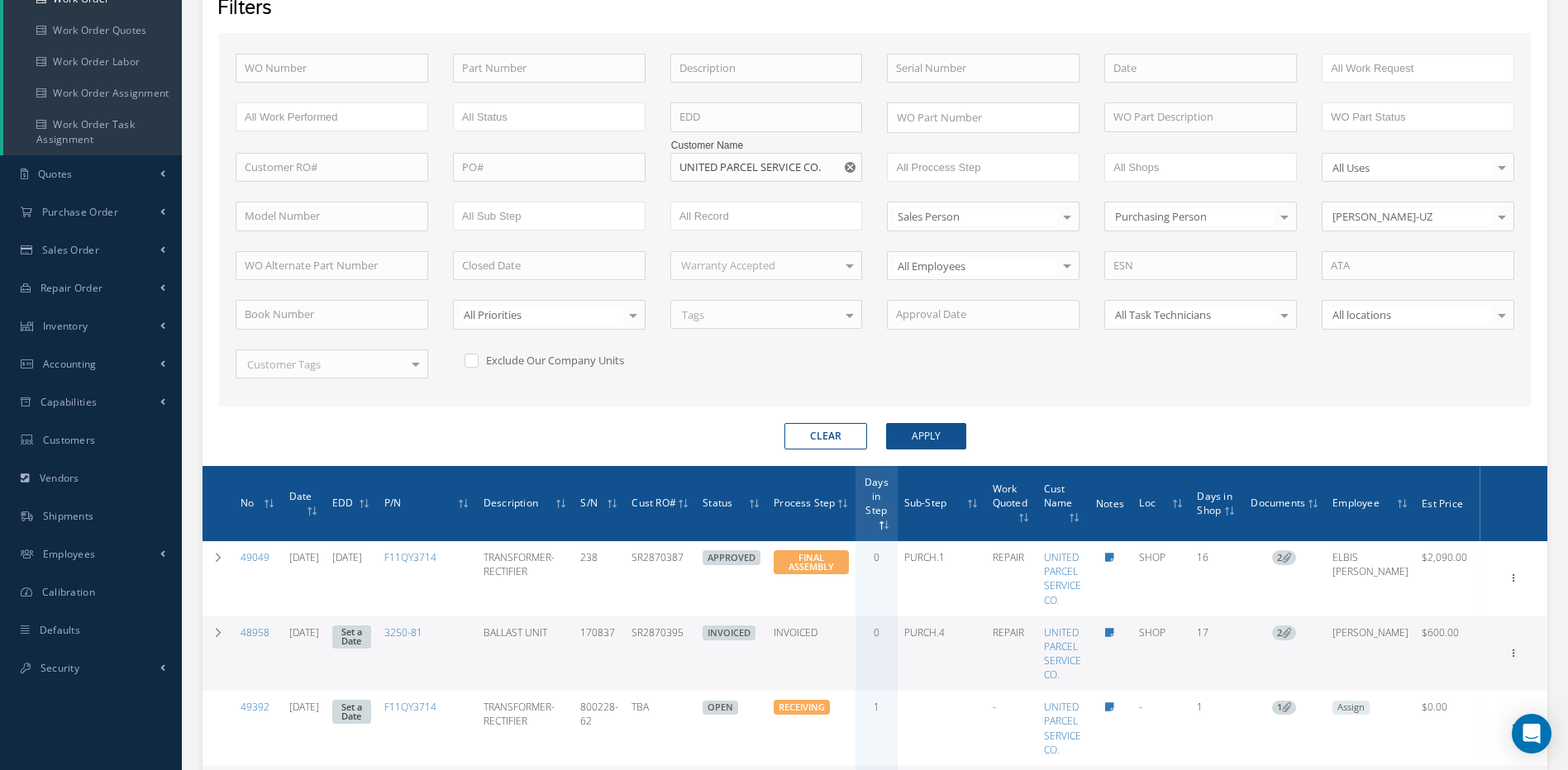
click at [853, 169] on use "Reset" at bounding box center [850, 167] width 11 height 11
click at [839, 168] on input "text" at bounding box center [766, 168] width 193 height 30
type input "AP"
drag, startPoint x: 726, startPoint y: 169, endPoint x: 659, endPoint y: 167, distance: 67.0
click at [670, 166] on input "AP" at bounding box center [766, 168] width 193 height 30
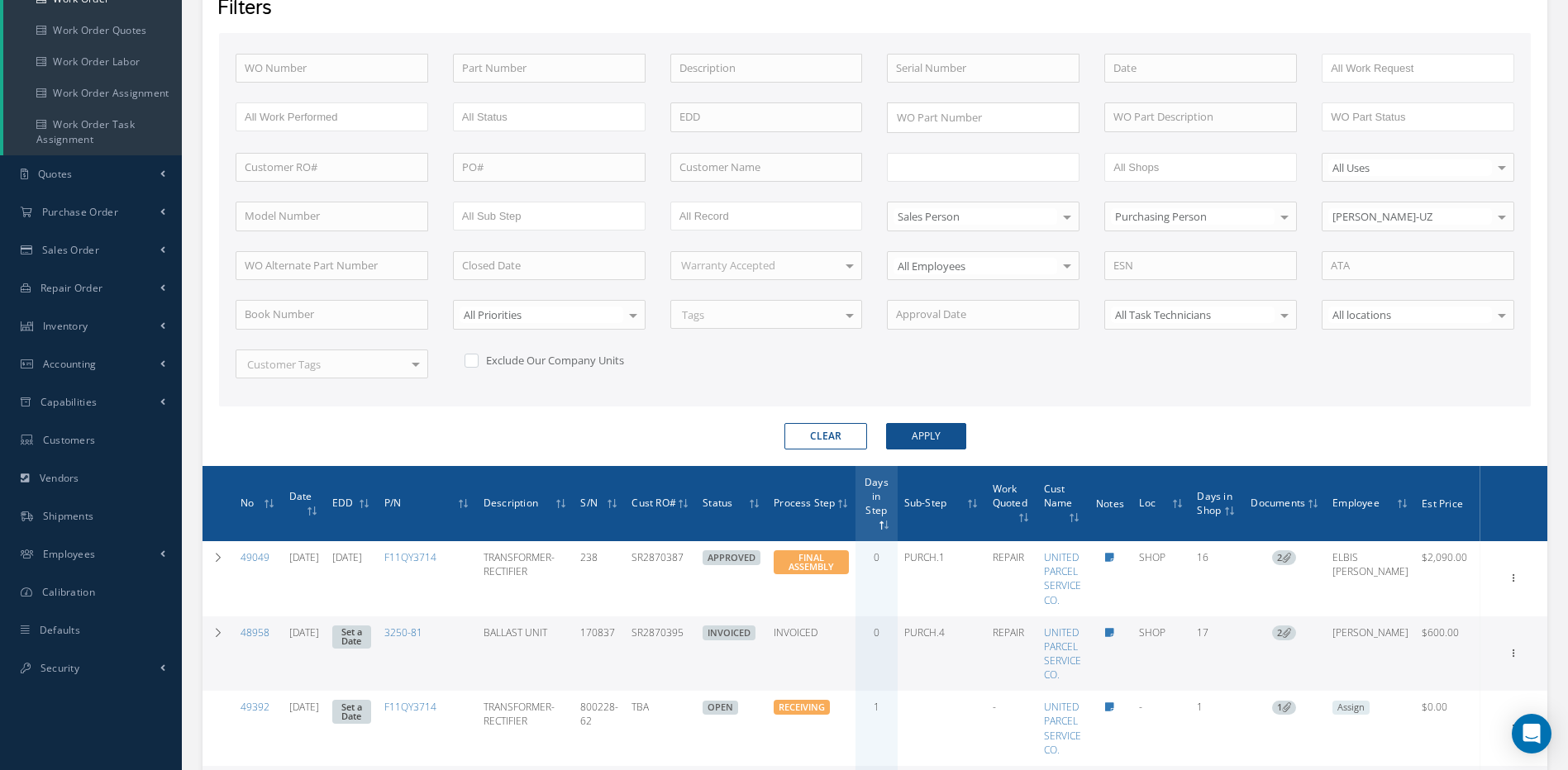
click at [986, 166] on input "text" at bounding box center [948, 167] width 105 height 21
type input "AP"
click at [920, 432] on button "Apply" at bounding box center [926, 436] width 80 height 26
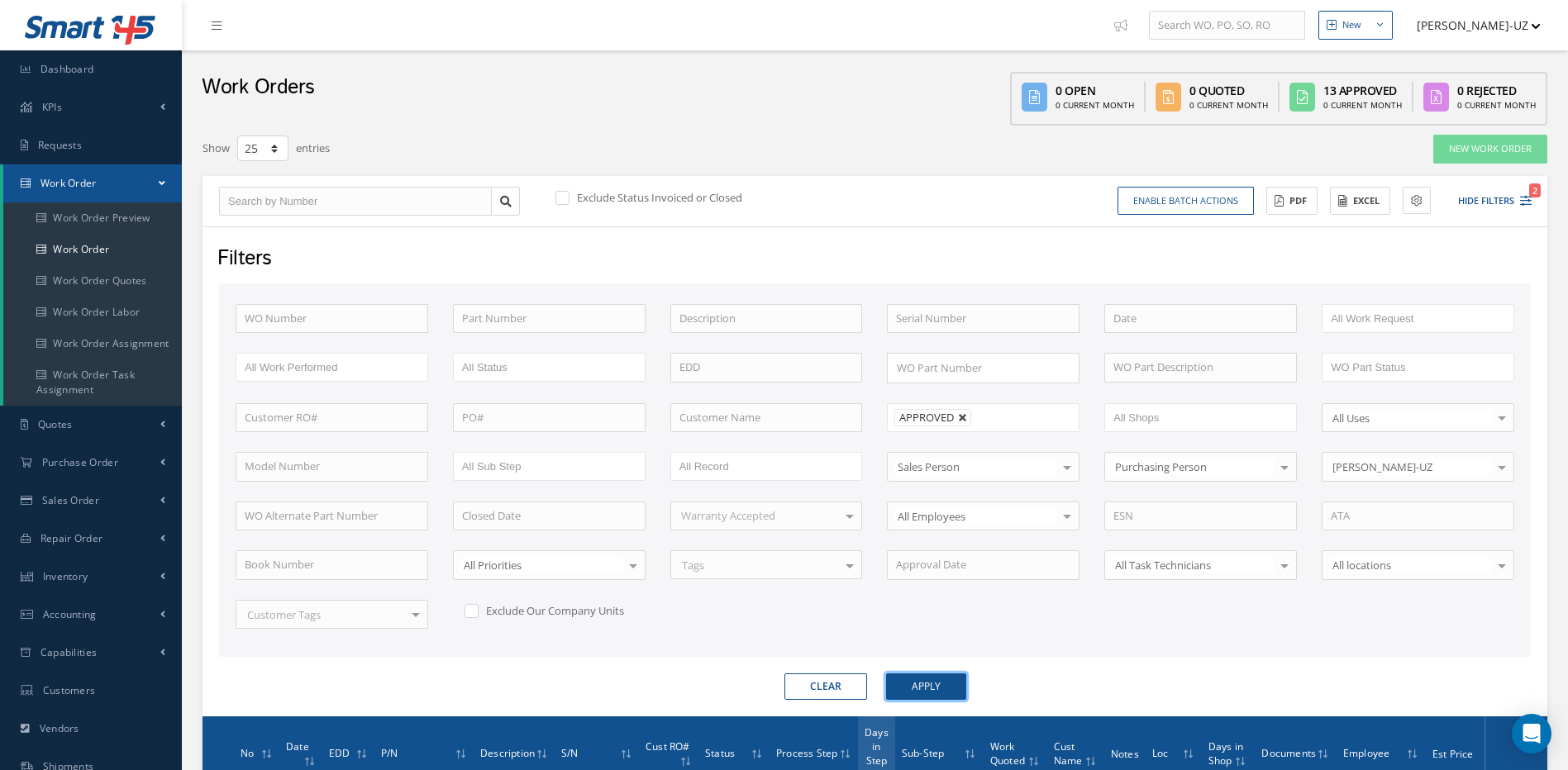
click at [964, 417] on link at bounding box center [963, 418] width 10 height 10
type input "All Proccess Step"
click at [837, 690] on button "Clear" at bounding box center [826, 686] width 83 height 26
checkbox input "true"
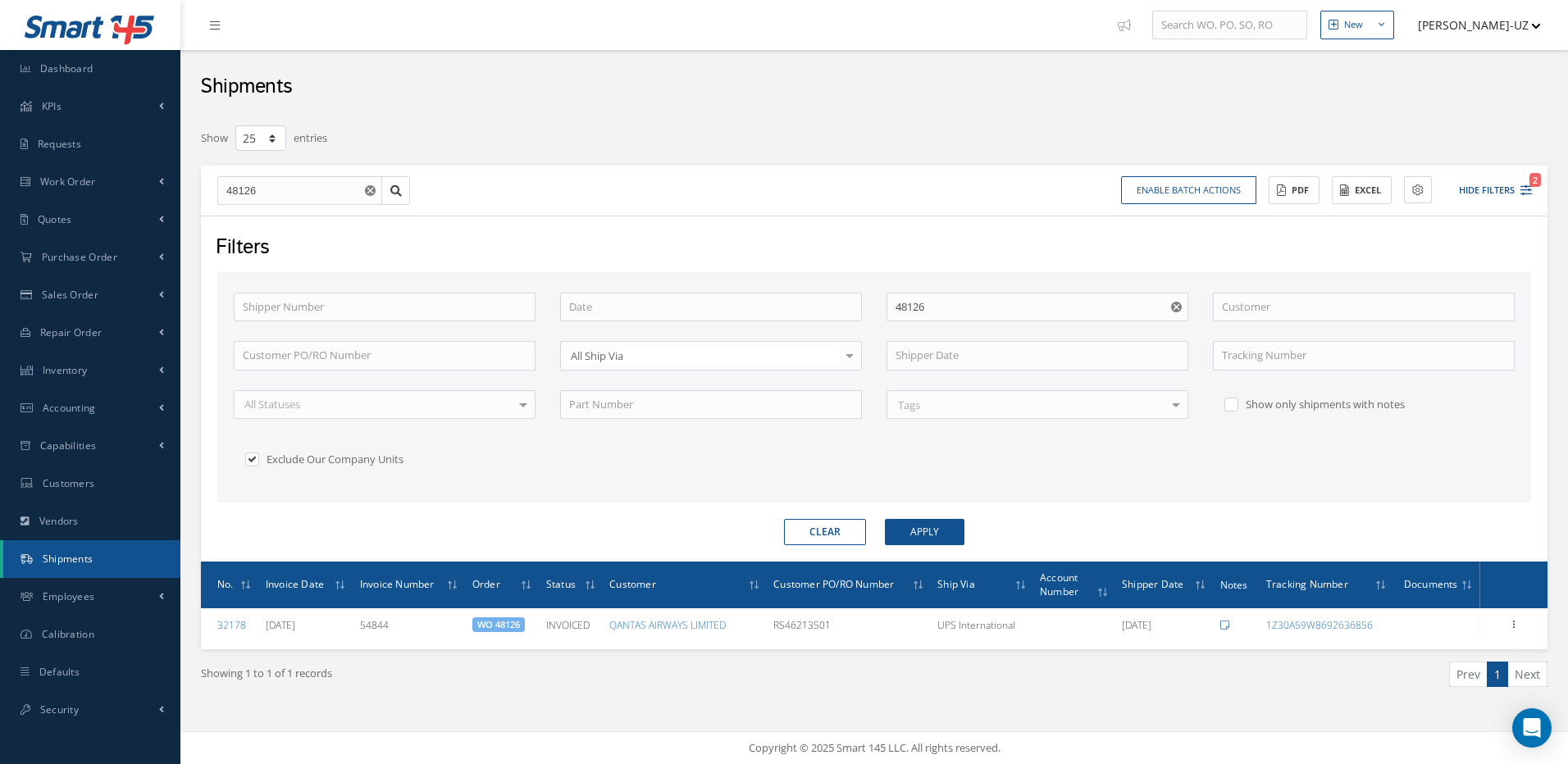
select select "25"
drag, startPoint x: 279, startPoint y: 196, endPoint x: 219, endPoint y: 209, distance: 61.4
click at [219, 206] on div "48126 48126" at bounding box center [299, 191] width 165 height 30
type input "4"
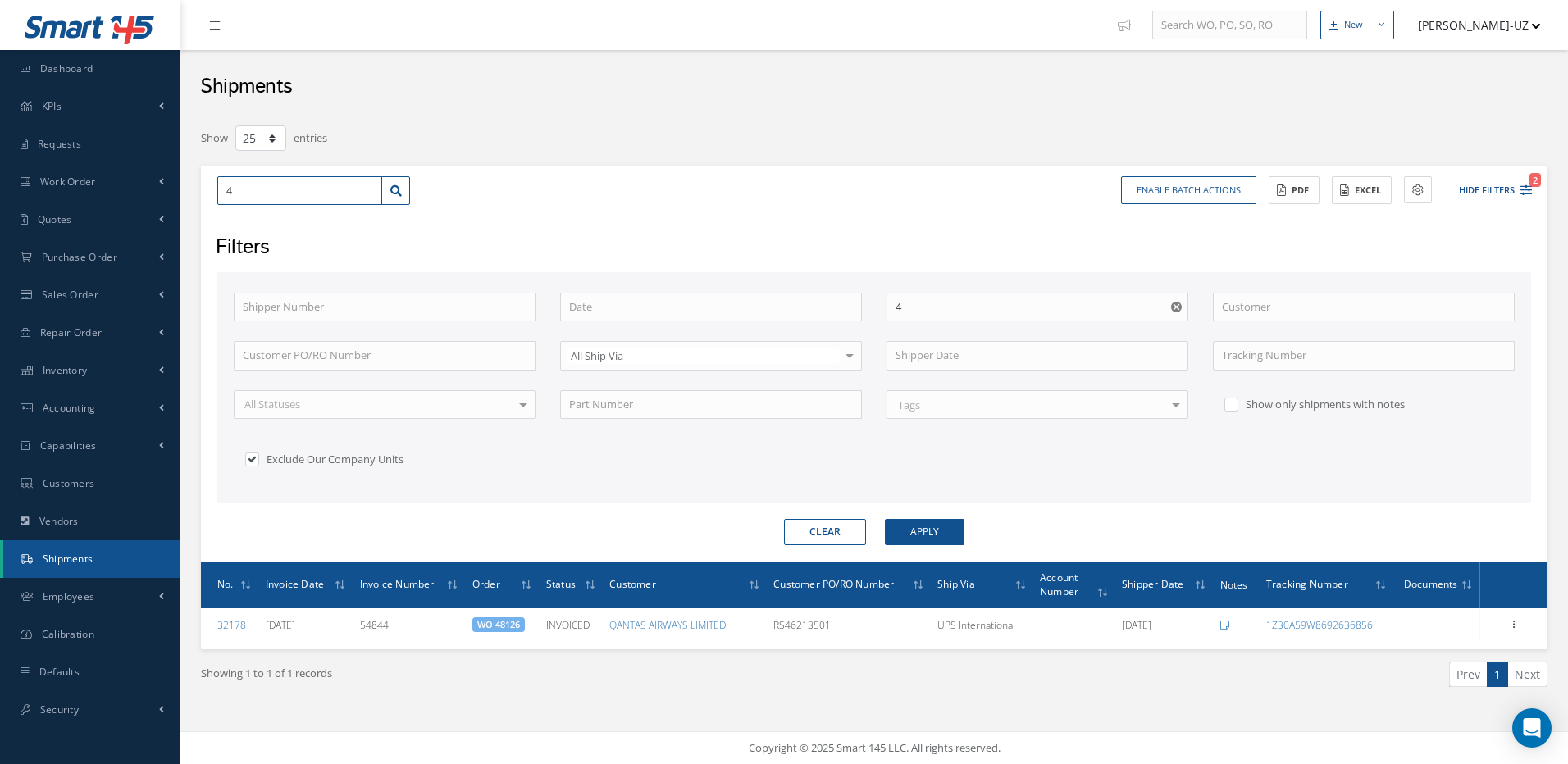
type input "48"
type input "485"
type input "4851"
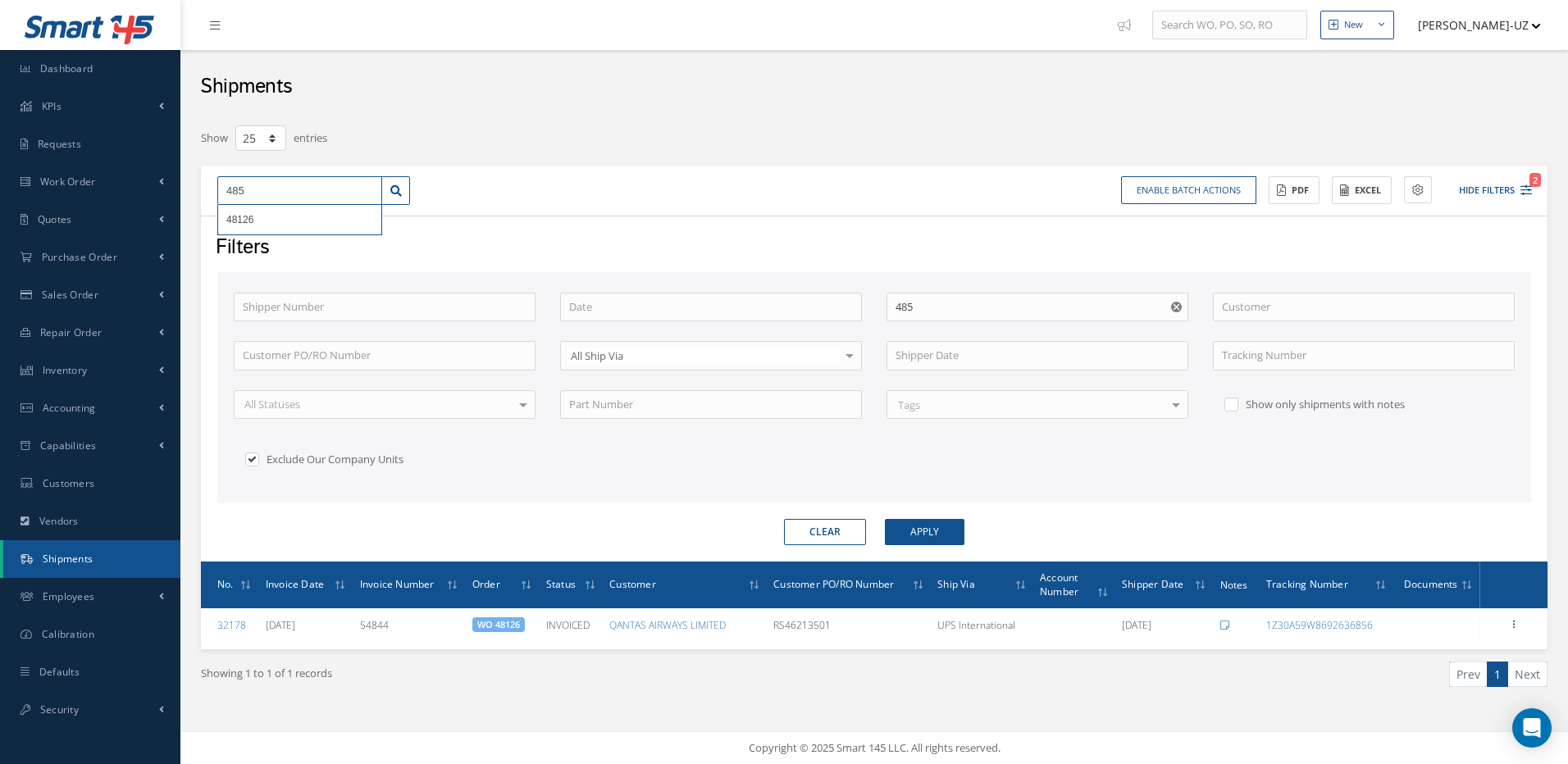
type input "4851"
type input "48510"
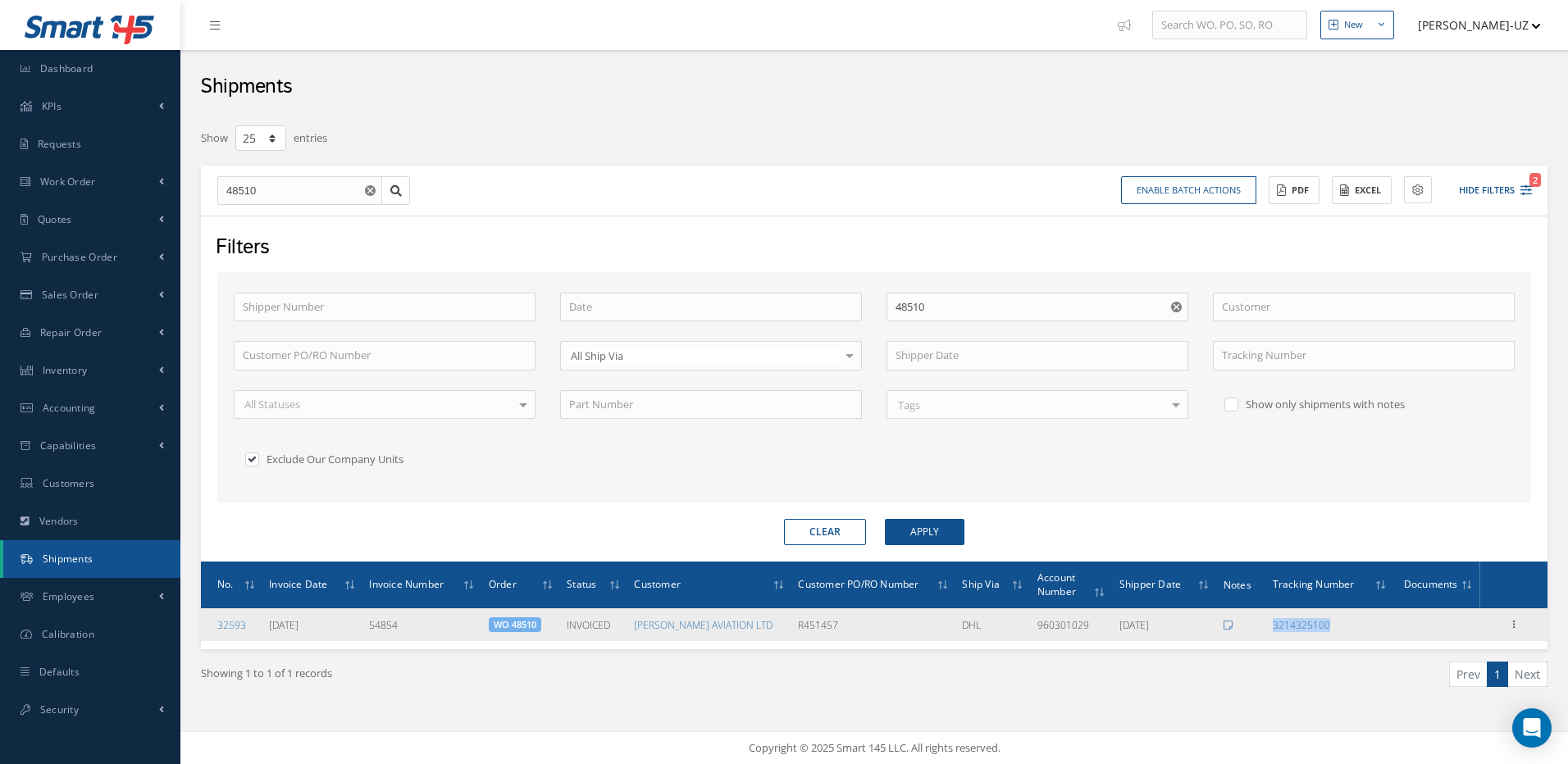
drag, startPoint x: 1379, startPoint y: 624, endPoint x: 1265, endPoint y: 629, distance: 114.1
click at [1265, 629] on tr "32593 [DATE] 54854 WO 48510 INVOICED [PERSON_NAME] AVIATION LTD R451457 DHL 960…" at bounding box center [874, 625] width 1347 height 33
copy tr "3214325100"
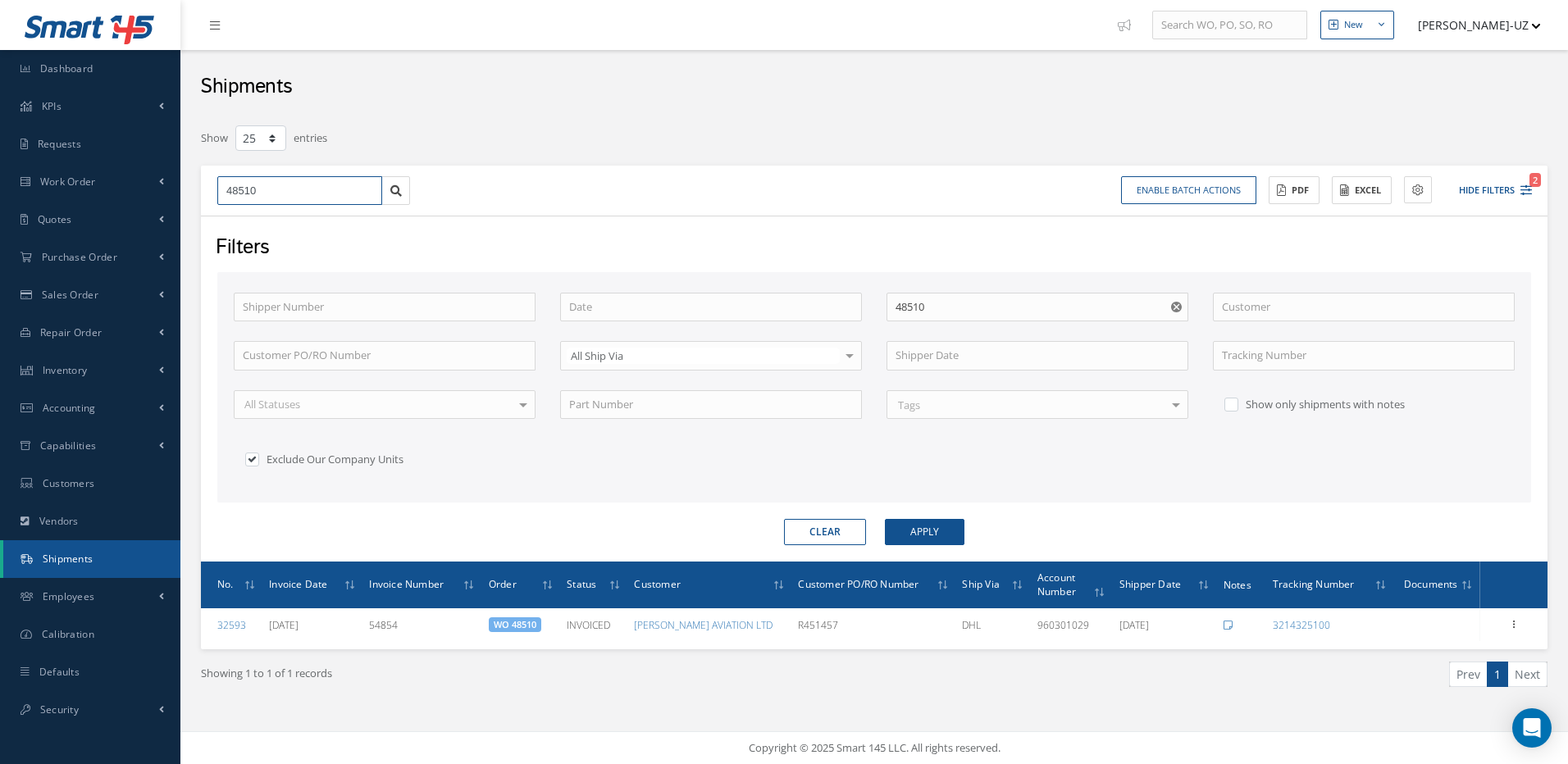
click at [276, 191] on input "48510" at bounding box center [299, 191] width 165 height 30
type input "4851"
type input "48513"
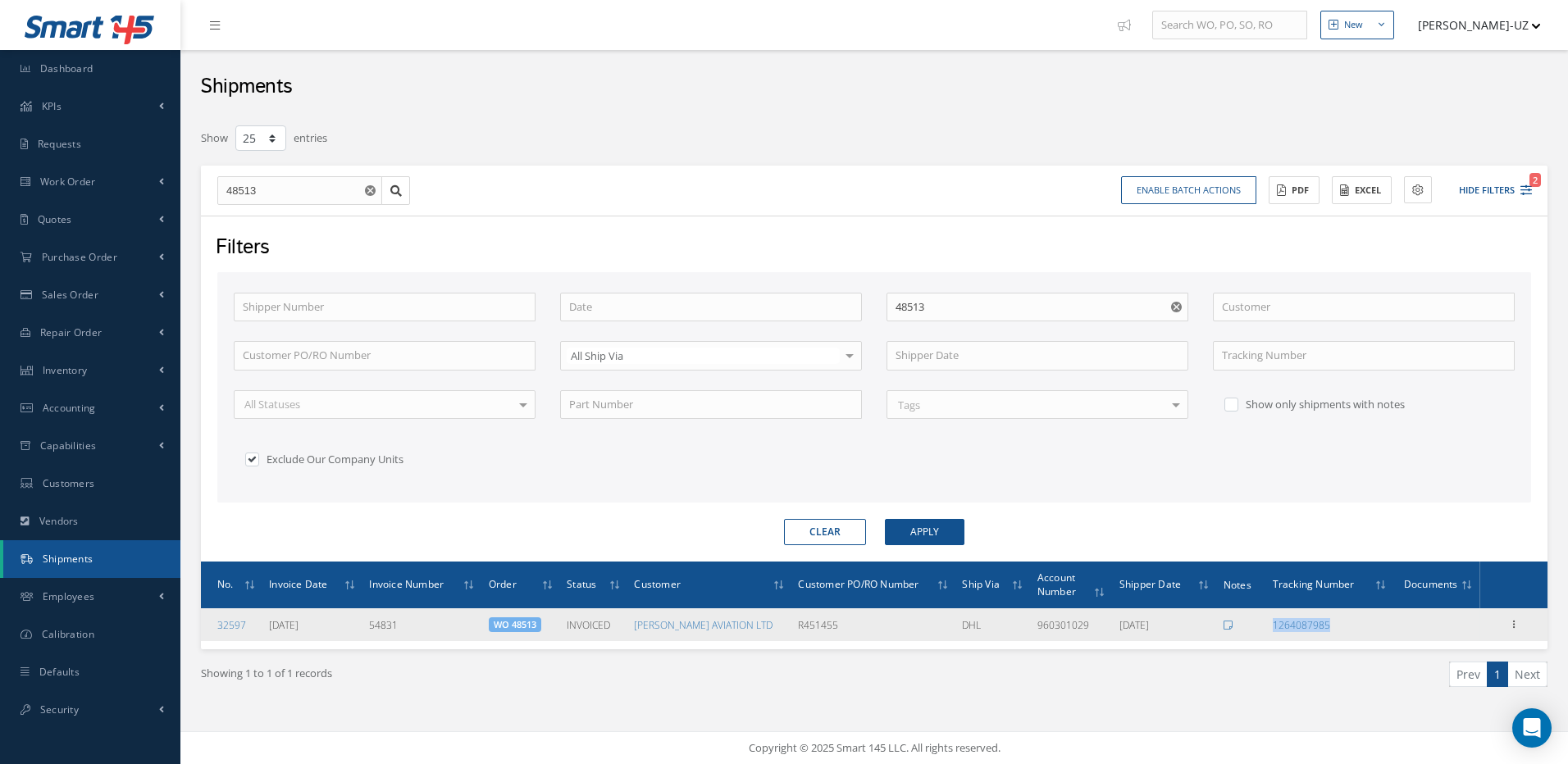
drag, startPoint x: 1370, startPoint y: 624, endPoint x: 1270, endPoint y: 628, distance: 100.1
click at [1270, 628] on td "1264087985" at bounding box center [1330, 625] width 128 height 33
drag, startPoint x: 859, startPoint y: 629, endPoint x: 792, endPoint y: 636, distance: 67.4
click at [792, 636] on tr "32597 [DATE] 54831 WO 48513 INVOICED [PERSON_NAME] AVIATION LTD R451455 DHL 960…" at bounding box center [874, 625] width 1347 height 33
copy tr "R451455"
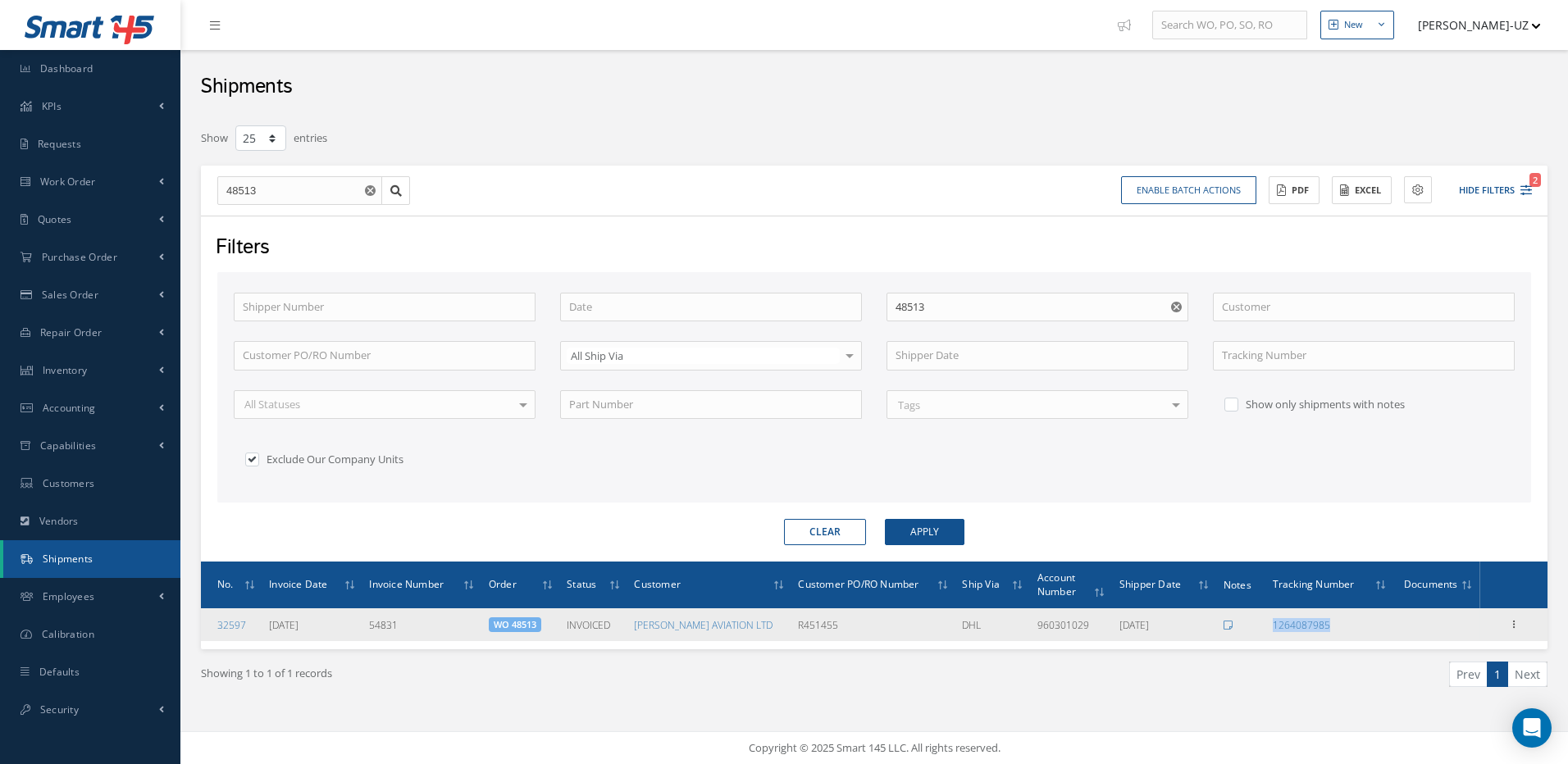
drag, startPoint x: 1354, startPoint y: 624, endPoint x: 1270, endPoint y: 624, distance: 84.0
click at [1270, 624] on td "1264087985" at bounding box center [1330, 625] width 128 height 33
copy link "1264087985"
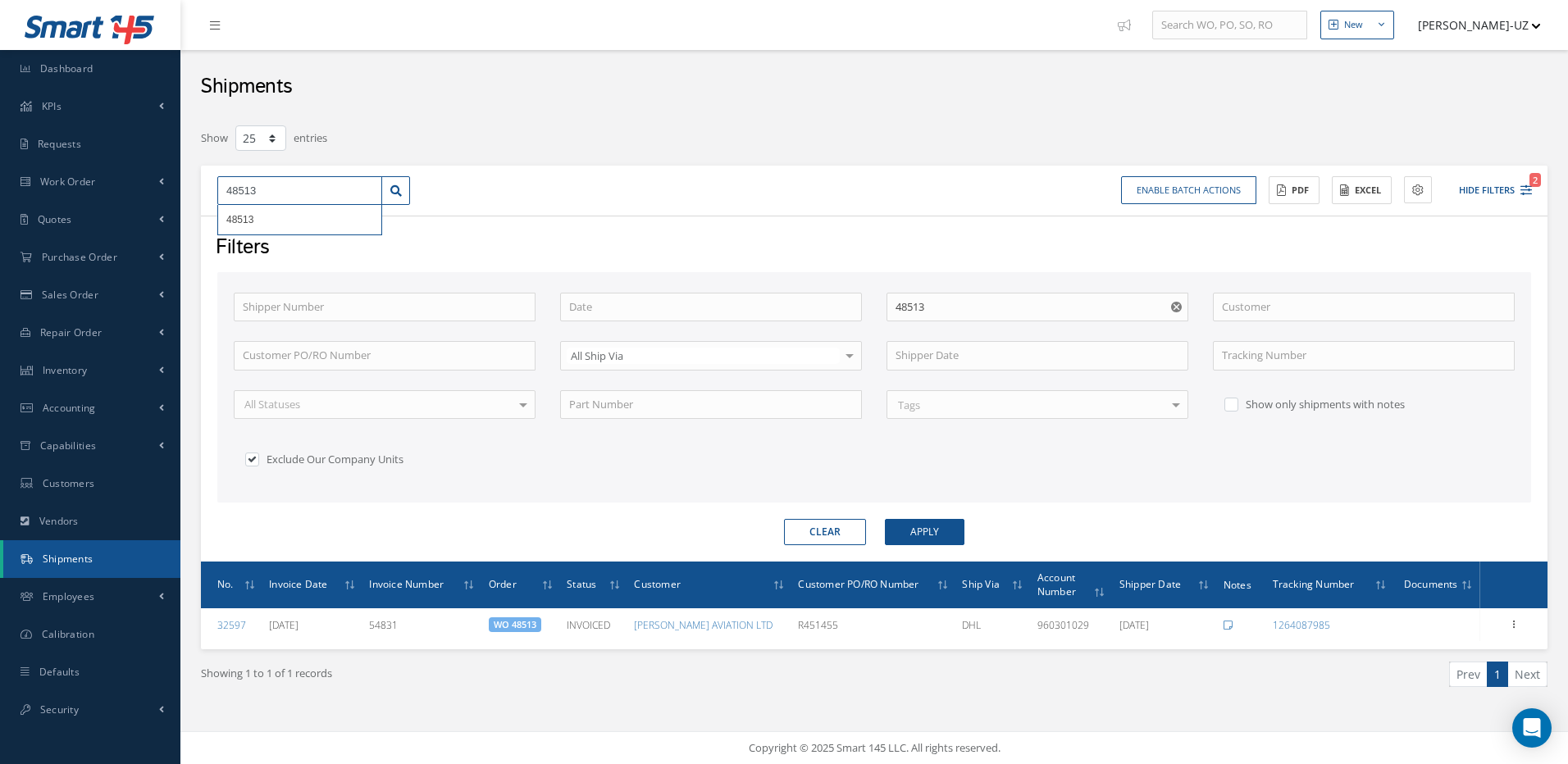
drag, startPoint x: 253, startPoint y: 196, endPoint x: 184, endPoint y: 193, distance: 69.1
click at [233, 195] on input "48513" at bounding box center [299, 191] width 165 height 30
type input "48"
type input "489"
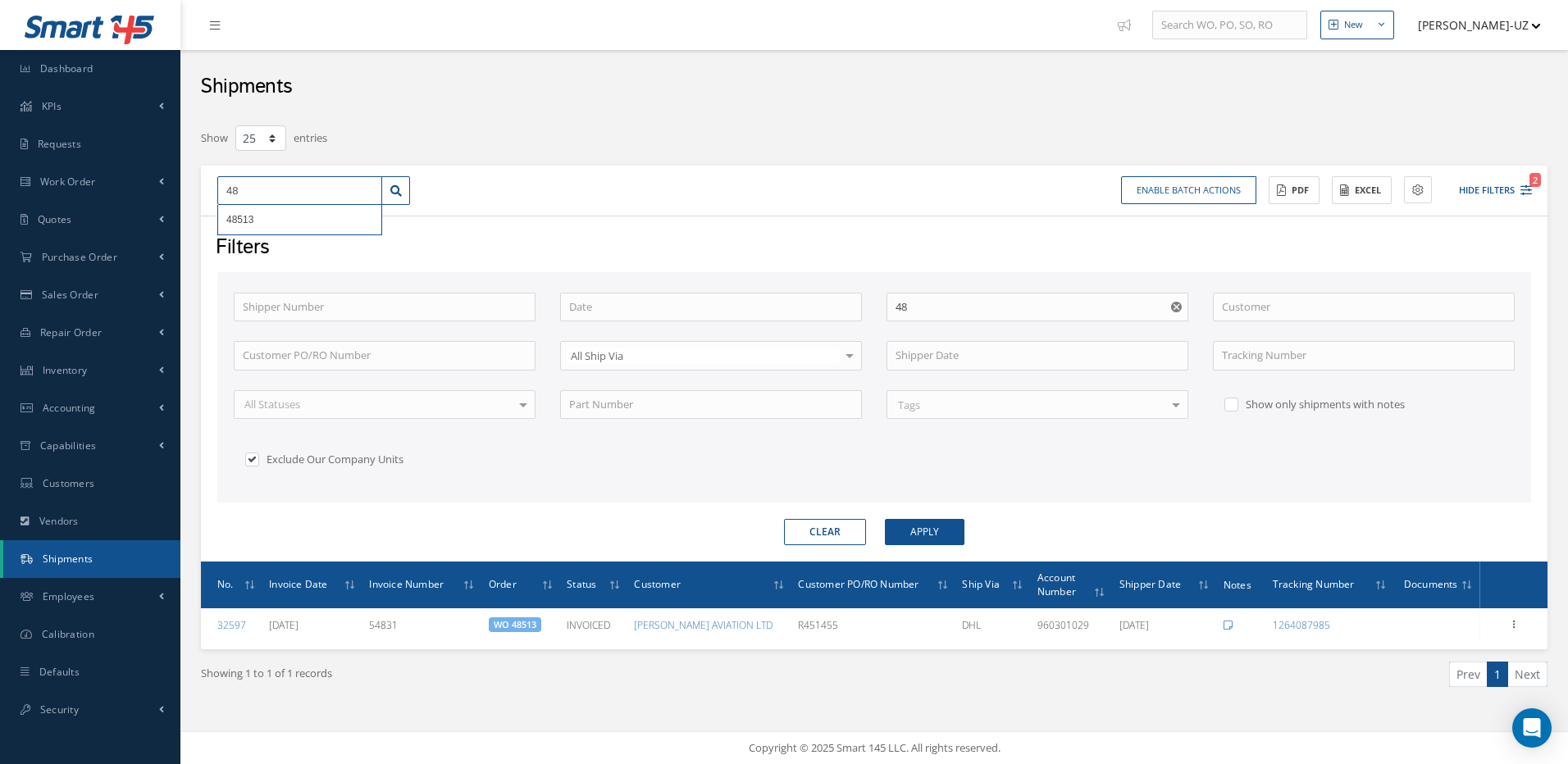
type input "489"
type input "4895"
type input "48958"
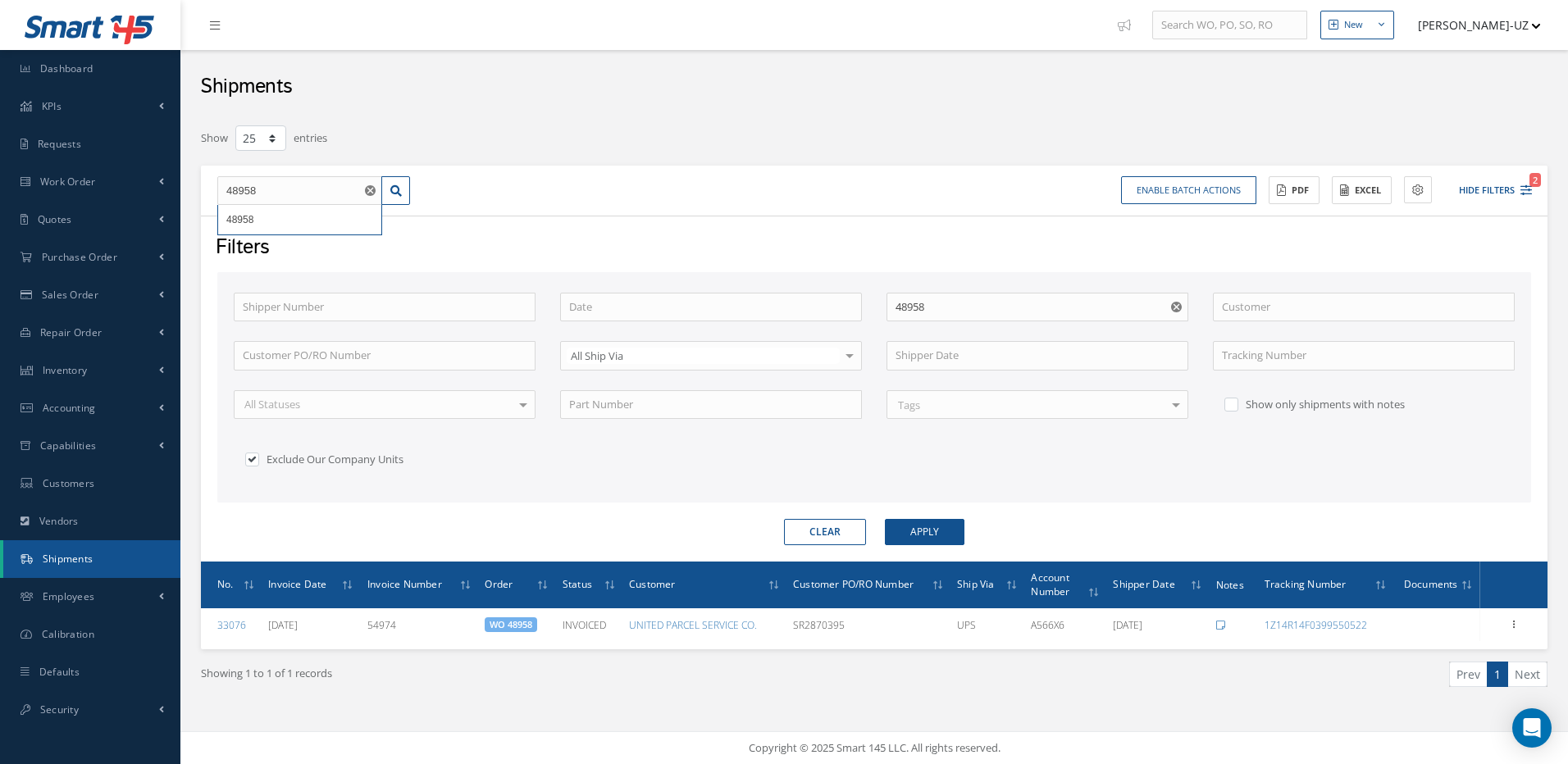
drag, startPoint x: 1205, startPoint y: 670, endPoint x: 1229, endPoint y: 674, distance: 24.3
click at [1205, 670] on ul "Prev 1 Next" at bounding box center [1217, 674] width 661 height 25
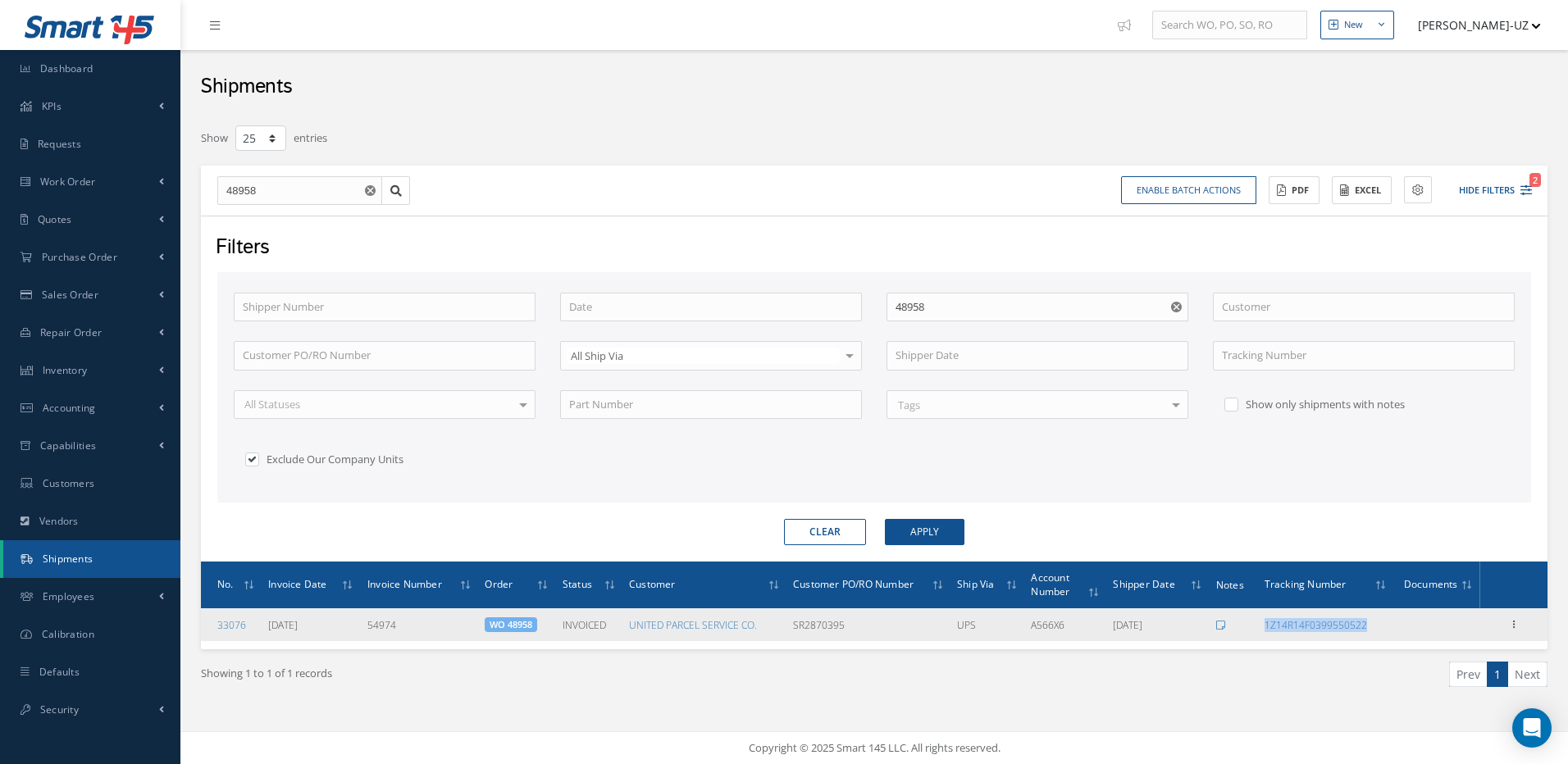
drag, startPoint x: 1389, startPoint y: 631, endPoint x: 1268, endPoint y: 636, distance: 121.1
click at [1268, 636] on td "1Z14R14F0399550522" at bounding box center [1326, 625] width 136 height 33
copy link "1Z14R14F0399550522"
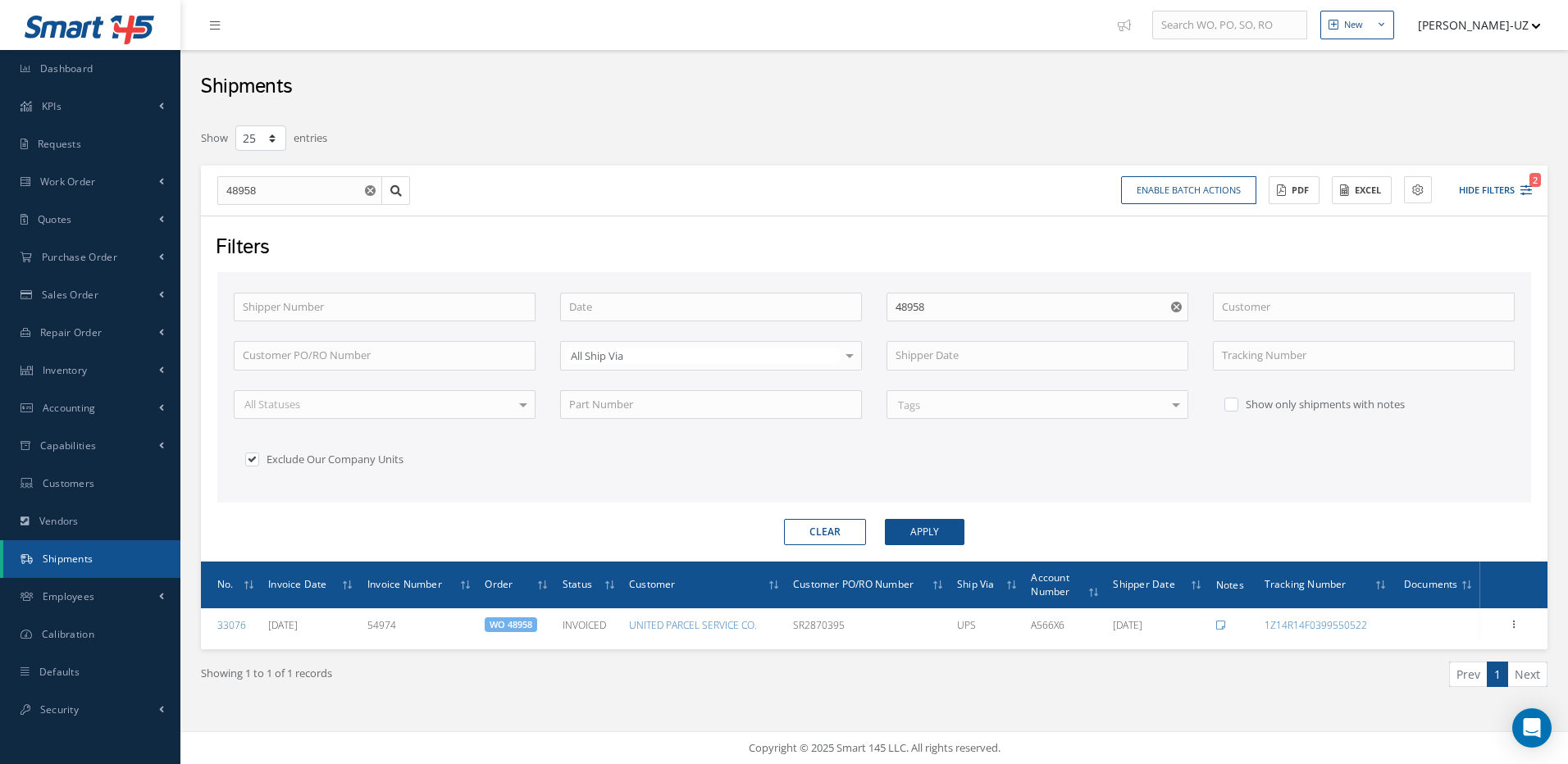
drag, startPoint x: 286, startPoint y: 207, endPoint x: 211, endPoint y: 196, distance: 75.8
click at [211, 196] on div "48958 48958 Enable batch actions Update Shipments ACTIONS Receive Payments Sele…" at bounding box center [874, 191] width 1347 height 51
click at [256, 193] on input "48958" at bounding box center [299, 191] width 165 height 30
drag, startPoint x: 270, startPoint y: 192, endPoint x: 207, endPoint y: 167, distance: 67.8
click at [207, 167] on div "48958 48958 Enable batch actions Update Shipments ACTIONS Receive Payments Sele…" at bounding box center [874, 191] width 1347 height 51
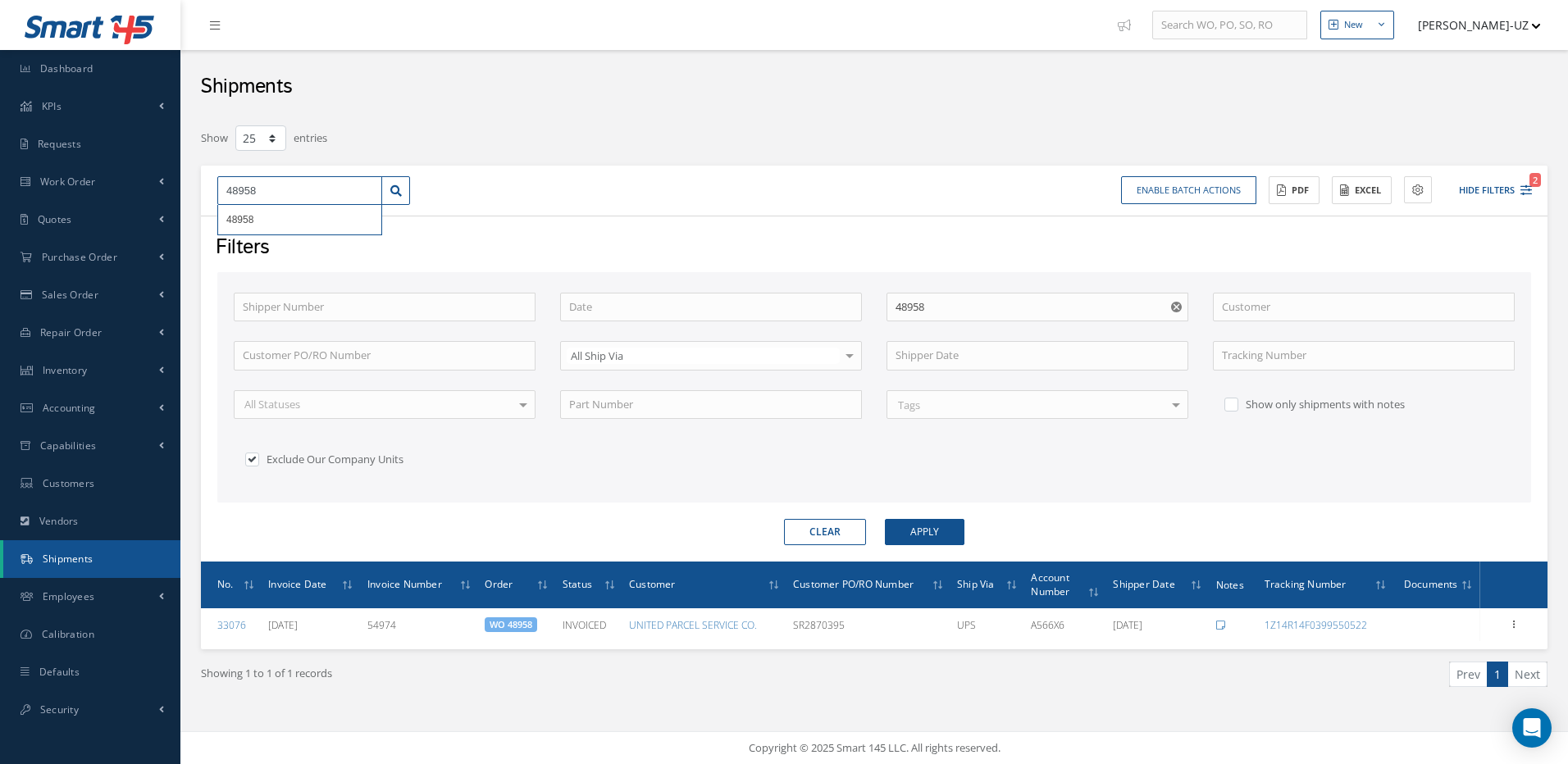
type input "4"
type input "48"
type input "481"
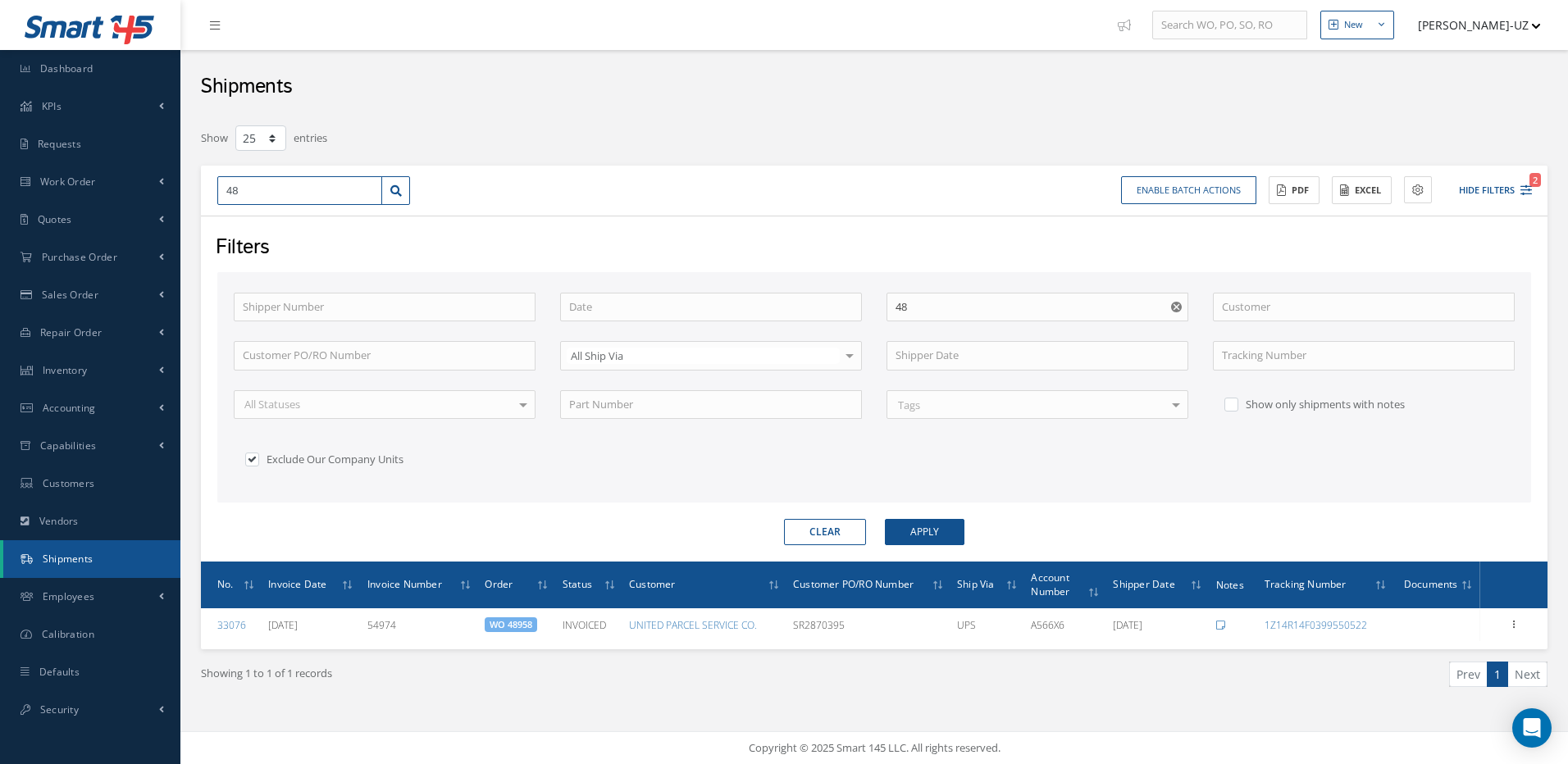
type input "481"
type input "4813"
type input "48137"
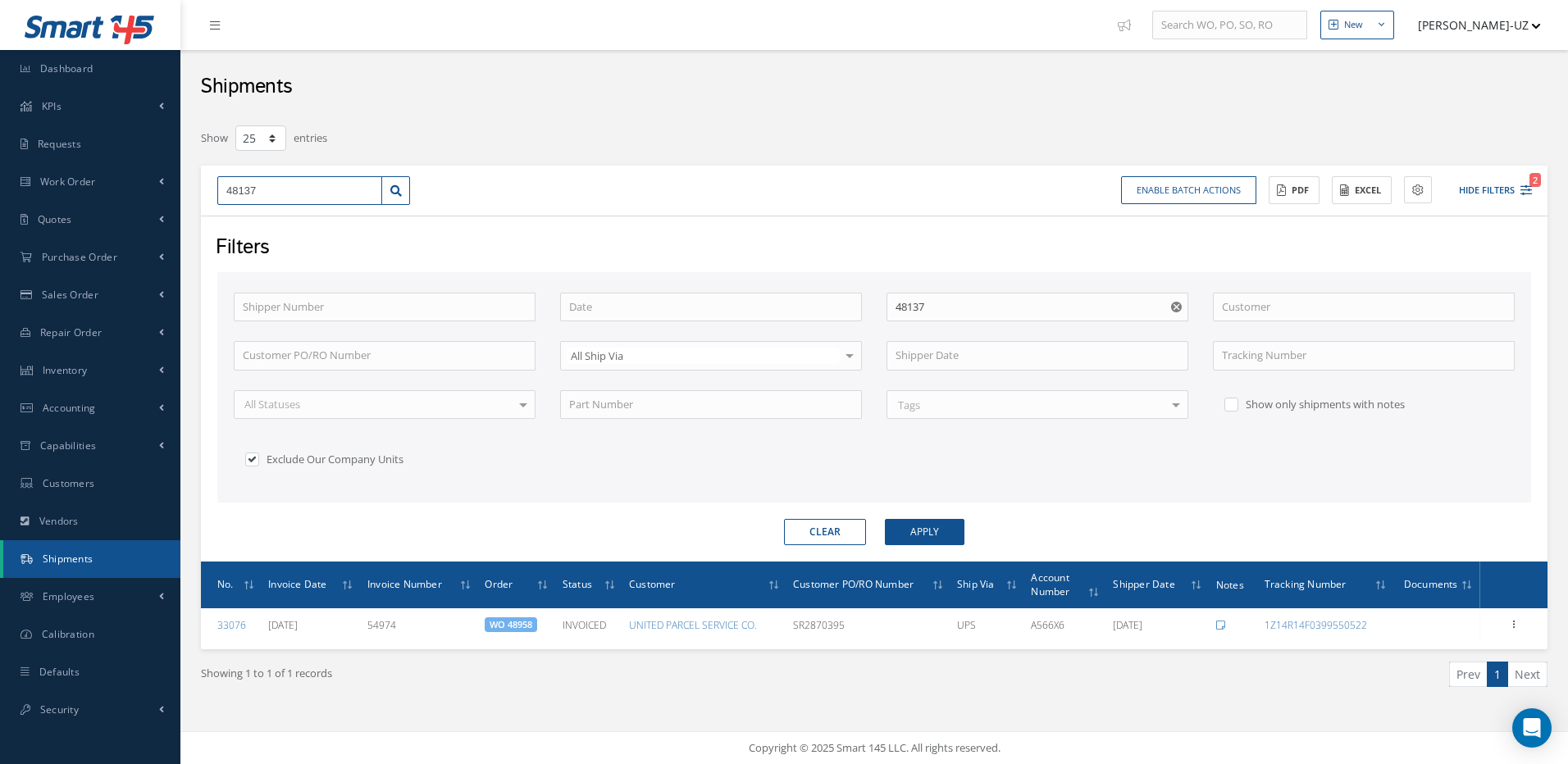
type input "48137"
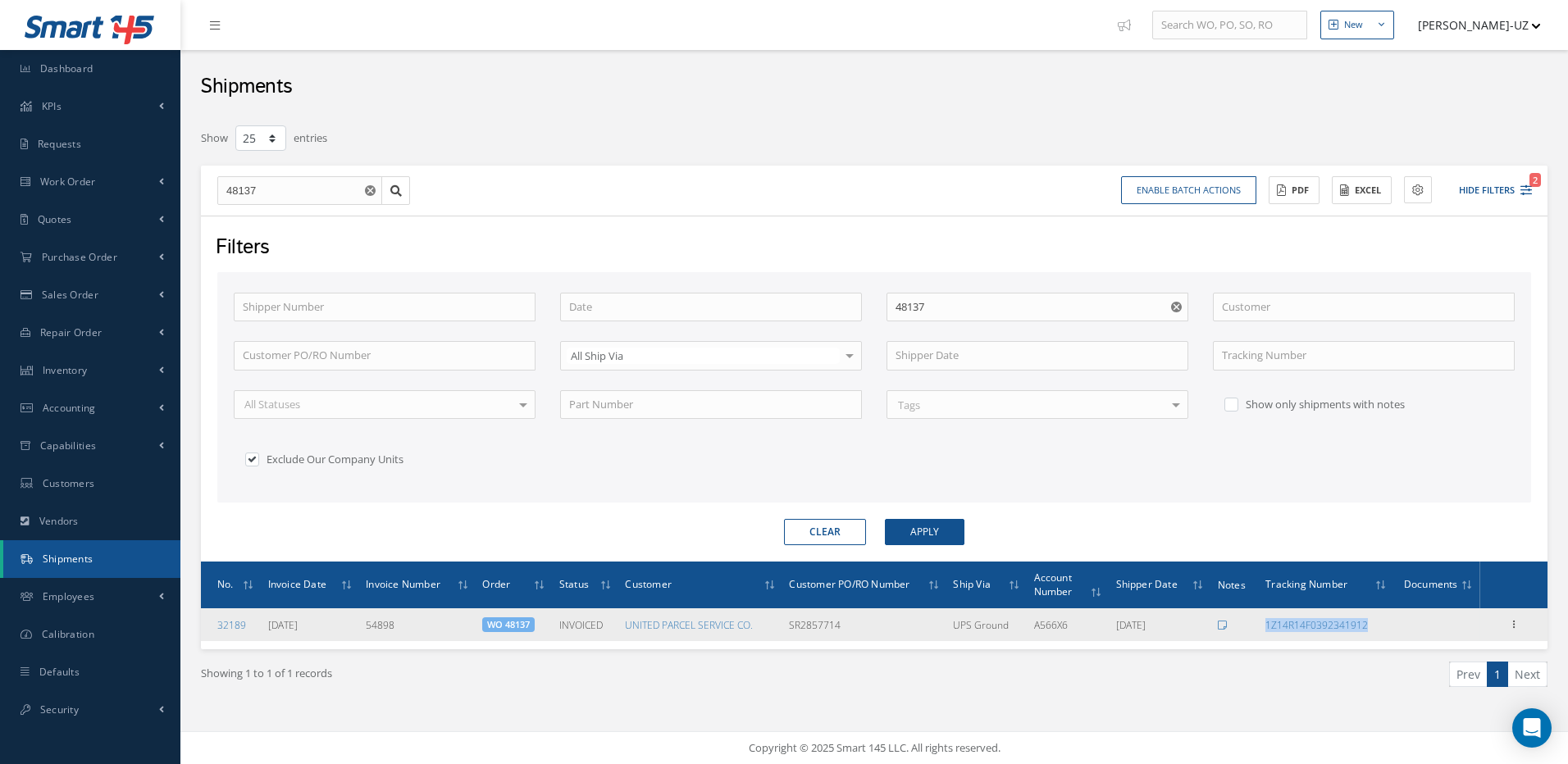
drag, startPoint x: 1414, startPoint y: 640, endPoint x: 1267, endPoint y: 632, distance: 147.2
click at [1267, 632] on tr "32189 [DATE] 54898 WO 48137 INVOICED UNITED PARCEL SERVICE CO. SR2857714 UPS Gr…" at bounding box center [874, 625] width 1347 height 33
copy link "1Z14R14F0392341912"
